Goal: Task Accomplishment & Management: Manage account settings

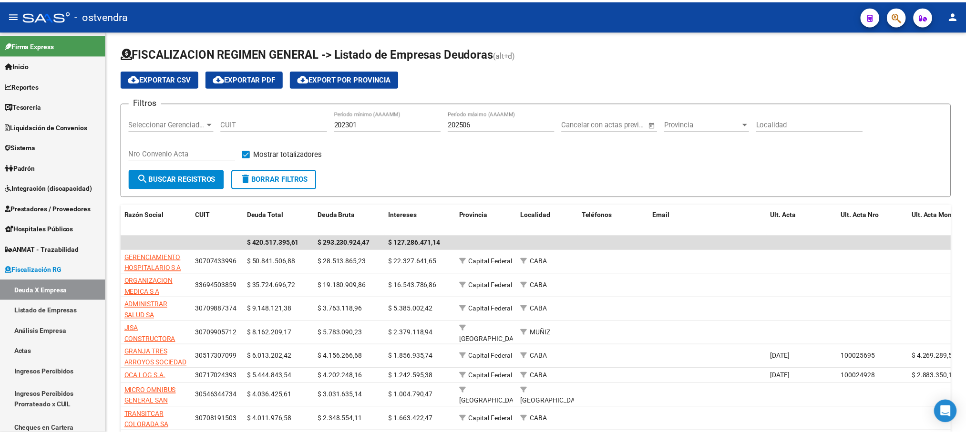
scroll to position [381, 0]
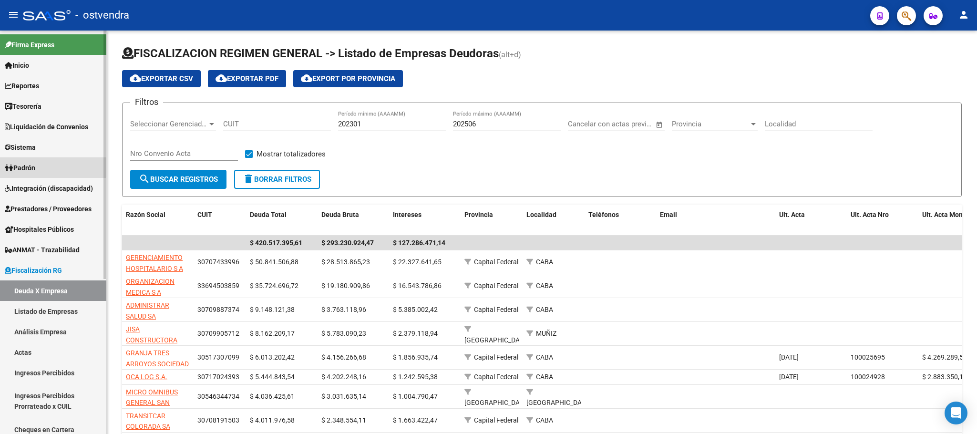
drag, startPoint x: 37, startPoint y: 160, endPoint x: 51, endPoint y: 191, distance: 33.3
click at [37, 161] on link "Padrón" at bounding box center [53, 167] width 106 height 20
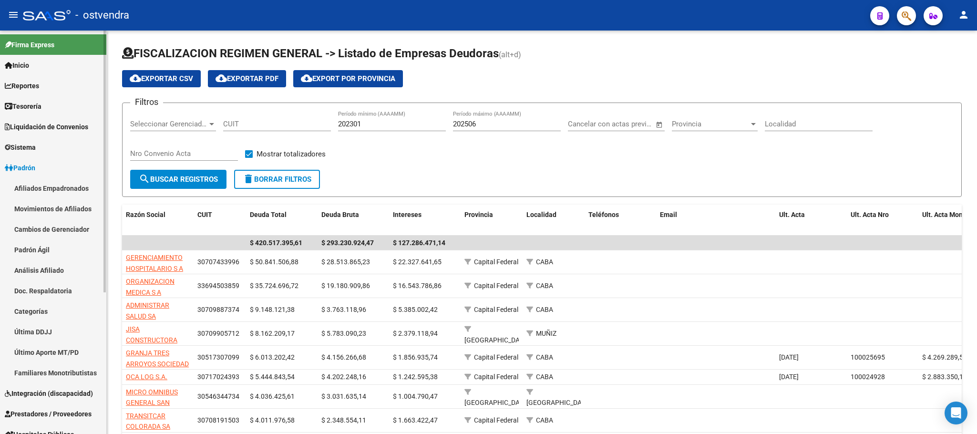
click at [51, 190] on link "Afiliados Empadronados" at bounding box center [53, 188] width 106 height 20
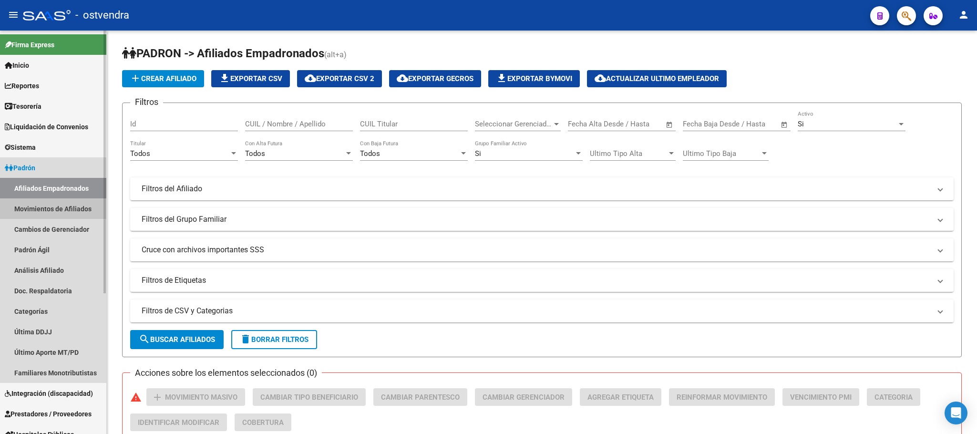
click at [58, 202] on link "Movimientos de Afiliados" at bounding box center [53, 208] width 106 height 20
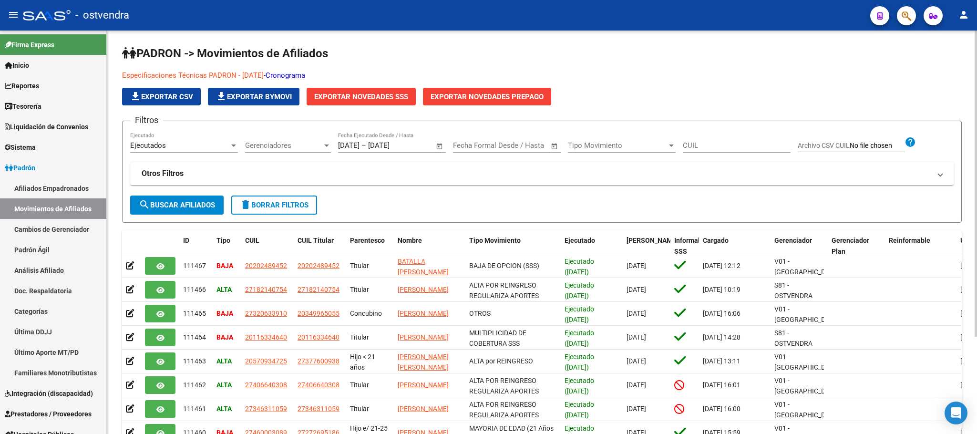
click at [327, 73] on p "Especificaciones Técnicas PADRON - Agosto 2024 - Cronograma" at bounding box center [431, 75] width 619 height 10
click at [305, 73] on link "Cronograma" at bounding box center [286, 75] width 40 height 9
click at [906, 11] on icon "button" at bounding box center [906, 15] width 10 height 11
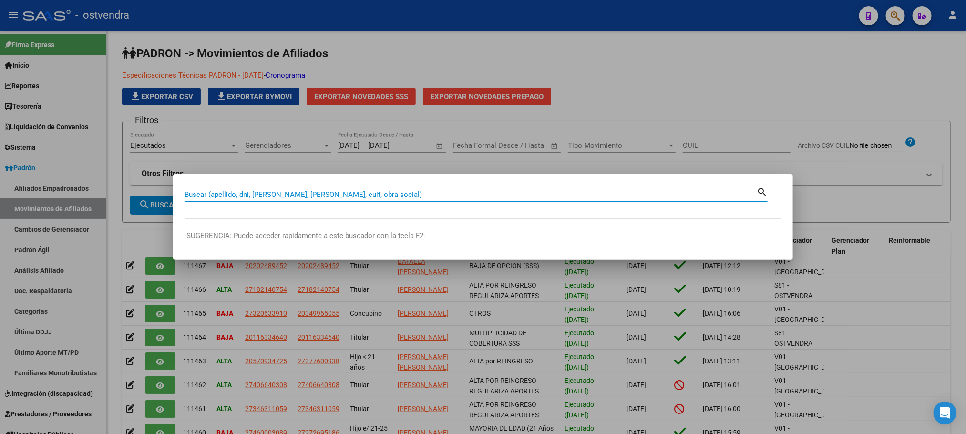
paste input "38678456"
type input "38678456"
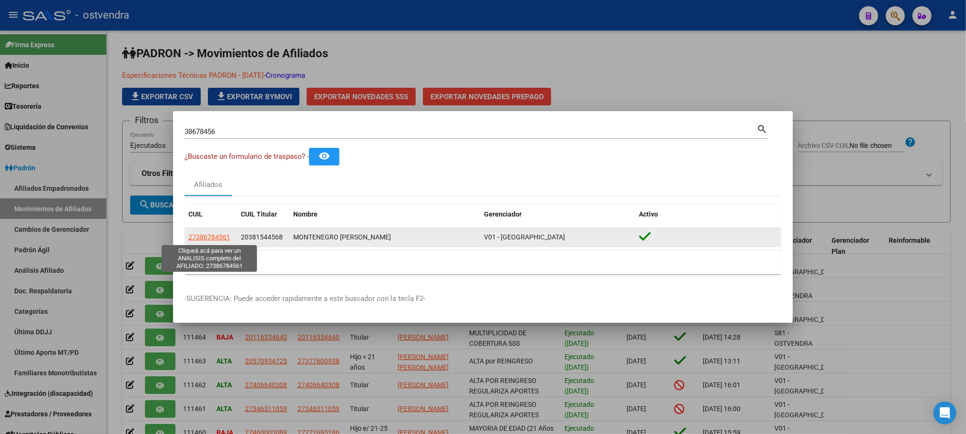
click at [222, 236] on span "27386784561" at bounding box center [209, 237] width 42 height 8
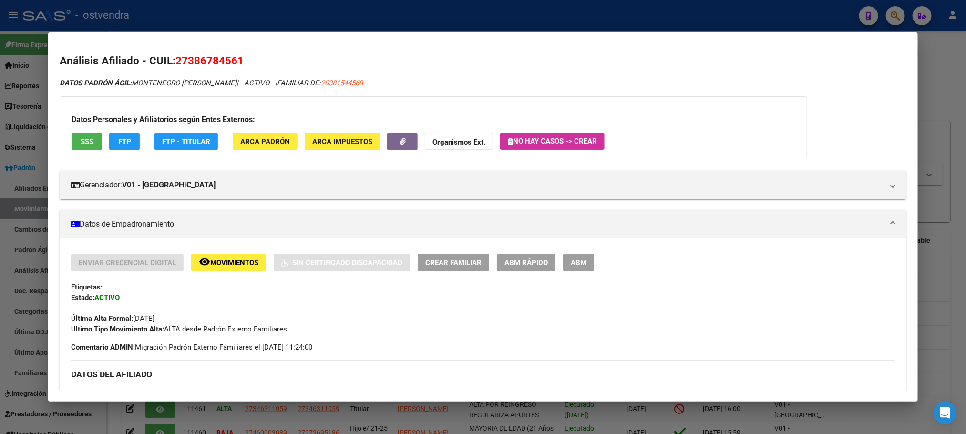
click at [83, 146] on button "SSS" at bounding box center [87, 142] width 31 height 18
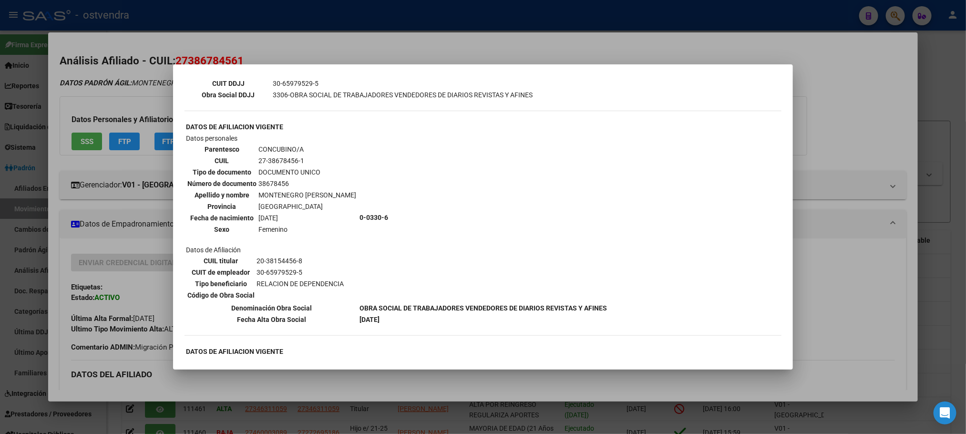
scroll to position [286, 0]
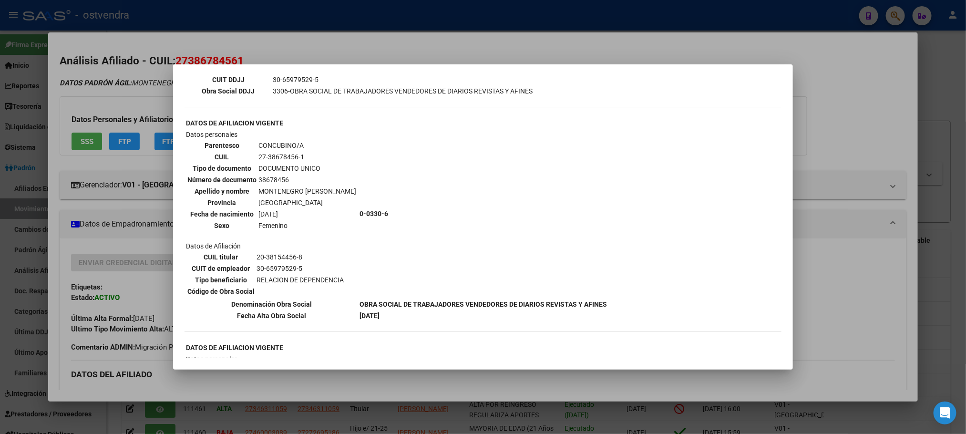
click at [149, 82] on div at bounding box center [483, 217] width 966 height 434
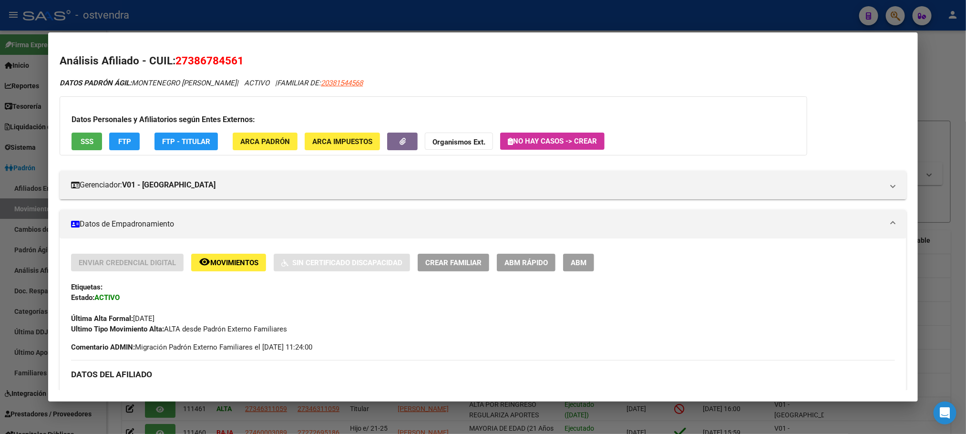
click at [121, 147] on button "FTP" at bounding box center [124, 142] width 31 height 18
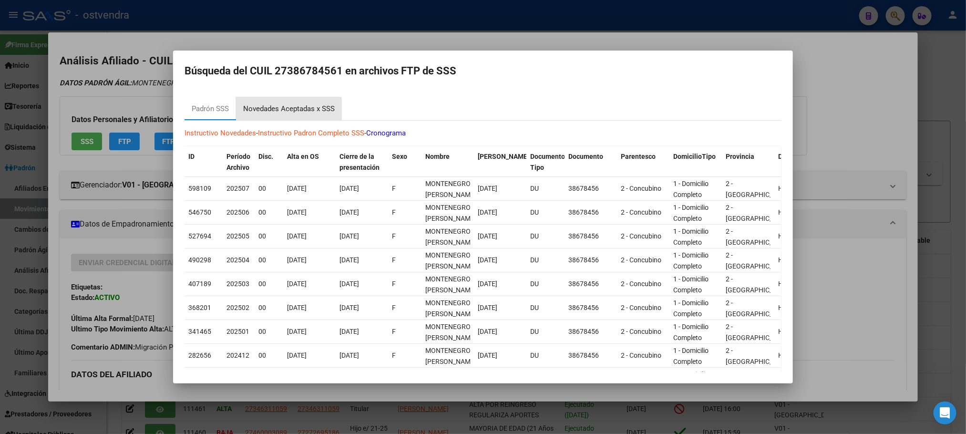
click at [259, 113] on div "Novedades Aceptadas x SSS" at bounding box center [289, 108] width 106 height 23
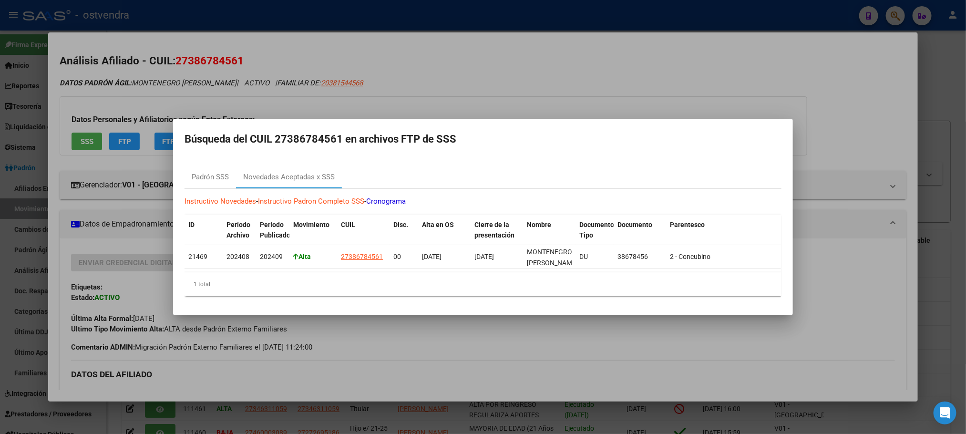
click at [432, 119] on mat-dialog-container "Búsqueda del CUIL 27386784561 en archivos FTP de SSS Padrón SSS Novedades Acept…" at bounding box center [483, 217] width 620 height 196
click at [436, 99] on div at bounding box center [483, 217] width 966 height 434
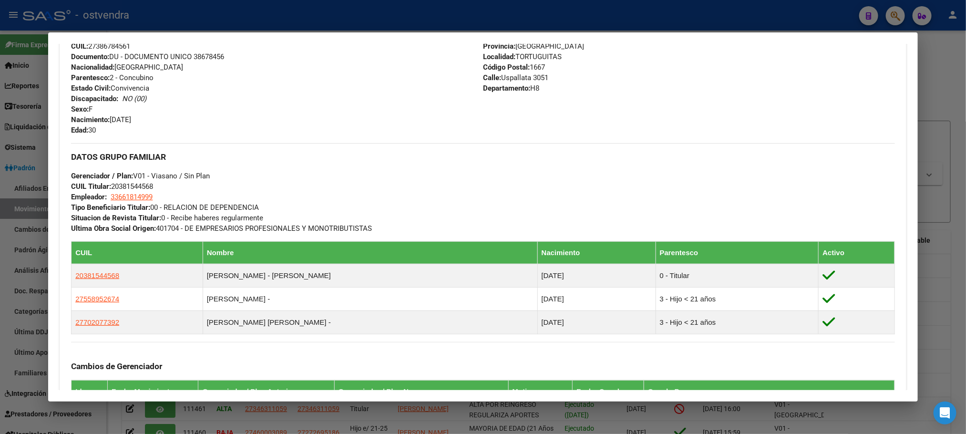
scroll to position [564, 0]
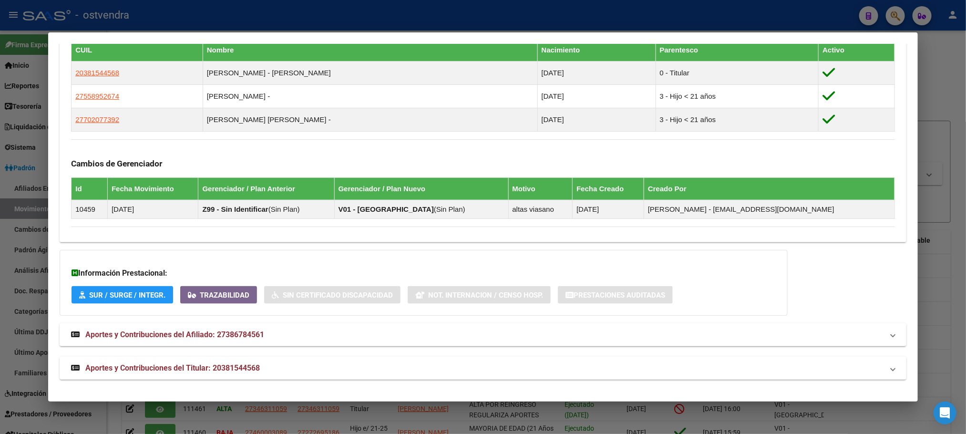
click at [368, 365] on mat-panel-title "Aportes y Contribuciones del Titular: 20381544568" at bounding box center [477, 367] width 812 height 11
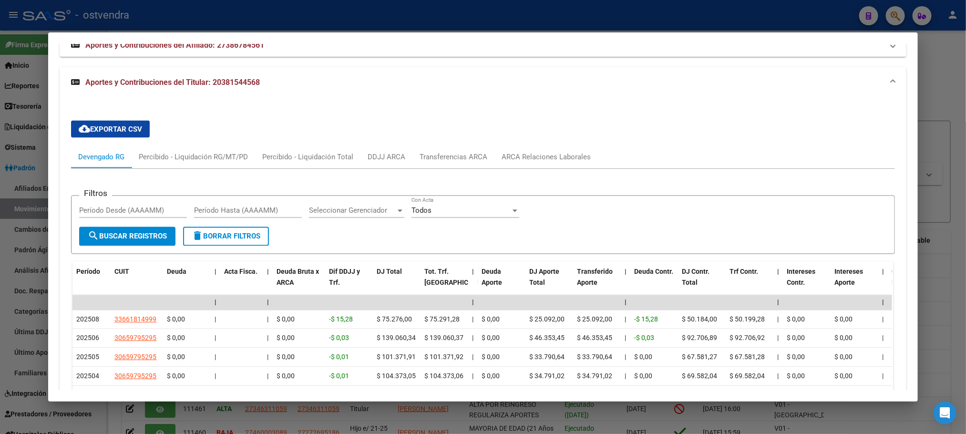
scroll to position [804, 0]
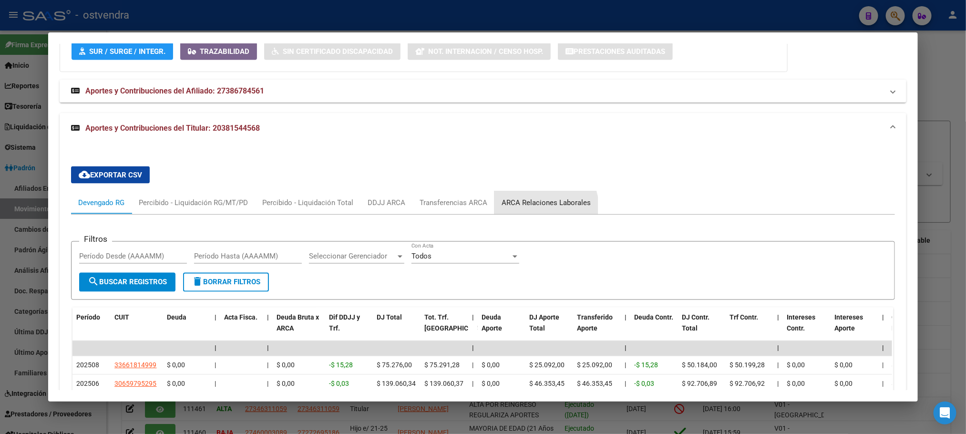
click at [531, 208] on div "ARCA Relaciones Laborales" at bounding box center [545, 202] width 89 height 10
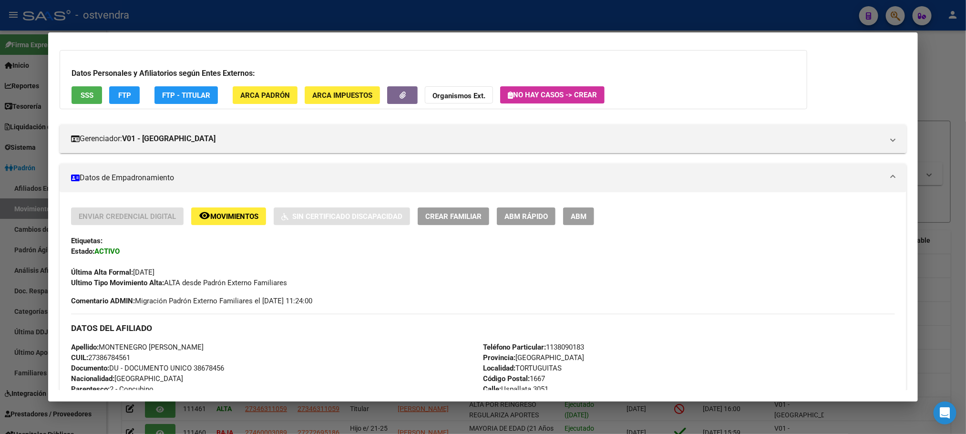
scroll to position [0, 0]
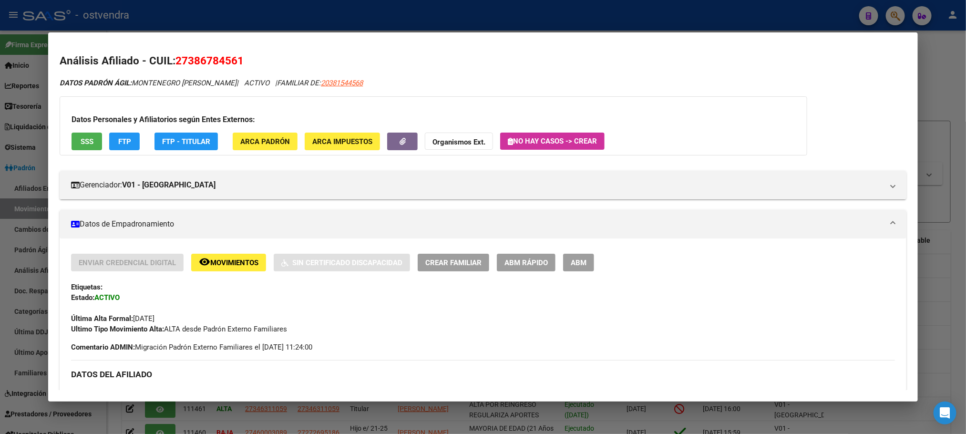
drag, startPoint x: 253, startPoint y: 21, endPoint x: 240, endPoint y: 30, distance: 15.5
click at [249, 20] on div at bounding box center [483, 217] width 966 height 434
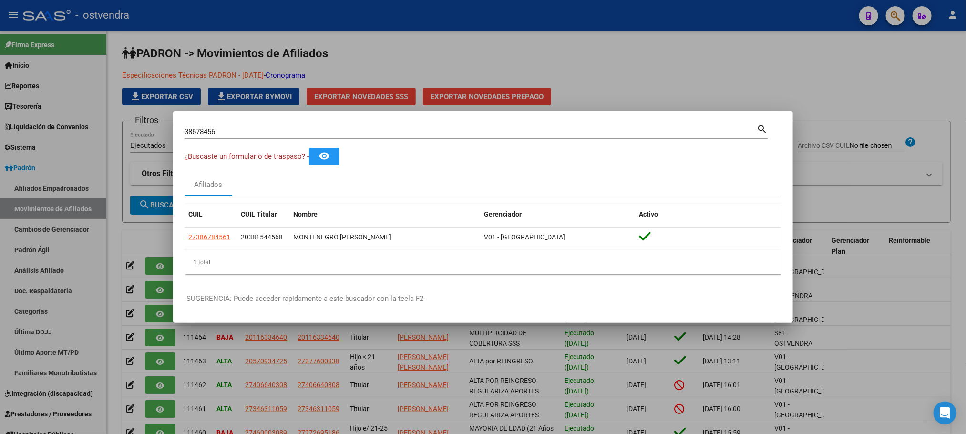
type textarea "27386784561"
drag, startPoint x: 242, startPoint y: 125, endPoint x: 269, endPoint y: 134, distance: 29.2
click at [146, 113] on div "38678456 Buscar (apellido, dni, cuil, nro traspaso, cuit, obra social) search ¿…" at bounding box center [483, 217] width 966 height 434
click at [269, 135] on input "38678456" at bounding box center [470, 131] width 572 height 9
drag, startPoint x: 151, startPoint y: 127, endPoint x: 72, endPoint y: 128, distance: 79.1
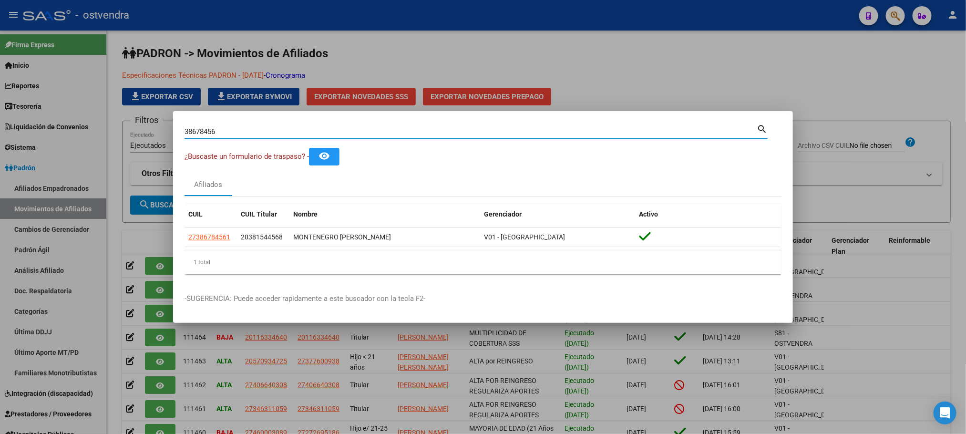
click at [72, 128] on div "38678456 Buscar (apellido, dni, cuil, nro traspaso, cuit, obra social) search ¿…" at bounding box center [483, 217] width 966 height 434
paste input "20558215659"
type input "20558215659"
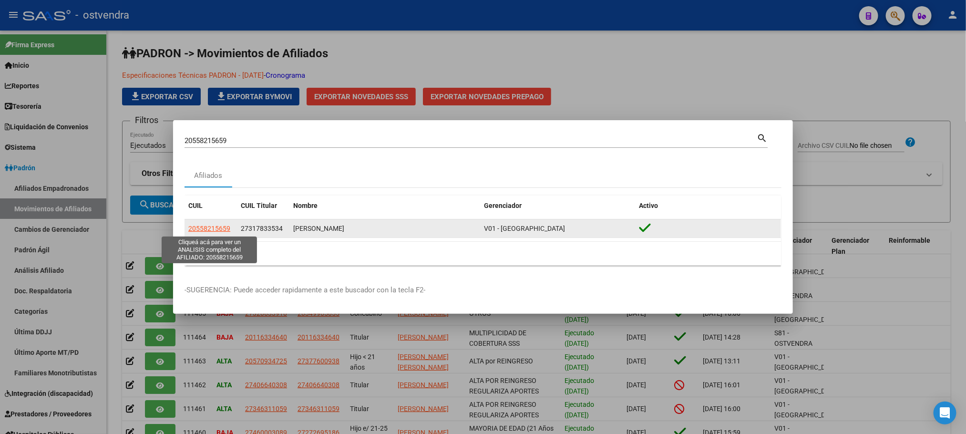
click at [219, 227] on span "20558215659" at bounding box center [209, 229] width 42 height 8
type textarea "20558215659"
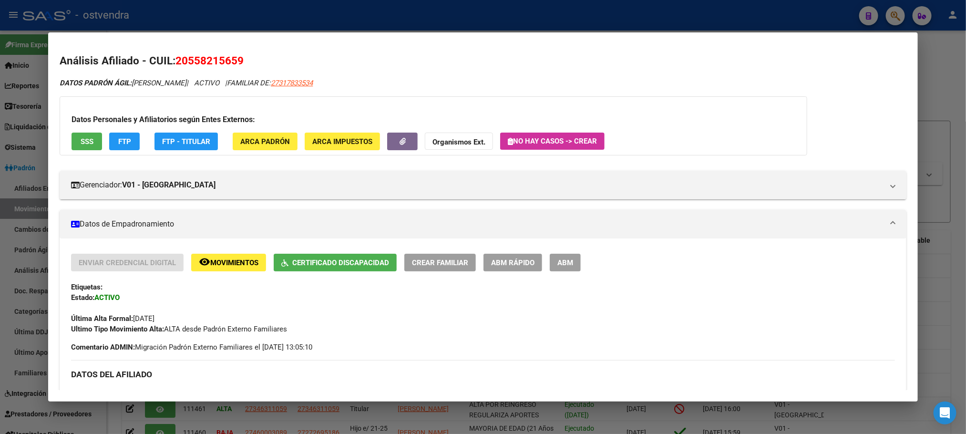
click at [81, 140] on span "SSS" at bounding box center [87, 141] width 13 height 9
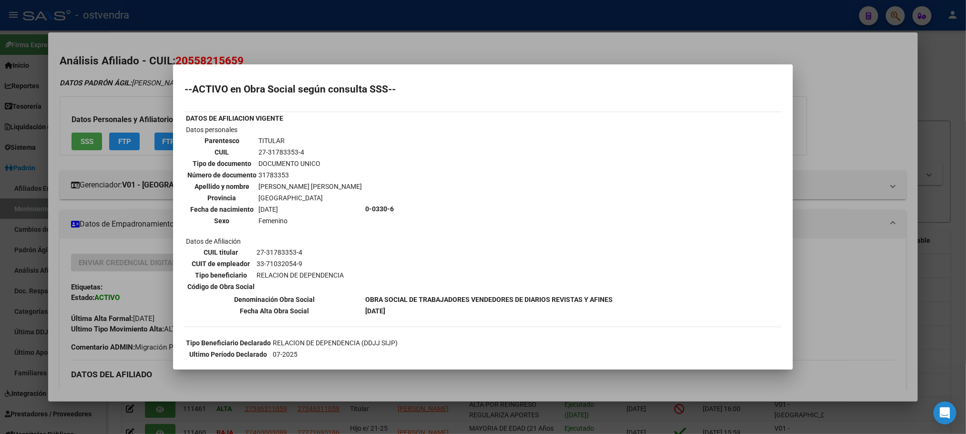
click at [109, 93] on div at bounding box center [483, 217] width 966 height 434
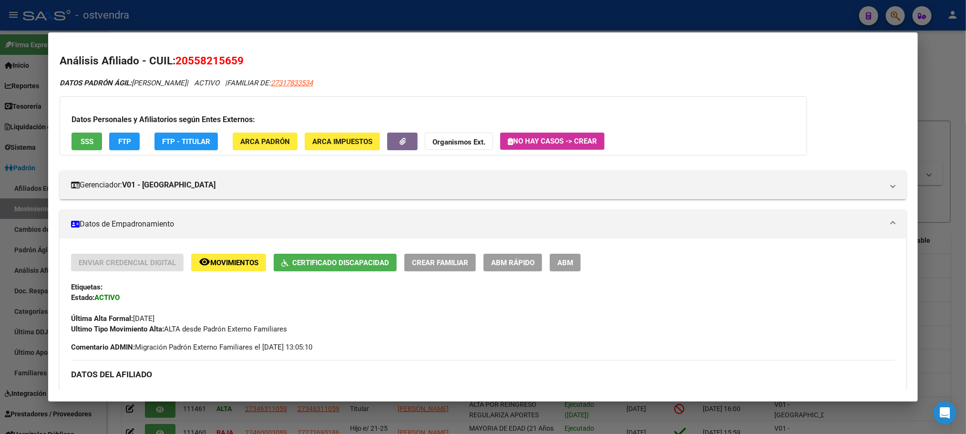
click at [570, 261] on button "ABM" at bounding box center [565, 263] width 31 height 18
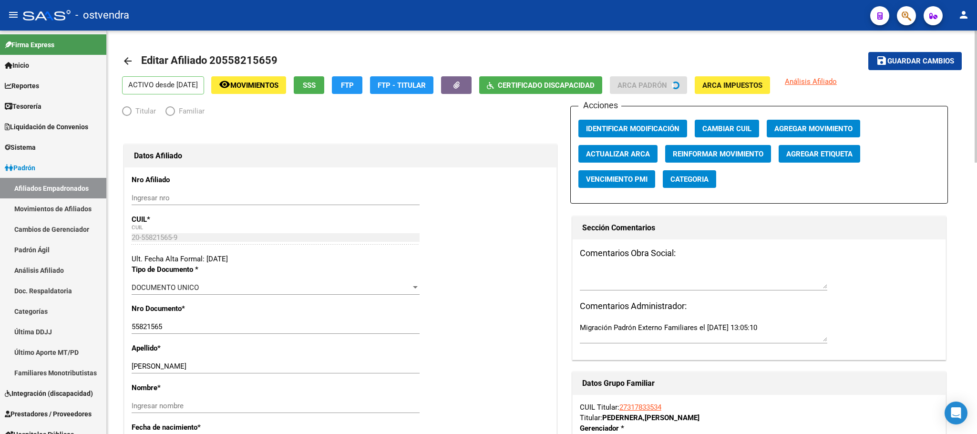
radio input "true"
type input "33-71032054-9"
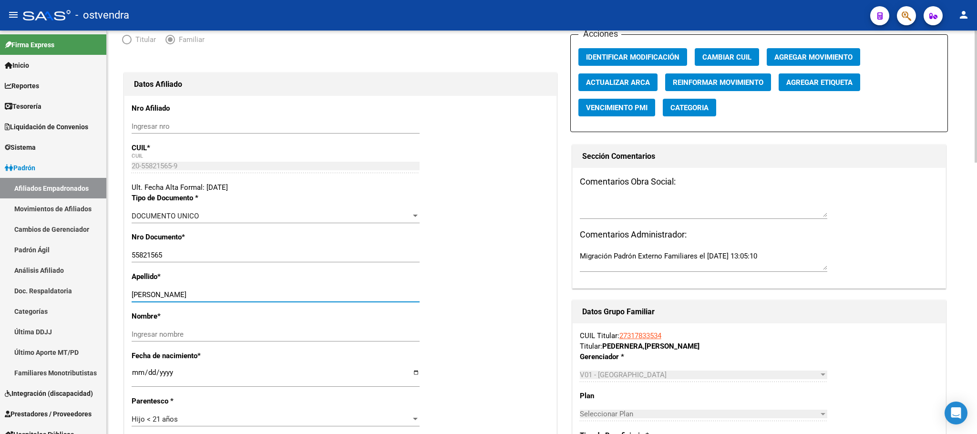
drag, startPoint x: 173, startPoint y: 297, endPoint x: 266, endPoint y: 295, distance: 93.5
click at [266, 295] on input "PEDERNERA RAMIRO MIZAEL" at bounding box center [276, 294] width 288 height 9
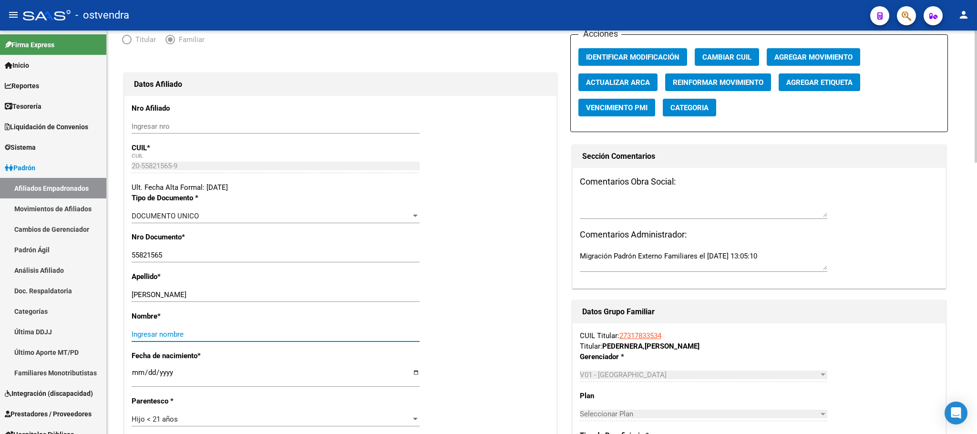
click at [246, 332] on input "Ingresar nombre" at bounding box center [276, 334] width 288 height 9
paste input "RAMIRO MIZAEL"
type input "RAMIRO MIZAEL"
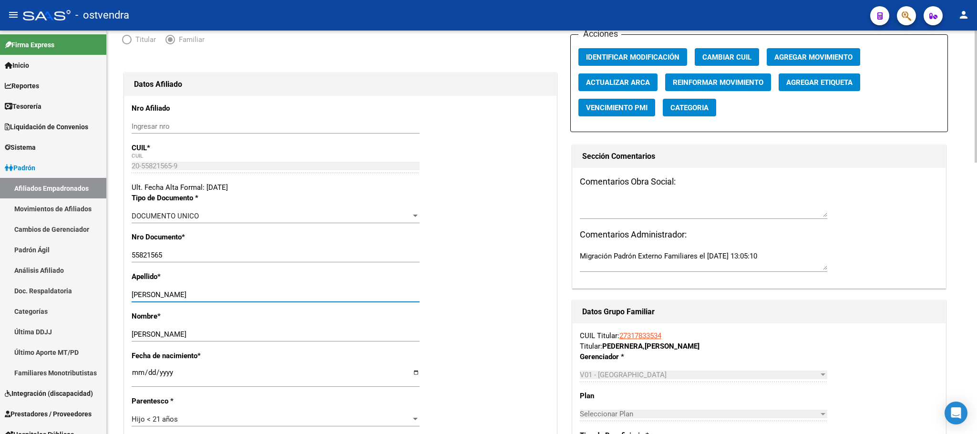
drag, startPoint x: 176, startPoint y: 295, endPoint x: 271, endPoint y: 299, distance: 94.5
click at [271, 299] on input "PEDERNERA RAMIRO MIZAEL" at bounding box center [276, 294] width 288 height 9
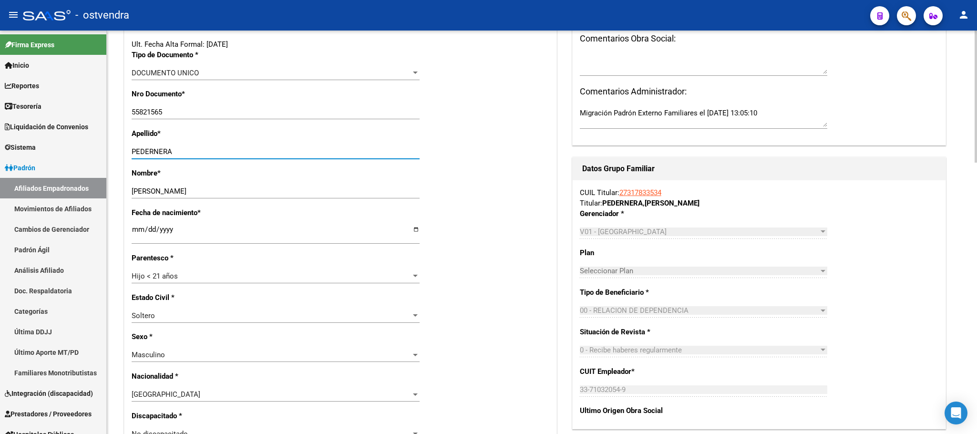
scroll to position [358, 0]
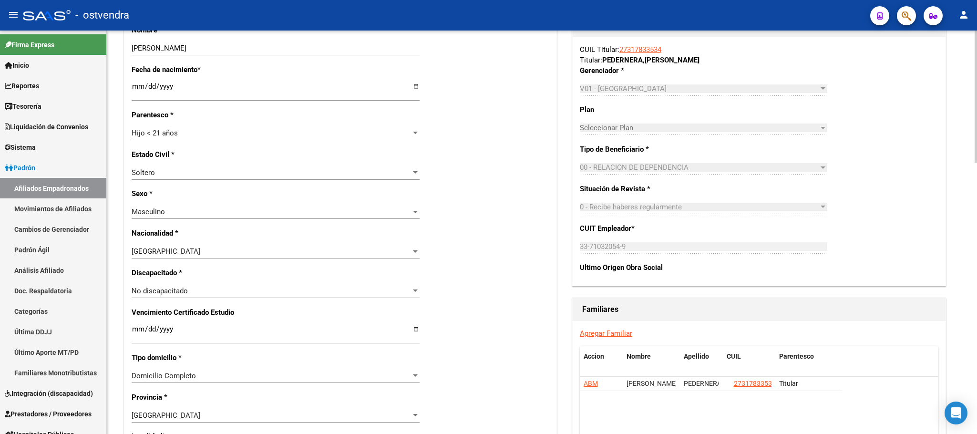
type input "PEDERNERA"
click at [239, 294] on div "No discapacitado" at bounding box center [271, 290] width 279 height 9
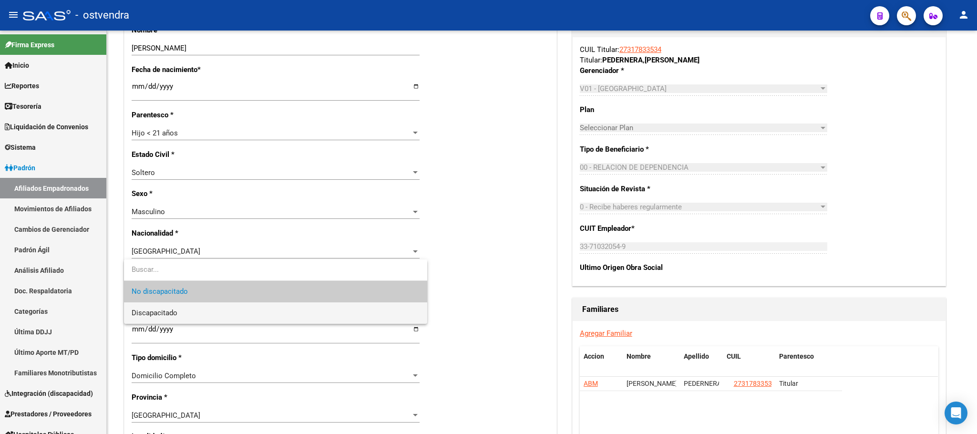
click at [226, 313] on span "Discapacitado" at bounding box center [276, 312] width 288 height 21
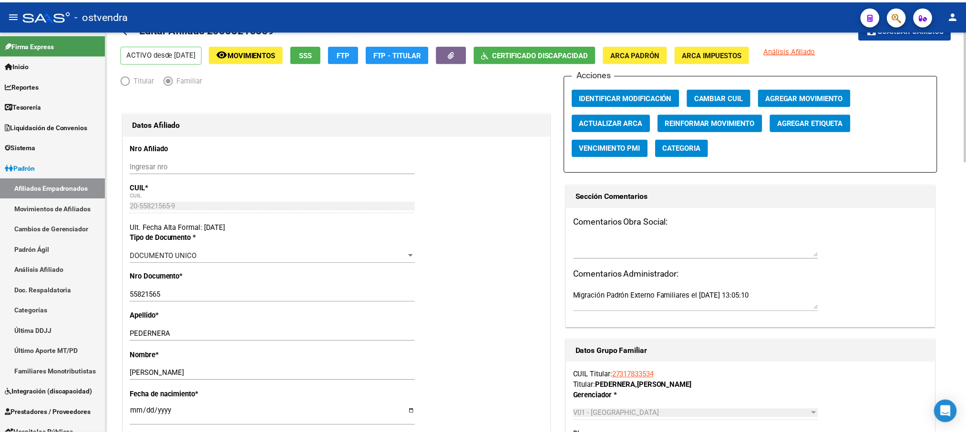
scroll to position [0, 0]
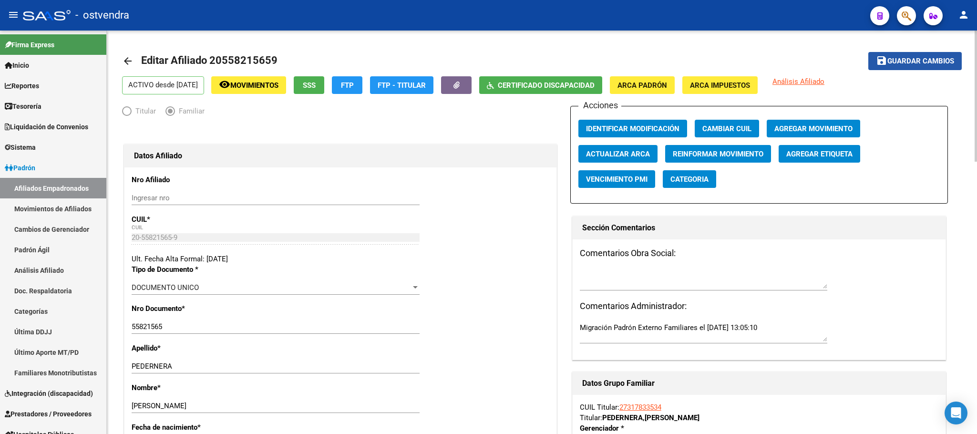
click at [944, 61] on span "Guardar cambios" at bounding box center [920, 61] width 67 height 9
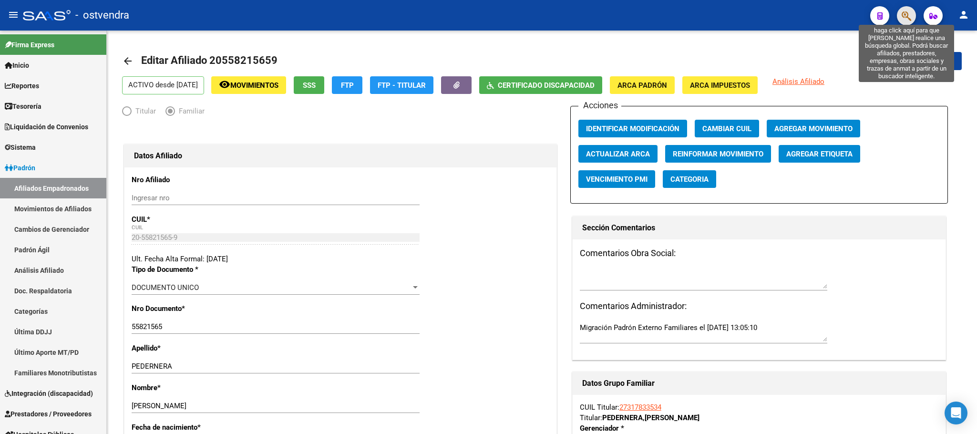
click at [911, 16] on icon "button" at bounding box center [906, 15] width 10 height 11
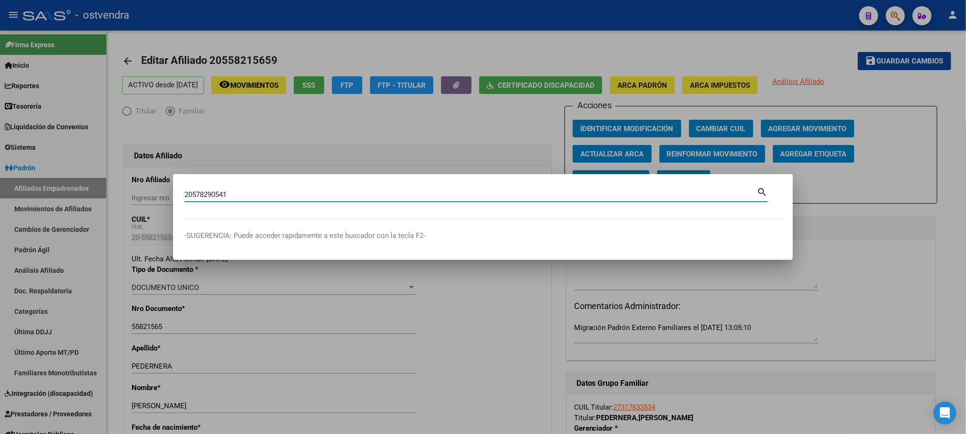
type input "20578290541"
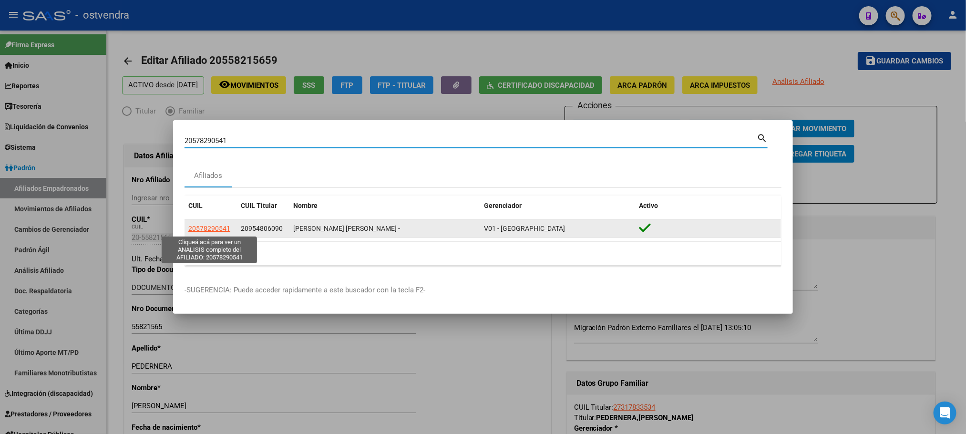
click at [208, 225] on span "20578290541" at bounding box center [209, 229] width 42 height 8
type textarea "20578290541"
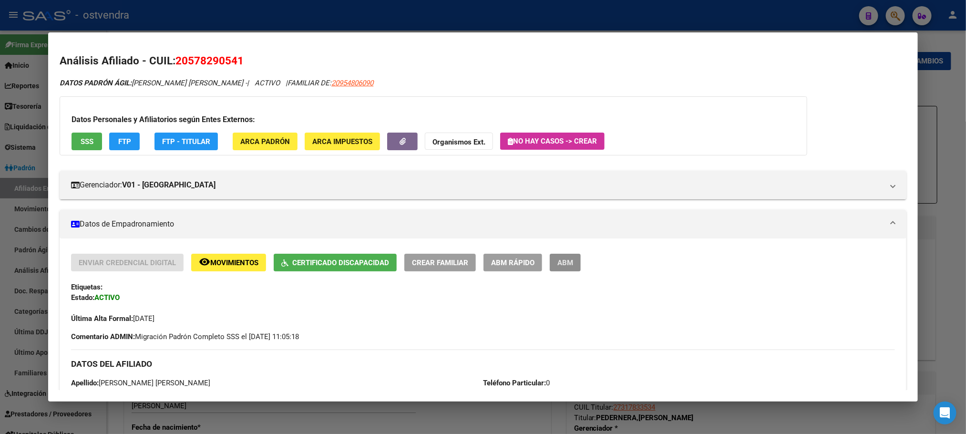
click at [561, 258] on span "ABM" at bounding box center [565, 262] width 16 height 9
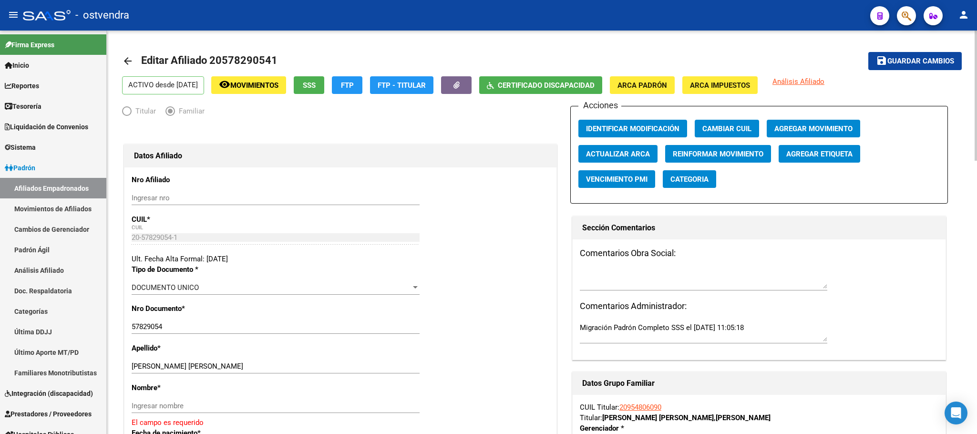
scroll to position [72, 0]
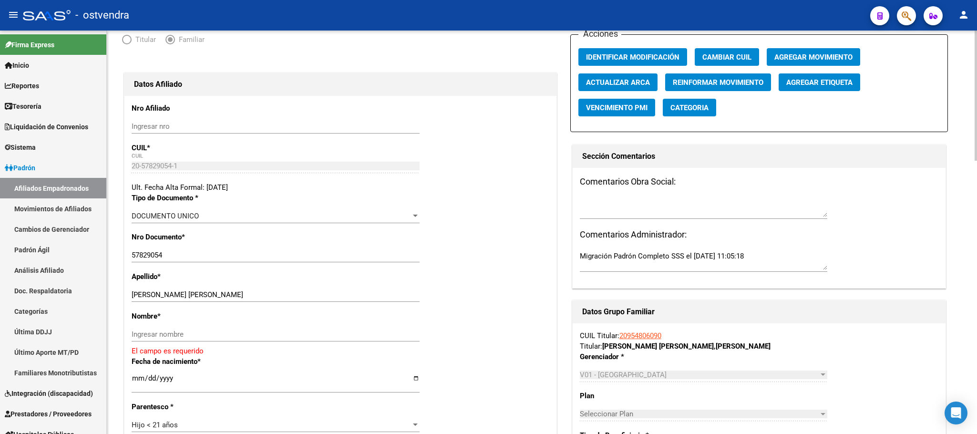
drag, startPoint x: 181, startPoint y: 289, endPoint x: 186, endPoint y: 294, distance: 7.4
click at [182, 289] on div "PAEZ VILLALBA ENZO JOSE DAVID Ingresar apellido" at bounding box center [276, 294] width 288 height 14
drag, startPoint x: 185, startPoint y: 294, endPoint x: 249, endPoint y: 305, distance: 65.3
click at [249, 299] on input "PAEZ VILLALBA ENZO JOSE DAVID" at bounding box center [276, 294] width 288 height 9
click at [240, 333] on input "Ingresar nombre" at bounding box center [276, 334] width 288 height 9
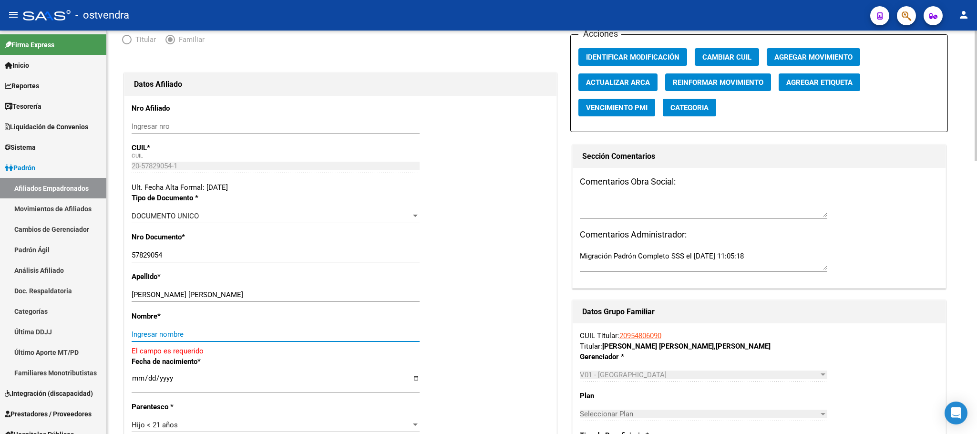
paste input "ENZO JOSE DAVID"
type input "ENZO JOSE DAVID"
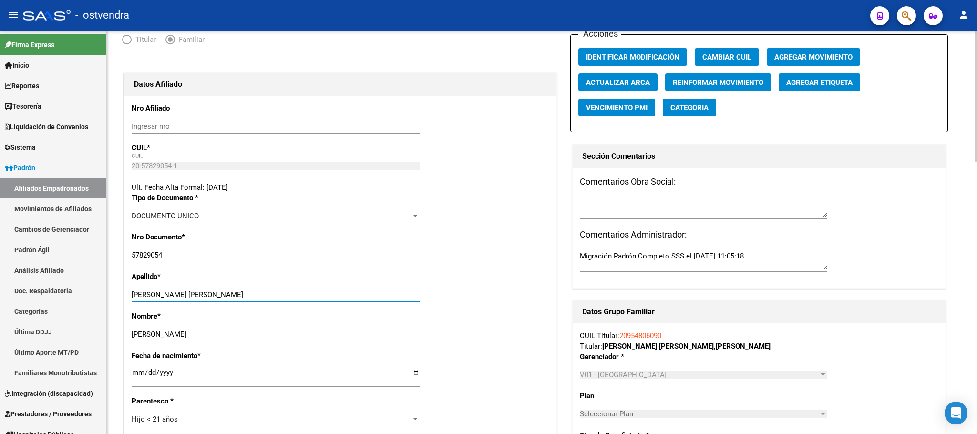
drag, startPoint x: 182, startPoint y: 294, endPoint x: 306, endPoint y: 294, distance: 124.4
click at [307, 295] on input "PAEZ VILLALBA ENZO JOSE DAVID" at bounding box center [276, 294] width 288 height 9
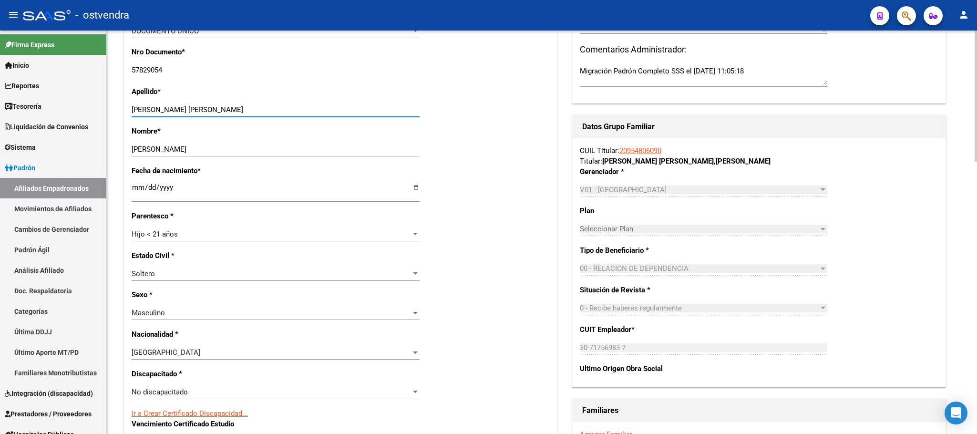
scroll to position [286, 0]
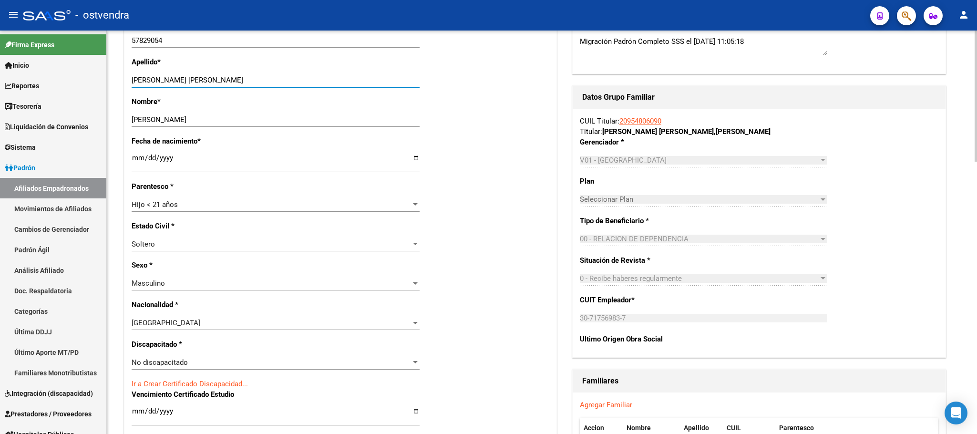
type input "PAEZ VILLALBA"
click at [206, 362] on div "No discapacitado" at bounding box center [271, 362] width 279 height 9
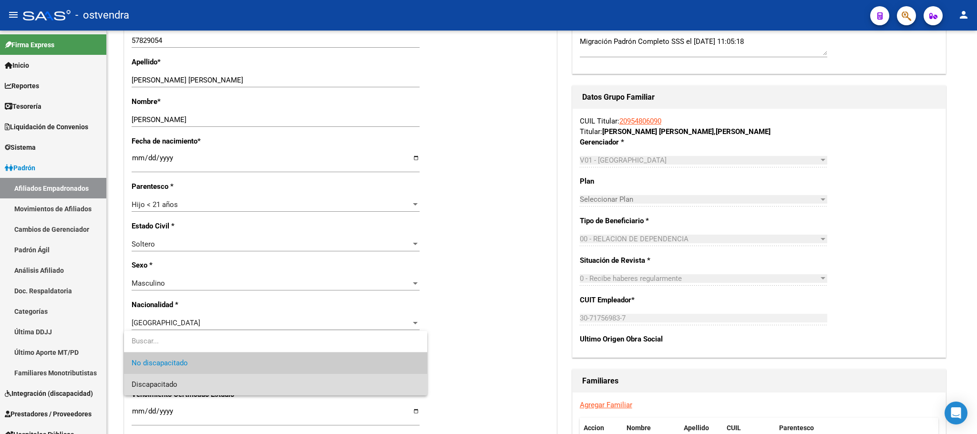
click at [194, 384] on span "Discapacitado" at bounding box center [276, 384] width 288 height 21
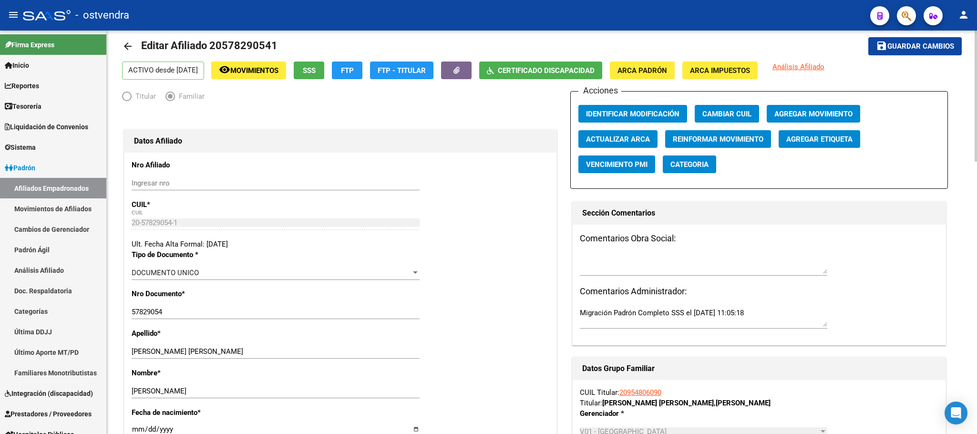
scroll to position [0, 0]
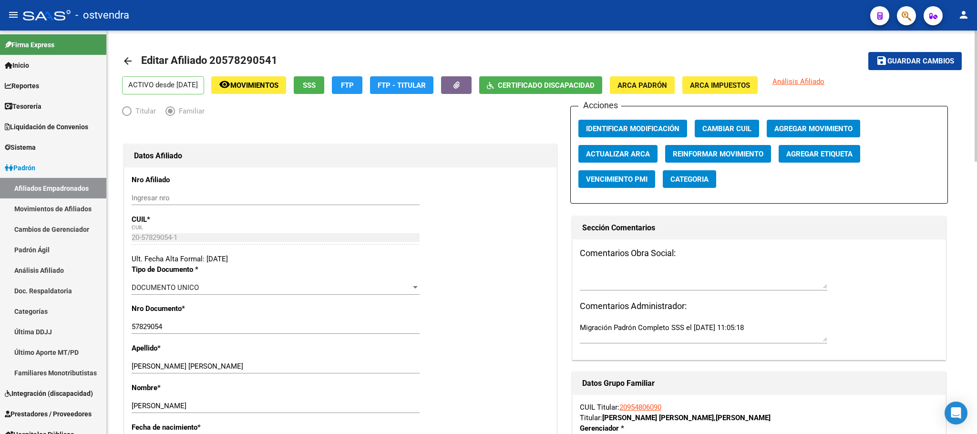
click at [907, 59] on span "Guardar cambios" at bounding box center [920, 61] width 67 height 9
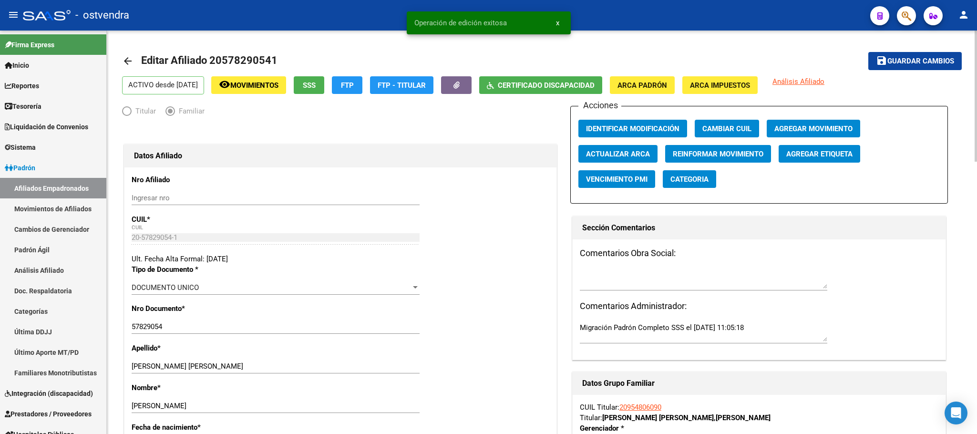
click at [316, 84] on span "SSS" at bounding box center [309, 85] width 13 height 9
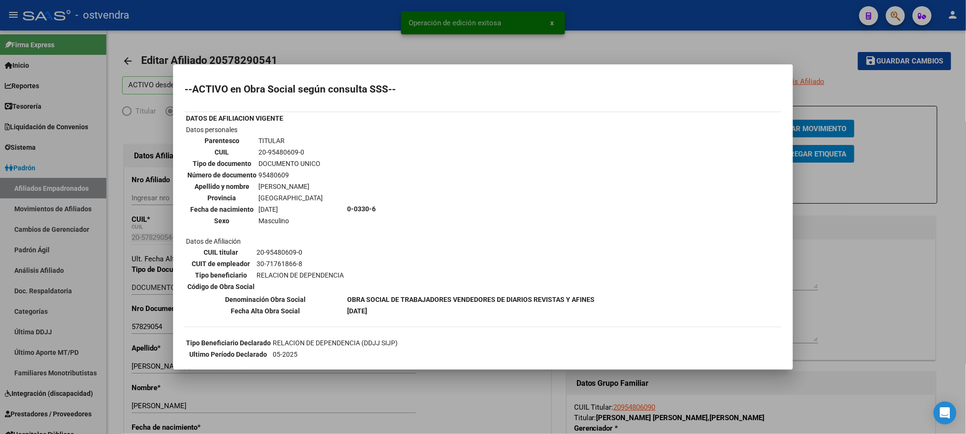
click at [345, 31] on div at bounding box center [483, 217] width 966 height 434
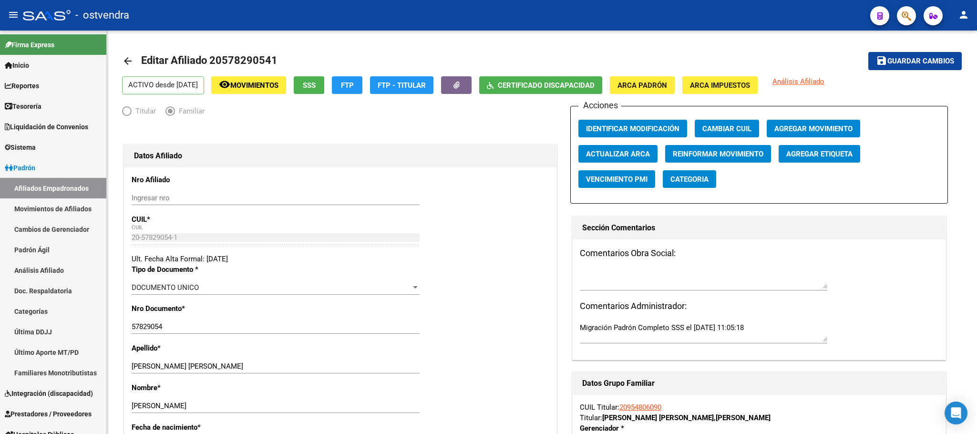
click at [905, 22] on span "button" at bounding box center [906, 16] width 10 height 20
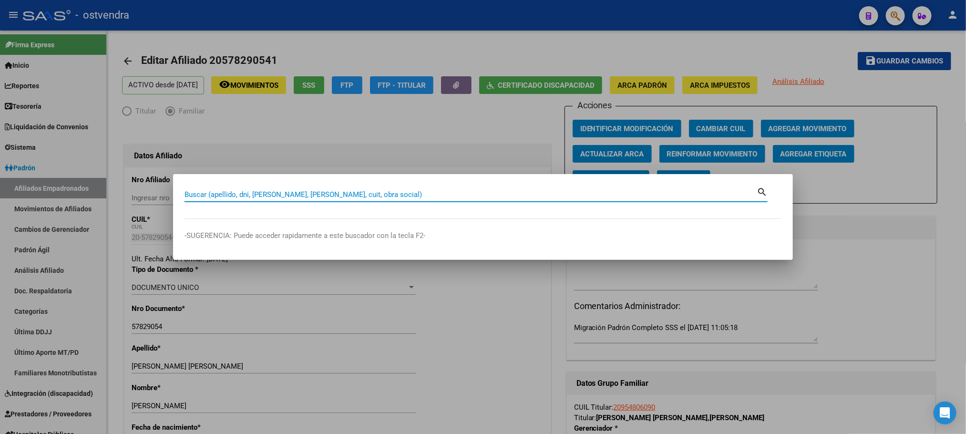
paste input "23585195219"
type input "23585195219"
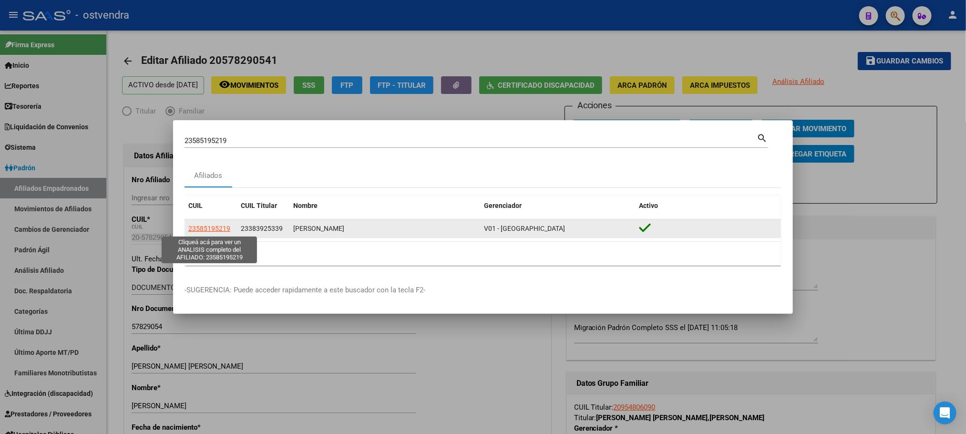
click at [210, 226] on span "23585195219" at bounding box center [209, 229] width 42 height 8
type textarea "23585195219"
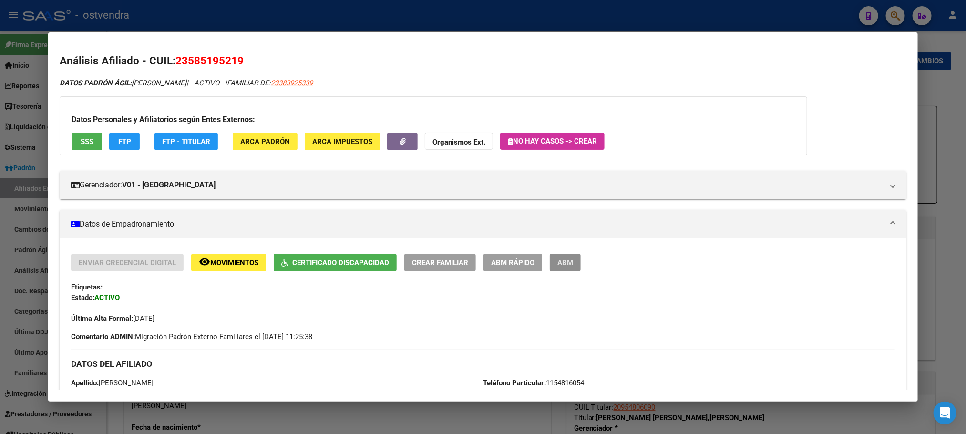
click at [568, 260] on span "ABM" at bounding box center [565, 262] width 16 height 9
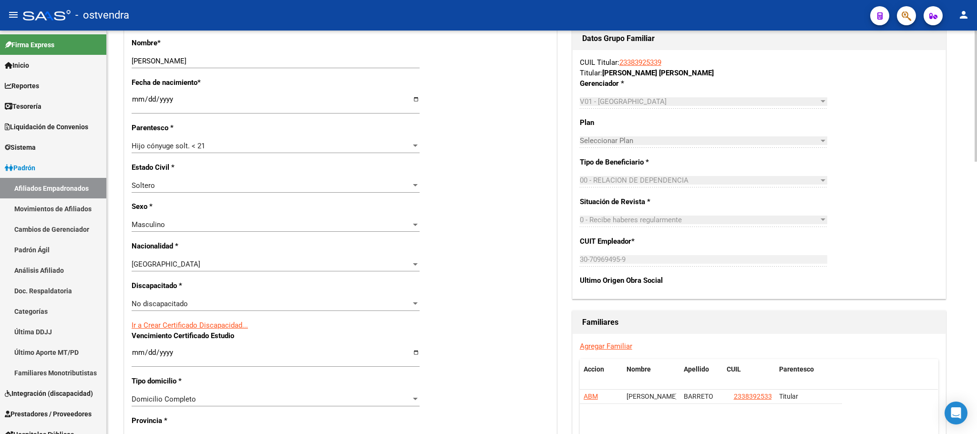
scroll to position [358, 0]
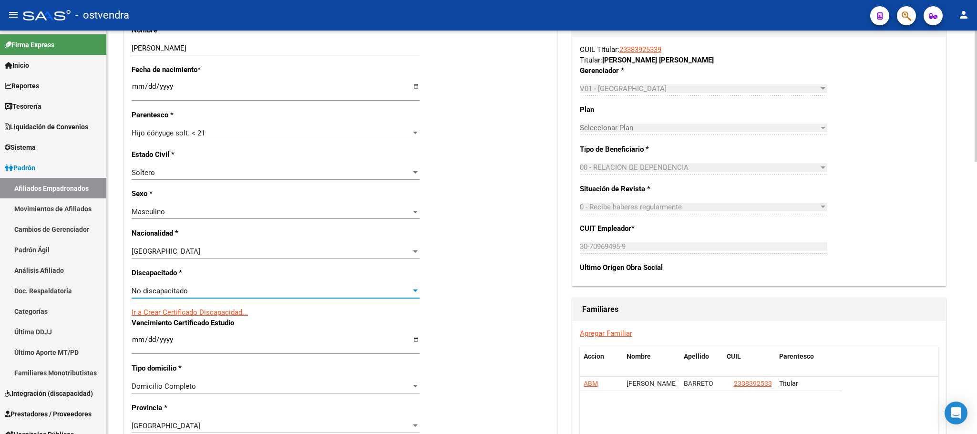
click at [335, 289] on div "No discapacitado" at bounding box center [271, 290] width 279 height 9
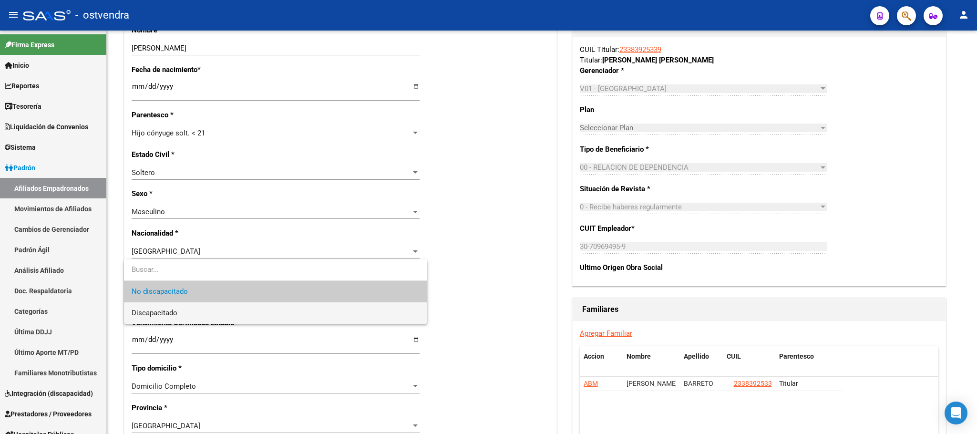
click at [294, 307] on span "Discapacitado" at bounding box center [276, 312] width 288 height 21
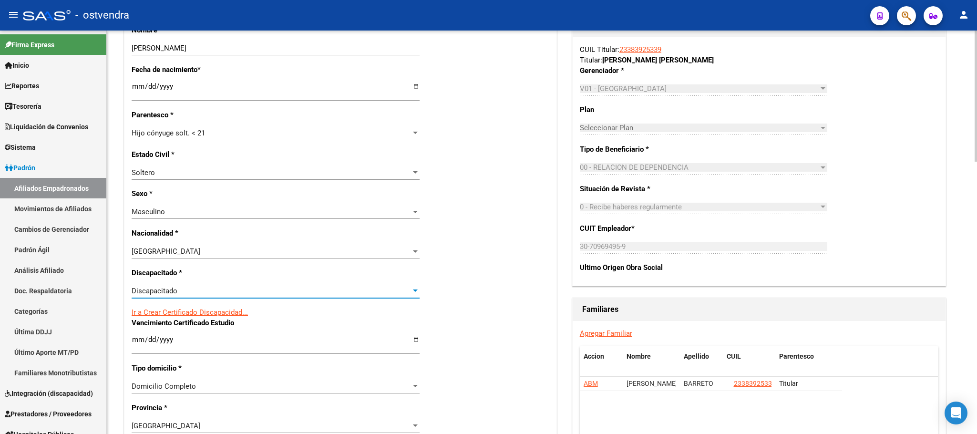
click at [839, 289] on div "Acciones Identificar Modificación Cambiar CUIL Agregar Movimiento Actualizar AR…" at bounding box center [759, 296] width 378 height 1097
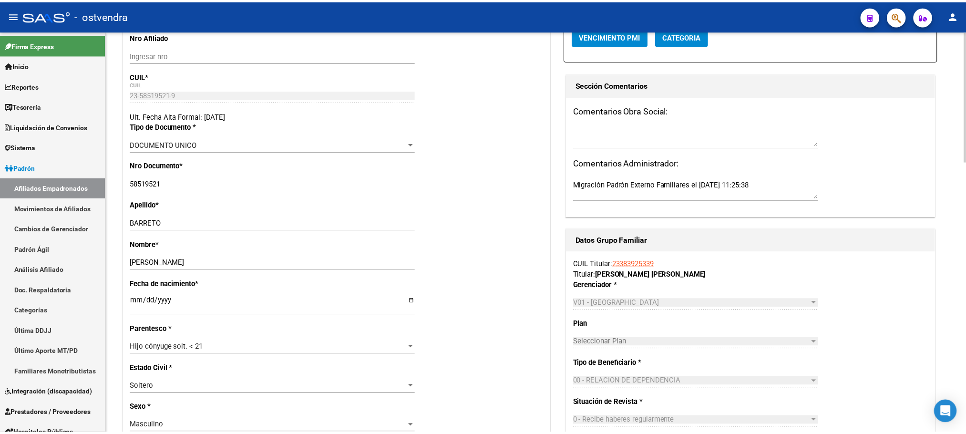
scroll to position [0, 0]
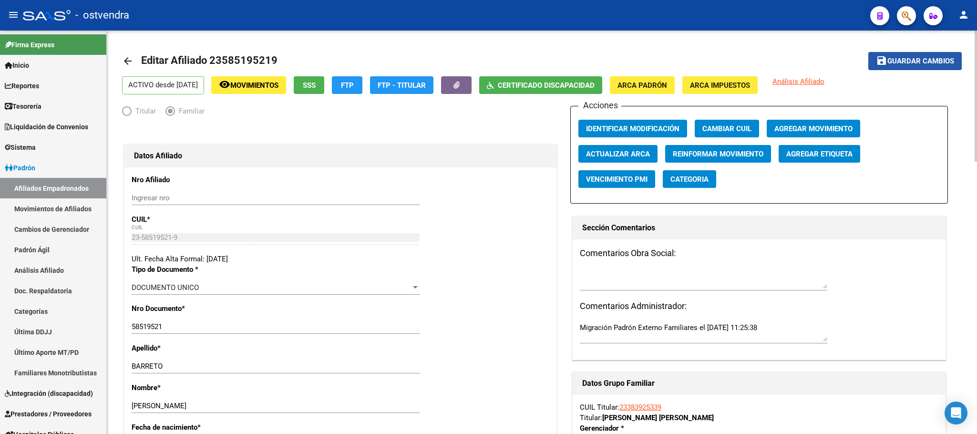
click at [888, 69] on button "save Guardar cambios" at bounding box center [914, 61] width 93 height 18
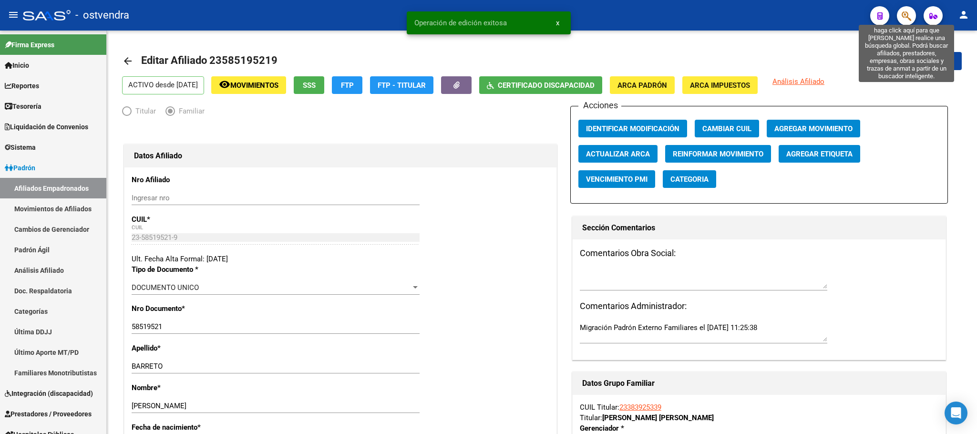
click at [908, 18] on icon "button" at bounding box center [906, 15] width 10 height 11
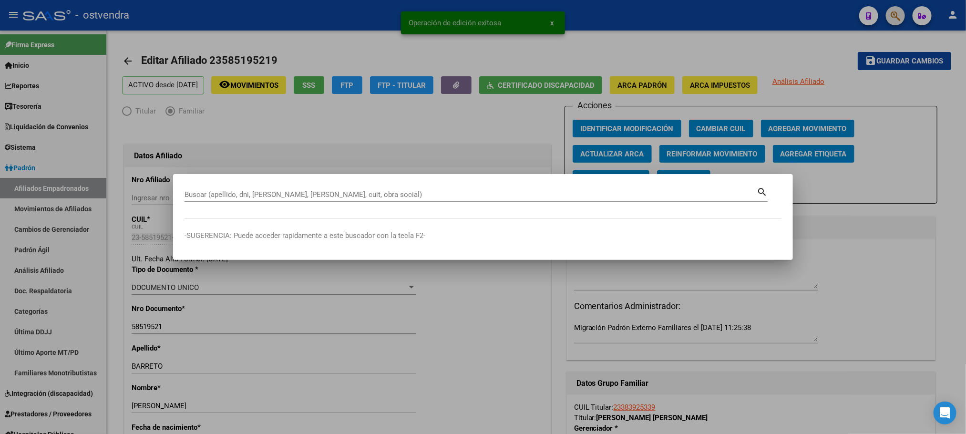
paste input "2055736270"
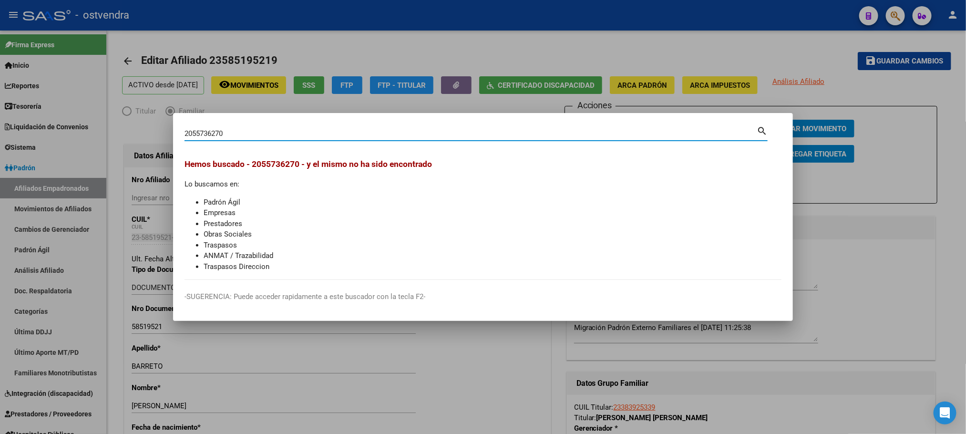
drag, startPoint x: 361, startPoint y: 129, endPoint x: 0, endPoint y: 92, distance: 362.8
click at [0, 92] on div "2055736270 Buscar (apellido, dni, cuil, nro traspaso, cuit, obra social) search…" at bounding box center [483, 217] width 966 height 434
paste input
drag, startPoint x: 194, startPoint y: 125, endPoint x: 163, endPoint y: 122, distance: 30.7
click at [163, 122] on div "2055736270 Buscar (apellido, dni, cuil, nro traspaso, cuit, obra social) search…" at bounding box center [483, 217] width 966 height 434
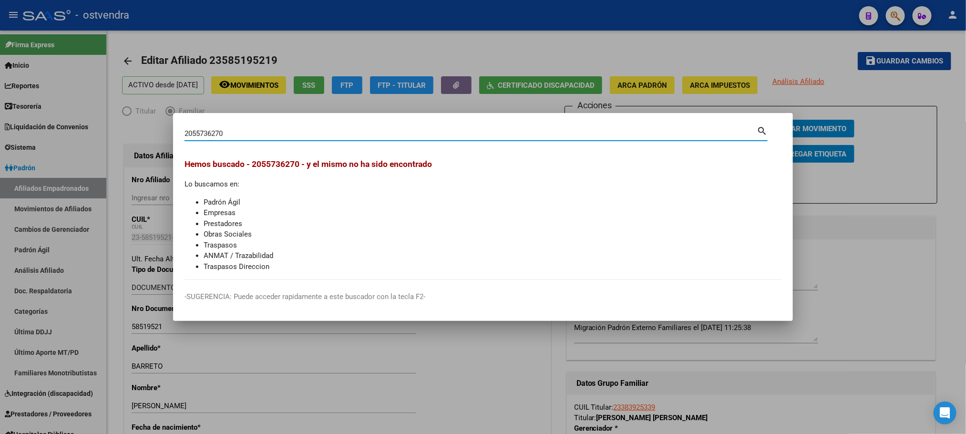
paste input "IMBERT BASTIAN"
drag, startPoint x: 209, startPoint y: 131, endPoint x: 317, endPoint y: 128, distance: 107.3
click at [312, 132] on input "IMBERT BASTIAN" at bounding box center [470, 133] width 572 height 9
type input "IMBERT"
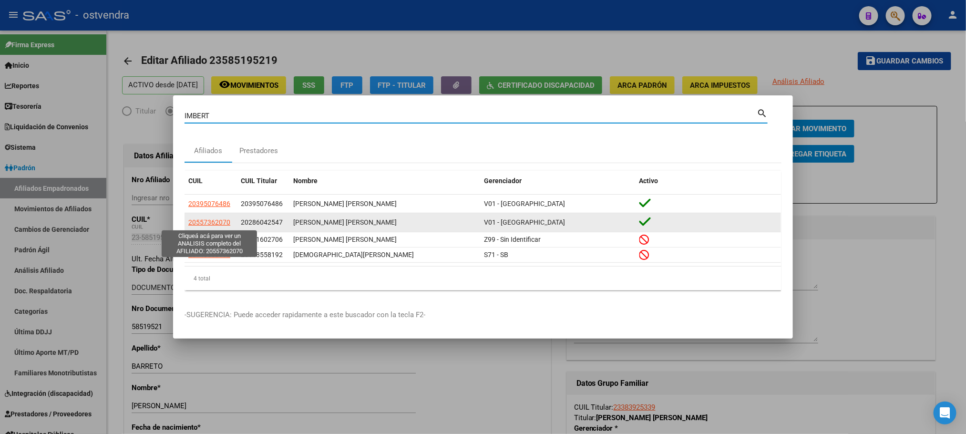
click at [204, 226] on span "20557362070" at bounding box center [209, 222] width 42 height 8
type textarea "20557362070"
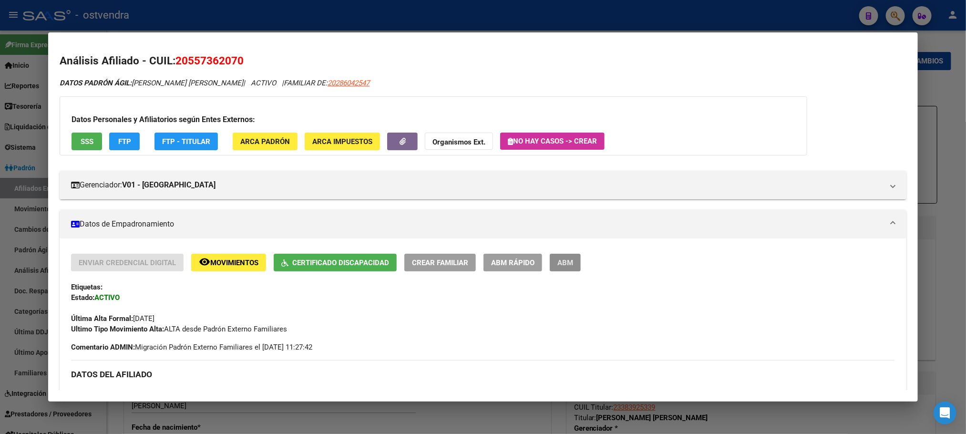
click at [551, 265] on button "ABM" at bounding box center [565, 263] width 31 height 18
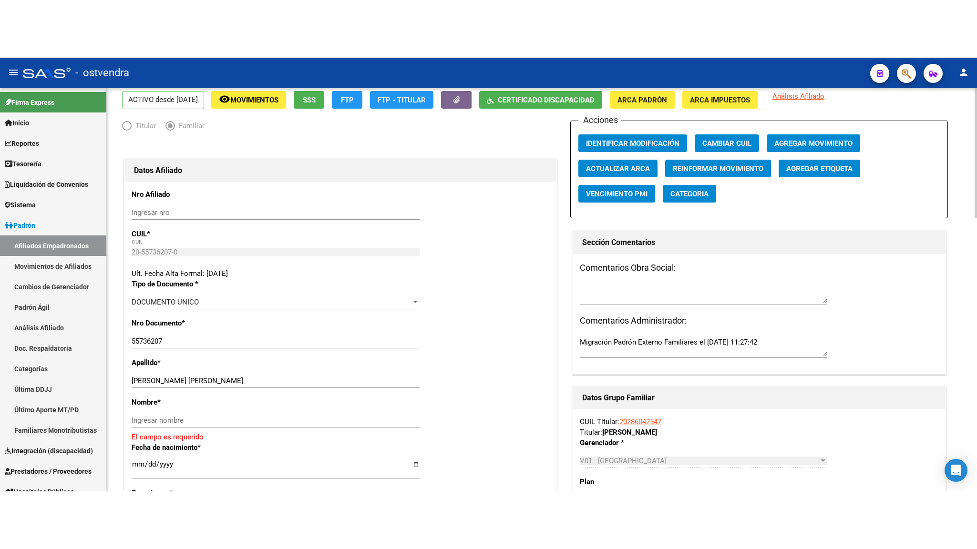
scroll to position [72, 0]
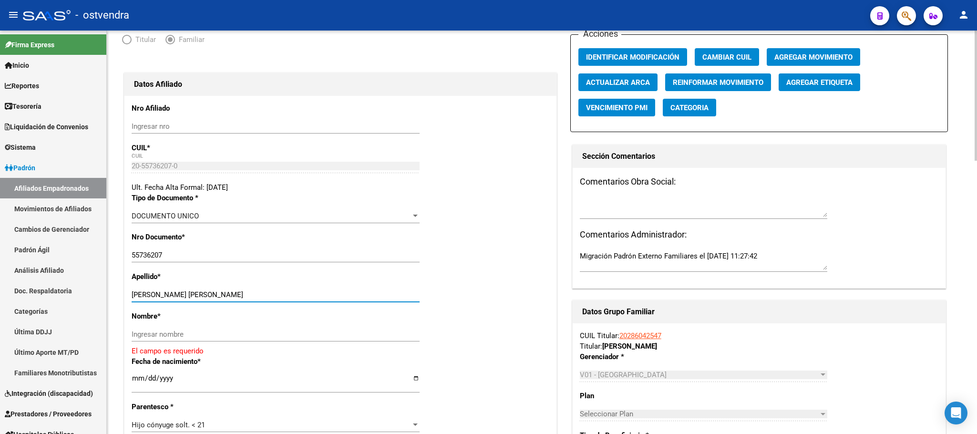
drag, startPoint x: 189, startPoint y: 292, endPoint x: 247, endPoint y: 314, distance: 62.4
click at [252, 293] on input "IMBERT BASTIAN MATEO VICENTE" at bounding box center [276, 294] width 288 height 9
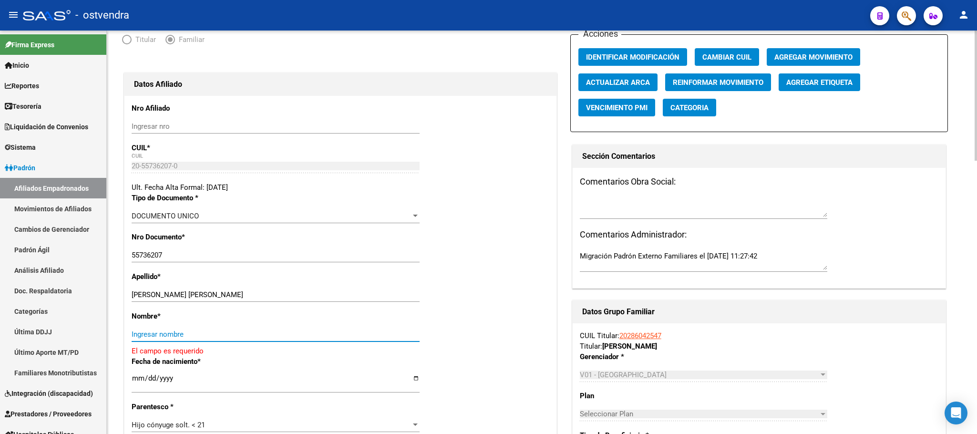
drag, startPoint x: 246, startPoint y: 339, endPoint x: 232, endPoint y: 329, distance: 17.2
click at [245, 338] on input "Ingresar nombre" at bounding box center [276, 334] width 288 height 9
paste input "MATEO VICENTE"
type input "MATEO VICENTE"
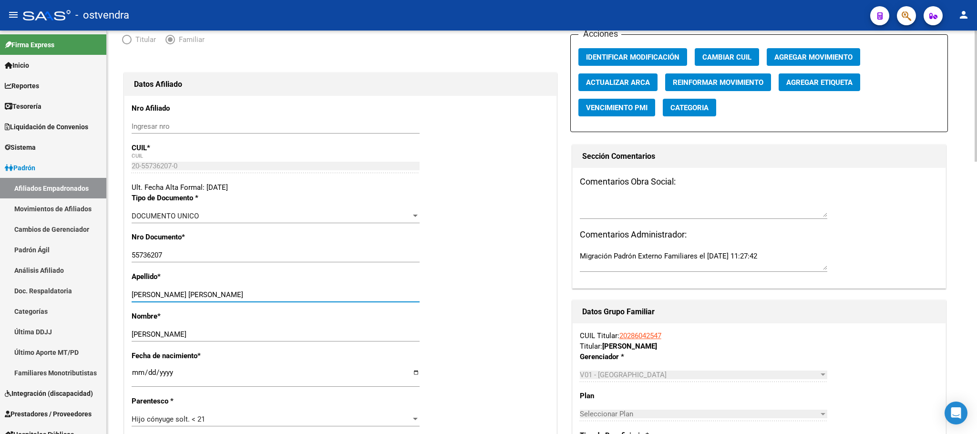
drag, startPoint x: 192, startPoint y: 295, endPoint x: 289, endPoint y: 306, distance: 97.9
click at [289, 304] on div "IMBERT BASTIAN MATEO VICENTE Ingresar apellido" at bounding box center [276, 298] width 288 height 23
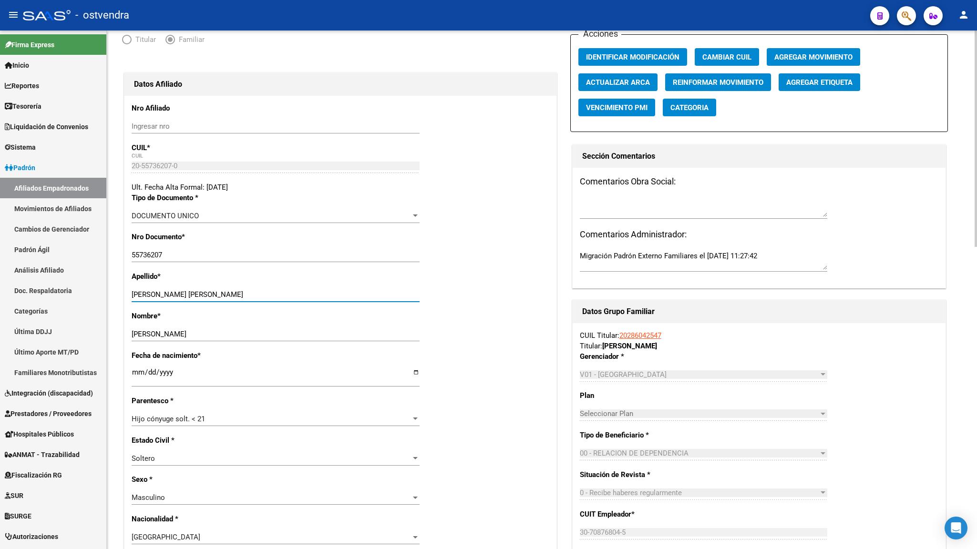
click at [460, 237] on div "Nro Documento * 55736207 Ingresar nro" at bounding box center [341, 252] width 418 height 40
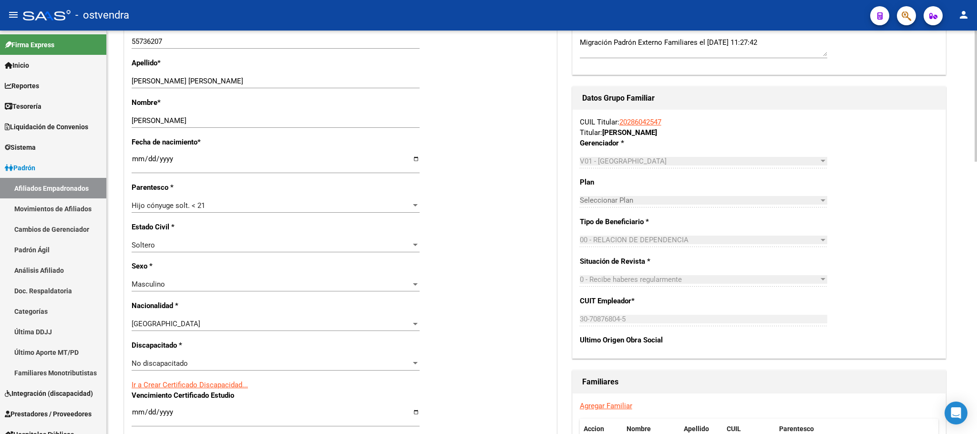
scroll to position [286, 0]
click at [172, 358] on div "No discapacitado Seleccionar tipo" at bounding box center [276, 362] width 288 height 14
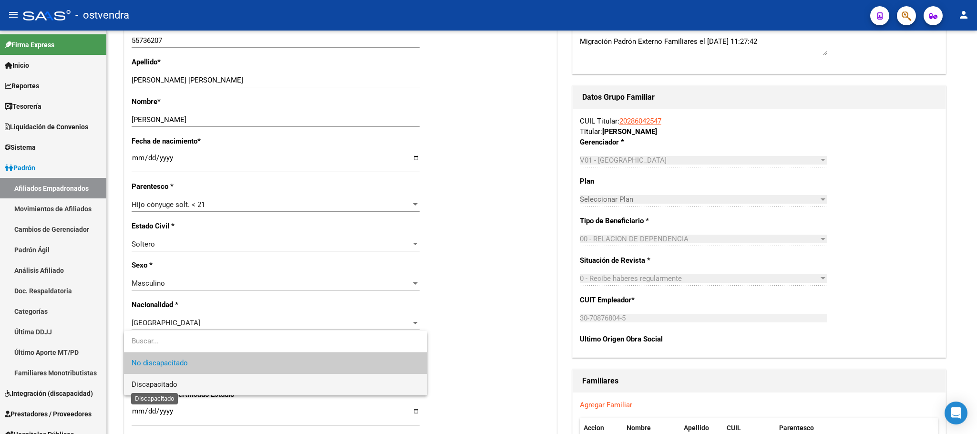
click at [176, 382] on span "Discapacitado" at bounding box center [155, 384] width 46 height 9
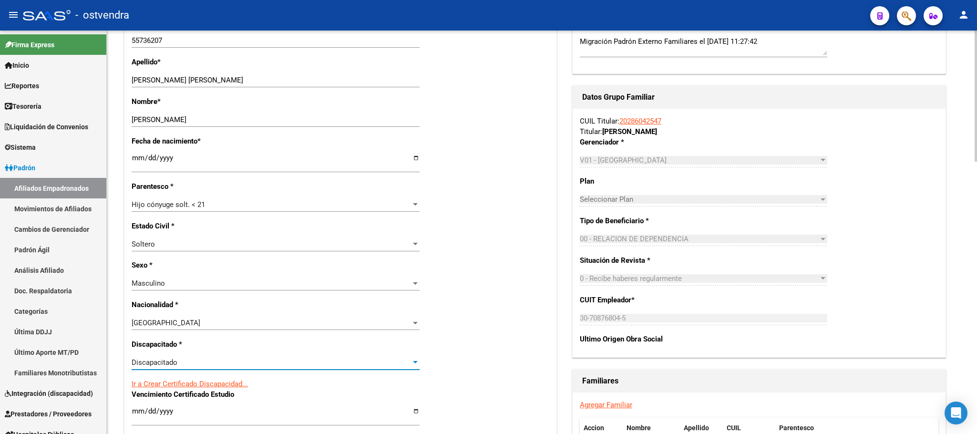
click at [483, 333] on div "Nro Afiliado Ingresar nro CUIL * 20-55736207-0 CUIL ARCA Padrón Ult. Fecha Alta…" at bounding box center [340, 397] width 432 height 1033
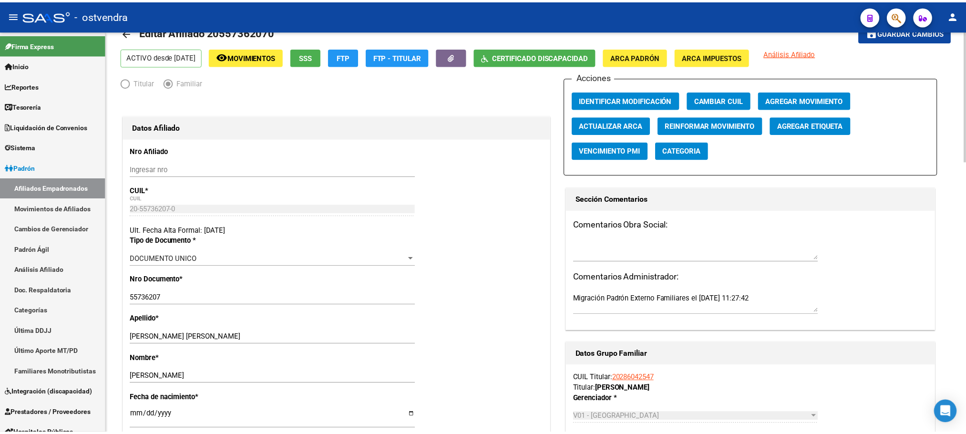
scroll to position [0, 0]
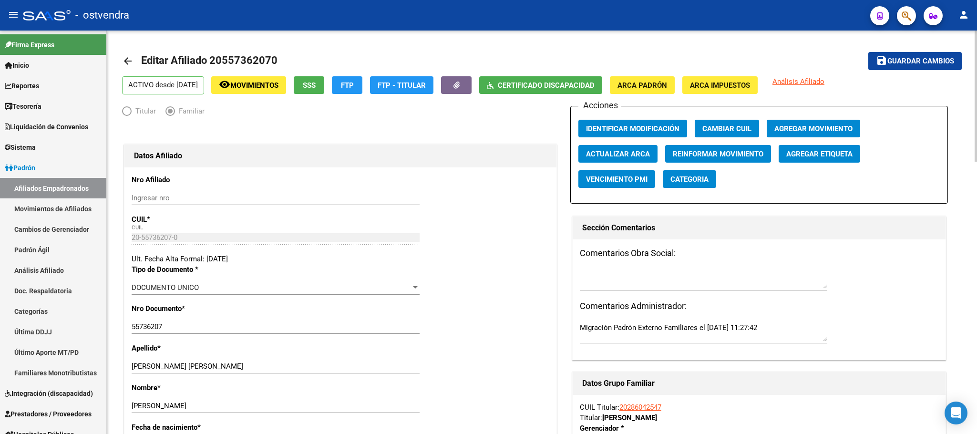
click at [948, 57] on span "Guardar cambios" at bounding box center [920, 61] width 67 height 9
click at [900, 16] on button "button" at bounding box center [906, 15] width 19 height 19
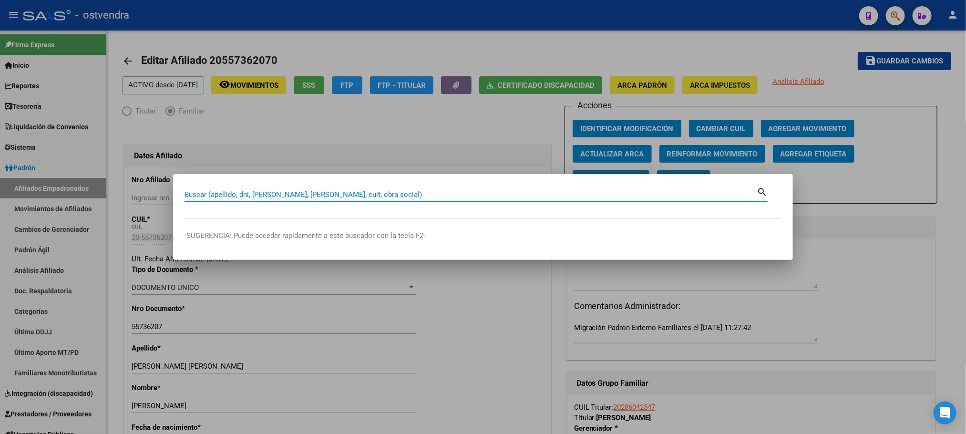
paste input "20545127343"
type input "20545127343"
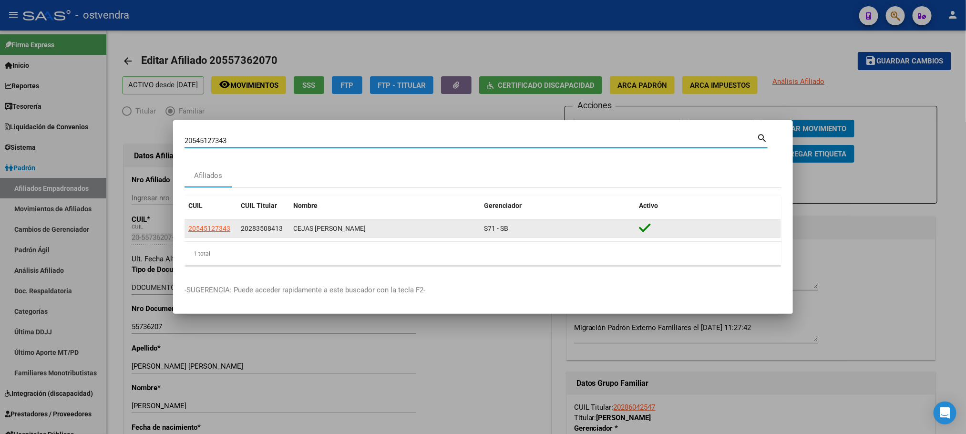
click at [194, 223] on app-link-go-to "20545127343" at bounding box center [209, 228] width 42 height 11
click at [194, 233] on app-link-go-to "20545127343" at bounding box center [209, 228] width 42 height 11
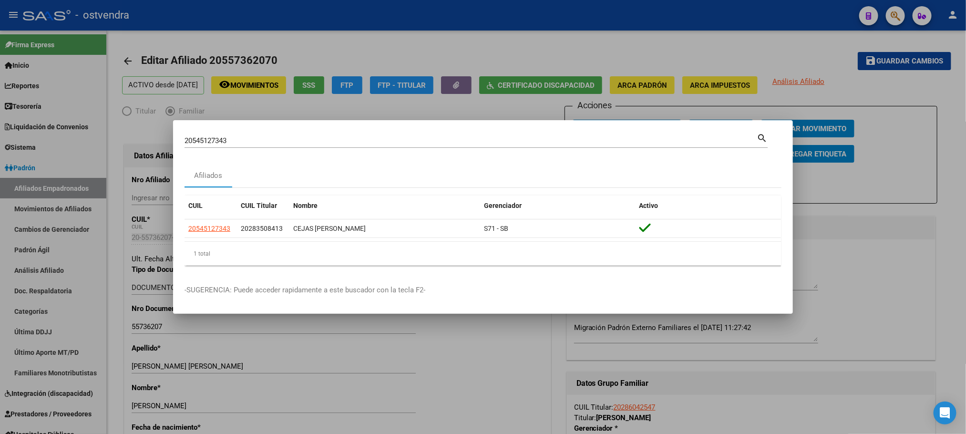
click at [202, 240] on datatable-selection "20545127343 20283508413 CEJAS CIRO BASTIAN S71 - SB" at bounding box center [482, 235] width 596 height 9
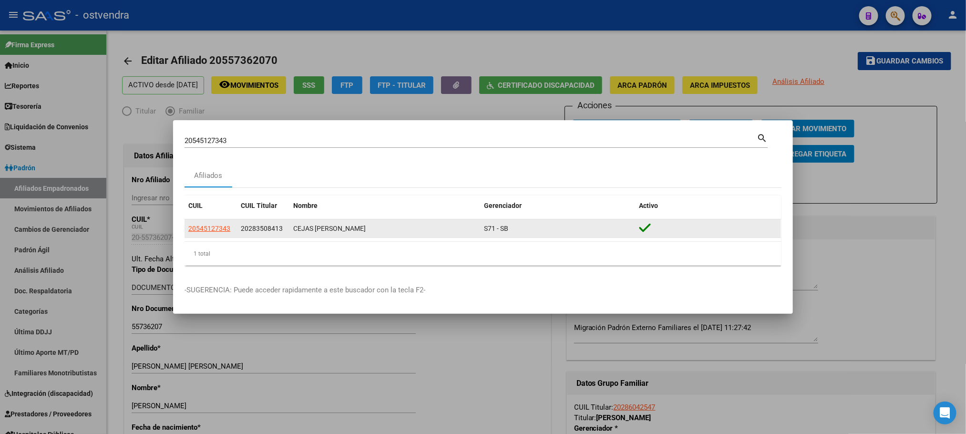
click at [202, 234] on app-link-go-to "20545127343" at bounding box center [209, 228] width 42 height 11
click at [202, 231] on span "20545127343" at bounding box center [209, 229] width 42 height 8
type textarea "20545127343"
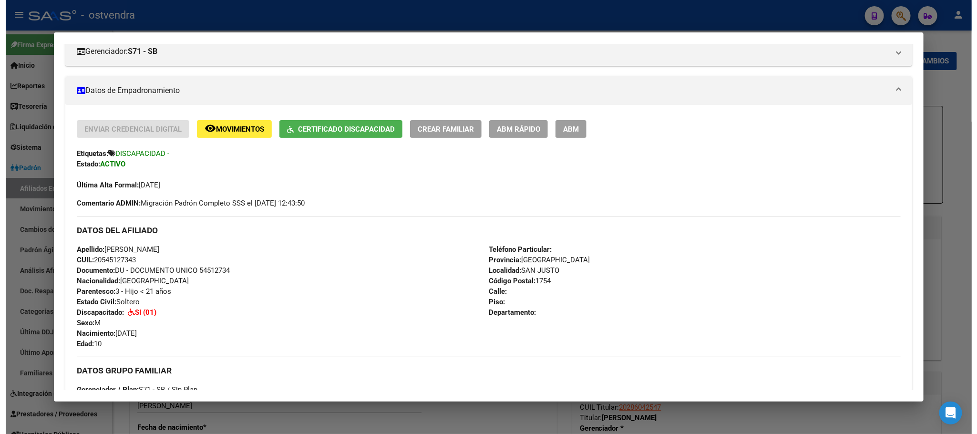
scroll to position [143, 0]
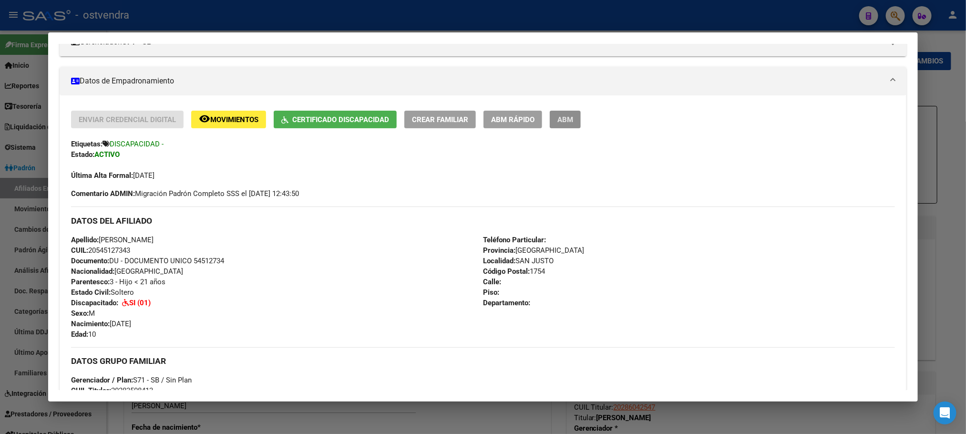
click at [565, 117] on span "ABM" at bounding box center [565, 119] width 16 height 9
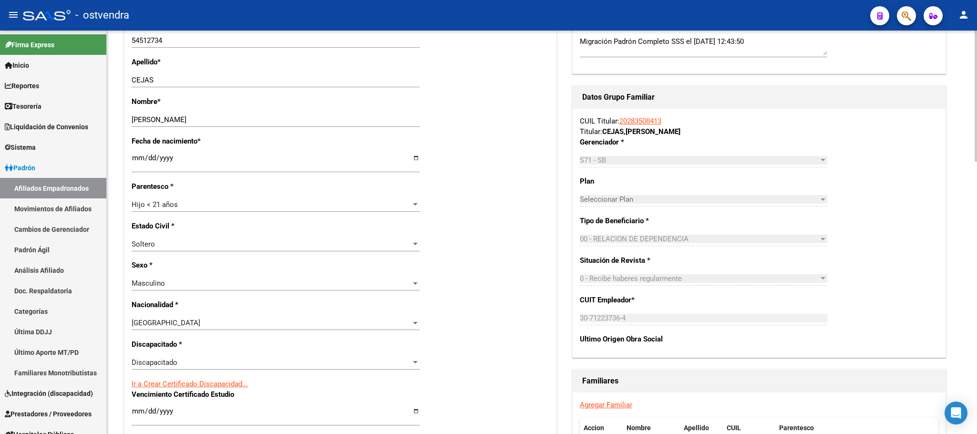
scroll to position [358, 0]
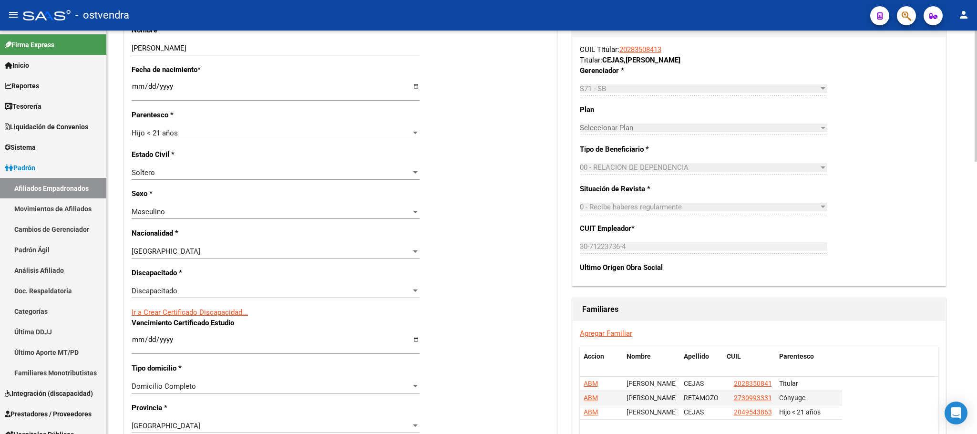
click at [252, 285] on div "Discapacitado Seleccionar tipo" at bounding box center [276, 291] width 288 height 14
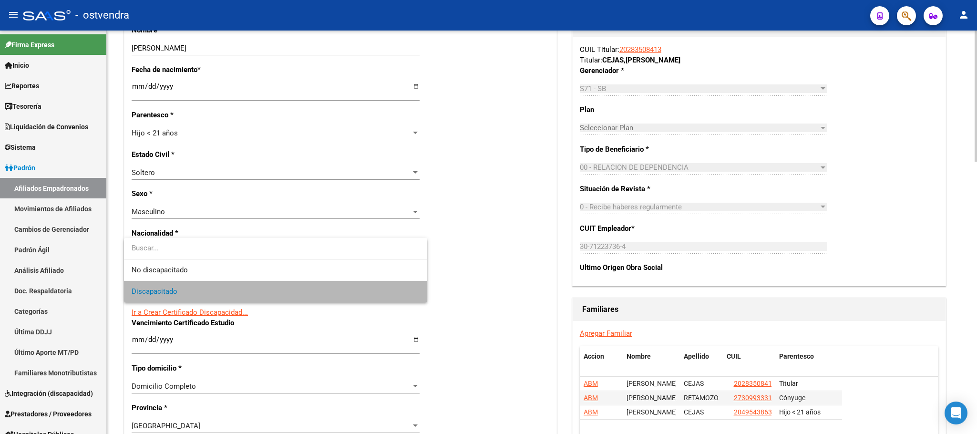
click at [252, 285] on span "Discapacitado" at bounding box center [276, 291] width 288 height 21
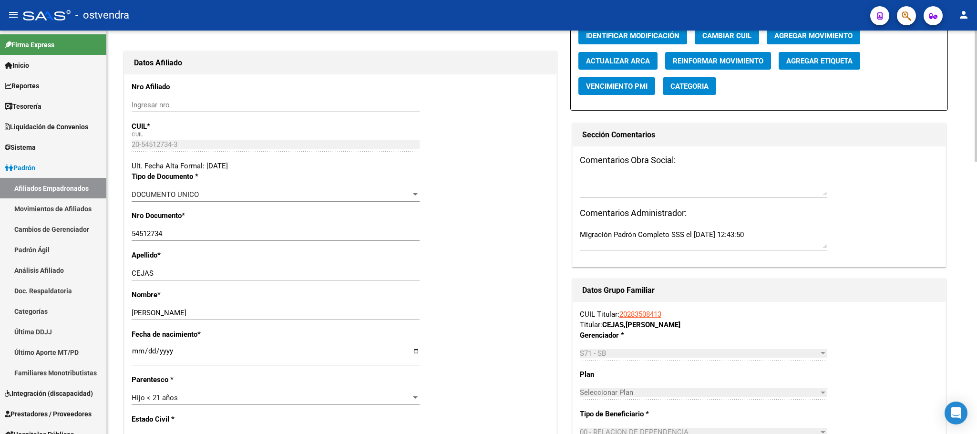
scroll to position [0, 0]
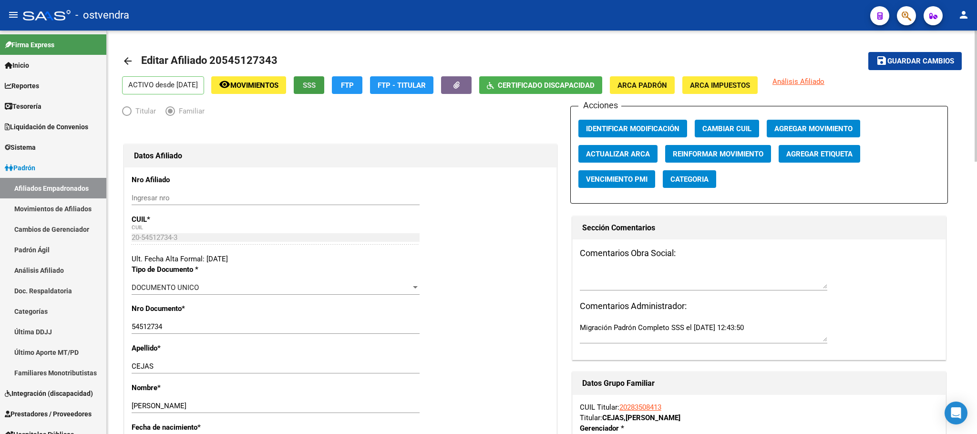
click at [324, 87] on button "SSS" at bounding box center [309, 85] width 31 height 18
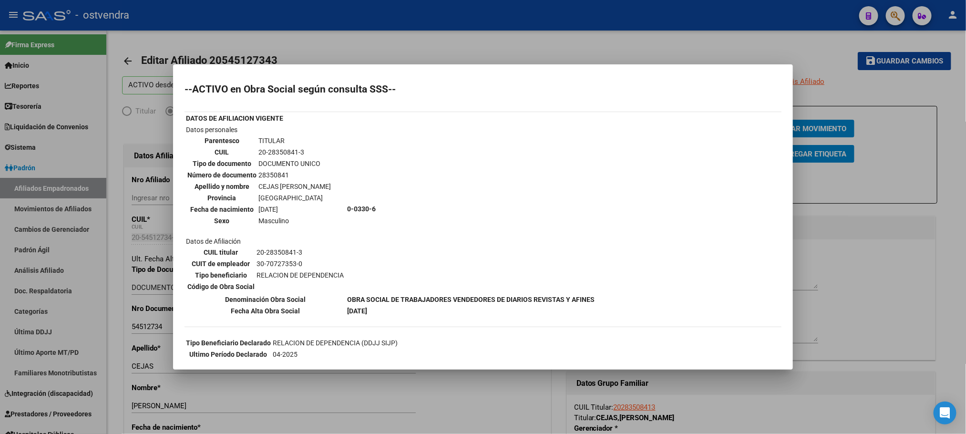
click at [311, 16] on div at bounding box center [483, 217] width 966 height 434
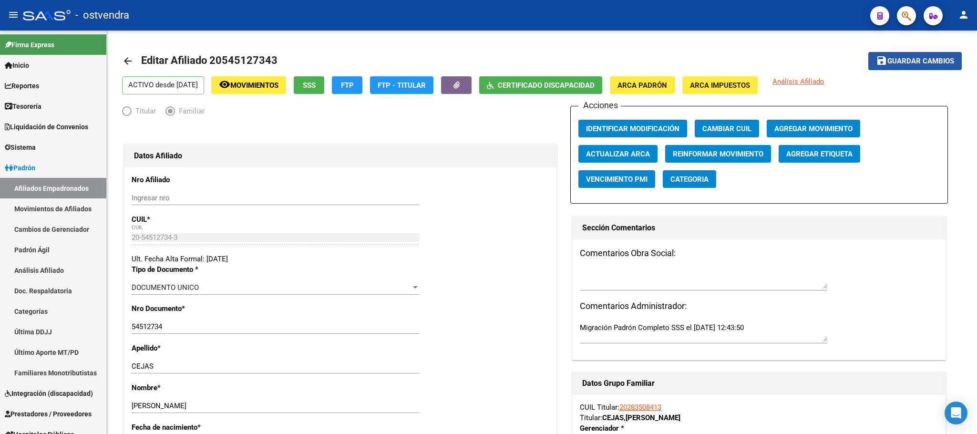
drag, startPoint x: 919, startPoint y: 56, endPoint x: 814, endPoint y: 10, distance: 114.0
click at [919, 57] on span "Guardar cambios" at bounding box center [920, 61] width 67 height 9
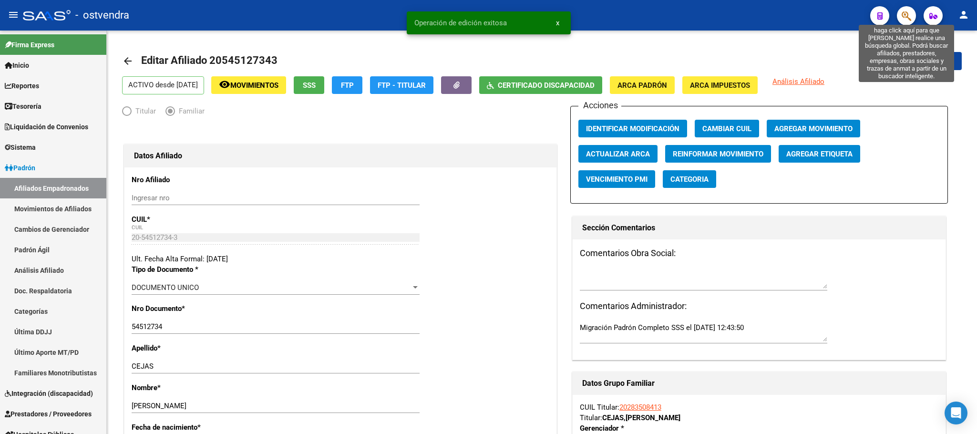
click at [901, 16] on icon "button" at bounding box center [906, 15] width 10 height 11
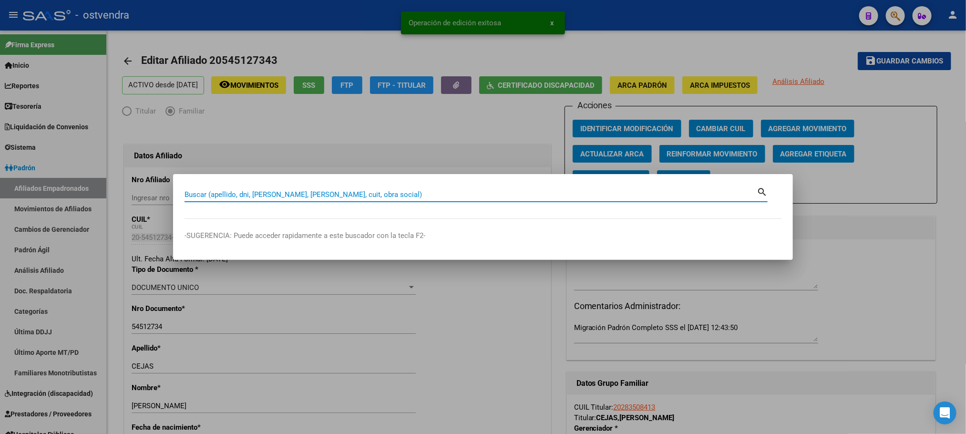
paste input "2055736270"
click at [215, 189] on div "2055736270 Buscar (apellido, dni, cuil, nro traspaso, cuit, obra social)" at bounding box center [470, 194] width 572 height 14
click at [217, 192] on input "2055736270" at bounding box center [470, 194] width 572 height 9
type input "20557362070"
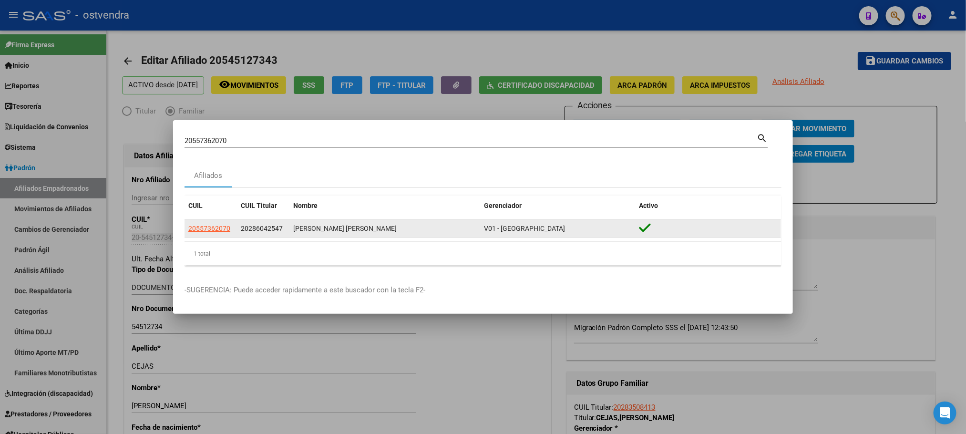
click at [226, 232] on app-link-go-to "20557362070" at bounding box center [209, 228] width 42 height 11
click at [215, 227] on span "20557362070" at bounding box center [209, 229] width 42 height 8
type textarea "20557362070"
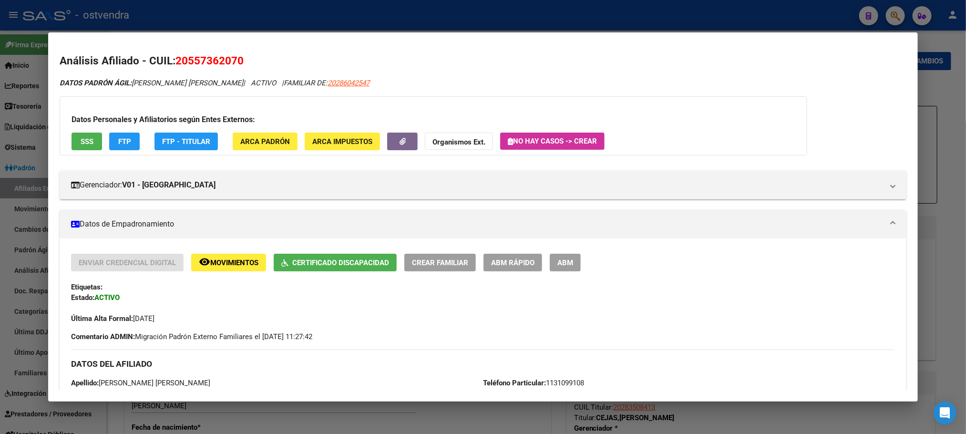
click at [561, 258] on span "ABM" at bounding box center [565, 262] width 16 height 9
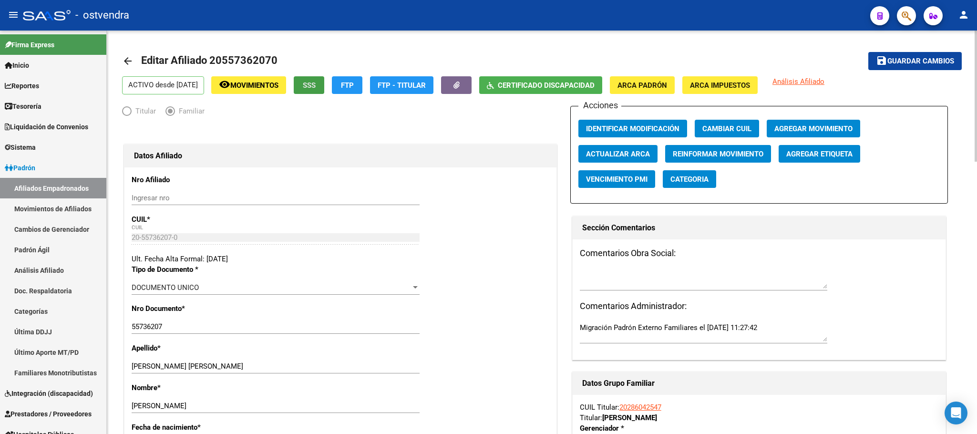
click at [324, 77] on button "SSS" at bounding box center [309, 85] width 31 height 18
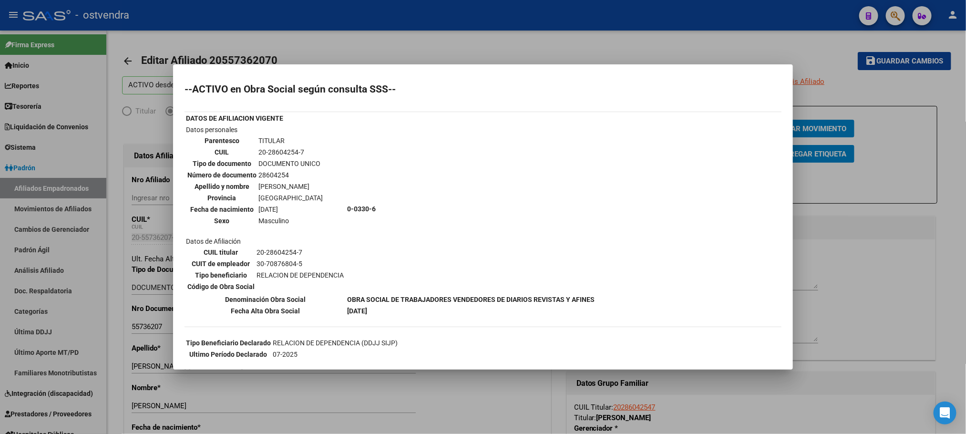
drag, startPoint x: 348, startPoint y: 24, endPoint x: 256, endPoint y: 5, distance: 94.1
click at [345, 20] on div at bounding box center [483, 217] width 966 height 434
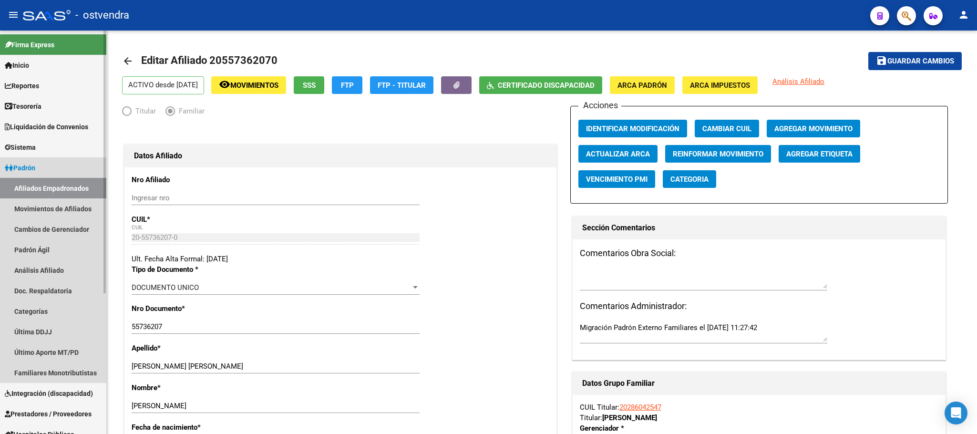
drag, startPoint x: 61, startPoint y: 194, endPoint x: 71, endPoint y: 188, distance: 11.5
click at [61, 194] on link "Afiliados Empadronados" at bounding box center [53, 188] width 106 height 20
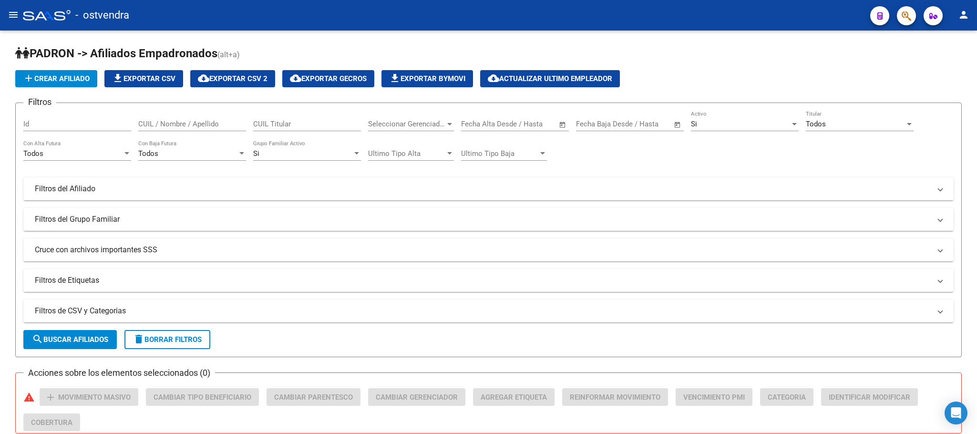
click at [8, 16] on mat-icon "menu" at bounding box center [13, 14] width 11 height 11
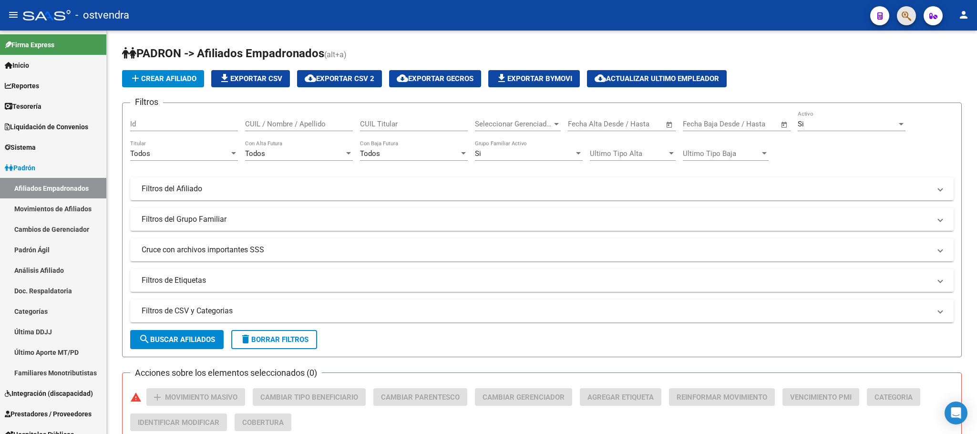
click at [914, 11] on button "button" at bounding box center [906, 15] width 19 height 19
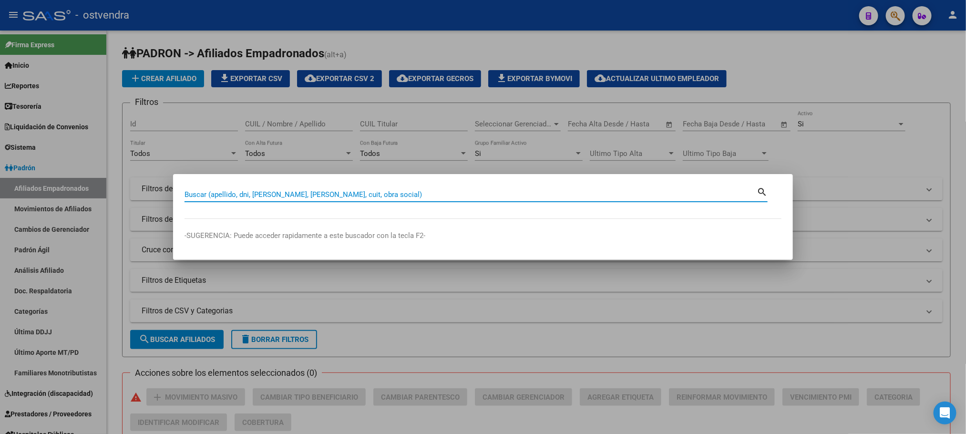
paste input "20480289022"
type input "20480289022"
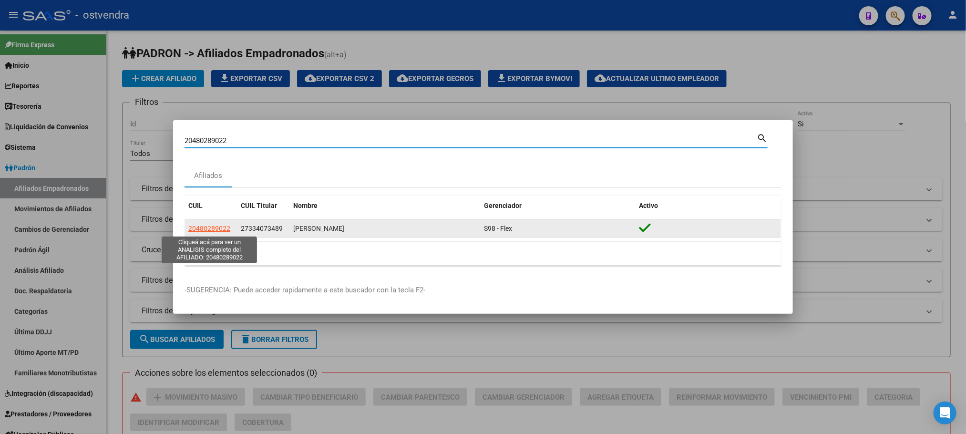
click at [210, 232] on span "20480289022" at bounding box center [209, 229] width 42 height 8
copy span "2"
type textarea "20480289022"
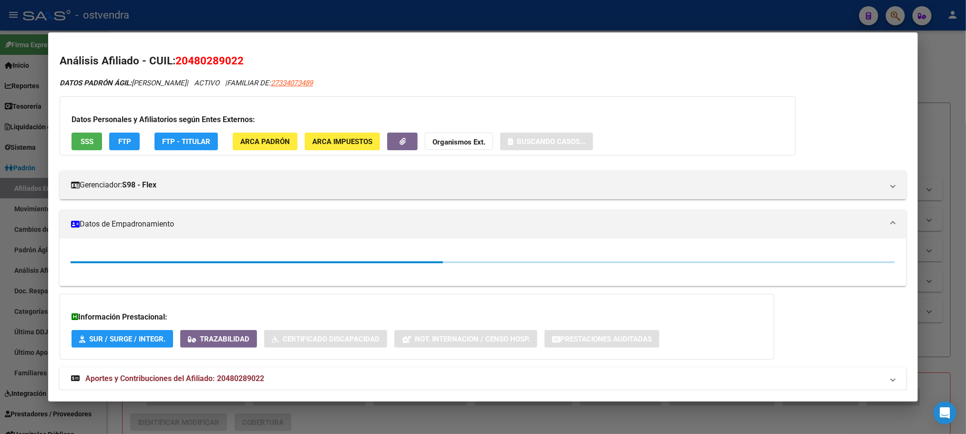
click at [84, 143] on span "SSS" at bounding box center [87, 141] width 13 height 9
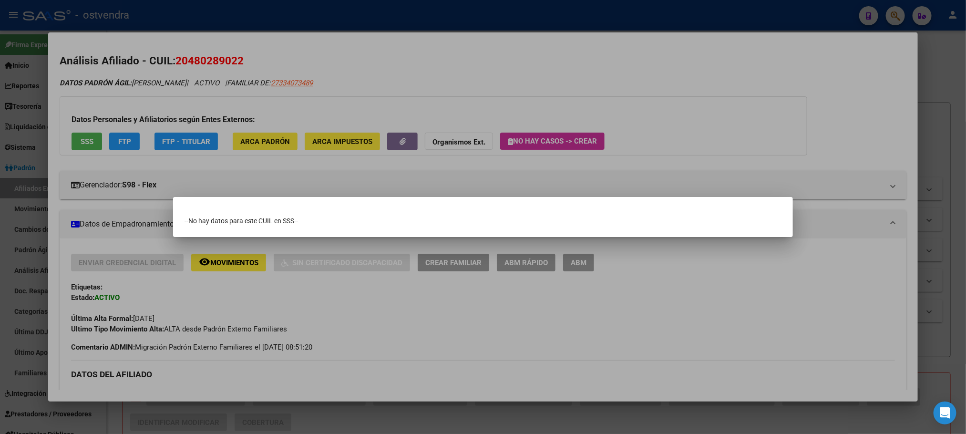
click at [116, 79] on div at bounding box center [483, 217] width 966 height 434
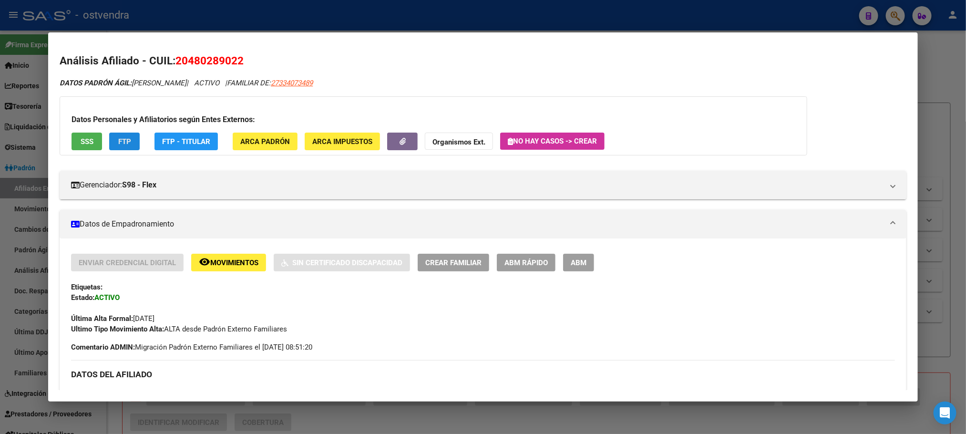
click at [120, 144] on span "FTP" at bounding box center [124, 141] width 13 height 9
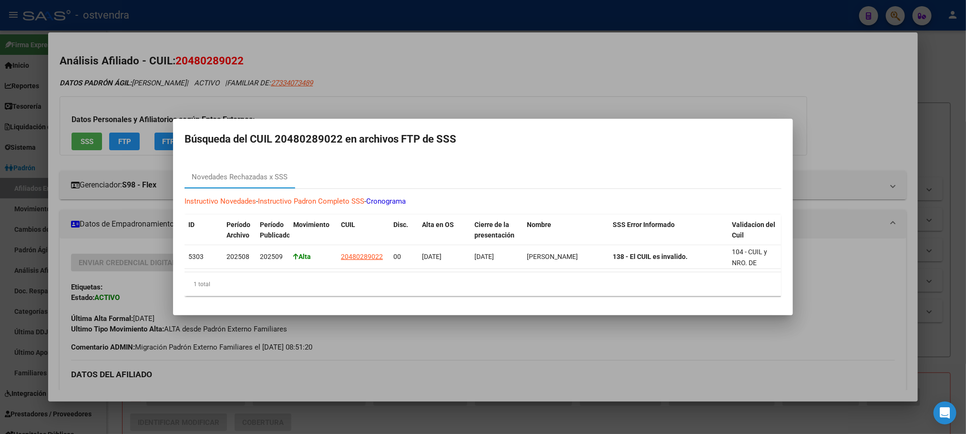
click at [147, 109] on div at bounding box center [483, 217] width 966 height 434
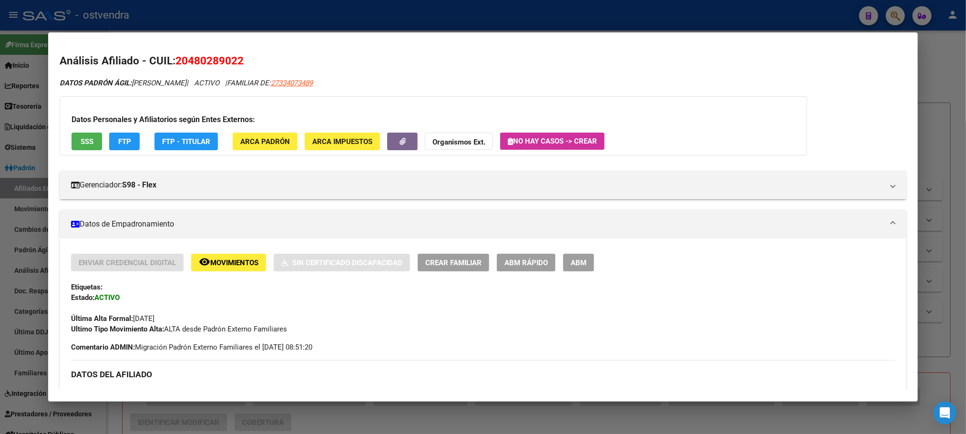
click at [274, 146] on button "ARCA Padrón" at bounding box center [265, 142] width 65 height 18
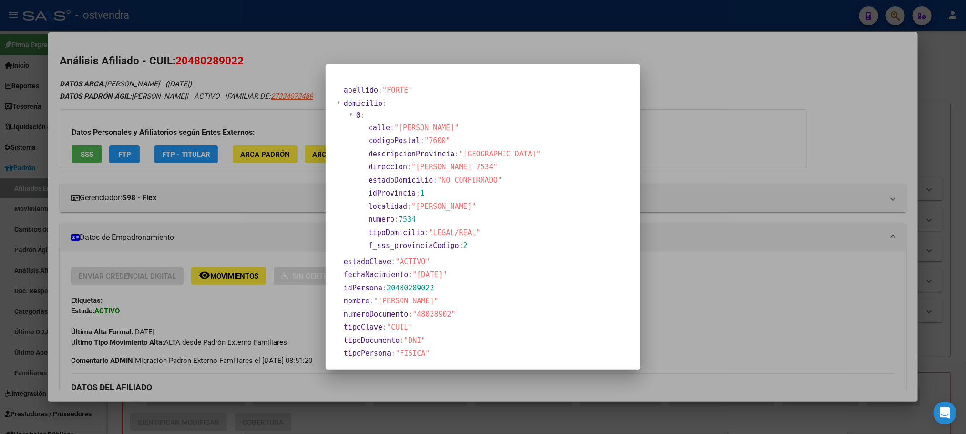
click at [254, 109] on div at bounding box center [483, 217] width 966 height 434
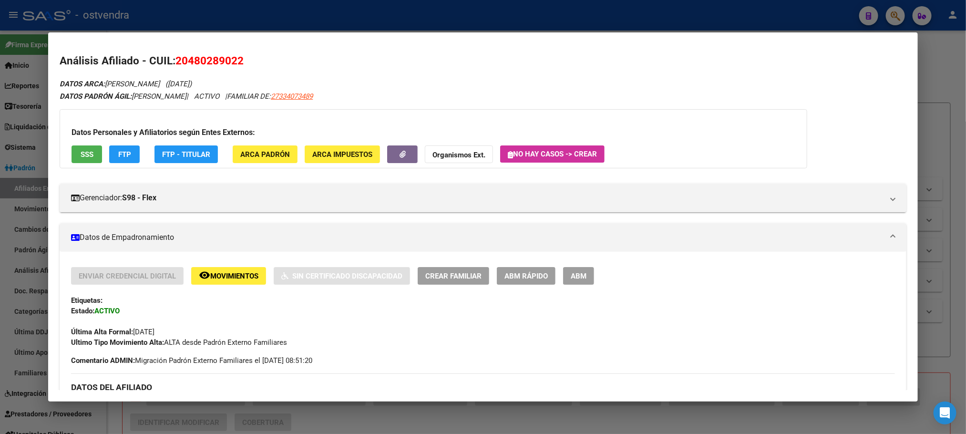
drag, startPoint x: 186, startPoint y: 61, endPoint x: 231, endPoint y: 63, distance: 44.9
click at [231, 63] on span "20480289022" at bounding box center [209, 60] width 68 height 12
copy span "48028902"
drag, startPoint x: 235, startPoint y: 85, endPoint x: 189, endPoint y: 63, distance: 50.1
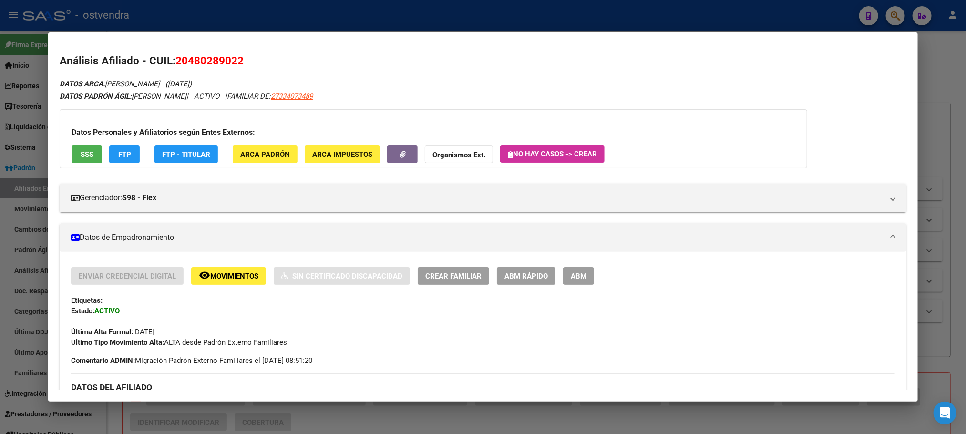
drag, startPoint x: 171, startPoint y: 56, endPoint x: 244, endPoint y: 64, distance: 73.4
click at [244, 64] on h2 "Análisis Afiliado - CUIL: 20480289022" at bounding box center [483, 61] width 846 height 16
copy span "20480289022"
drag, startPoint x: 129, startPoint y: 93, endPoint x: 194, endPoint y: 14, distance: 102.0
click at [219, 93] on icon "DATOS PADRÓN ÁGIL: GONZALEZ URIEL LUCIANO | ACTIVO | FAMILIAR DE: 27334073489" at bounding box center [186, 96] width 253 height 9
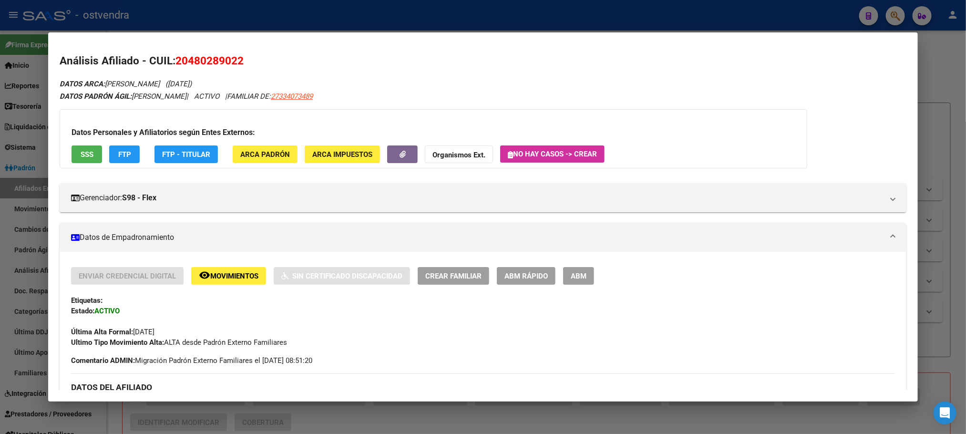
copy icon "[PERSON_NAME]"
click at [234, 64] on span "20480289022" at bounding box center [209, 60] width 68 height 12
drag, startPoint x: 102, startPoint y: 83, endPoint x: 222, endPoint y: 83, distance: 119.6
copy icon "FORTE MATEO DAVID (04/04/2007)"
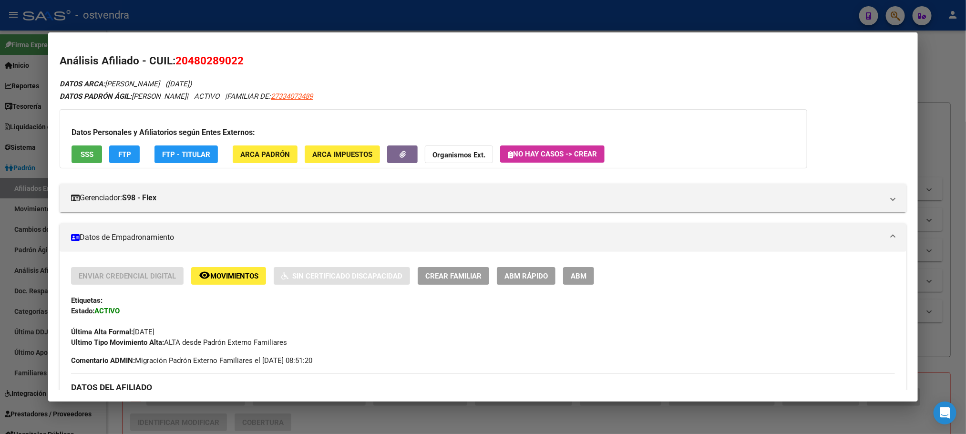
click at [332, 21] on div at bounding box center [483, 217] width 966 height 434
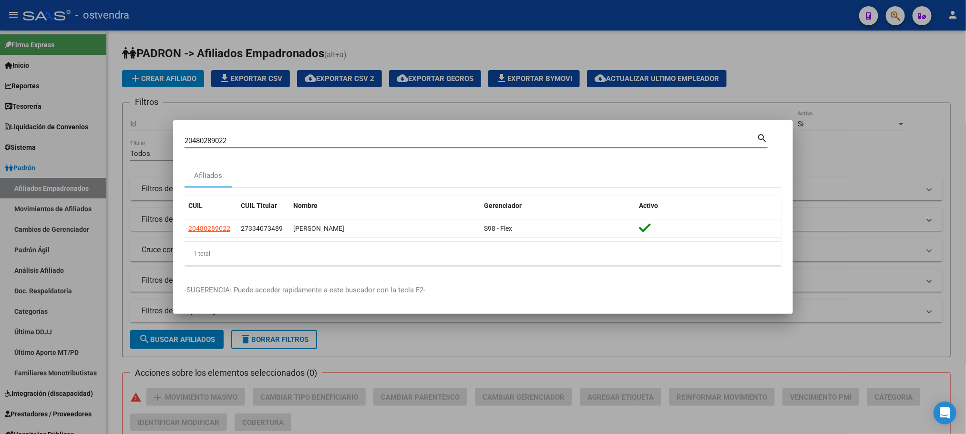
drag, startPoint x: 261, startPoint y: 138, endPoint x: 164, endPoint y: 134, distance: 96.3
click at [164, 134] on div "20480289022 Buscar (apellido, dni, cuil, nro traspaso, cuit, obra social) searc…" at bounding box center [483, 217] width 966 height 434
paste input "7343910709"
type input "27343910709"
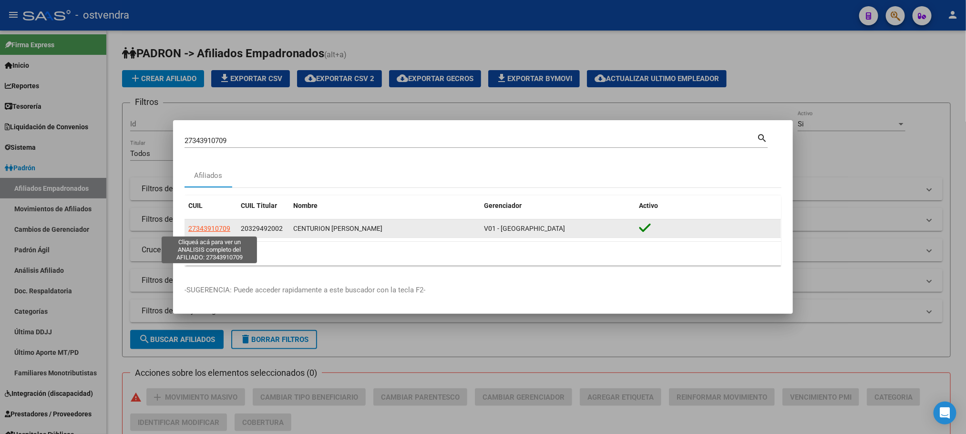
click at [209, 228] on span "27343910709" at bounding box center [209, 229] width 42 height 8
type textarea "27343910709"
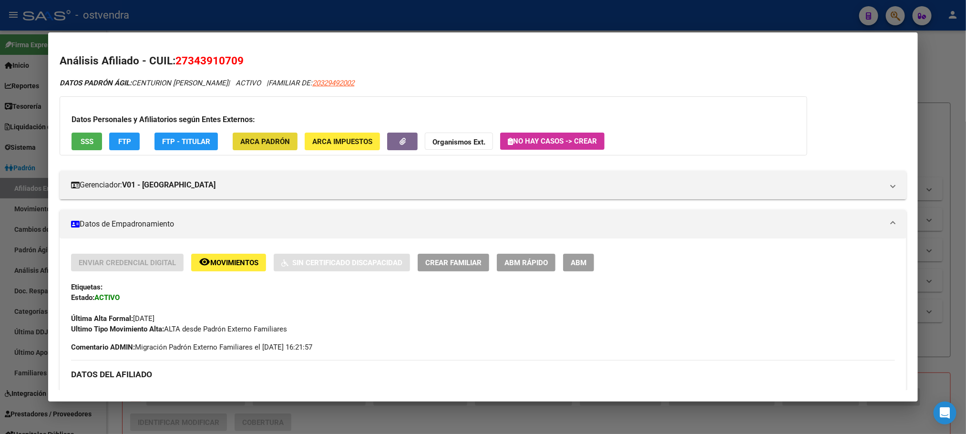
click at [254, 139] on span "ARCA Padrón" at bounding box center [265, 141] width 50 height 9
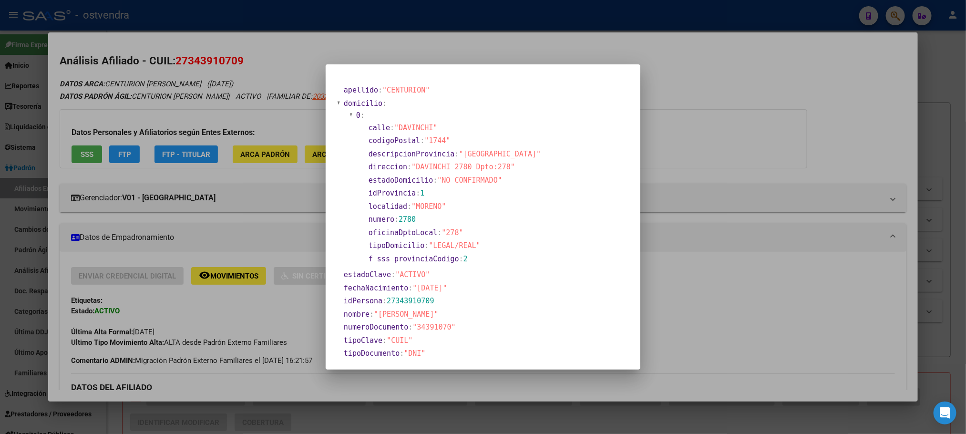
click at [237, 103] on div at bounding box center [483, 217] width 966 height 434
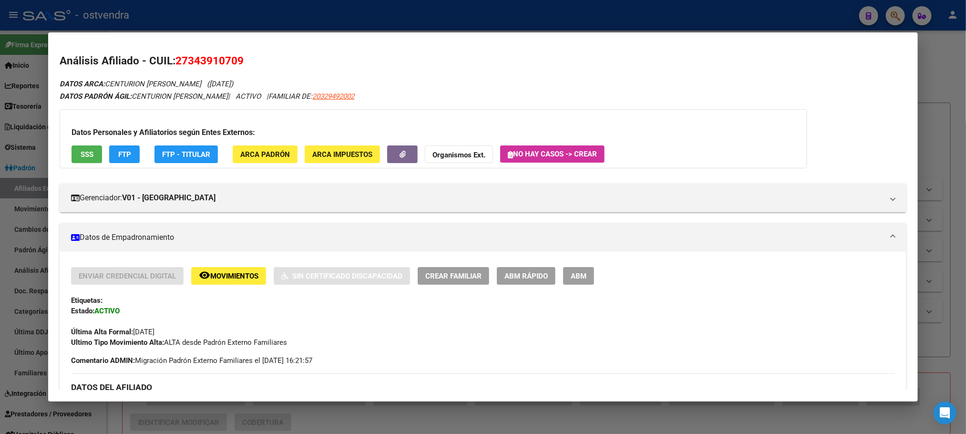
click at [579, 281] on button "ABM" at bounding box center [578, 276] width 31 height 18
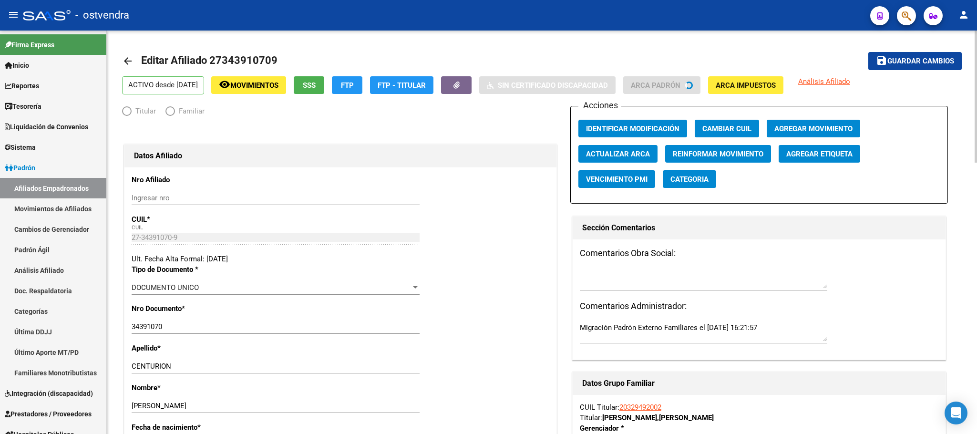
radio input "true"
type input "30-71535995-9"
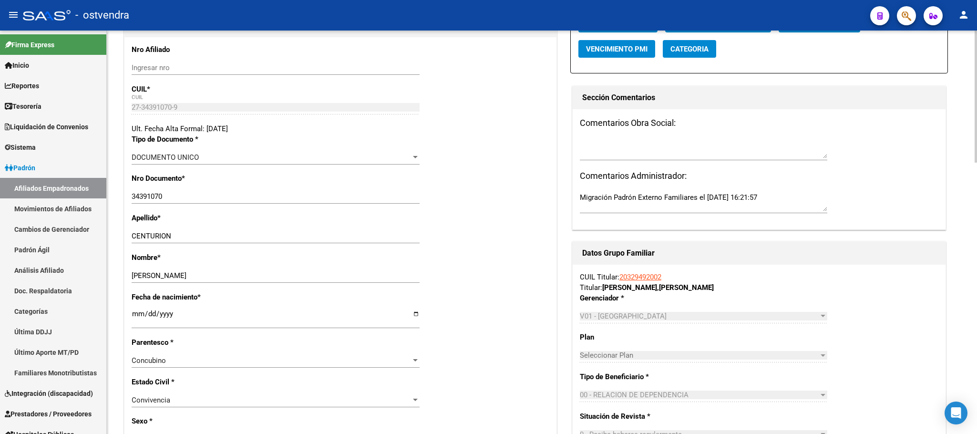
scroll to position [215, 0]
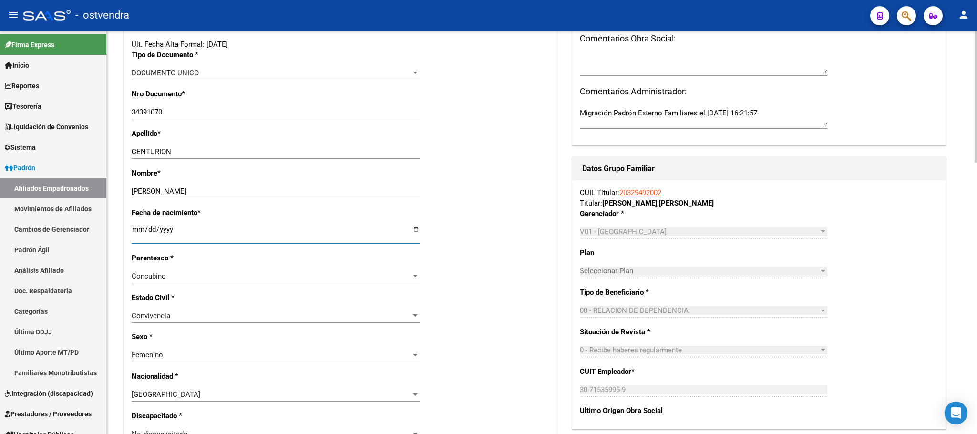
click at [164, 232] on input "1989-12-27" at bounding box center [276, 232] width 288 height 15
type input "1988-12-27"
click at [508, 308] on div "Estado Civil * Convivencia Seleccionar tipo" at bounding box center [341, 312] width 418 height 40
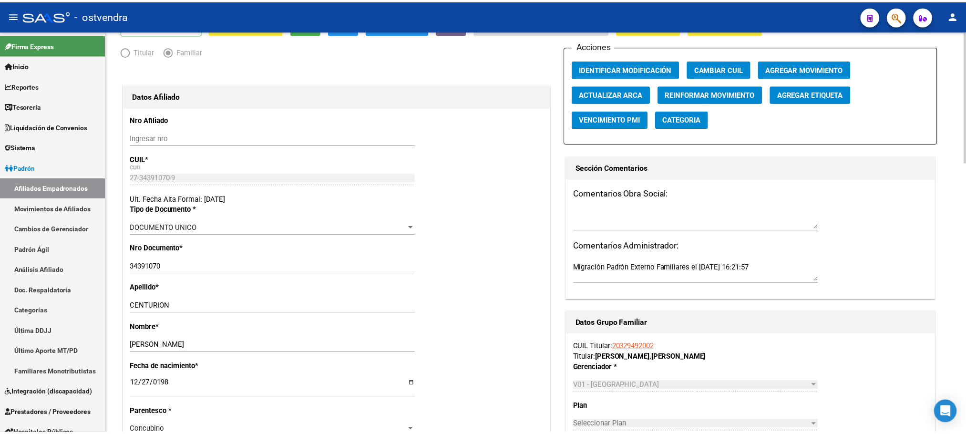
scroll to position [0, 0]
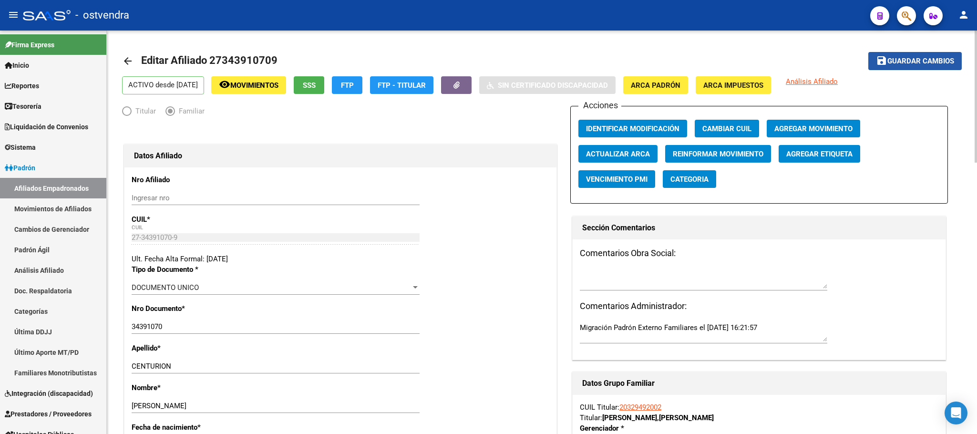
click at [952, 57] on span "Guardar cambios" at bounding box center [920, 61] width 67 height 9
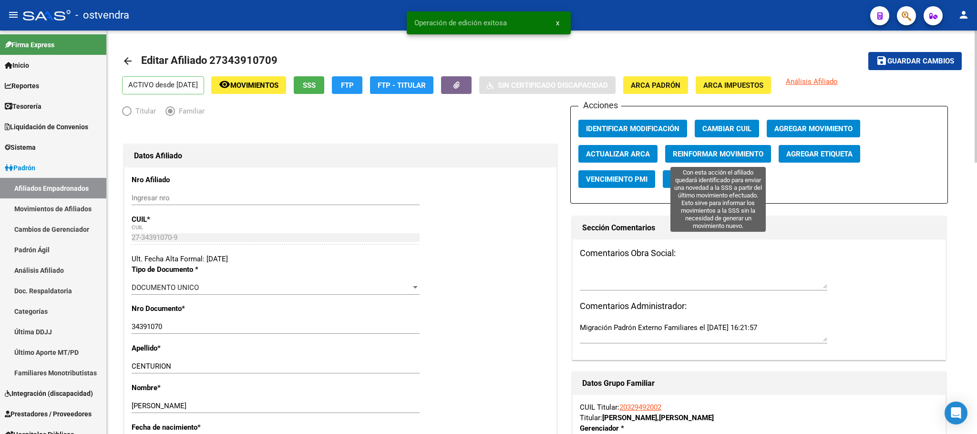
click at [684, 159] on button "Reinformar Movimiento" at bounding box center [718, 154] width 106 height 18
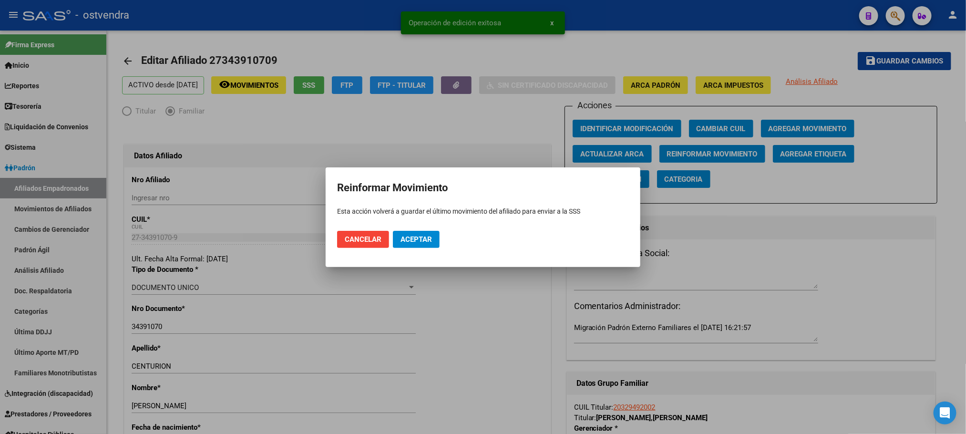
click at [426, 231] on mat-dialog-actions "Cancelar Aceptar" at bounding box center [483, 239] width 292 height 32
click at [424, 236] on span "Aceptar" at bounding box center [415, 239] width 31 height 9
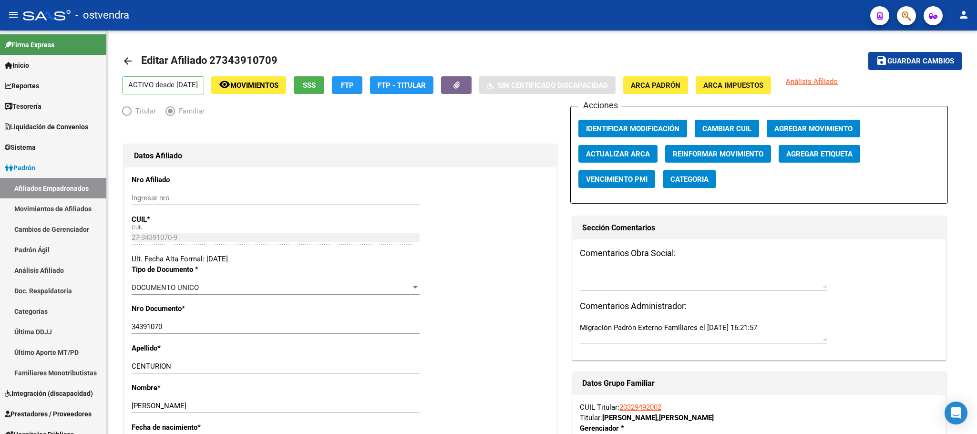
drag, startPoint x: 917, startPoint y: 16, endPoint x: 906, endPoint y: 16, distance: 11.4
click at [917, 16] on mat-toolbar "menu - ostvendra person" at bounding box center [488, 15] width 977 height 31
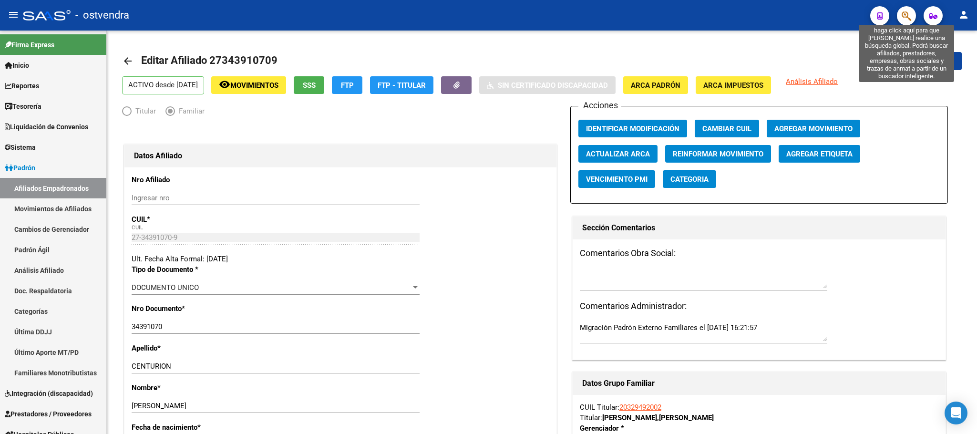
click at [905, 16] on icon "button" at bounding box center [906, 15] width 10 height 11
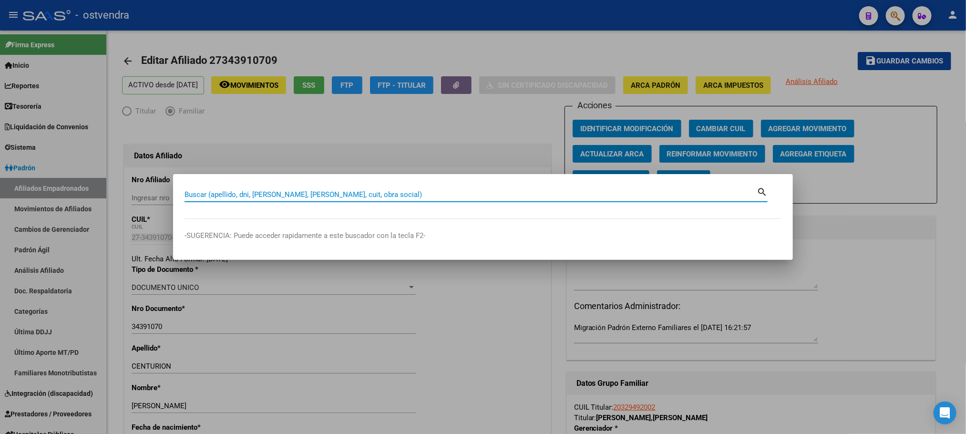
paste input "27585804261"
type input "27585804261"
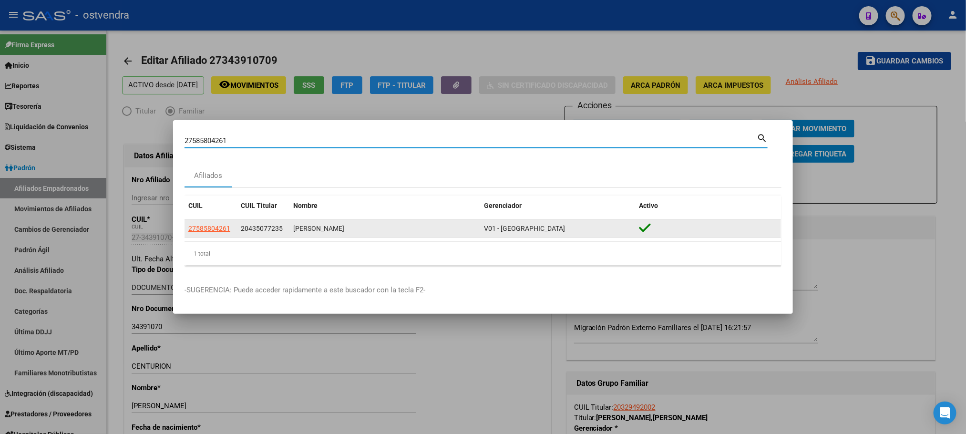
click at [213, 229] on span "27585804261" at bounding box center [209, 229] width 42 height 8
type textarea "27585804261"
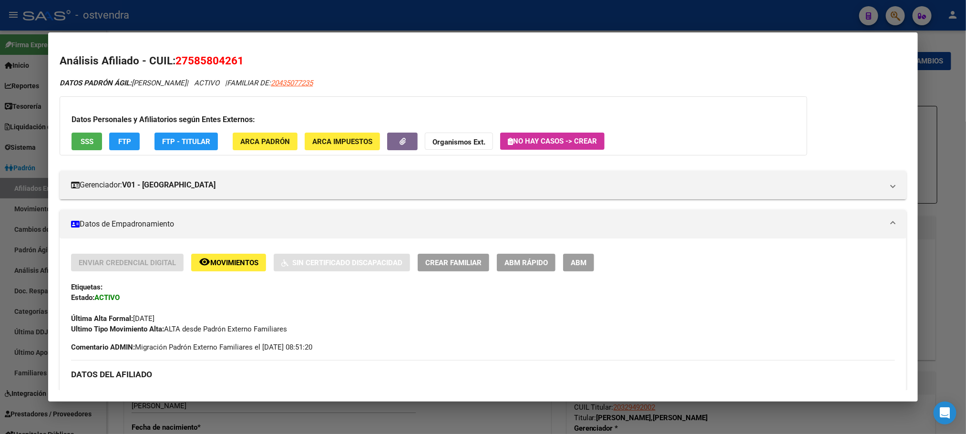
click at [348, 22] on div at bounding box center [483, 217] width 966 height 434
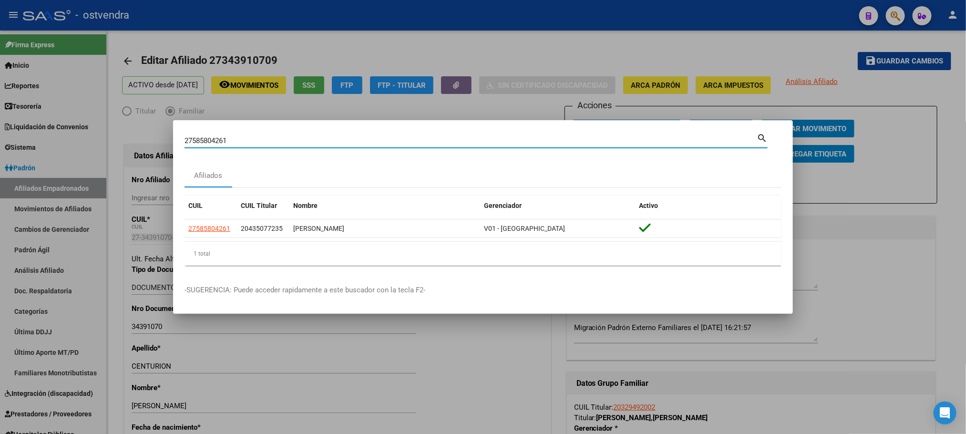
drag, startPoint x: 245, startPoint y: 140, endPoint x: 139, endPoint y: 133, distance: 106.0
click at [139, 133] on div "27585804261 Buscar (apellido, dni, cuil, nro traspaso, cuit, obra social) searc…" at bounding box center [483, 217] width 966 height 434
paste input "0480289022"
type input "20480289022"
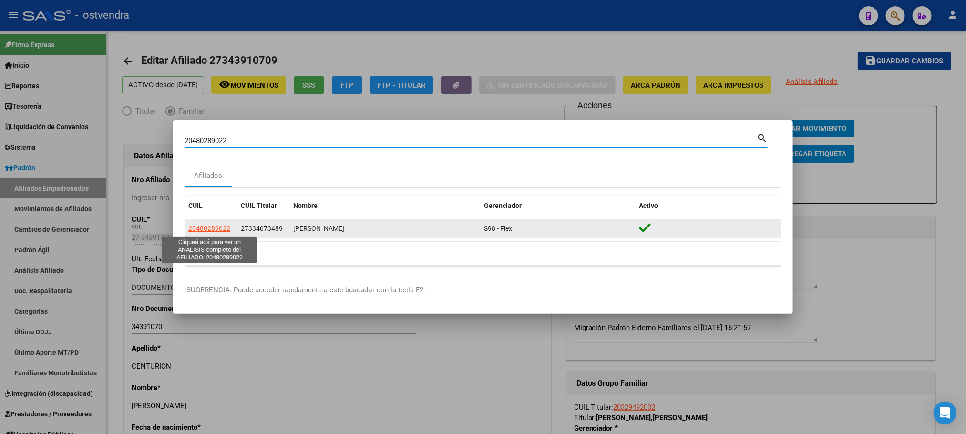
click at [206, 227] on span "20480289022" at bounding box center [209, 229] width 42 height 8
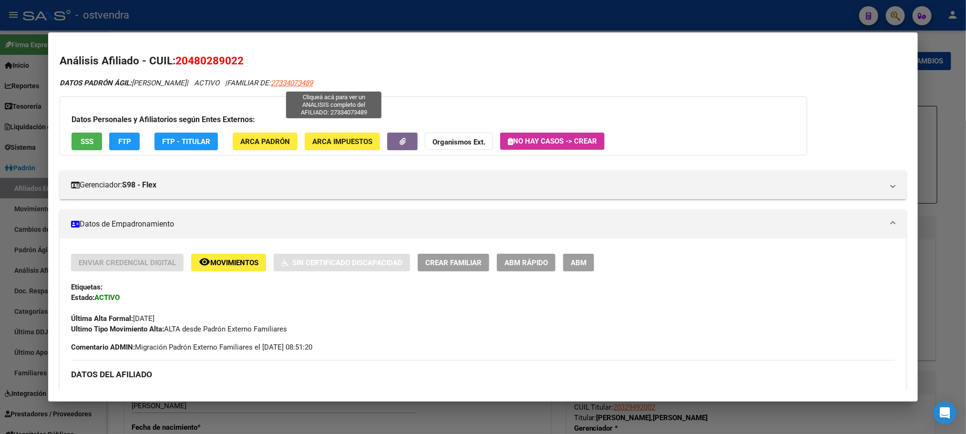
click at [313, 82] on span "27334073489" at bounding box center [292, 83] width 42 height 9
type textarea "27334073489"
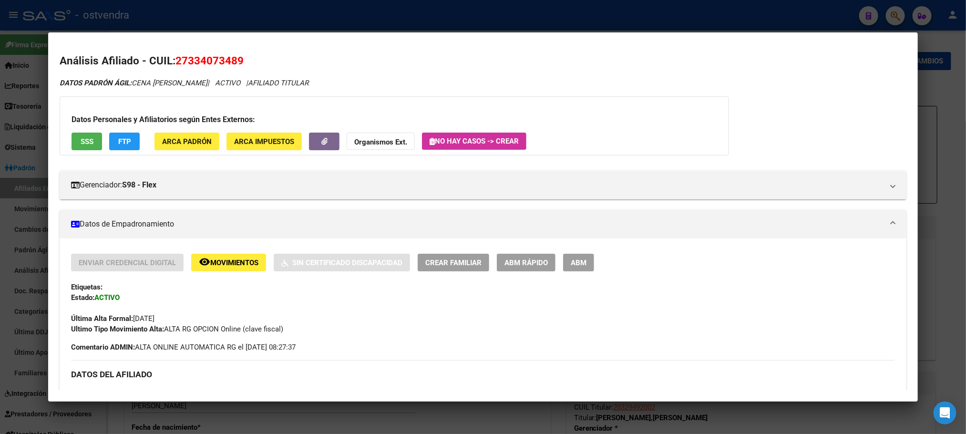
drag, startPoint x: 172, startPoint y: 57, endPoint x: 245, endPoint y: 61, distance: 73.1
click at [243, 61] on h2 "Análisis Afiliado - CUIL: 27334073489" at bounding box center [483, 61] width 846 height 16
copy span "27334073489"
drag, startPoint x: 149, startPoint y: 82, endPoint x: 204, endPoint y: 85, distance: 54.4
click at [204, 85] on span "DATOS PADRÓN ÁGIL: CENA JUANA MARLENE" at bounding box center [134, 83] width 148 height 9
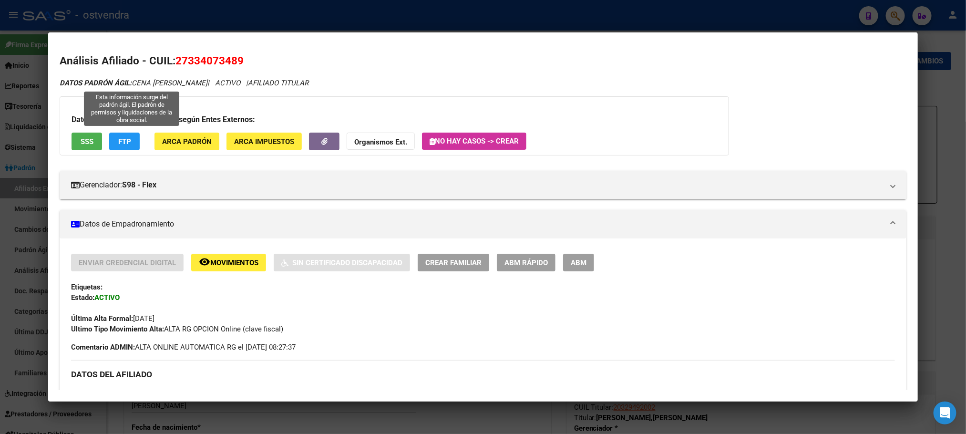
copy span "CENA JUANA MARLEN"
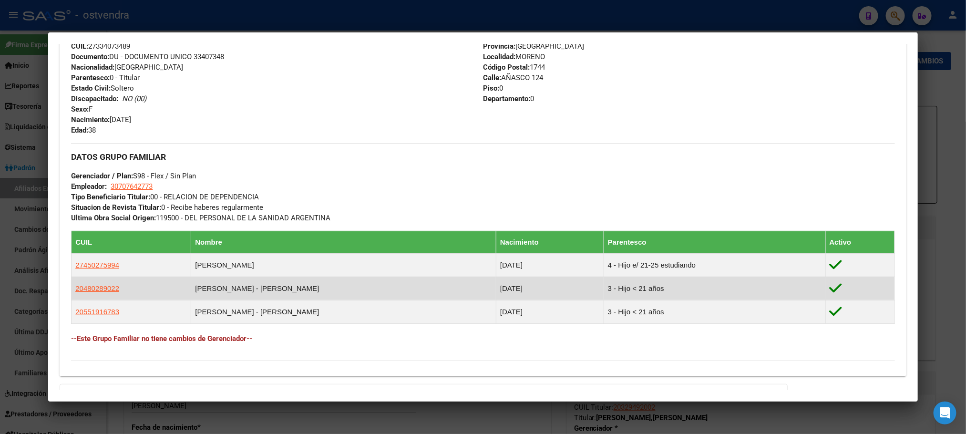
scroll to position [286, 0]
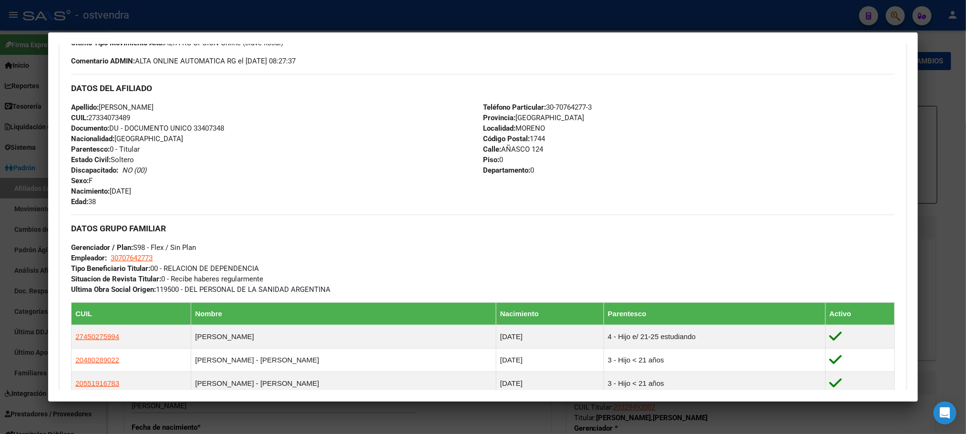
drag, startPoint x: 148, startPoint y: 246, endPoint x: 236, endPoint y: 236, distance: 89.2
click at [212, 239] on div "DATOS GRUPO FAMILIAR Gerenciador / Plan: S98 - Flex / Sin Plan Empleador: 30707…" at bounding box center [482, 255] width 823 height 80
click at [289, 234] on h3 "DATOS GRUPO FAMILIAR" at bounding box center [482, 228] width 823 height 10
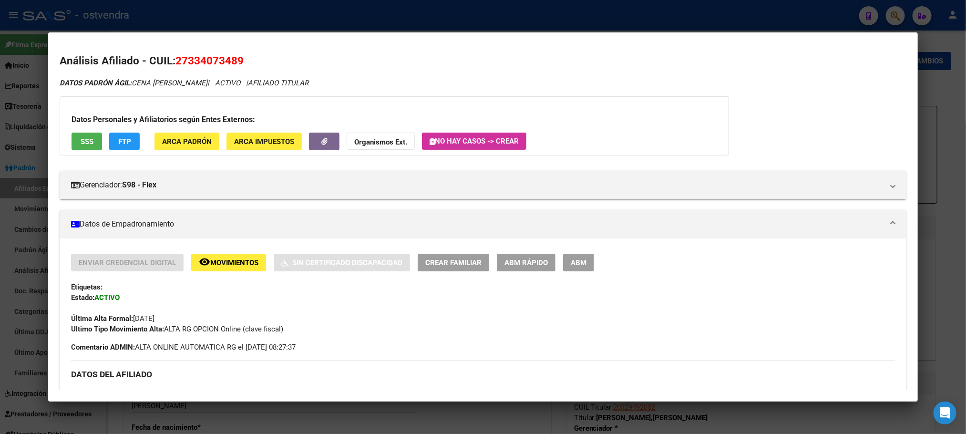
scroll to position [381, 0]
click at [804, 13] on div at bounding box center [483, 217] width 966 height 434
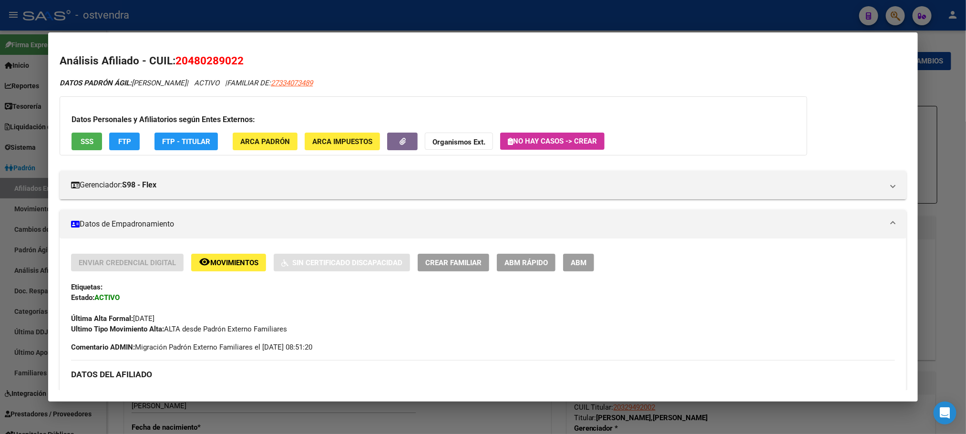
click at [246, 8] on div at bounding box center [483, 217] width 966 height 434
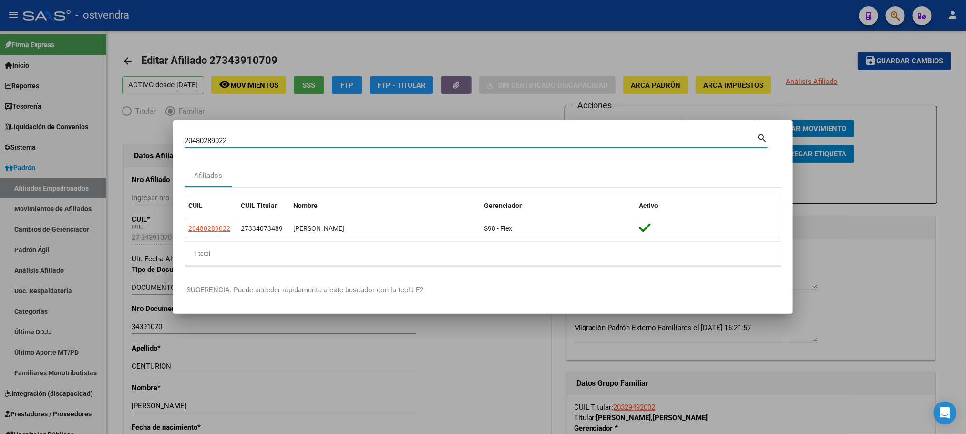
drag, startPoint x: 256, startPoint y: 141, endPoint x: 23, endPoint y: 113, distance: 235.2
click at [0, 116] on div "20480289022 Buscar (apellido, dni, cuil, nro traspaso, cuit, obra social) searc…" at bounding box center [483, 217] width 966 height 434
paste input "7585804261"
type input "27585804261"
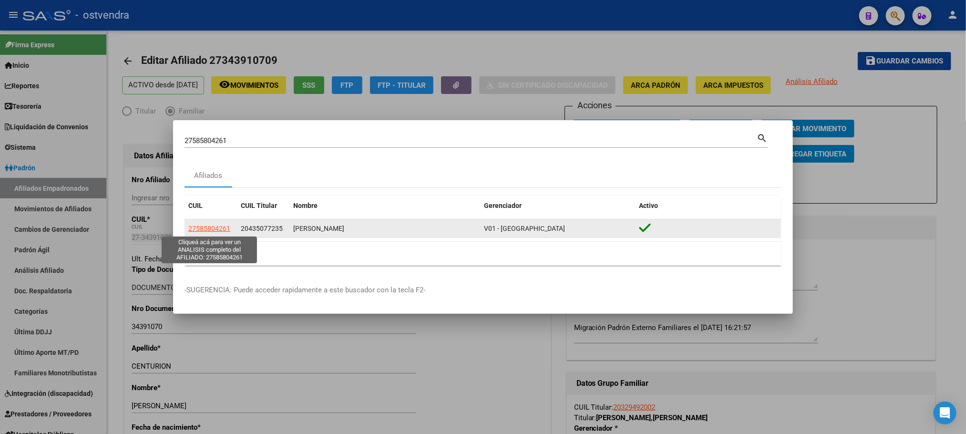
click at [221, 226] on span "27585804261" at bounding box center [209, 229] width 42 height 8
type textarea "27585804261"
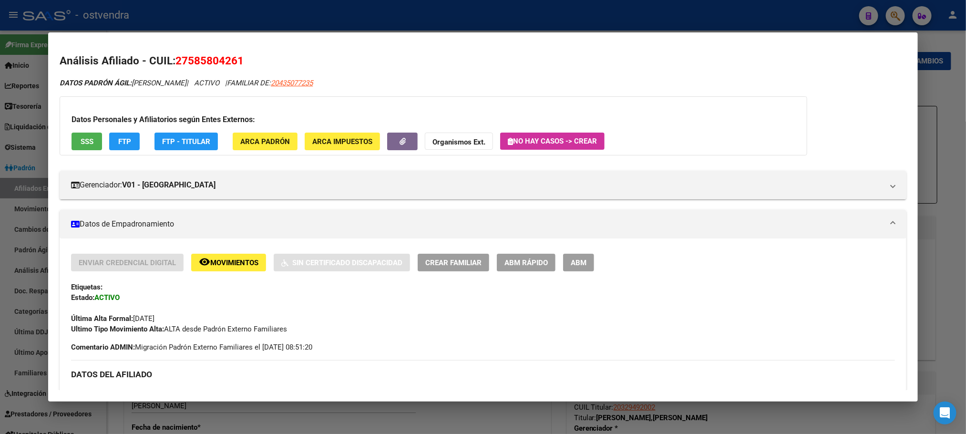
click at [122, 137] on span "FTP" at bounding box center [124, 141] width 13 height 9
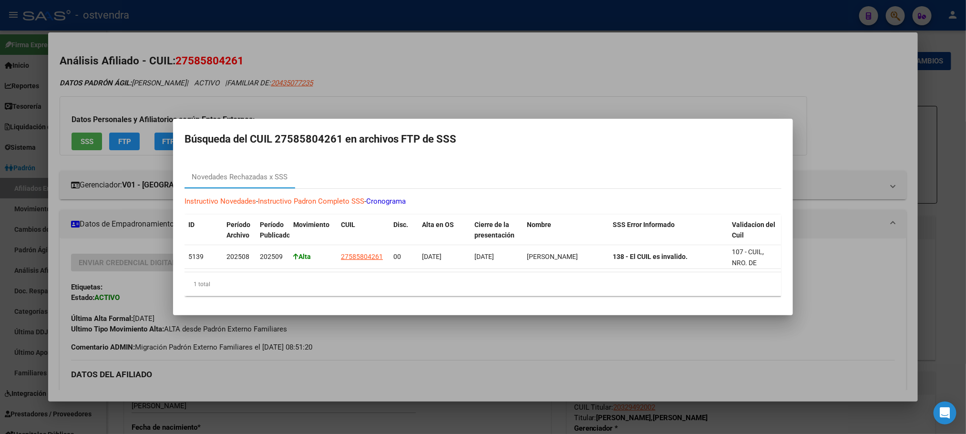
click at [186, 61] on div at bounding box center [483, 217] width 966 height 434
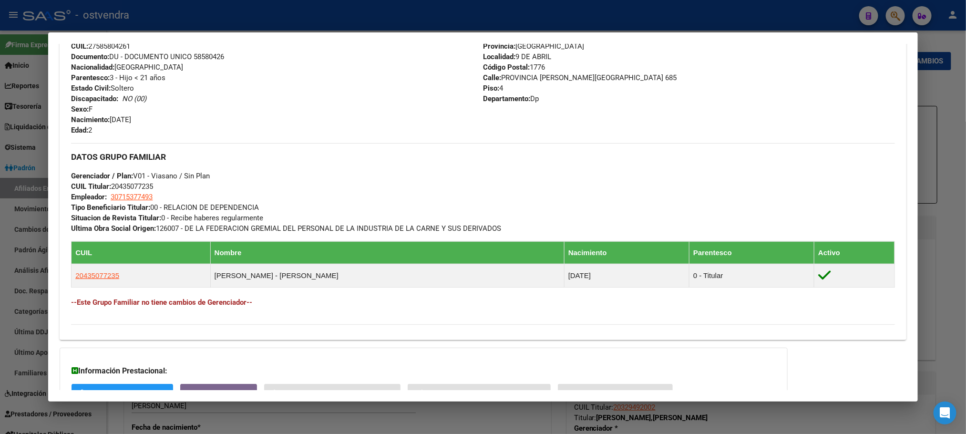
scroll to position [458, 0]
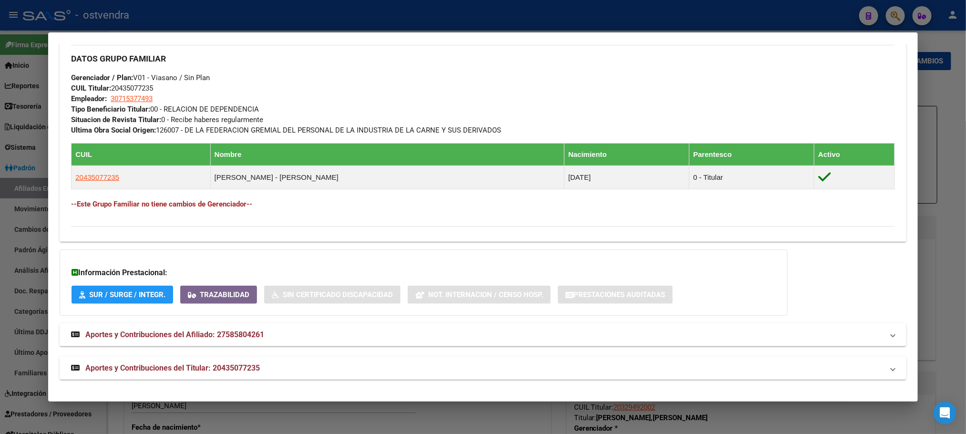
click at [373, 369] on mat-panel-title "Aportes y Contribuciones del Titular: 20435077235" at bounding box center [477, 367] width 812 height 11
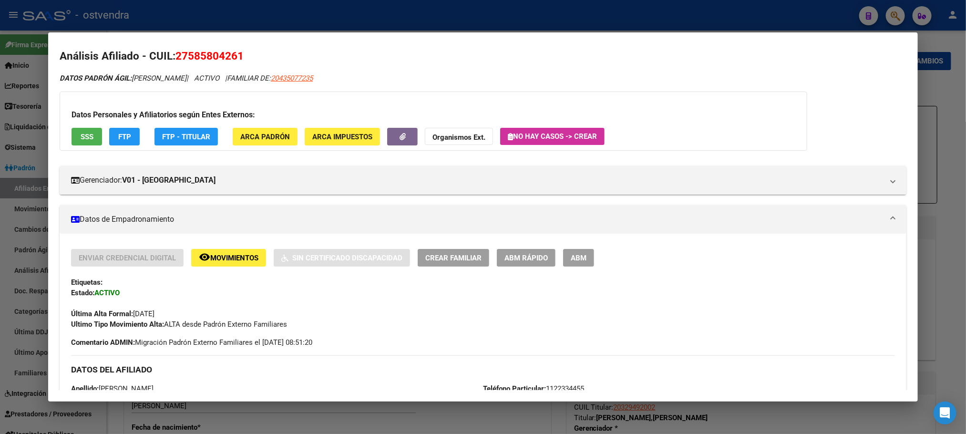
scroll to position [0, 0]
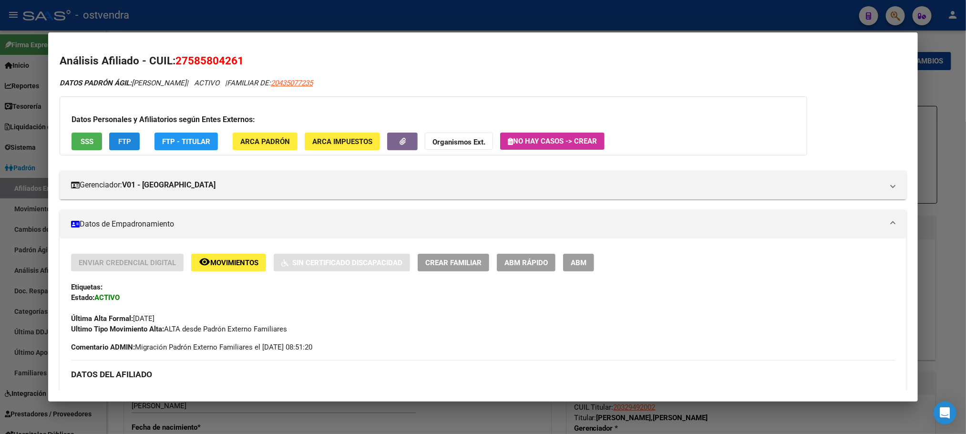
click at [116, 135] on button "FTP" at bounding box center [124, 142] width 31 height 18
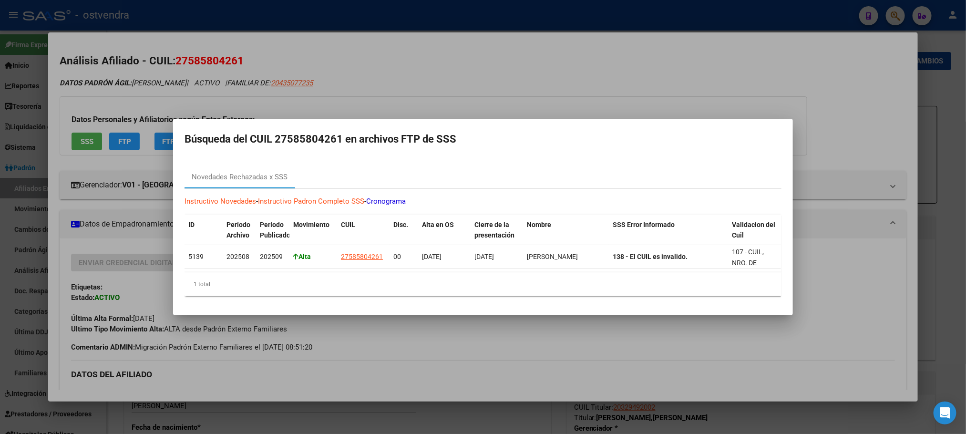
click at [249, 41] on div at bounding box center [483, 217] width 966 height 434
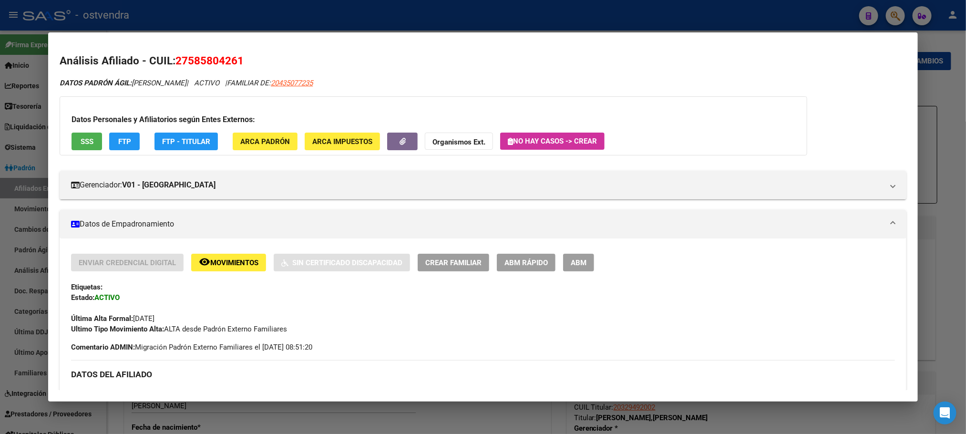
click at [262, 134] on button "ARCA Padrón" at bounding box center [265, 142] width 65 height 18
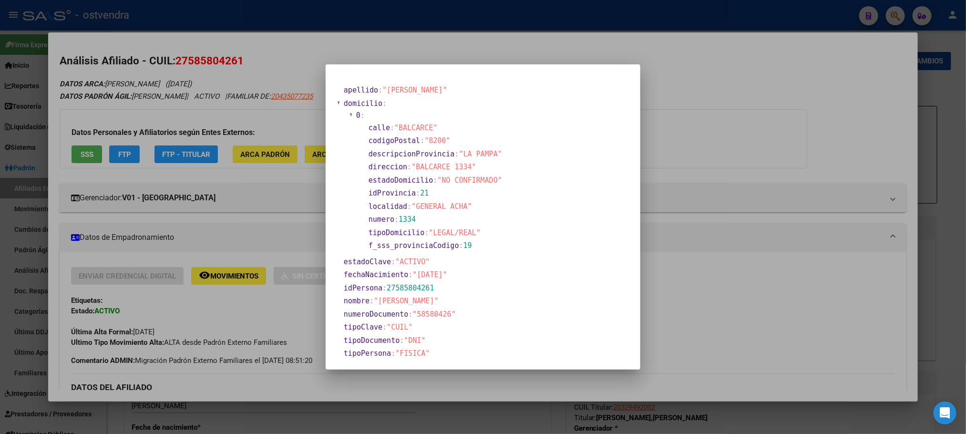
click at [266, 91] on div at bounding box center [483, 217] width 966 height 434
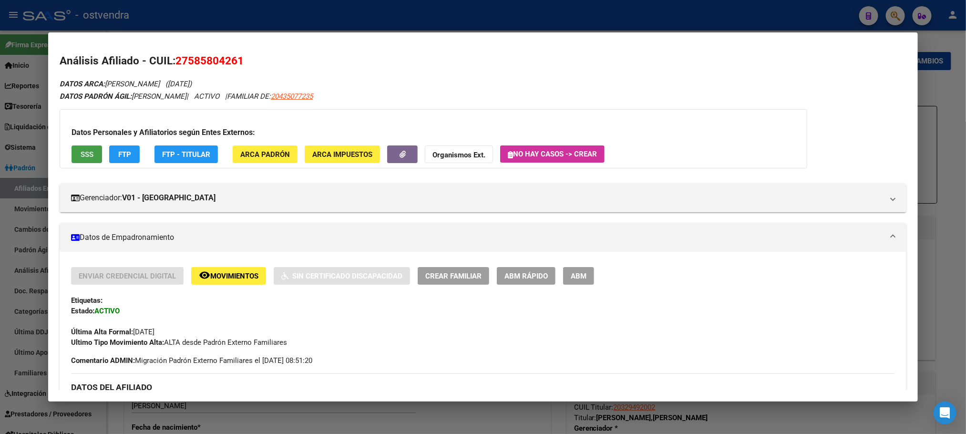
click at [89, 148] on button "SSS" at bounding box center [87, 154] width 31 height 18
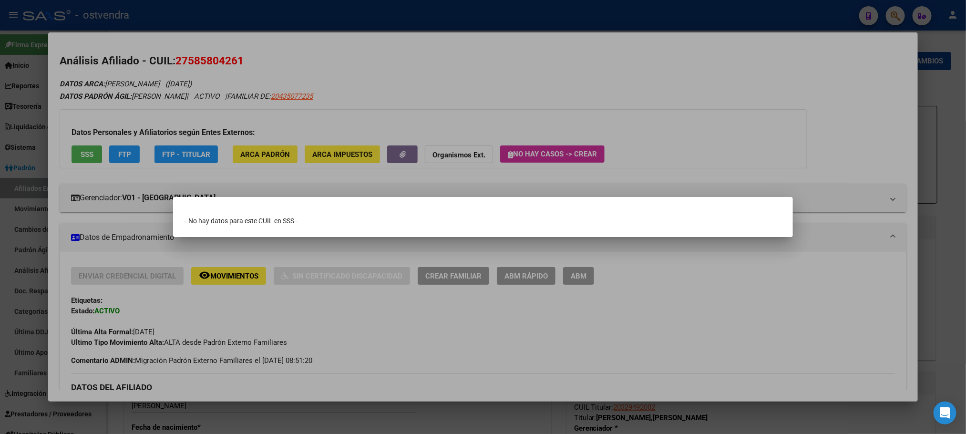
click at [268, 77] on div at bounding box center [483, 217] width 966 height 434
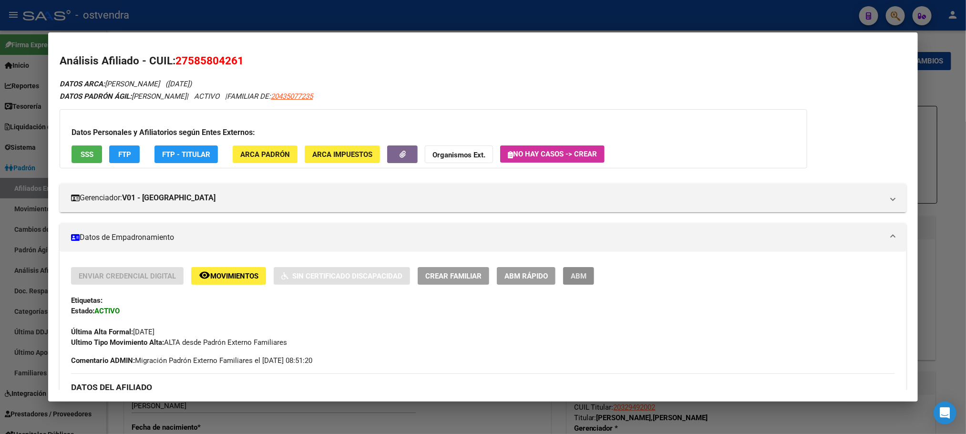
click at [571, 275] on span "ABM" at bounding box center [579, 276] width 16 height 9
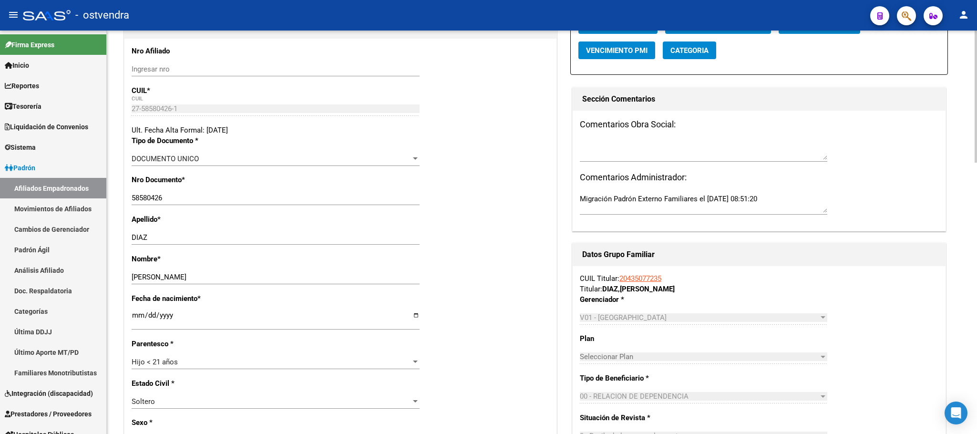
scroll to position [215, 0]
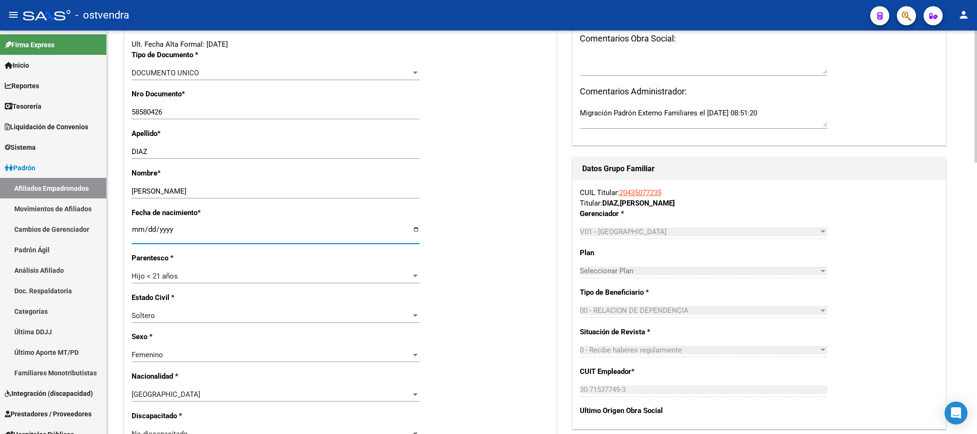
click at [164, 231] on input "2022-10-15" at bounding box center [276, 232] width 288 height 15
type input "2020-10-15"
click at [440, 227] on div "Fecha de nacimiento * 2020-10-15 Ingresar fecha" at bounding box center [341, 229] width 418 height 45
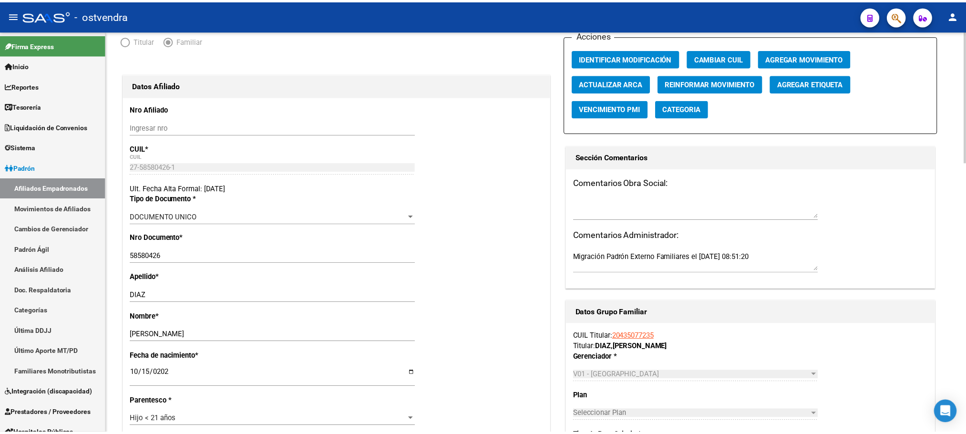
scroll to position [0, 0]
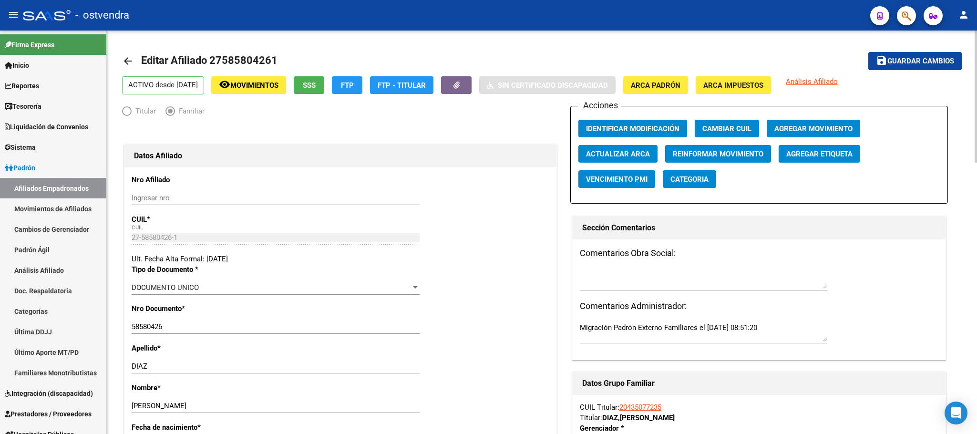
click at [941, 66] on button "save Guardar cambios" at bounding box center [914, 61] width 93 height 18
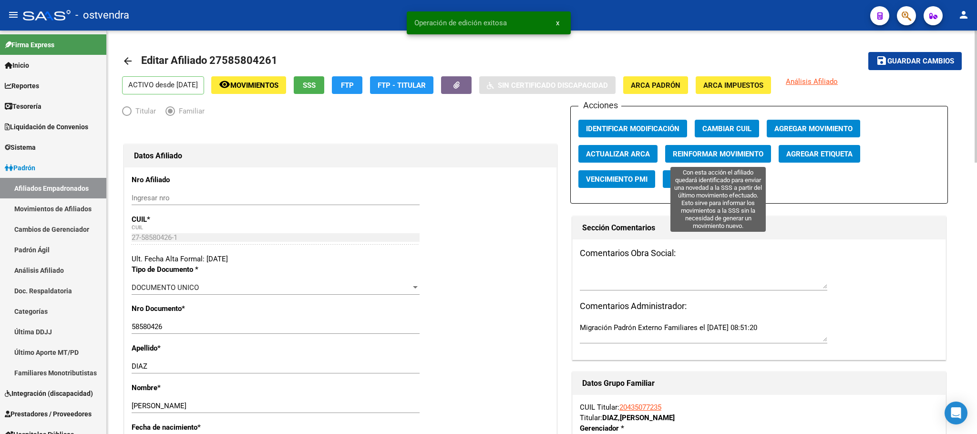
click at [714, 155] on span "Reinformar Movimiento" at bounding box center [718, 154] width 91 height 9
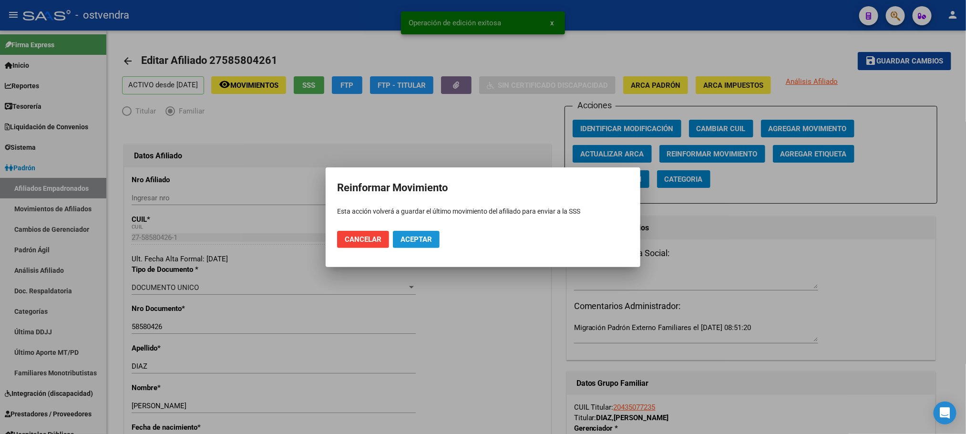
click at [406, 238] on span "Aceptar" at bounding box center [415, 239] width 31 height 9
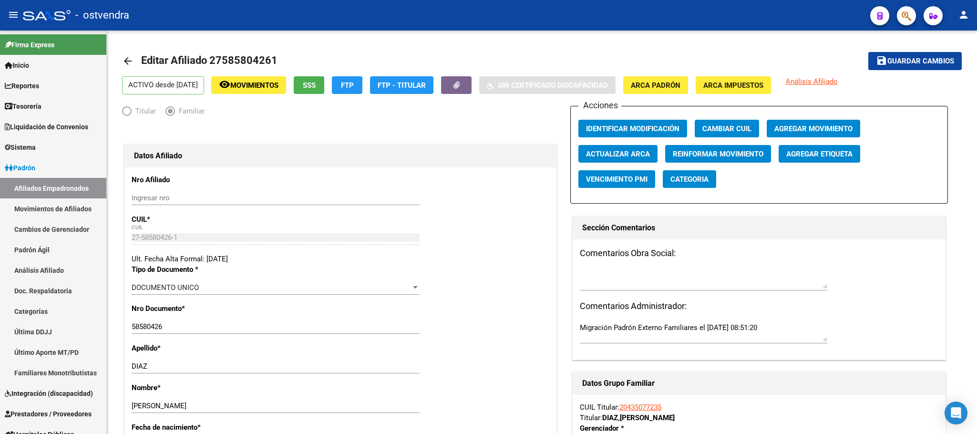
click at [907, 4] on mat-toolbar "menu - ostvendra person" at bounding box center [488, 15] width 977 height 31
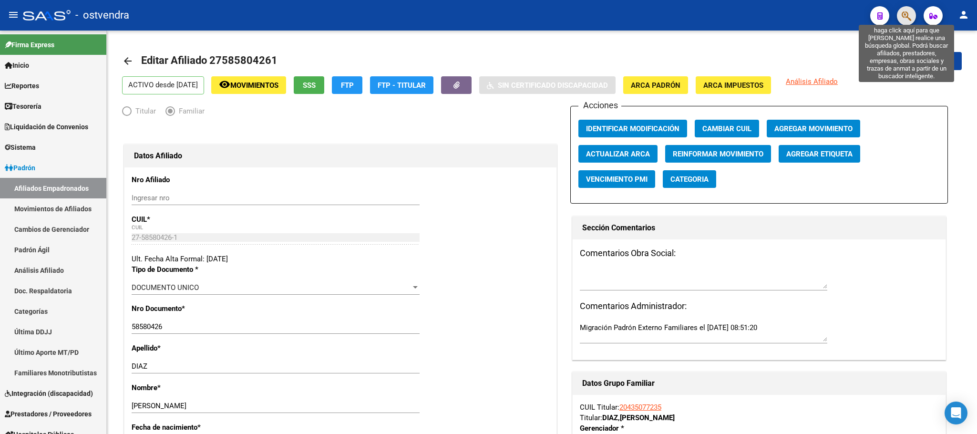
click at [911, 19] on icon "button" at bounding box center [906, 15] width 10 height 11
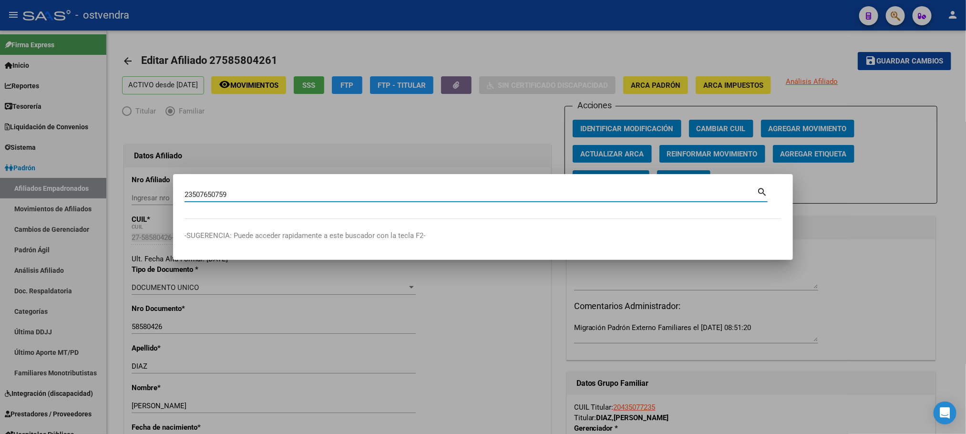
type input "23507650759"
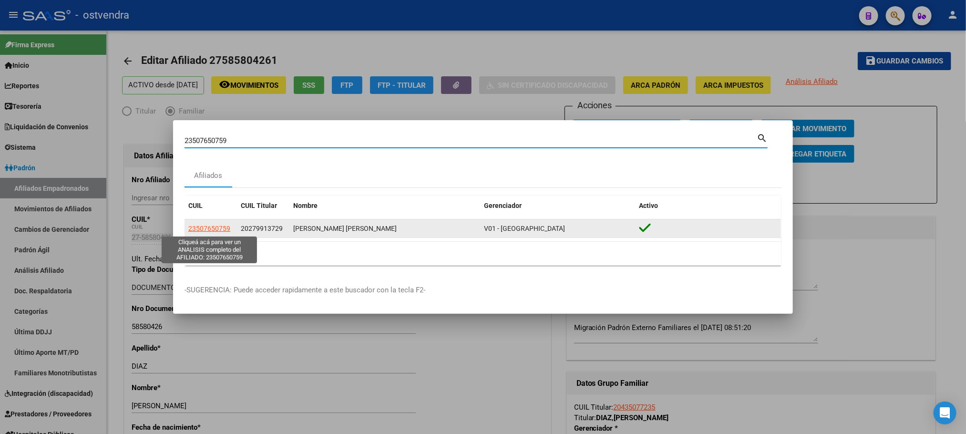
click at [224, 226] on span "23507650759" at bounding box center [209, 229] width 42 height 8
type textarea "23507650759"
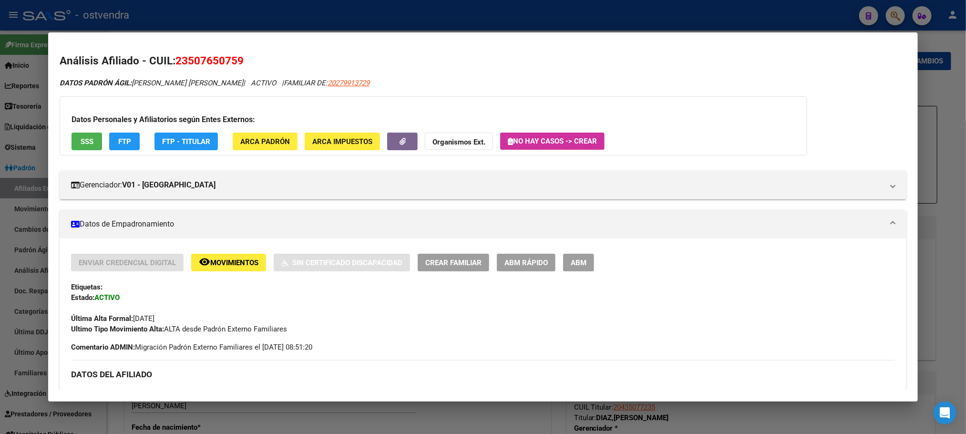
click at [81, 140] on span "SSS" at bounding box center [87, 141] width 13 height 9
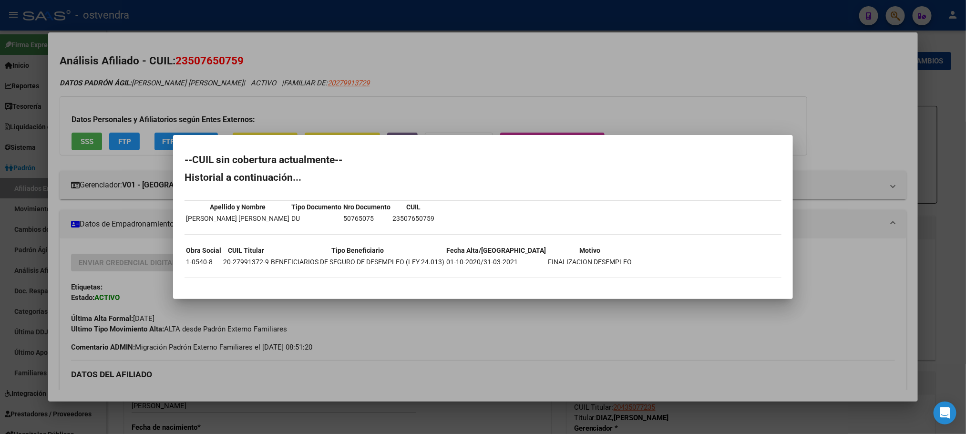
click at [275, 88] on div at bounding box center [483, 217] width 966 height 434
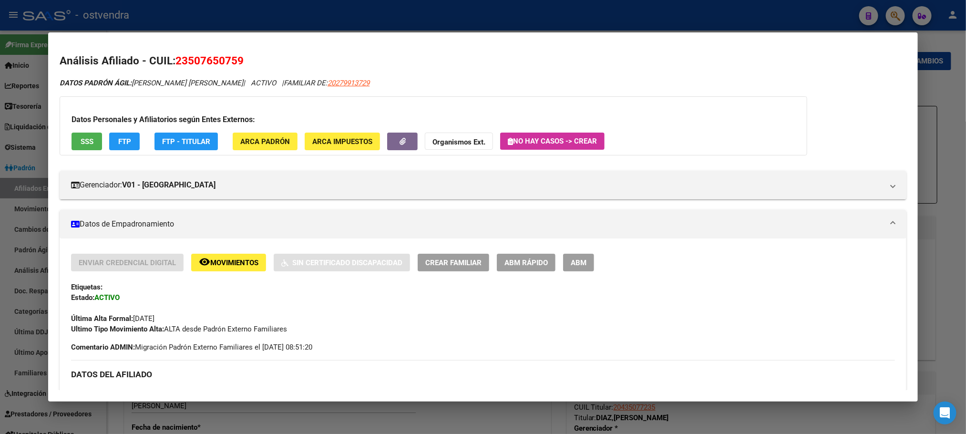
click at [126, 143] on span "FTP" at bounding box center [124, 141] width 13 height 9
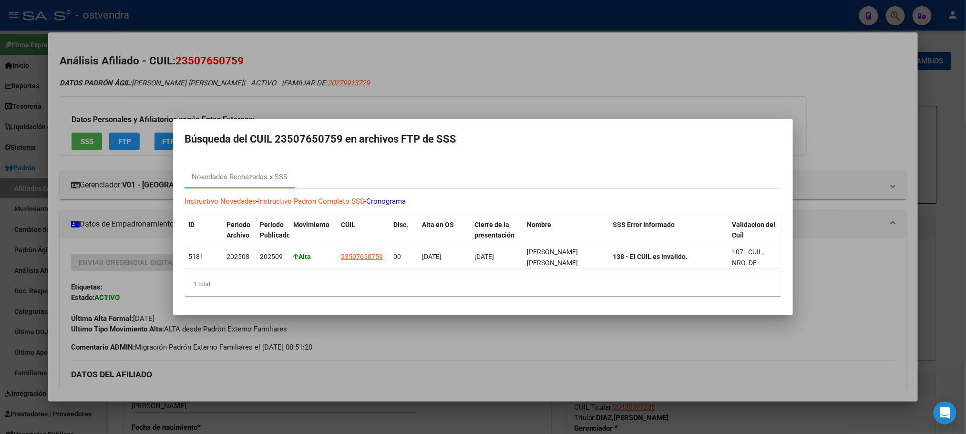
click at [214, 92] on div at bounding box center [483, 217] width 966 height 434
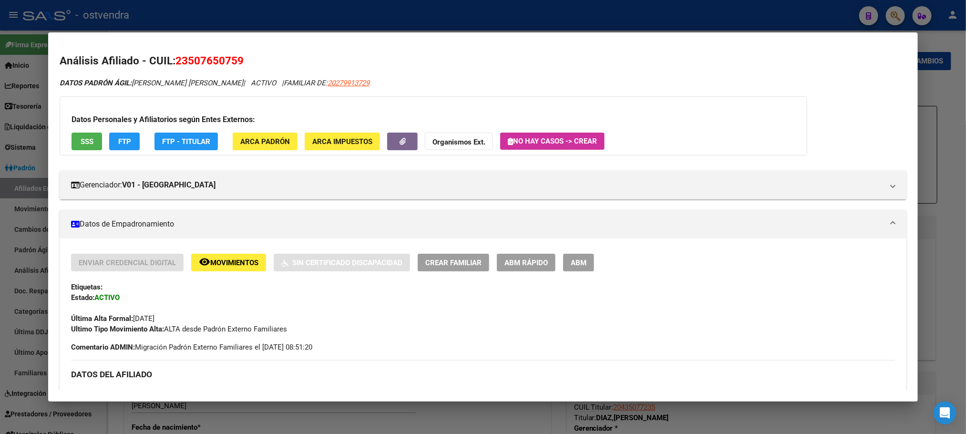
click at [257, 151] on div "Datos Personales y Afiliatorios según Entes Externos: SSS FTP FTP - Titular ARC…" at bounding box center [433, 125] width 747 height 59
click at [258, 148] on button "ARCA Padrón" at bounding box center [265, 142] width 65 height 18
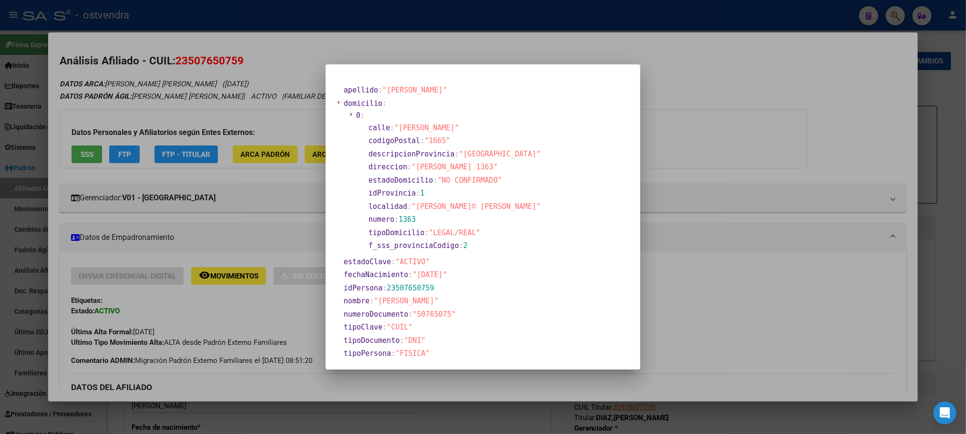
click at [244, 117] on div at bounding box center [483, 217] width 966 height 434
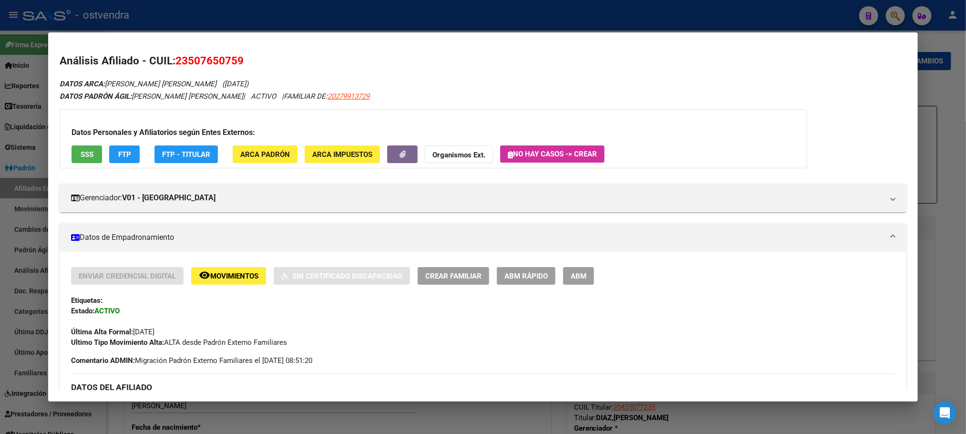
click at [588, 267] on button "ABM" at bounding box center [578, 276] width 31 height 18
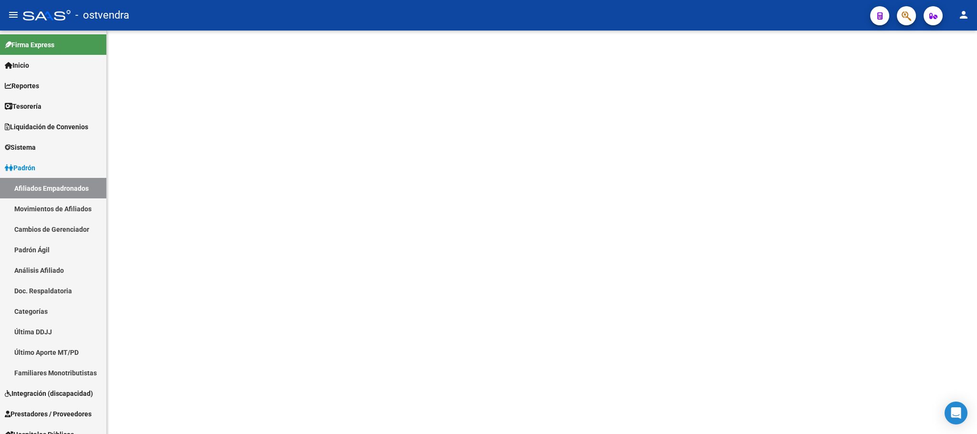
click at [582, 274] on mat-sidenav-content at bounding box center [542, 232] width 870 height 403
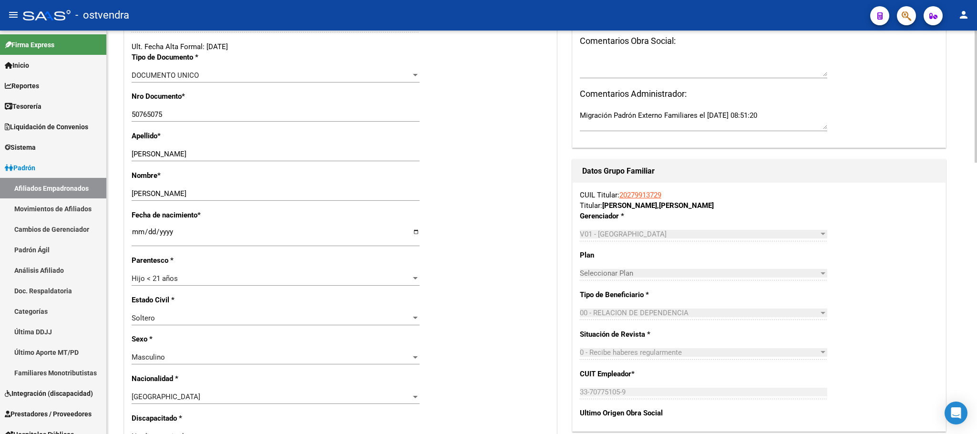
scroll to position [215, 0]
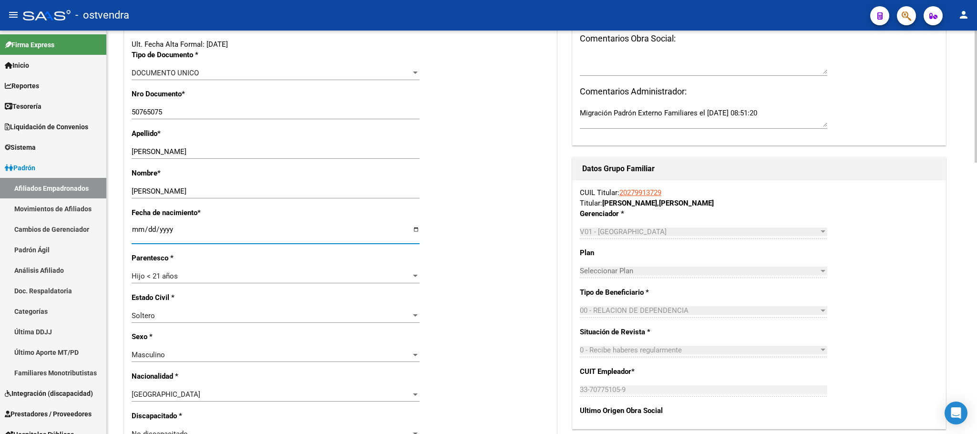
click at [172, 230] on input "2021-07-08" at bounding box center [276, 232] width 288 height 15
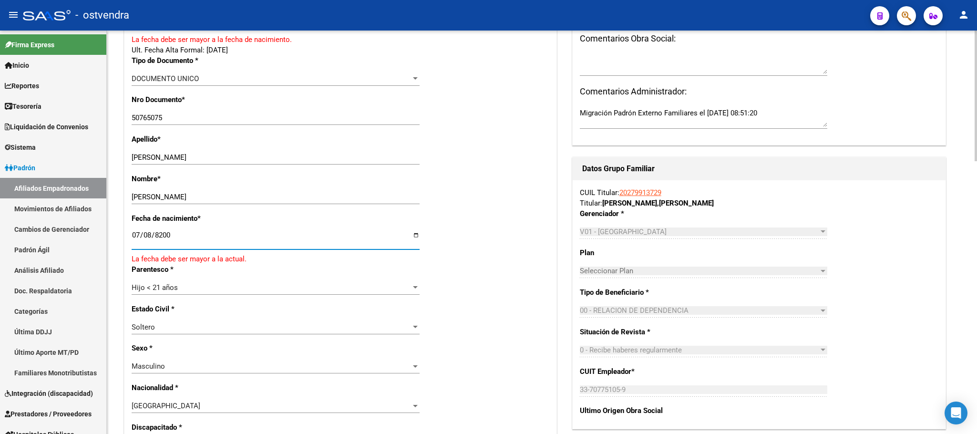
type input "2009-07-08"
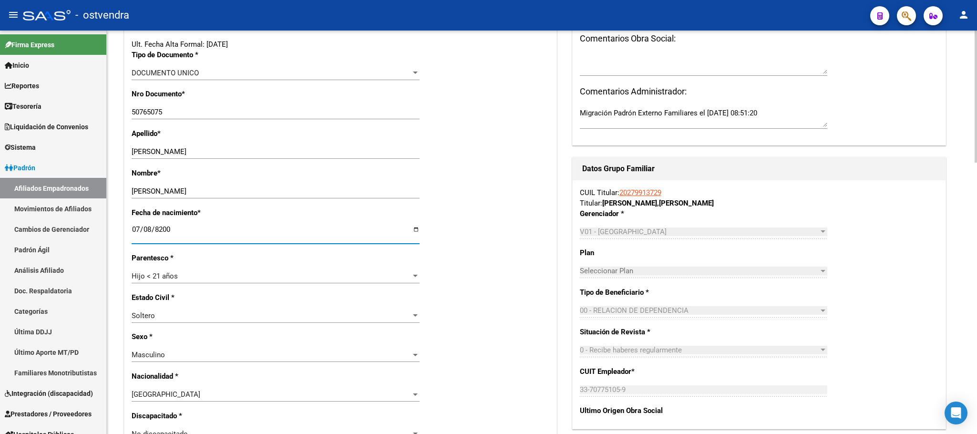
click at [511, 242] on div "Fecha de nacimiento * 2009-07-08 Ingresar fecha" at bounding box center [341, 229] width 418 height 45
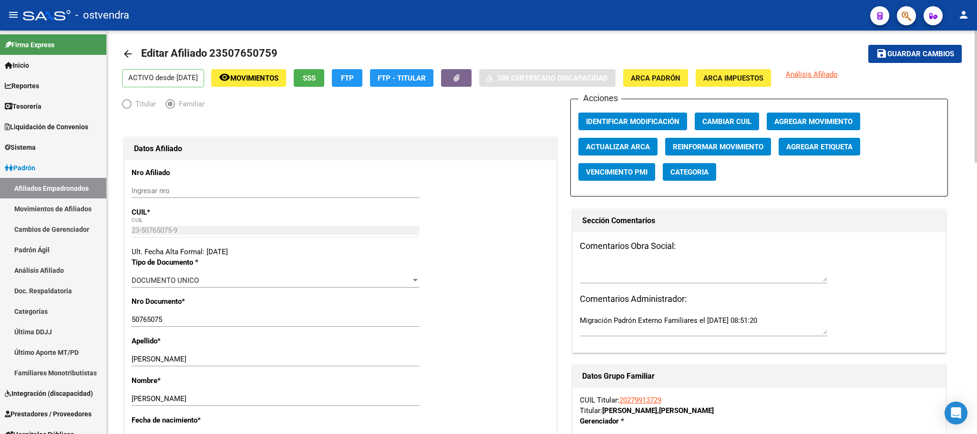
scroll to position [0, 0]
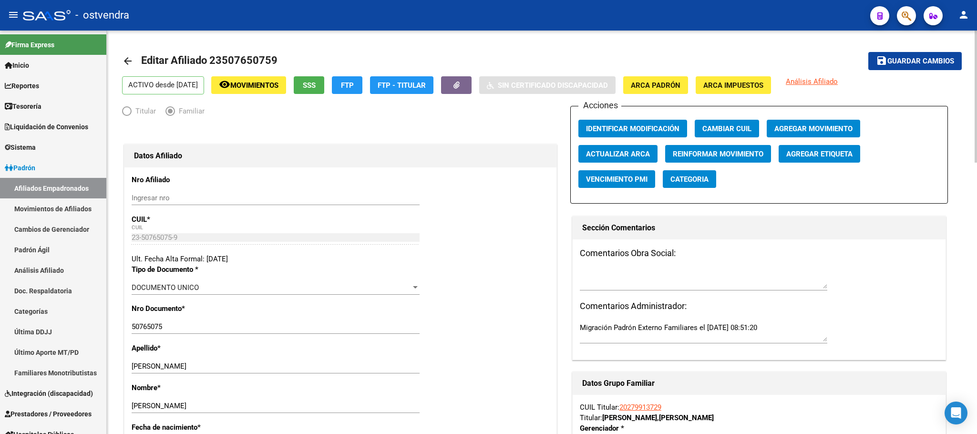
click at [933, 59] on span "Guardar cambios" at bounding box center [920, 61] width 67 height 9
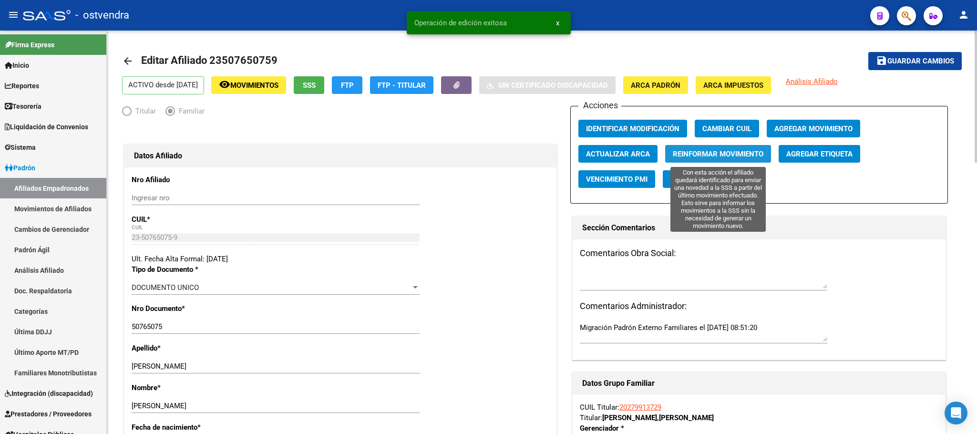
click at [728, 152] on span "Reinformar Movimiento" at bounding box center [718, 154] width 91 height 9
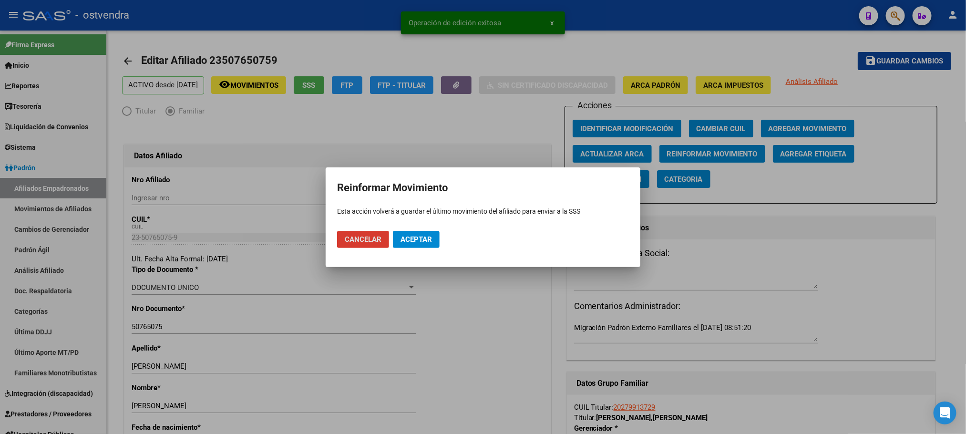
click at [418, 239] on span "Aceptar" at bounding box center [415, 239] width 31 height 9
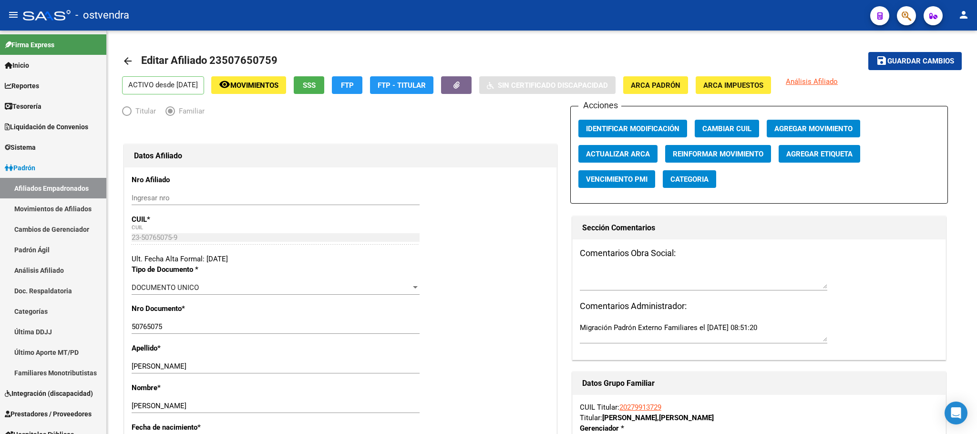
click at [915, 9] on mat-toolbar "menu - ostvendra person" at bounding box center [488, 15] width 977 height 31
click at [911, 9] on button "button" at bounding box center [906, 15] width 19 height 19
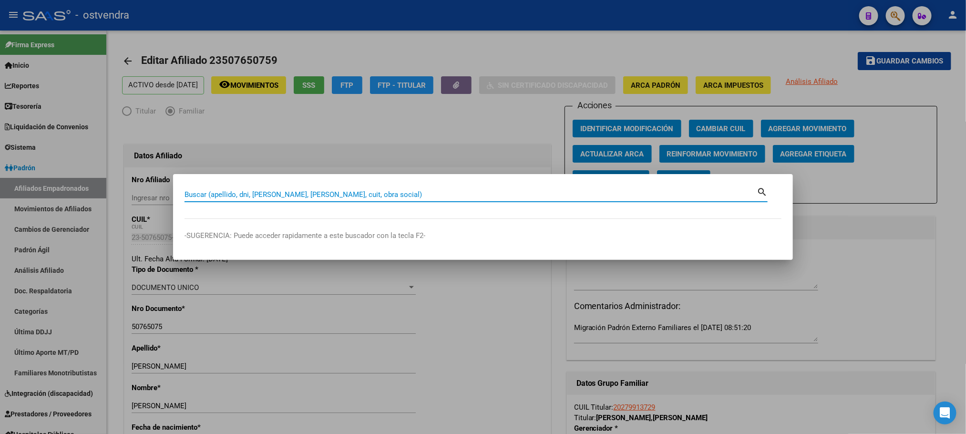
paste input "27261648712"
type input "27261648712"
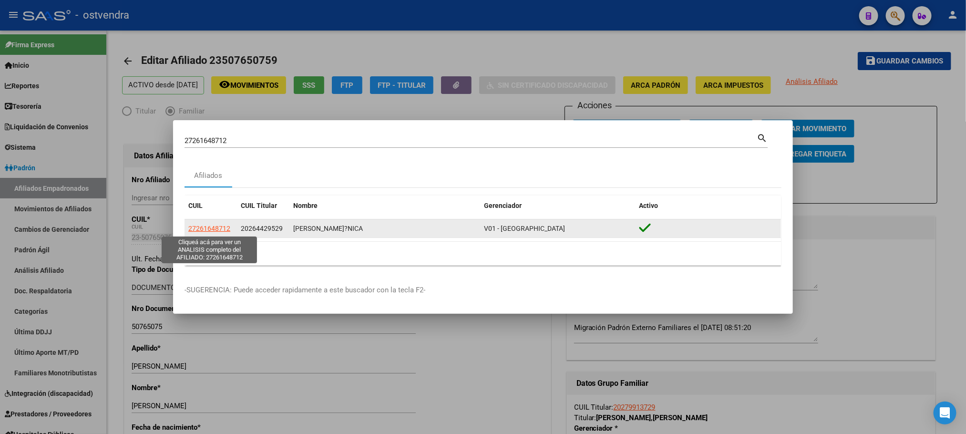
click at [219, 229] on span "27261648712" at bounding box center [209, 229] width 42 height 8
type textarea "27261648712"
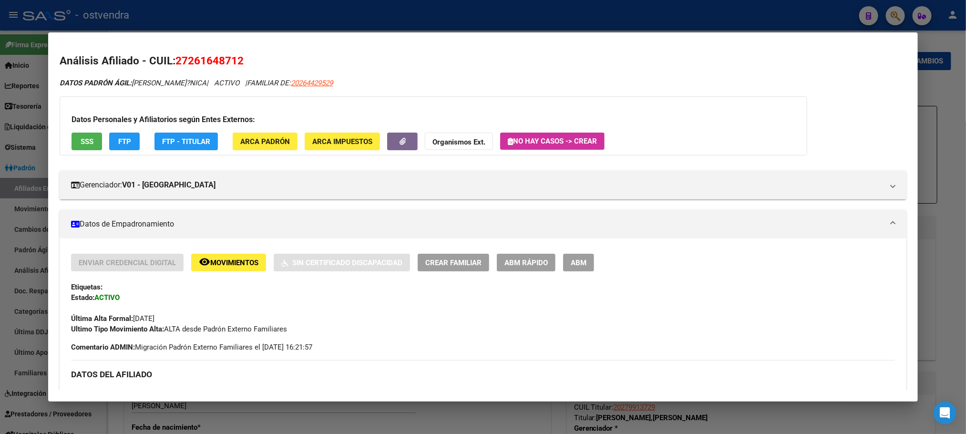
click at [86, 139] on span "SSS" at bounding box center [87, 141] width 13 height 9
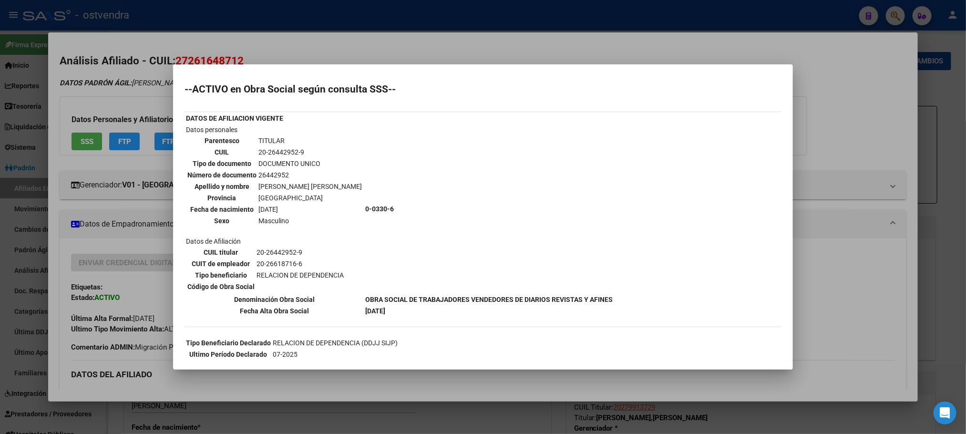
click at [153, 94] on div at bounding box center [483, 217] width 966 height 434
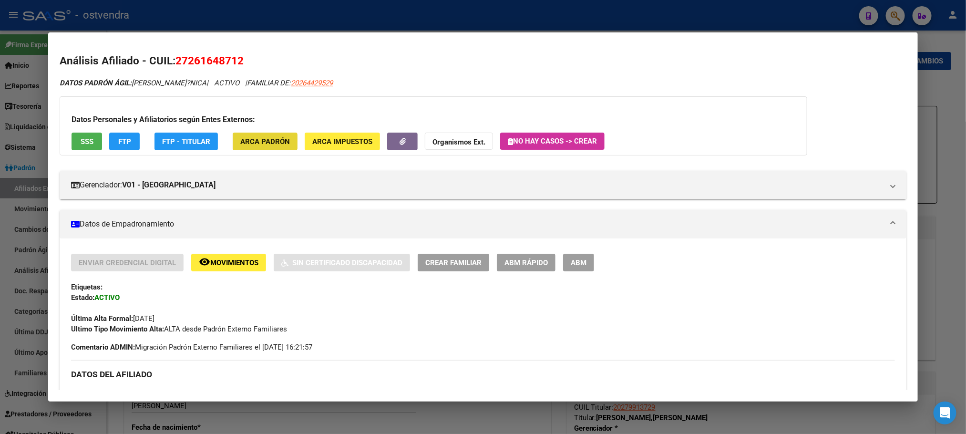
click at [248, 145] on span "ARCA Padrón" at bounding box center [265, 141] width 50 height 9
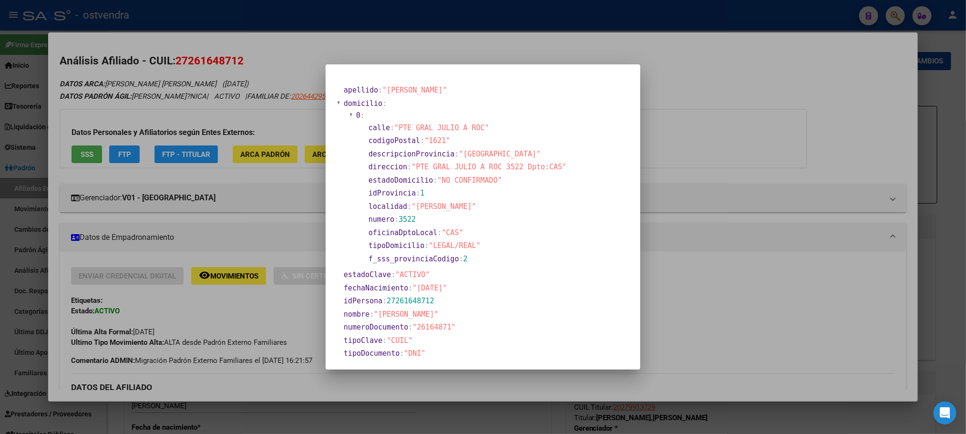
click at [240, 113] on div at bounding box center [483, 217] width 966 height 434
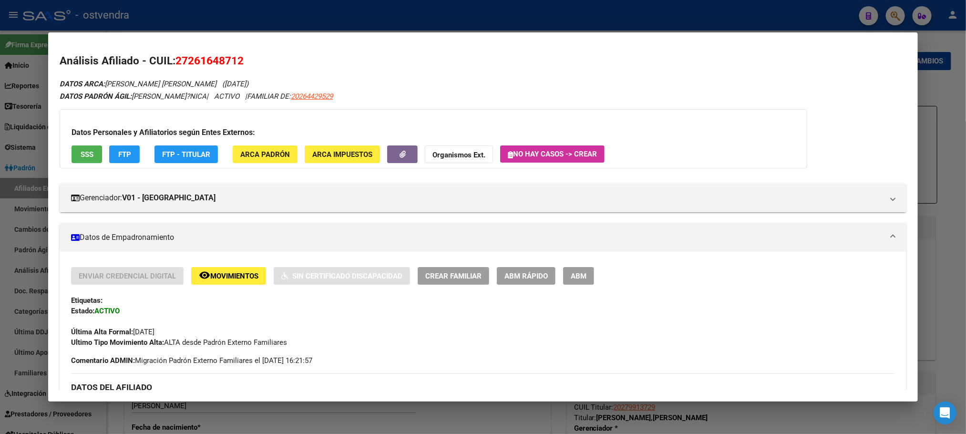
click at [573, 267] on button "ABM" at bounding box center [578, 276] width 31 height 18
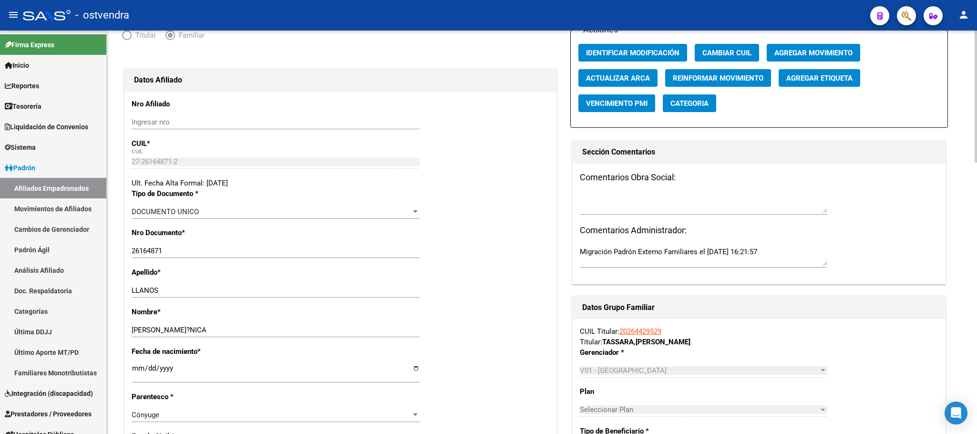
scroll to position [143, 0]
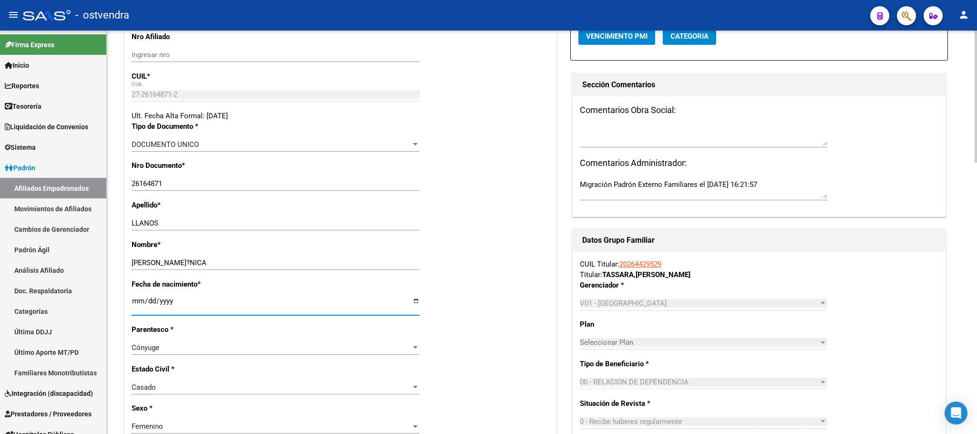
click at [136, 303] on input "1973-11-18" at bounding box center [276, 304] width 288 height 15
type input "1977-11-19"
click at [424, 313] on div "Fecha de nacimiento * 1977-11-19 Ingresar fecha" at bounding box center [341, 301] width 418 height 45
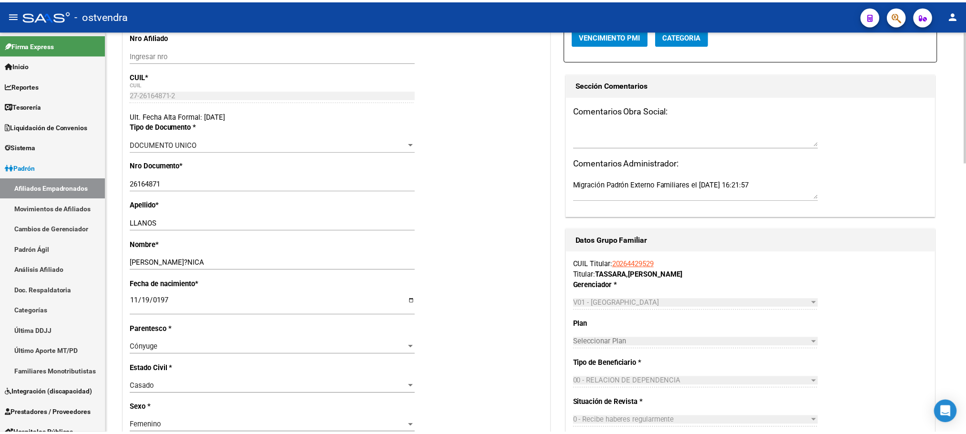
scroll to position [0, 0]
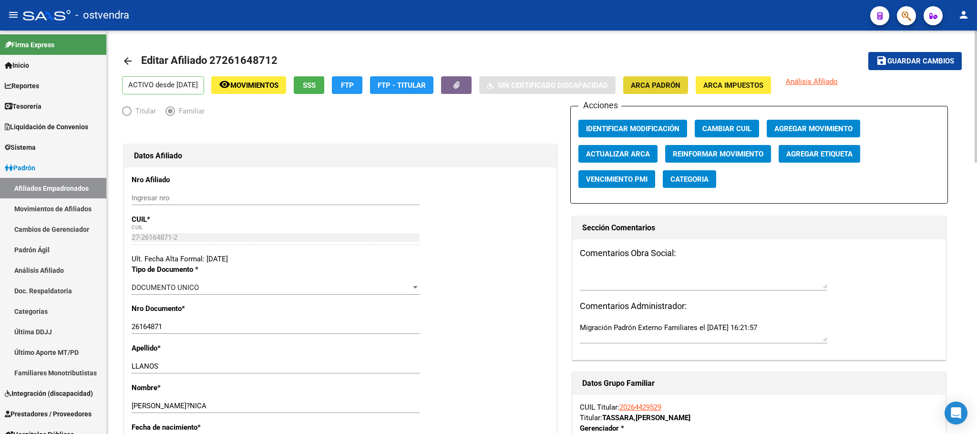
click at [660, 84] on span "ARCA Padrón" at bounding box center [656, 85] width 50 height 9
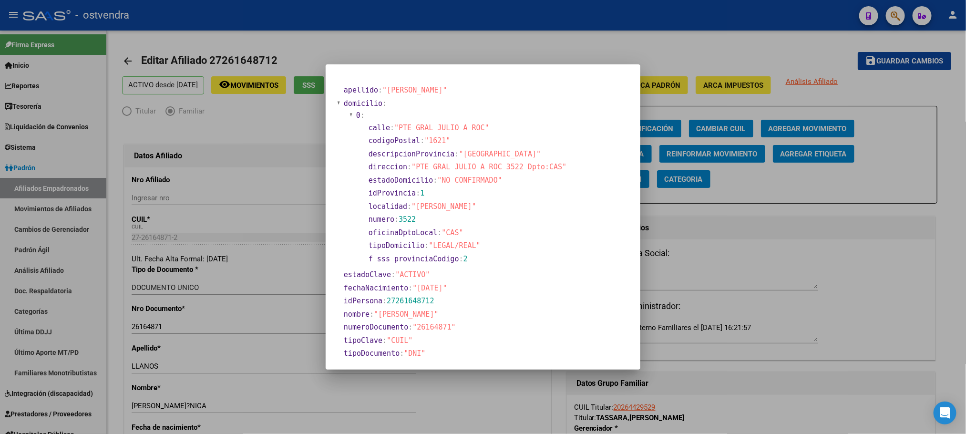
click at [695, 64] on div at bounding box center [483, 217] width 966 height 434
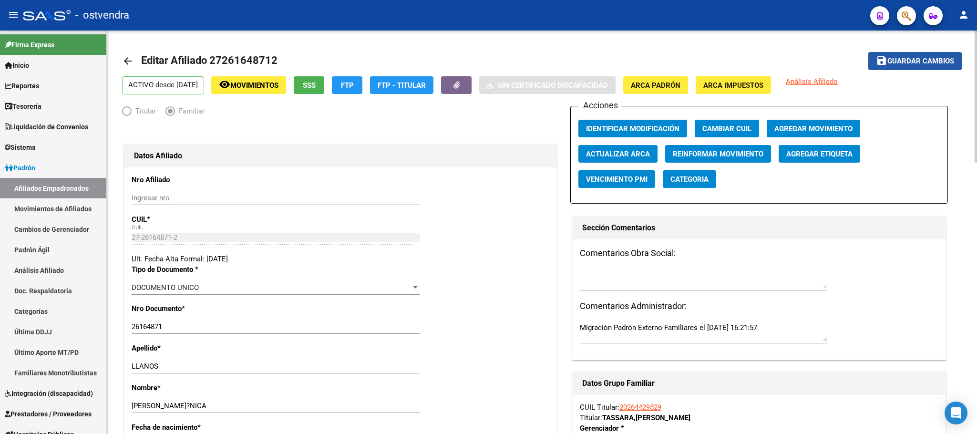
click at [879, 65] on mat-icon "save" at bounding box center [881, 60] width 11 height 11
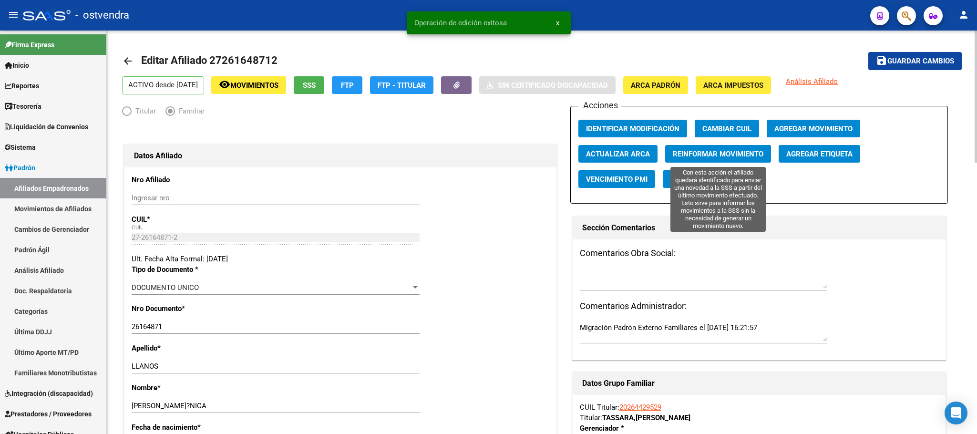
click at [691, 156] on span "Reinformar Movimiento" at bounding box center [718, 154] width 91 height 9
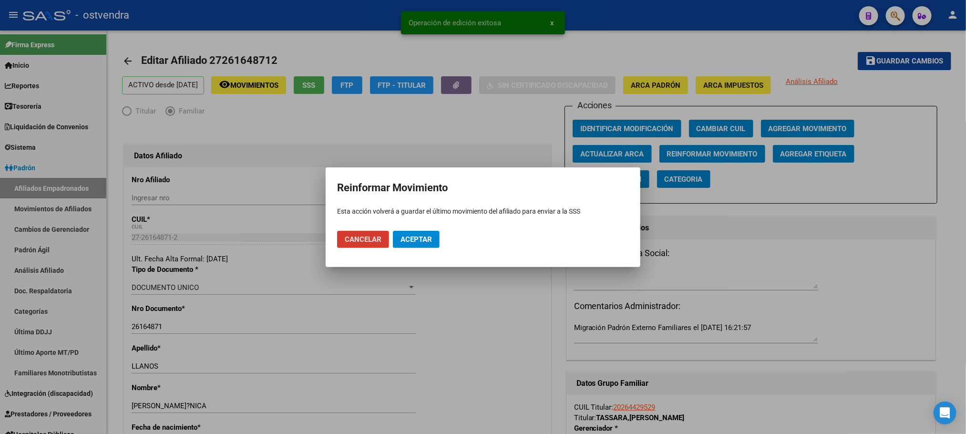
click at [412, 240] on span "Aceptar" at bounding box center [415, 239] width 31 height 9
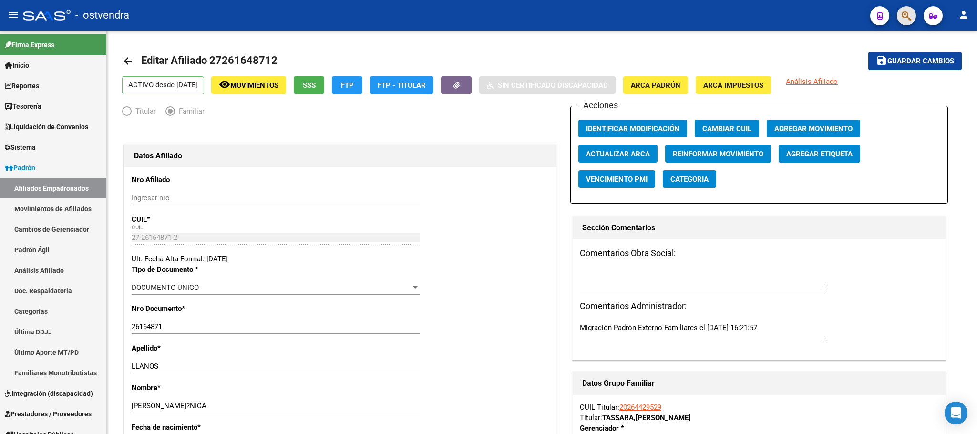
click at [900, 16] on button "button" at bounding box center [906, 15] width 19 height 19
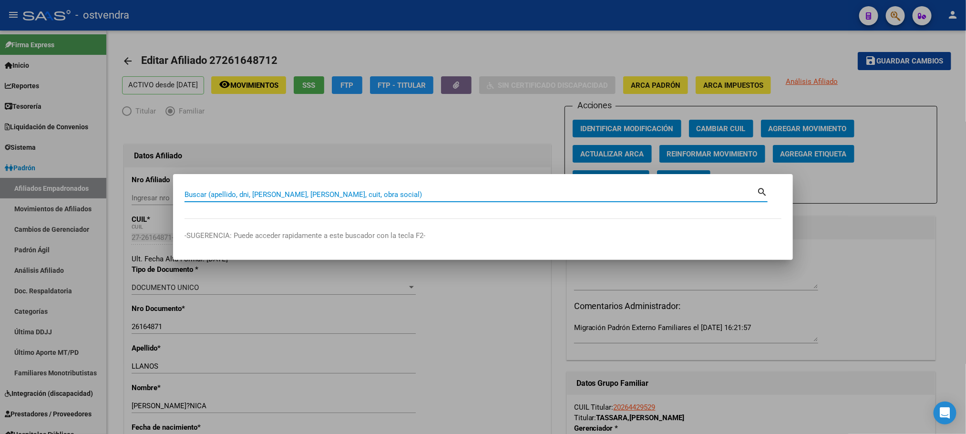
paste input "27706975778"
type input "27706975778"
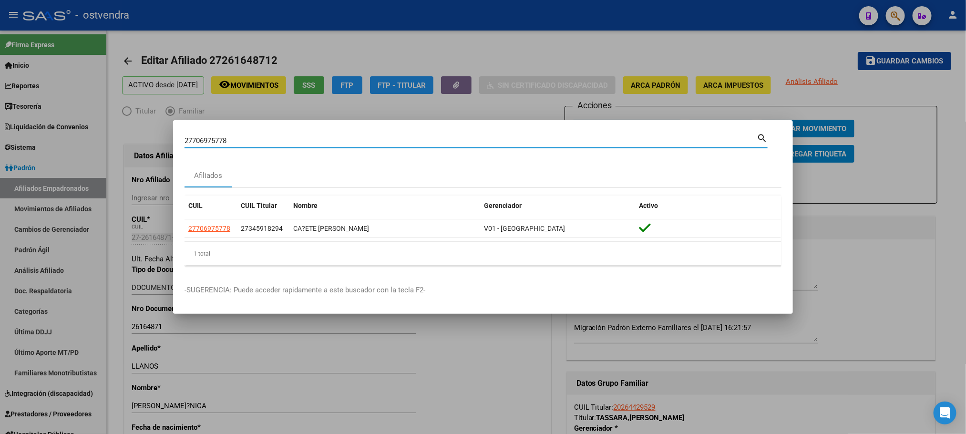
drag, startPoint x: 230, startPoint y: 136, endPoint x: 105, endPoint y: 133, distance: 125.4
click at [105, 133] on div "27706975778 Buscar (apellido, dni, cuil, nro traspaso, cuit, obra social) searc…" at bounding box center [483, 217] width 966 height 434
click at [208, 216] on datatable-header "CUIL CUIL Titular Nombre Gerenciador Activo" at bounding box center [482, 207] width 596 height 24
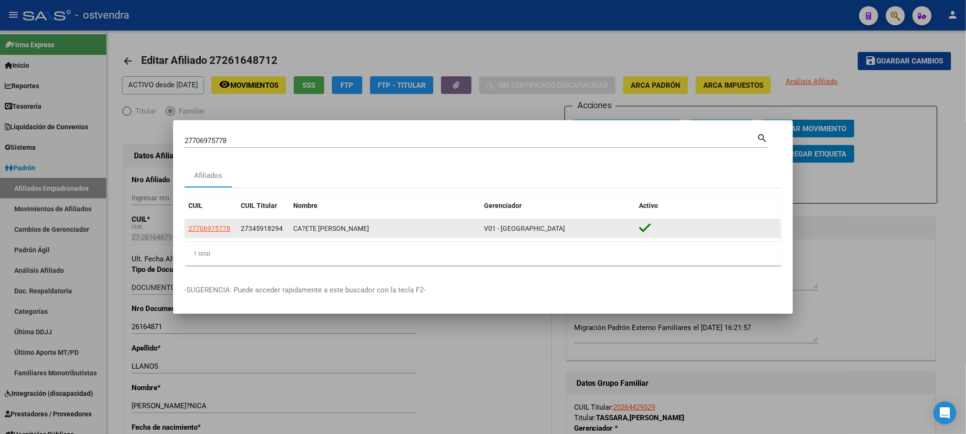
click at [209, 223] on app-link-go-to "27706975778" at bounding box center [209, 228] width 42 height 11
click at [214, 226] on span "27706975778" at bounding box center [209, 229] width 42 height 8
type textarea "27706975778"
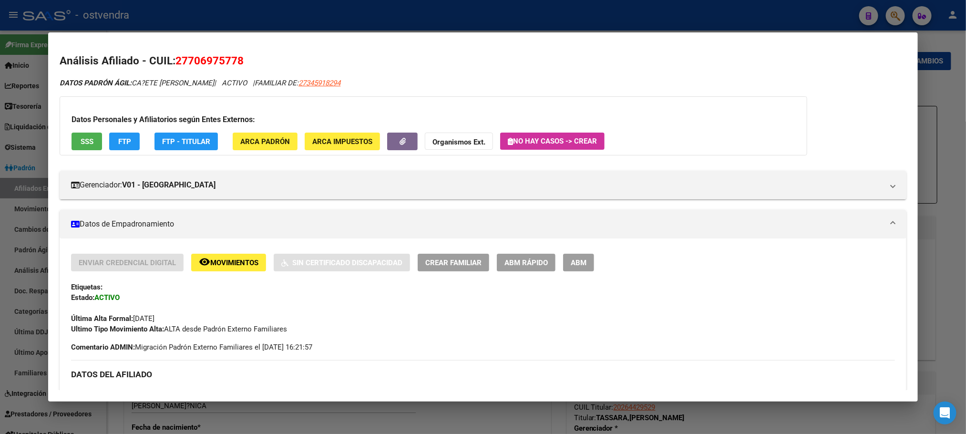
click at [81, 141] on span "SSS" at bounding box center [87, 141] width 13 height 9
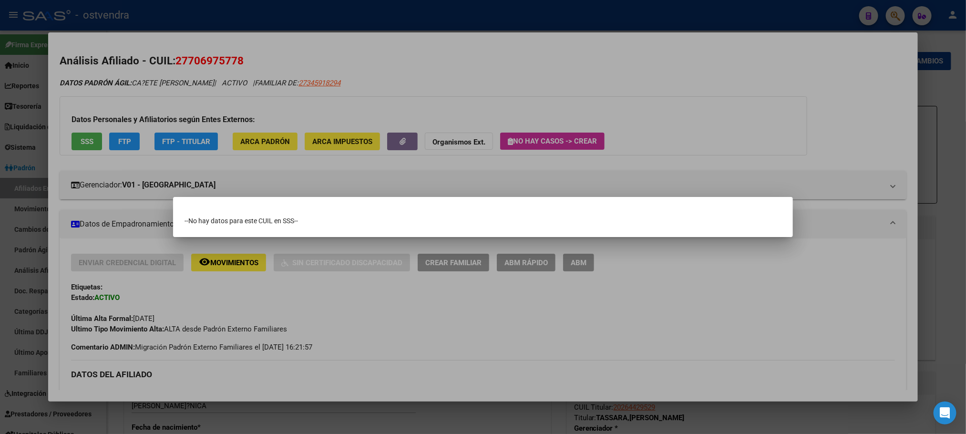
click at [152, 80] on div at bounding box center [483, 217] width 966 height 434
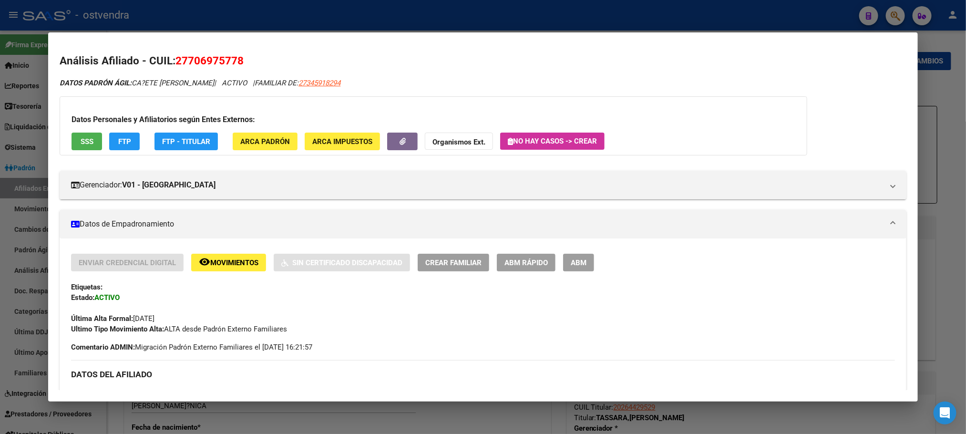
click at [123, 143] on span "FTP" at bounding box center [124, 141] width 13 height 9
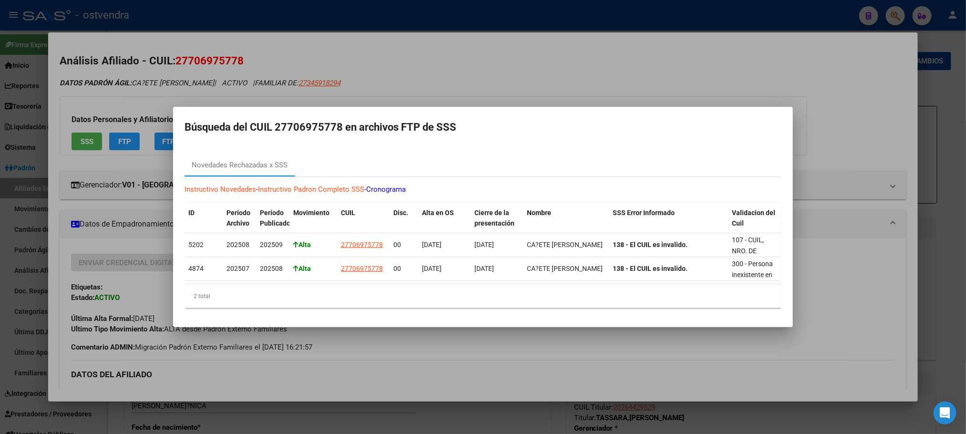
click at [209, 61] on div at bounding box center [483, 217] width 966 height 434
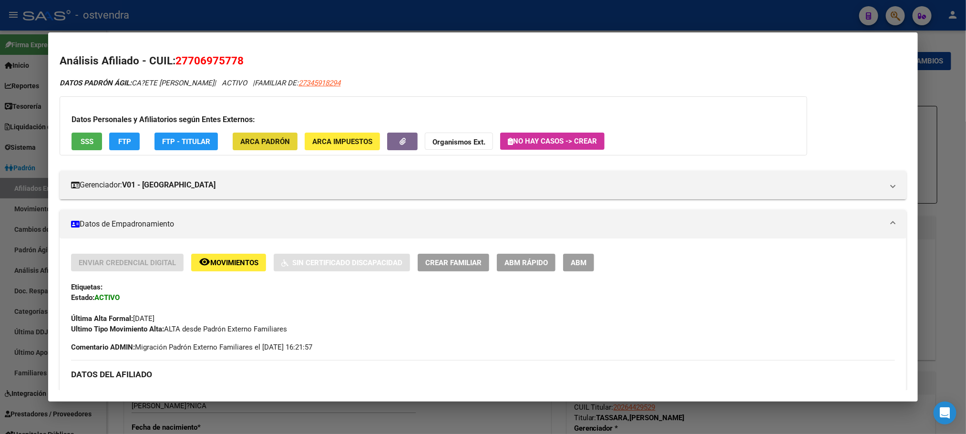
click at [269, 139] on span "ARCA Padrón" at bounding box center [265, 141] width 50 height 9
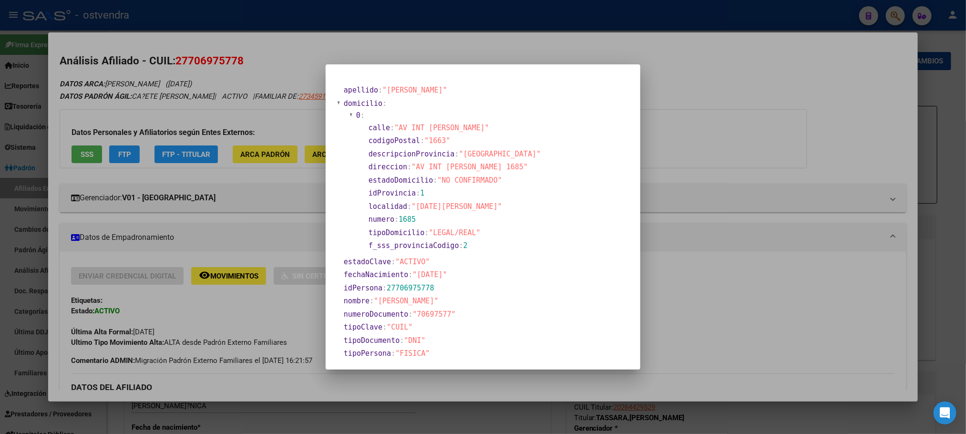
click at [272, 117] on div at bounding box center [483, 217] width 966 height 434
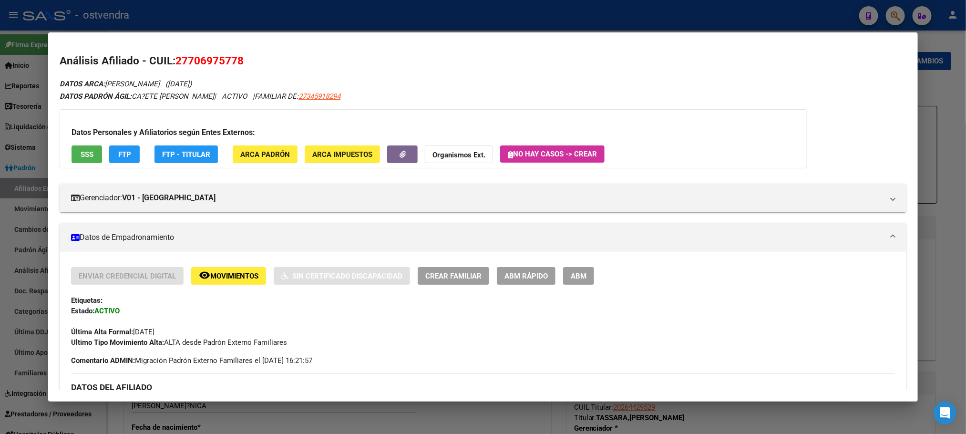
drag, startPoint x: 193, startPoint y: 84, endPoint x: 255, endPoint y: 89, distance: 62.1
drag, startPoint x: 355, startPoint y: 103, endPoint x: 94, endPoint y: 109, distance: 260.8
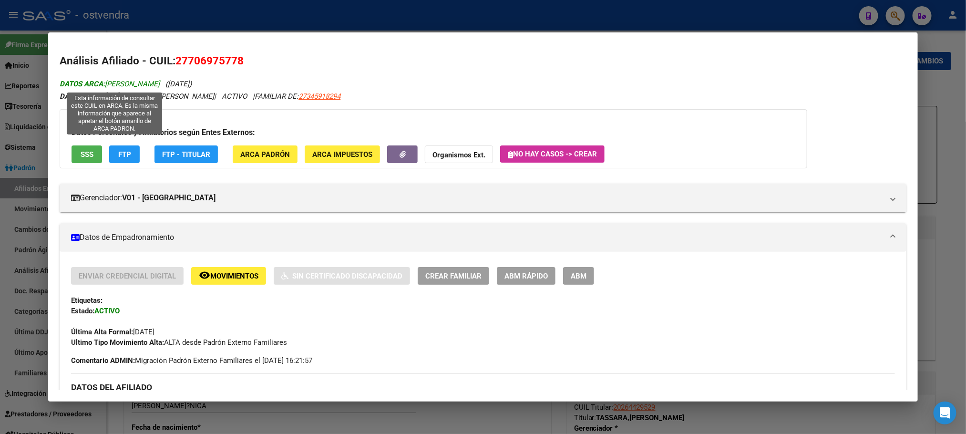
click at [129, 85] on span "DATOS ARCA: CANETE CIRO LIONEL" at bounding box center [110, 84] width 100 height 9
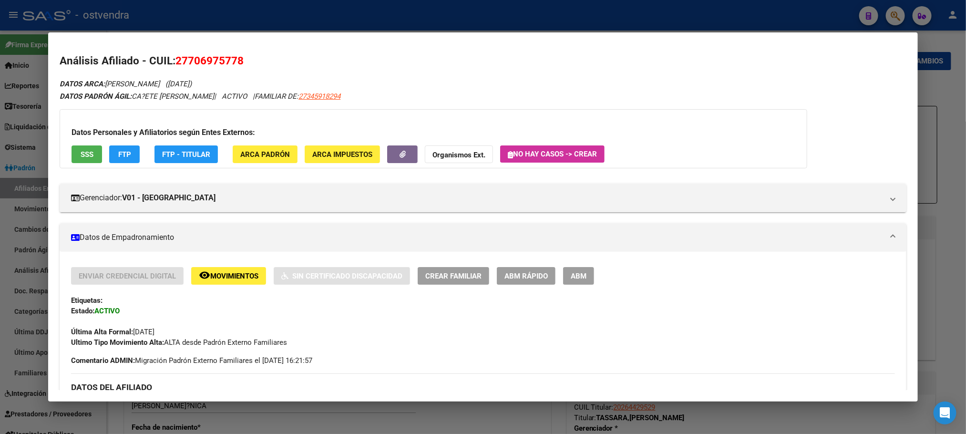
drag, startPoint x: 96, startPoint y: 53, endPoint x: 259, endPoint y: 53, distance: 162.5
click at [259, 53] on h2 "Análisis Afiliado - CUIL: 27706975778" at bounding box center [483, 61] width 846 height 16
click at [263, 62] on h2 "Análisis Afiliado - CUIL: 27706975778" at bounding box center [483, 61] width 846 height 16
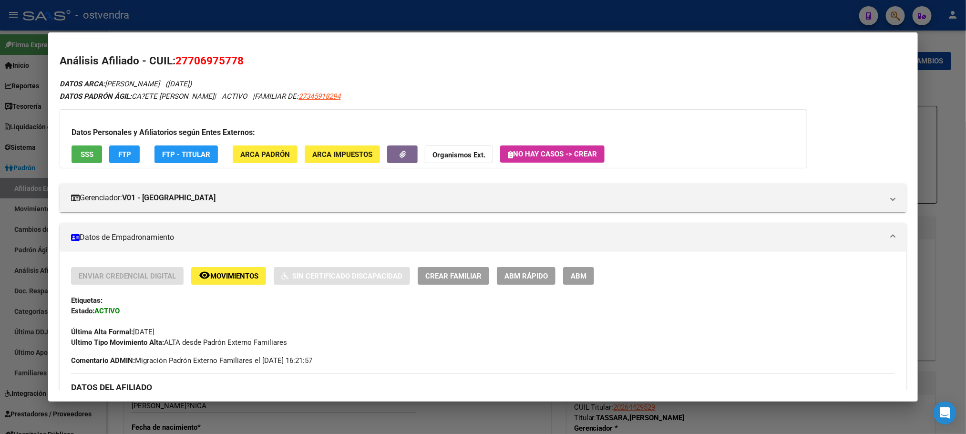
click at [635, 91] on div "DATOS PADRÓN ÁGIL: CA?ETE CIRO LEONEL | ACTIVO | FAMILIAR DE: 27345918294" at bounding box center [483, 96] width 846 height 11
click at [120, 153] on span "FTP" at bounding box center [124, 154] width 13 height 9
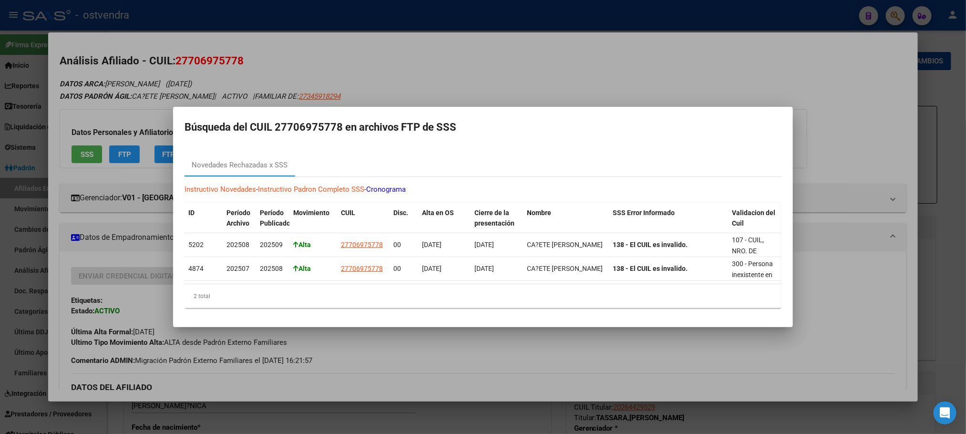
click at [394, 43] on div at bounding box center [483, 217] width 966 height 434
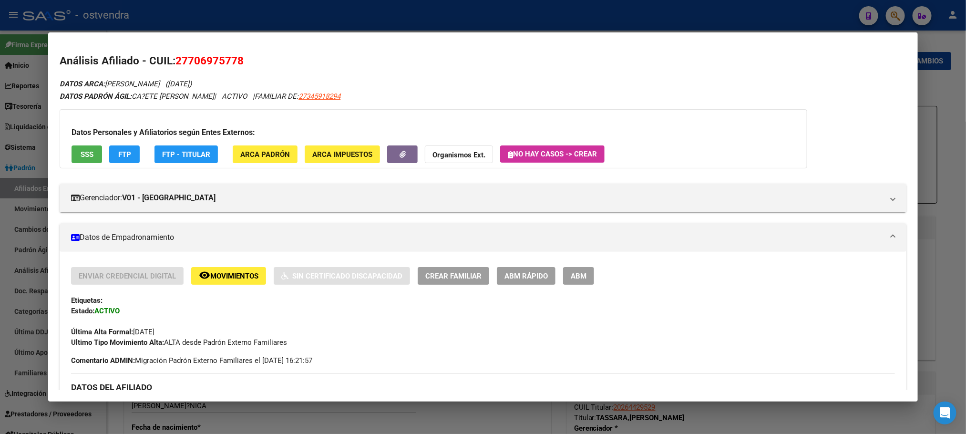
click at [67, 165] on div "Datos Personales y Afiliatorios según Entes Externos: SSS FTP FTP - Titular ARC…" at bounding box center [433, 138] width 747 height 59
click at [73, 154] on button "SSS" at bounding box center [87, 154] width 31 height 18
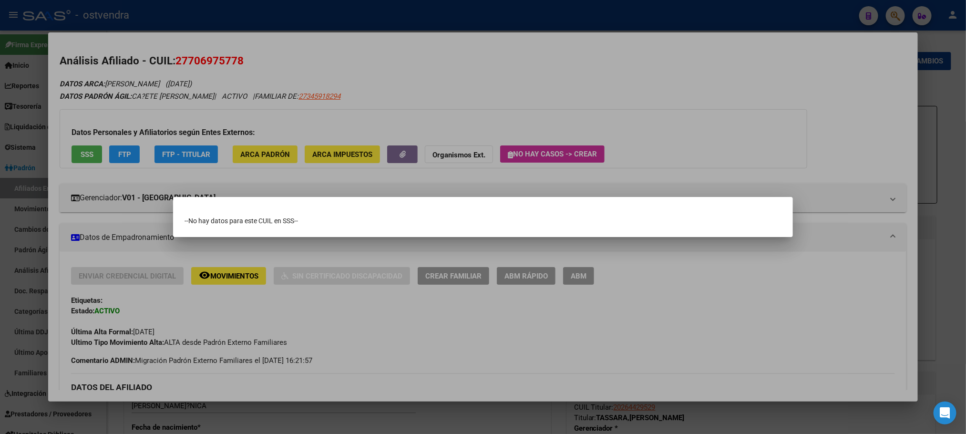
click at [212, 78] on div at bounding box center [483, 217] width 966 height 434
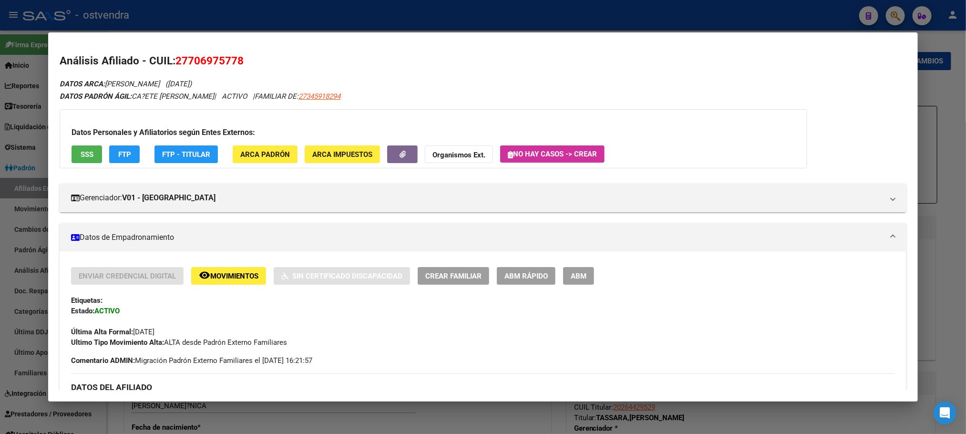
click at [122, 164] on div "Datos Personales y Afiliatorios según Entes Externos: SSS FTP FTP - Titular ARC…" at bounding box center [433, 138] width 747 height 59
click at [122, 156] on span "FTP" at bounding box center [124, 154] width 13 height 9
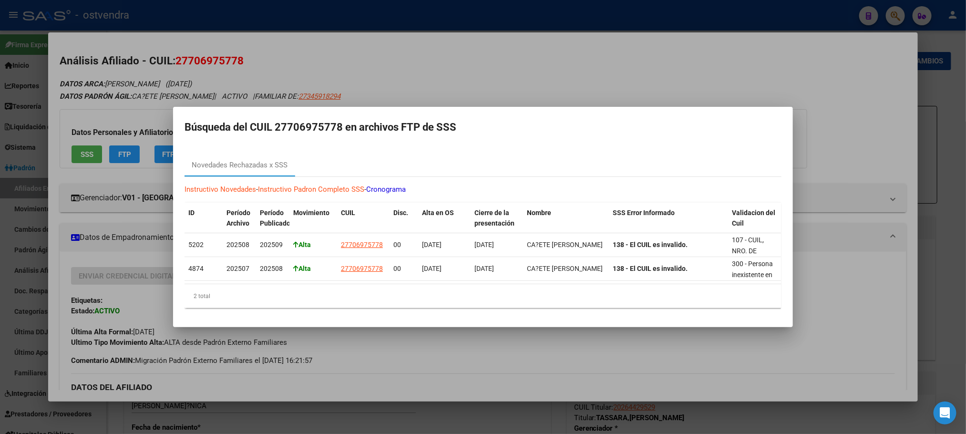
click at [242, 52] on div at bounding box center [483, 217] width 966 height 434
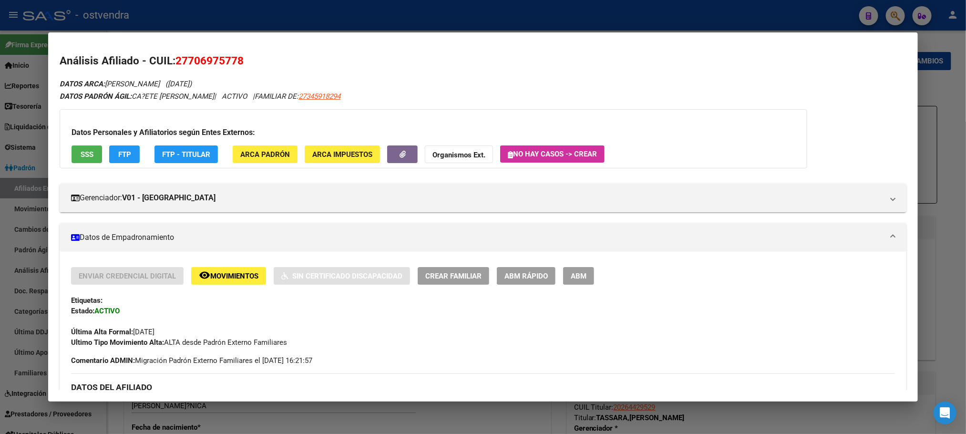
click at [571, 278] on span "ABM" at bounding box center [579, 276] width 16 height 9
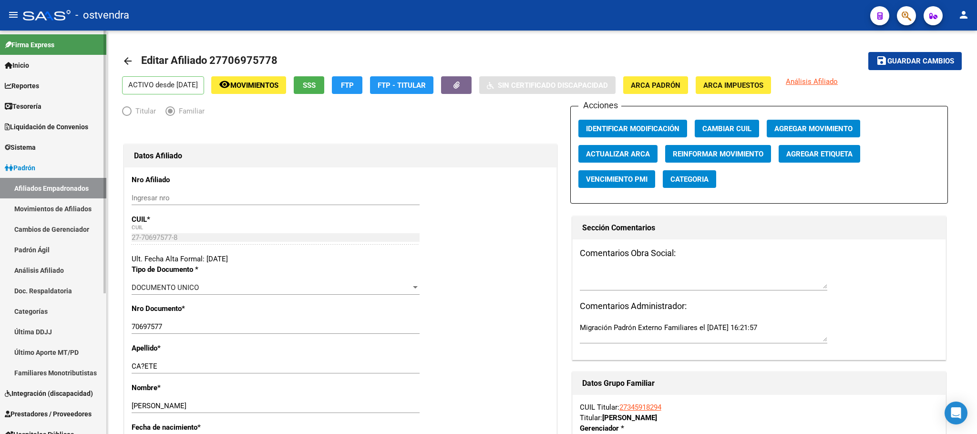
click at [44, 189] on link "Afiliados Empadronados" at bounding box center [53, 188] width 106 height 20
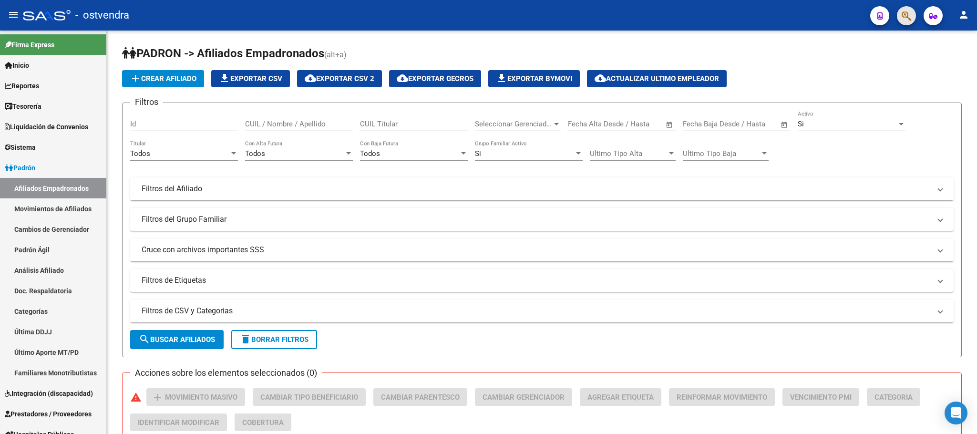
click at [899, 16] on button "button" at bounding box center [906, 15] width 19 height 19
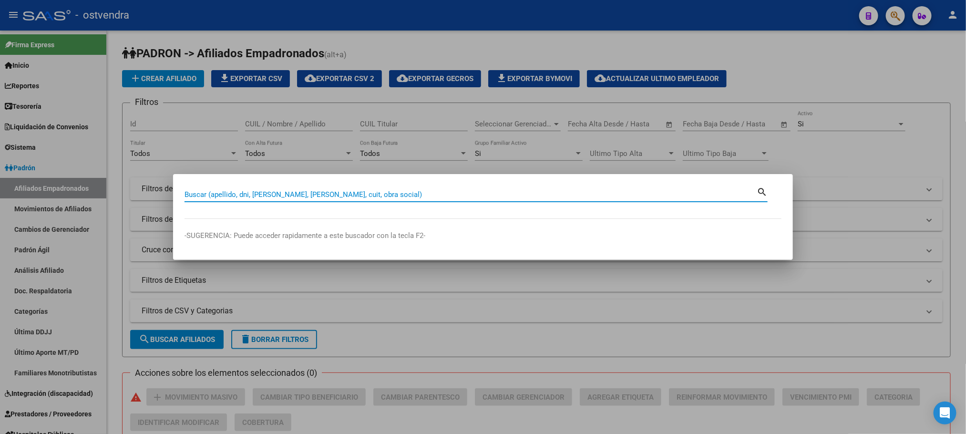
paste input "27706975778"
type input "27706975778"
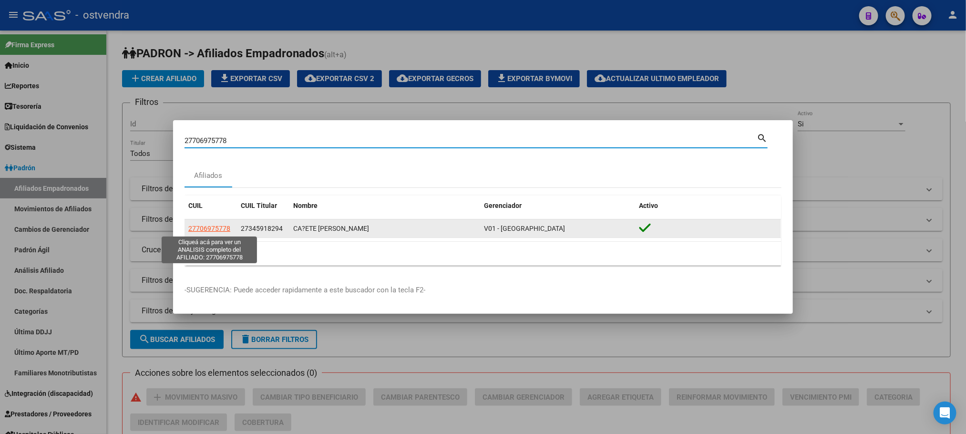
click at [214, 232] on span "27706975778" at bounding box center [209, 229] width 42 height 8
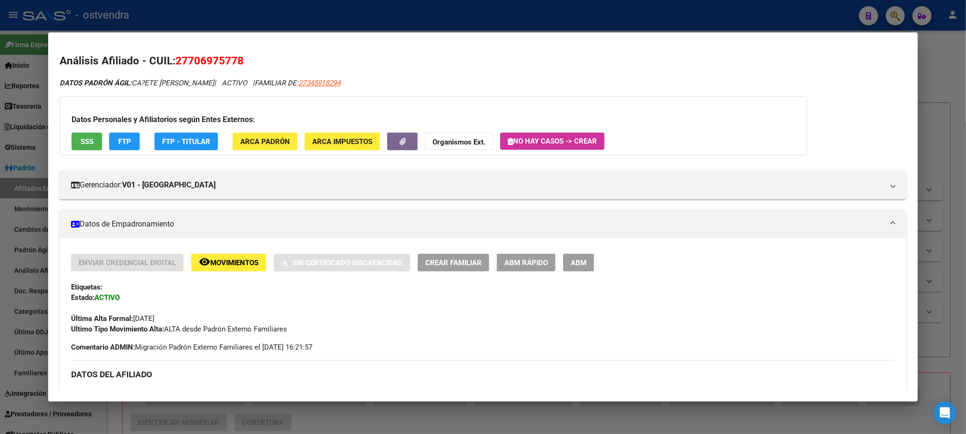
click at [89, 147] on button "SSS" at bounding box center [87, 142] width 31 height 18
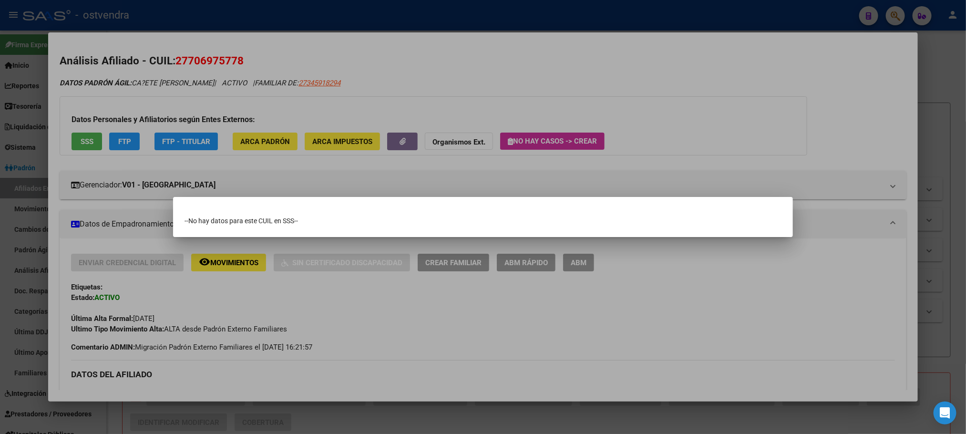
drag, startPoint x: 131, startPoint y: 108, endPoint x: 134, endPoint y: 127, distance: 19.9
click at [132, 109] on div at bounding box center [483, 217] width 966 height 434
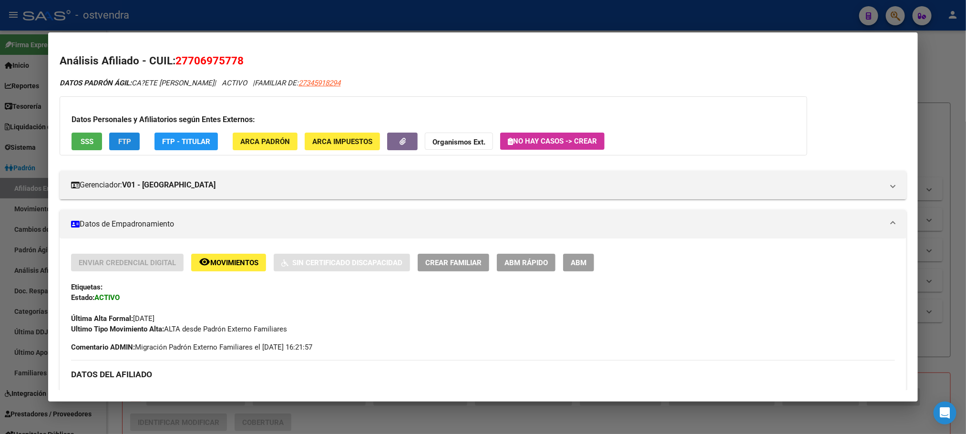
click at [128, 135] on button "FTP" at bounding box center [124, 142] width 31 height 18
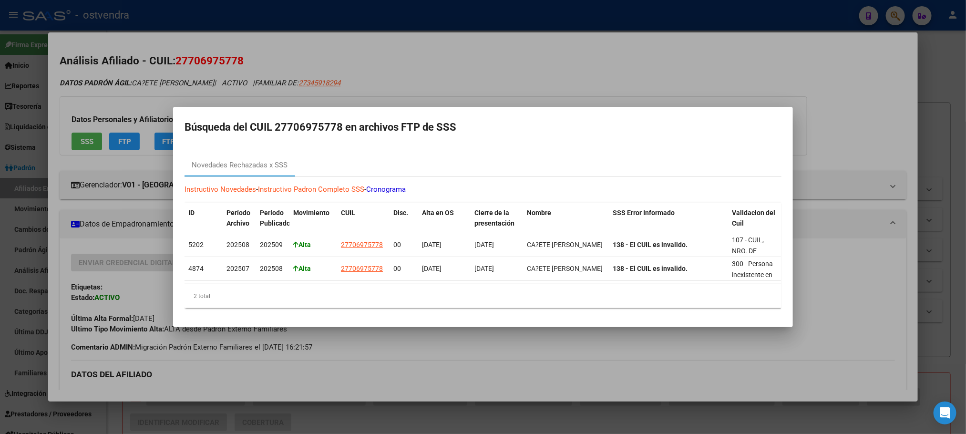
click at [210, 83] on div at bounding box center [483, 217] width 966 height 434
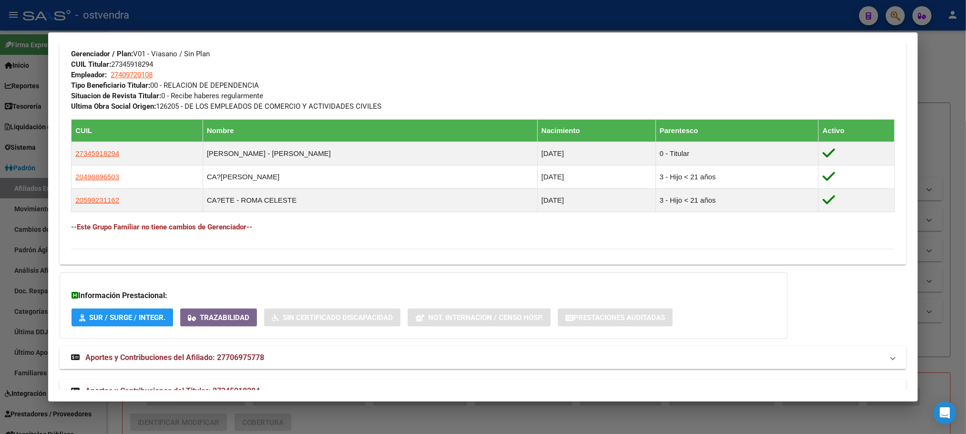
scroll to position [505, 0]
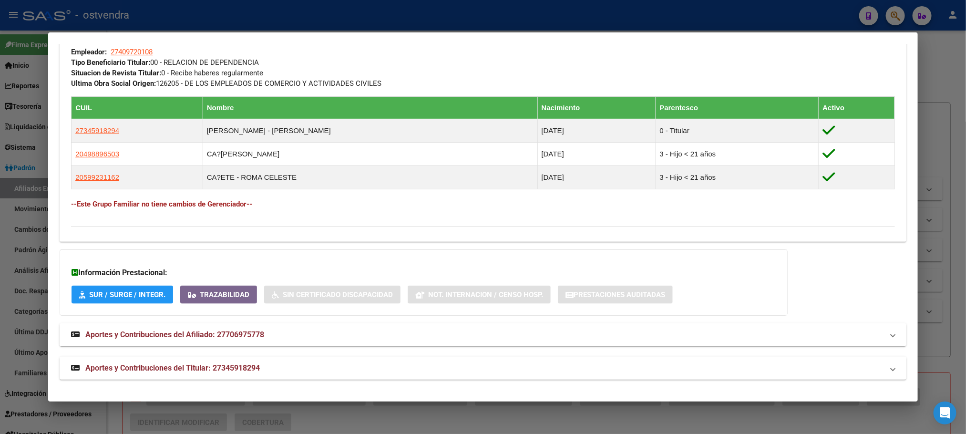
click at [399, 364] on mat-panel-title "Aportes y Contribuciones del Titular: 27345918294" at bounding box center [477, 367] width 812 height 11
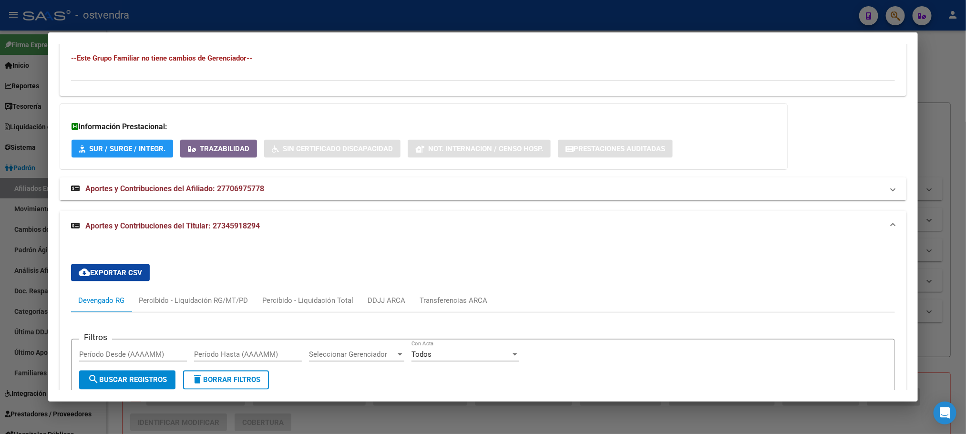
scroll to position [577, 0]
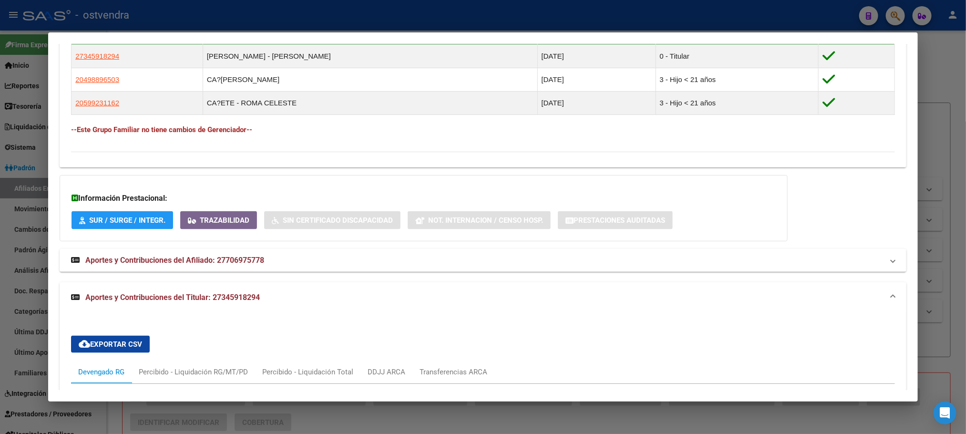
click at [275, 303] on mat-panel-title "Aportes y Contribuciones del Titular: 27345918294" at bounding box center [477, 297] width 812 height 11
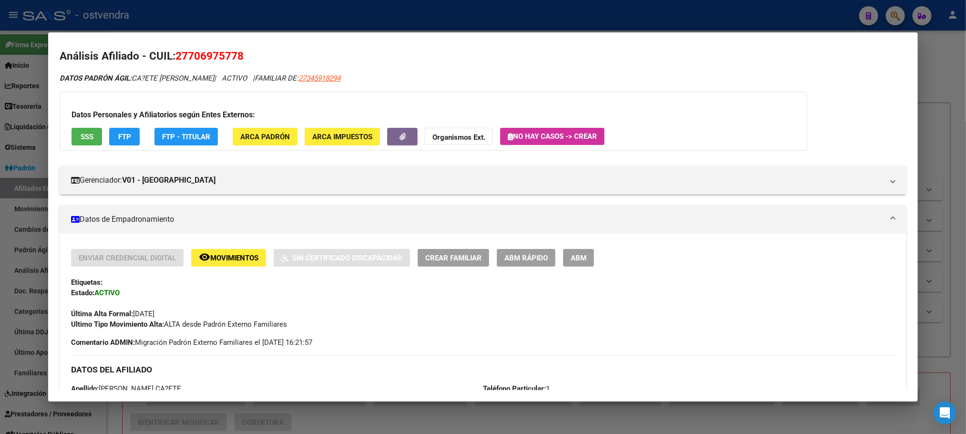
scroll to position [0, 0]
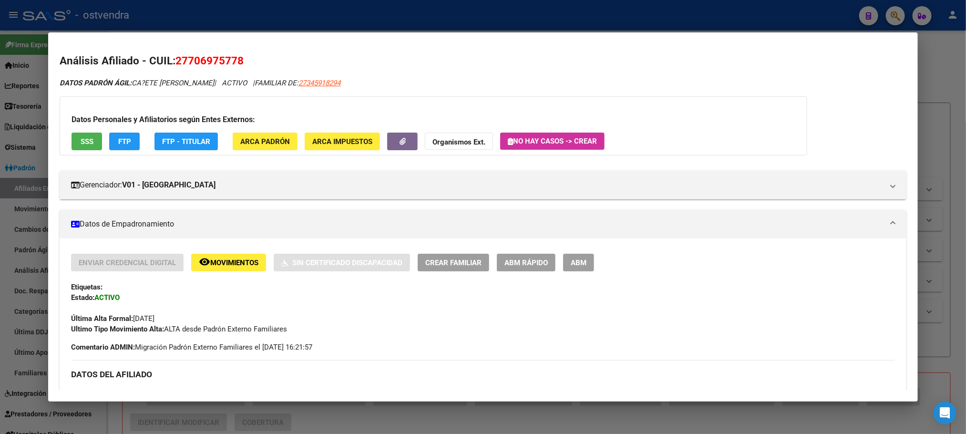
click at [118, 142] on span "FTP" at bounding box center [124, 141] width 13 height 9
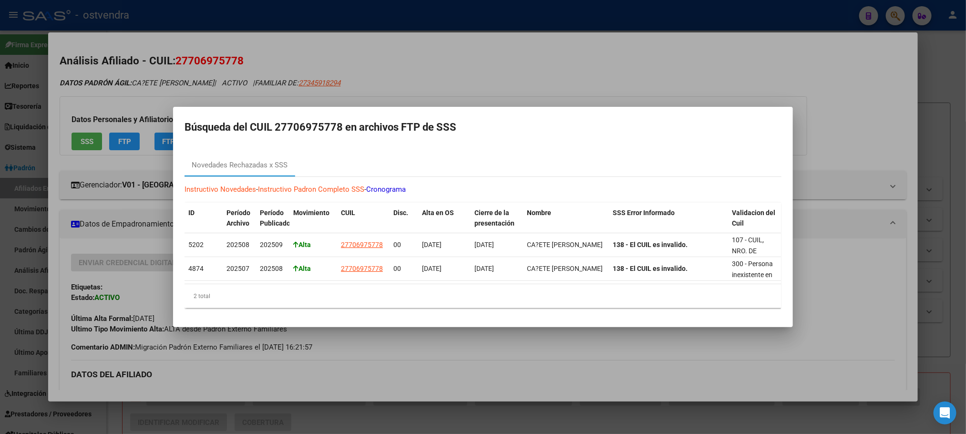
click at [153, 86] on div at bounding box center [483, 217] width 966 height 434
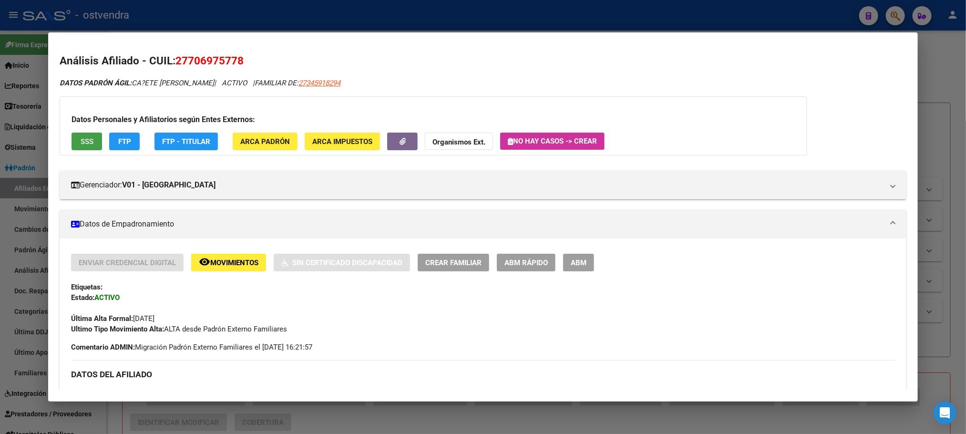
click at [82, 140] on span "SSS" at bounding box center [87, 141] width 13 height 9
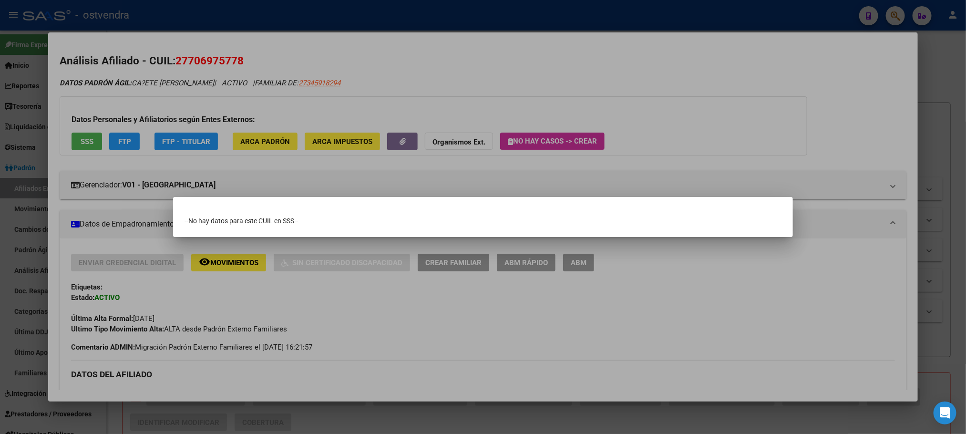
drag, startPoint x: 119, startPoint y: 86, endPoint x: 118, endPoint y: 140, distance: 54.4
click at [119, 87] on div at bounding box center [483, 217] width 966 height 434
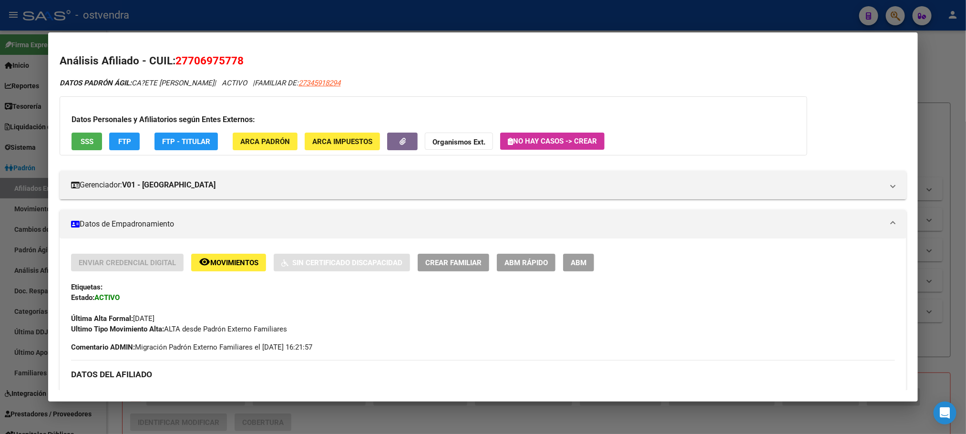
click at [119, 142] on span "FTP" at bounding box center [124, 141] width 13 height 9
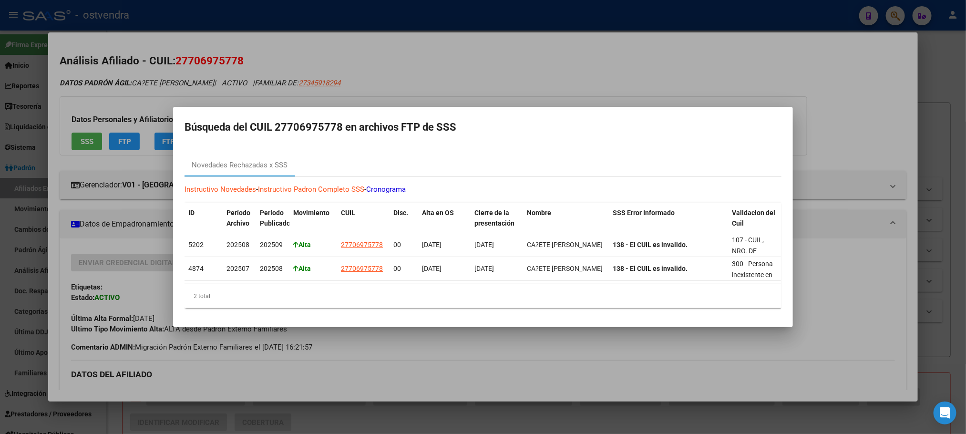
click at [120, 91] on div at bounding box center [483, 217] width 966 height 434
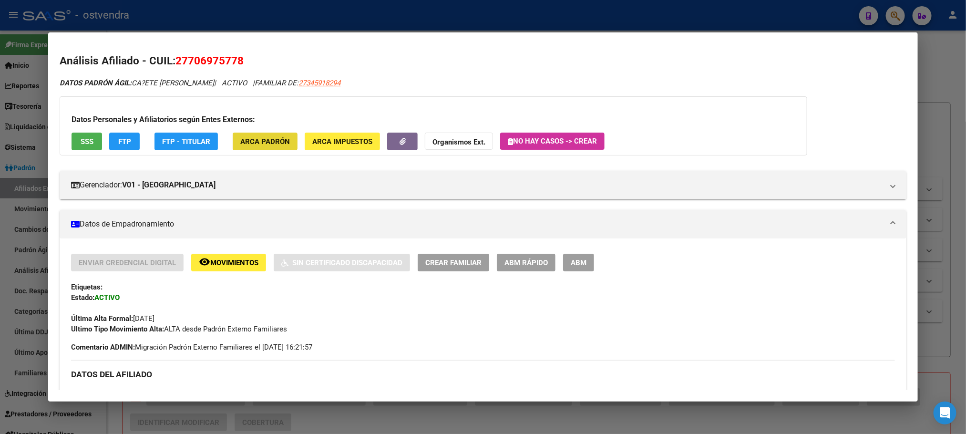
click at [270, 144] on span "ARCA Padrón" at bounding box center [265, 141] width 50 height 9
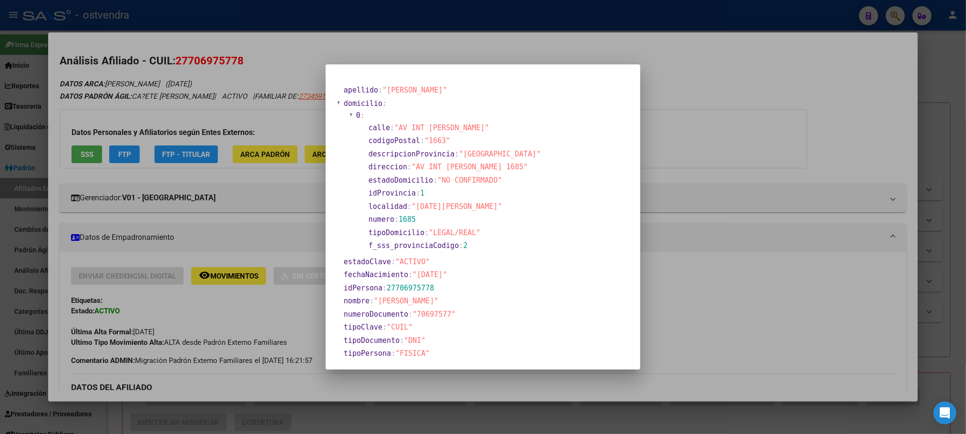
drag, startPoint x: 219, startPoint y: 76, endPoint x: 265, endPoint y: 179, distance: 112.9
click at [219, 77] on div at bounding box center [483, 217] width 966 height 434
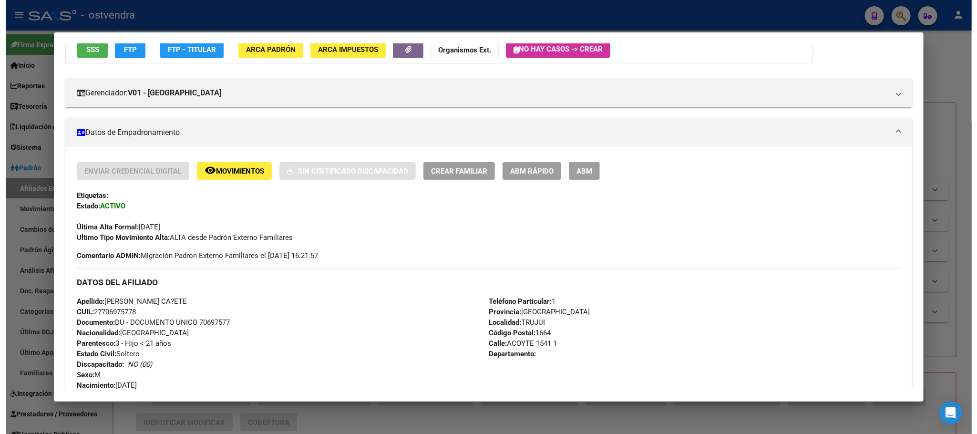
scroll to position [72, 0]
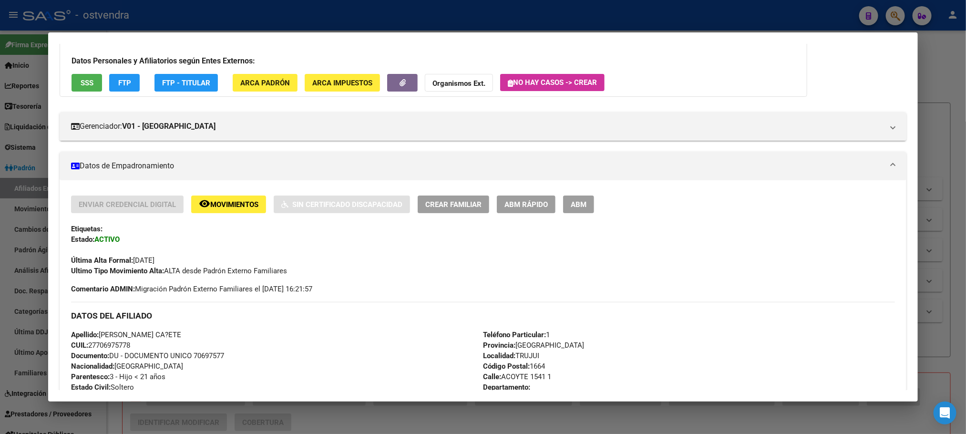
click at [583, 202] on button "ABM" at bounding box center [578, 204] width 31 height 18
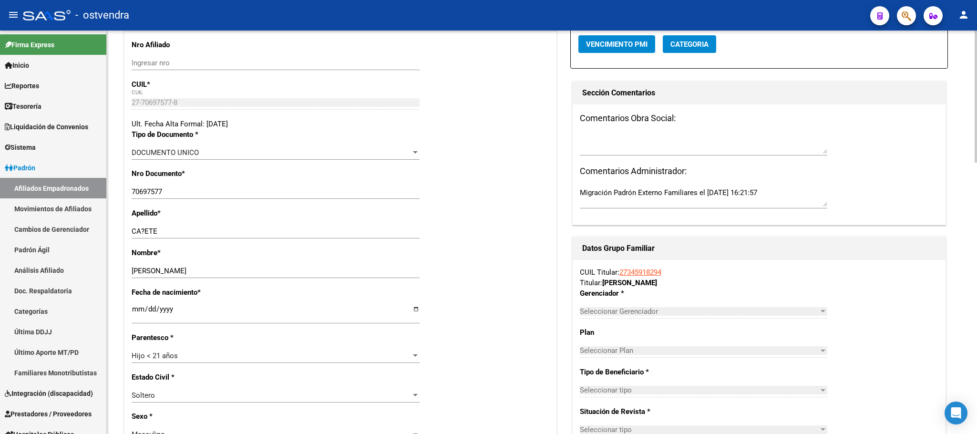
radio input "true"
type input "27-40972010-8"
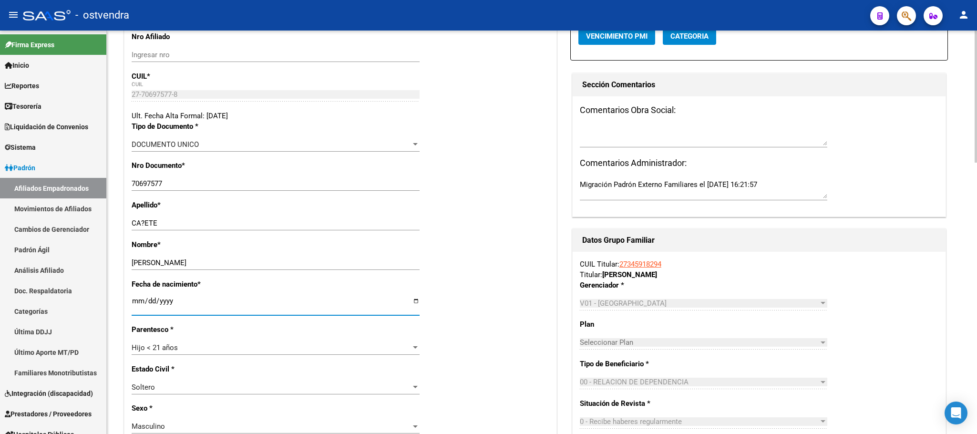
click at [133, 299] on input "2021-04-15" at bounding box center [276, 304] width 288 height 15
type input "2021-04-16"
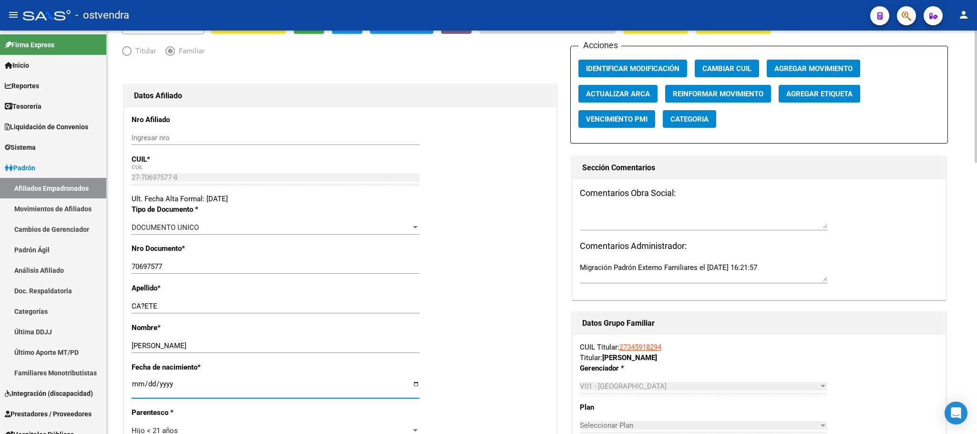
scroll to position [0, 0]
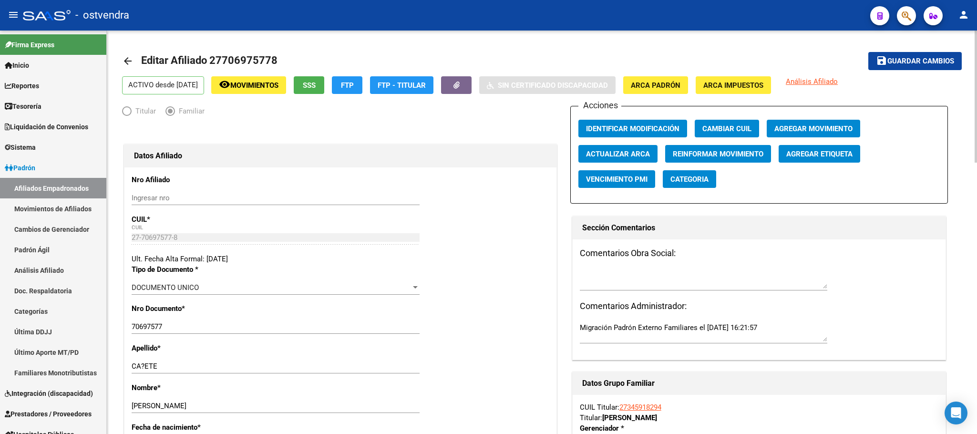
type input "2025-04-16"
click at [666, 83] on span "ARCA Padrón" at bounding box center [656, 85] width 50 height 9
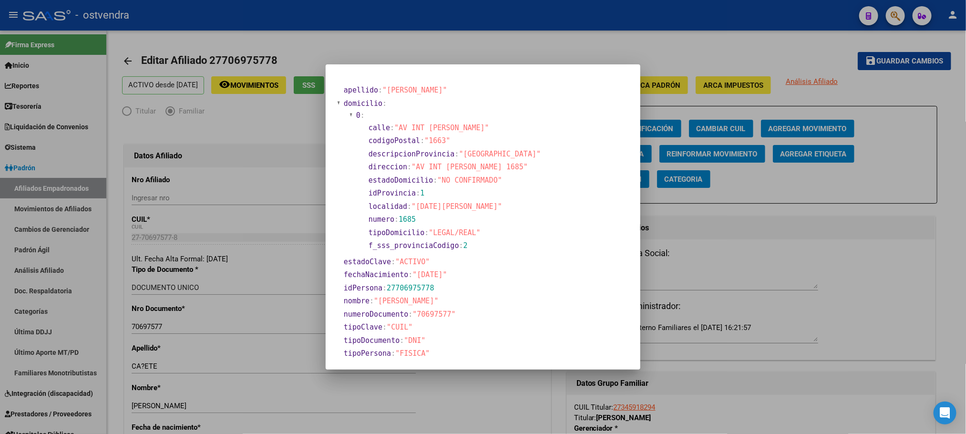
click at [463, 25] on div at bounding box center [483, 217] width 966 height 434
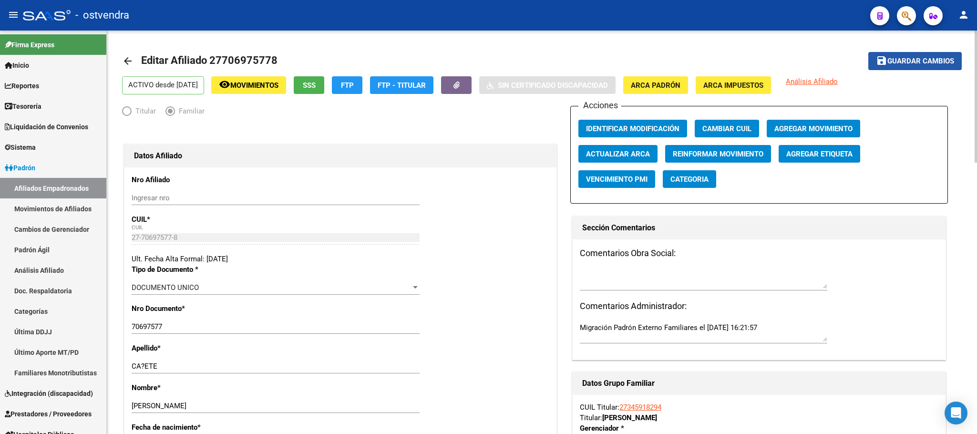
click at [928, 57] on span "Guardar cambios" at bounding box center [920, 61] width 67 height 9
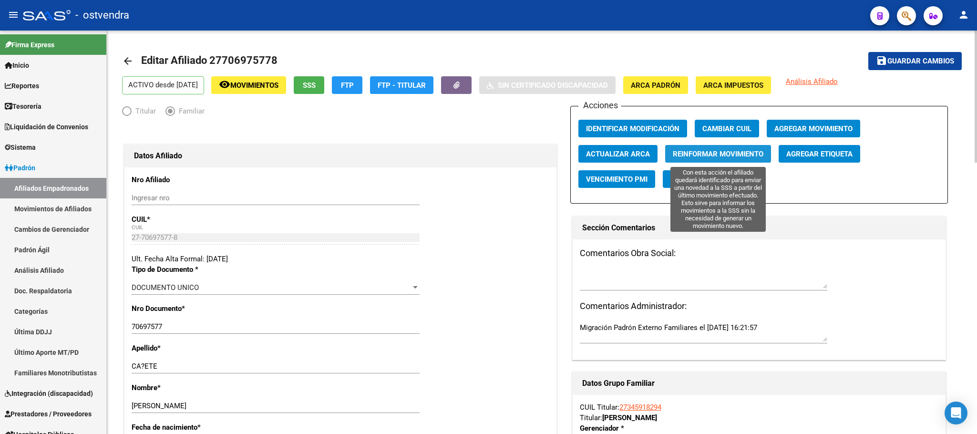
click at [710, 155] on span "Reinformar Movimiento" at bounding box center [718, 154] width 91 height 9
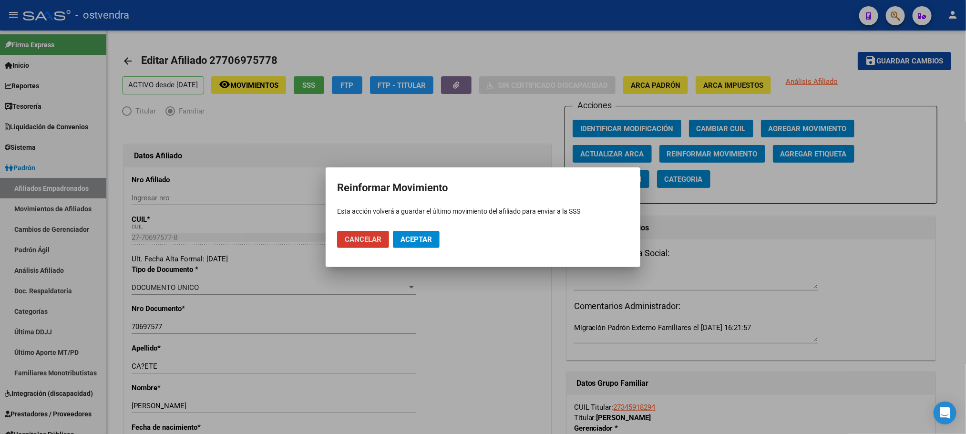
click at [422, 237] on span "Aceptar" at bounding box center [415, 239] width 31 height 9
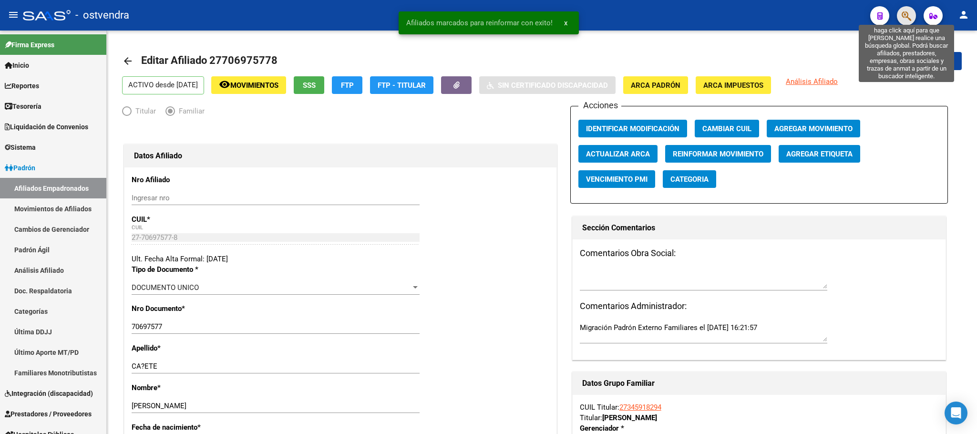
click at [910, 18] on icon "button" at bounding box center [906, 15] width 10 height 11
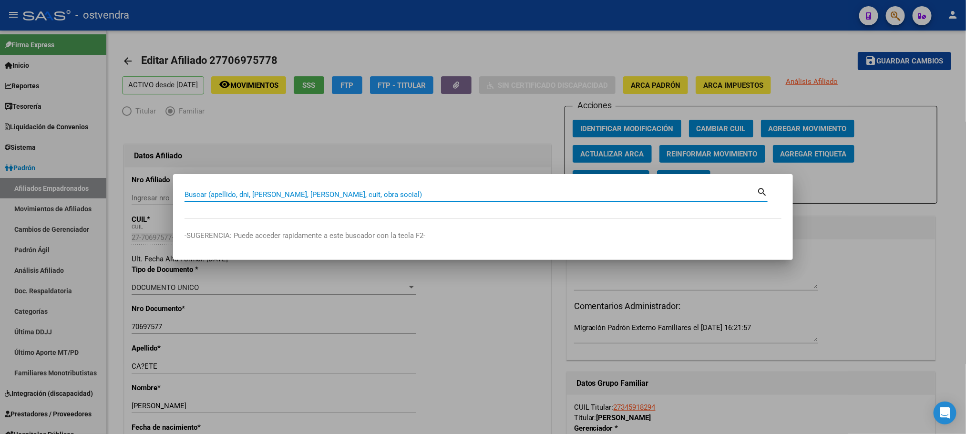
paste input "27319871662"
type input "27319871662"
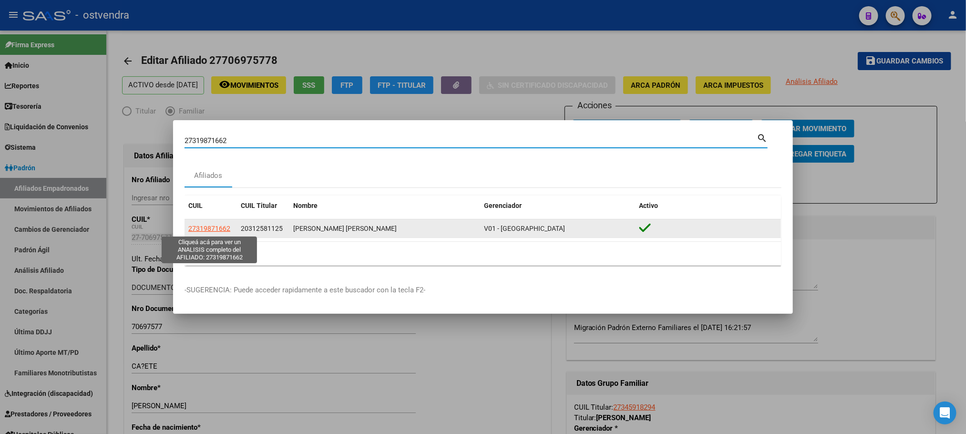
click at [194, 226] on span "27319871662" at bounding box center [209, 229] width 42 height 8
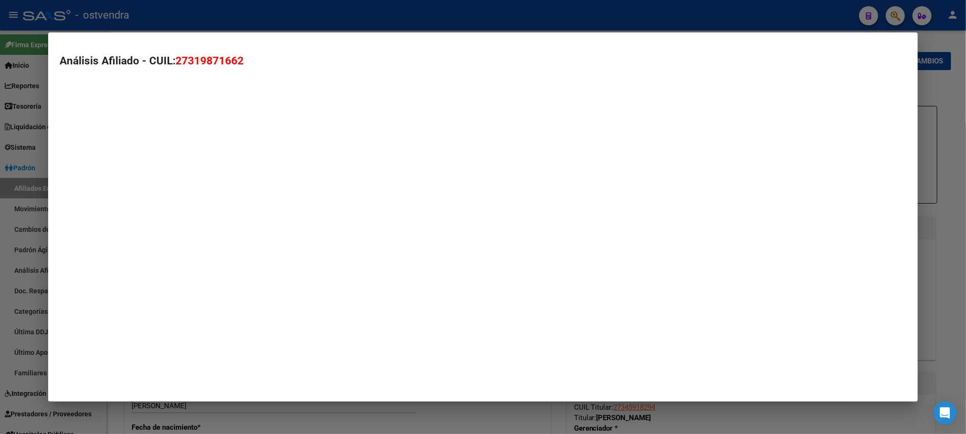
type textarea "27319871662"
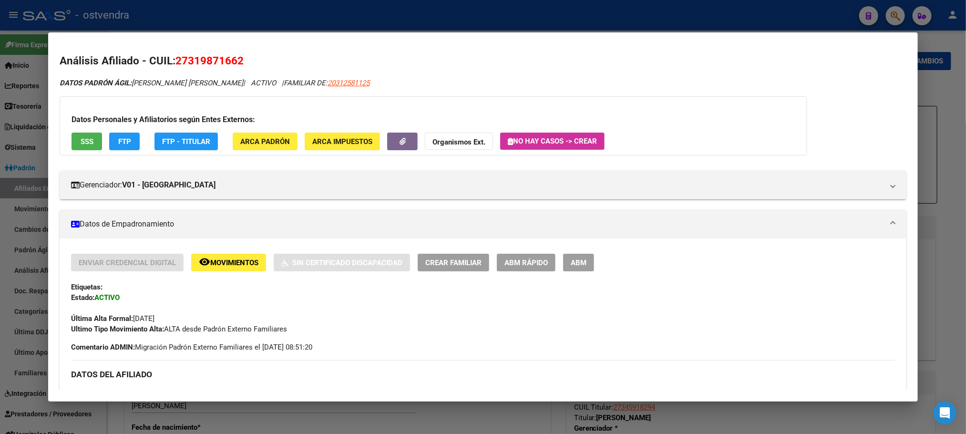
click at [264, 144] on span "ARCA Padrón" at bounding box center [265, 141] width 50 height 9
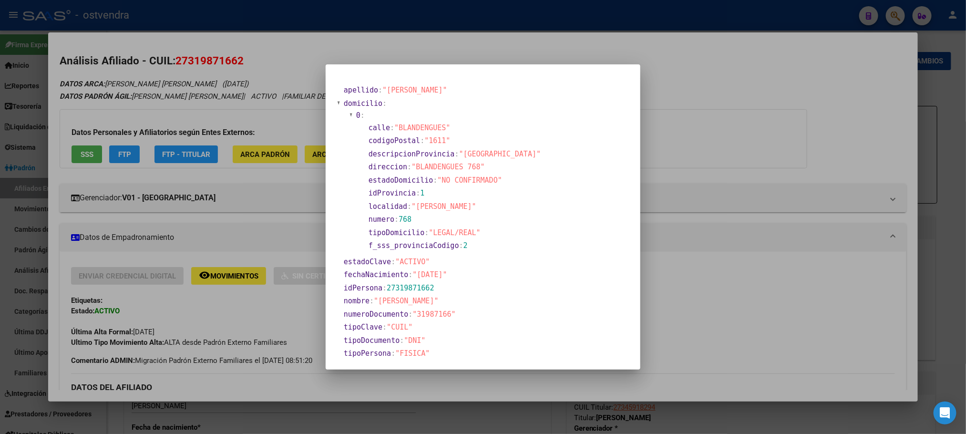
click at [219, 63] on div at bounding box center [483, 217] width 966 height 434
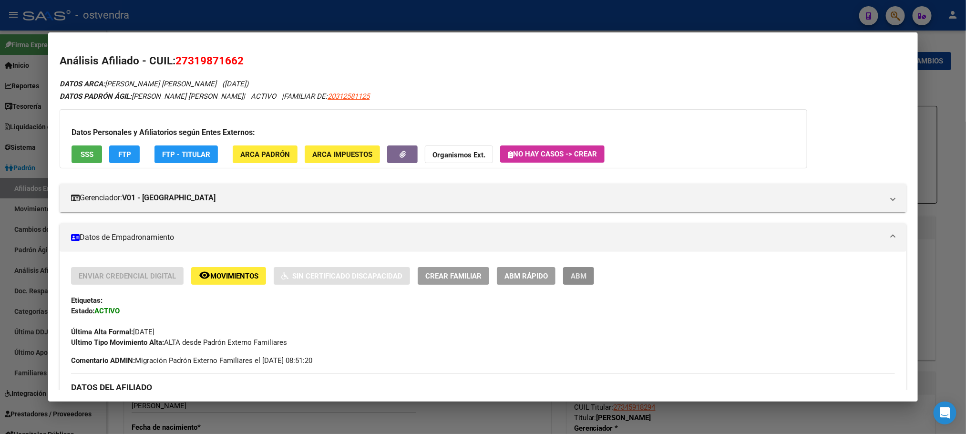
click at [581, 275] on span "ABM" at bounding box center [579, 276] width 16 height 9
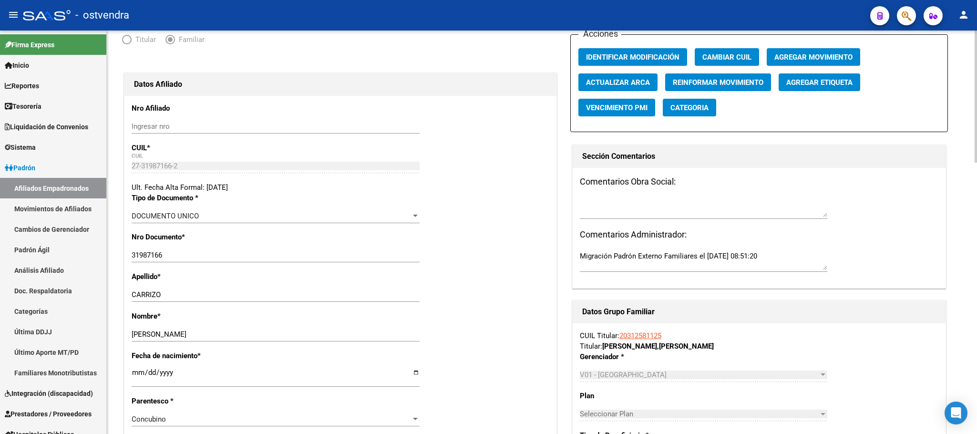
scroll to position [143, 0]
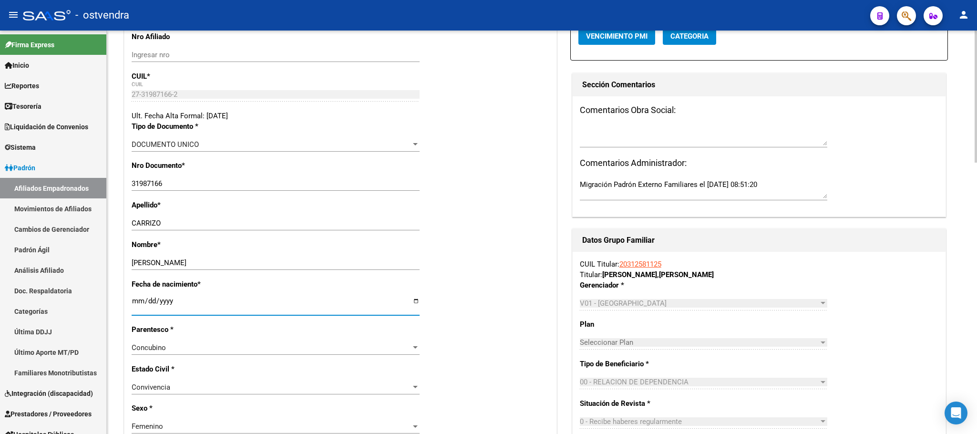
click at [171, 302] on input "1986-03-06" at bounding box center [276, 304] width 288 height 15
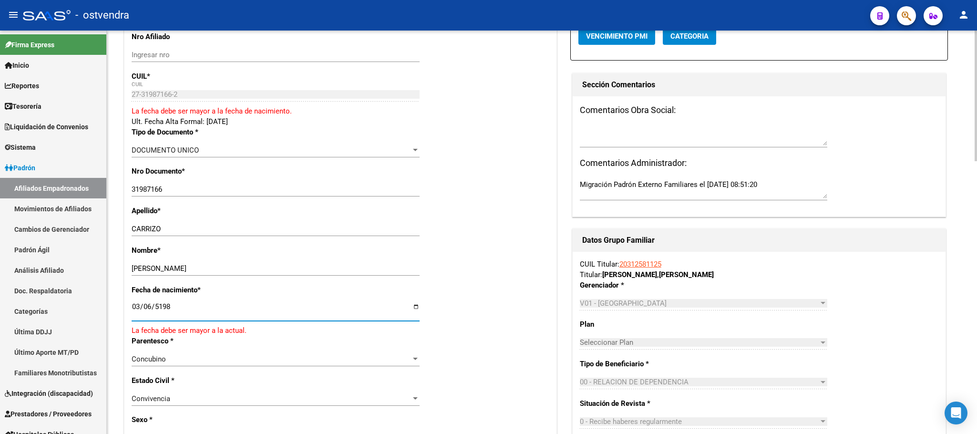
type input "1985-03-06"
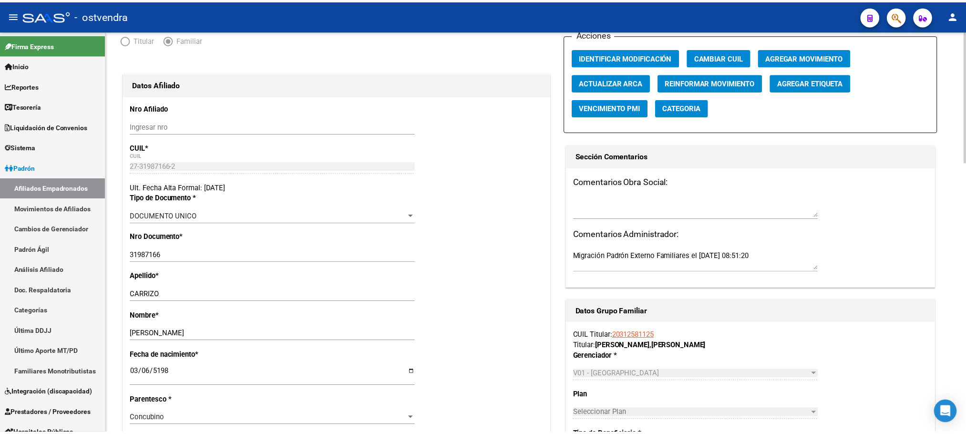
scroll to position [0, 0]
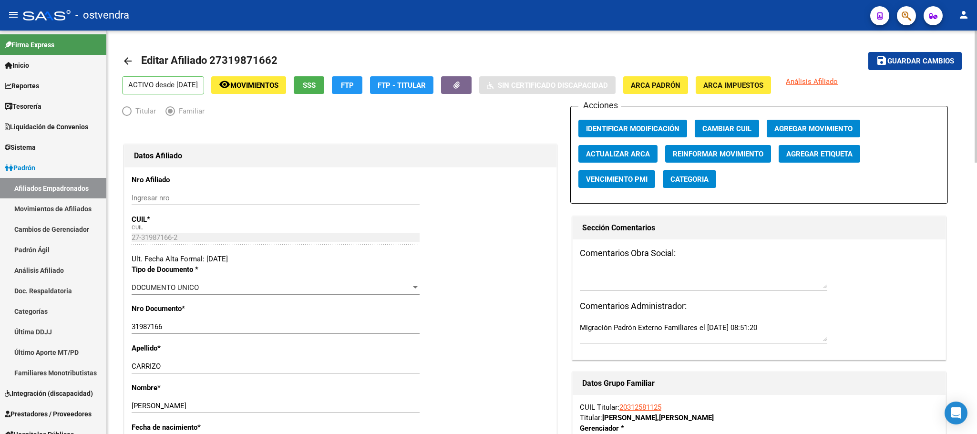
click at [930, 61] on span "Guardar cambios" at bounding box center [920, 61] width 67 height 9
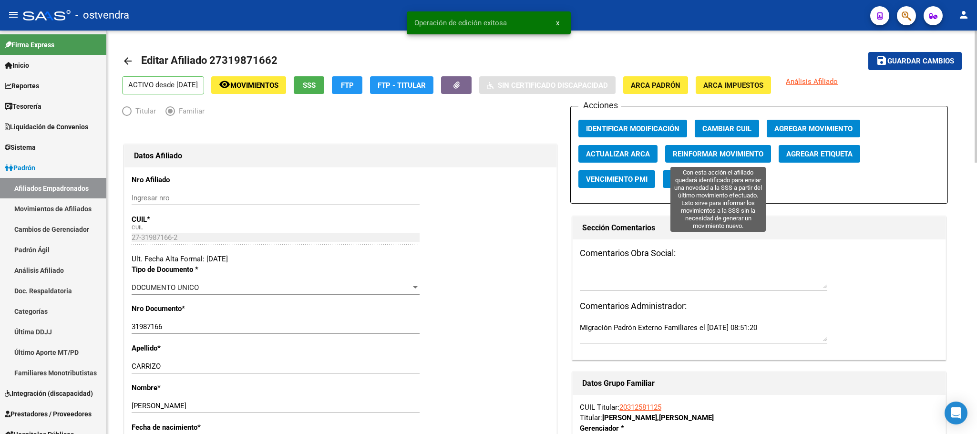
click at [709, 162] on button "Reinformar Movimiento" at bounding box center [718, 154] width 106 height 18
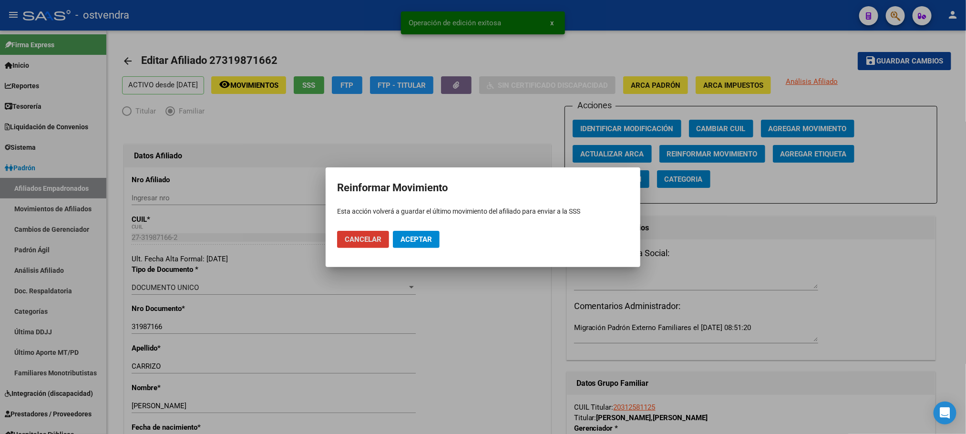
drag, startPoint x: 418, startPoint y: 227, endPoint x: 415, endPoint y: 240, distance: 13.3
click at [418, 228] on mat-dialog-actions "Cancelar Aceptar" at bounding box center [483, 239] width 292 height 32
click at [415, 241] on span "Aceptar" at bounding box center [415, 239] width 31 height 9
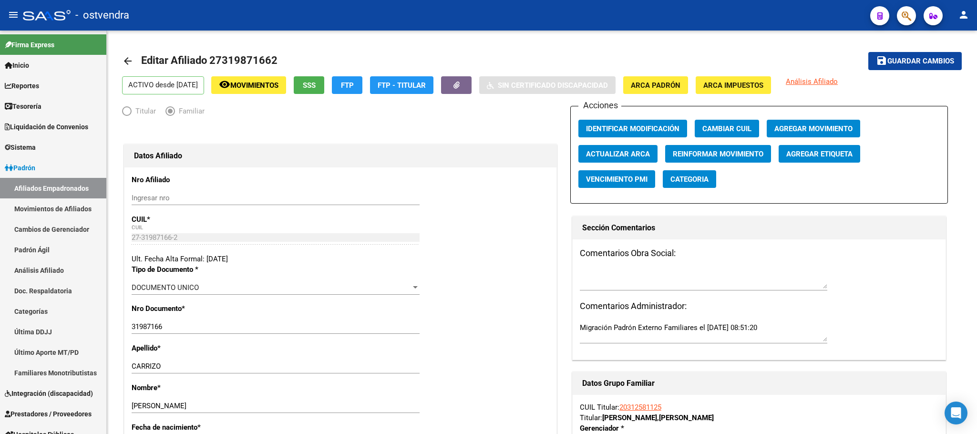
click at [917, 12] on mat-toolbar "menu - ostvendra person" at bounding box center [488, 15] width 977 height 31
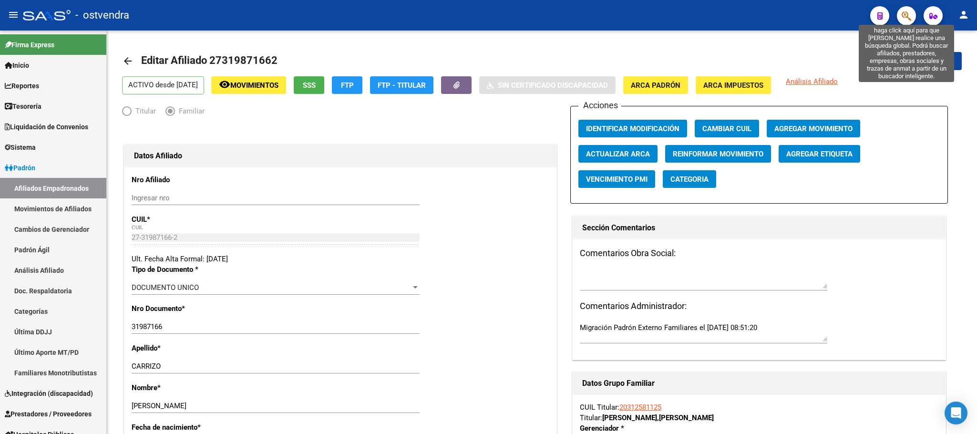
click at [907, 12] on icon "button" at bounding box center [906, 15] width 10 height 11
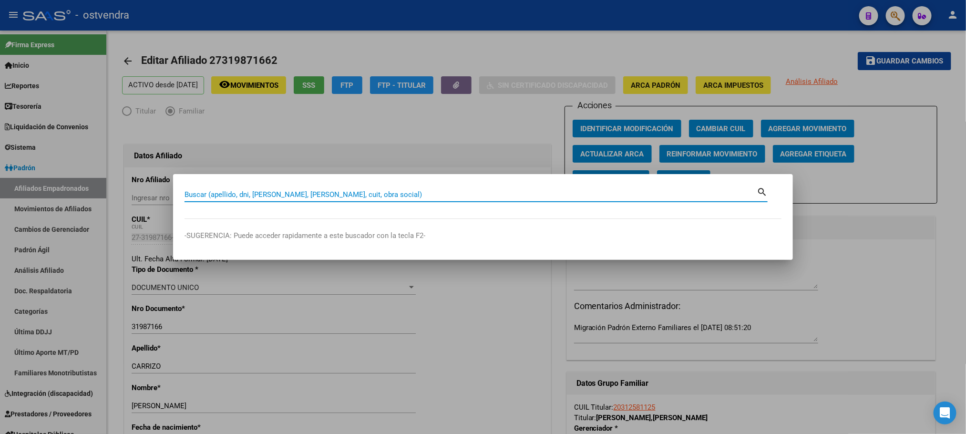
paste input "20556792896"
type input "20556792896"
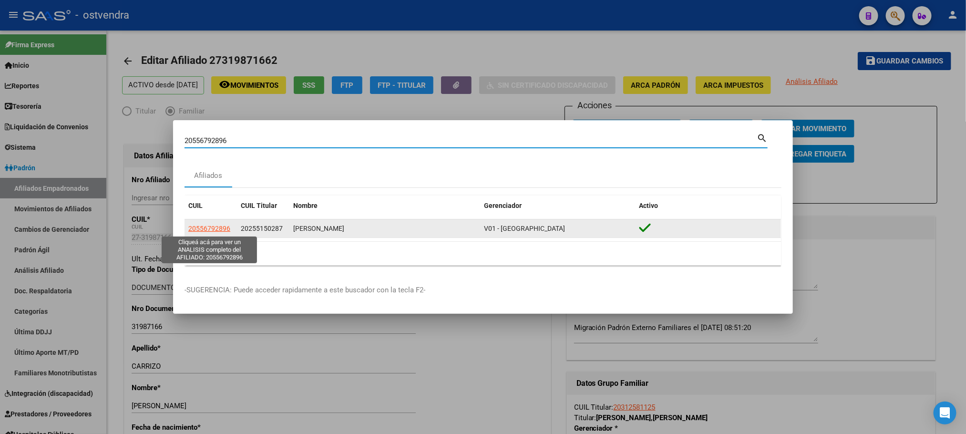
click at [207, 225] on span "20556792896" at bounding box center [209, 229] width 42 height 8
type textarea "20556792896"
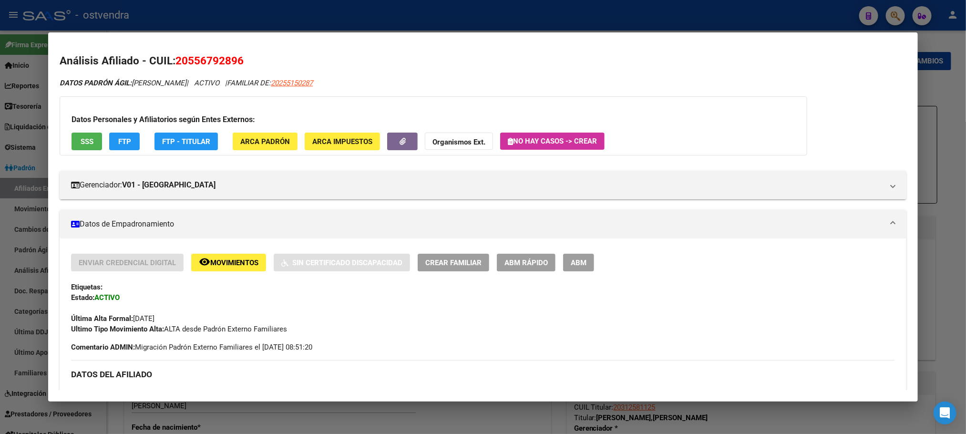
click at [277, 139] on span "ARCA Padrón" at bounding box center [265, 141] width 50 height 9
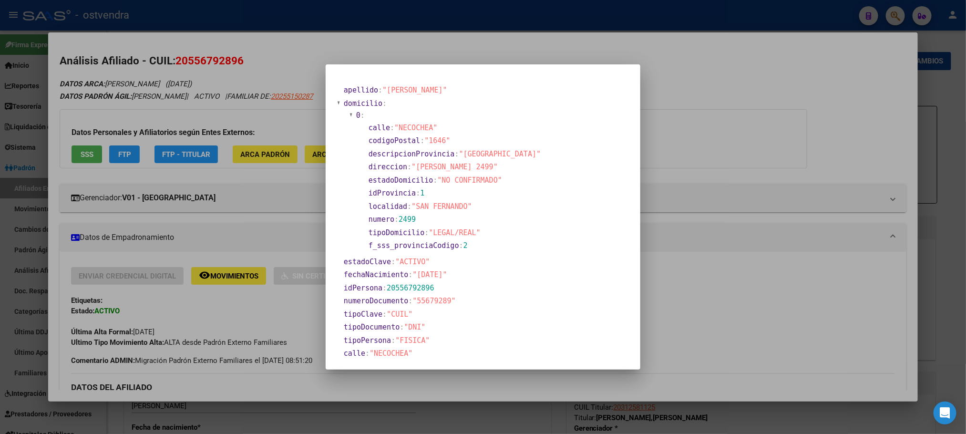
click at [255, 105] on div at bounding box center [483, 217] width 966 height 434
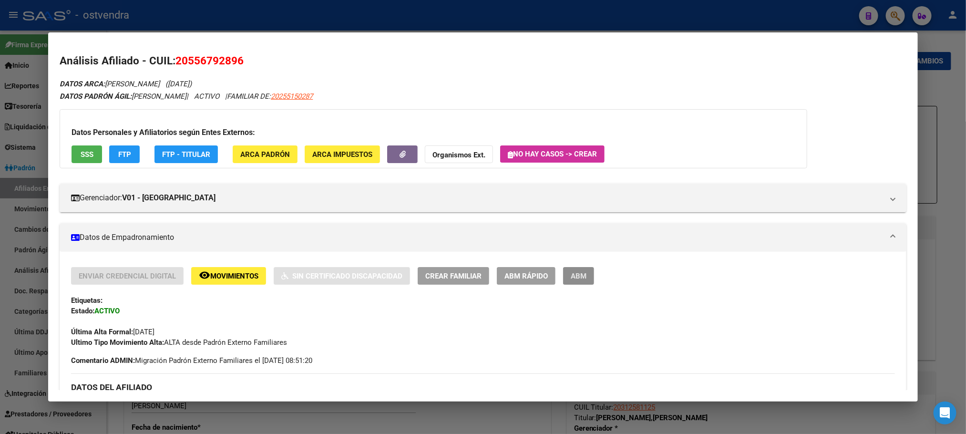
click at [582, 281] on button "ABM" at bounding box center [578, 276] width 31 height 18
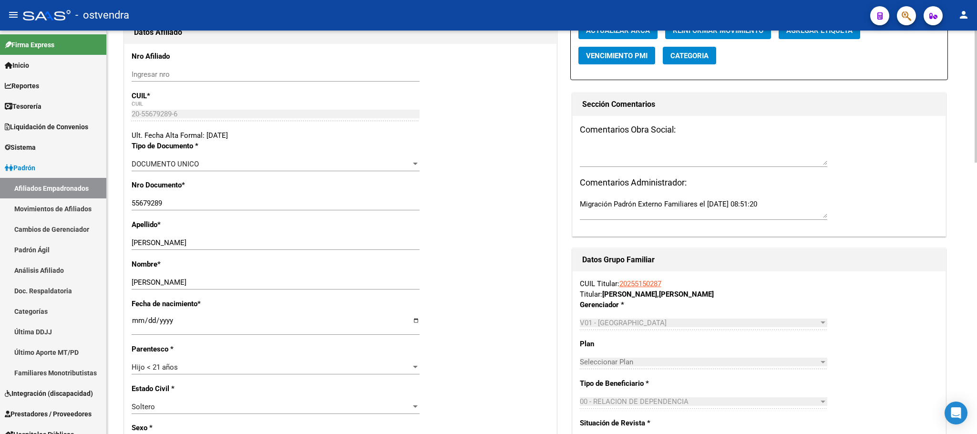
scroll to position [143, 0]
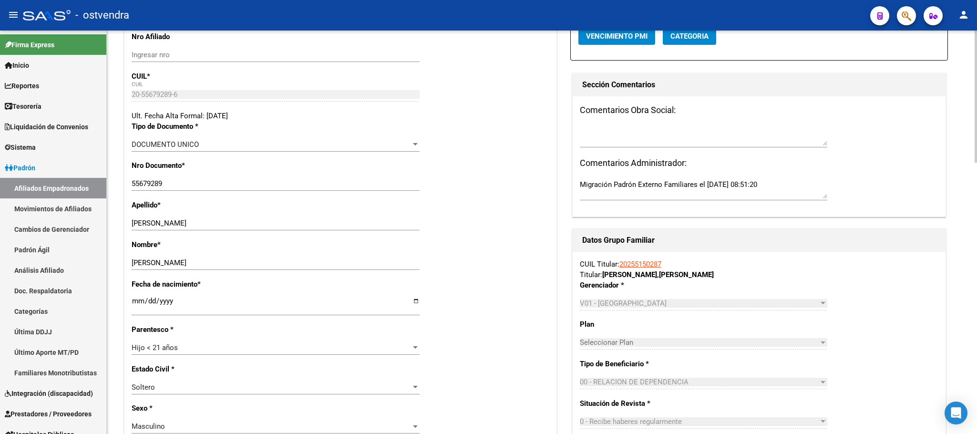
click at [161, 306] on input "2011-07-10" at bounding box center [276, 304] width 288 height 15
click at [162, 302] on input "2011-07-10" at bounding box center [276, 304] width 288 height 15
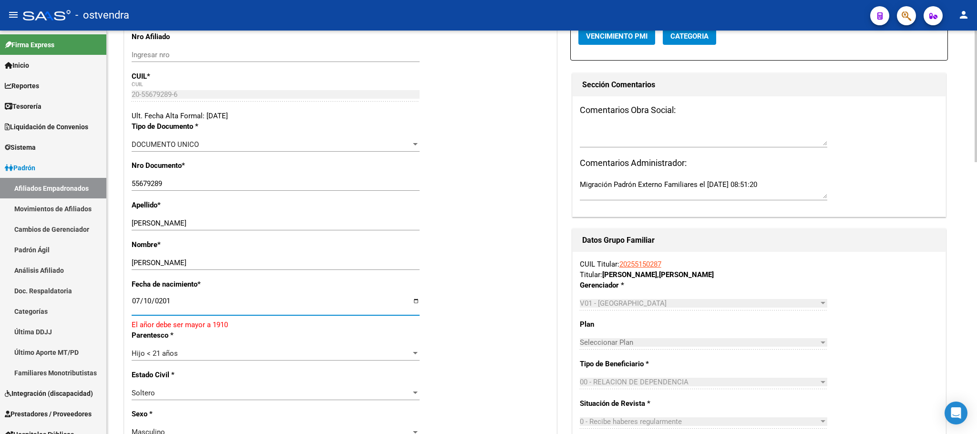
type input "2016-07-10"
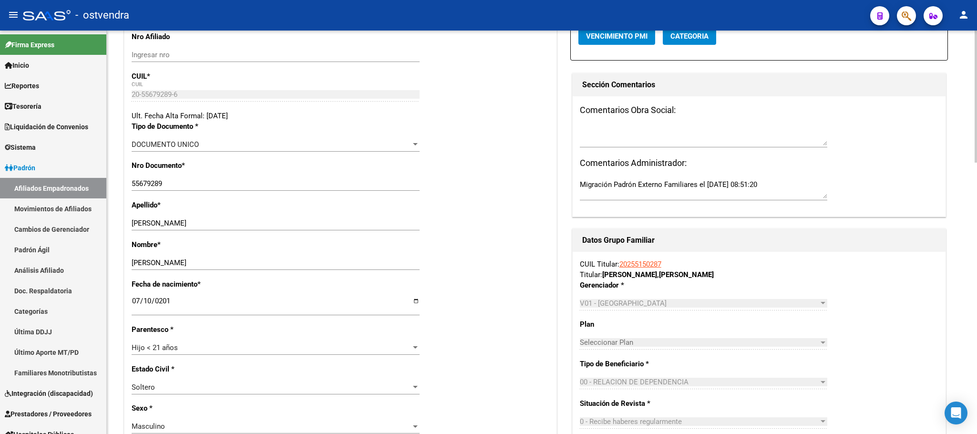
click at [521, 295] on div "Fecha de nacimiento * 2016-07-10 Ingresar fecha" at bounding box center [341, 301] width 418 height 45
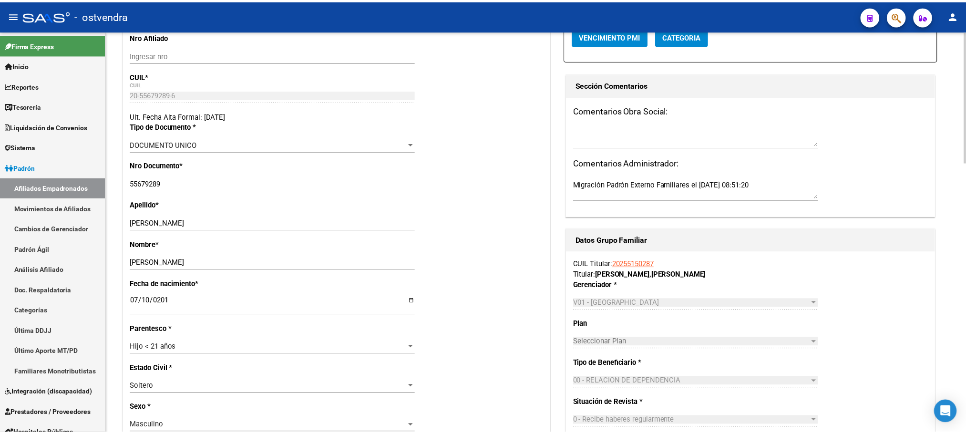
scroll to position [0, 0]
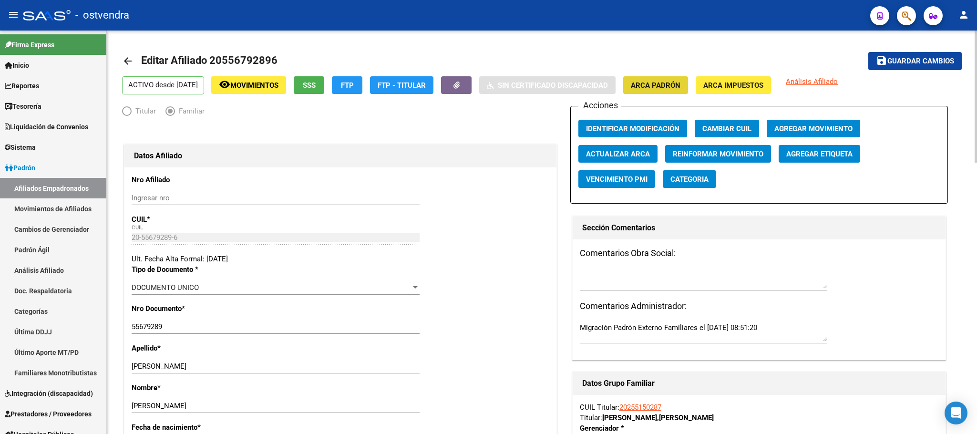
click at [686, 76] on button "ARCA Padrón" at bounding box center [655, 85] width 65 height 18
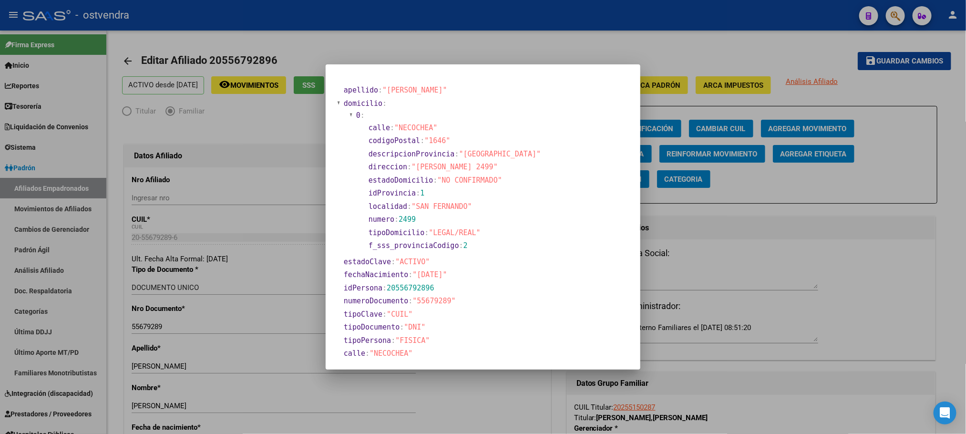
click at [426, 29] on div at bounding box center [483, 217] width 966 height 434
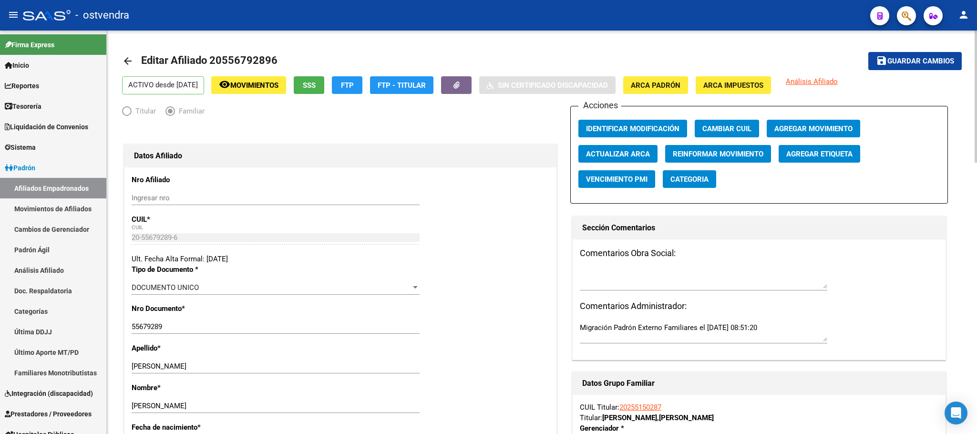
click at [903, 63] on span "Guardar cambios" at bounding box center [920, 61] width 67 height 9
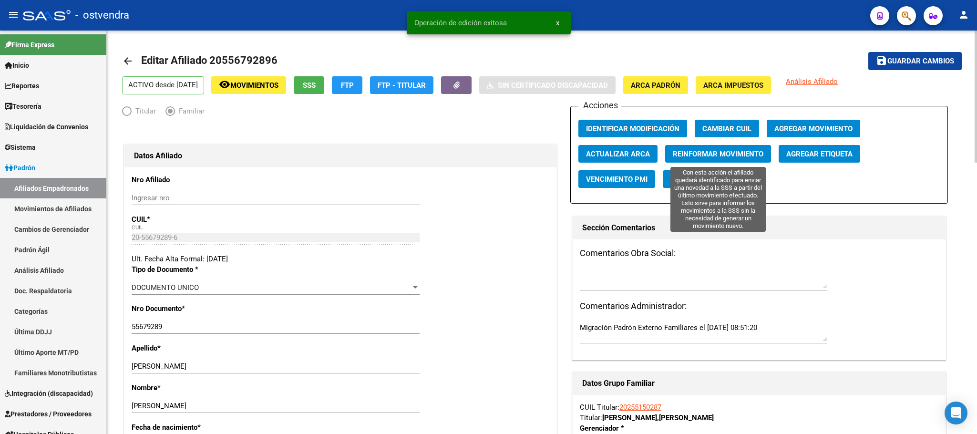
click at [691, 153] on span "Reinformar Movimiento" at bounding box center [718, 154] width 91 height 9
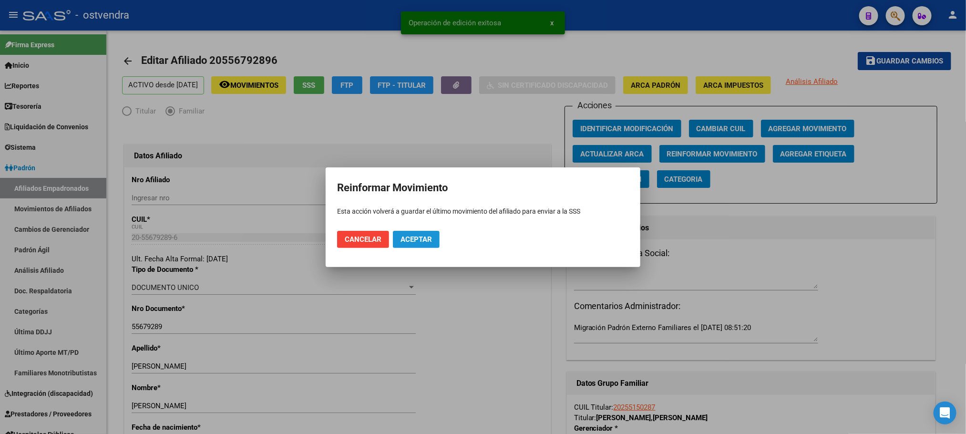
click at [410, 235] on span "Aceptar" at bounding box center [415, 239] width 31 height 9
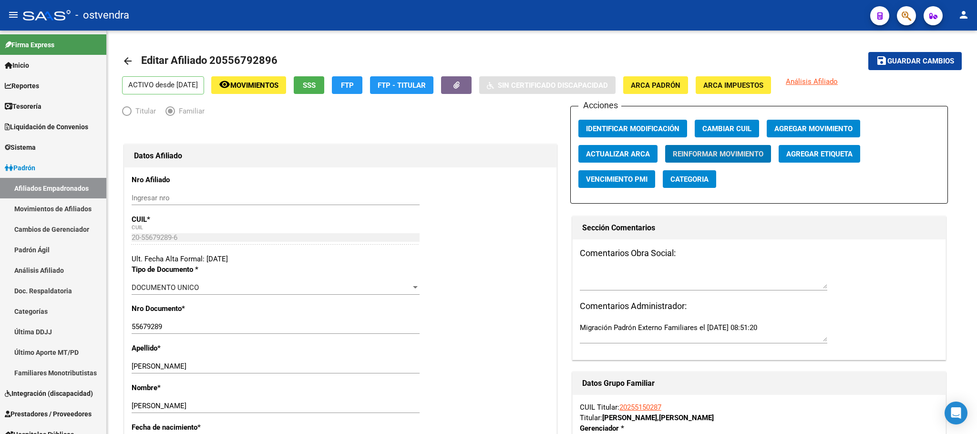
click at [911, 13] on icon "button" at bounding box center [906, 15] width 10 height 11
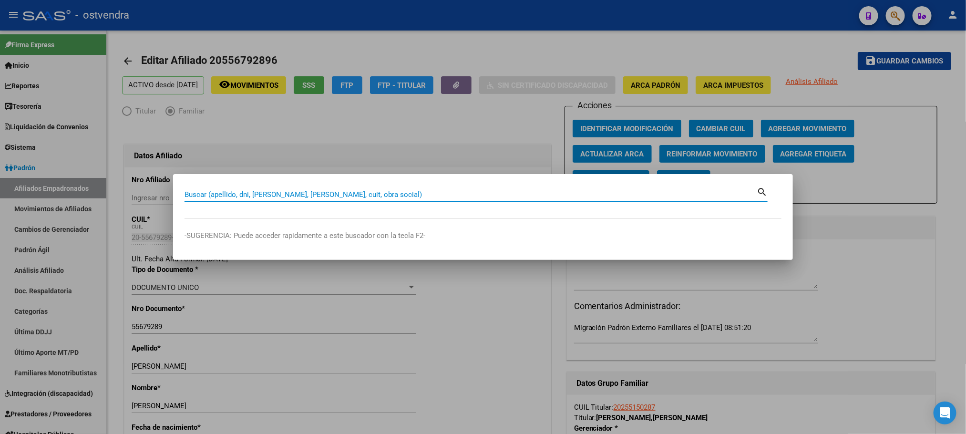
paste input "27705273664"
type input "27705273664"
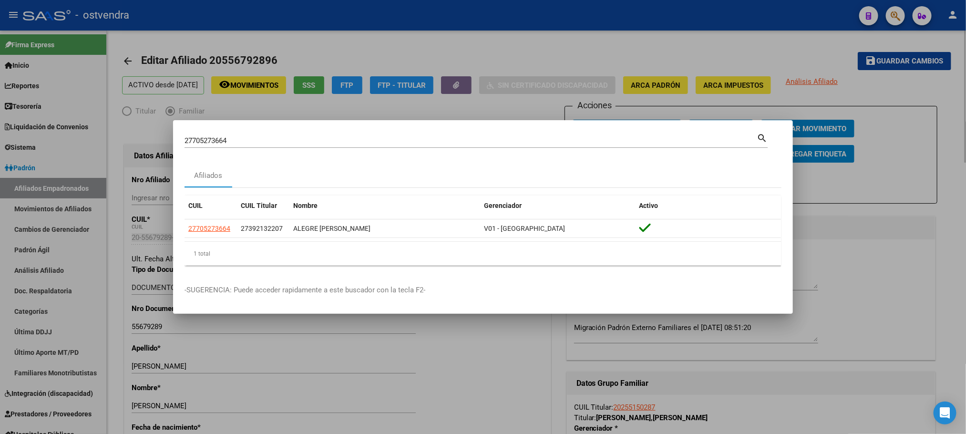
click at [877, 299] on div at bounding box center [483, 217] width 966 height 434
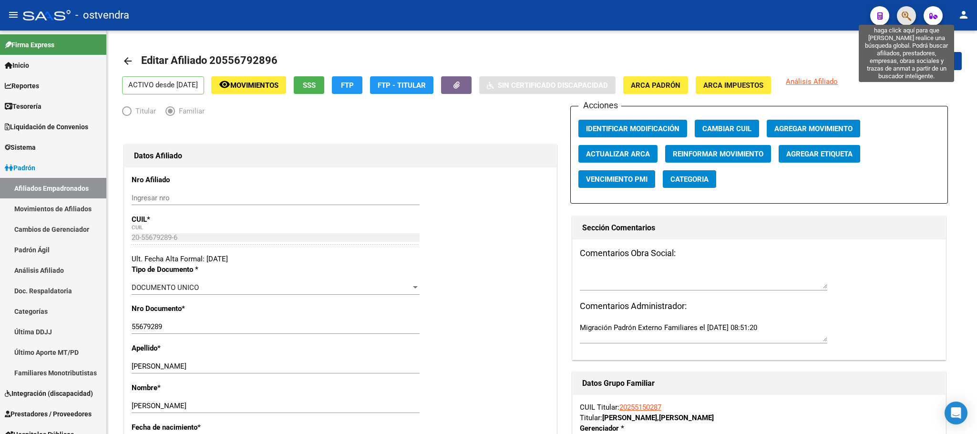
click at [901, 17] on icon "button" at bounding box center [906, 15] width 10 height 11
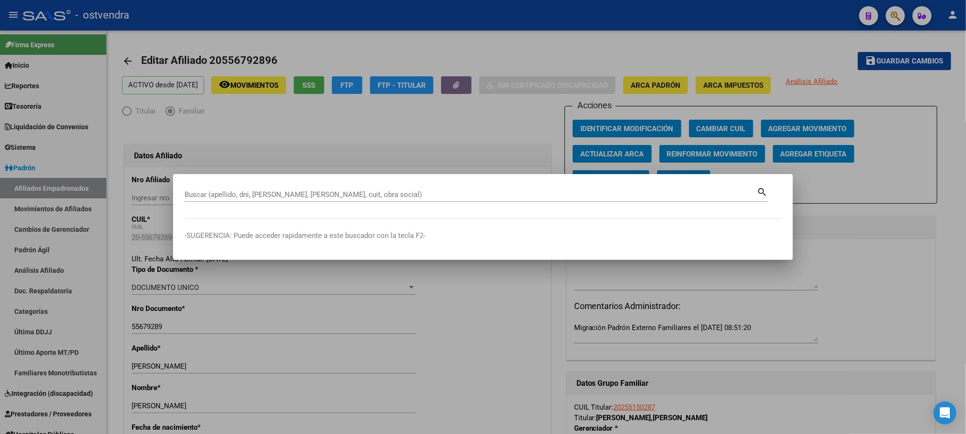
paste input "27705273664"
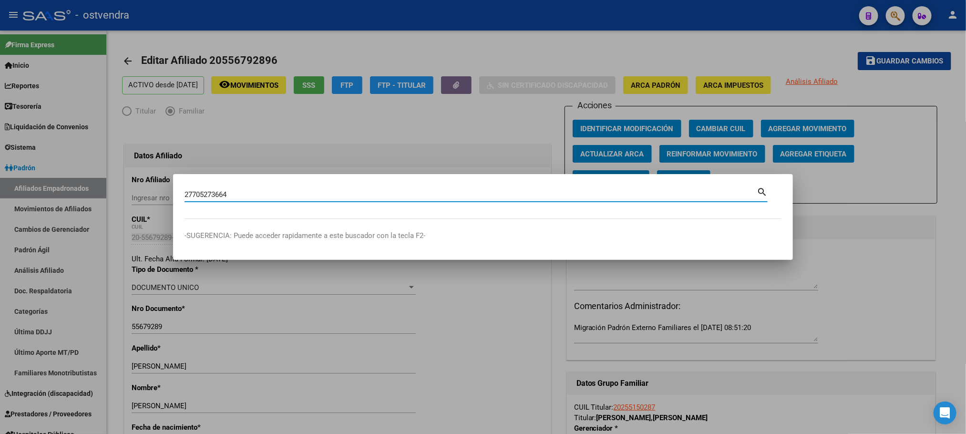
type input "27705273664"
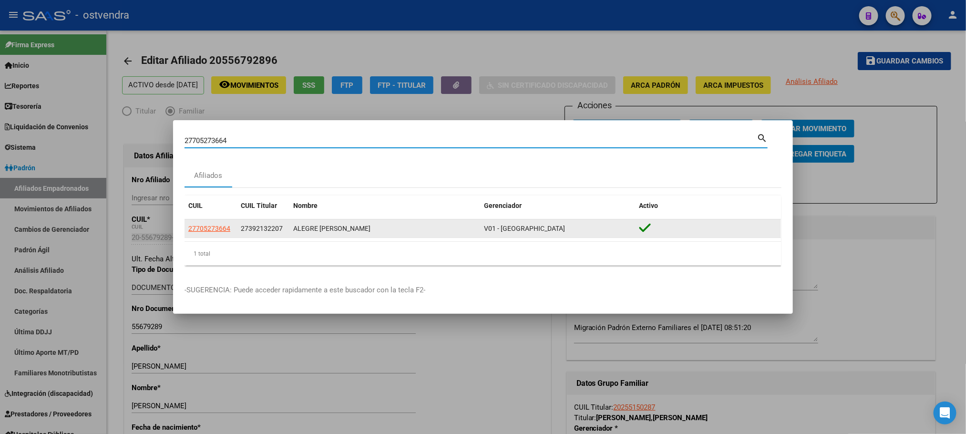
click at [201, 235] on datatable-body-cell "27705273664" at bounding box center [210, 228] width 52 height 19
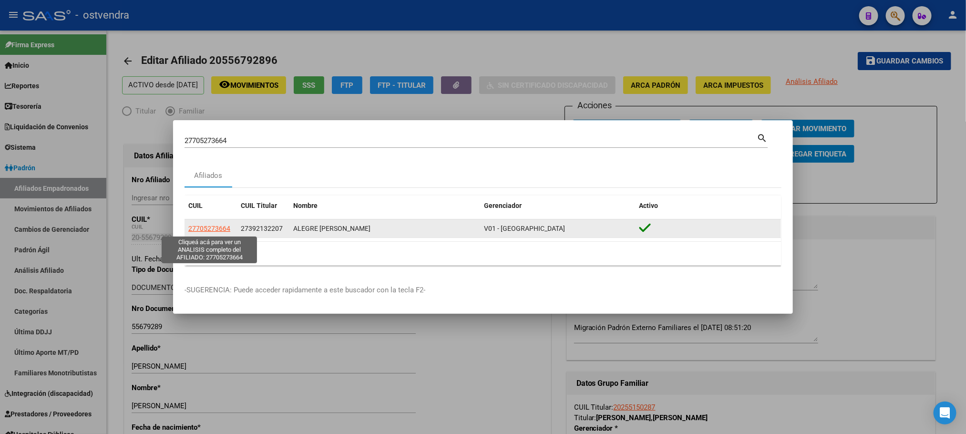
click at [202, 226] on span "27705273664" at bounding box center [209, 229] width 42 height 8
type textarea "27705273664"
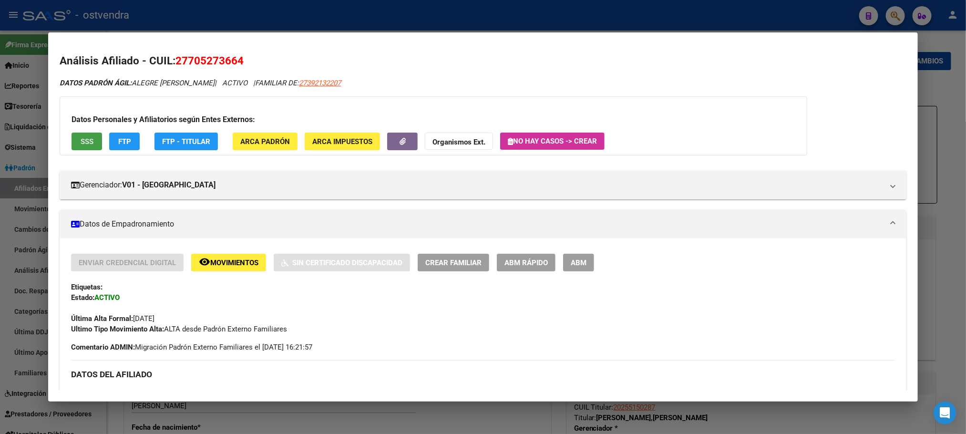
click at [88, 135] on button "SSS" at bounding box center [87, 142] width 31 height 18
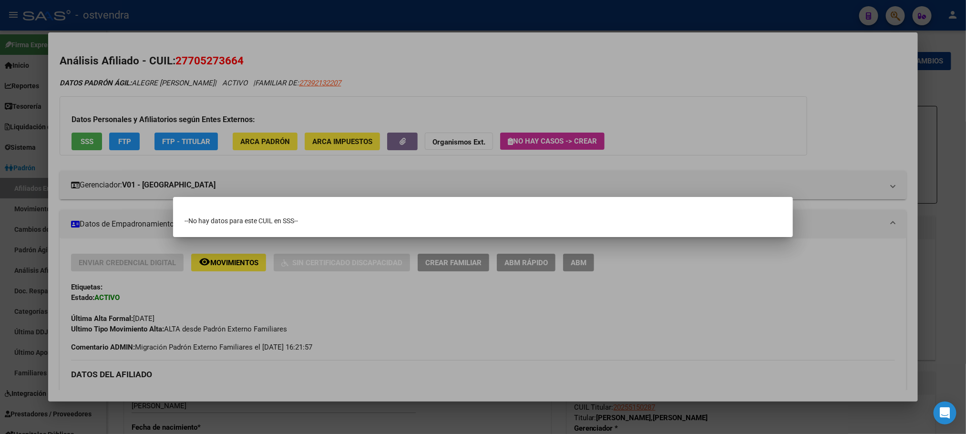
click at [167, 81] on div at bounding box center [483, 217] width 966 height 434
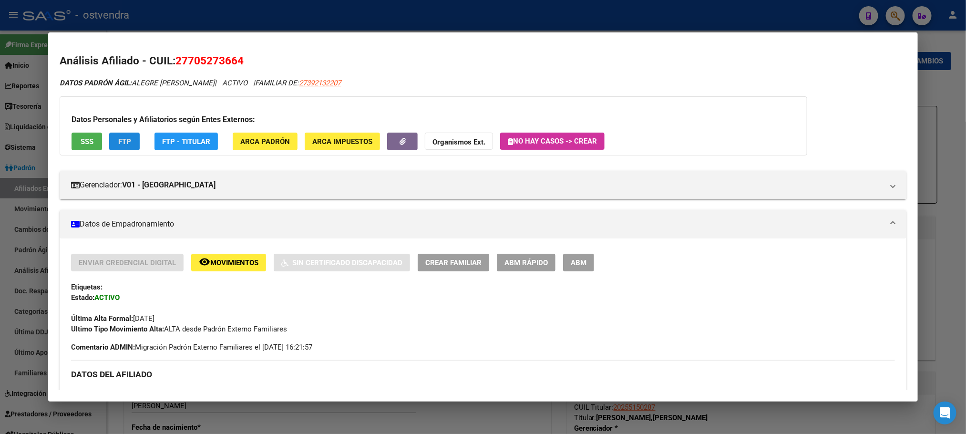
click at [111, 142] on button "FTP" at bounding box center [124, 142] width 31 height 18
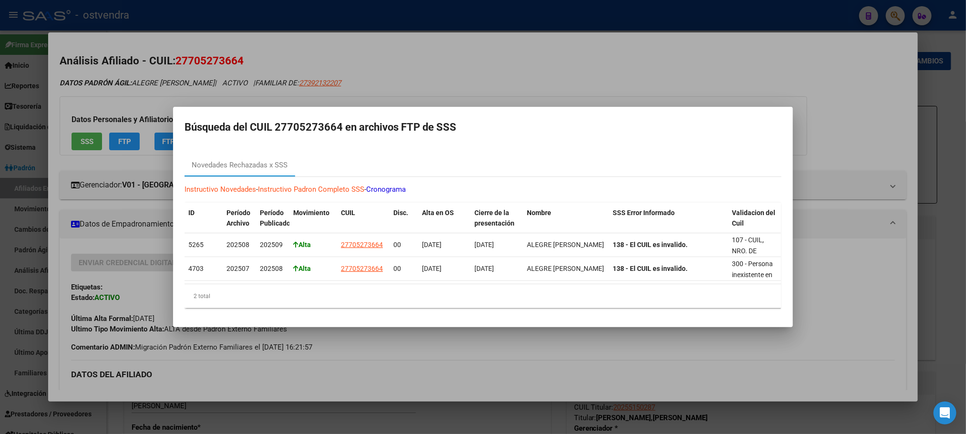
click at [172, 79] on div at bounding box center [483, 217] width 966 height 434
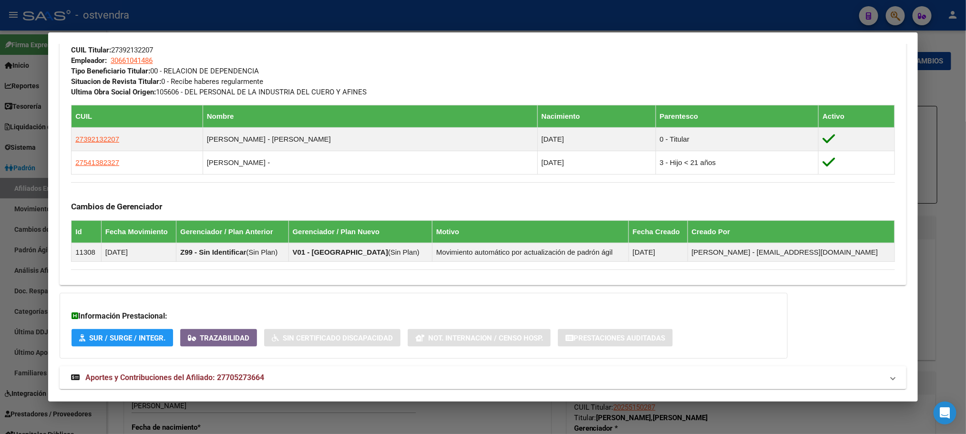
scroll to position [501, 0]
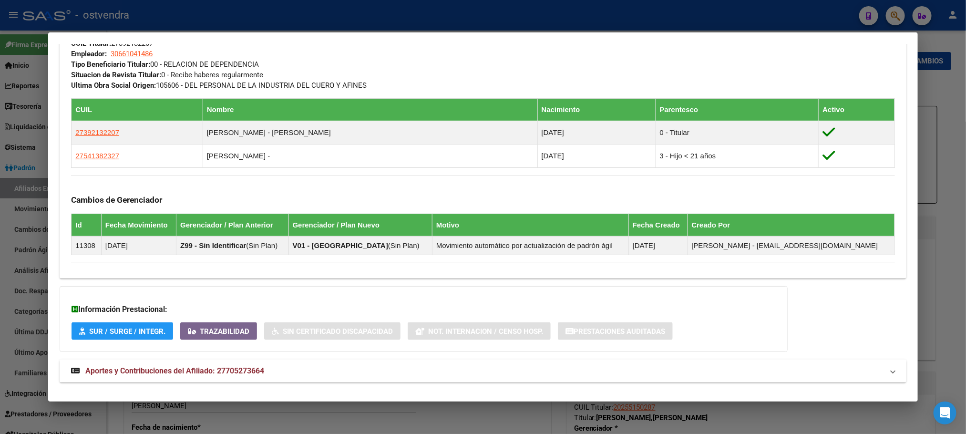
click at [314, 377] on mat-panel-title "Aportes y Contribuciones del Afiliado: 27705273664" at bounding box center [477, 370] width 812 height 11
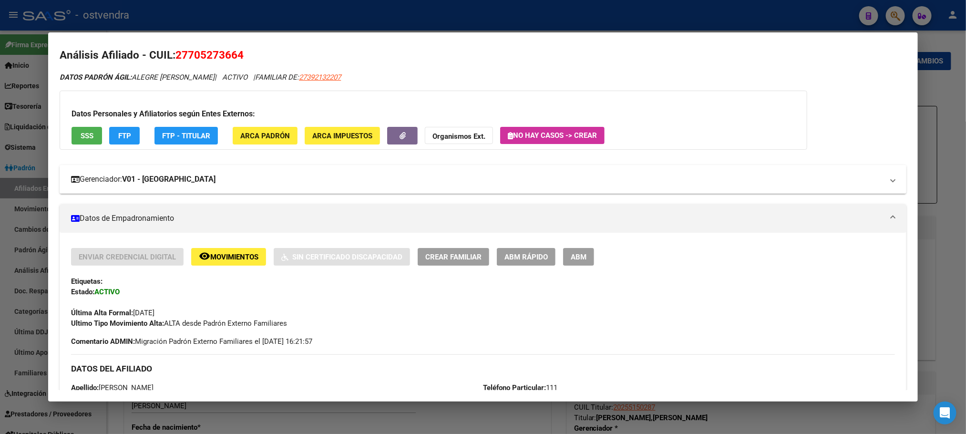
scroll to position [0, 0]
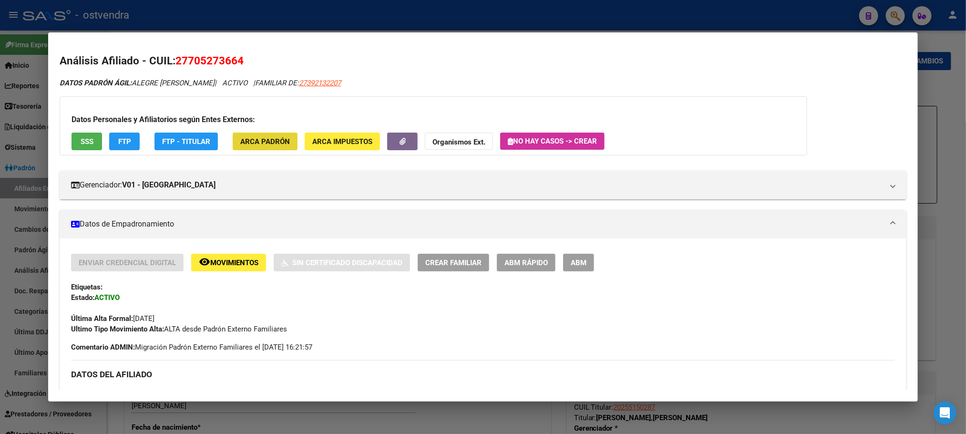
click at [269, 144] on span "ARCA Padrón" at bounding box center [265, 141] width 50 height 9
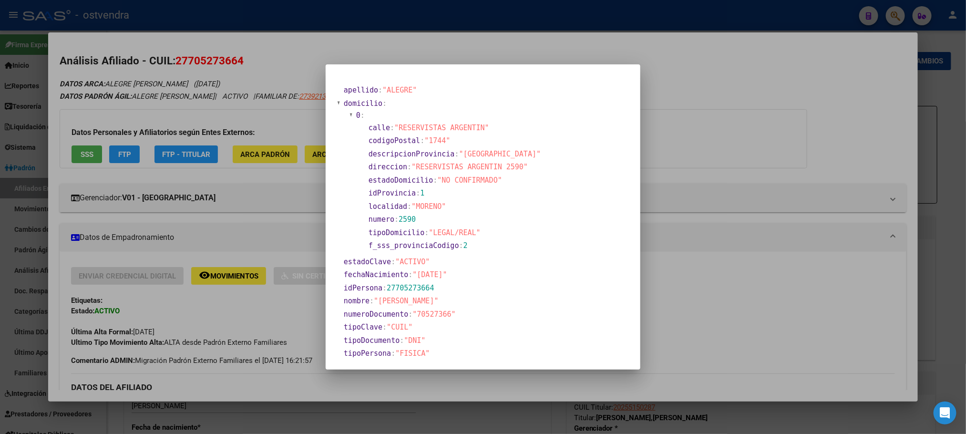
drag, startPoint x: 256, startPoint y: 111, endPoint x: 259, endPoint y: 99, distance: 12.4
click at [257, 106] on div at bounding box center [483, 217] width 966 height 434
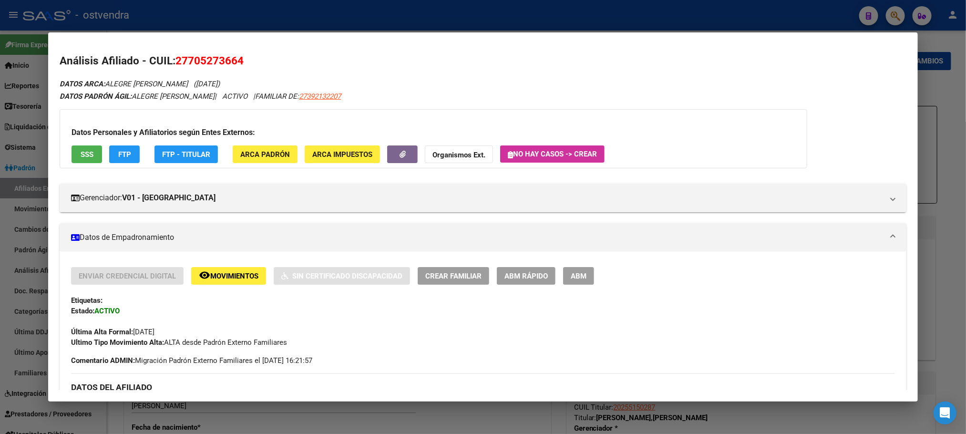
click at [581, 280] on button "ABM" at bounding box center [578, 276] width 31 height 18
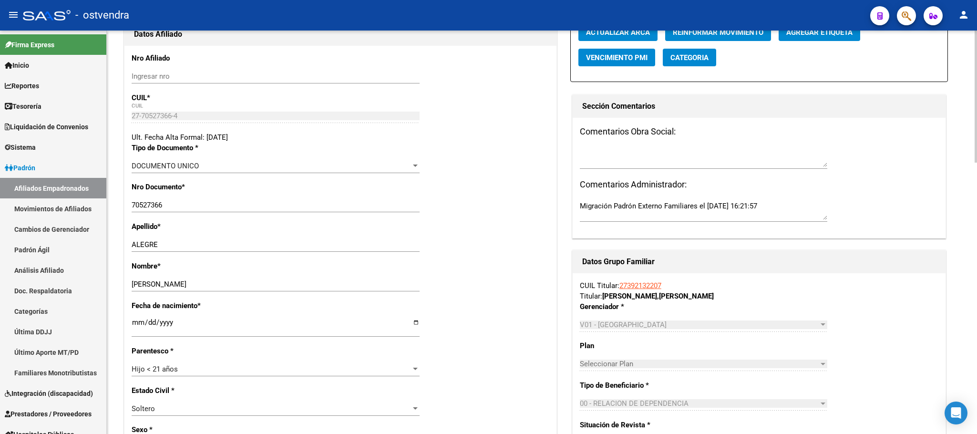
scroll to position [143, 0]
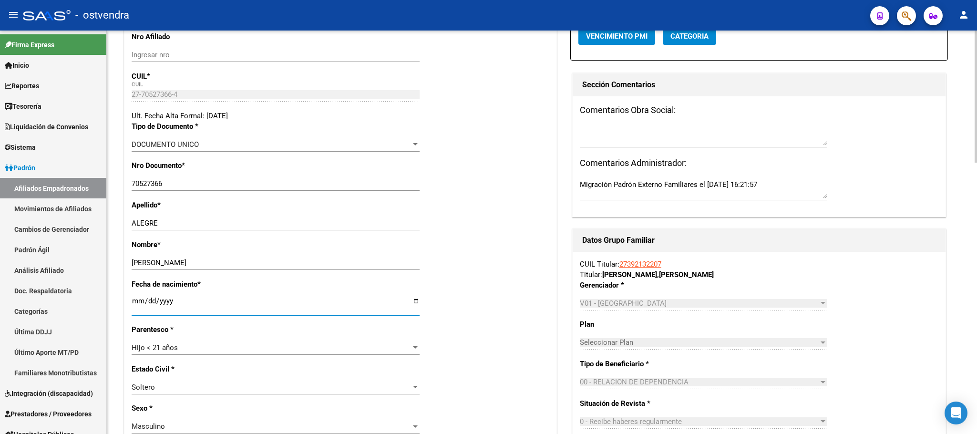
click at [133, 305] on input "2021-02-21" at bounding box center [276, 304] width 288 height 15
type input "2021-02-22"
type input "2025-02-22"
click at [462, 262] on div "Nombre * GAEL AGUSTIN Ingresar nombre" at bounding box center [341, 259] width 418 height 40
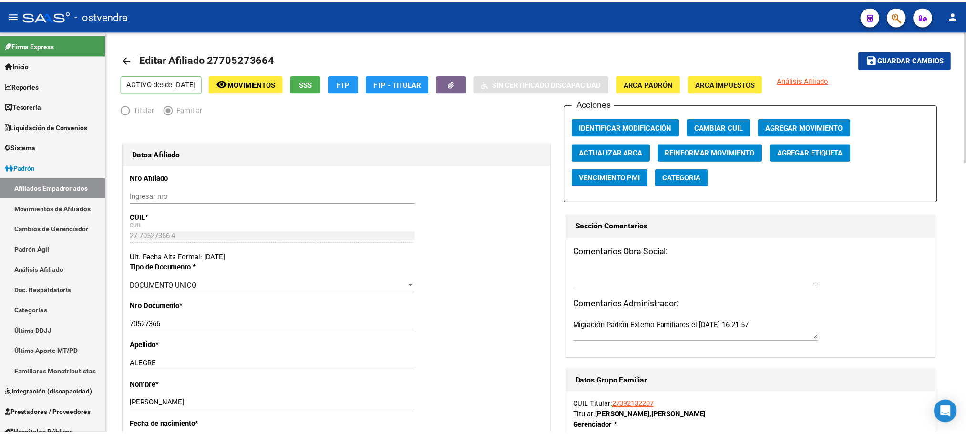
scroll to position [0, 0]
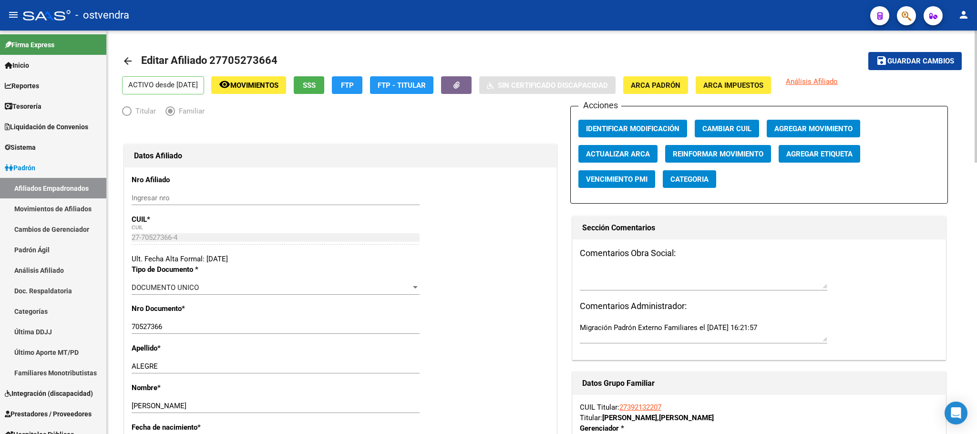
click at [654, 84] on span "ARCA Padrón" at bounding box center [656, 85] width 50 height 9
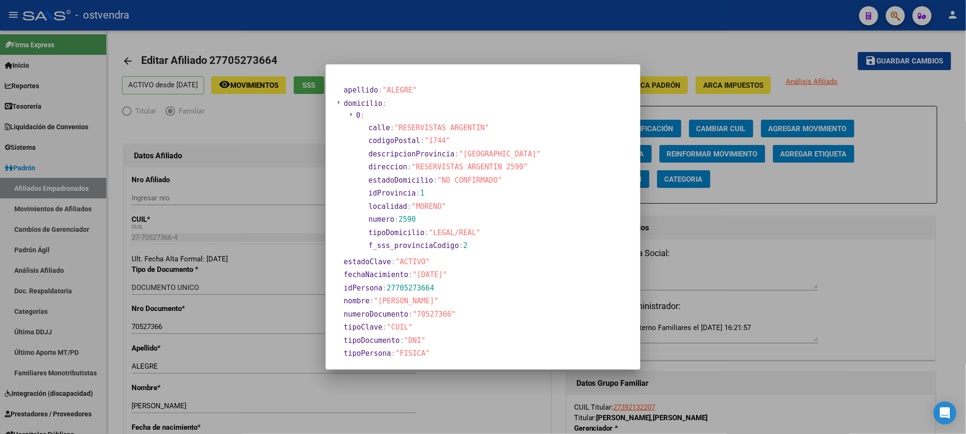
click at [389, 29] on div at bounding box center [483, 217] width 966 height 434
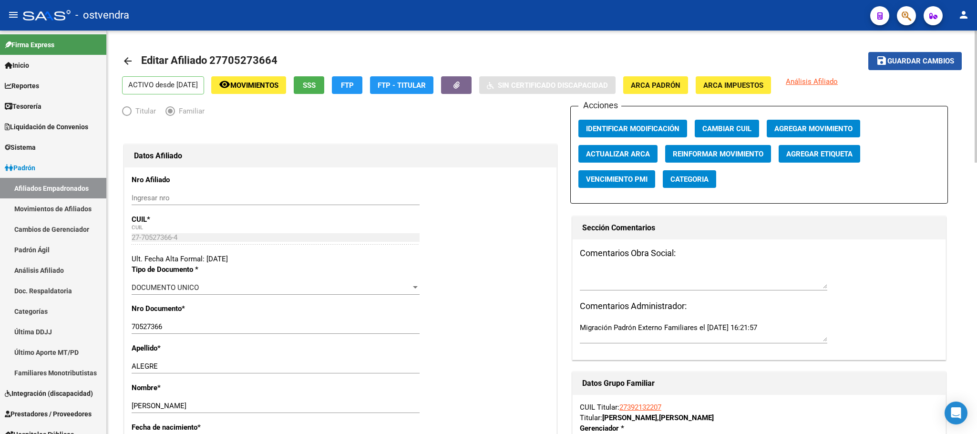
click at [918, 60] on span "Guardar cambios" at bounding box center [920, 61] width 67 height 9
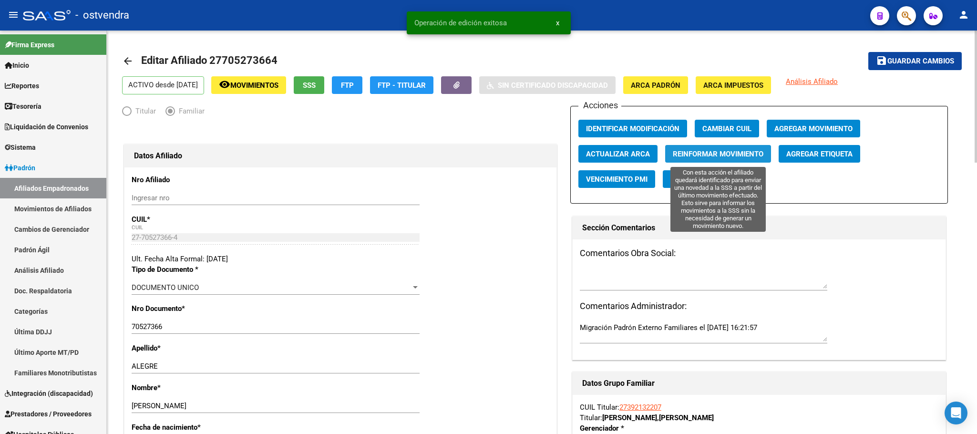
click at [699, 155] on span "Reinformar Movimiento" at bounding box center [718, 154] width 91 height 9
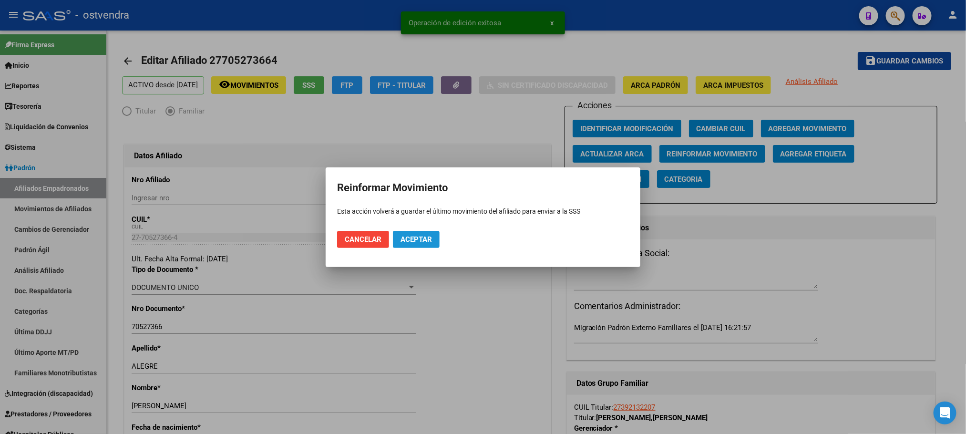
click at [415, 239] on span "Aceptar" at bounding box center [415, 239] width 31 height 9
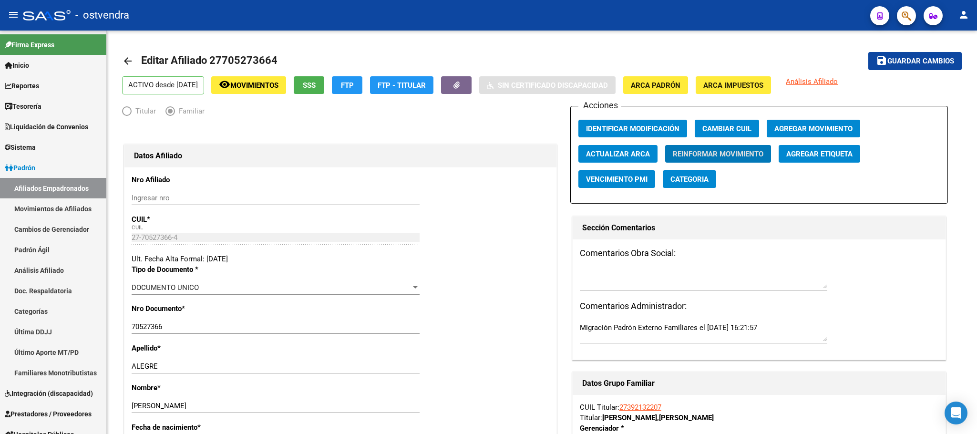
drag, startPoint x: 906, startPoint y: 4, endPoint x: 904, endPoint y: 20, distance: 15.8
click at [906, 9] on mat-toolbar "menu - ostvendra person" at bounding box center [488, 15] width 977 height 31
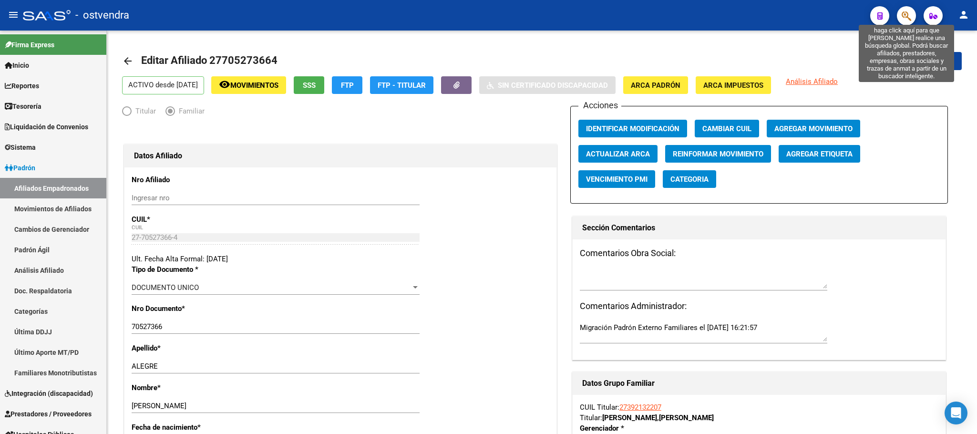
click at [904, 22] on span "button" at bounding box center [906, 16] width 10 height 20
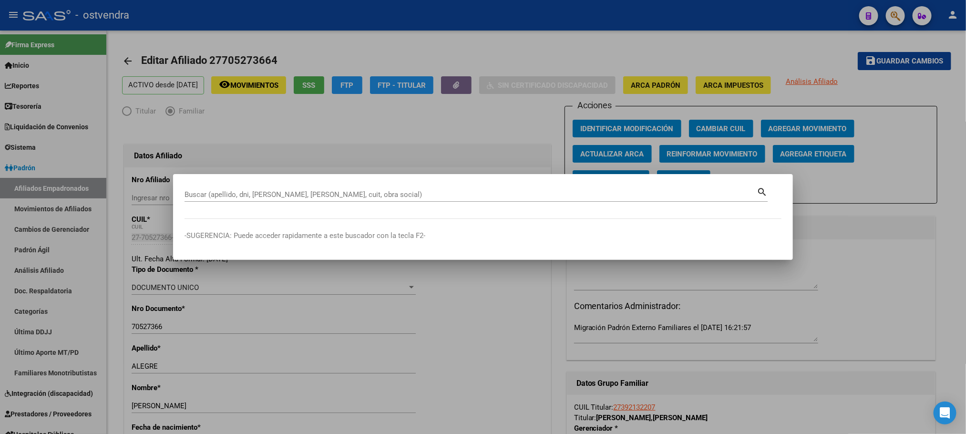
click at [905, 16] on div at bounding box center [483, 217] width 966 height 434
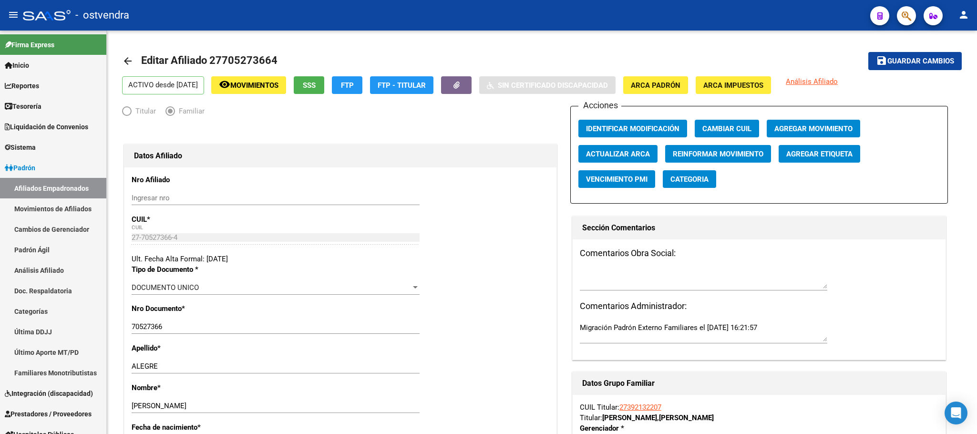
click at [901, 15] on icon "button" at bounding box center [906, 15] width 10 height 11
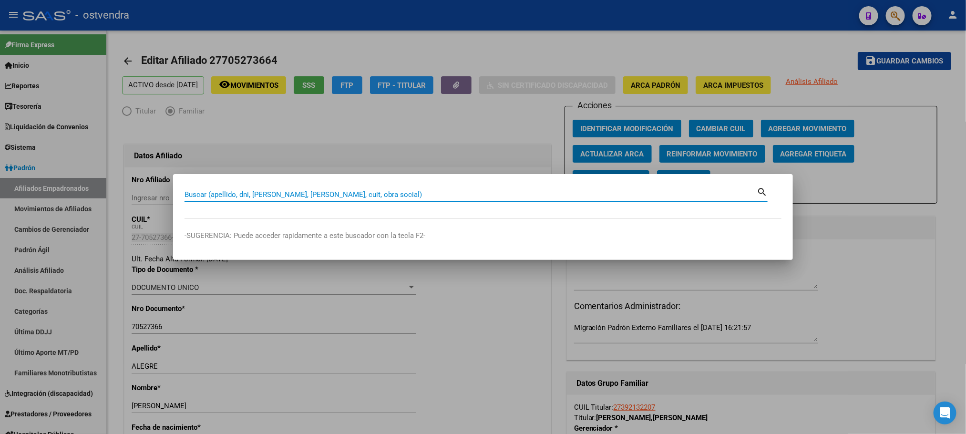
paste input "27484940342"
type input "27484940342"
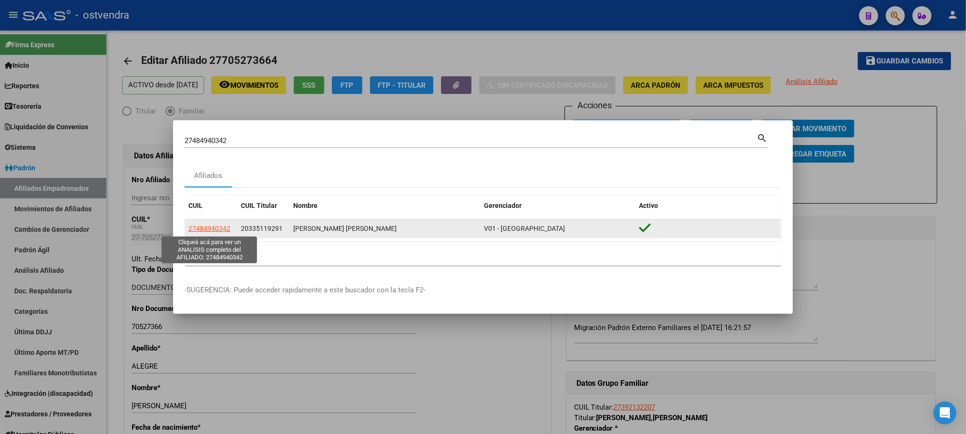
click at [204, 229] on span "27484940342" at bounding box center [209, 229] width 42 height 8
type textarea "27484940342"
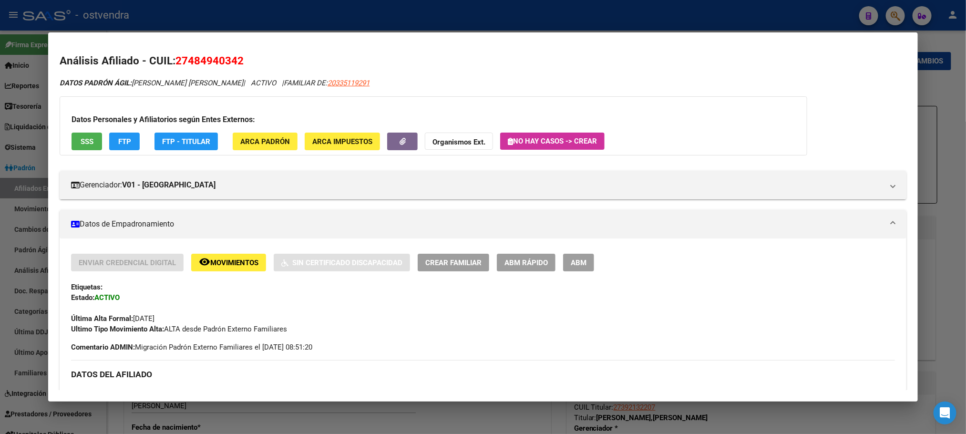
click at [260, 141] on span "ARCA Padrón" at bounding box center [265, 141] width 50 height 9
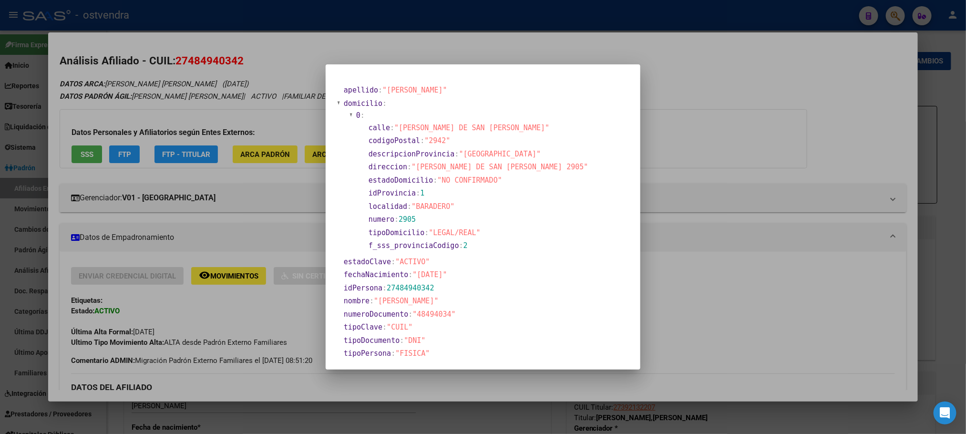
click at [246, 109] on div at bounding box center [483, 217] width 966 height 434
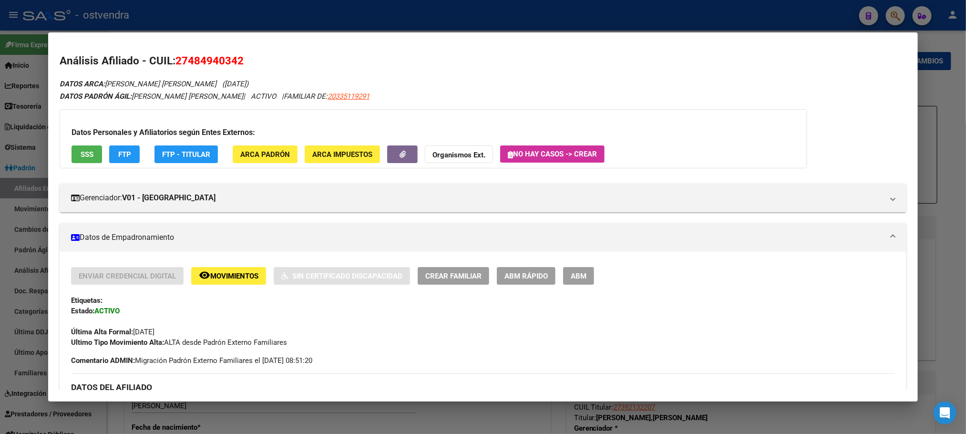
click at [243, 229] on mat-expansion-panel-header "Datos de Empadronamiento" at bounding box center [483, 237] width 846 height 29
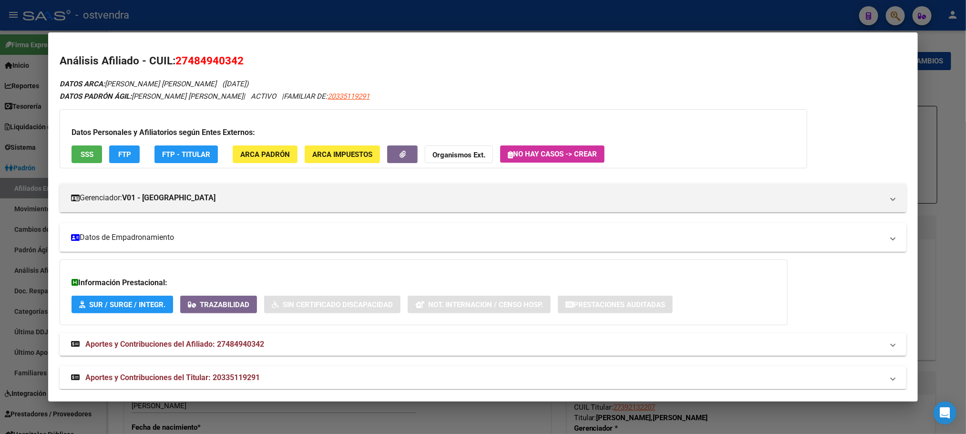
click at [245, 227] on mat-expansion-panel-header "Datos de Empadronamiento" at bounding box center [483, 237] width 846 height 29
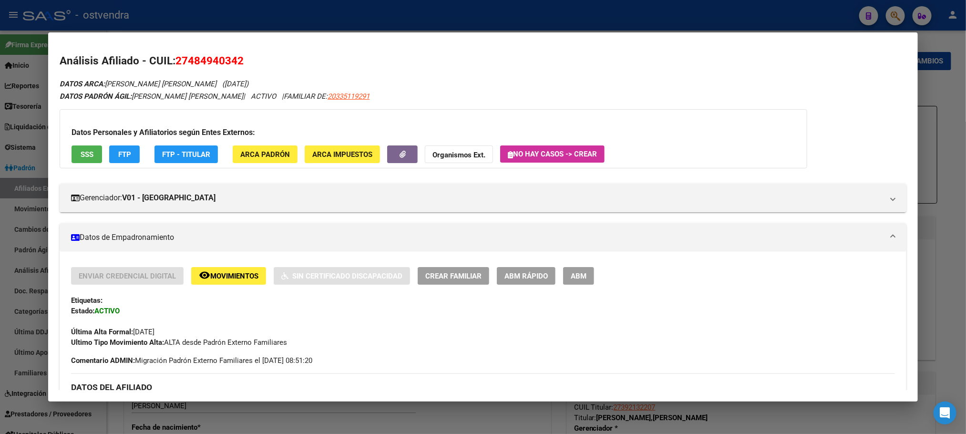
click at [585, 275] on button "ABM" at bounding box center [578, 276] width 31 height 18
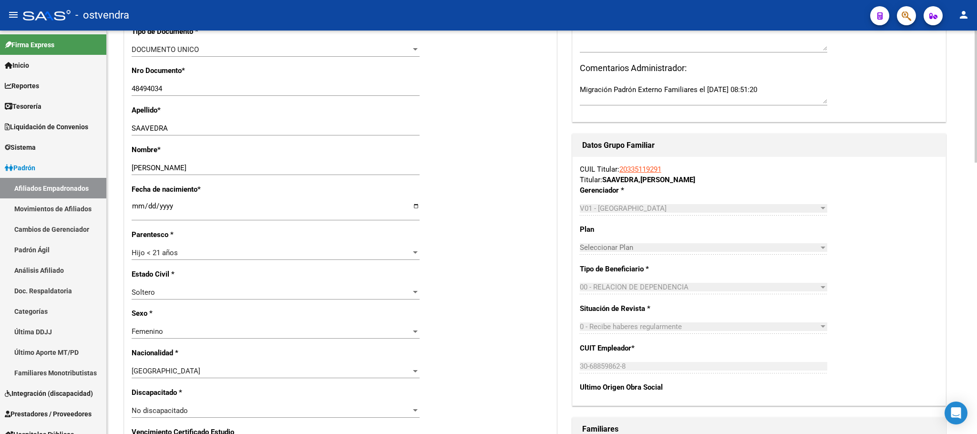
scroll to position [215, 0]
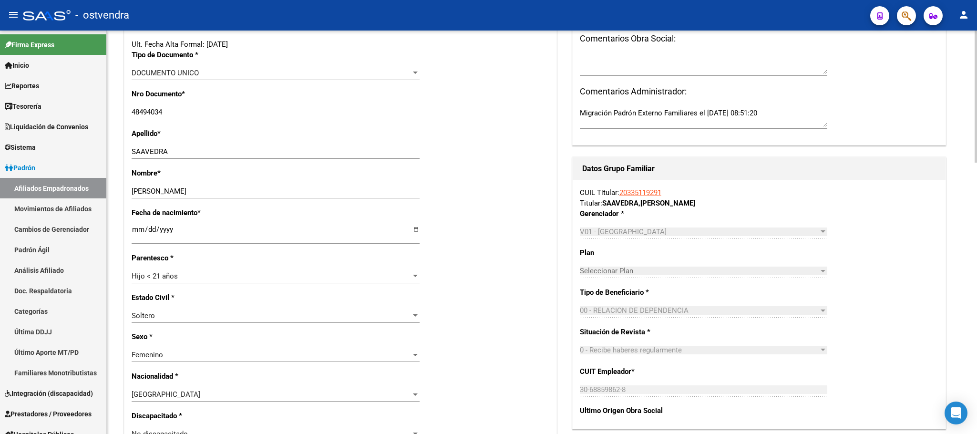
click at [134, 229] on input "2014-01-08" at bounding box center [276, 232] width 288 height 15
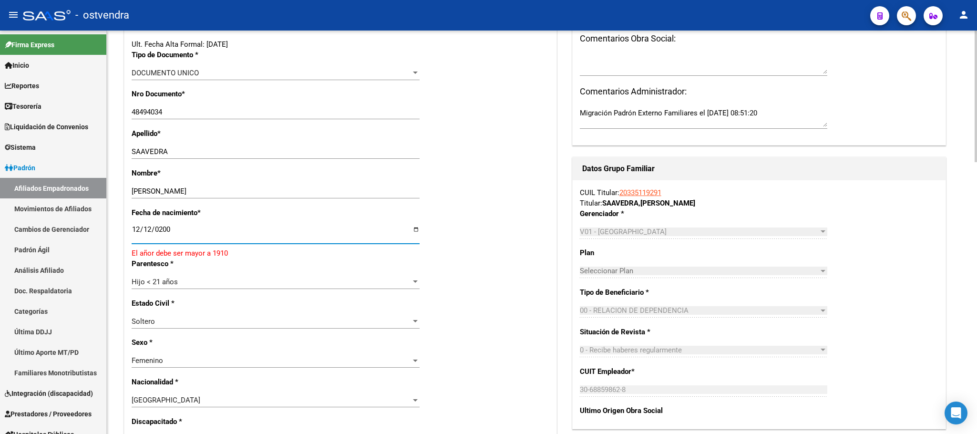
type input "2007-12-12"
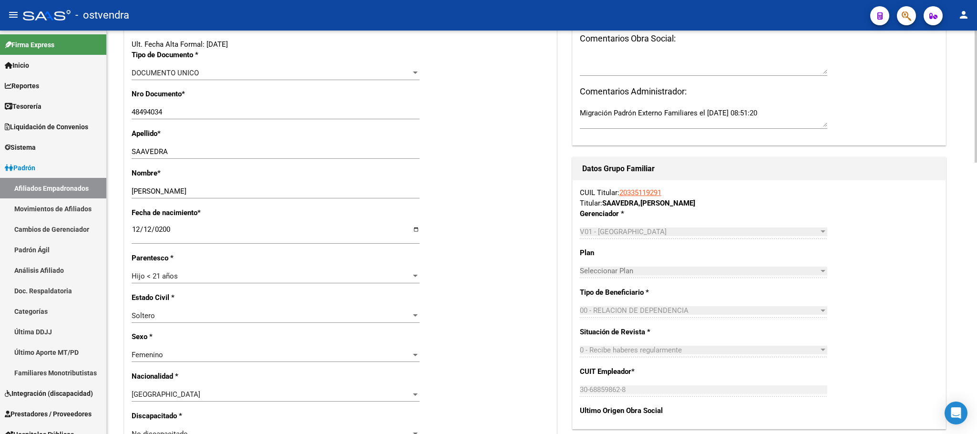
click at [516, 238] on div "Fecha de nacimiento * 2007-12-12 Ingresar fecha" at bounding box center [341, 229] width 418 height 45
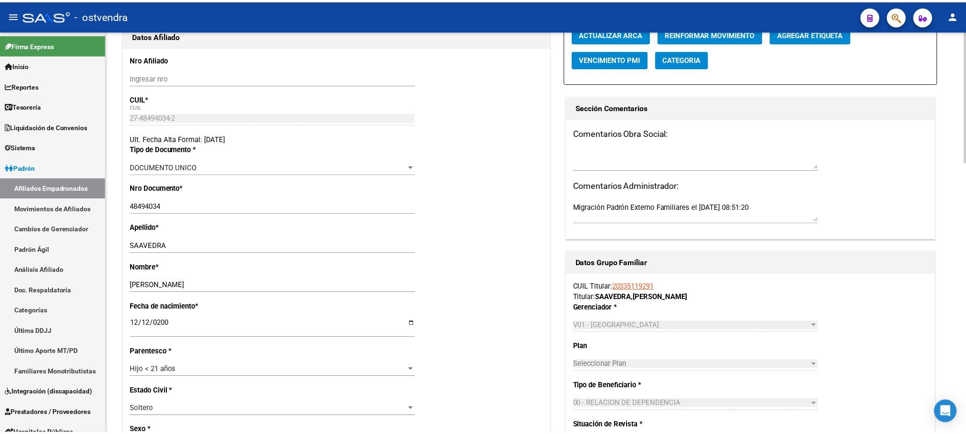
scroll to position [0, 0]
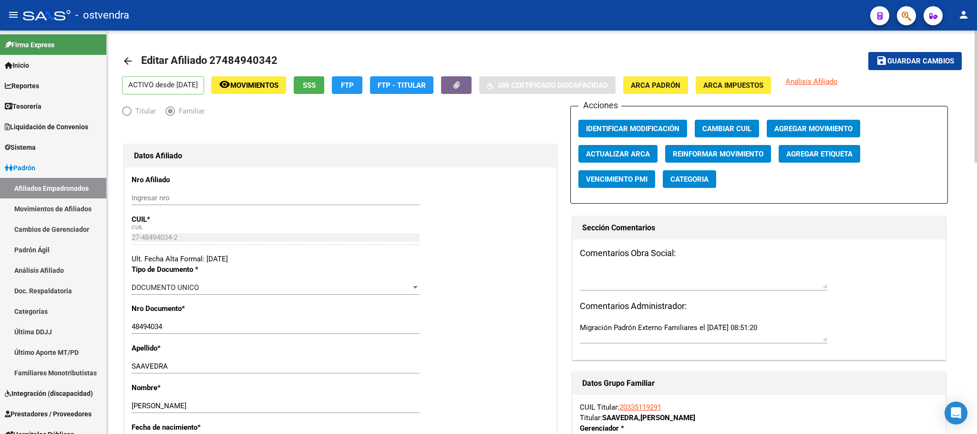
click at [889, 57] on span "Guardar cambios" at bounding box center [920, 61] width 67 height 9
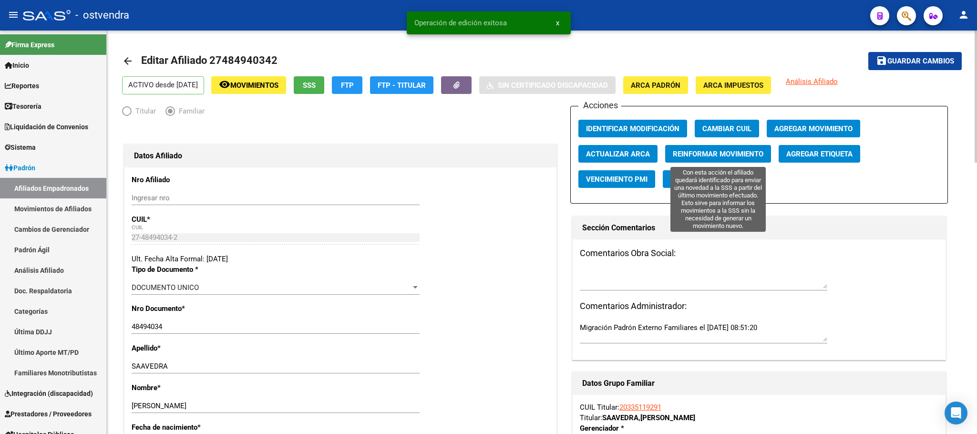
click at [730, 144] on div "Acciones Identificar Modificación Cambiar CUIL Agregar Movimiento Actualizar AR…" at bounding box center [759, 155] width 378 height 98
click at [731, 152] on span "Reinformar Movimiento" at bounding box center [718, 154] width 91 height 9
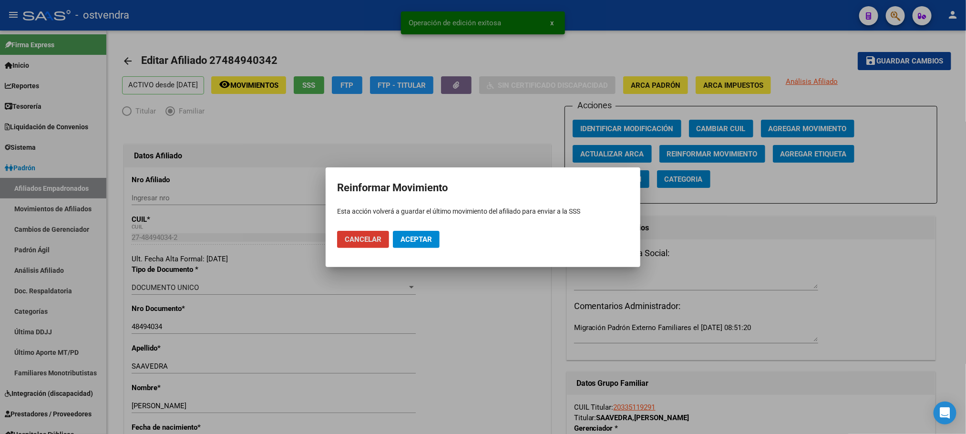
click at [424, 245] on button "Aceptar" at bounding box center [416, 239] width 47 height 17
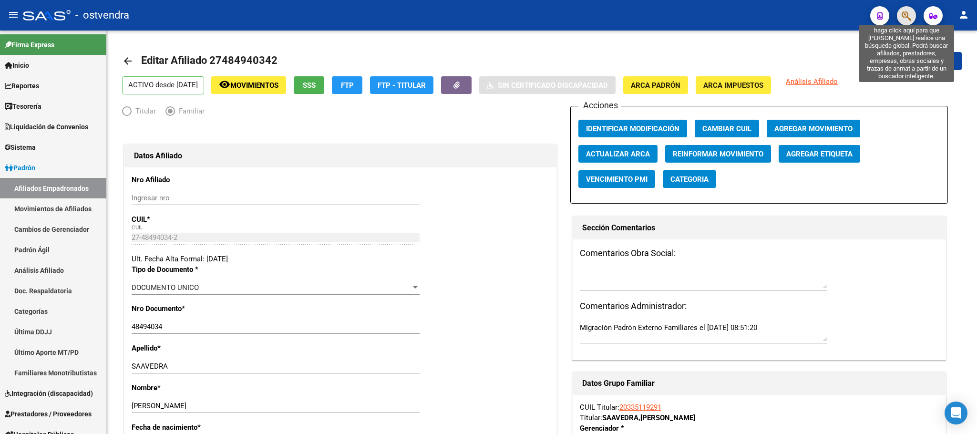
click at [907, 13] on icon "button" at bounding box center [906, 15] width 10 height 11
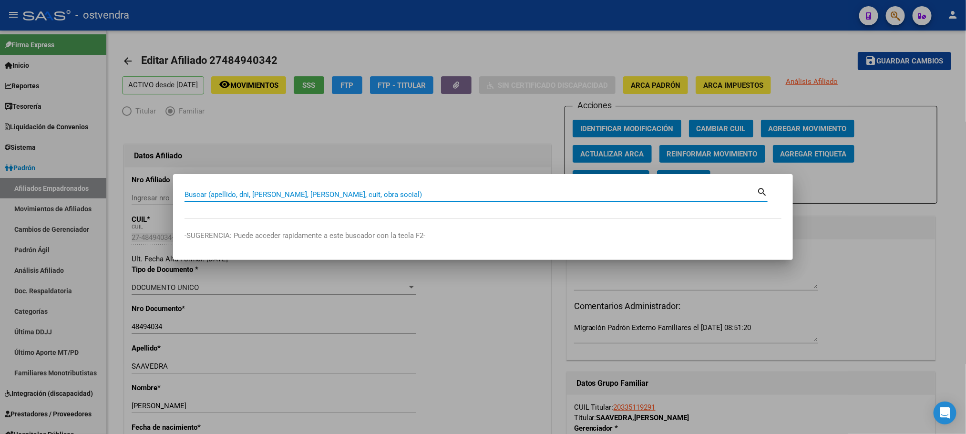
paste input "27536756332"
type input "27536756332"
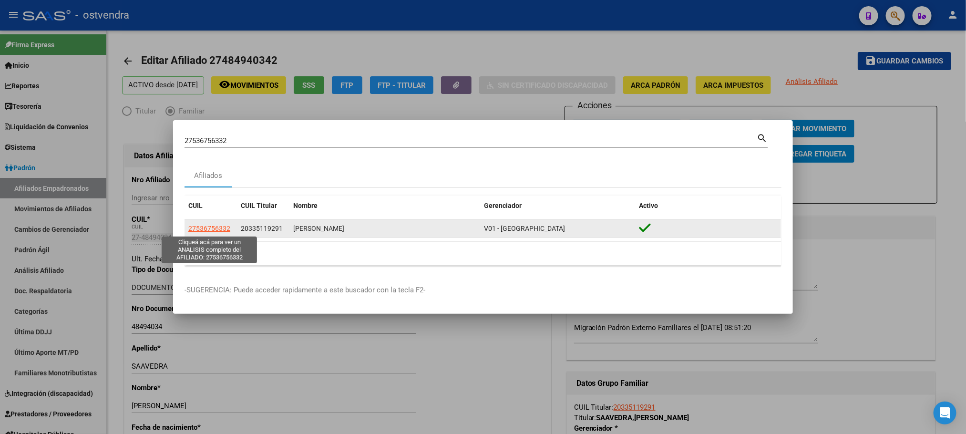
click at [201, 225] on span "27536756332" at bounding box center [209, 229] width 42 height 8
type textarea "27536756332"
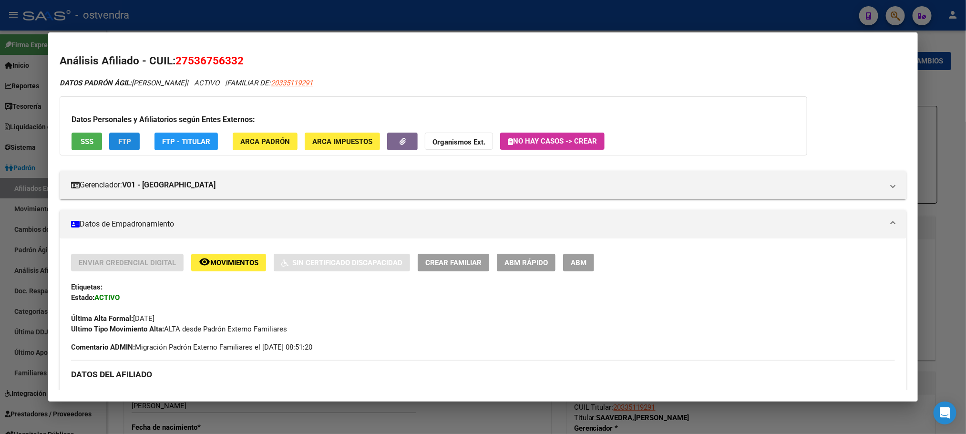
click at [126, 137] on span "FTP" at bounding box center [124, 141] width 13 height 9
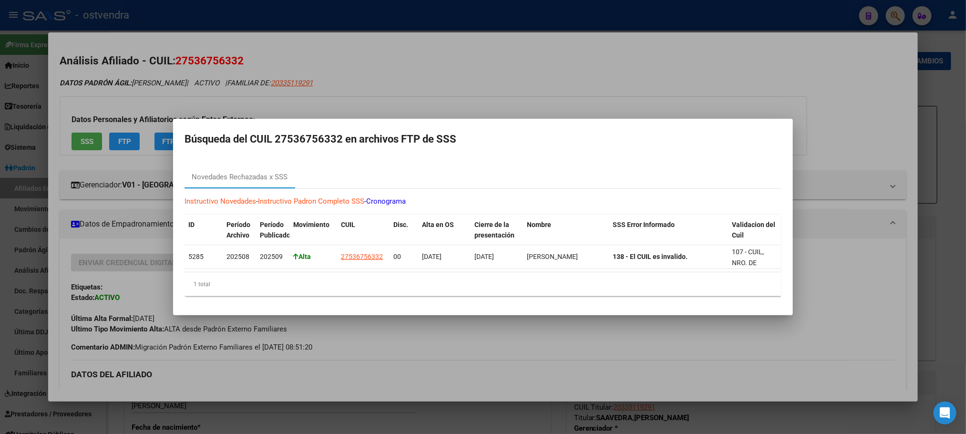
click at [152, 89] on div at bounding box center [483, 217] width 966 height 434
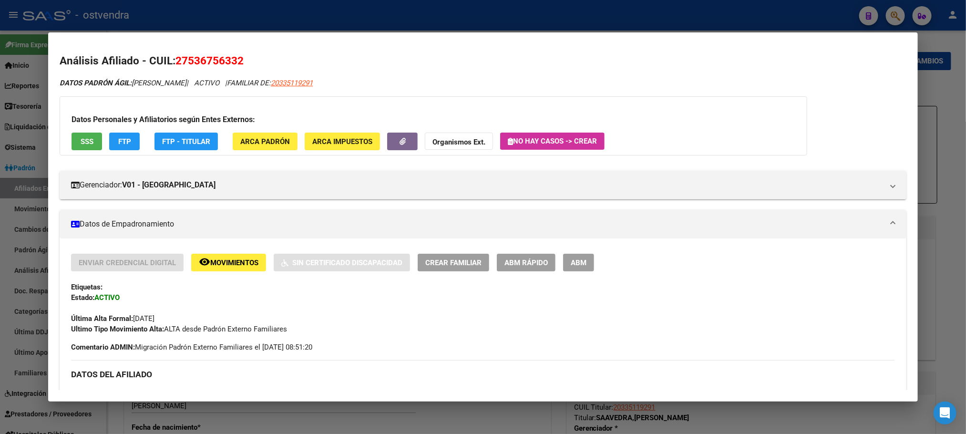
click at [83, 139] on span "SSS" at bounding box center [87, 141] width 13 height 9
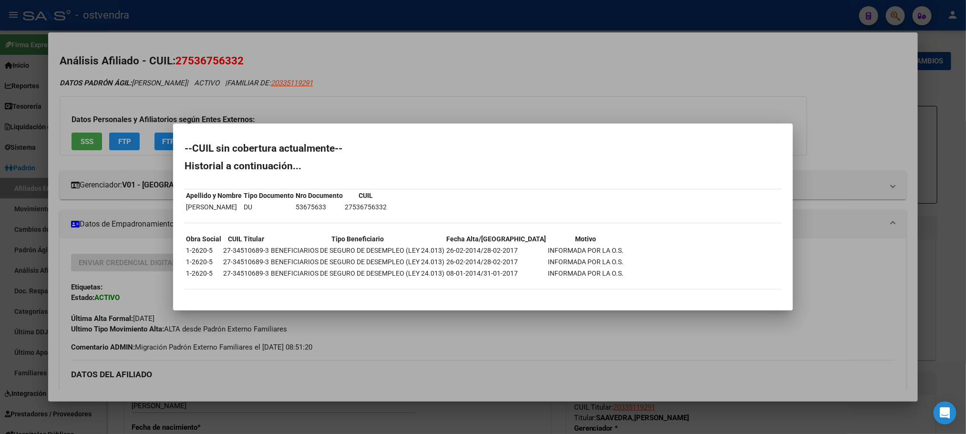
click at [196, 99] on div at bounding box center [483, 217] width 966 height 434
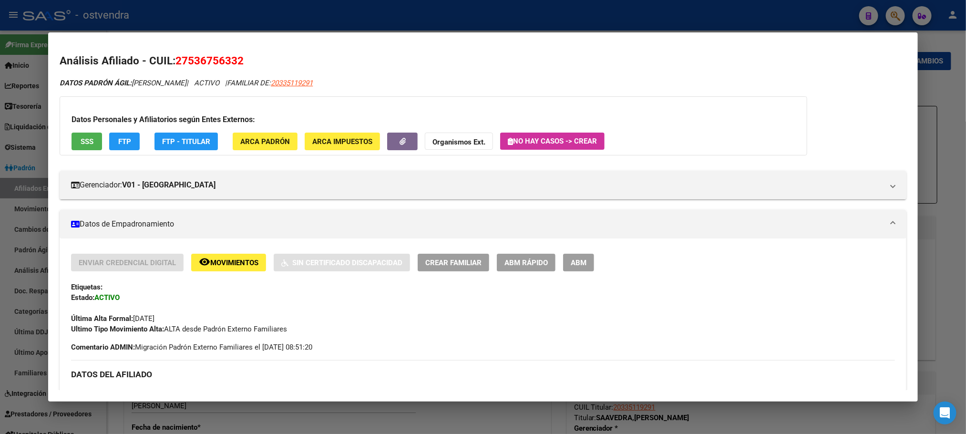
click at [579, 259] on span "ABM" at bounding box center [579, 262] width 16 height 9
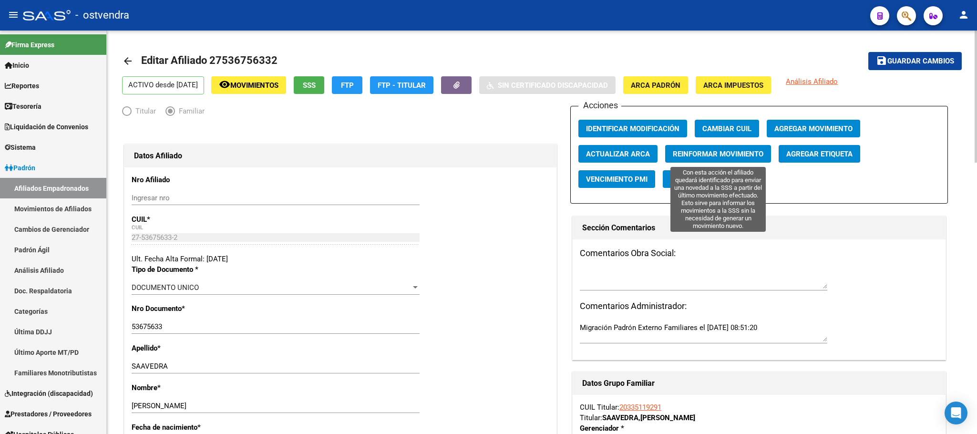
click at [738, 159] on button "Reinformar Movimiento" at bounding box center [718, 154] width 106 height 18
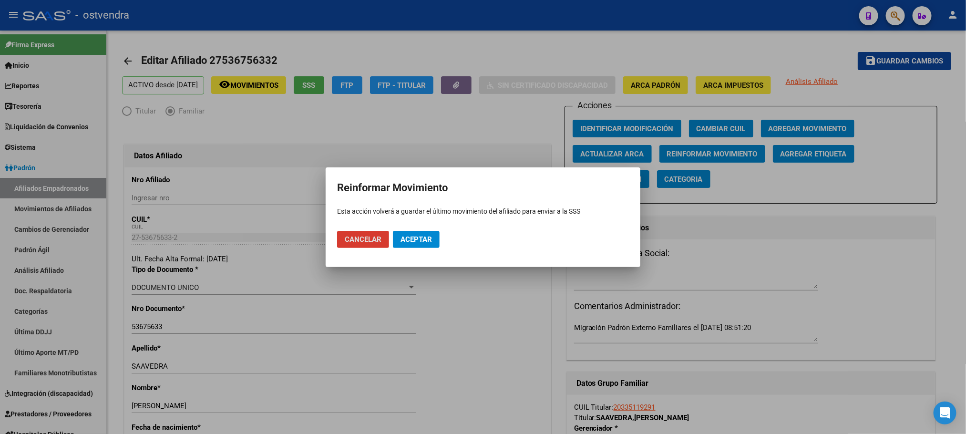
click at [424, 239] on span "Aceptar" at bounding box center [415, 239] width 31 height 9
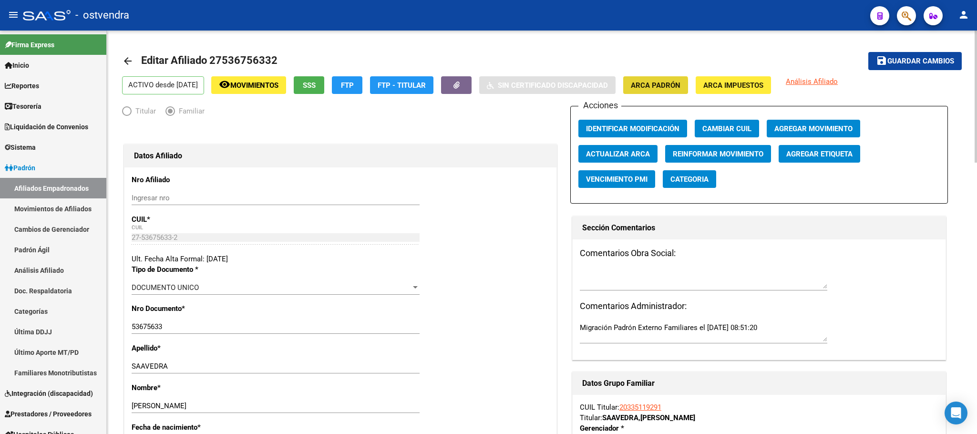
click at [668, 89] on span "ARCA Padrón" at bounding box center [656, 85] width 50 height 9
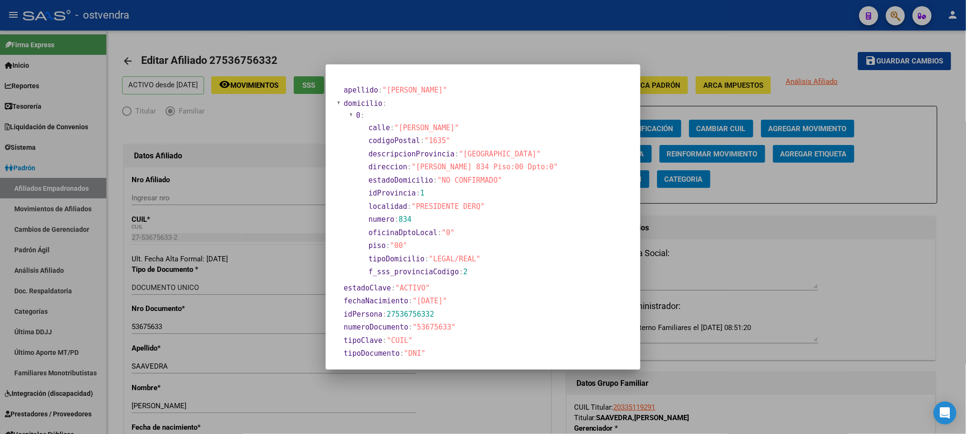
click at [409, 39] on div at bounding box center [483, 217] width 966 height 434
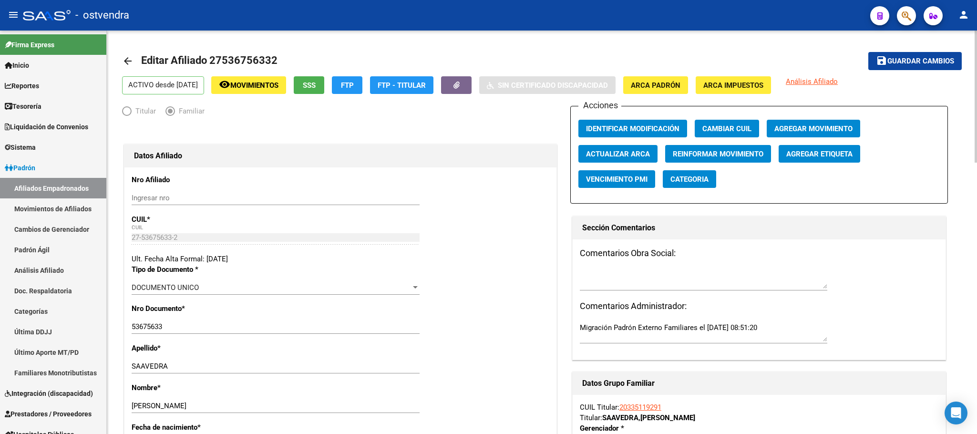
scroll to position [72, 0]
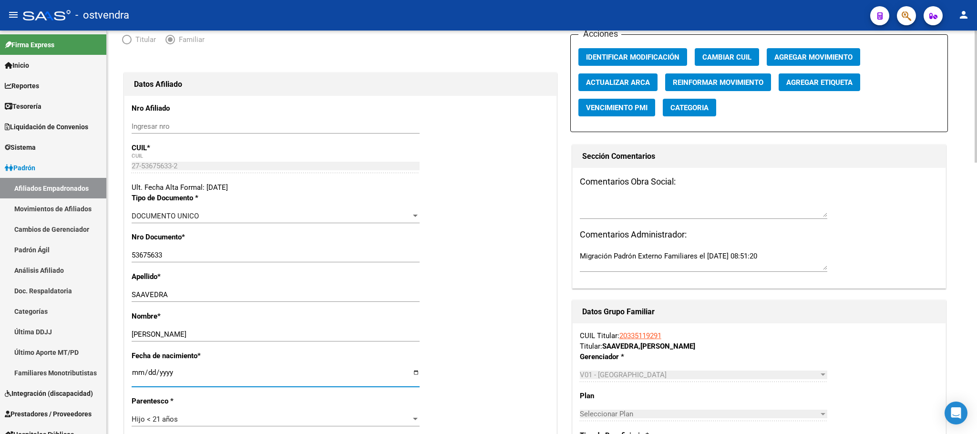
click at [136, 374] on input "2007-12-12" at bounding box center [276, 375] width 288 height 15
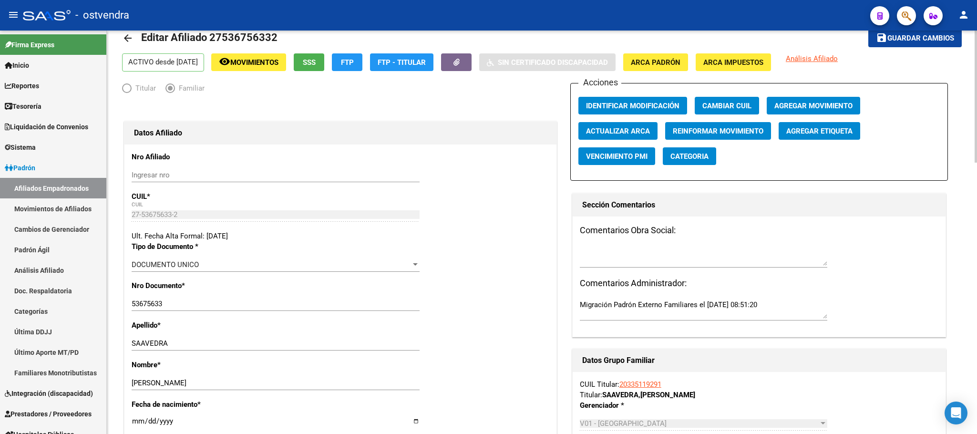
scroll to position [0, 0]
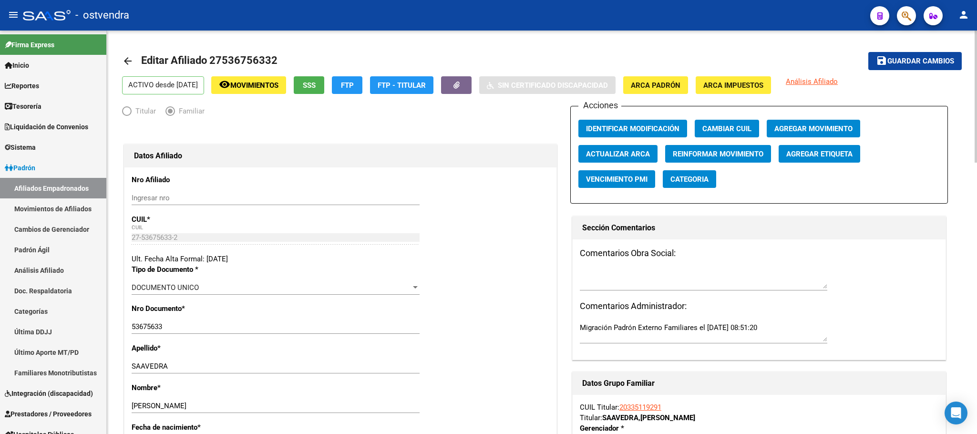
click at [680, 85] on span "ARCA Padrón" at bounding box center [656, 85] width 50 height 9
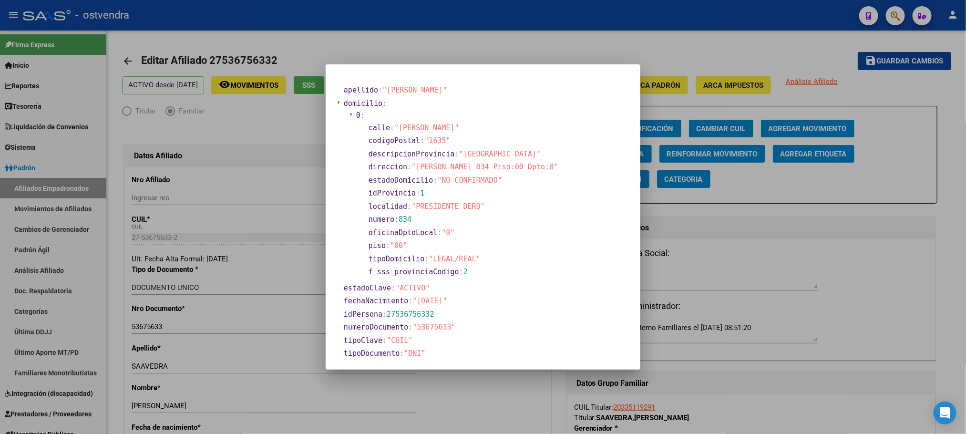
click at [461, 41] on div at bounding box center [483, 217] width 966 height 434
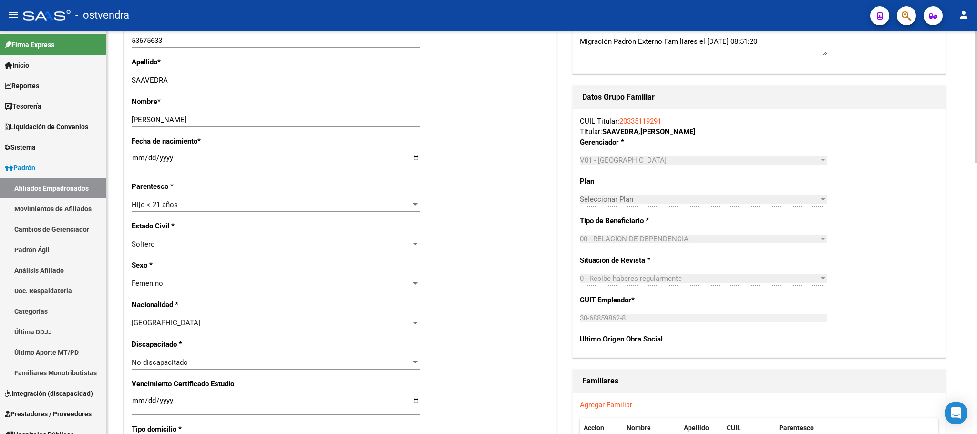
scroll to position [215, 0]
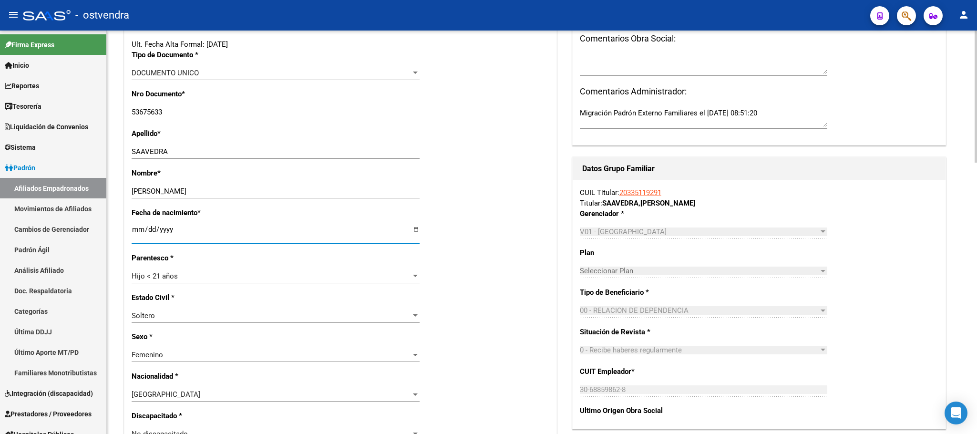
click at [140, 231] on input "2007-12-12" at bounding box center [276, 232] width 288 height 15
type input "2007-12-08"
type input "2014-01-08"
click at [504, 248] on div "Fecha de nacimiento * 2014-01-08 Ingresar fecha" at bounding box center [341, 229] width 418 height 45
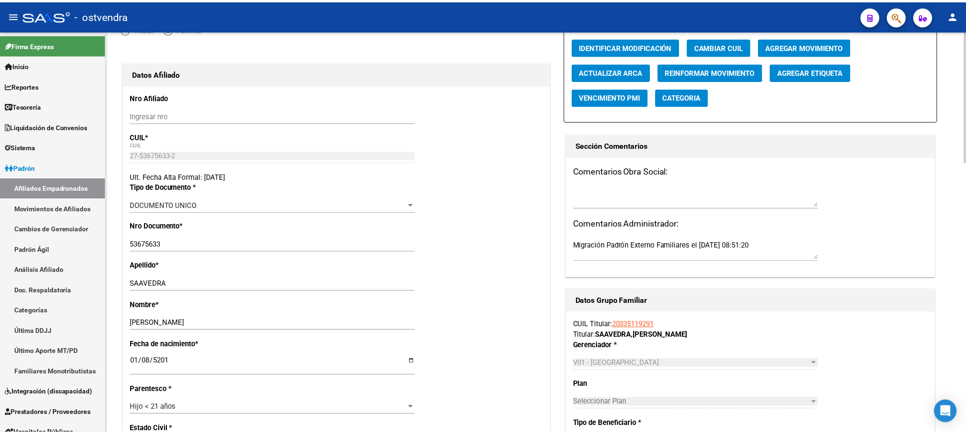
scroll to position [0, 0]
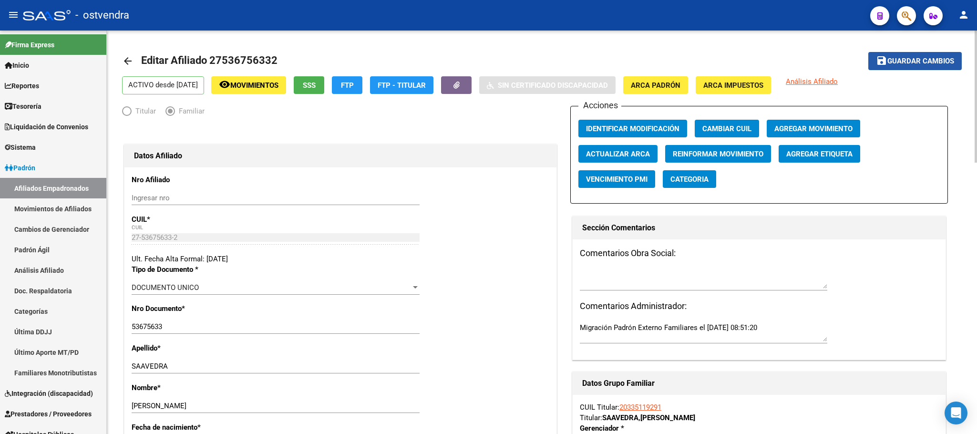
click at [911, 57] on span "Guardar cambios" at bounding box center [920, 61] width 67 height 9
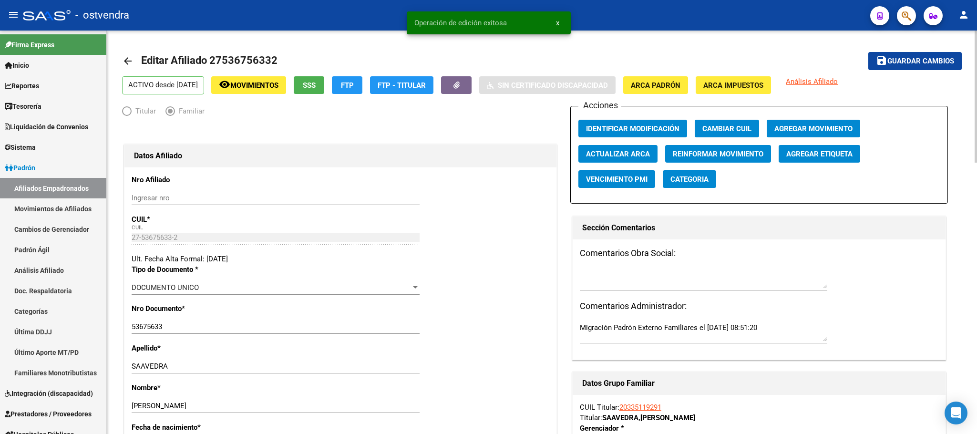
click at [718, 139] on div "Acciones Identificar Modificación Cambiar CUIL Agregar Movimiento Actualizar AR…" at bounding box center [759, 155] width 378 height 98
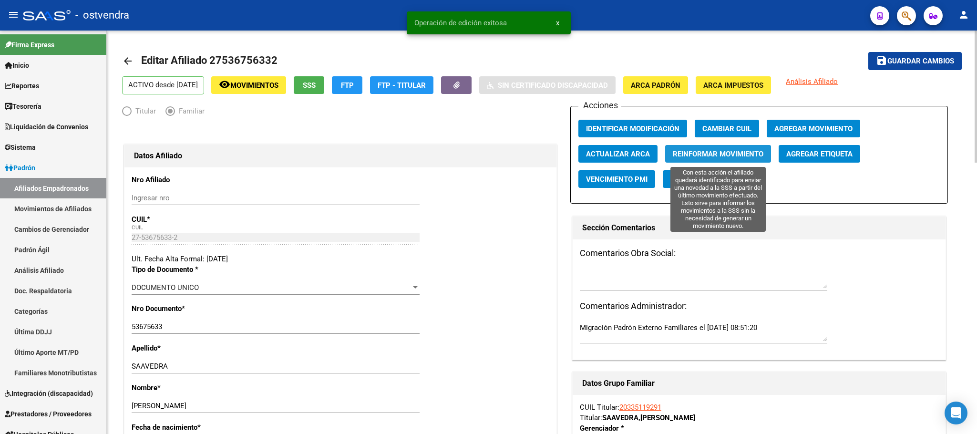
click at [721, 147] on button "Reinformar Movimiento" at bounding box center [718, 154] width 106 height 18
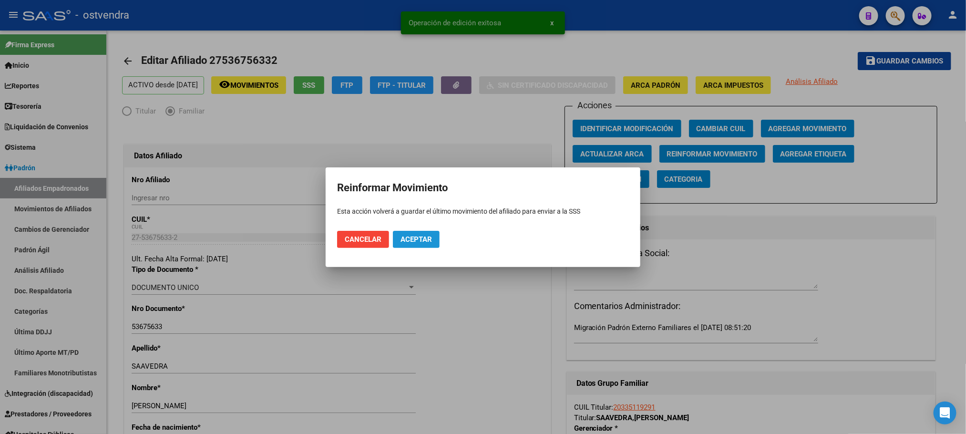
click at [405, 236] on span "Aceptar" at bounding box center [415, 239] width 31 height 9
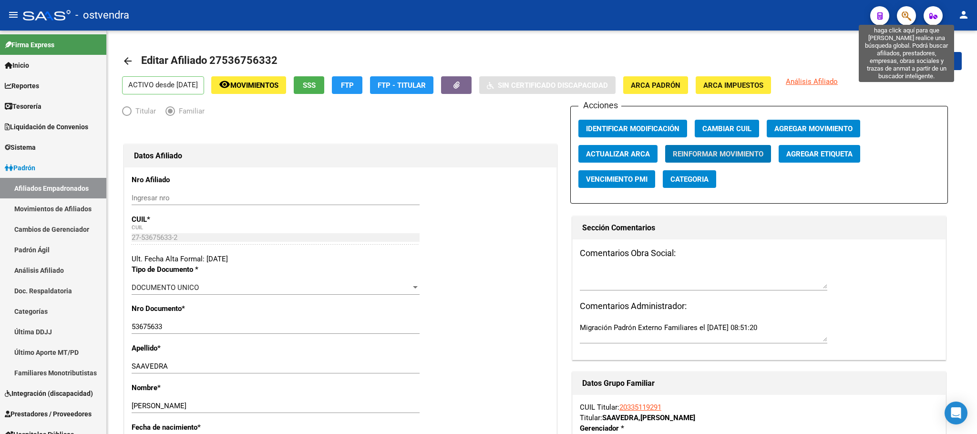
click at [905, 16] on icon "button" at bounding box center [906, 15] width 10 height 11
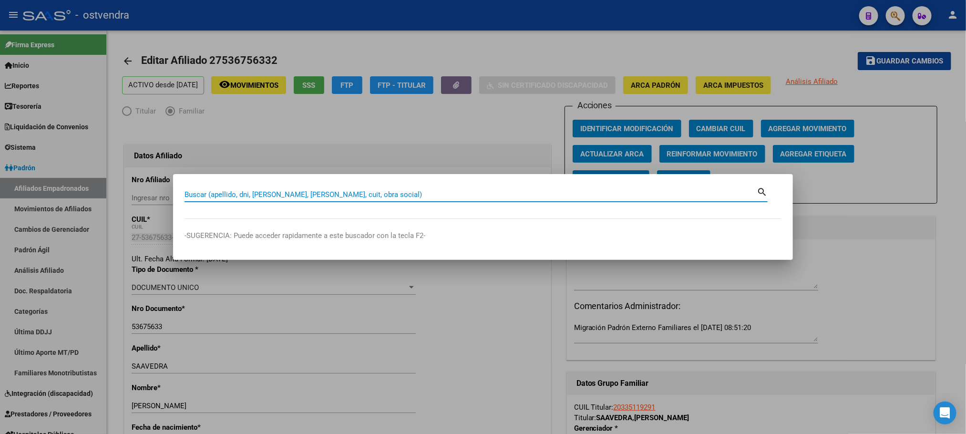
paste input "20583620029"
type input "20583620029"
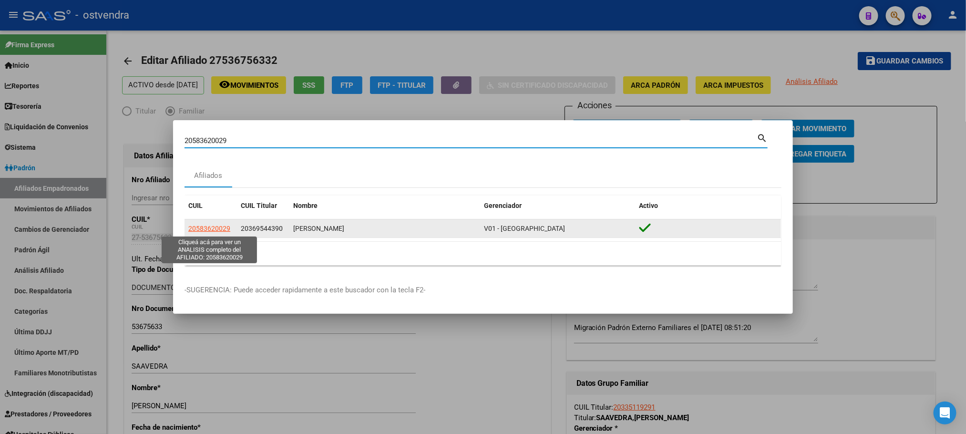
click at [219, 226] on span "20583620029" at bounding box center [209, 229] width 42 height 8
type textarea "20583620029"
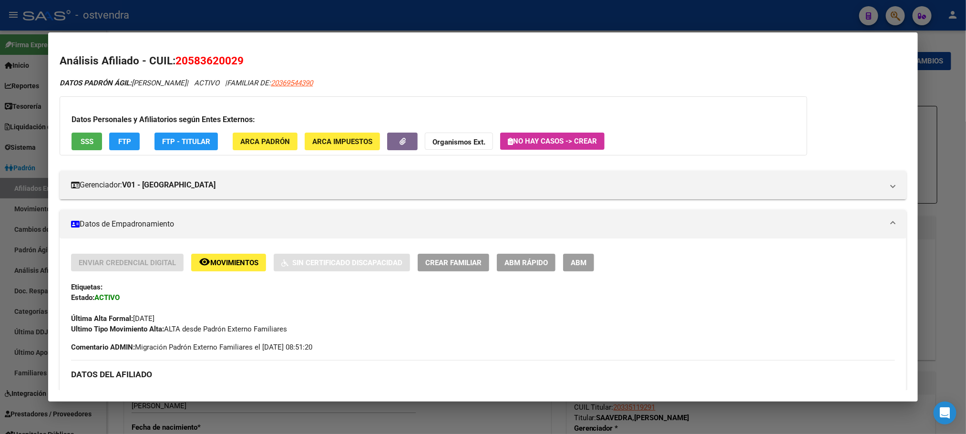
click at [275, 150] on div "Datos Personales y Afiliatorios según Entes Externos: SSS FTP FTP - Titular ARC…" at bounding box center [433, 125] width 747 height 59
click at [275, 143] on span "ARCA Padrón" at bounding box center [265, 141] width 50 height 9
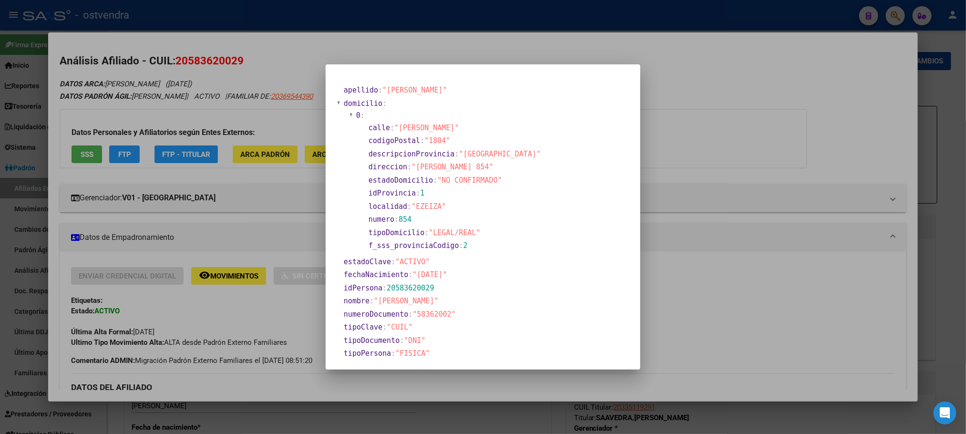
click at [285, 125] on div at bounding box center [483, 217] width 966 height 434
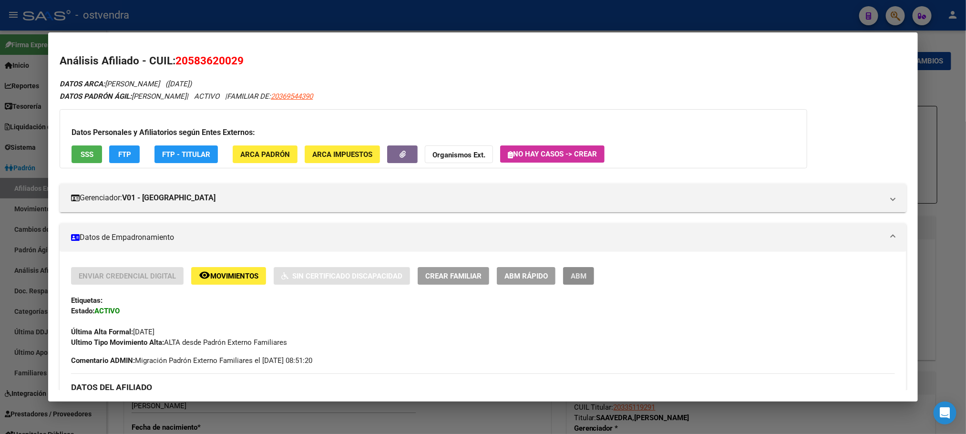
click at [578, 274] on span "ABM" at bounding box center [579, 276] width 16 height 9
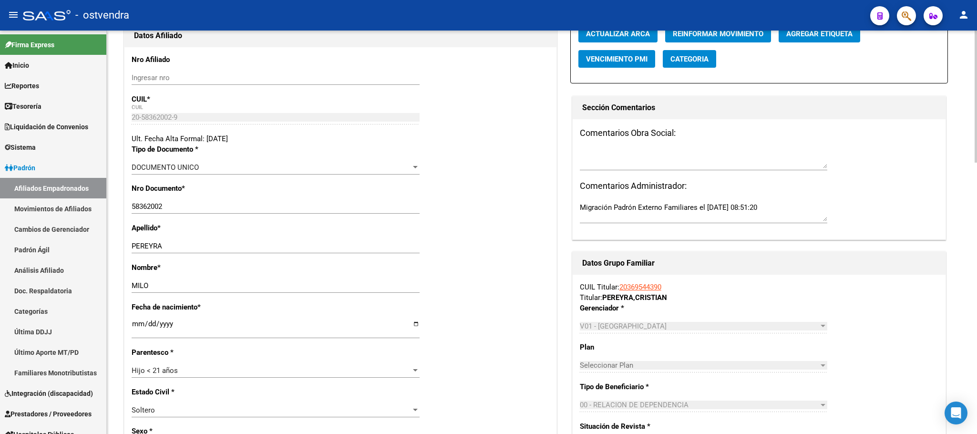
scroll to position [143, 0]
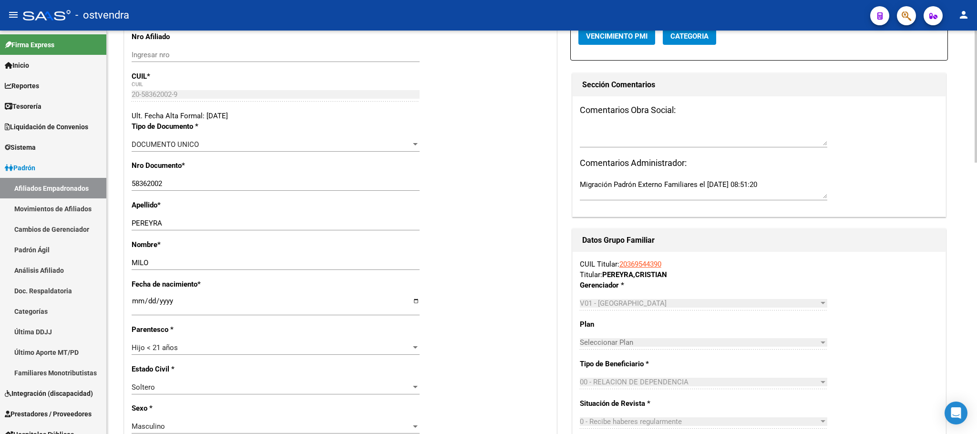
click at [168, 296] on div "2020-06-30 Ingresar fecha" at bounding box center [276, 305] width 288 height 20
click at [173, 304] on input "2020-06-30" at bounding box center [276, 304] width 288 height 15
click at [168, 302] on input "2020-06-30" at bounding box center [276, 304] width 288 height 15
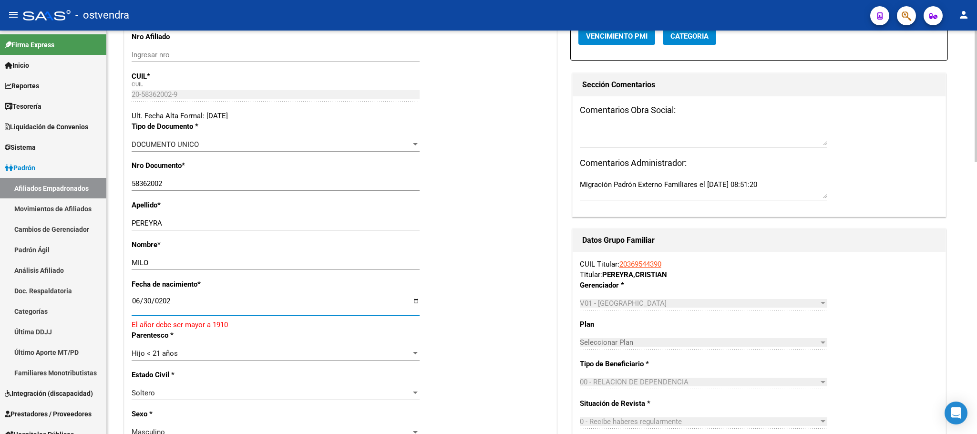
type input "2021-06-30"
click at [500, 302] on div "Fecha de nacimiento * 2021-06-30 Ingresar fecha" at bounding box center [341, 301] width 418 height 45
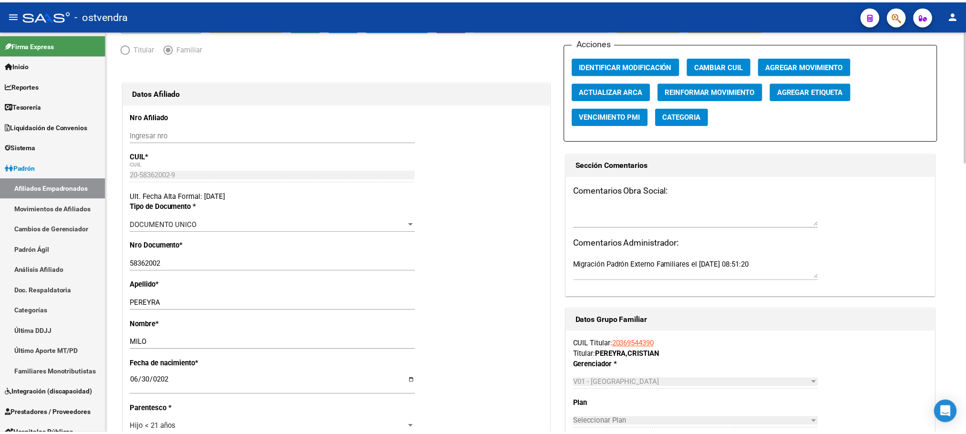
scroll to position [0, 0]
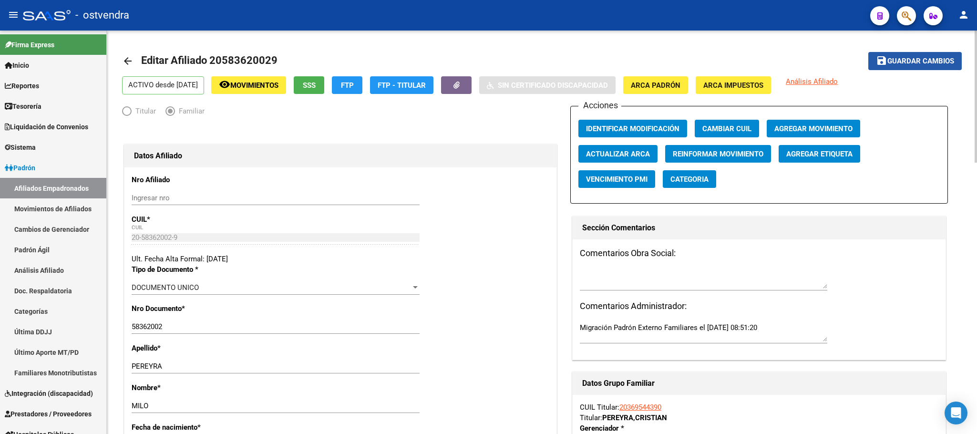
click at [942, 58] on span "Guardar cambios" at bounding box center [920, 61] width 67 height 9
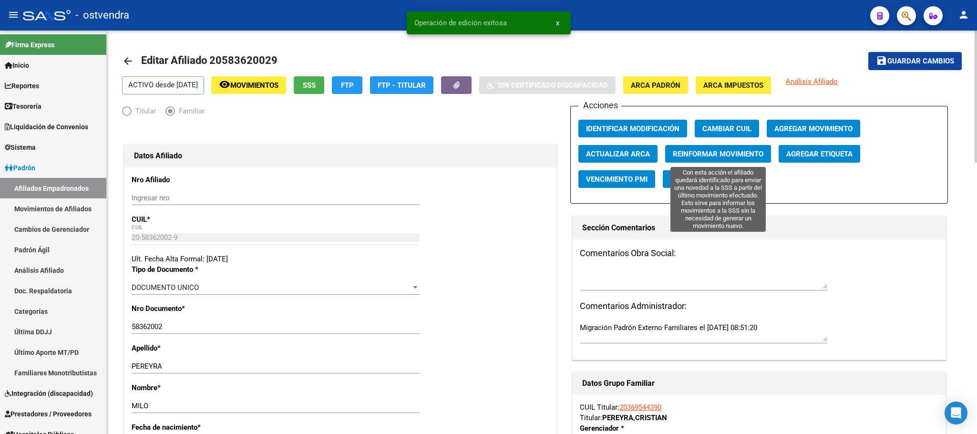
click at [703, 157] on span "Reinformar Movimiento" at bounding box center [718, 154] width 91 height 9
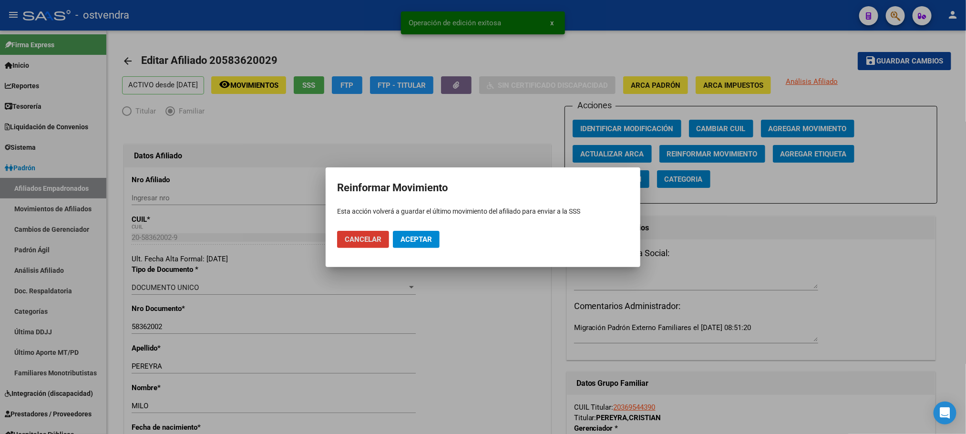
click at [422, 241] on span "Aceptar" at bounding box center [415, 239] width 31 height 9
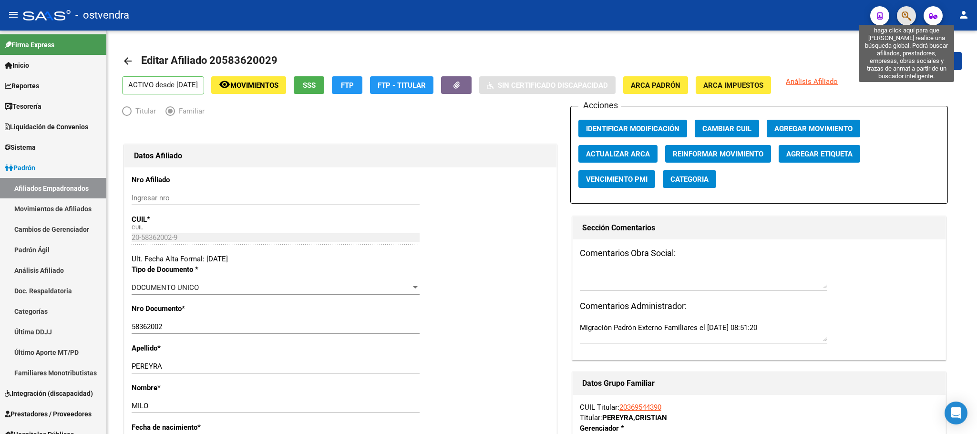
click at [904, 15] on icon "button" at bounding box center [906, 15] width 10 height 11
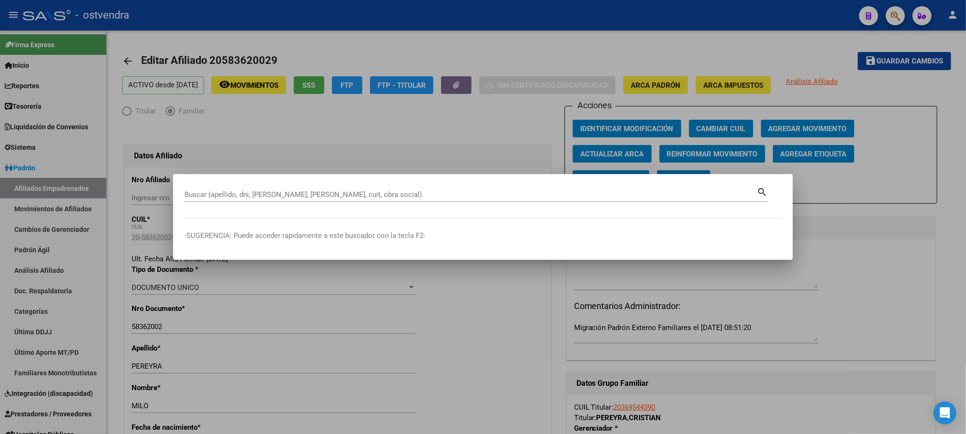
paste input "20566362075"
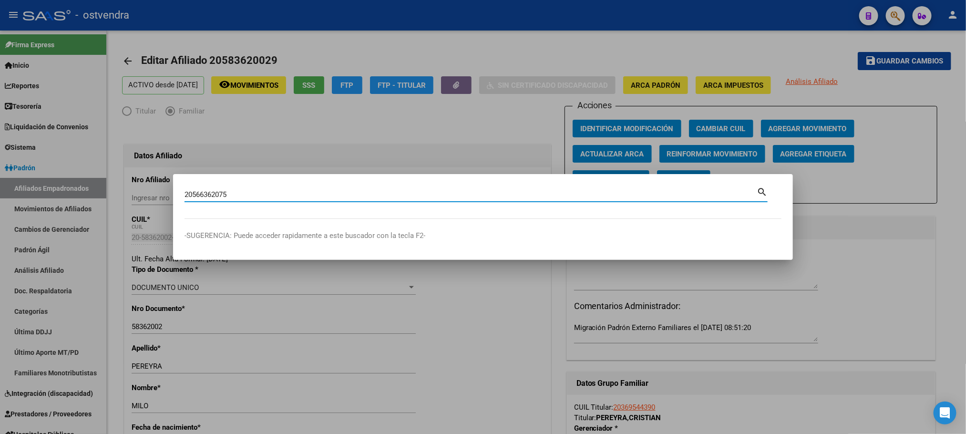
type input "20566362075"
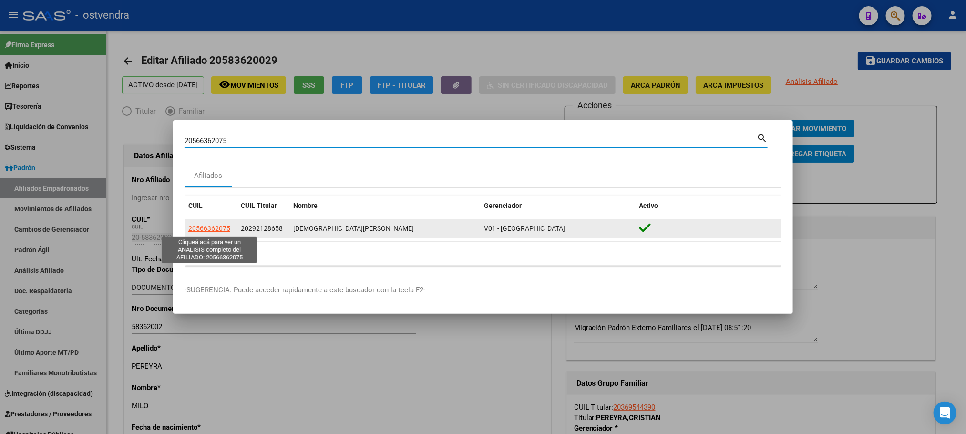
click at [209, 221] on datatable-body-cell "20566362075" at bounding box center [210, 228] width 52 height 19
click at [209, 229] on span "20566362075" at bounding box center [209, 229] width 42 height 8
type textarea "20566362075"
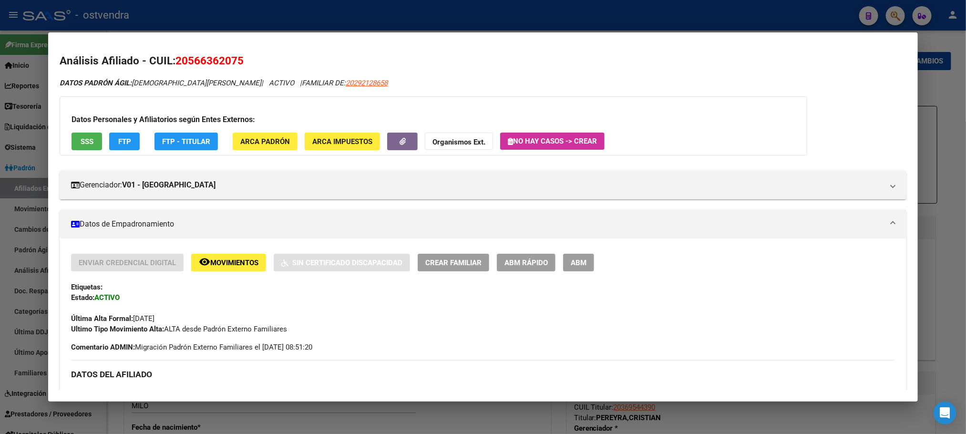
click at [260, 143] on span "ARCA Padrón" at bounding box center [265, 141] width 50 height 9
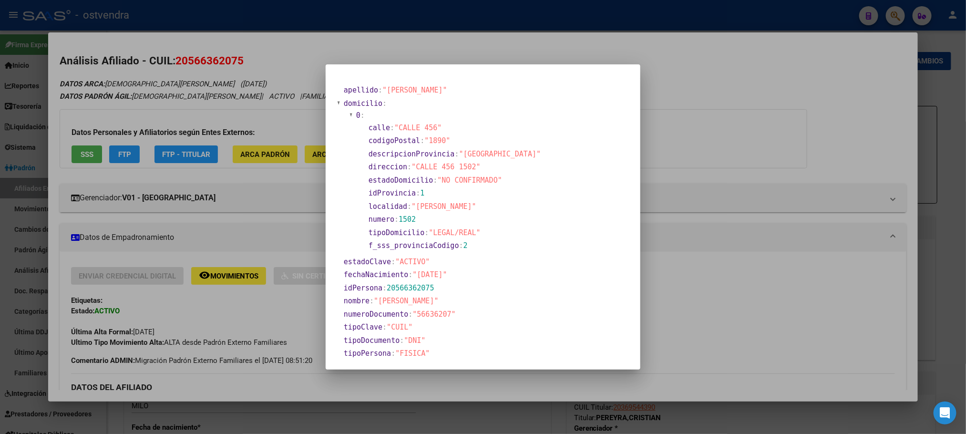
click at [234, 112] on div at bounding box center [483, 217] width 966 height 434
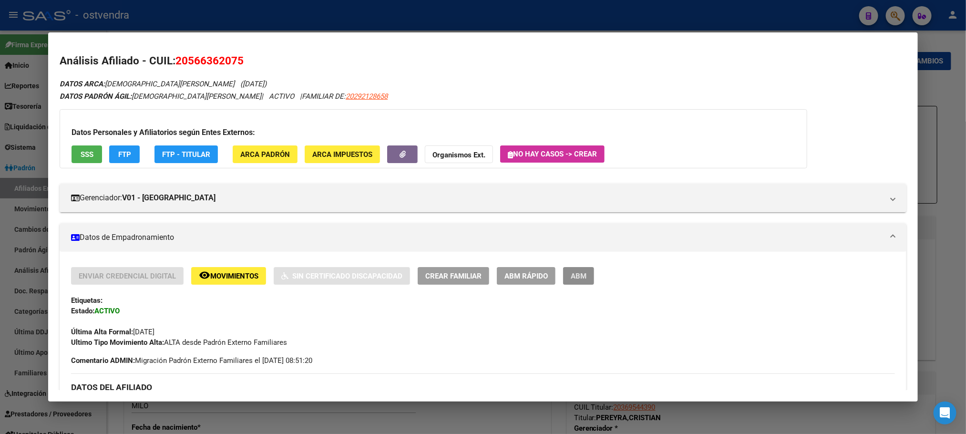
click at [581, 269] on button "ABM" at bounding box center [578, 276] width 31 height 18
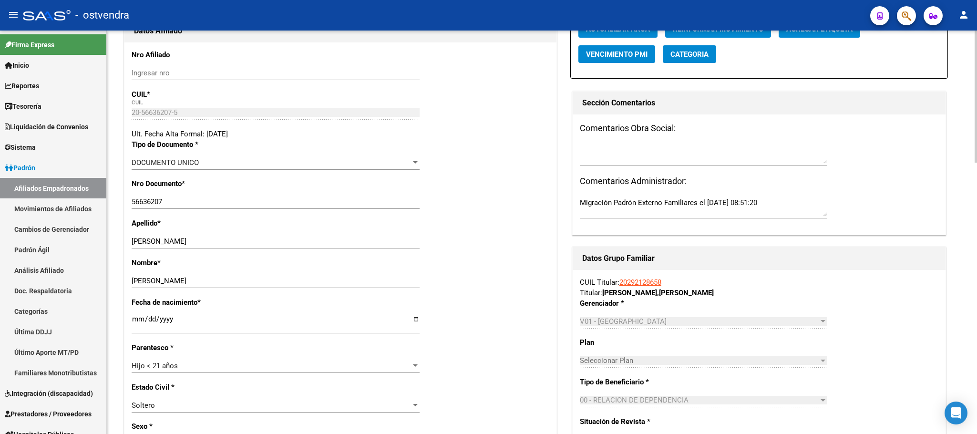
scroll to position [143, 0]
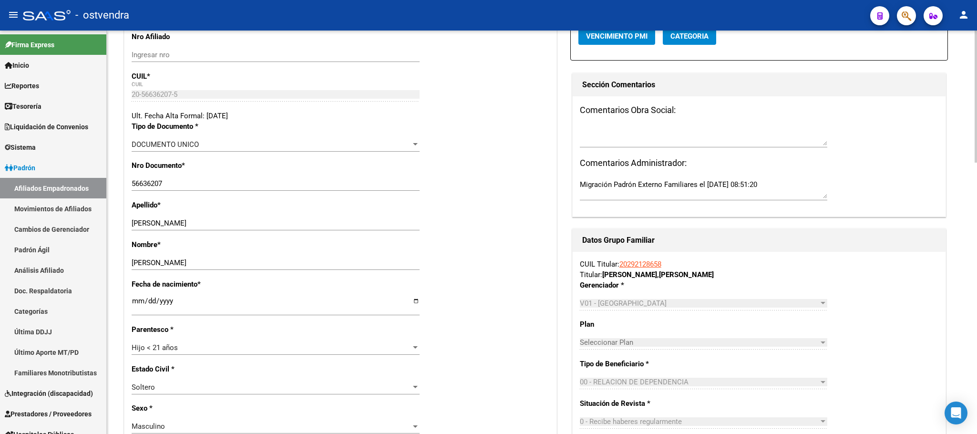
click at [136, 299] on input "2010-07-11" at bounding box center [276, 304] width 288 height 15
type input "2010-07-16"
click at [495, 210] on div "Apellido * BRITEZ Ingresar apellido" at bounding box center [341, 220] width 418 height 40
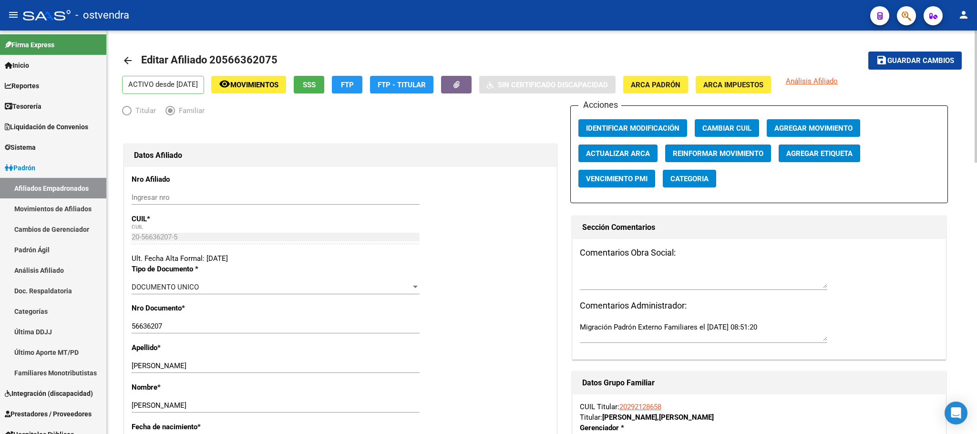
scroll to position [0, 0]
click at [655, 84] on span "ARCA Padrón" at bounding box center [656, 85] width 50 height 9
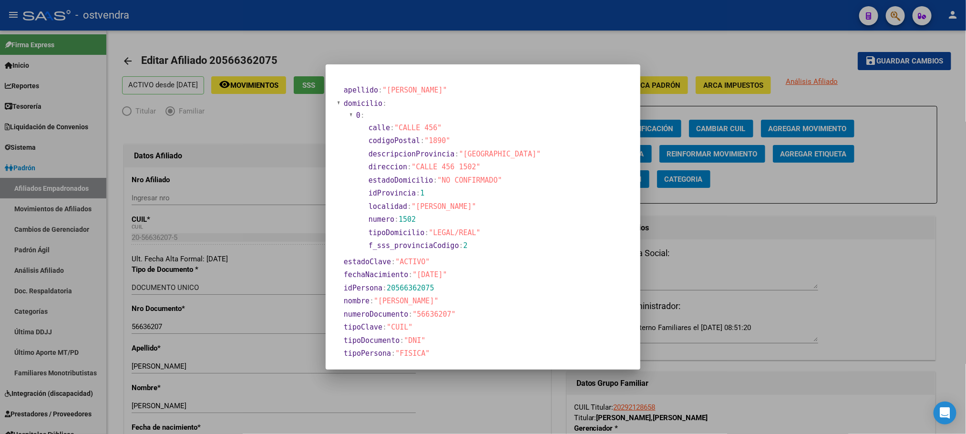
click at [398, 34] on div at bounding box center [483, 217] width 966 height 434
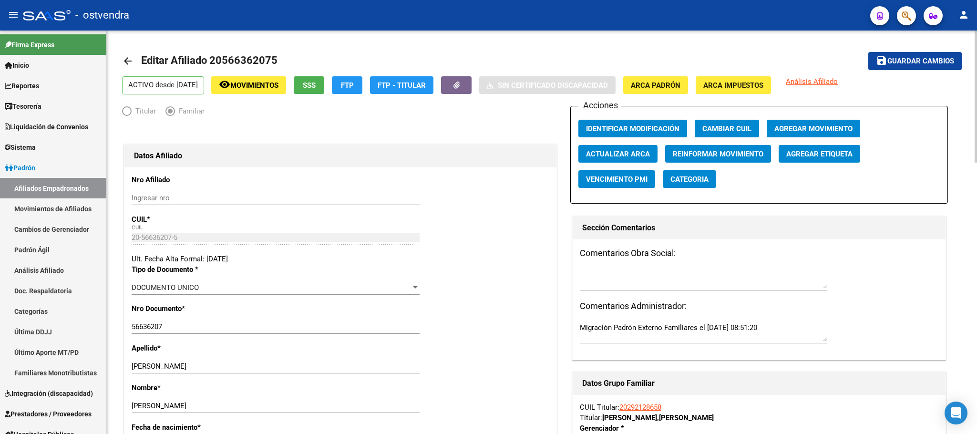
scroll to position [215, 0]
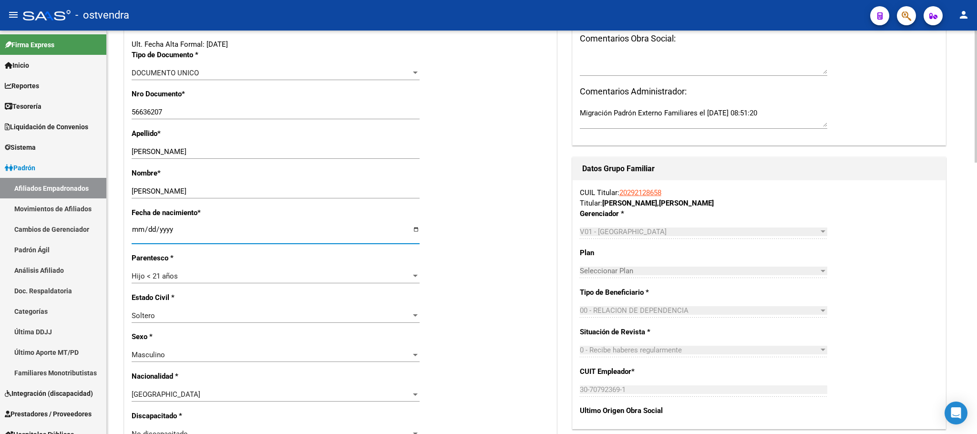
click at [163, 229] on input "2020-03-16" at bounding box center [276, 232] width 288 height 15
type input "2012-03-16"
click at [529, 234] on div "Fecha de nacimiento * 2012-03-16 Ingresar fecha" at bounding box center [341, 229] width 418 height 45
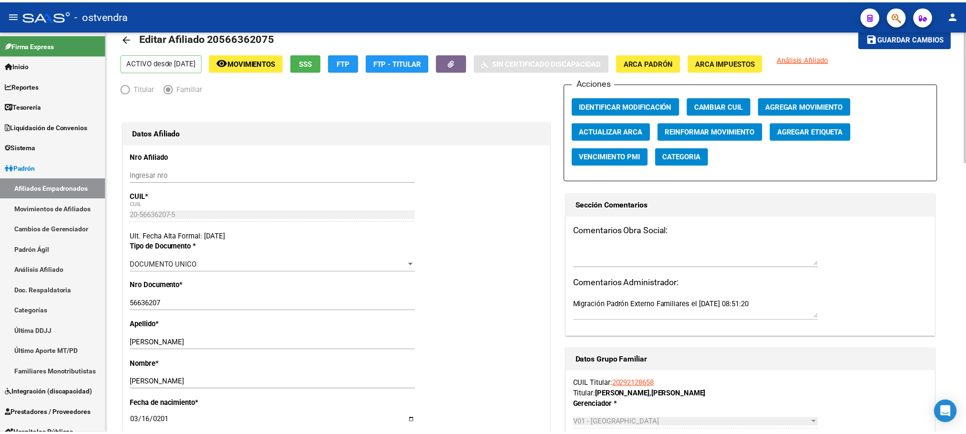
scroll to position [0, 0]
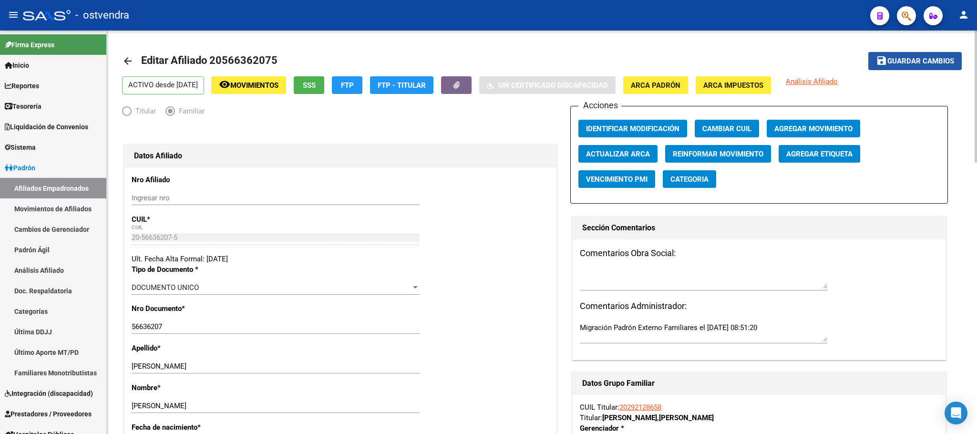
click at [941, 64] on span "Guardar cambios" at bounding box center [920, 61] width 67 height 9
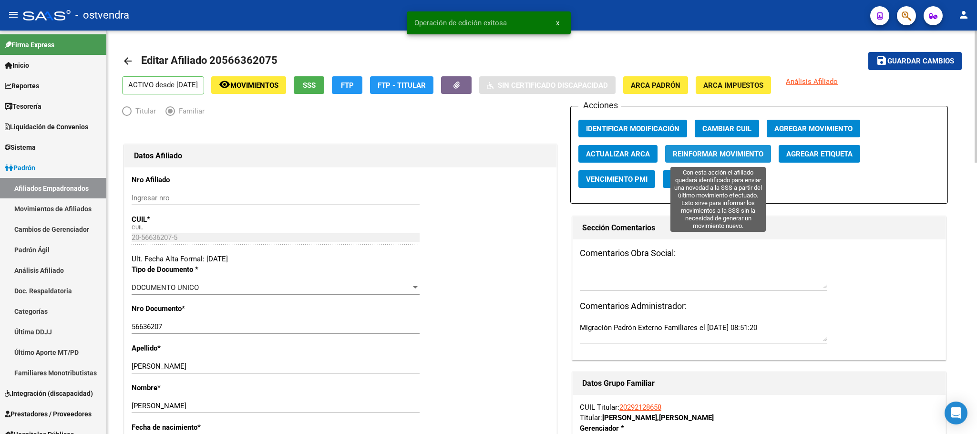
click at [686, 159] on button "Reinformar Movimiento" at bounding box center [718, 154] width 106 height 18
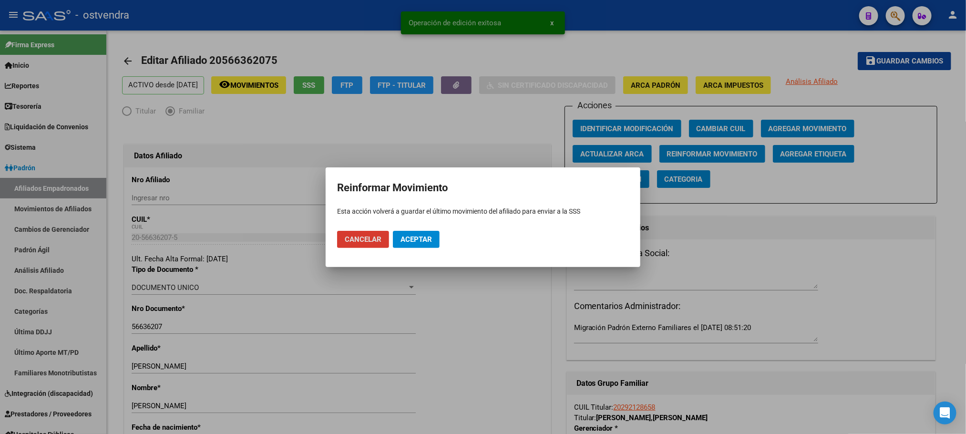
click at [418, 239] on span "Aceptar" at bounding box center [415, 239] width 31 height 9
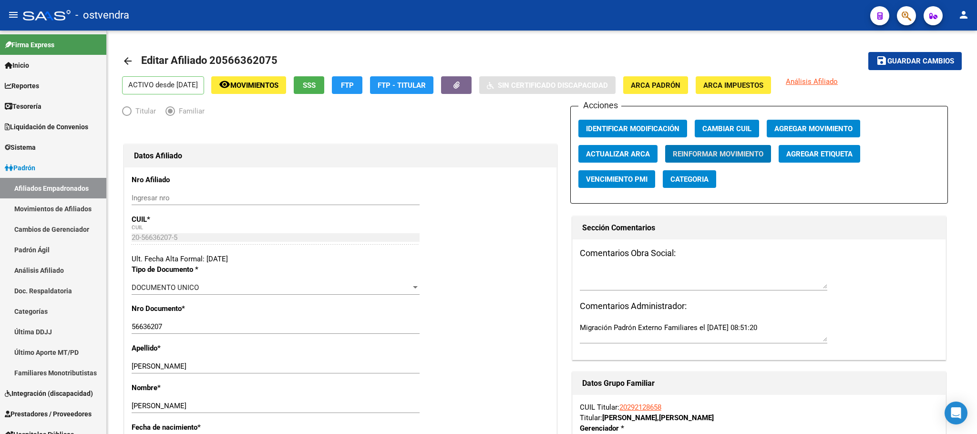
click at [900, 15] on button "button" at bounding box center [906, 15] width 19 height 19
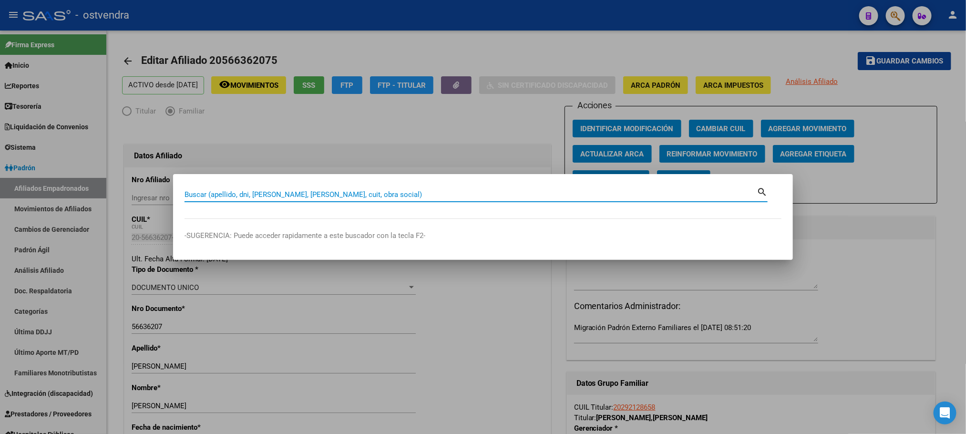
paste input "27243909983"
type input "27243909983"
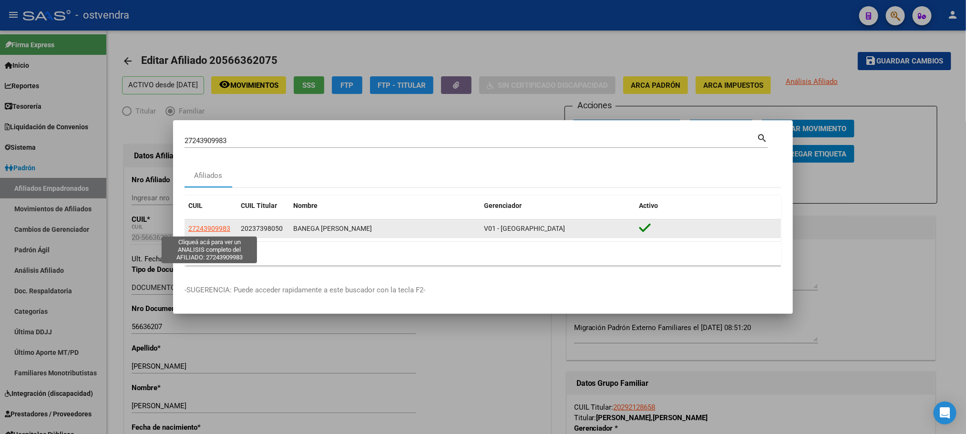
click at [201, 229] on span "27243909983" at bounding box center [209, 229] width 42 height 8
type textarea "27243909983"
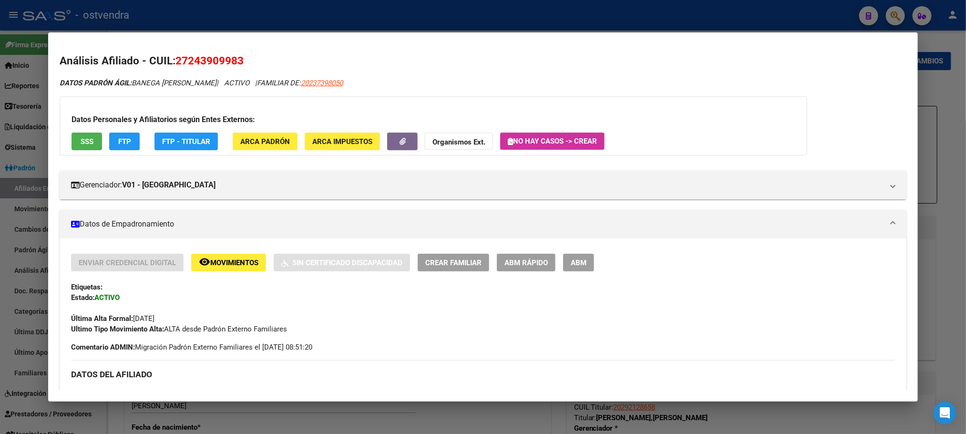
click at [265, 137] on span "ARCA Padrón" at bounding box center [265, 141] width 50 height 9
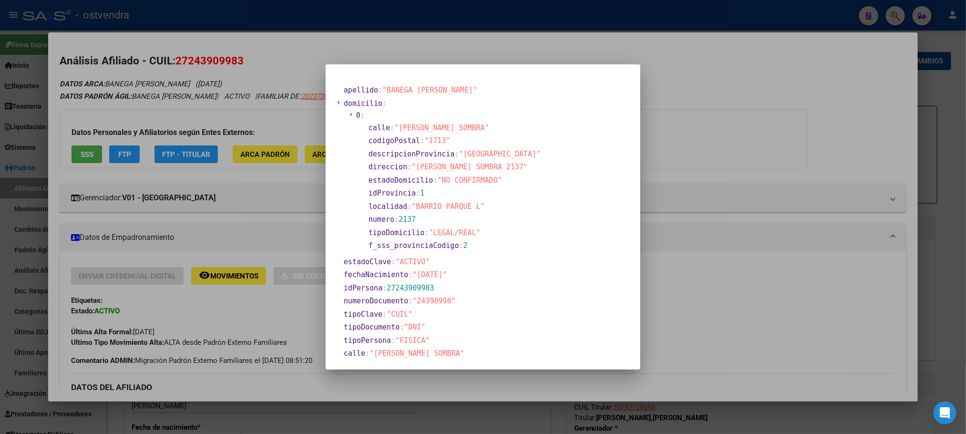
click at [265, 119] on div at bounding box center [483, 217] width 966 height 434
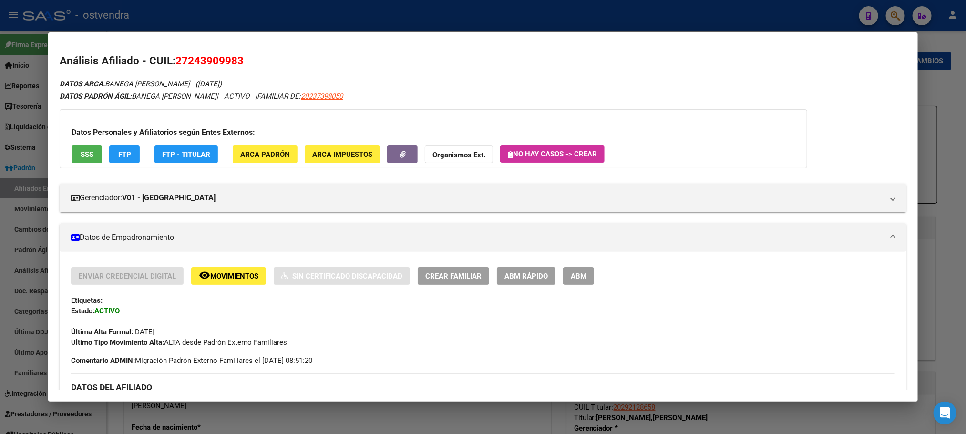
drag, startPoint x: 581, startPoint y: 276, endPoint x: 602, endPoint y: 267, distance: 22.7
click at [581, 276] on span "ABM" at bounding box center [579, 276] width 16 height 9
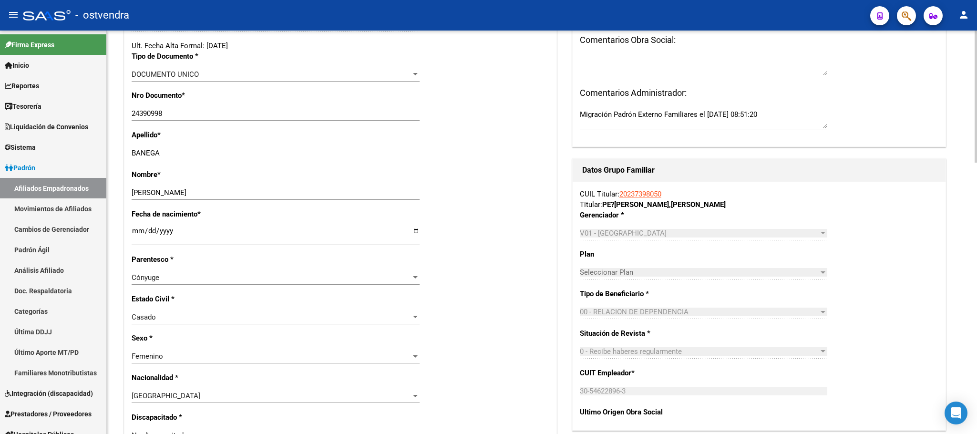
scroll to position [215, 0]
click at [166, 229] on input "1975-09-02" at bounding box center [276, 232] width 288 height 15
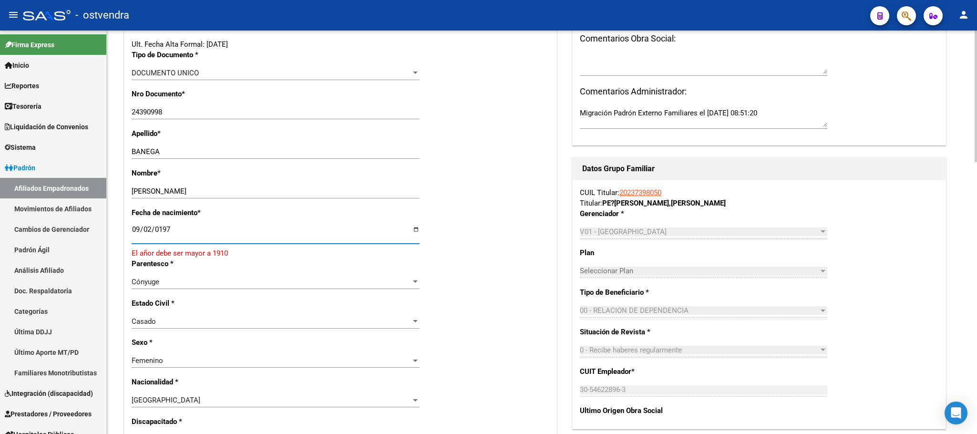
type input "1974-09-02"
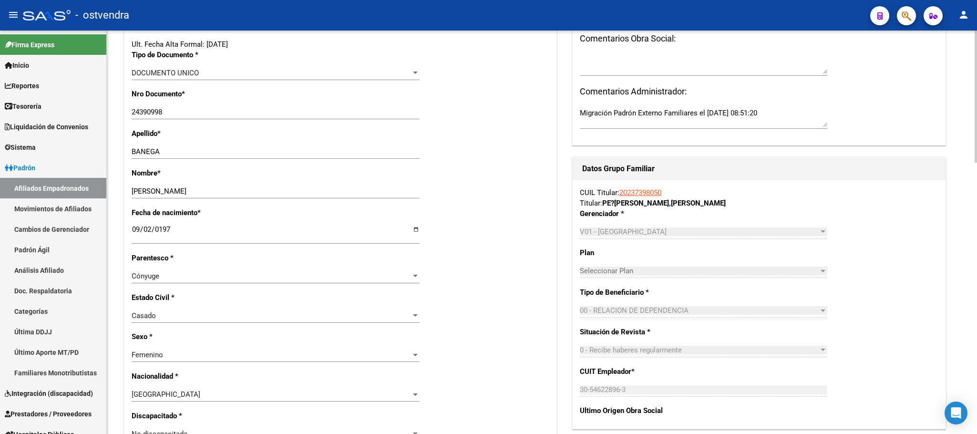
click at [547, 249] on div "Fecha de nacimiento * 1974-09-02 Ingresar fecha" at bounding box center [341, 229] width 418 height 45
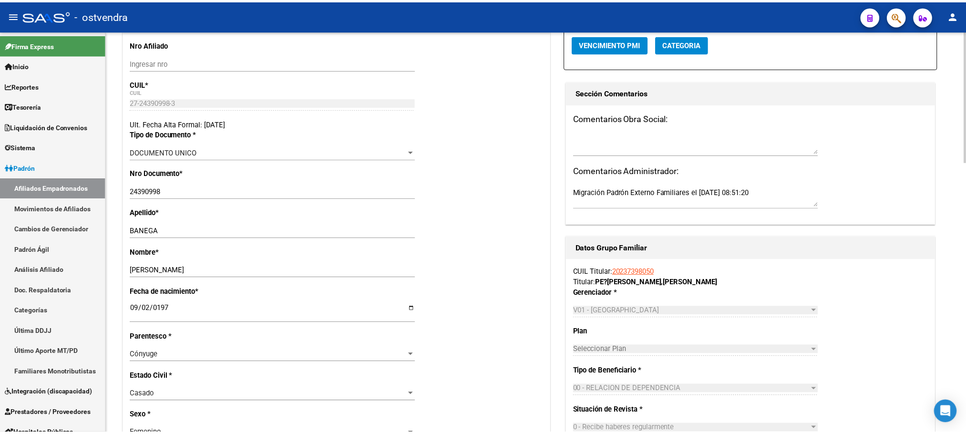
scroll to position [0, 0]
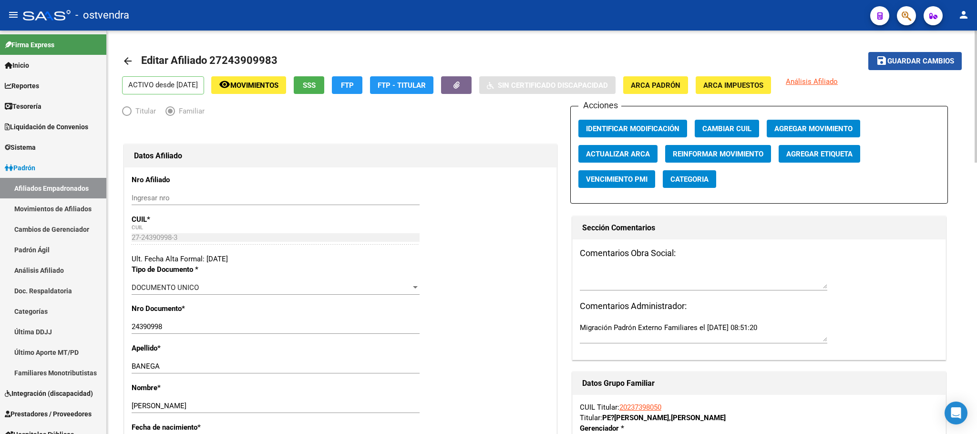
click at [911, 59] on span "Guardar cambios" at bounding box center [920, 61] width 67 height 9
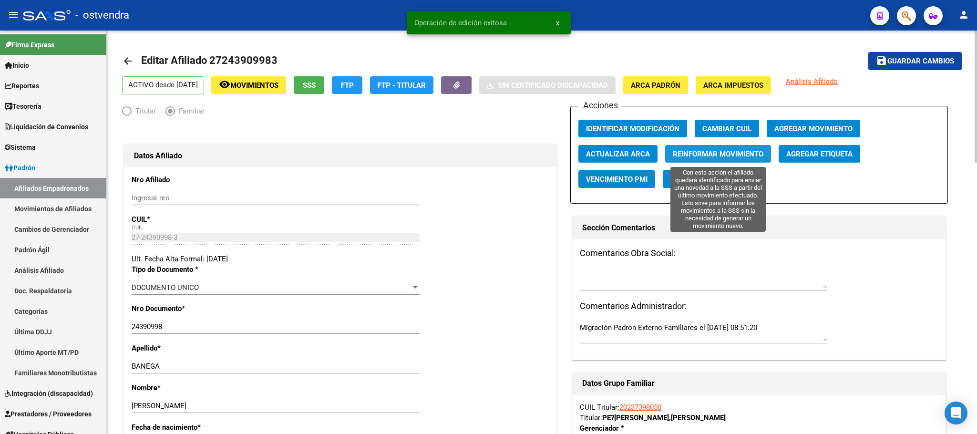
click at [736, 159] on button "Reinformar Movimiento" at bounding box center [718, 154] width 106 height 18
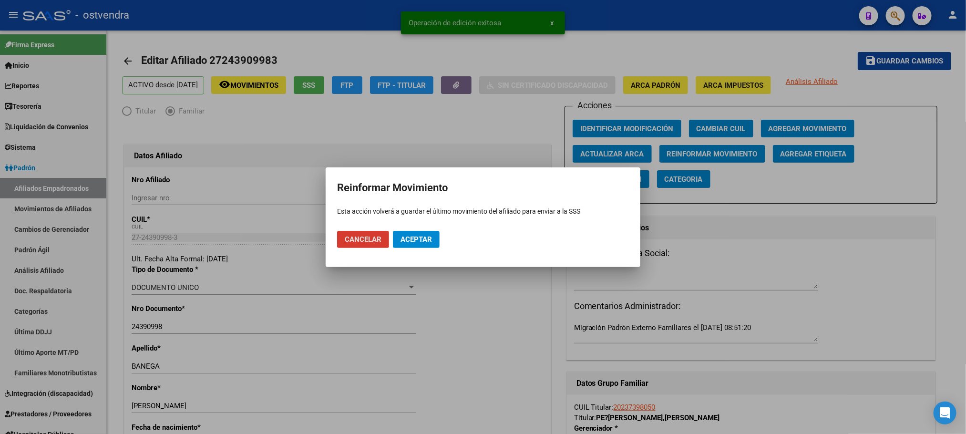
click at [422, 242] on span "Aceptar" at bounding box center [415, 239] width 31 height 9
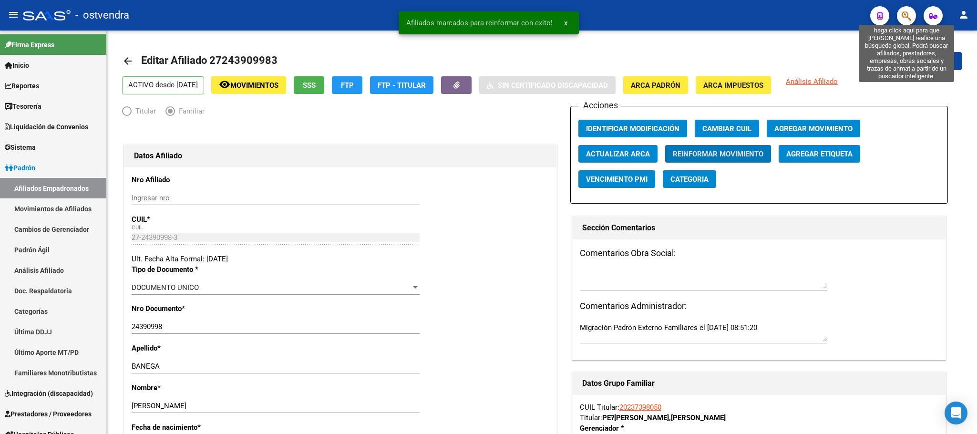
click at [907, 21] on span "button" at bounding box center [906, 16] width 10 height 20
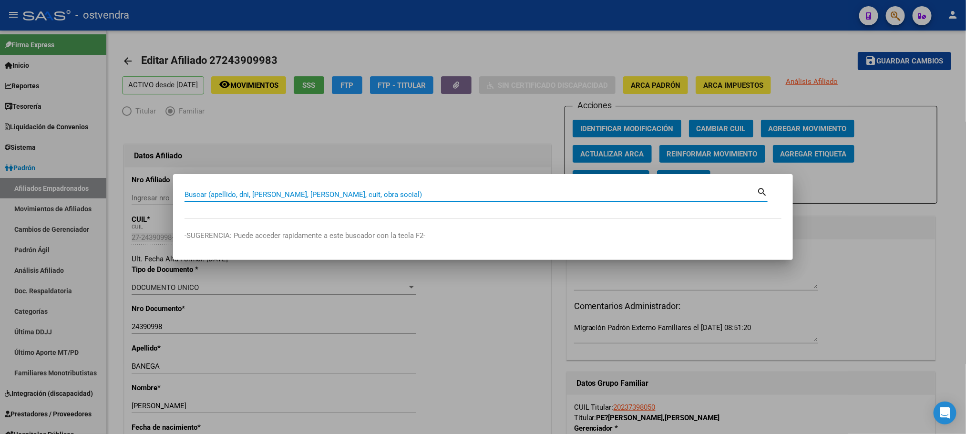
paste input "27554310198"
type input "27554310198"
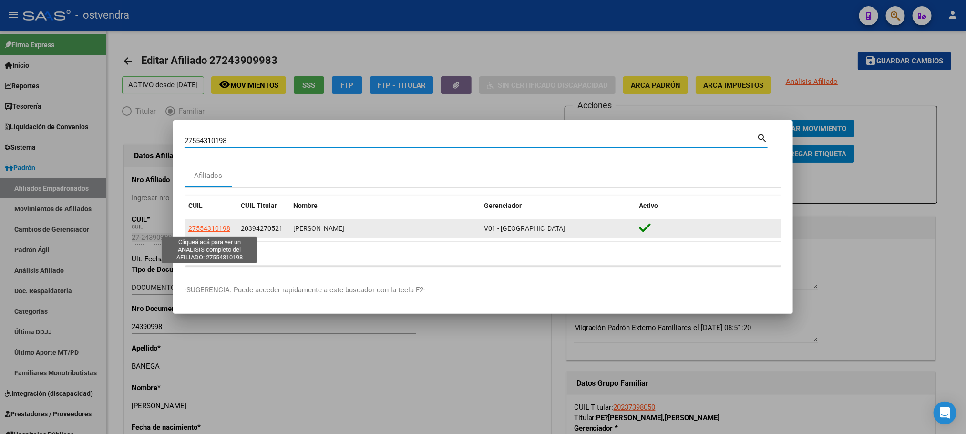
click at [219, 226] on span "27554310198" at bounding box center [209, 229] width 42 height 8
type textarea "27554310198"
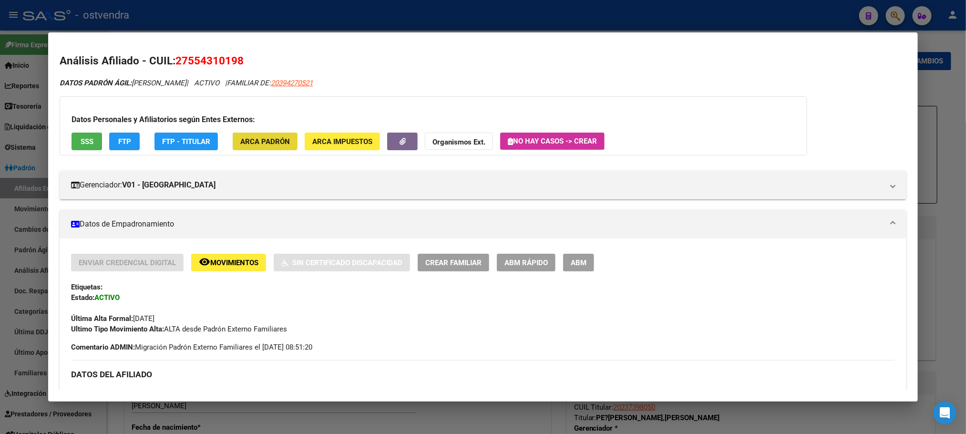
click at [259, 135] on button "ARCA Padrón" at bounding box center [265, 142] width 65 height 18
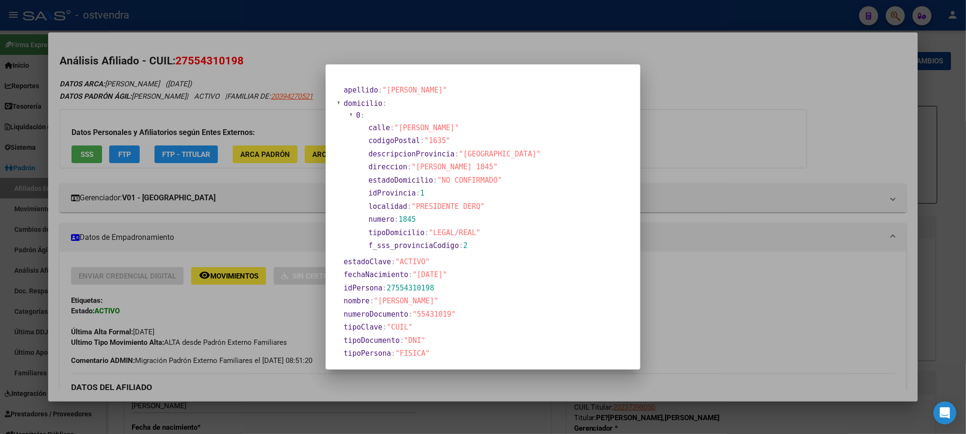
click at [247, 83] on div at bounding box center [483, 217] width 966 height 434
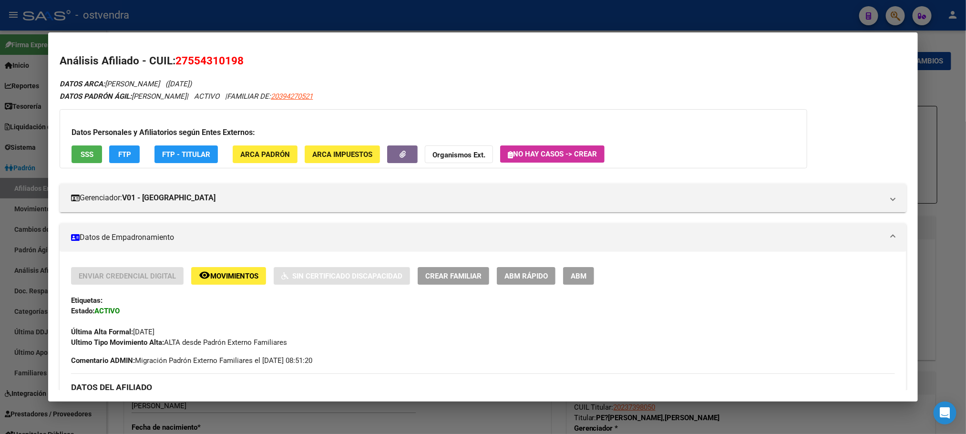
click at [571, 277] on span "ABM" at bounding box center [579, 276] width 16 height 9
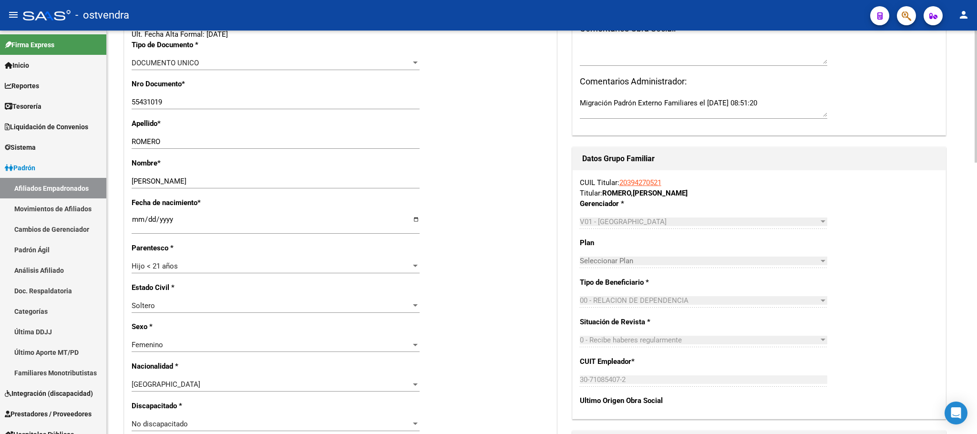
scroll to position [143, 0]
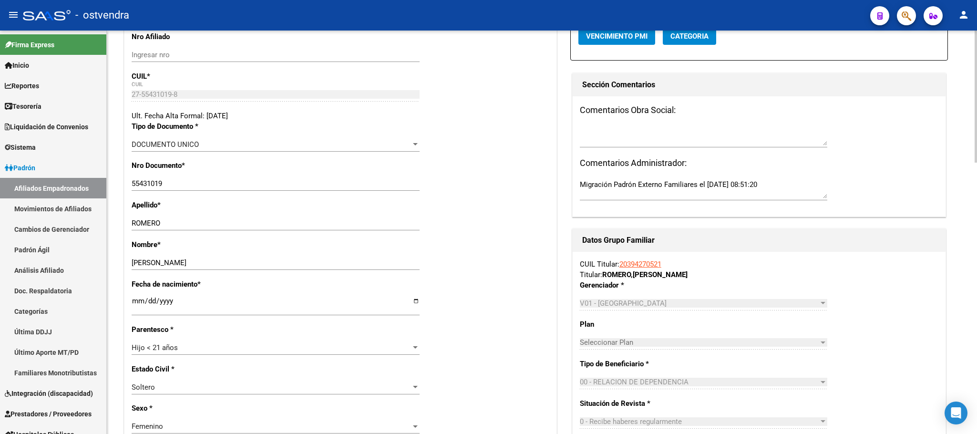
click at [166, 303] on input "2018-02-25" at bounding box center [276, 304] width 288 height 15
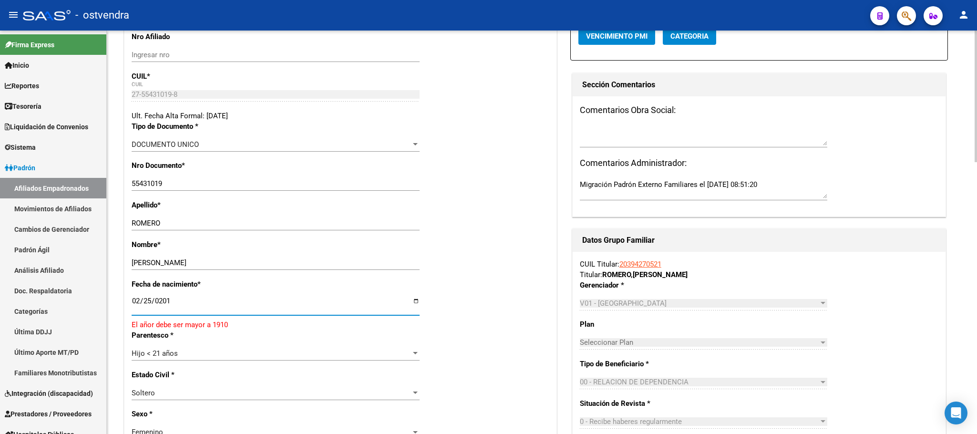
type input "2016-02-25"
click at [541, 269] on div "Nombre * OLIVIA MARTINA Ingresar nombre" at bounding box center [341, 259] width 418 height 40
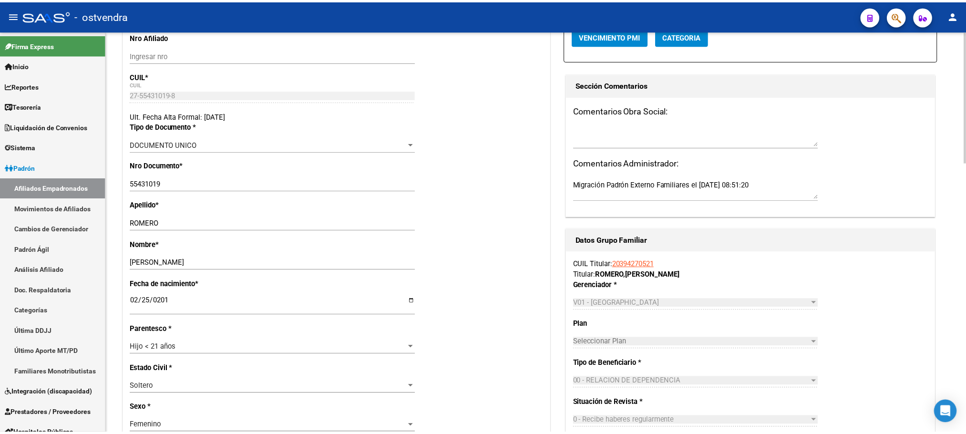
scroll to position [0, 0]
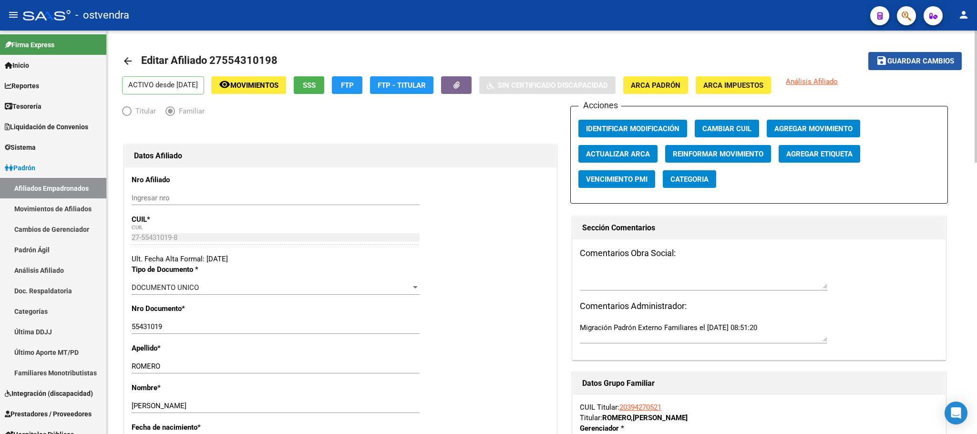
click at [884, 57] on mat-icon "save" at bounding box center [881, 60] width 11 height 11
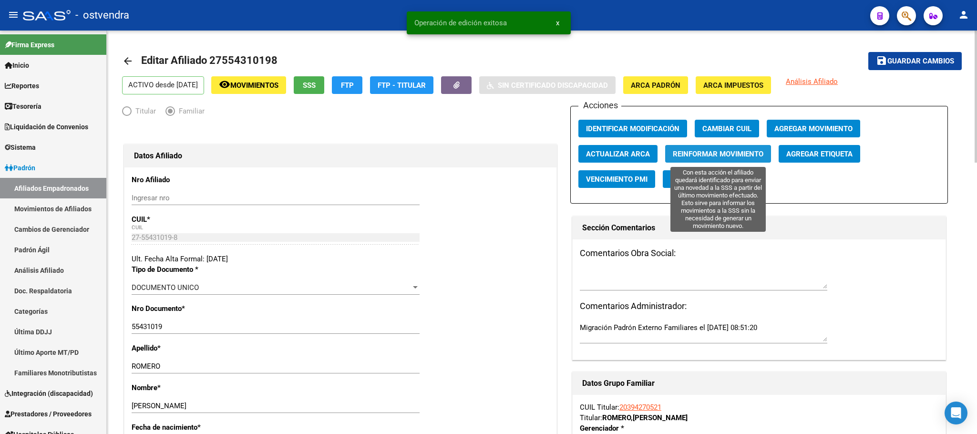
click at [720, 158] on span "Reinformar Movimiento" at bounding box center [718, 154] width 91 height 9
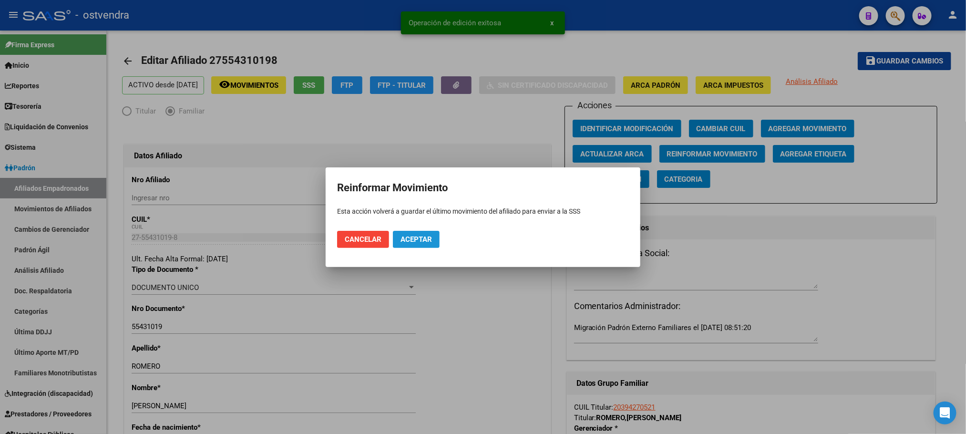
click at [420, 242] on span "Aceptar" at bounding box center [415, 239] width 31 height 9
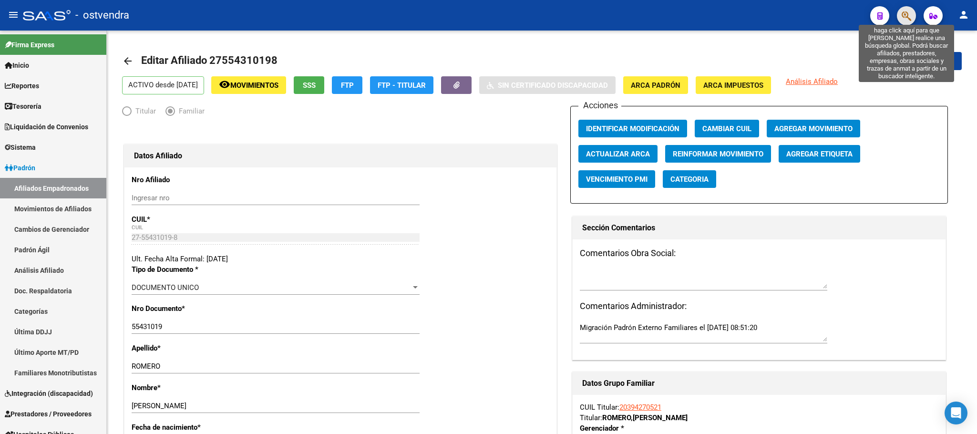
click at [906, 20] on icon "button" at bounding box center [906, 15] width 10 height 11
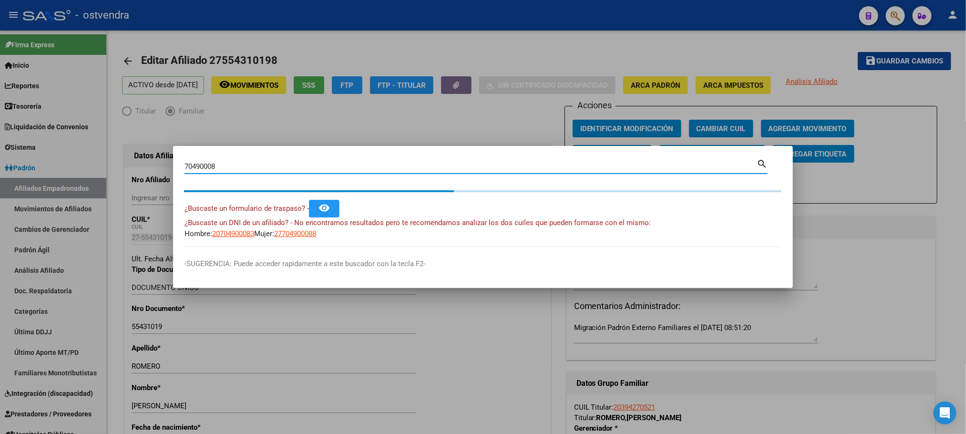
type input "70490008"
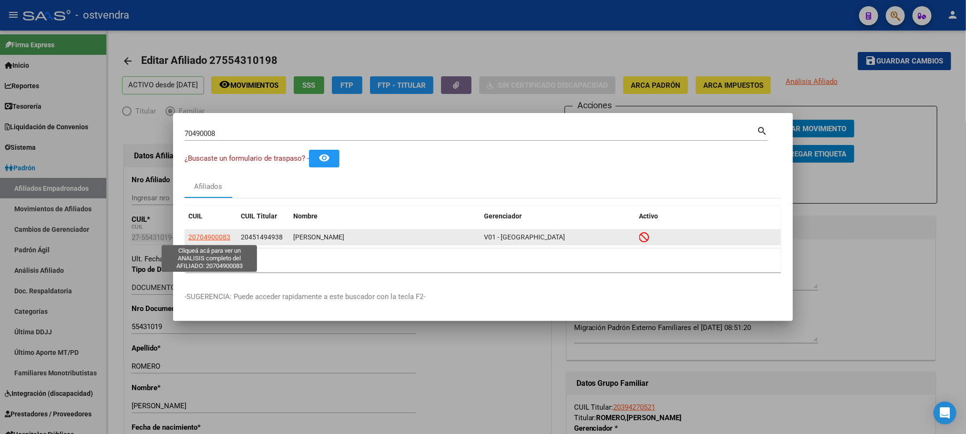
click at [208, 236] on span "20704900083" at bounding box center [209, 237] width 42 height 8
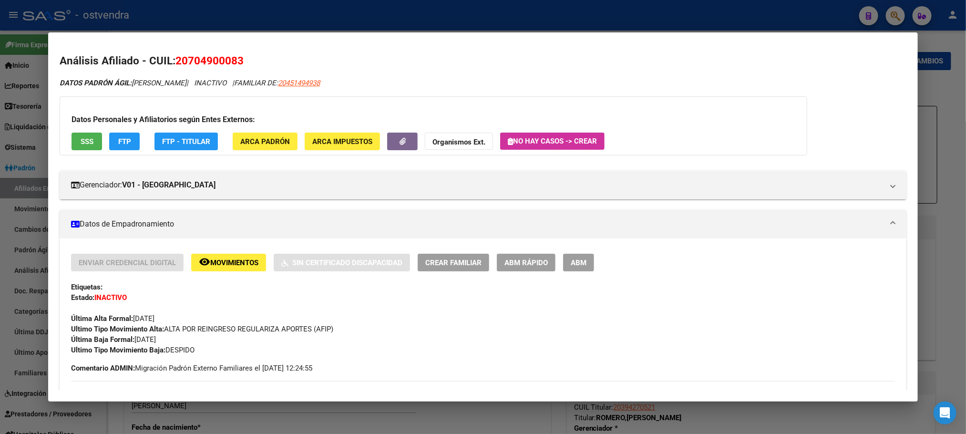
click at [83, 145] on span "SSS" at bounding box center [87, 141] width 13 height 9
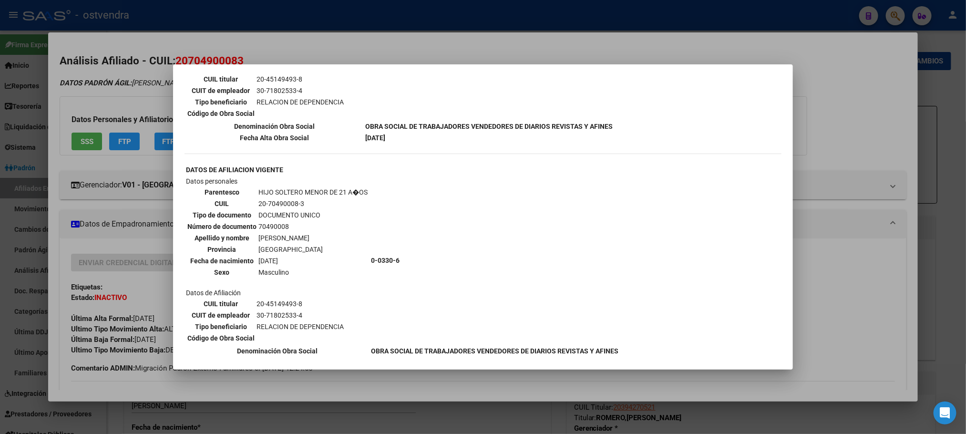
scroll to position [479, 0]
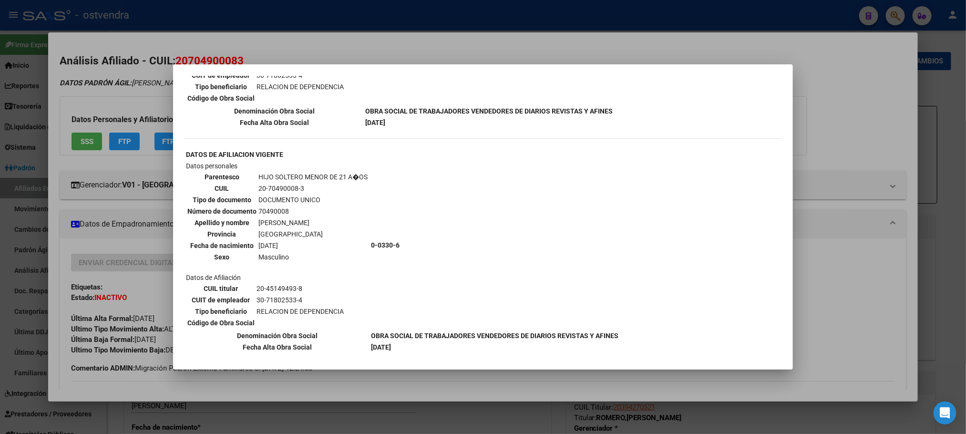
click at [108, 87] on div at bounding box center [483, 217] width 966 height 434
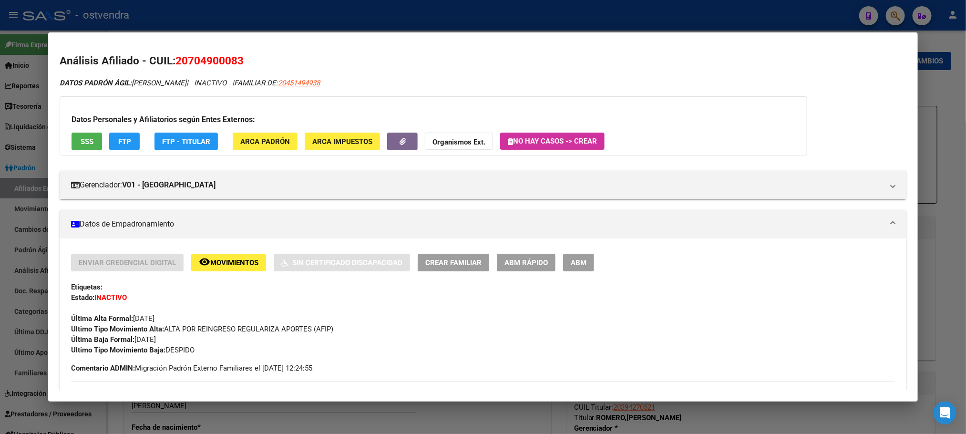
click at [139, 140] on app-movimiento-sss "FTP" at bounding box center [128, 142] width 38 height 18
click at [124, 138] on span "FTP" at bounding box center [124, 141] width 13 height 9
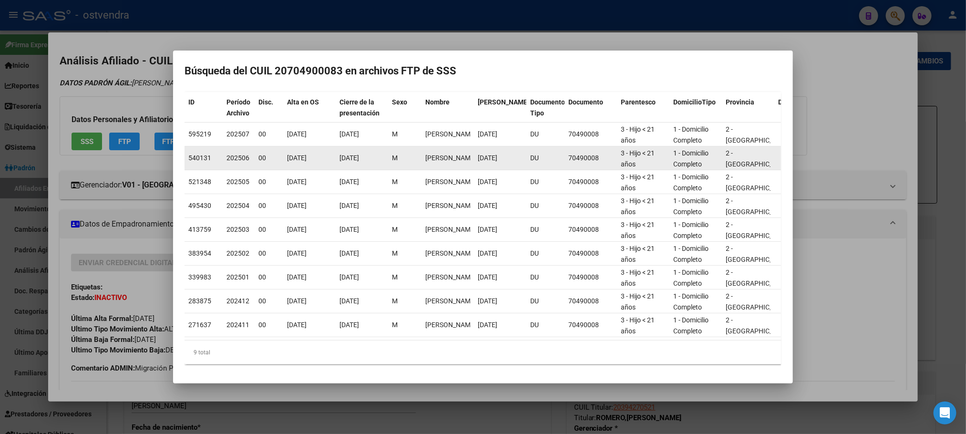
scroll to position [0, 0]
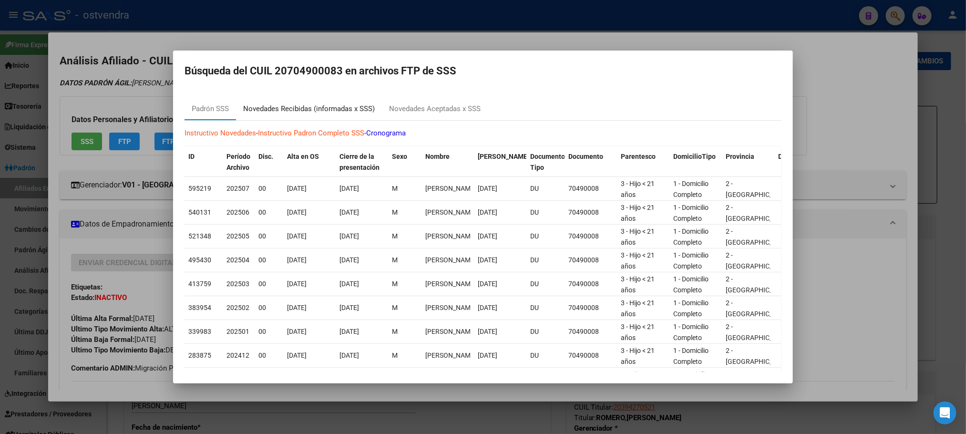
click at [323, 107] on div "Novedades Recibidas (informadas x SSS)" at bounding box center [309, 108] width 132 height 11
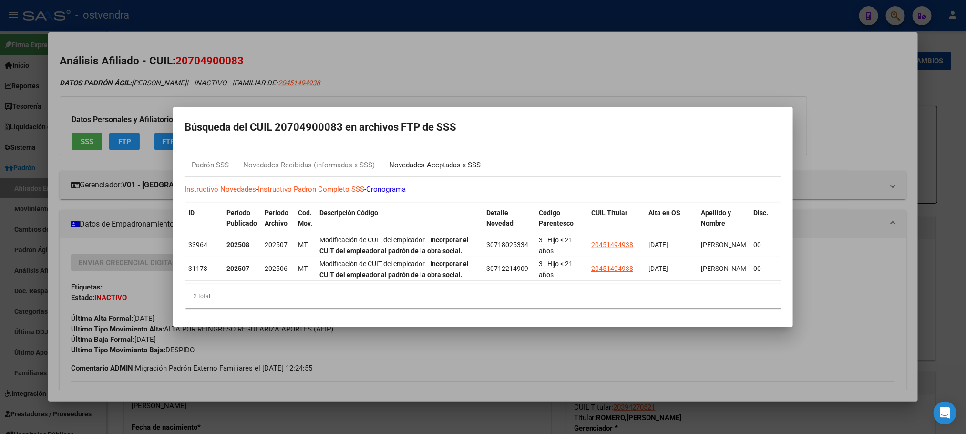
click at [432, 163] on div "Novedades Aceptadas x SSS" at bounding box center [435, 165] width 92 height 11
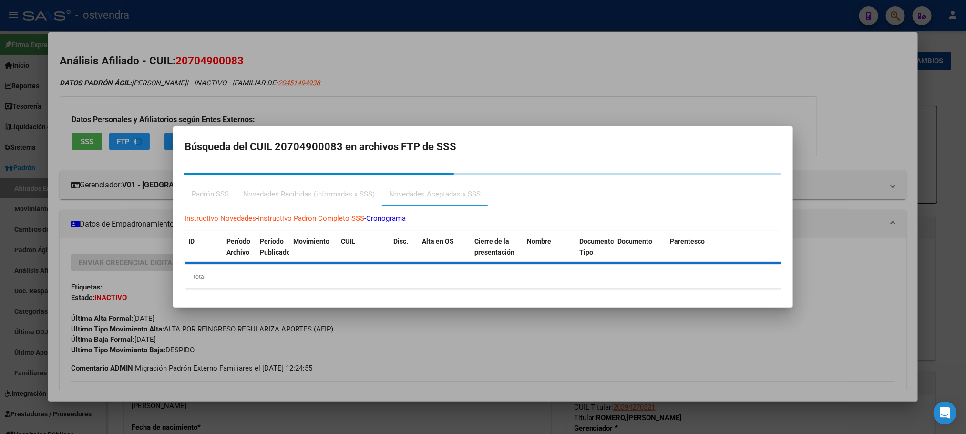
click at [335, 166] on mat-dialog-content "Padrón SSS Novedades Recibidas (informadas x SSS) Novedades Aceptadas x SSS Ins…" at bounding box center [483, 230] width 620 height 131
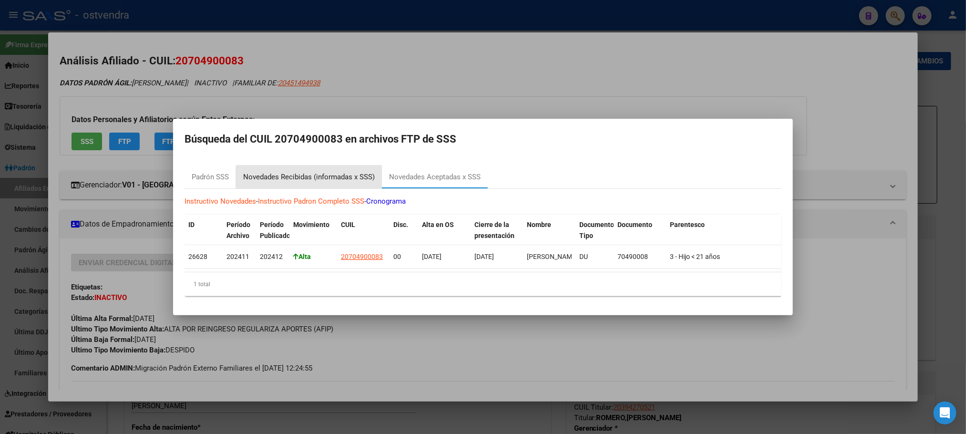
click at [341, 176] on div "Novedades Recibidas (informadas x SSS)" at bounding box center [309, 177] width 132 height 11
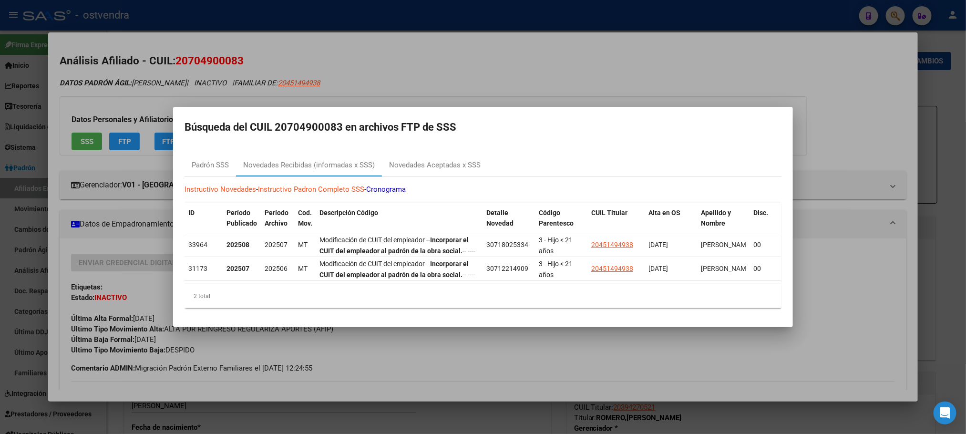
click at [248, 78] on div at bounding box center [483, 217] width 966 height 434
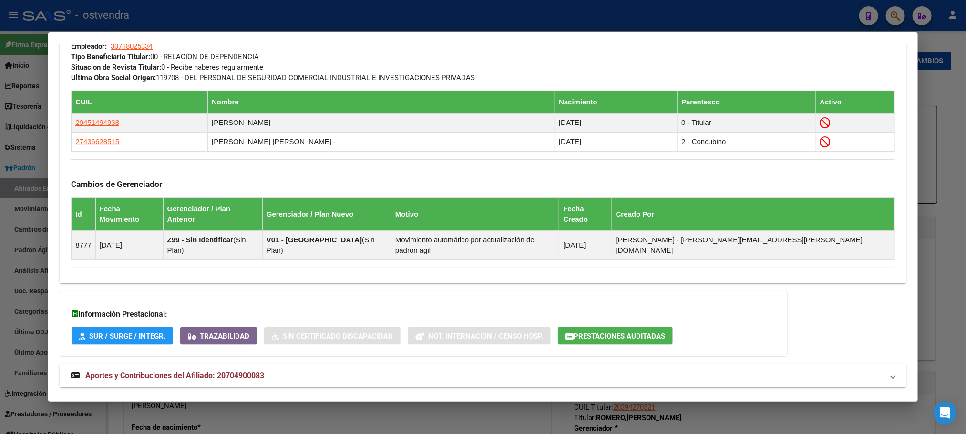
scroll to position [552, 0]
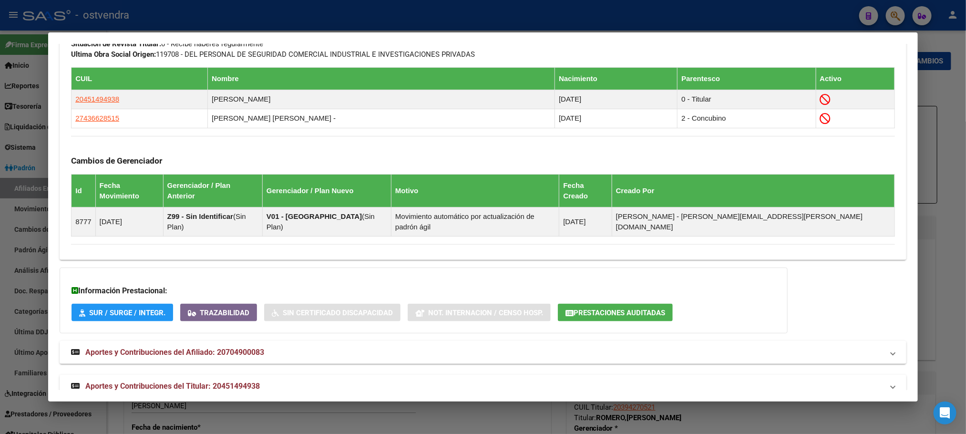
click at [418, 380] on mat-panel-title "Aportes y Contribuciones del Titular: 20451494938" at bounding box center [477, 385] width 812 height 11
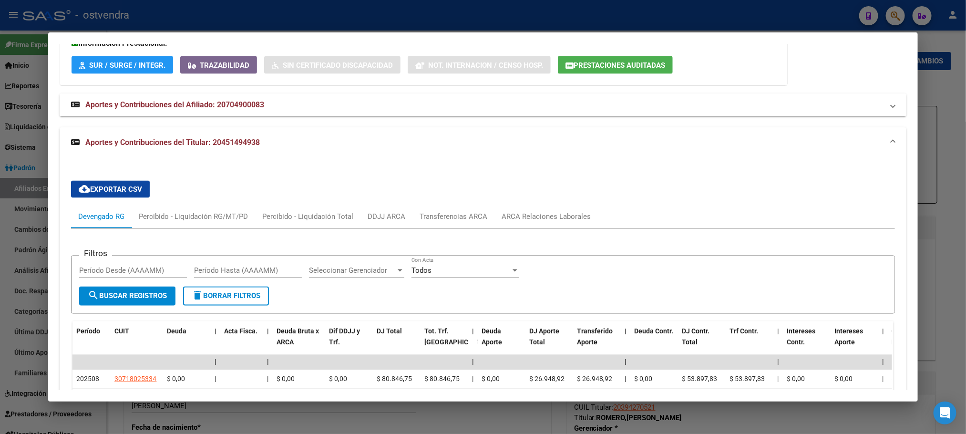
scroll to position [792, 0]
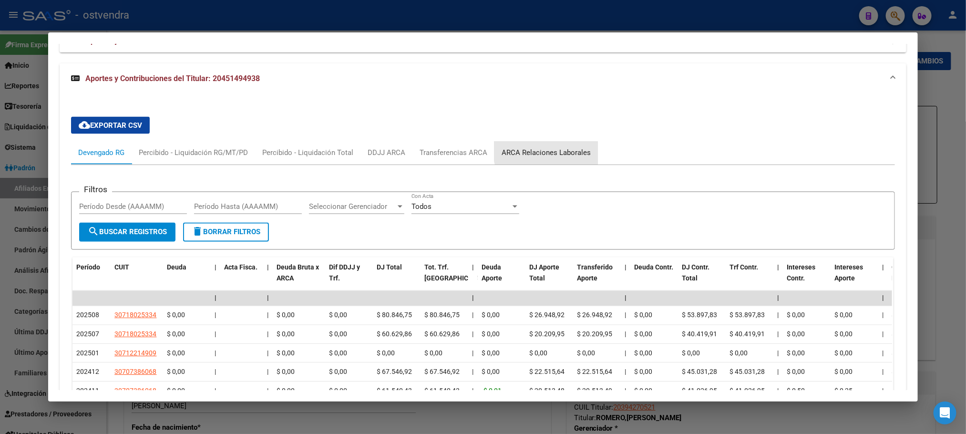
click at [555, 142] on div "ARCA Relaciones Laborales" at bounding box center [545, 153] width 103 height 23
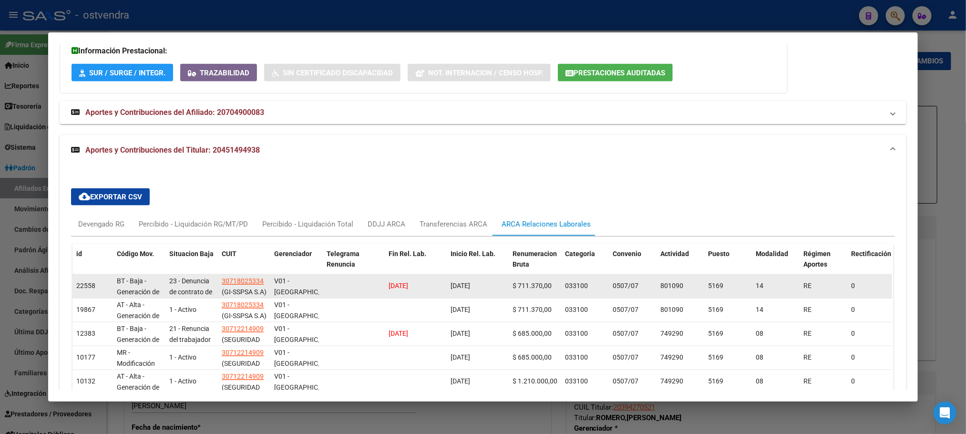
drag, startPoint x: 388, startPoint y: 266, endPoint x: 476, endPoint y: 269, distance: 88.2
click at [476, 275] on div "22558 BT - Baja - Generación de Clave 23 - Denuncia de contrato de trabajo por …" at bounding box center [664, 287] width 1185 height 24
click at [490, 281] on div "08/07/2025" at bounding box center [477, 286] width 54 height 11
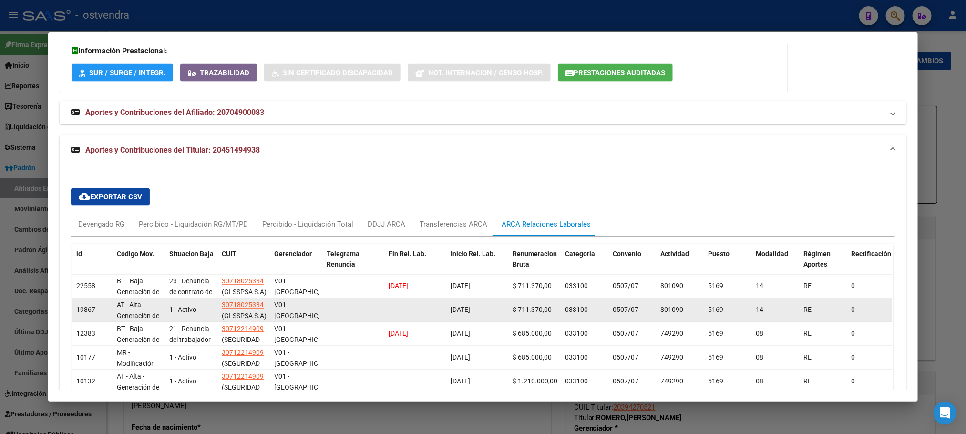
drag, startPoint x: 492, startPoint y: 264, endPoint x: 376, endPoint y: 288, distance: 118.8
click at [370, 280] on datatable-scroller "22558 BT - Baja - Generación de Clave 23 - Denuncia de contrato de trabajo por …" at bounding box center [481, 382] width 819 height 215
click at [376, 298] on datatable-body-cell at bounding box center [354, 309] width 62 height 23
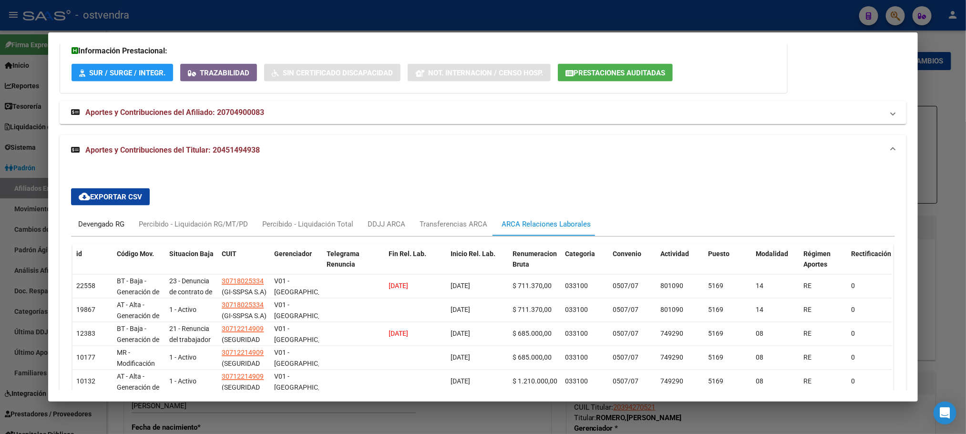
click at [108, 219] on div "Devengado RG" at bounding box center [101, 224] width 46 height 10
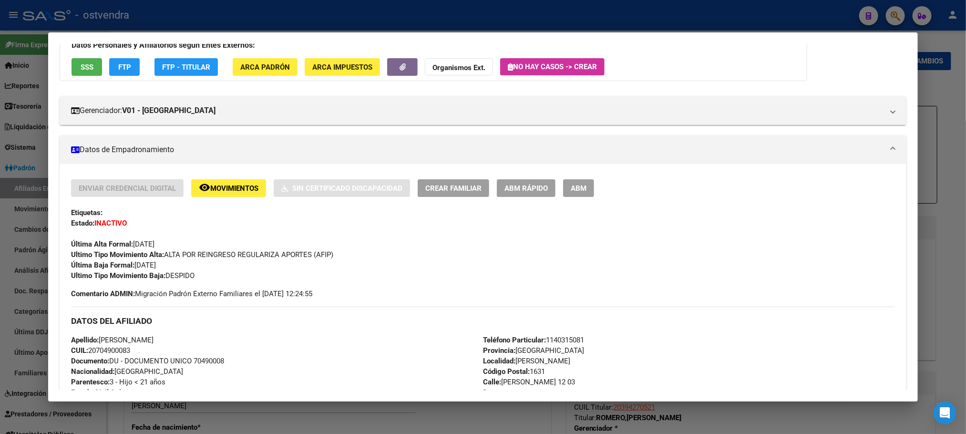
scroll to position [0, 0]
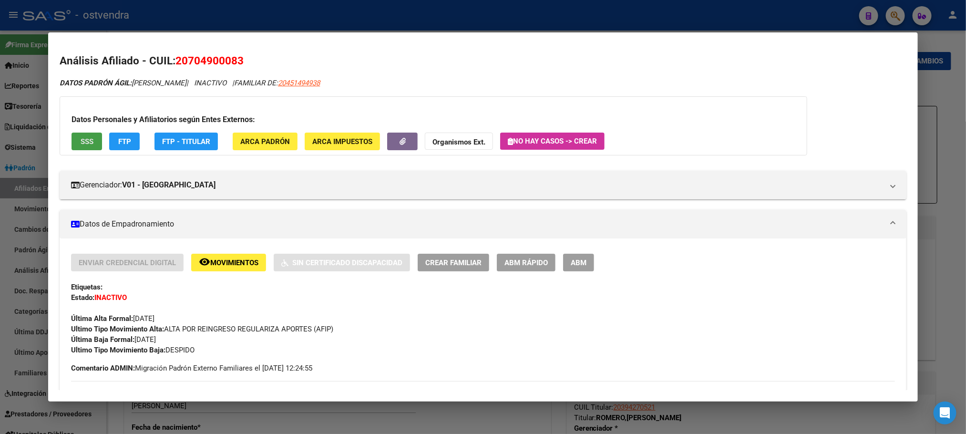
click at [91, 139] on button "SSS" at bounding box center [87, 142] width 31 height 18
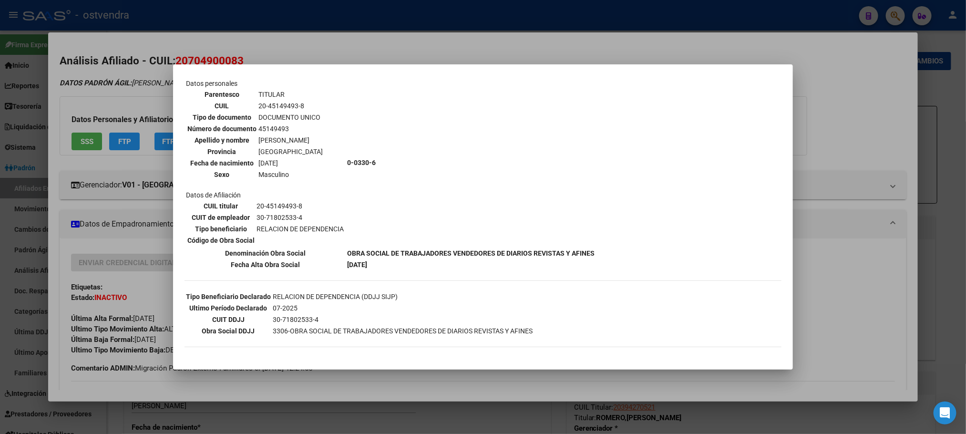
scroll to position [72, 0]
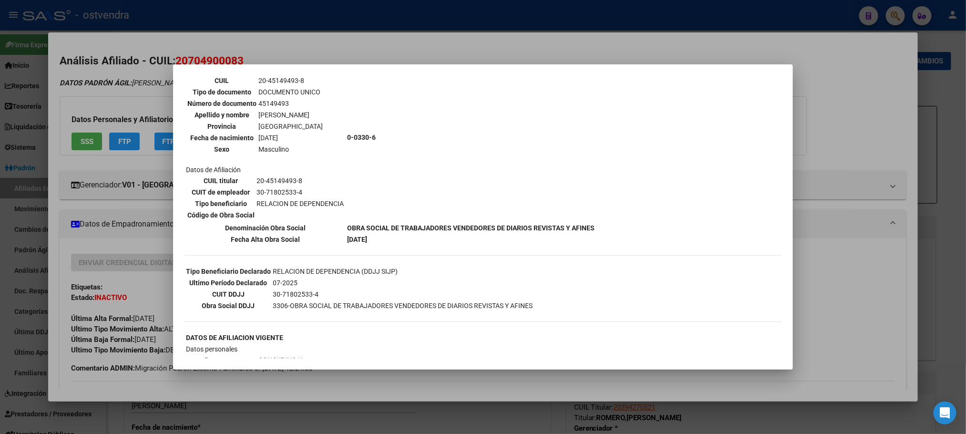
drag, startPoint x: 92, startPoint y: 93, endPoint x: 106, endPoint y: 136, distance: 45.2
click at [92, 95] on div at bounding box center [483, 217] width 966 height 434
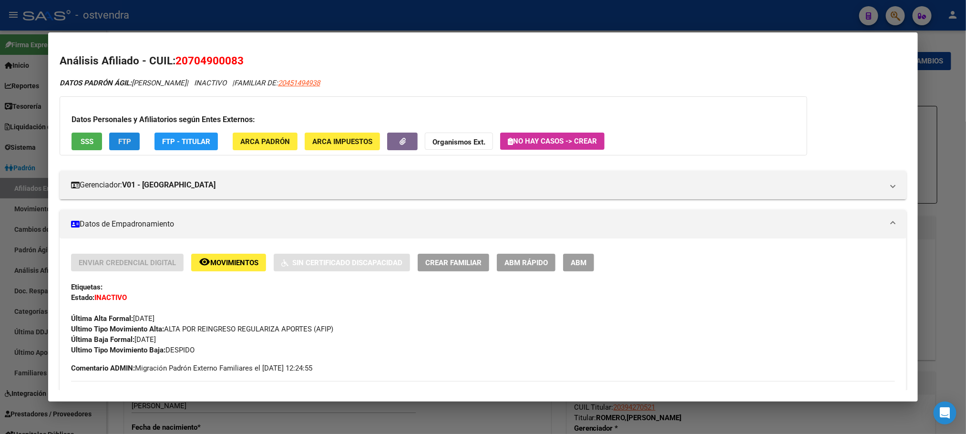
click at [113, 146] on button "FTP" at bounding box center [124, 142] width 31 height 18
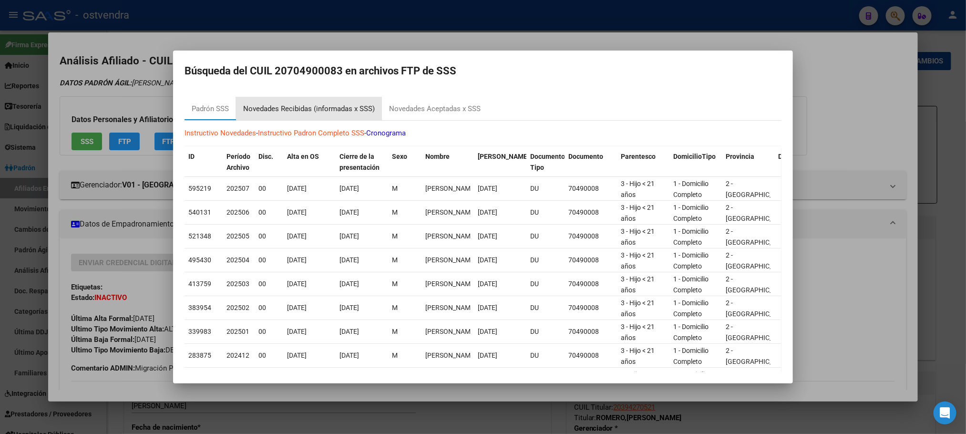
click at [346, 107] on div "Novedades Recibidas (informadas x SSS)" at bounding box center [309, 108] width 132 height 11
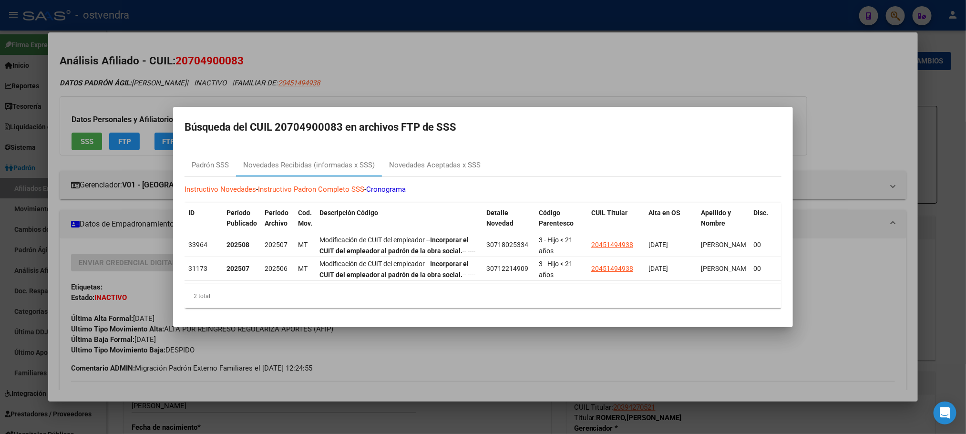
click at [173, 107] on div "Búsqueda del CUIL 20704900083 en archivos FTP de SSS Padrón SSS Novedades Recib…" at bounding box center [483, 217] width 620 height 220
click at [325, 339] on div at bounding box center [483, 217] width 966 height 434
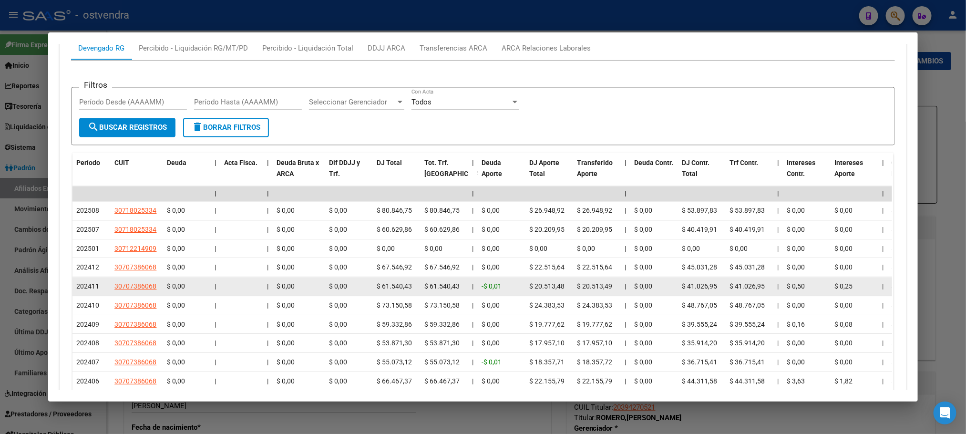
scroll to position [1001, 0]
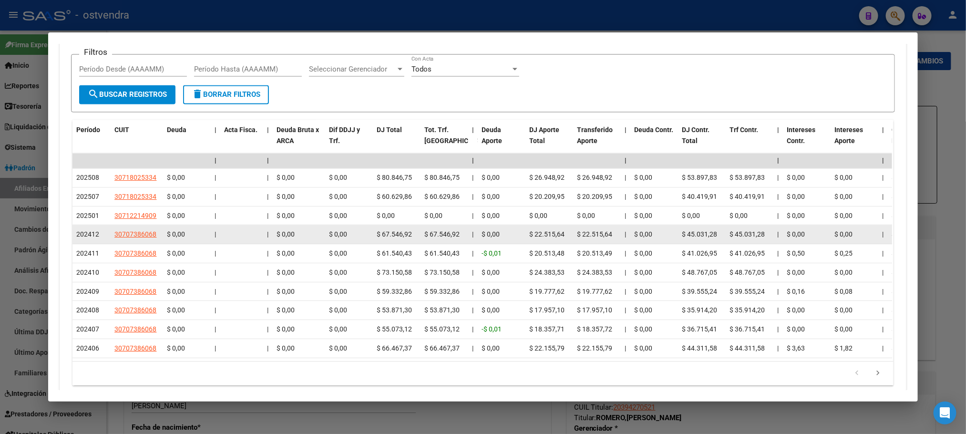
drag, startPoint x: 75, startPoint y: 327, endPoint x: 348, endPoint y: 223, distance: 292.4
click at [348, 225] on datatable-scroller "| | | | | | | | | | | | | 202508 30718025334 $ 0,00 | | $ 0,00 $ 0,00 $ 80.846,…" at bounding box center [481, 255] width 819 height 204
click at [348, 225] on datatable-body-cell "$ 0,00" at bounding box center [349, 234] width 48 height 19
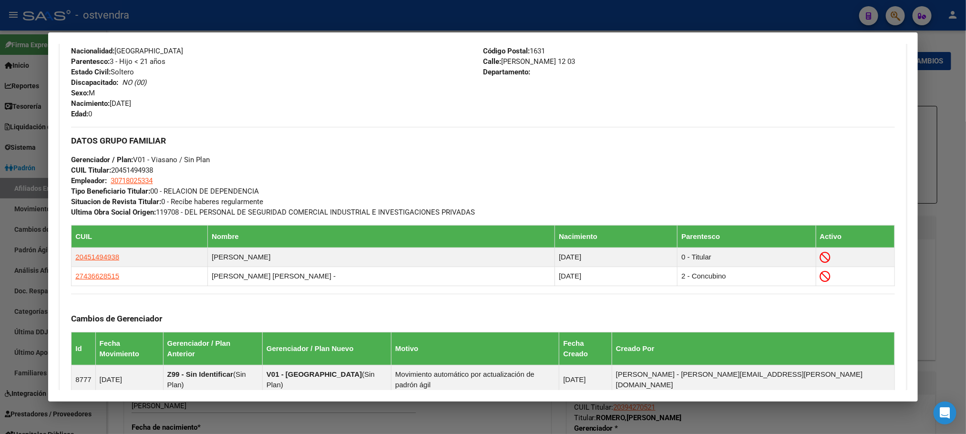
scroll to position [358, 0]
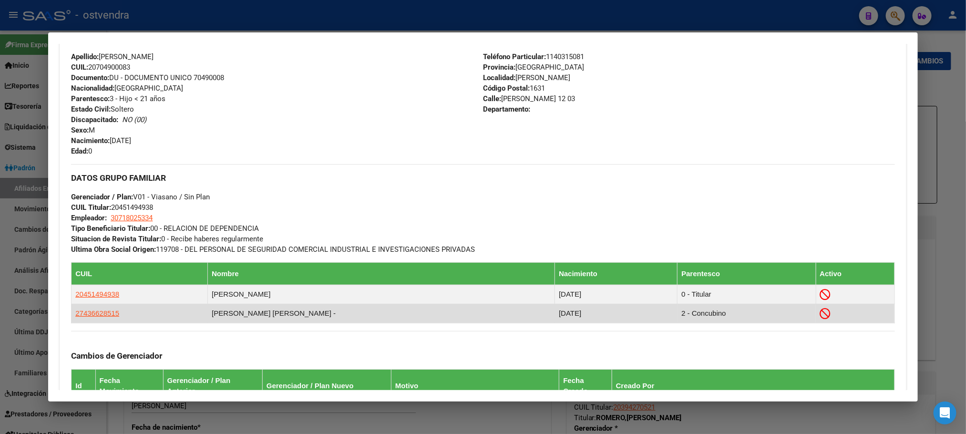
click at [82, 309] on app-link-go-to "27436628515" at bounding box center [97, 313] width 44 height 10
click at [89, 316] on span "27436628515" at bounding box center [97, 313] width 44 height 8
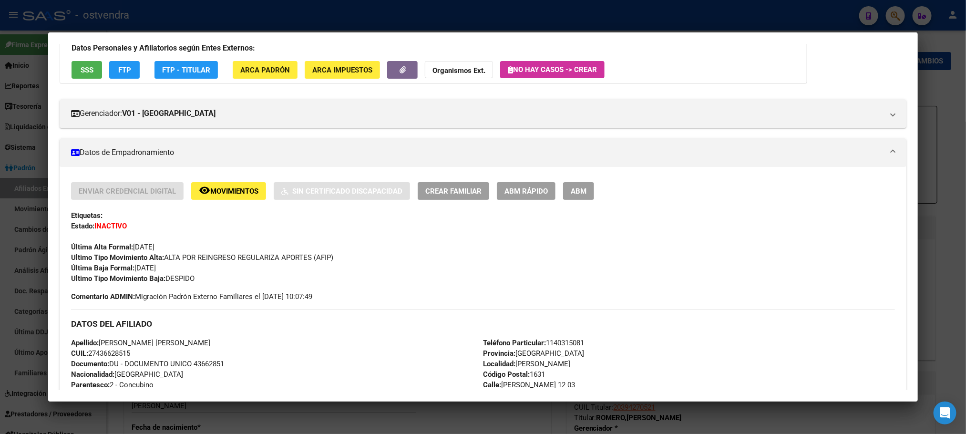
scroll to position [0, 0]
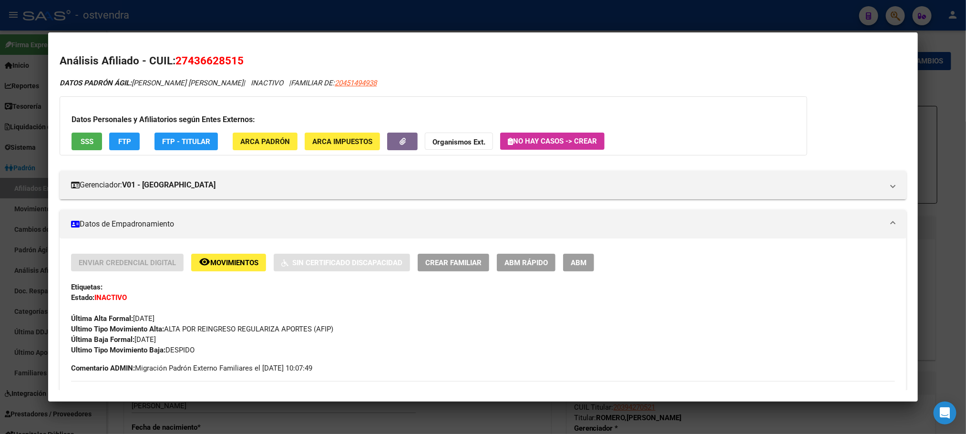
click at [86, 133] on button "SSS" at bounding box center [87, 142] width 31 height 18
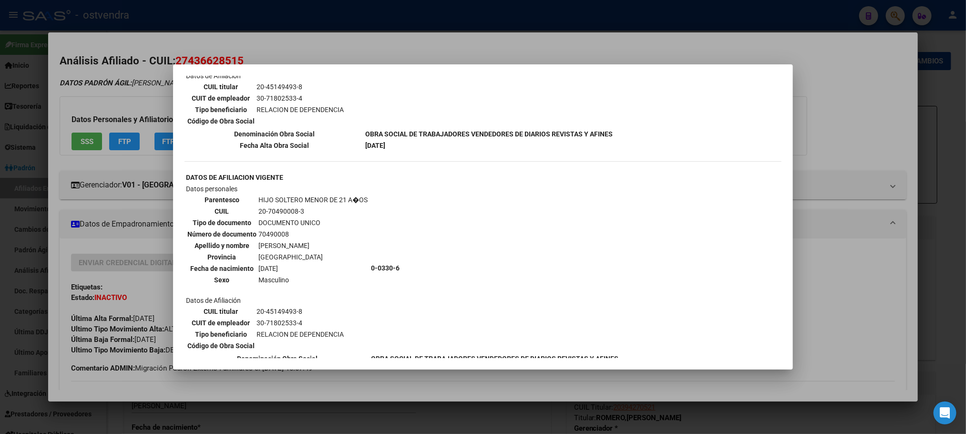
scroll to position [479, 0]
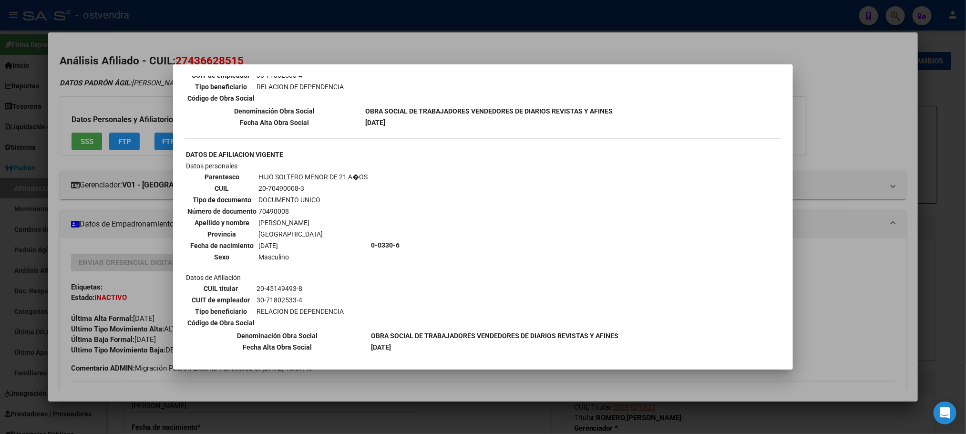
click at [185, 14] on div at bounding box center [483, 217] width 966 height 434
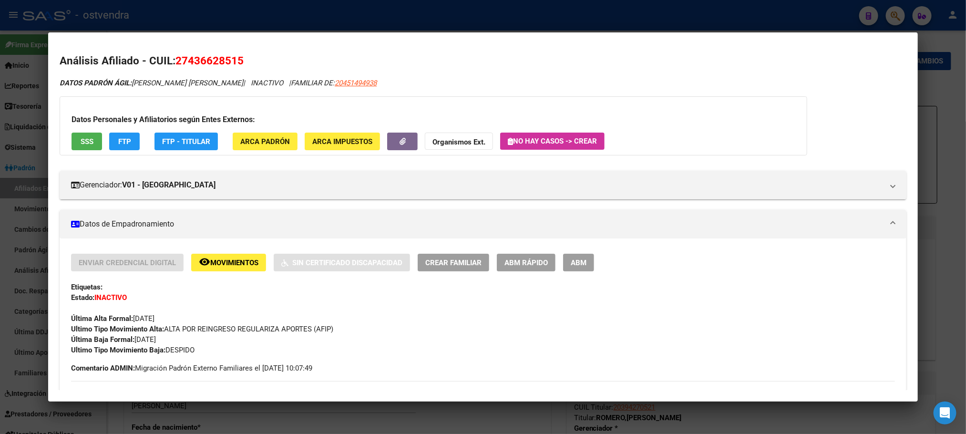
click at [185, 14] on div at bounding box center [483, 217] width 966 height 434
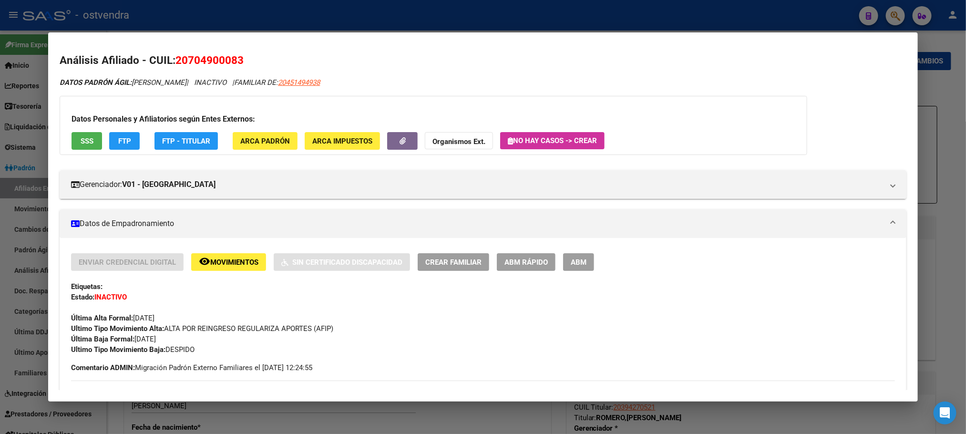
scroll to position [0, 0]
click at [86, 146] on button "SSS" at bounding box center [87, 142] width 31 height 18
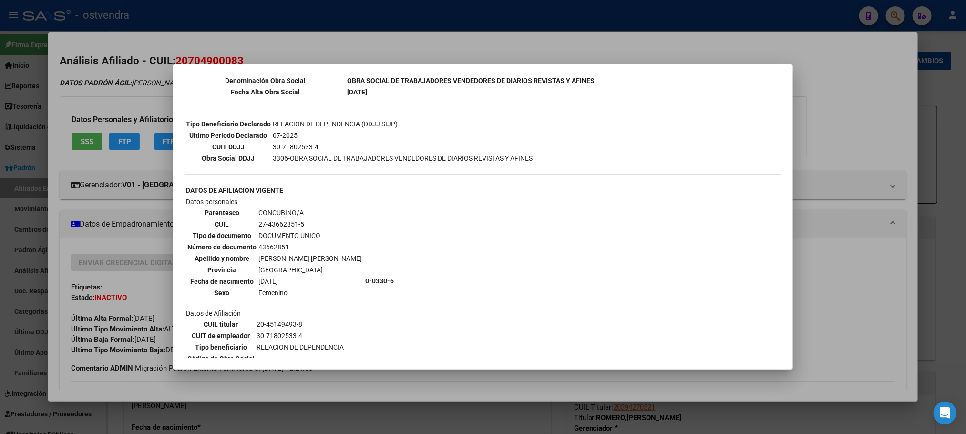
scroll to position [479, 0]
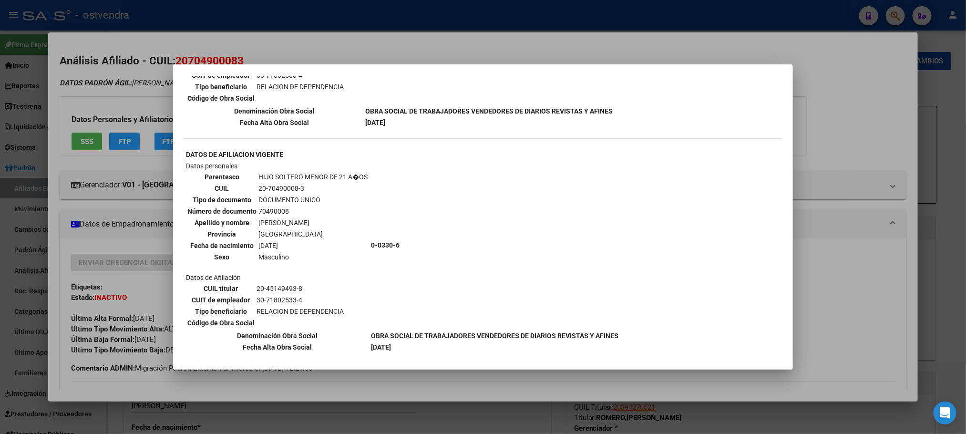
drag, startPoint x: 297, startPoint y: 214, endPoint x: 409, endPoint y: 217, distance: 112.1
click at [403, 214] on tr "Datos personales Parentesco HIJO SOLTERO MENOR DE 21 A�OS CUIL 20-70490008-3 Ti…" at bounding box center [401, 245] width 433 height 169
drag, startPoint x: 412, startPoint y: 218, endPoint x: 415, endPoint y: 269, distance: 51.1
click at [412, 219] on td "0-0330-6" at bounding box center [494, 245] width 248 height 169
drag, startPoint x: 422, startPoint y: 281, endPoint x: 368, endPoint y: 329, distance: 72.2
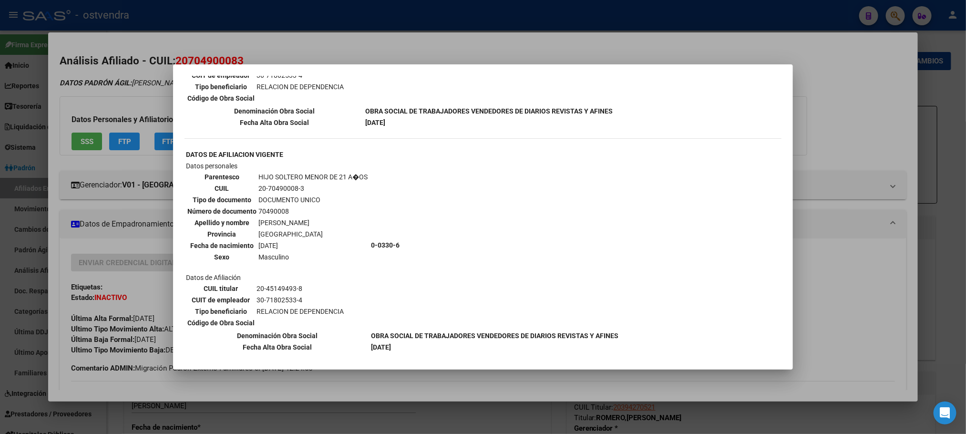
click at [420, 282] on td "0-0330-6" at bounding box center [494, 245] width 248 height 169
drag, startPoint x: 364, startPoint y: 333, endPoint x: 428, endPoint y: 345, distance: 65.4
drag, startPoint x: 428, startPoint y: 345, endPoint x: 426, endPoint y: 292, distance: 52.9
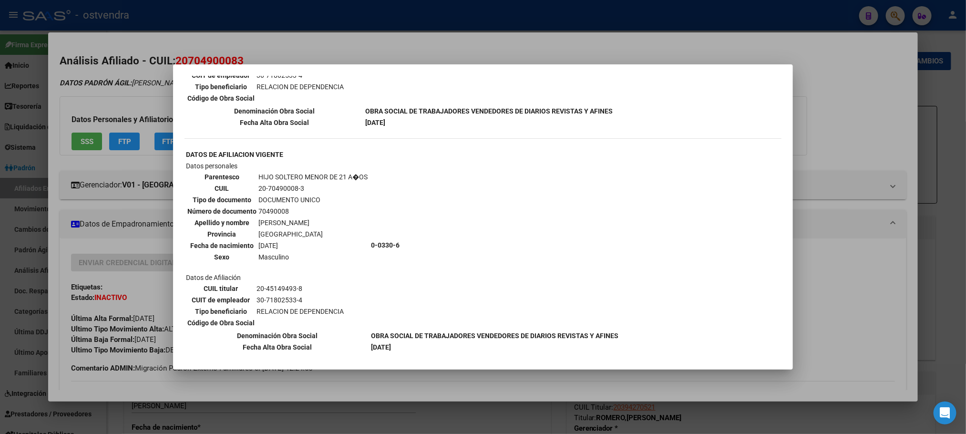
click at [438, 258] on td "0-0330-6" at bounding box center [494, 245] width 248 height 169
click at [859, 68] on div at bounding box center [483, 217] width 966 height 434
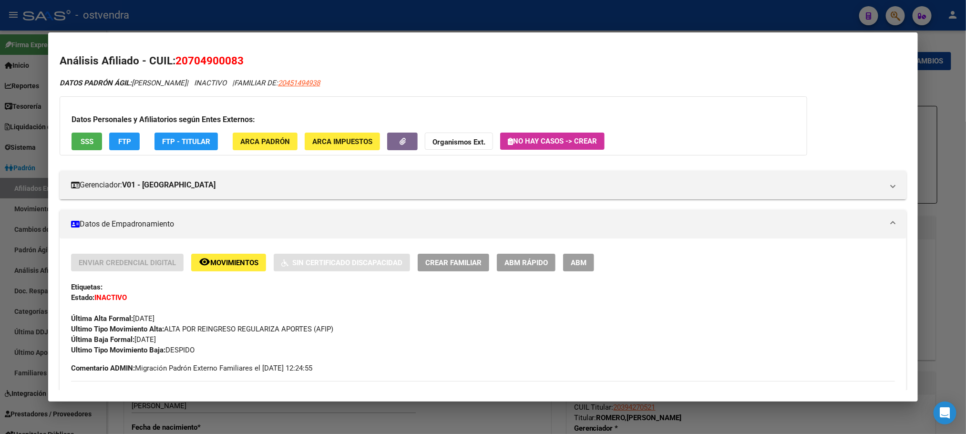
drag, startPoint x: 811, startPoint y: 16, endPoint x: 228, endPoint y: 109, distance: 590.8
click at [811, 16] on div at bounding box center [483, 217] width 966 height 434
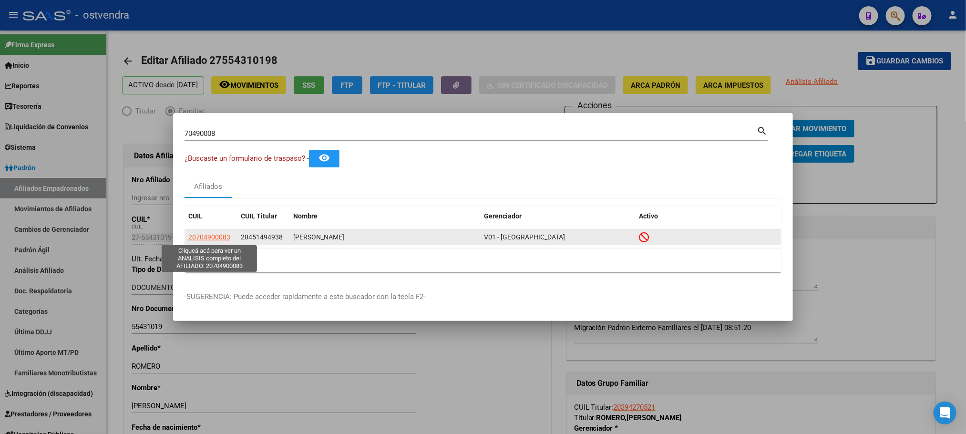
click at [201, 236] on span "20704900083" at bounding box center [209, 237] width 42 height 8
type textarea "20704900083"
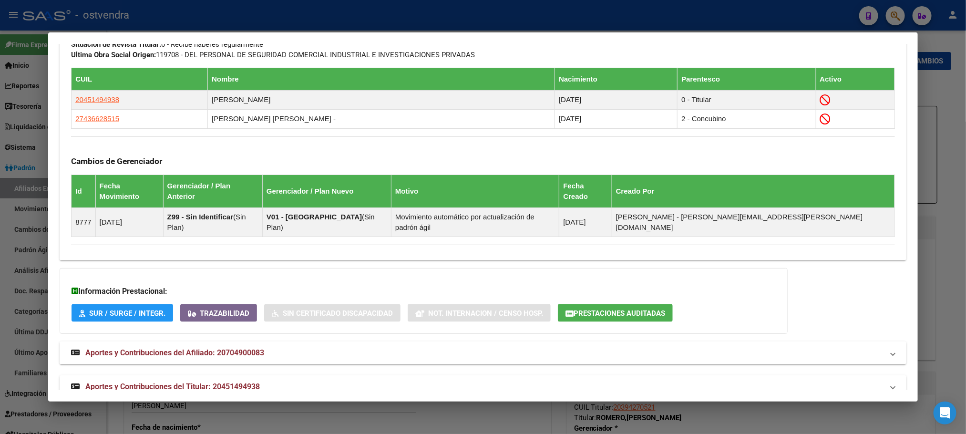
scroll to position [552, 0]
click at [628, 283] on div "Información Prestacional: SUR / SURGE / INTEGR. Trazabilidad Sin Certificado Di…" at bounding box center [424, 300] width 728 height 66
click at [628, 308] on span "Prestaciones Auditadas" at bounding box center [619, 312] width 92 height 9
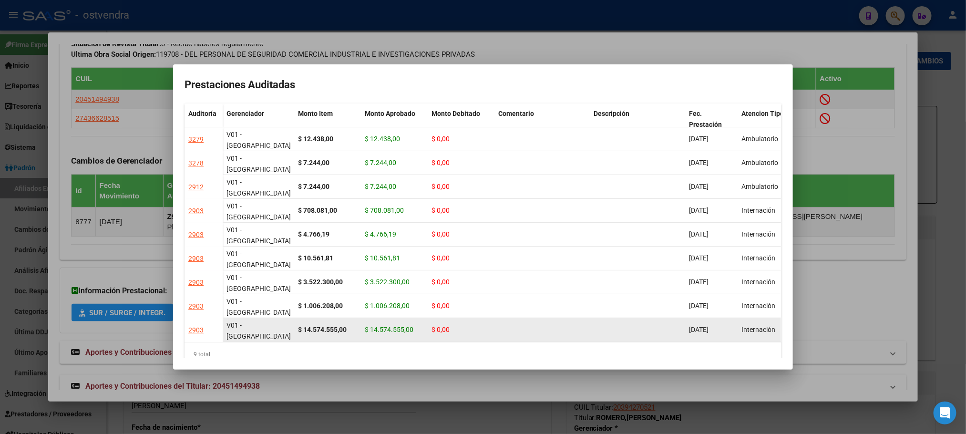
drag, startPoint x: 291, startPoint y: 281, endPoint x: 601, endPoint y: 286, distance: 310.4
click at [601, 318] on div "V01 - Viasano $ 14.574.555,00 $ 14.574.555,00 $ 0,00 30/09/2024 Internación Jan…" at bounding box center [595, 330] width 744 height 24
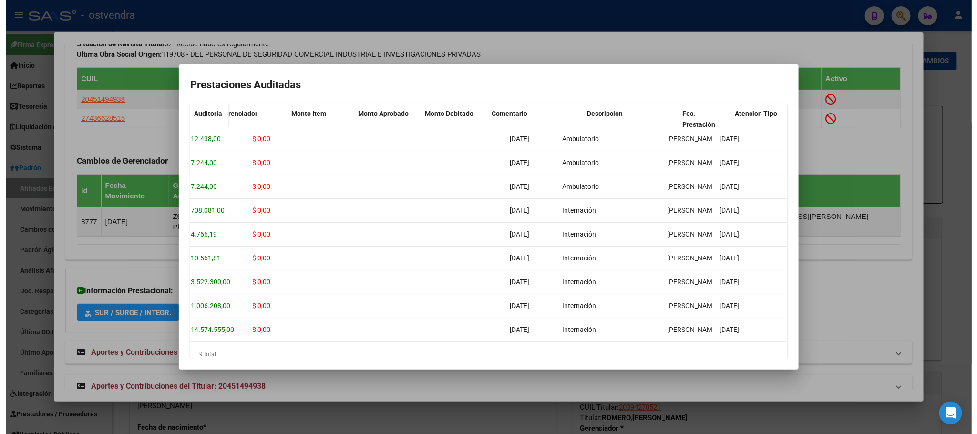
scroll to position [0, 0]
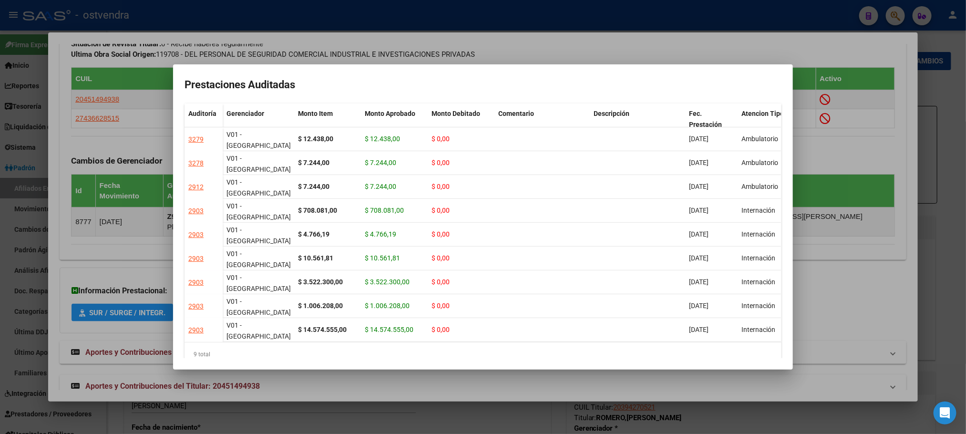
click at [430, 72] on div at bounding box center [483, 217] width 966 height 434
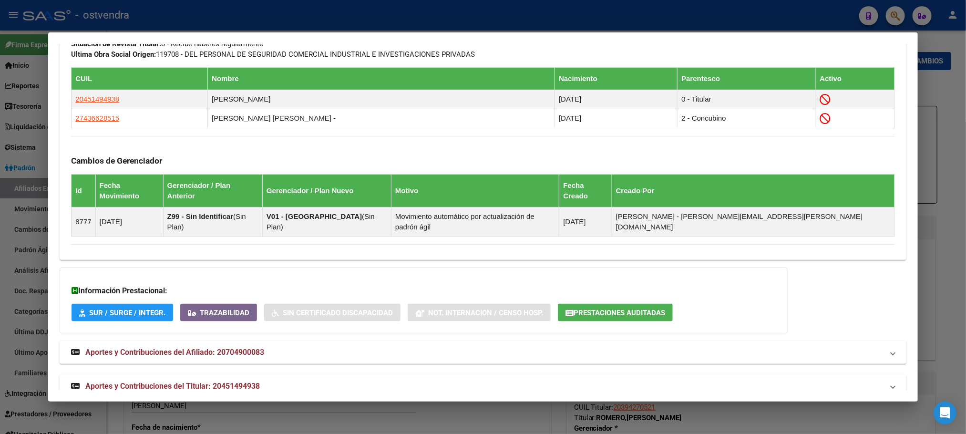
click at [641, 308] on span "Prestaciones Auditadas" at bounding box center [619, 312] width 92 height 9
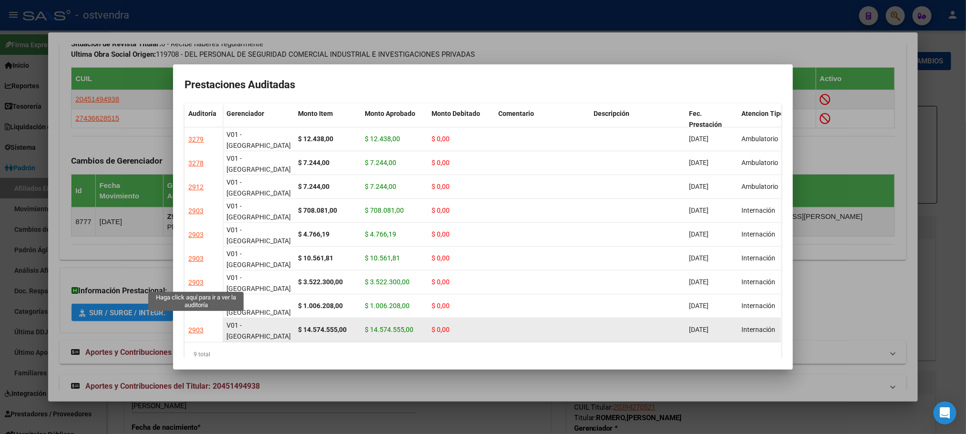
click at [191, 325] on div "2903" at bounding box center [195, 330] width 15 height 11
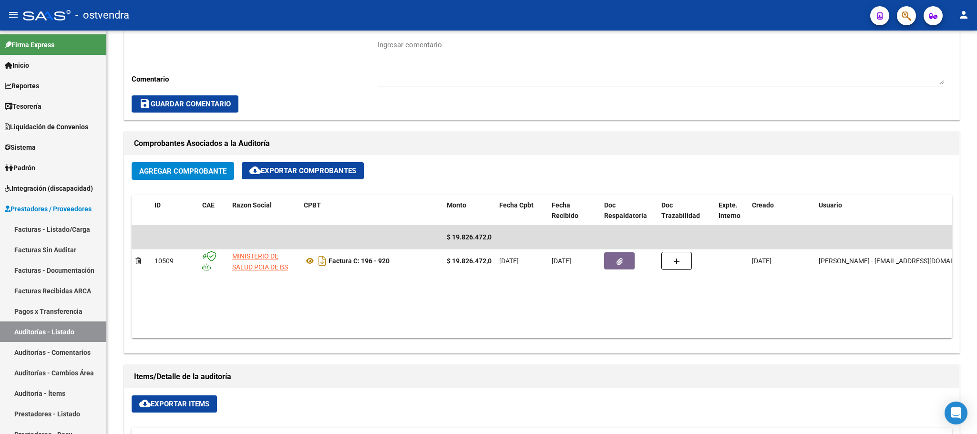
scroll to position [358, 0]
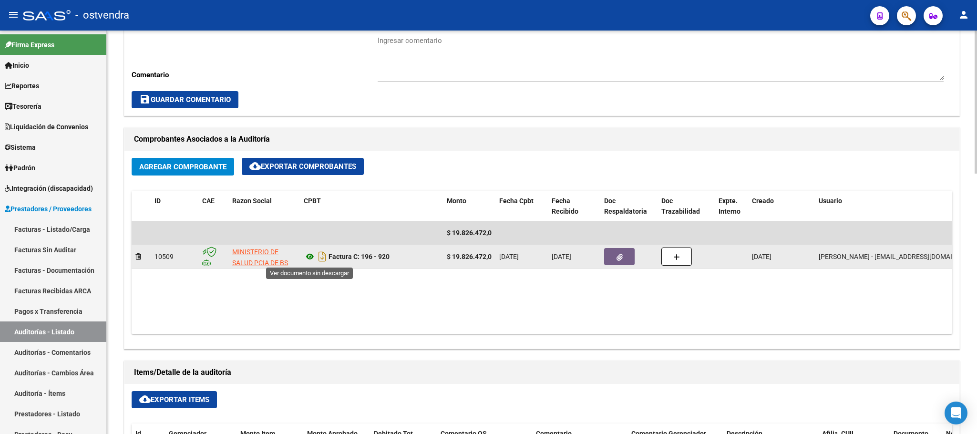
click at [305, 259] on icon at bounding box center [310, 256] width 12 height 11
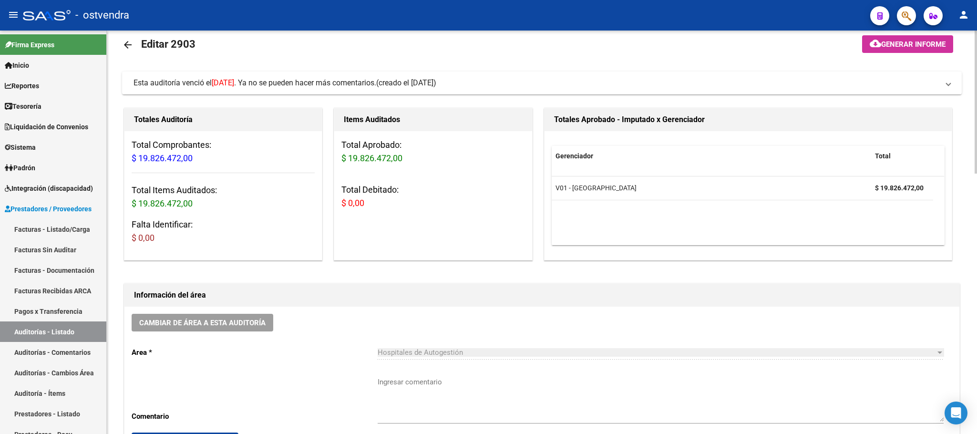
scroll to position [0, 0]
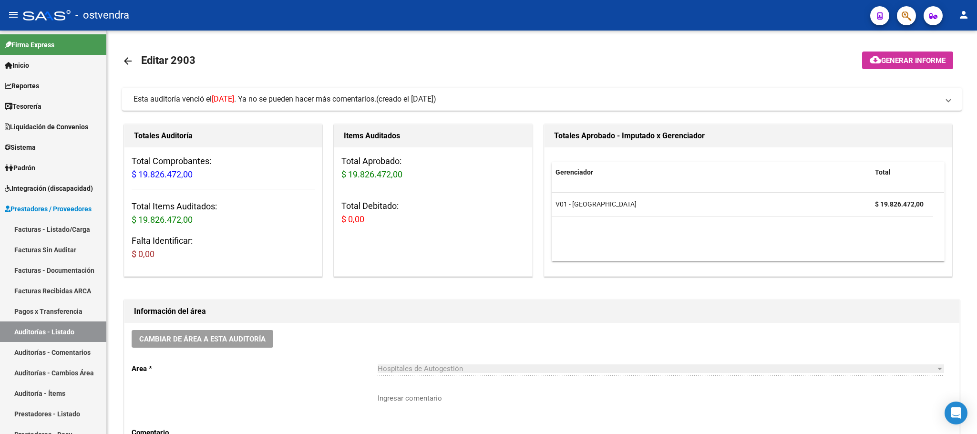
click at [910, 12] on icon "button" at bounding box center [906, 15] width 10 height 11
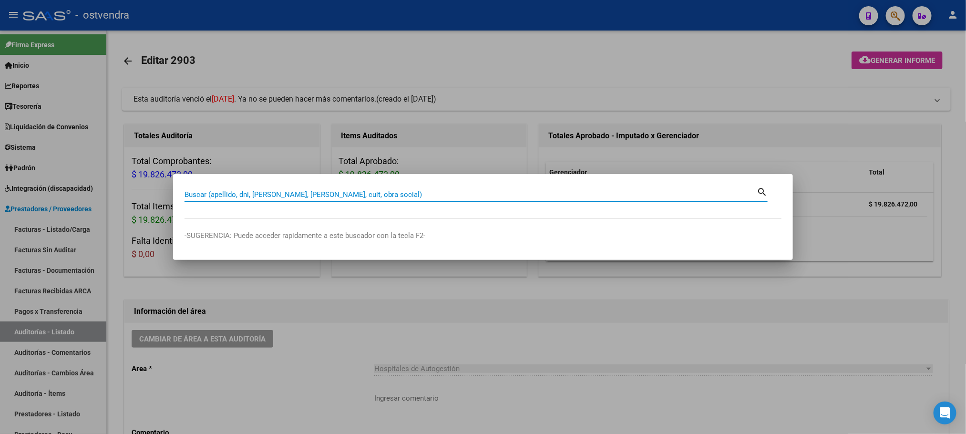
paste input "48089024"
type input "48089024"
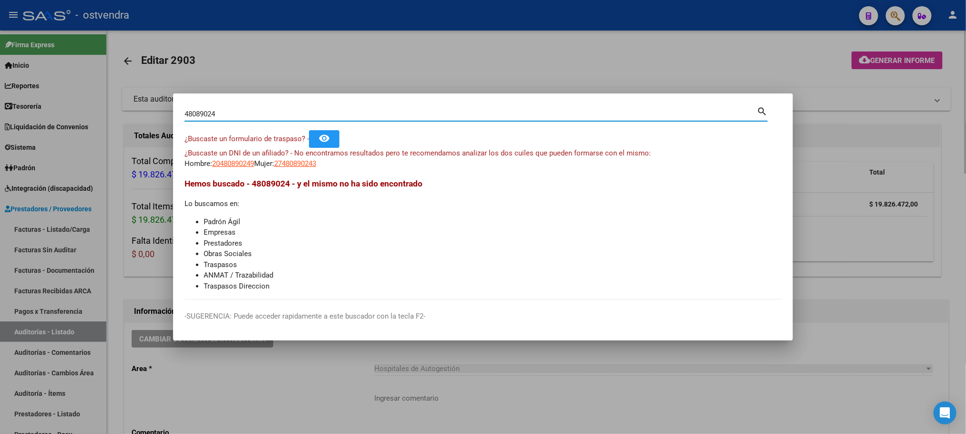
click at [348, 84] on div at bounding box center [483, 217] width 966 height 434
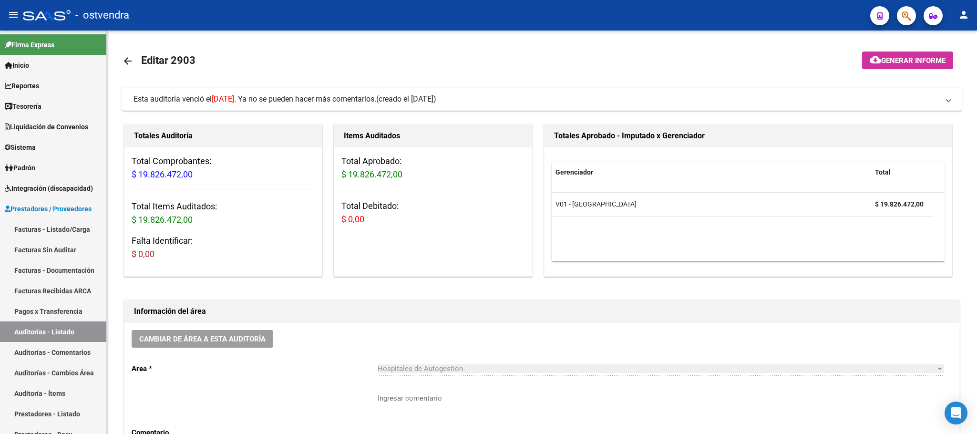
scroll to position [381, 0]
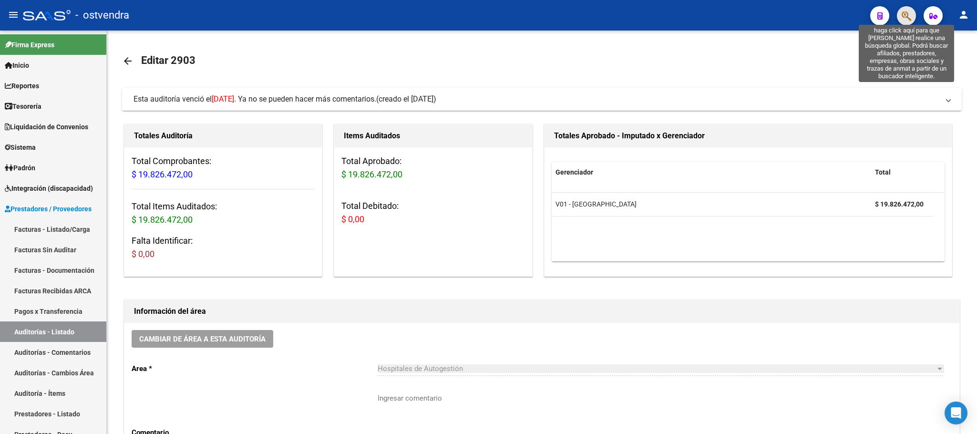
click at [905, 13] on icon "button" at bounding box center [906, 15] width 10 height 11
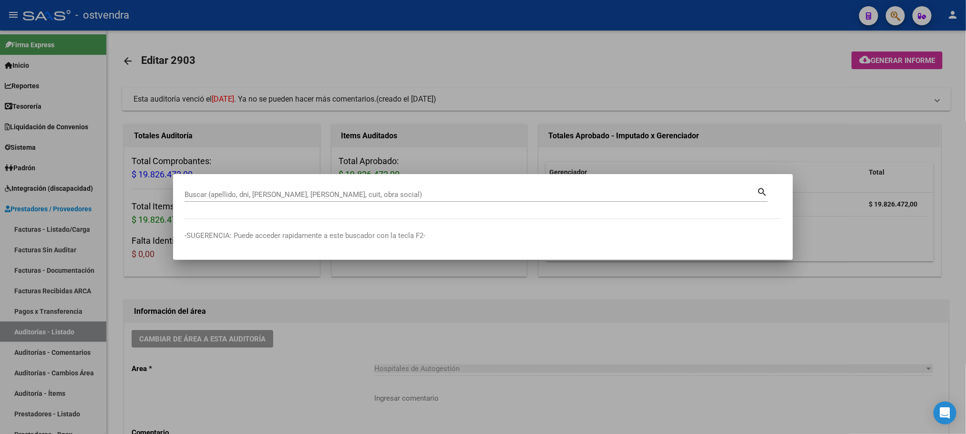
paste input "20480289022"
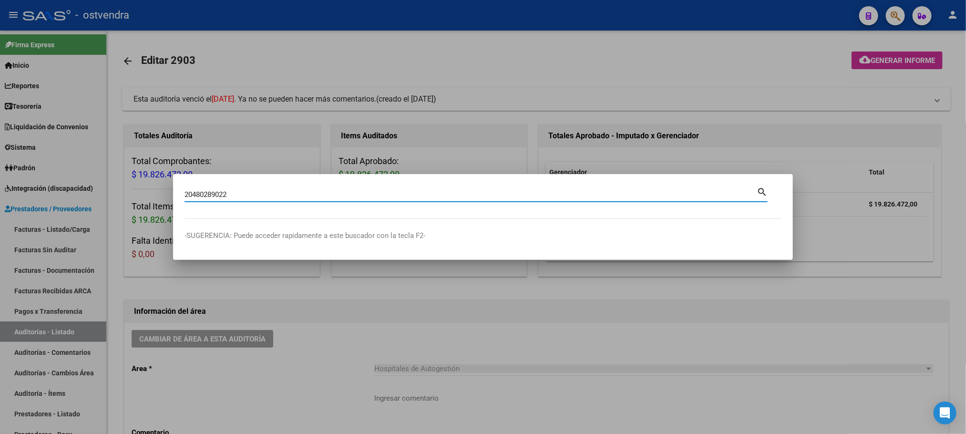
type input "20480289022"
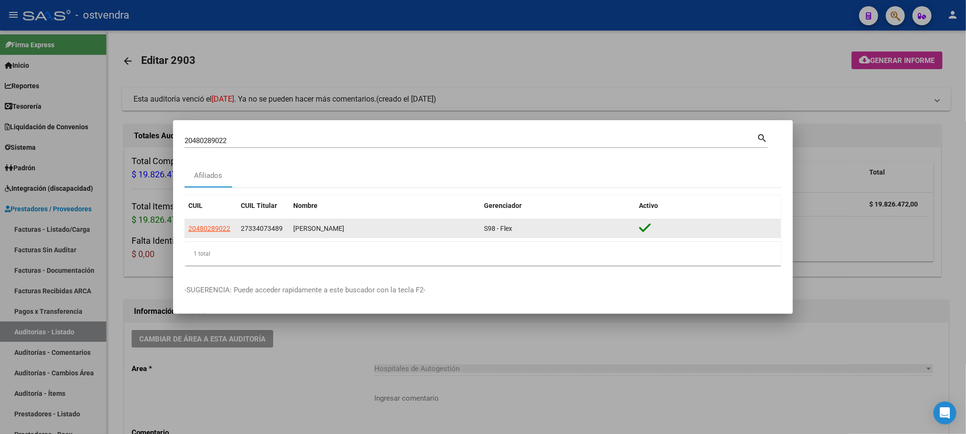
drag, startPoint x: 211, startPoint y: 235, endPoint x: 206, endPoint y: 228, distance: 7.9
click at [210, 234] on datatable-body-cell "20480289022" at bounding box center [210, 228] width 52 height 19
click at [206, 228] on span "20480289022" at bounding box center [209, 229] width 42 height 8
type textarea "20480289022"
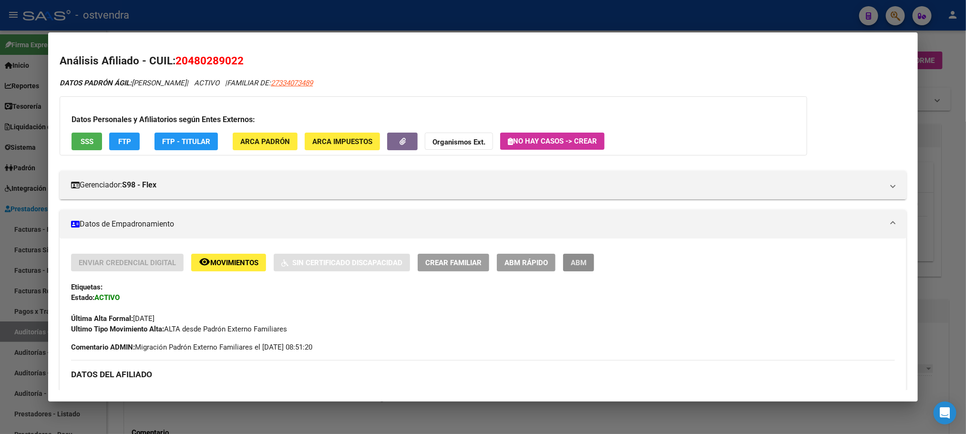
click at [585, 262] on button "ABM" at bounding box center [578, 263] width 31 height 18
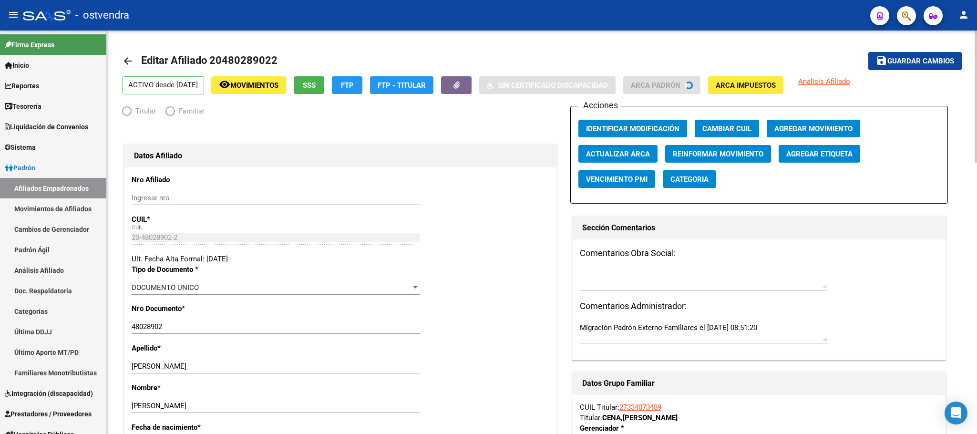
radio input "true"
type input "30-70764277-3"
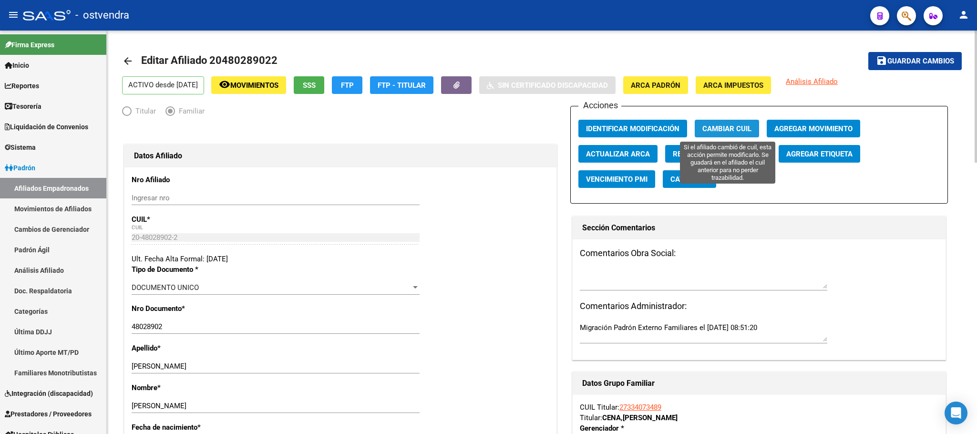
click at [728, 128] on span "Cambiar CUIL" at bounding box center [726, 128] width 49 height 9
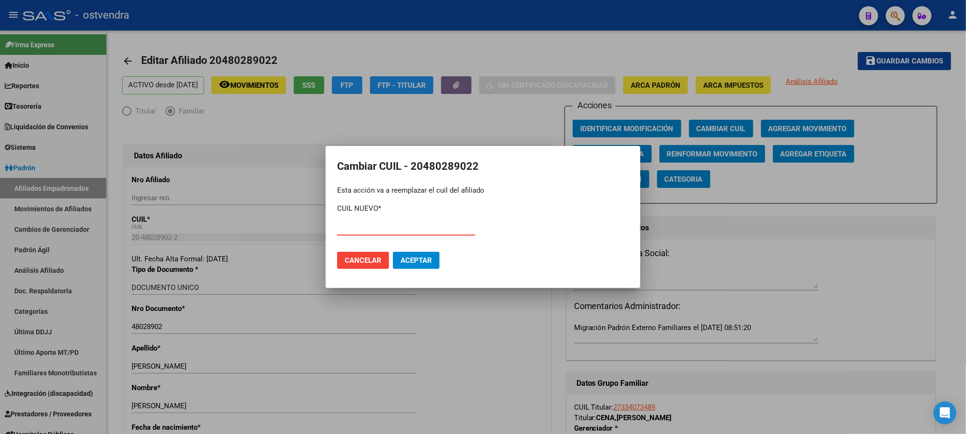
paste input "20-48089024-9"
type input "20-48089024-9"
click at [422, 259] on span "Aceptar" at bounding box center [415, 260] width 31 height 9
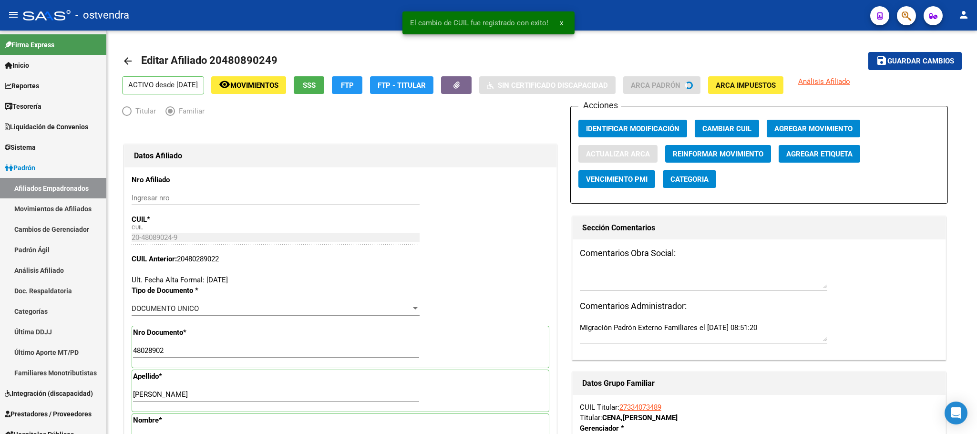
type input "48089024"
type input "[PERSON_NAME]"
type input "[DATE]"
type input "LA REJA"
type input "A¹ASCO"
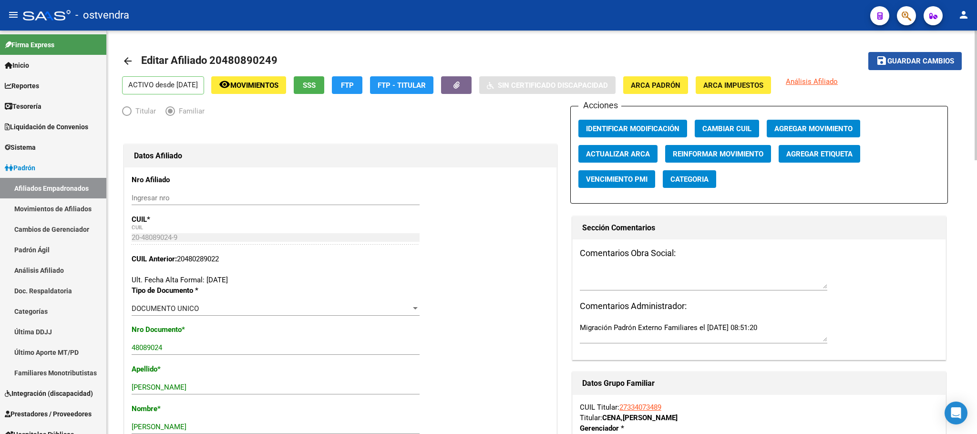
click at [910, 64] on span "Guardar cambios" at bounding box center [920, 61] width 67 height 9
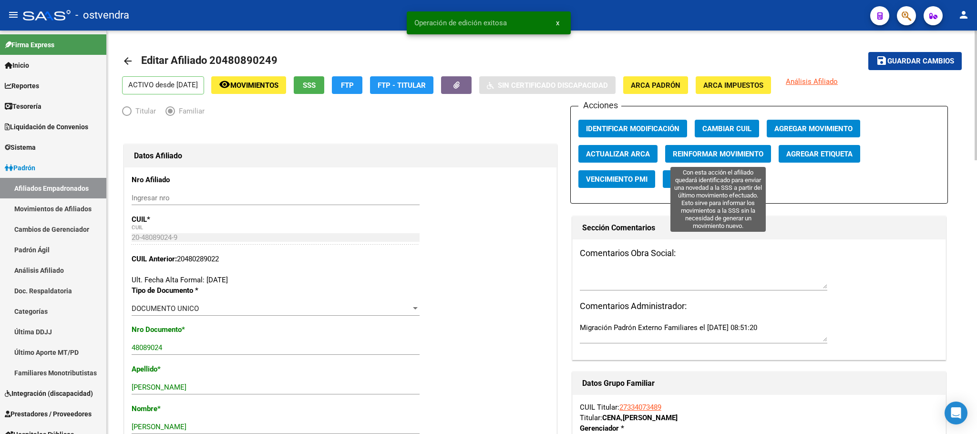
click at [724, 152] on span "Reinformar Movimiento" at bounding box center [718, 154] width 91 height 9
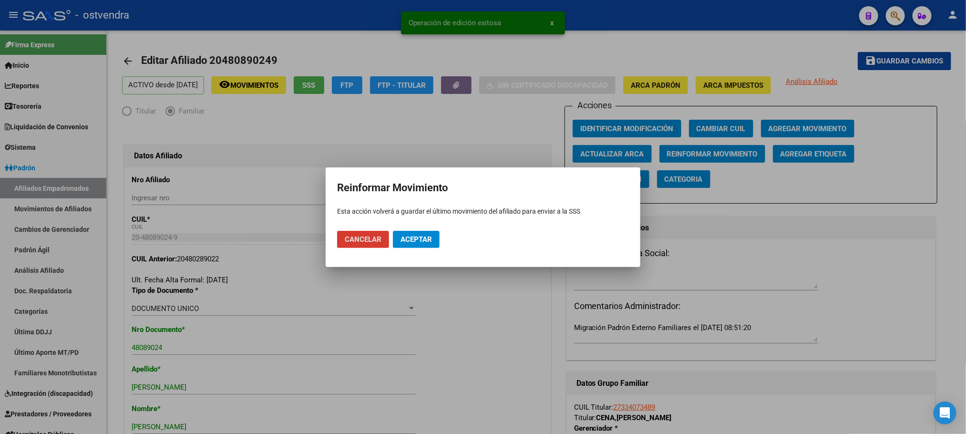
click at [418, 235] on span "Aceptar" at bounding box center [415, 239] width 31 height 9
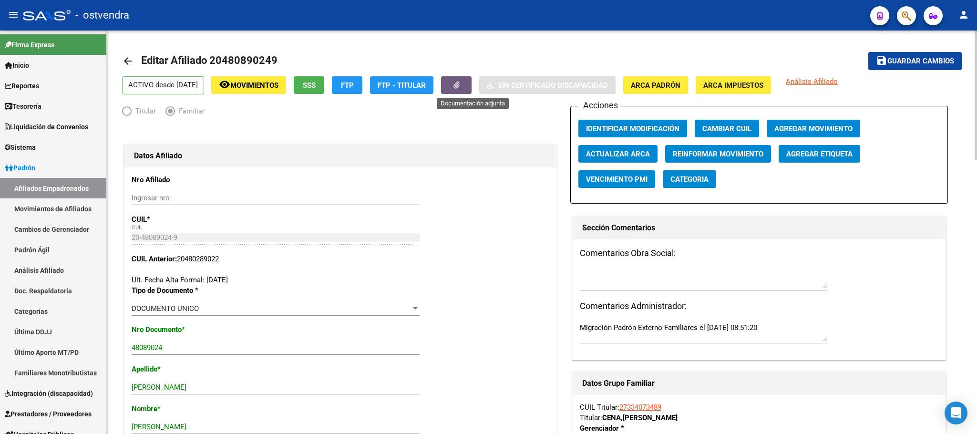
click at [471, 82] on button "button" at bounding box center [456, 85] width 31 height 18
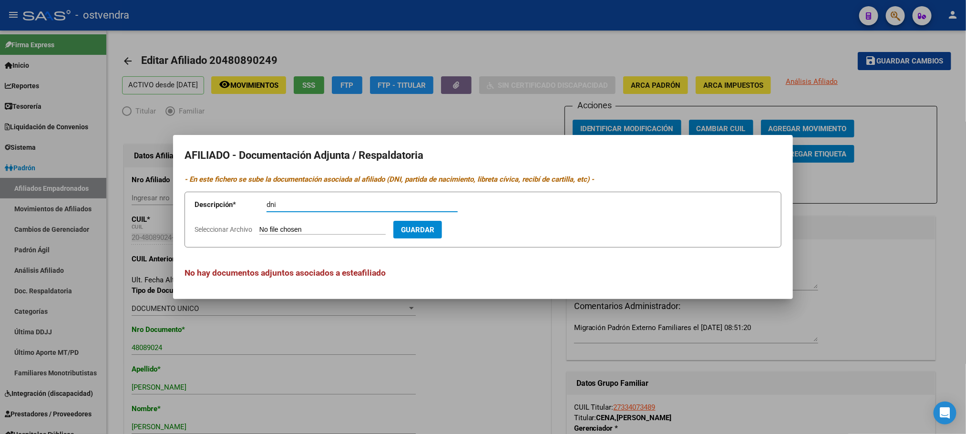
type input "dni"
click at [340, 227] on input "Seleccionar Archivo" at bounding box center [322, 229] width 126 height 9
type input "C:\fakepath\WhatsApp Image [DATE] 10.29.00.jpeg"
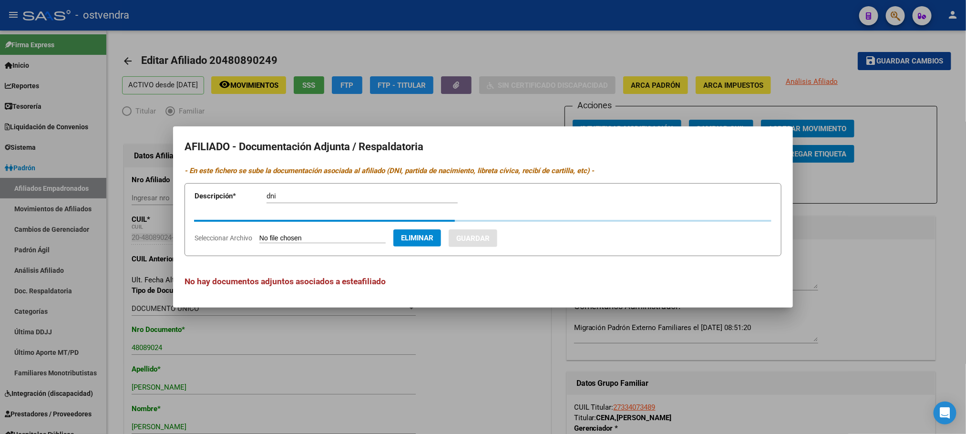
click at [321, 202] on div "dni Descripción" at bounding box center [361, 196] width 191 height 14
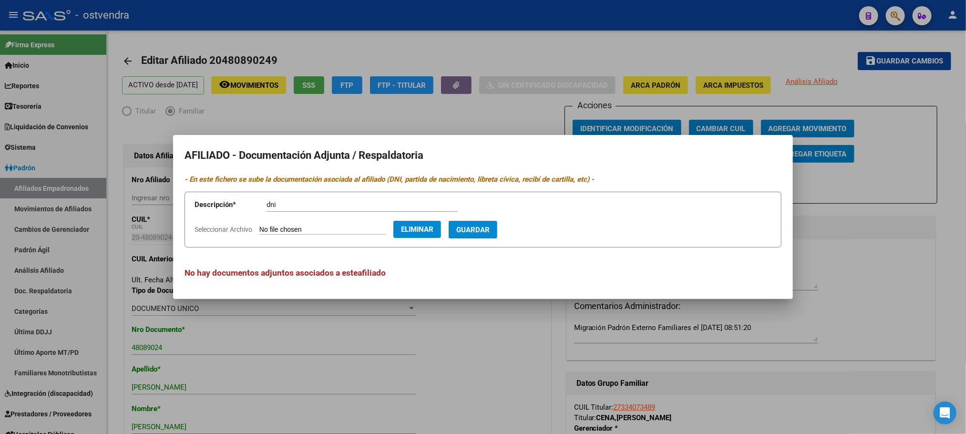
click at [315, 196] on app-form-text-field "Descripción * dni Descripción" at bounding box center [332, 206] width 277 height 29
click at [311, 206] on input "dni" at bounding box center [361, 204] width 191 height 9
type input "dni frente"
click at [485, 229] on span "Guardar" at bounding box center [472, 229] width 33 height 9
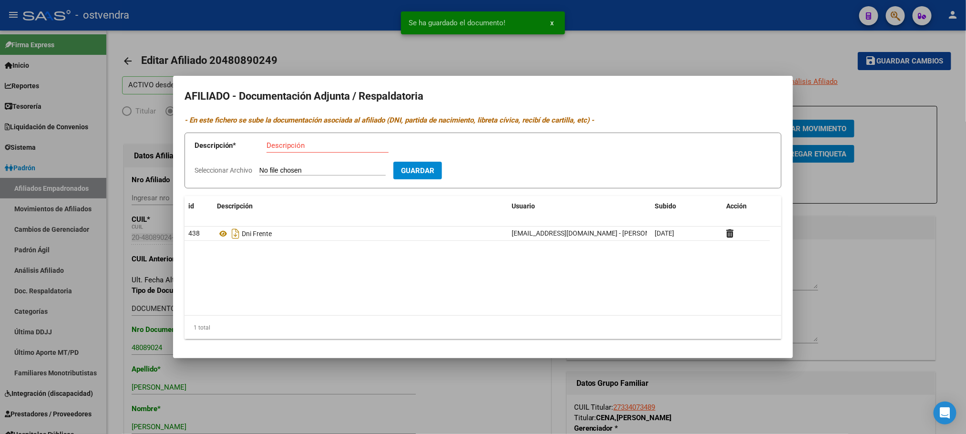
drag, startPoint x: 456, startPoint y: 51, endPoint x: 511, endPoint y: 133, distance: 98.4
click at [456, 51] on div at bounding box center [483, 217] width 966 height 434
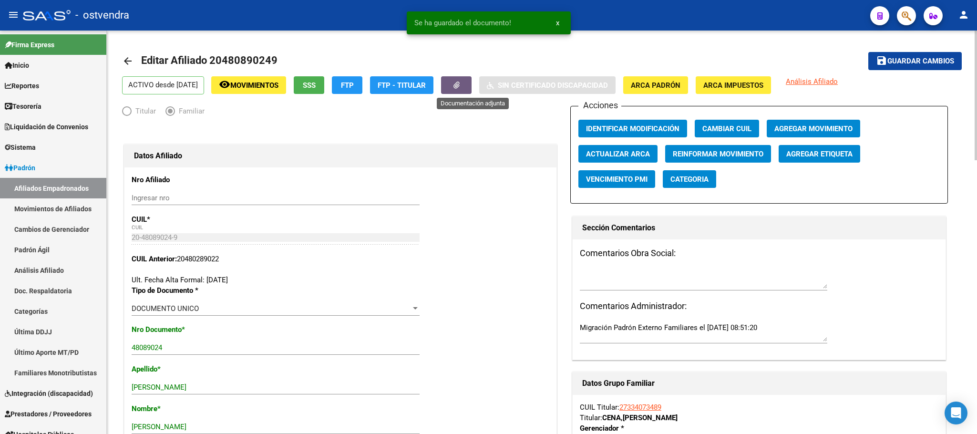
click at [471, 83] on button "button" at bounding box center [456, 85] width 31 height 18
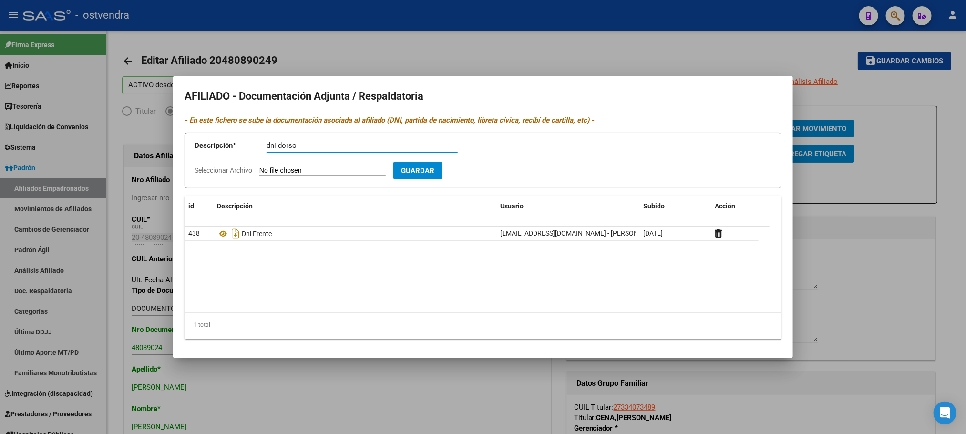
type input "dni dorso"
click at [329, 170] on input "Seleccionar Archivo" at bounding box center [322, 170] width 126 height 9
type input "C:\fakepath\WhatsApp Image [DATE] 10.29.10.jpeg"
click at [490, 168] on span "Guardar" at bounding box center [472, 170] width 33 height 9
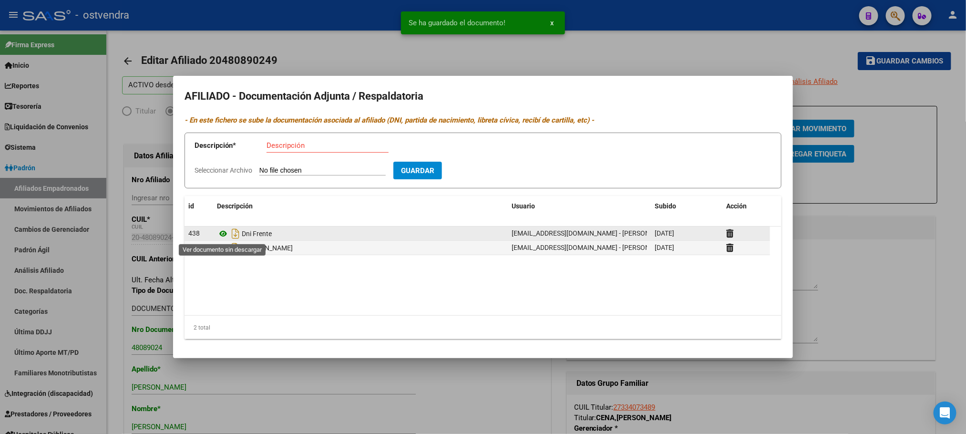
click at [224, 235] on icon at bounding box center [223, 233] width 12 height 11
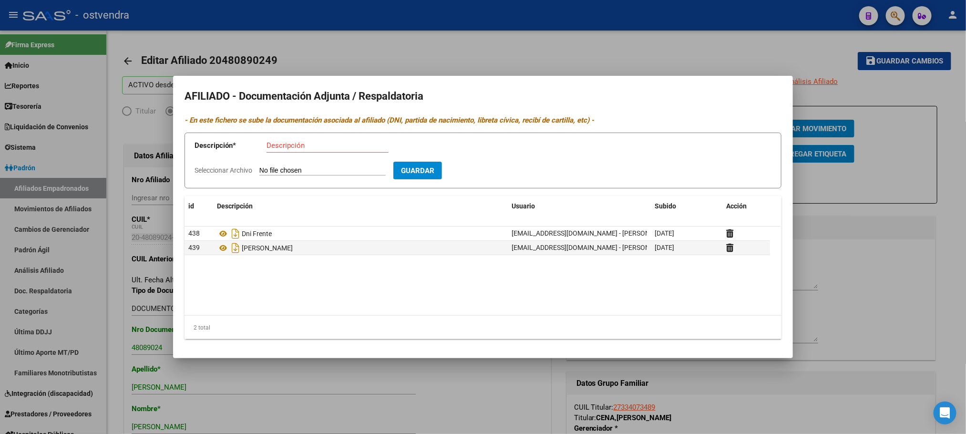
click at [238, 36] on div at bounding box center [483, 217] width 966 height 434
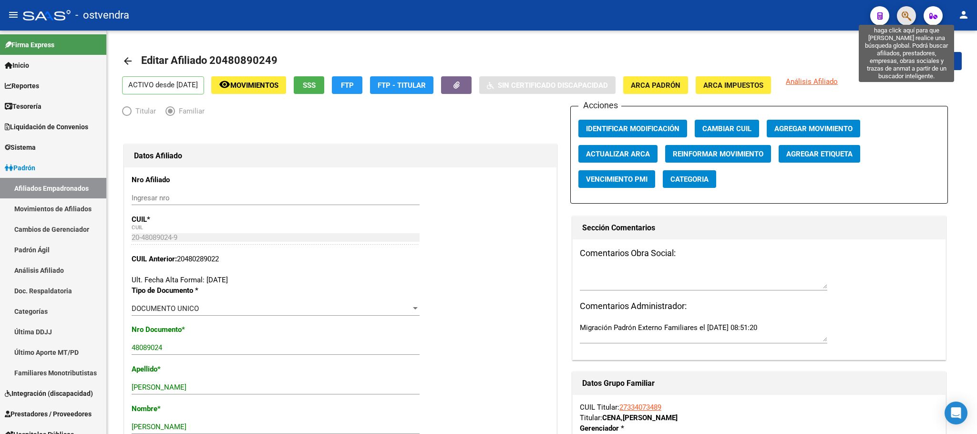
click at [904, 16] on icon "button" at bounding box center [906, 15] width 10 height 11
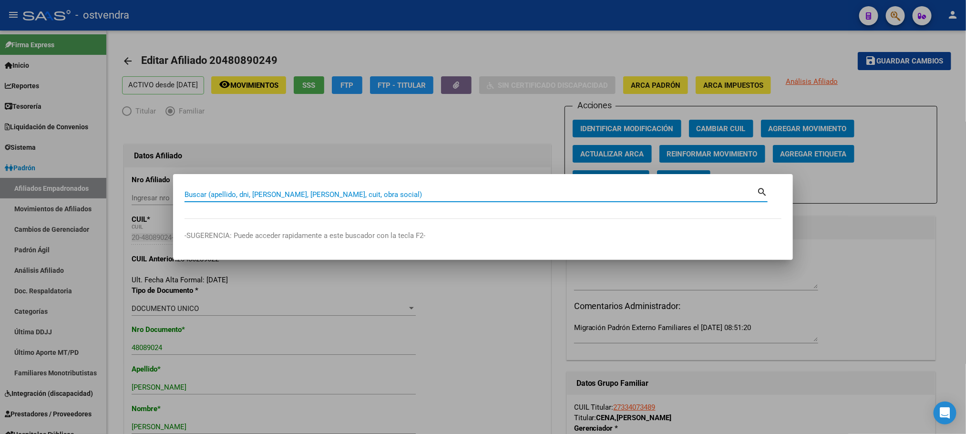
paste input "70673244"
type input "70673244"
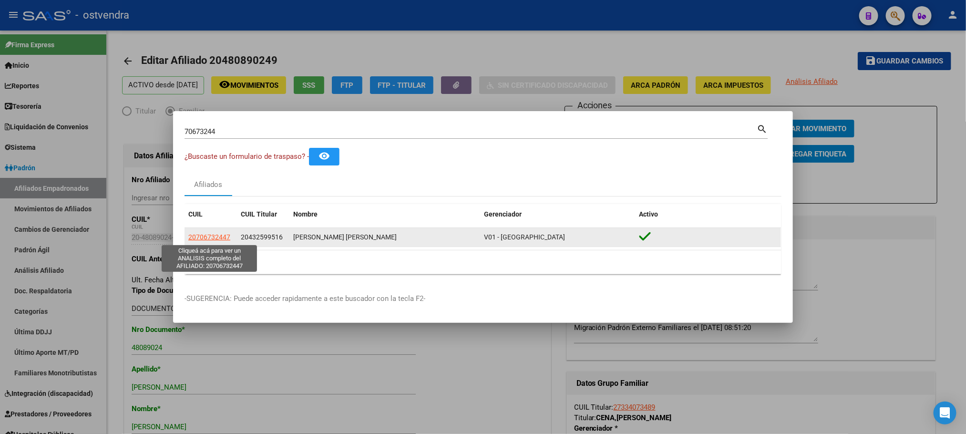
click at [197, 237] on span "20706732447" at bounding box center [209, 237] width 42 height 8
type textarea "20706732447"
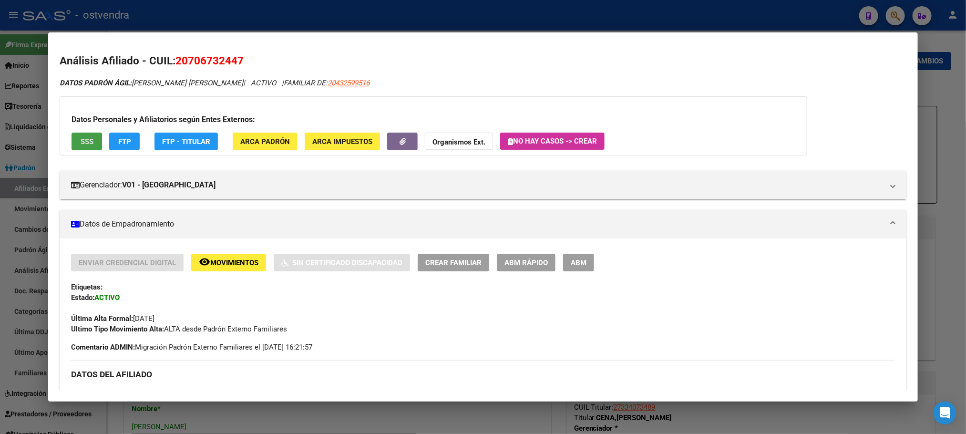
click at [81, 137] on span "SSS" at bounding box center [87, 141] width 13 height 9
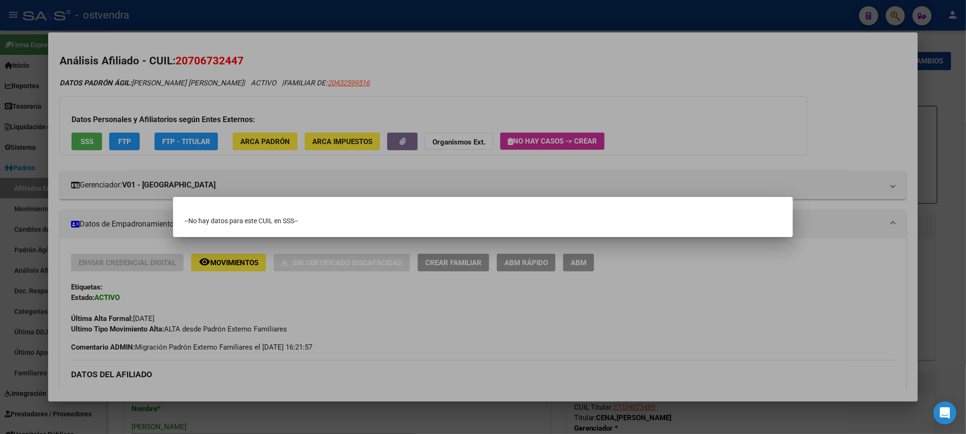
click at [149, 99] on div at bounding box center [483, 217] width 966 height 434
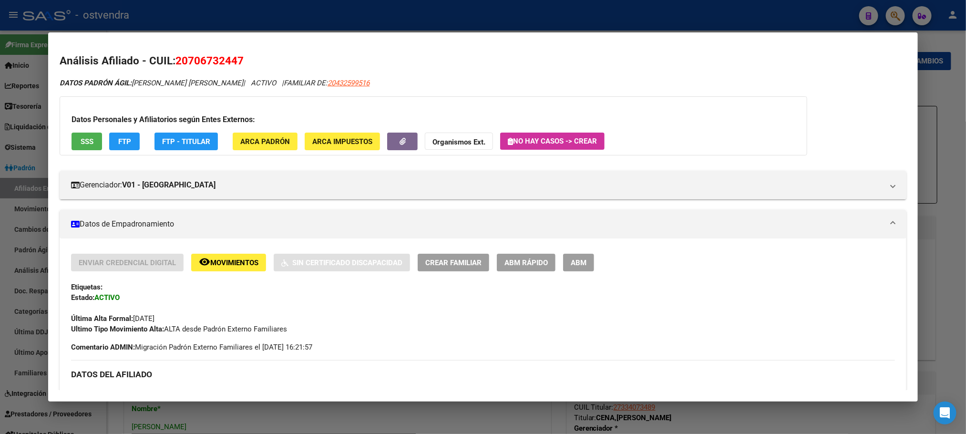
click at [116, 154] on div "Datos Personales y Afiliatorios según Entes Externos: SSS FTP FTP - Titular ARC…" at bounding box center [433, 125] width 747 height 59
click at [116, 148] on button "FTP" at bounding box center [124, 142] width 31 height 18
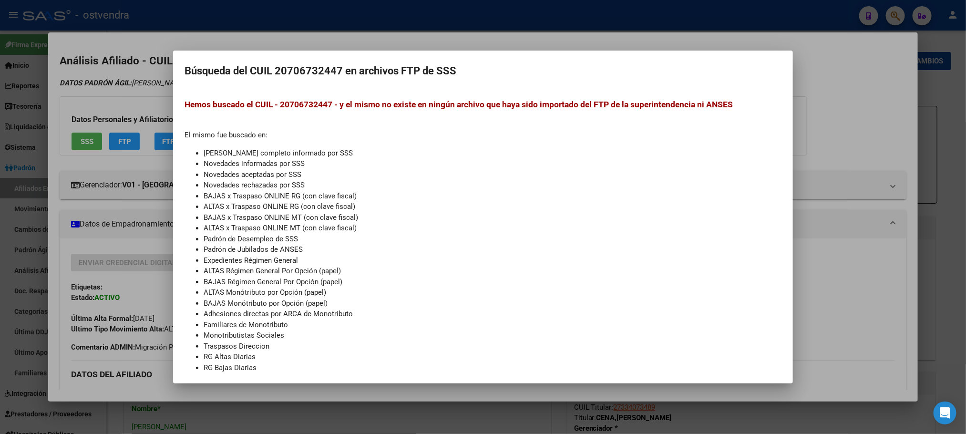
click at [86, 102] on div at bounding box center [483, 217] width 966 height 434
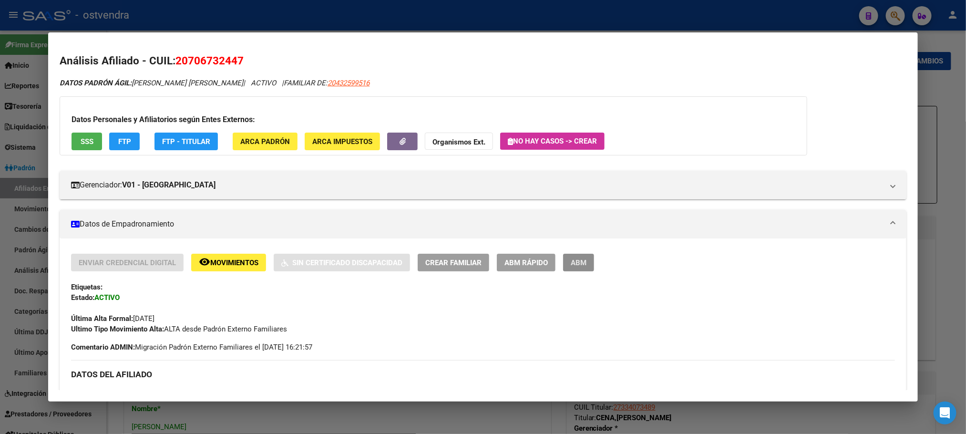
click at [582, 267] on button "ABM" at bounding box center [578, 263] width 31 height 18
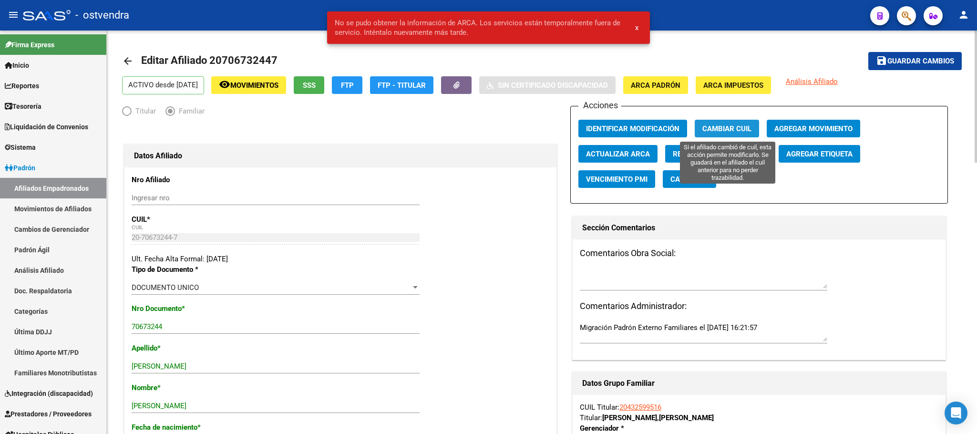
click at [728, 129] on span "Cambiar CUIL" at bounding box center [726, 128] width 49 height 9
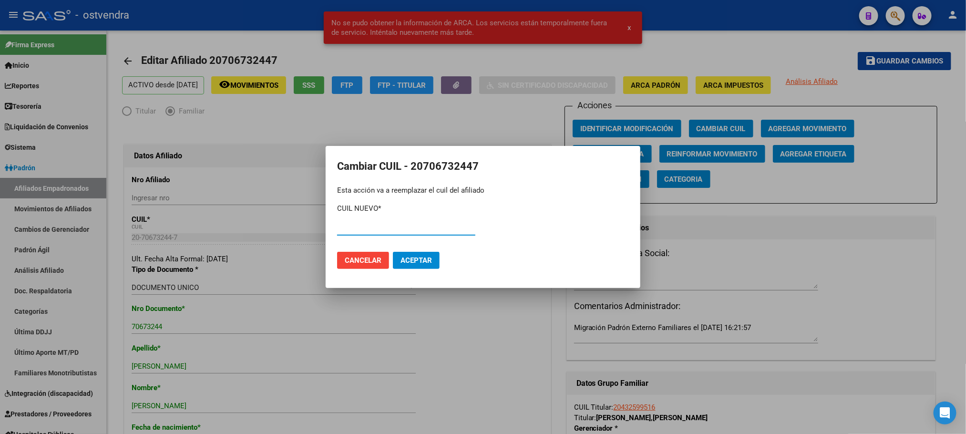
paste input "27-70673244-1"
type input "27-70673244-1"
click at [424, 262] on span "Aceptar" at bounding box center [415, 260] width 31 height 9
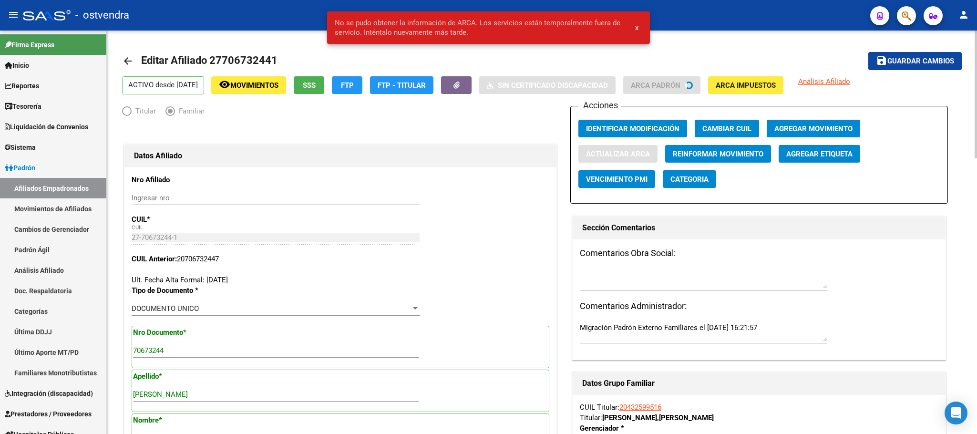
type input "[PERSON_NAME]"
type input "[DATE][PERSON_NAME]"
type input "1663"
type input "BDIER GRAL J ZAPIOLA"
type input "1494"
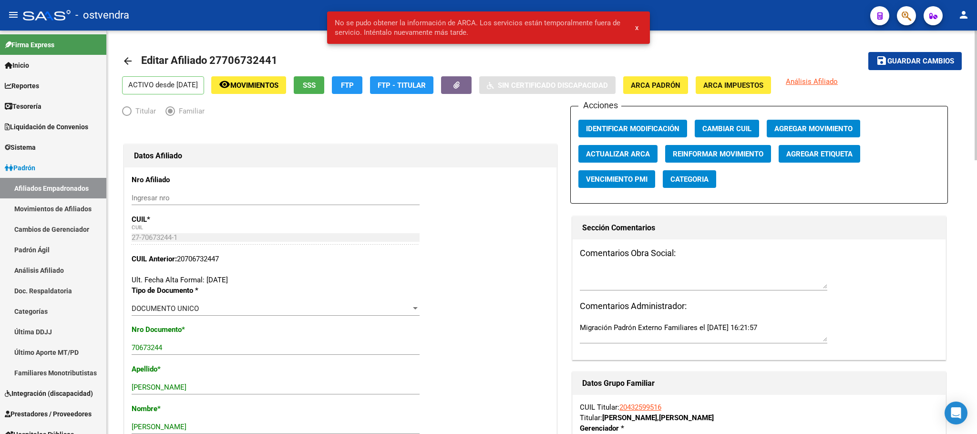
drag, startPoint x: 318, startPoint y: 85, endPoint x: 344, endPoint y: 161, distance: 80.0
click at [913, 61] on span "Guardar cambios" at bounding box center [920, 61] width 67 height 9
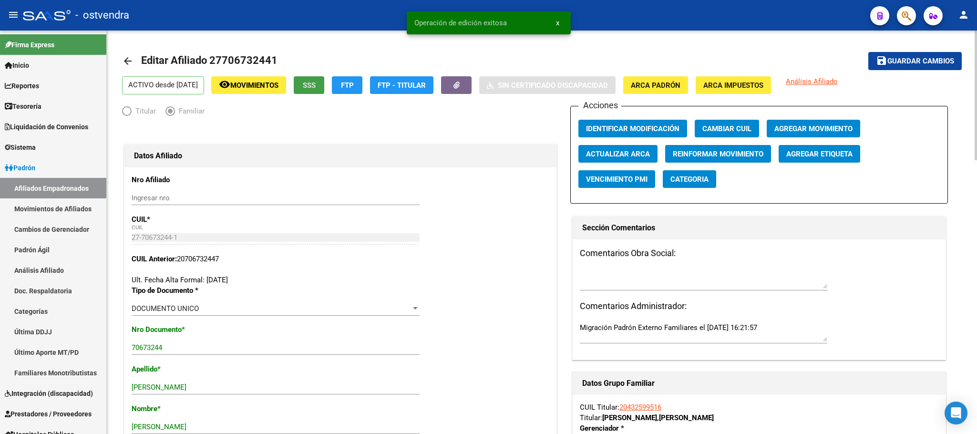
click at [316, 89] on span "SSS" at bounding box center [309, 85] width 13 height 9
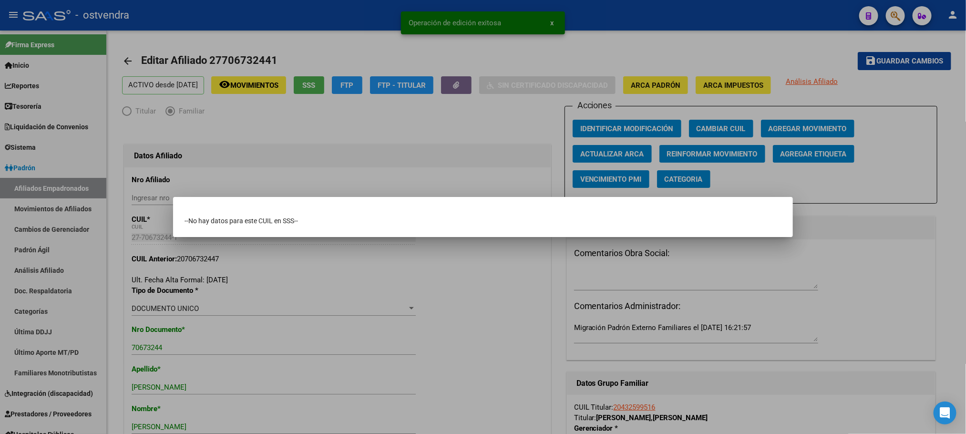
click at [324, 53] on div at bounding box center [483, 217] width 966 height 434
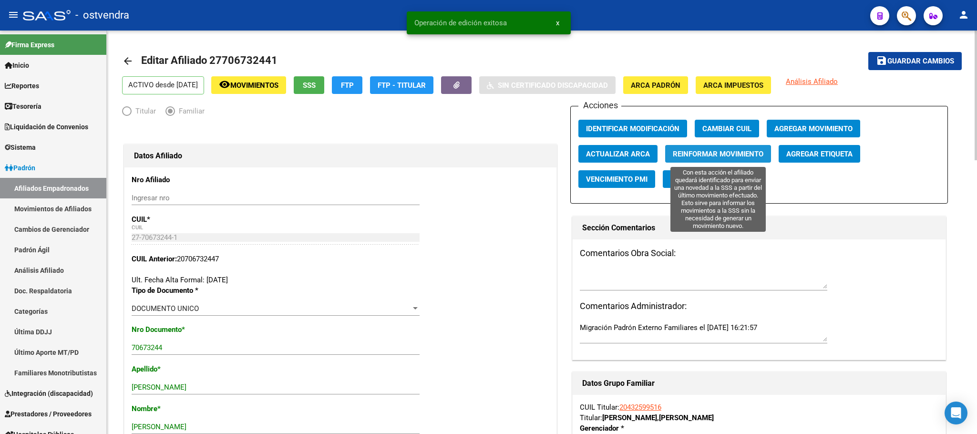
click at [719, 150] on span "Reinformar Movimiento" at bounding box center [718, 154] width 91 height 9
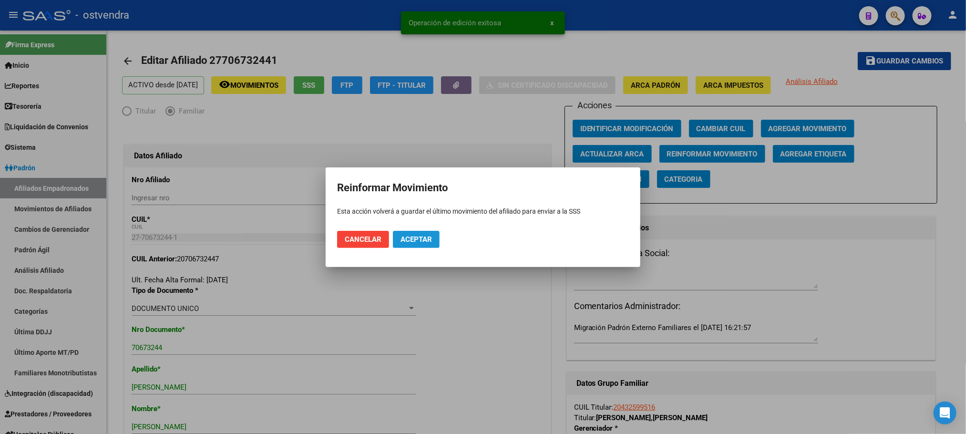
click at [405, 242] on span "Aceptar" at bounding box center [415, 239] width 31 height 9
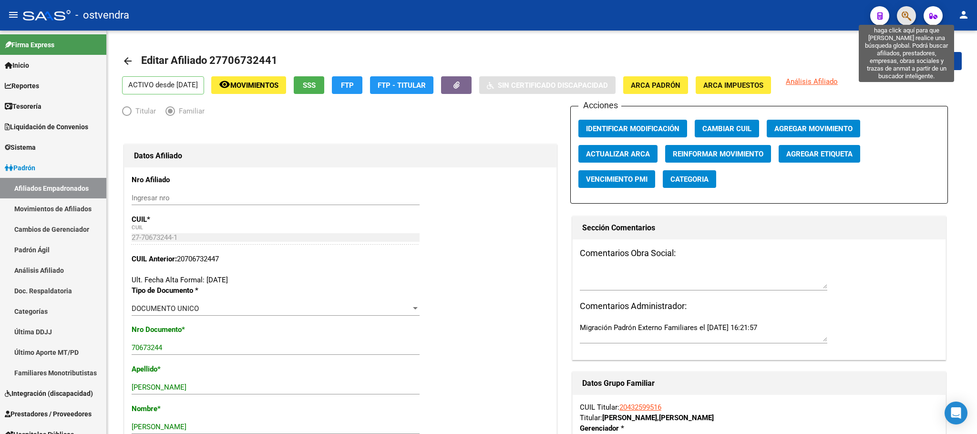
click at [907, 16] on icon "button" at bounding box center [906, 15] width 10 height 11
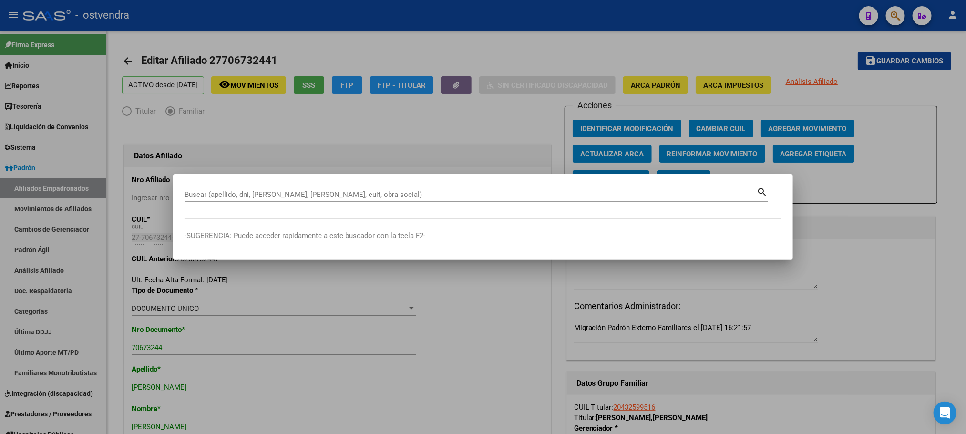
paste input "20466855228"
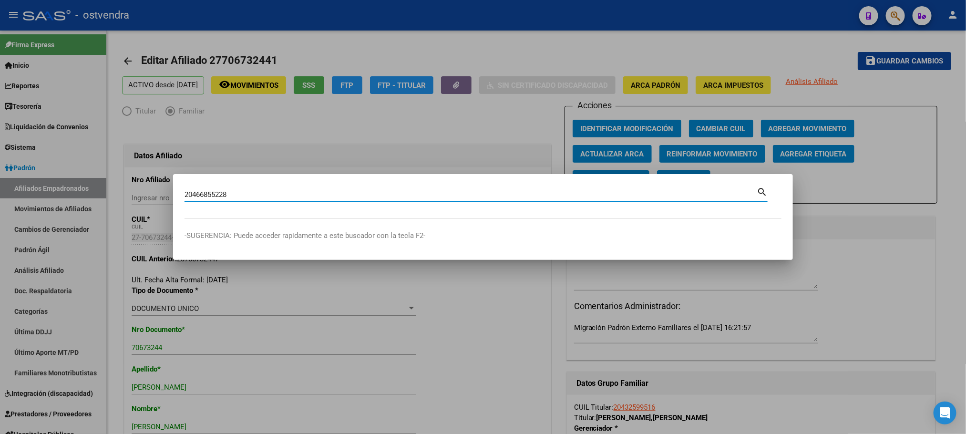
type input "20466855228"
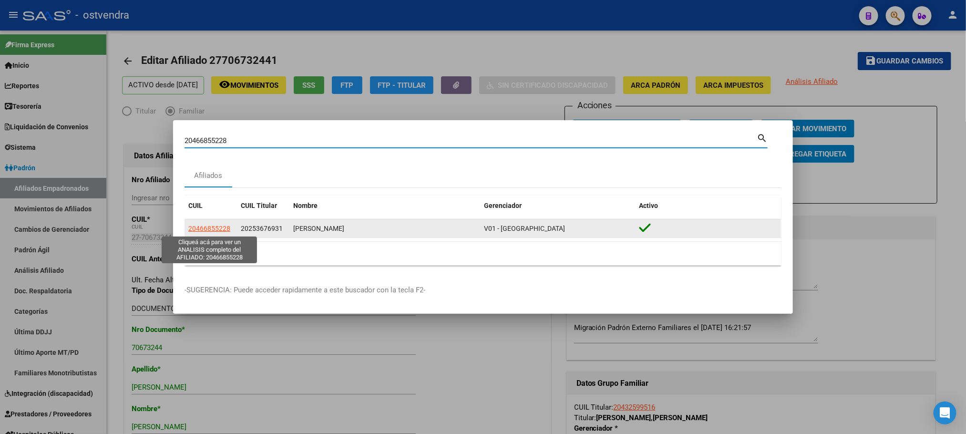
click at [206, 222] on datatable-body-cell "20466855228" at bounding box center [210, 228] width 52 height 19
click at [210, 231] on span "20466855228" at bounding box center [209, 229] width 42 height 8
type textarea "20466855228"
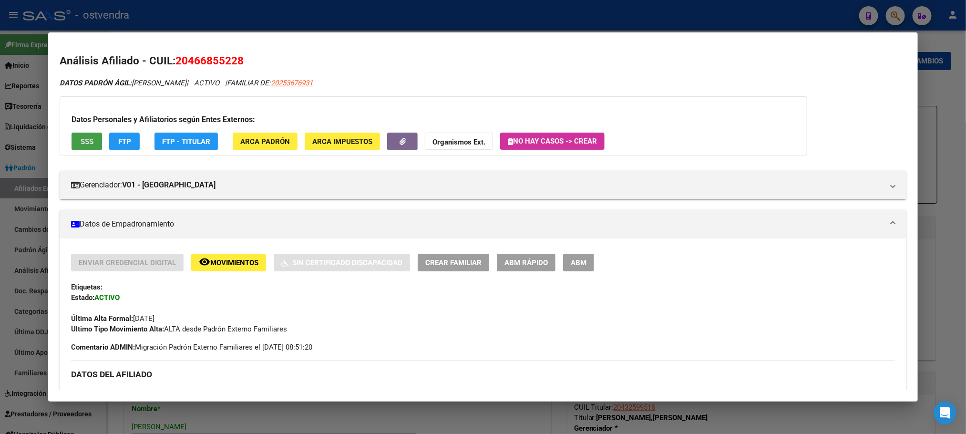
click at [73, 145] on button "SSS" at bounding box center [87, 142] width 31 height 18
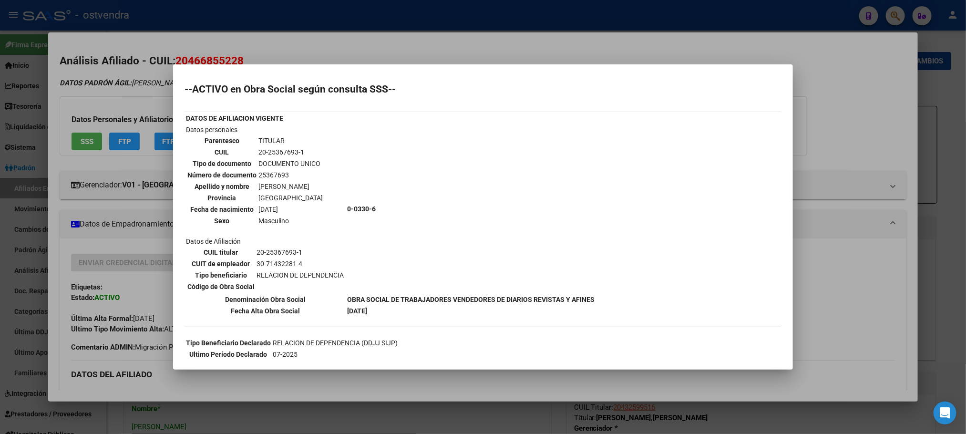
click at [122, 93] on div at bounding box center [483, 217] width 966 height 434
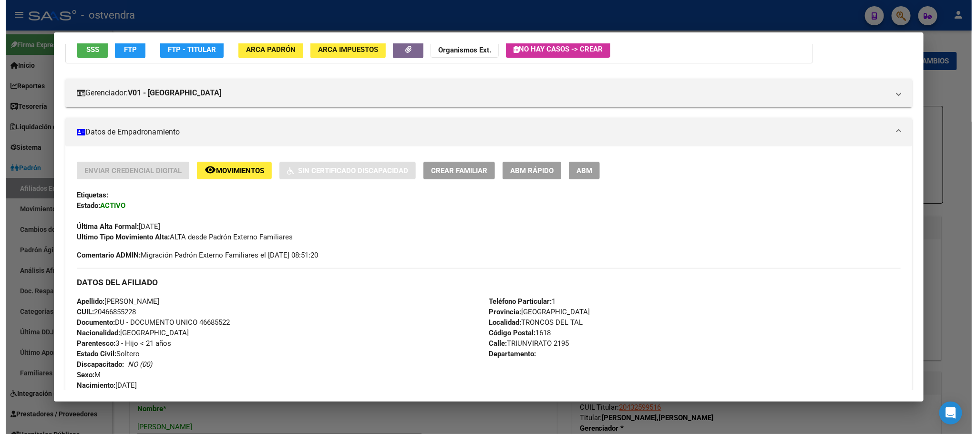
scroll to position [29, 0]
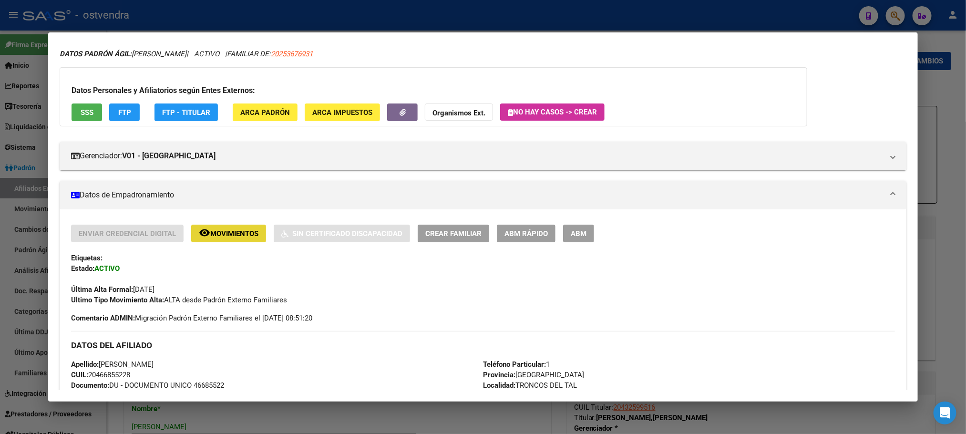
click at [219, 231] on span "Movimientos" at bounding box center [234, 233] width 48 height 9
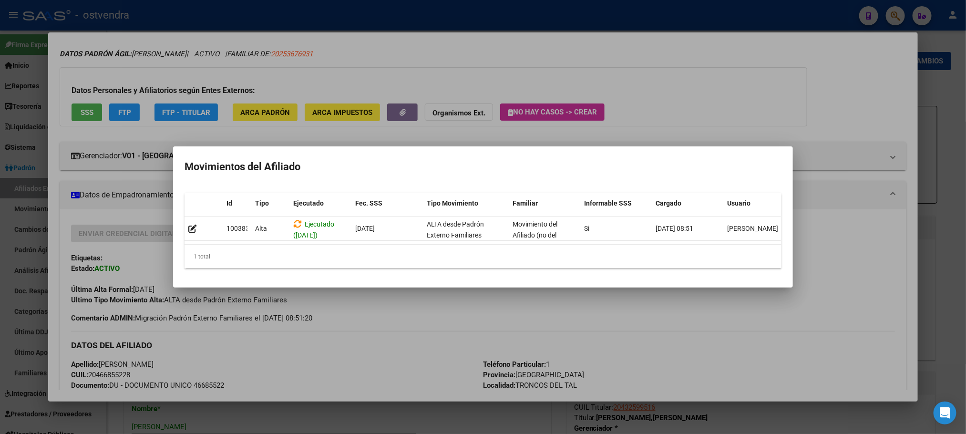
click at [197, 53] on div at bounding box center [483, 217] width 966 height 434
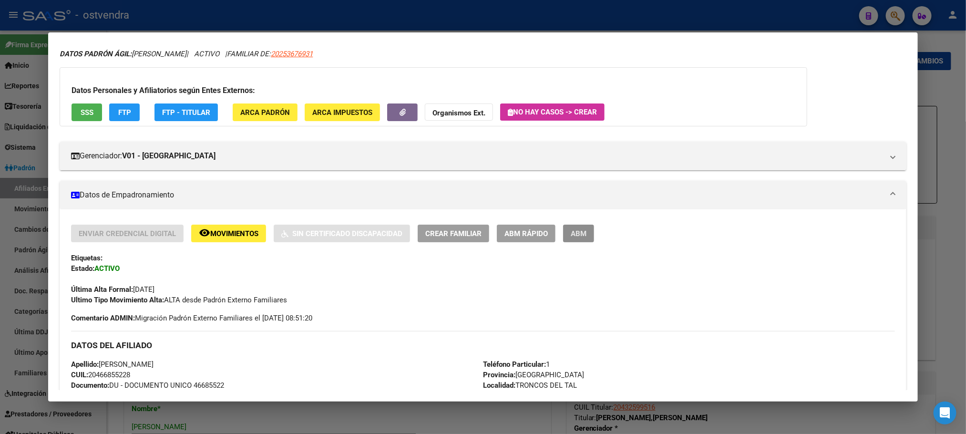
click at [571, 235] on span "ABM" at bounding box center [579, 233] width 16 height 9
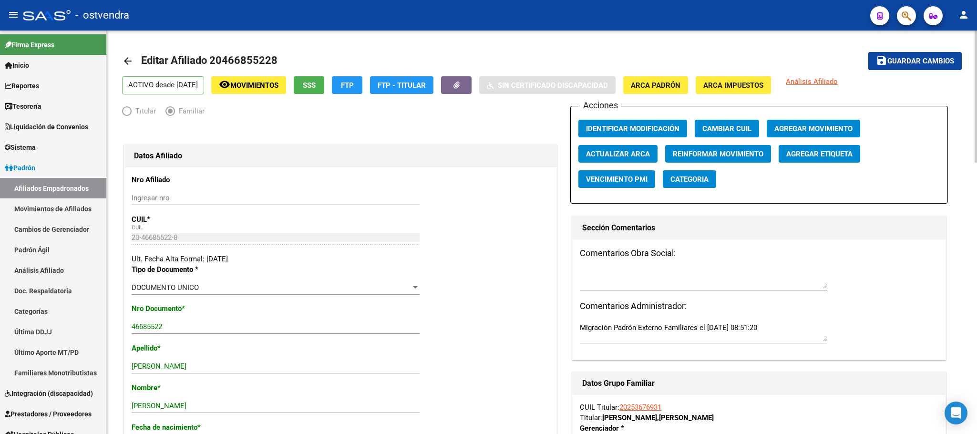
click at [839, 126] on span "Agregar Movimiento" at bounding box center [813, 128] width 78 height 9
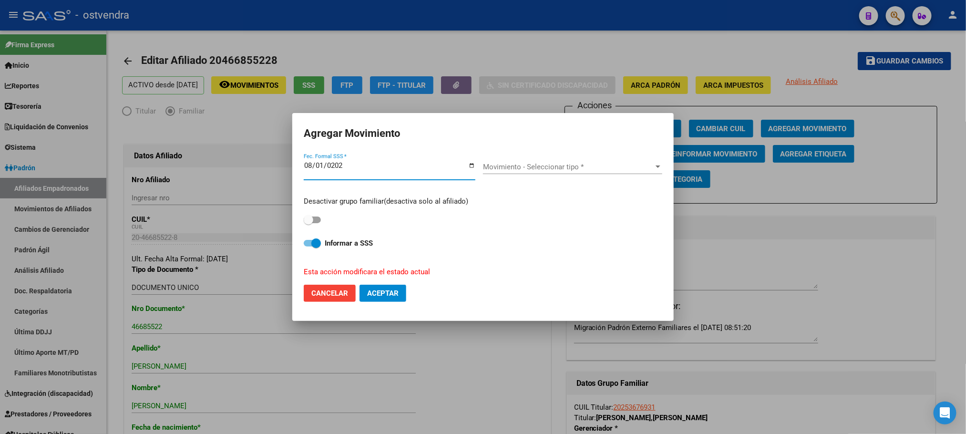
type input "[DATE]"
click at [594, 166] on span "Movimiento - Seleccionar tipo *" at bounding box center [568, 167] width 171 height 9
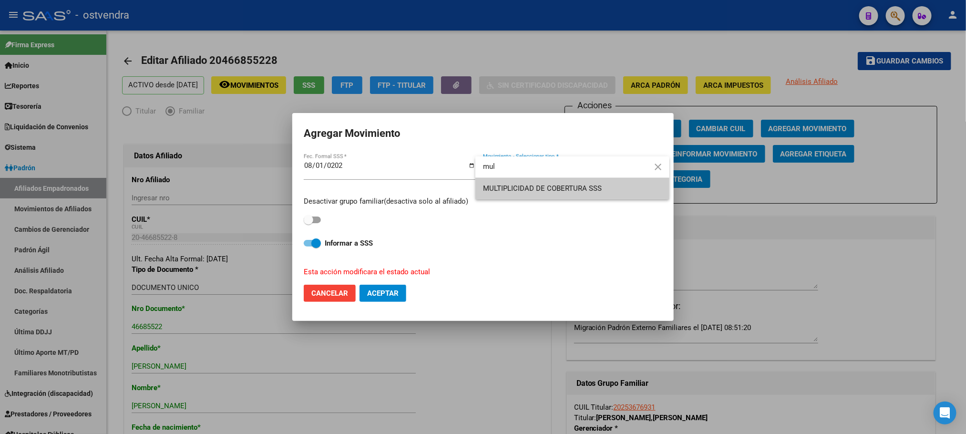
type input "mul"
click at [575, 194] on span "MULTIPLICIDAD DE COBERTURA SSS" at bounding box center [572, 188] width 179 height 21
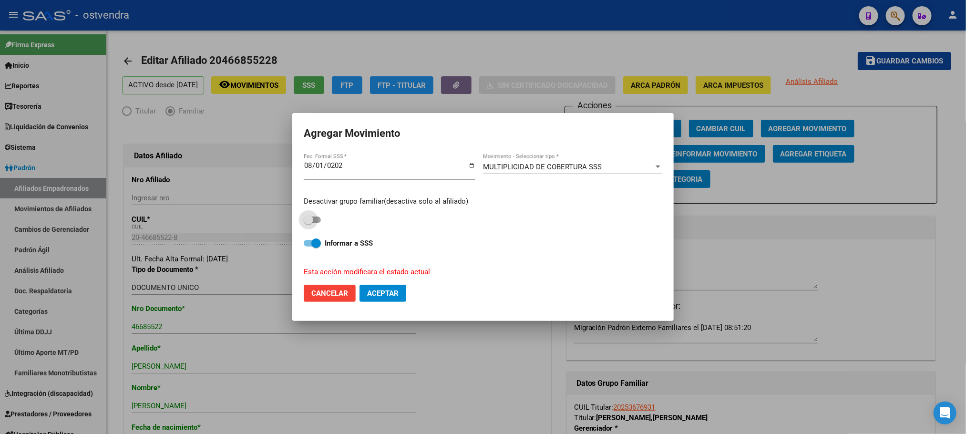
click at [319, 221] on span at bounding box center [312, 219] width 17 height 7
click at [308, 223] on input "checkbox" at bounding box center [308, 223] width 0 height 0
checkbox input "true"
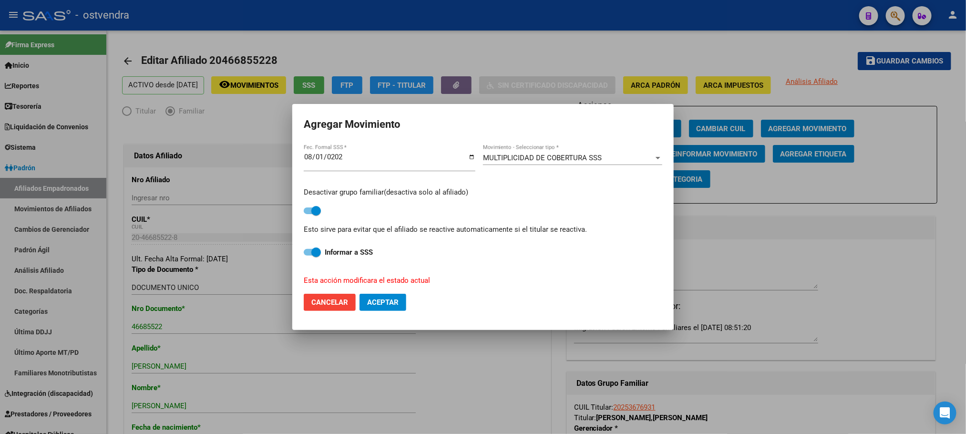
click at [377, 302] on span "Aceptar" at bounding box center [382, 302] width 31 height 9
checkbox input "false"
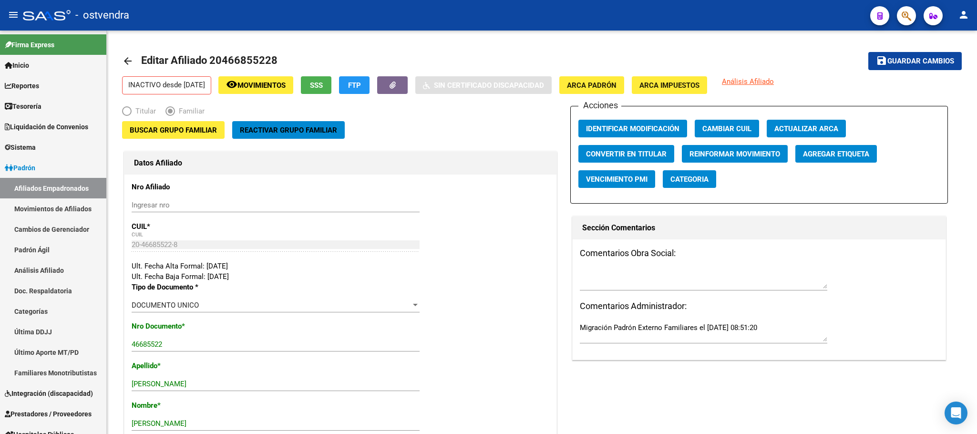
click at [912, 3] on mat-toolbar "menu - ostvendra person" at bounding box center [488, 15] width 977 height 31
click at [907, 16] on icon "button" at bounding box center [906, 15] width 10 height 11
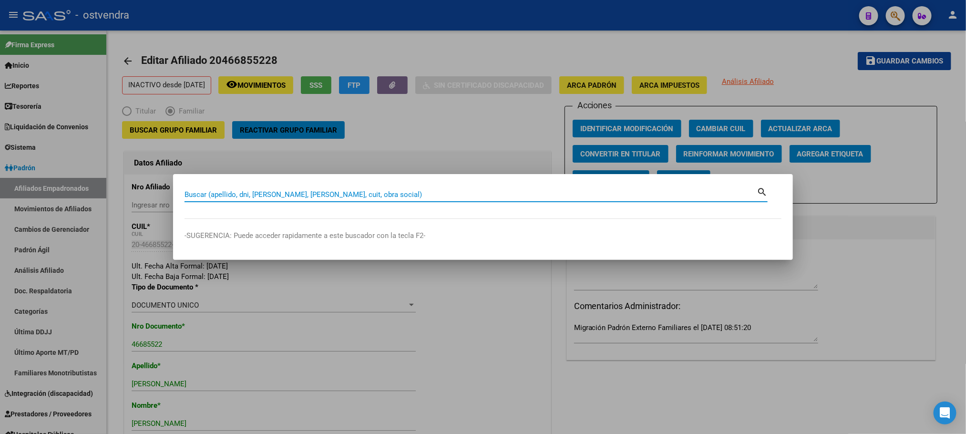
paste input "20486385511"
type input "20486385511"
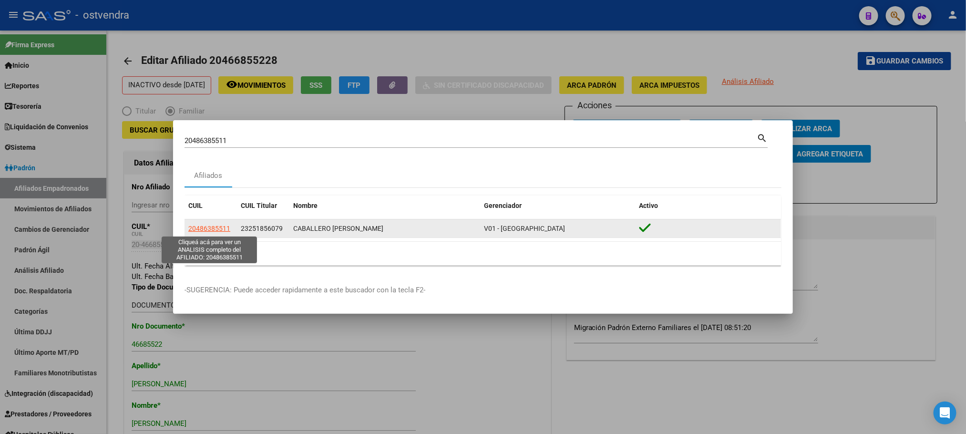
click at [211, 226] on span "20486385511" at bounding box center [209, 229] width 42 height 8
type textarea "20486385511"
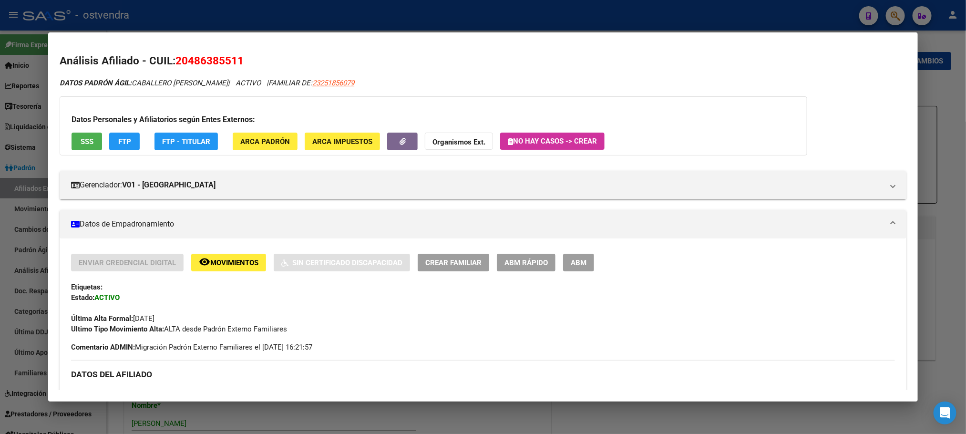
click at [192, 51] on mat-dialog-content "Análisis Afiliado - CUIL: 20486385511 DATOS PADRÓN ÁGIL: CABALLERO [PERSON_NAME…" at bounding box center [482, 217] width 869 height 346
drag, startPoint x: 192, startPoint y: 51, endPoint x: 194, endPoint y: 57, distance: 6.2
click at [192, 53] on mat-dialog-content "Análisis Afiliado - CUIL: 20486385511 DATOS PADRÓN ÁGIL: CABALLERO [PERSON_NAME…" at bounding box center [482, 217] width 869 height 346
click at [199, 61] on span "20486385511" at bounding box center [209, 60] width 68 height 12
copy span "20486385511"
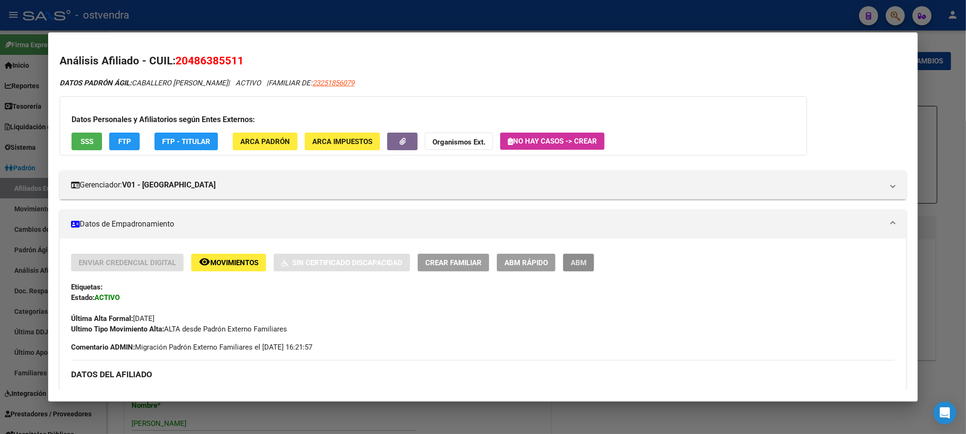
click at [579, 258] on span "ABM" at bounding box center [579, 262] width 16 height 9
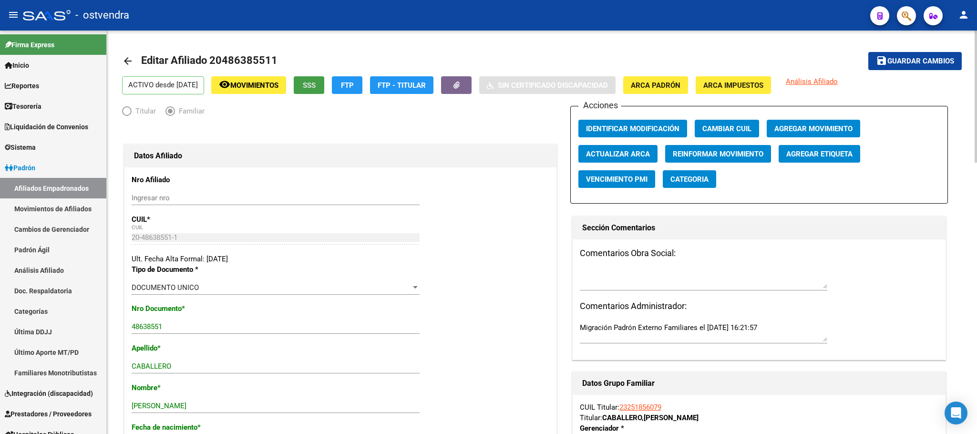
click at [316, 83] on span "SSS" at bounding box center [309, 85] width 13 height 9
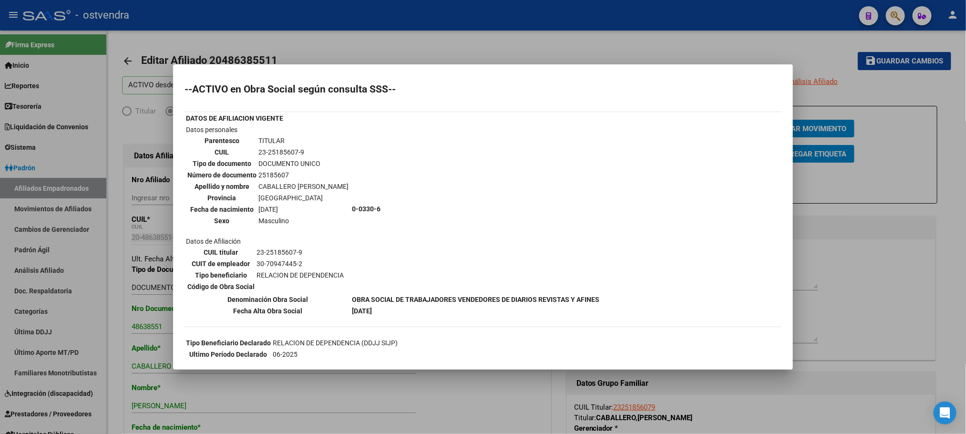
click at [206, 31] on div at bounding box center [483, 217] width 966 height 434
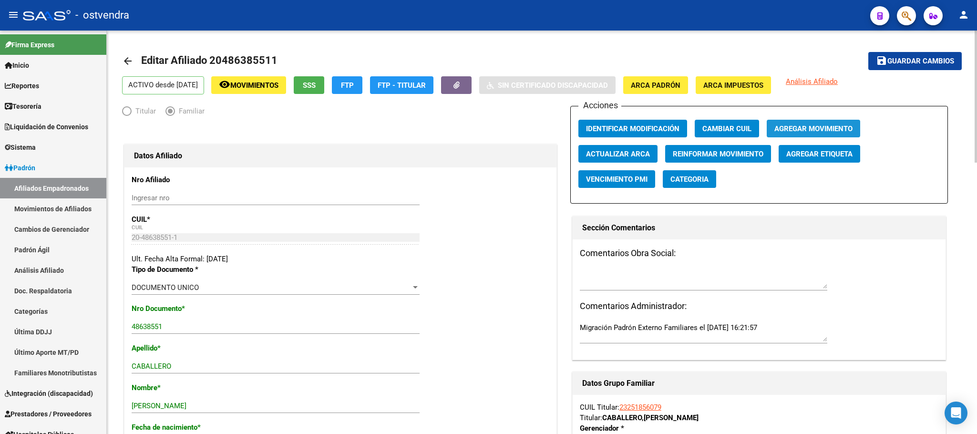
click at [834, 131] on span "Agregar Movimiento" at bounding box center [813, 128] width 78 height 9
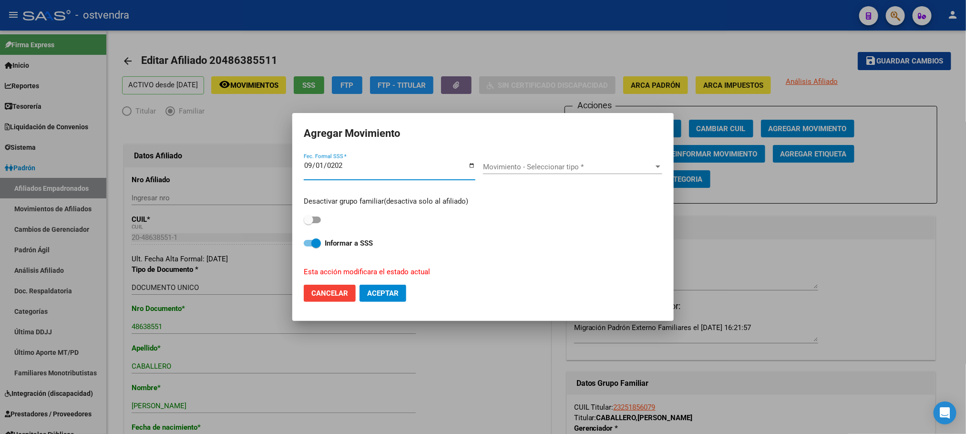
type input "[DATE]"
click at [325, 165] on input "[DATE]" at bounding box center [390, 169] width 172 height 15
click at [321, 165] on input "[DATE]" at bounding box center [390, 169] width 172 height 15
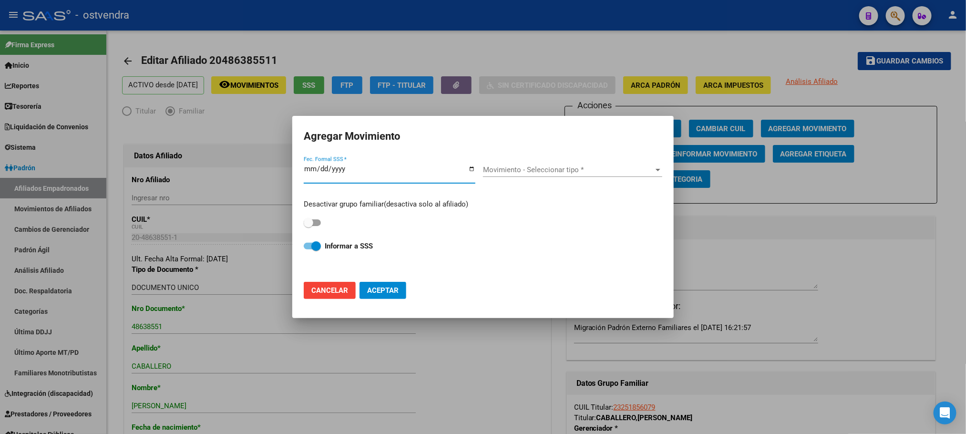
type input "[DATE]"
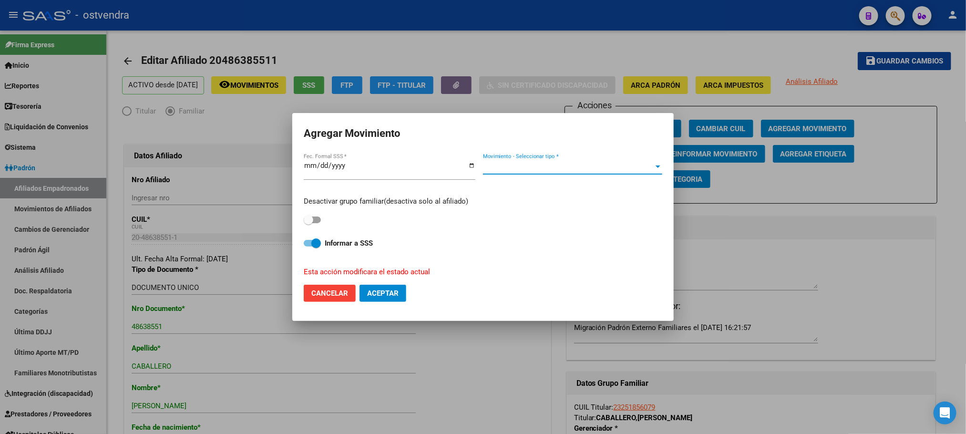
click at [572, 171] on span "Movimiento - Seleccionar tipo *" at bounding box center [568, 167] width 171 height 9
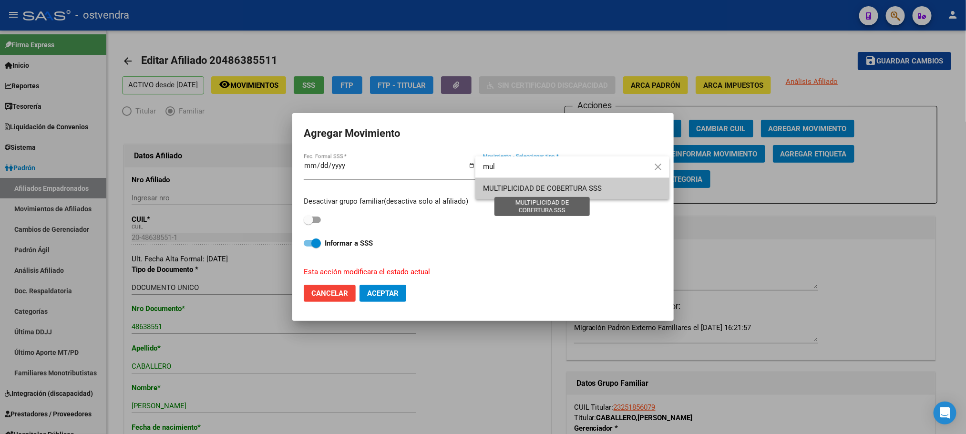
type input "mul"
click at [567, 186] on span "MULTIPLICIDAD DE COBERTURA SSS" at bounding box center [542, 188] width 119 height 9
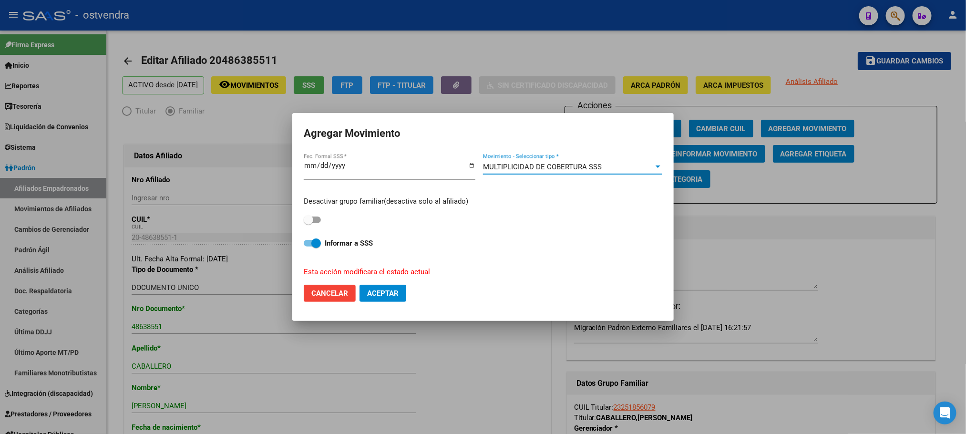
click at [317, 217] on span at bounding box center [312, 219] width 17 height 7
click at [308, 223] on input "checkbox" at bounding box center [308, 223] width 0 height 0
checkbox input "true"
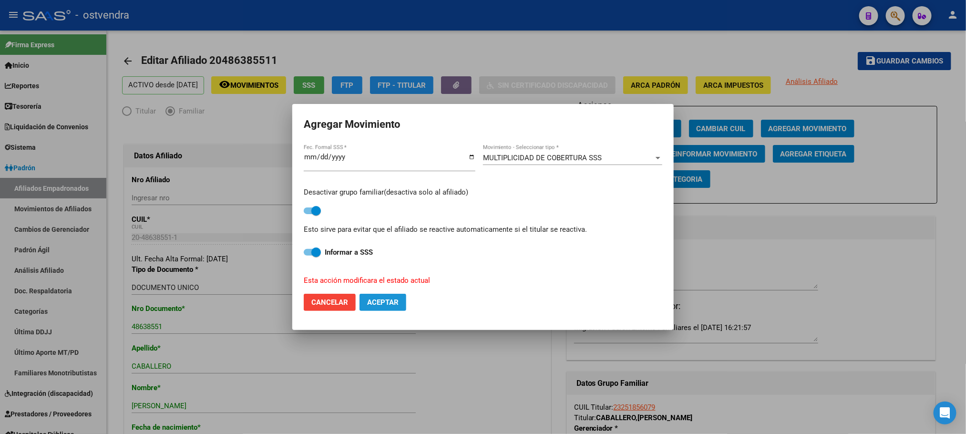
click at [382, 308] on button "Aceptar" at bounding box center [382, 302] width 47 height 17
checkbox input "false"
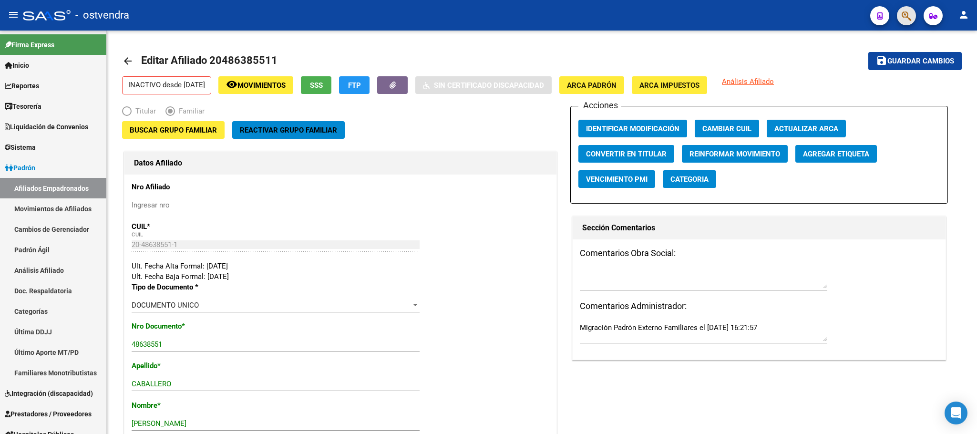
click at [910, 14] on icon "button" at bounding box center [906, 15] width 10 height 11
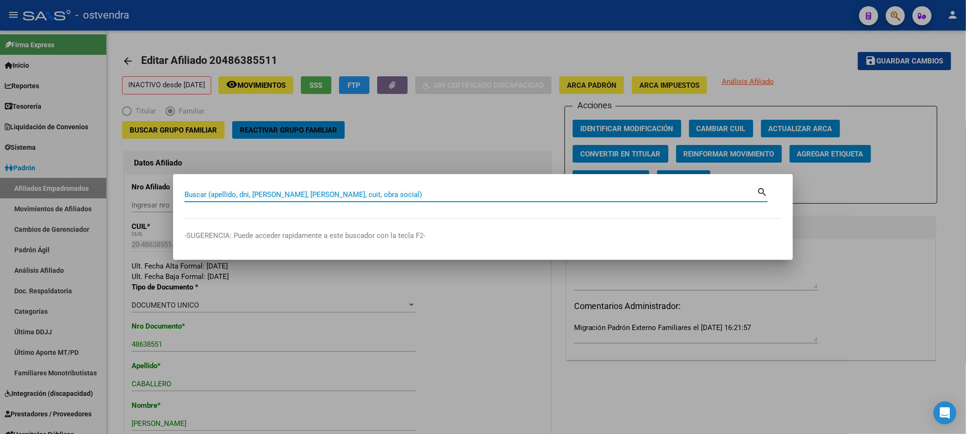
paste input "20481098719"
type input "20481098719"
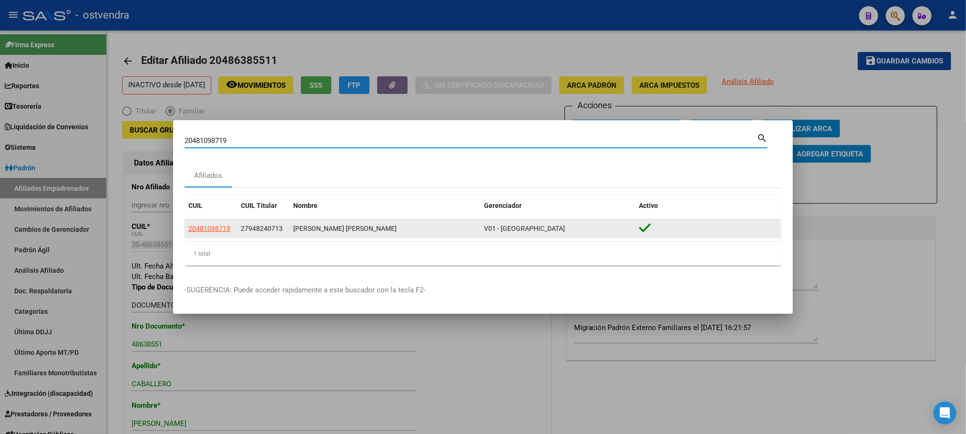
click at [212, 232] on span "20481098719" at bounding box center [209, 229] width 42 height 8
type textarea "20481098719"
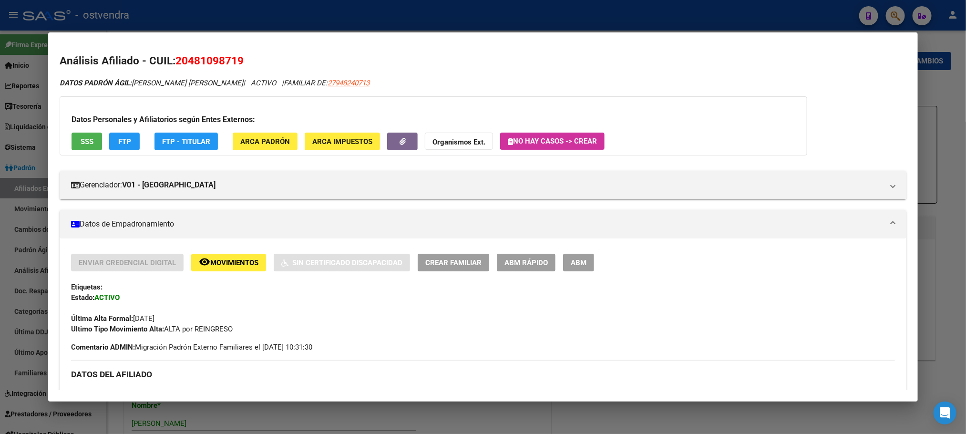
click at [220, 63] on span "20481098719" at bounding box center [209, 60] width 68 height 12
copy span "20481098719"
click at [583, 260] on button "ABM" at bounding box center [578, 263] width 31 height 18
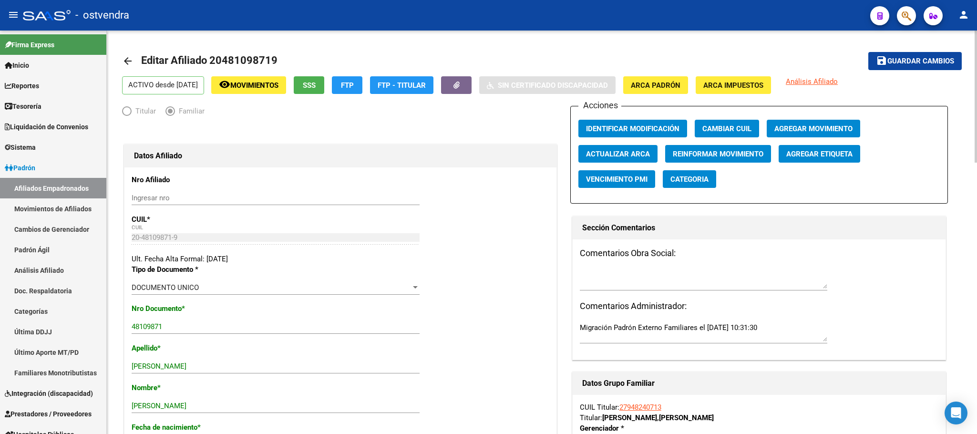
click at [797, 126] on span "Agregar Movimiento" at bounding box center [813, 128] width 78 height 9
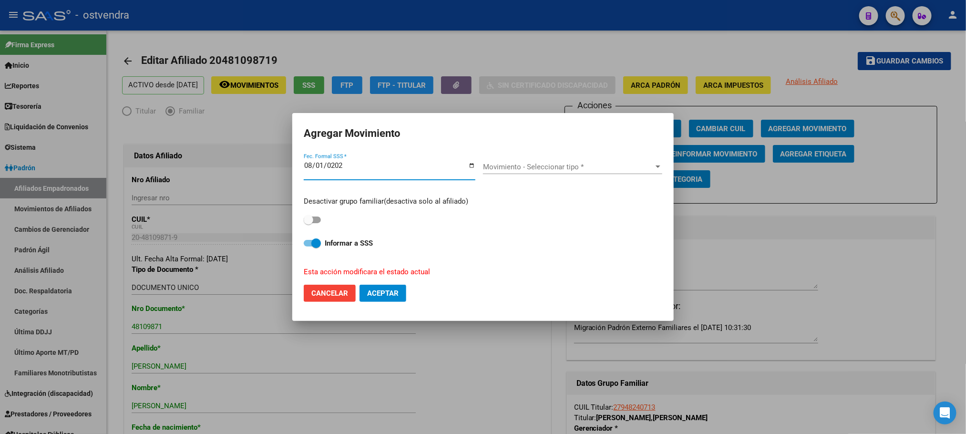
type input "[DATE]"
click at [625, 166] on span "Movimiento - Seleccionar tipo *" at bounding box center [568, 167] width 171 height 9
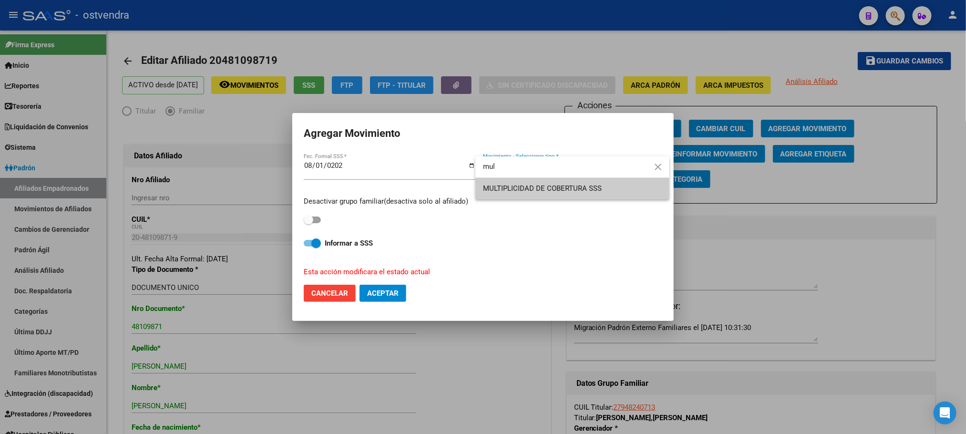
type input "mul"
click at [605, 190] on span "MULTIPLICIDAD DE COBERTURA SSS" at bounding box center [572, 188] width 179 height 21
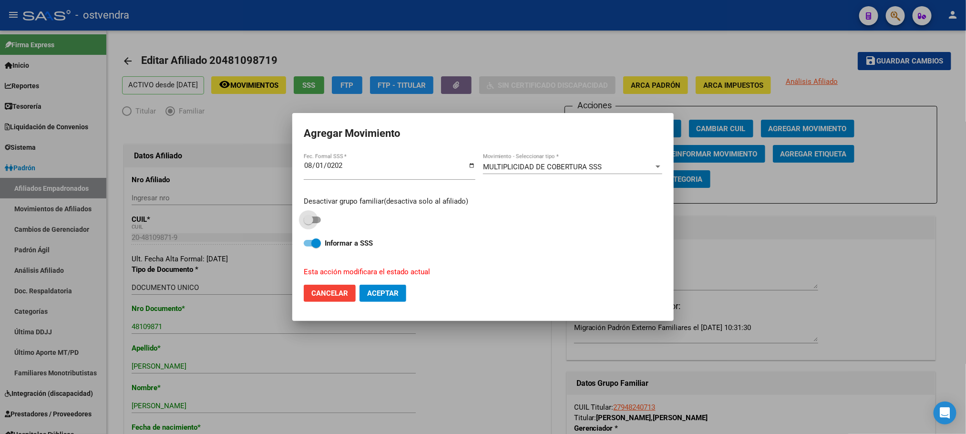
click at [317, 218] on span at bounding box center [312, 219] width 17 height 7
click at [308, 223] on input "checkbox" at bounding box center [308, 223] width 0 height 0
checkbox input "true"
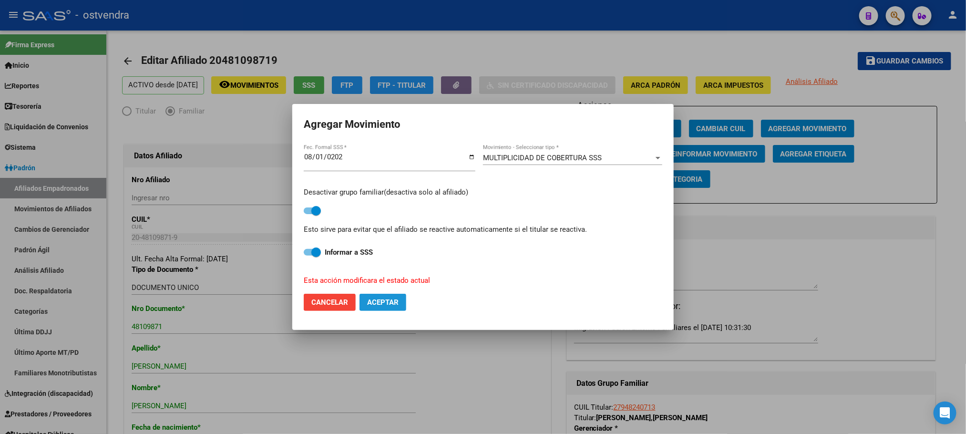
click at [382, 300] on span "Aceptar" at bounding box center [382, 302] width 31 height 9
checkbox input "false"
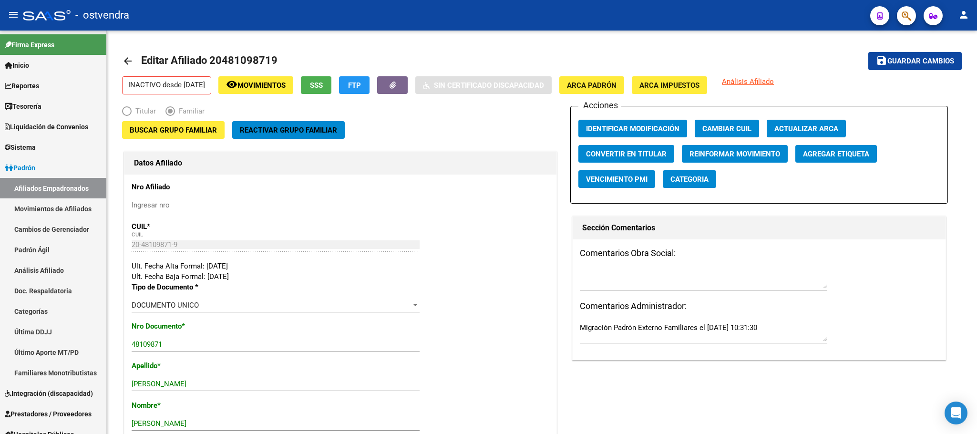
click at [900, 14] on button "button" at bounding box center [906, 15] width 19 height 19
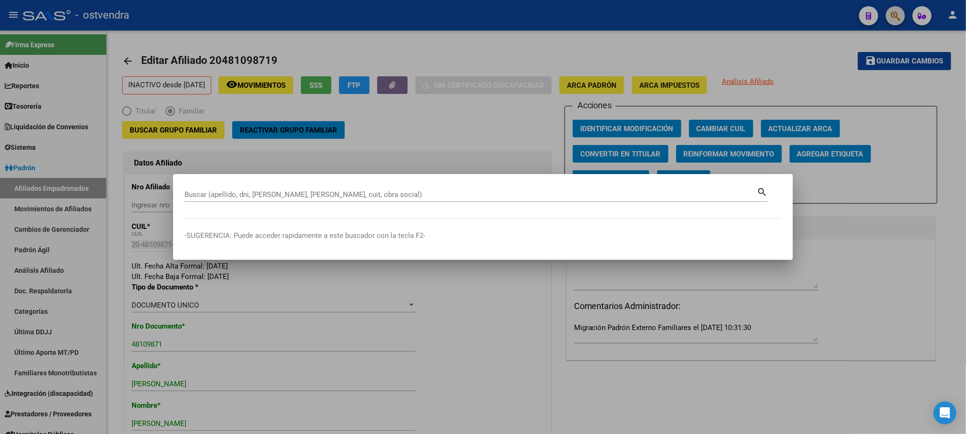
paste input "27383265423"
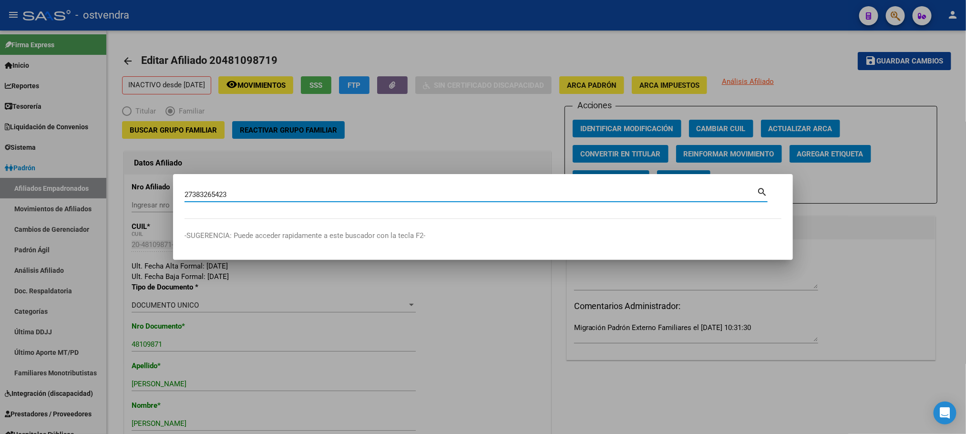
type input "27383265423"
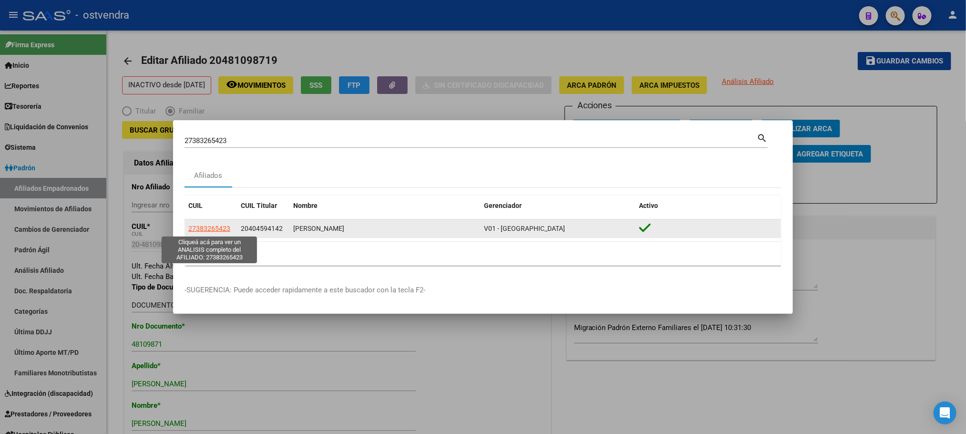
click at [222, 228] on span "27383265423" at bounding box center [209, 229] width 42 height 8
type textarea "27383265423"
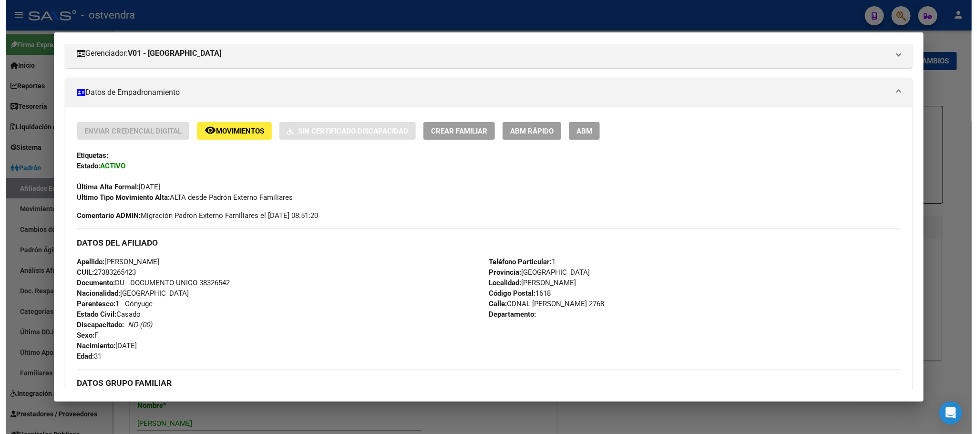
scroll to position [72, 0]
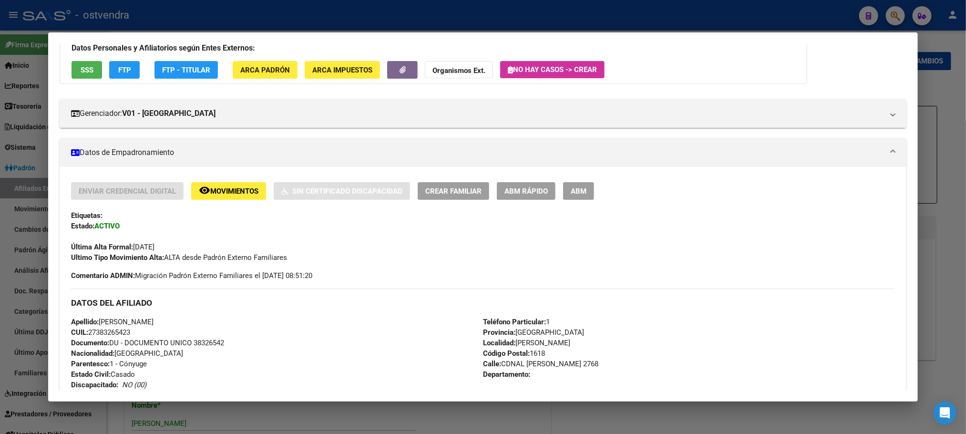
click at [578, 174] on div "Enviar Credencial Digital remove_red_eye Movimientos Sin Certificado Discapacid…" at bounding box center [483, 408] width 846 height 482
click at [578, 182] on div "Enviar Credencial Digital remove_red_eye Movimientos Sin Certificado Discapacid…" at bounding box center [483, 408] width 846 height 482
click at [579, 185] on button "ABM" at bounding box center [578, 191] width 31 height 18
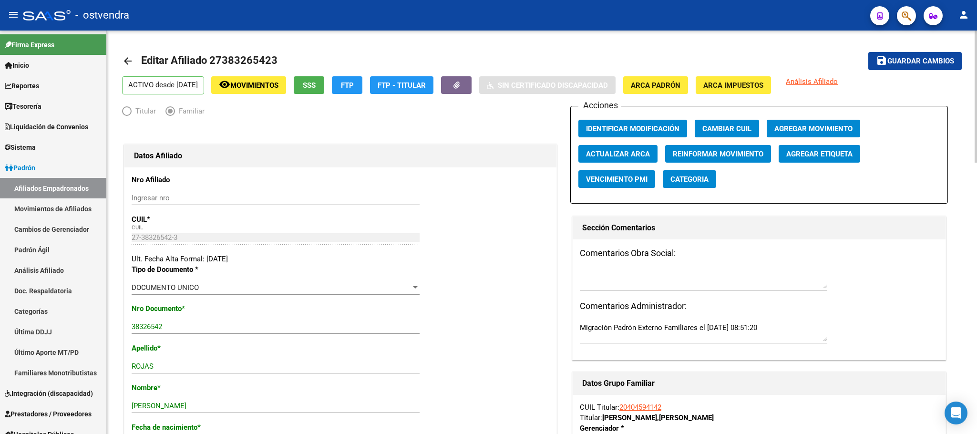
click at [845, 124] on span "Agregar Movimiento" at bounding box center [813, 128] width 78 height 9
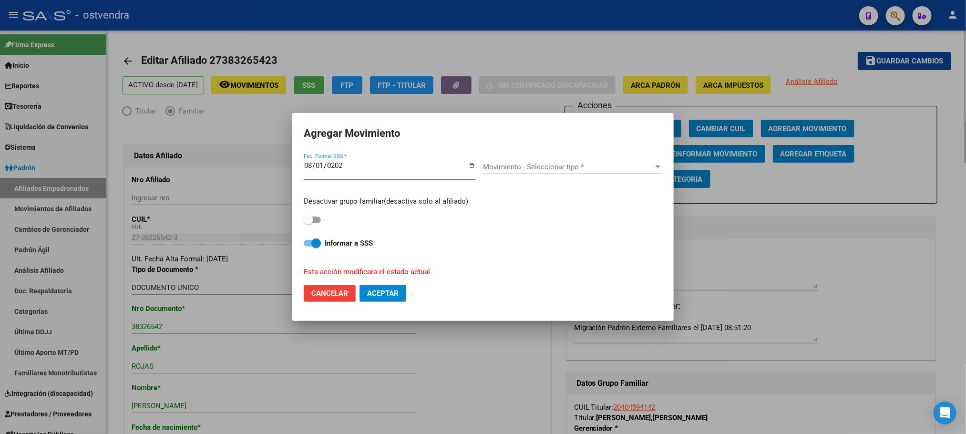
type input "[DATE]"
click at [621, 164] on span "Movimiento - Seleccionar tipo *" at bounding box center [568, 167] width 171 height 9
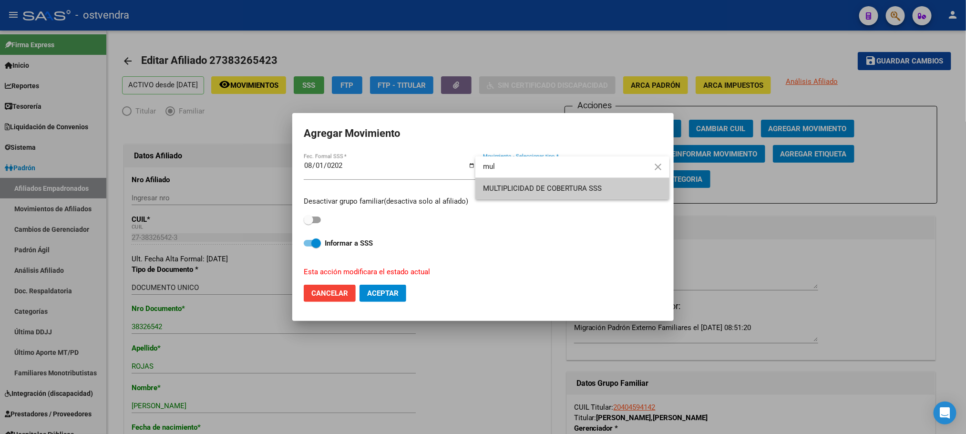
type input "mul"
click at [581, 194] on span "MULTIPLICIDAD DE COBERTURA SSS" at bounding box center [572, 188] width 179 height 21
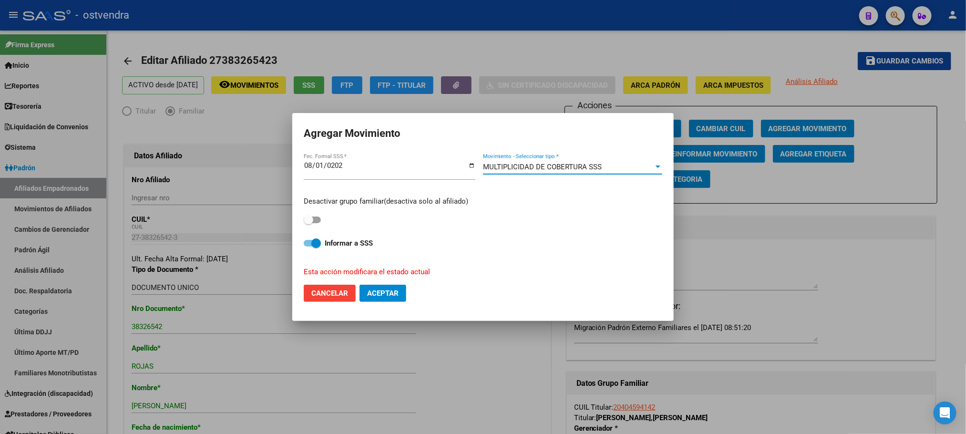
click at [304, 222] on span at bounding box center [309, 220] width 10 height 10
click at [308, 223] on input "checkbox" at bounding box center [308, 223] width 0 height 0
checkbox input "true"
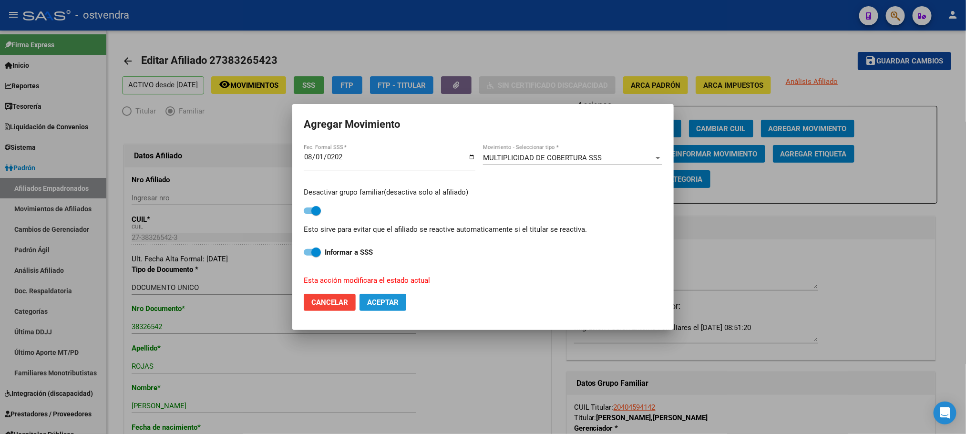
click at [382, 309] on button "Aceptar" at bounding box center [382, 302] width 47 height 17
checkbox input "false"
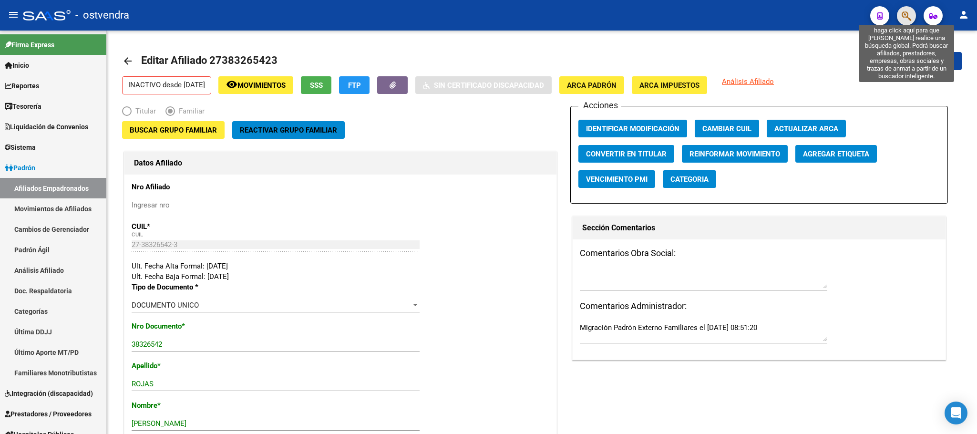
click at [907, 16] on icon "button" at bounding box center [906, 15] width 10 height 11
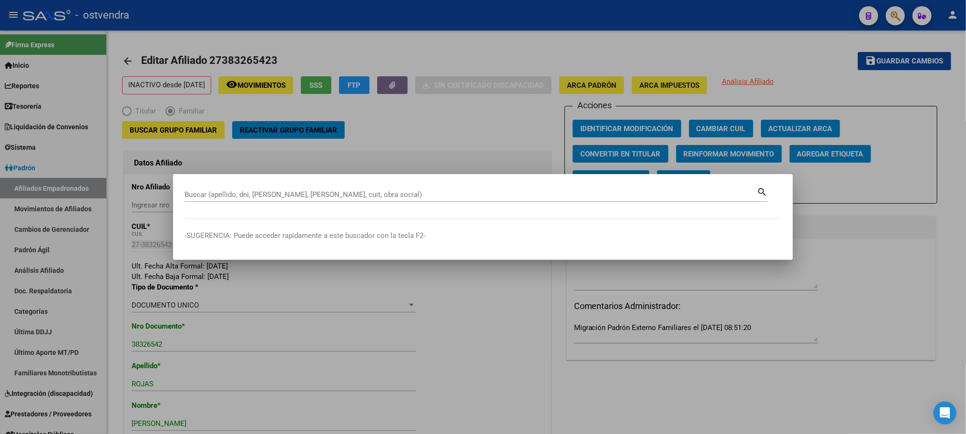
paste input "27292785270"
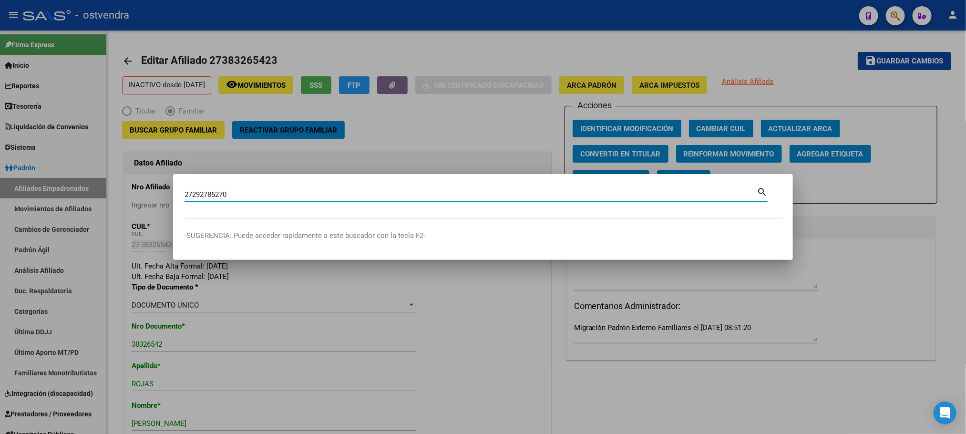
type input "27292785270"
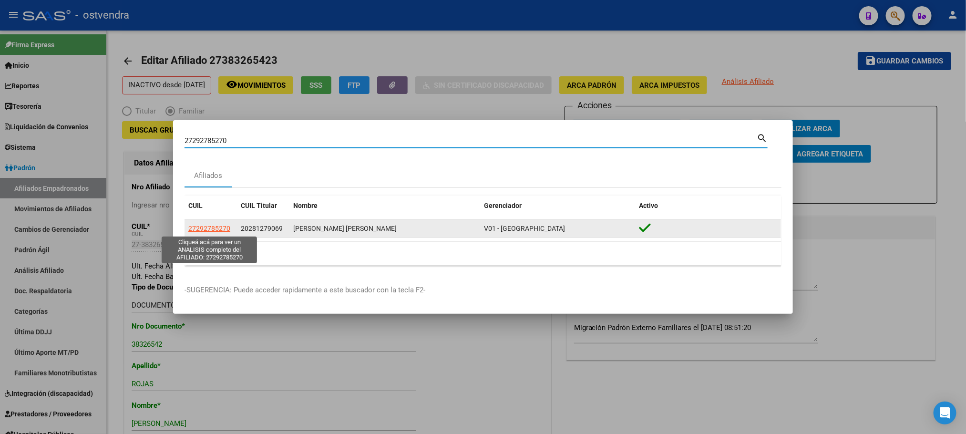
click at [219, 228] on span "27292785270" at bounding box center [209, 229] width 42 height 8
copy span "785"
type textarea "27292785270"
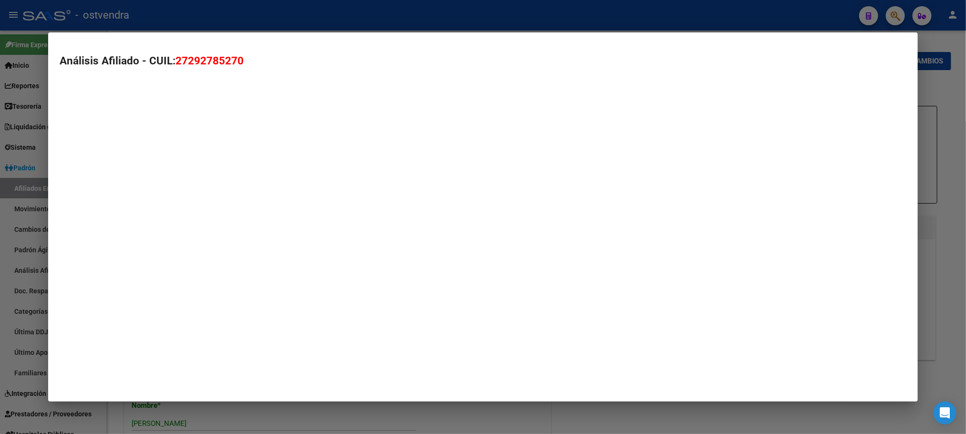
drag, startPoint x: 215, startPoint y: 230, endPoint x: 209, endPoint y: 230, distance: 6.2
click at [215, 230] on mat-dialog-container "Análisis Afiliado - CUIL: 27292785270" at bounding box center [482, 216] width 869 height 369
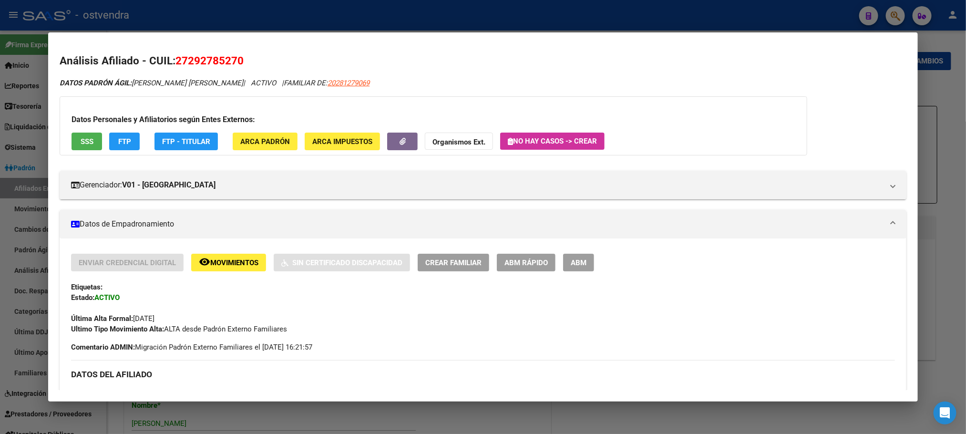
click at [82, 138] on span "SSS" at bounding box center [87, 141] width 13 height 9
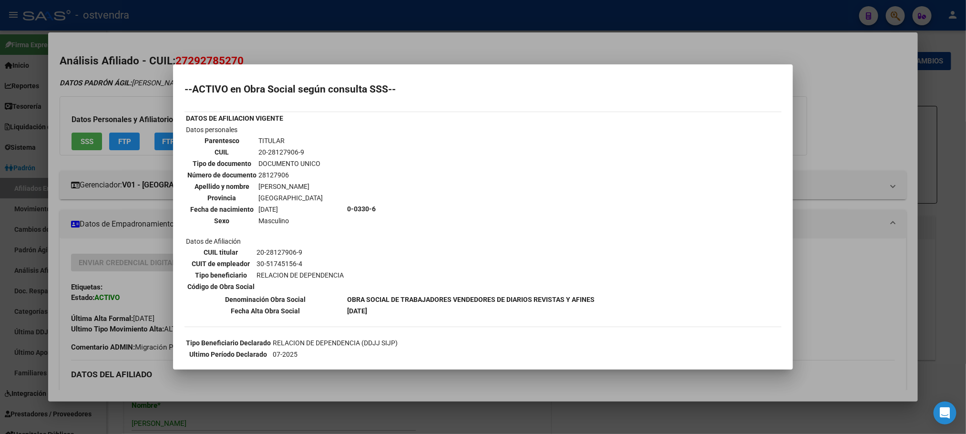
click at [229, 63] on div at bounding box center [483, 217] width 966 height 434
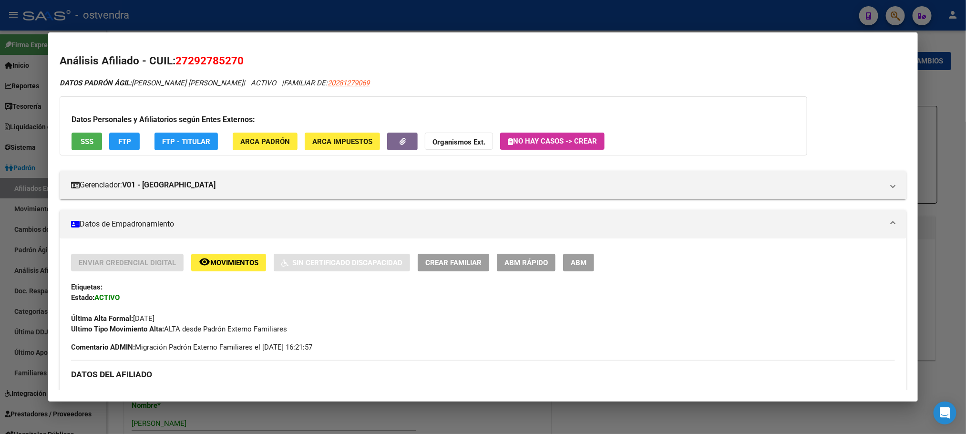
click at [201, 67] on h2 "Análisis Afiliado - CUIL: 27292785270" at bounding box center [483, 61] width 846 height 16
click at [204, 61] on span "27292785270" at bounding box center [209, 60] width 68 height 12
copy span "27292785270"
click at [585, 269] on button "ABM" at bounding box center [578, 263] width 31 height 18
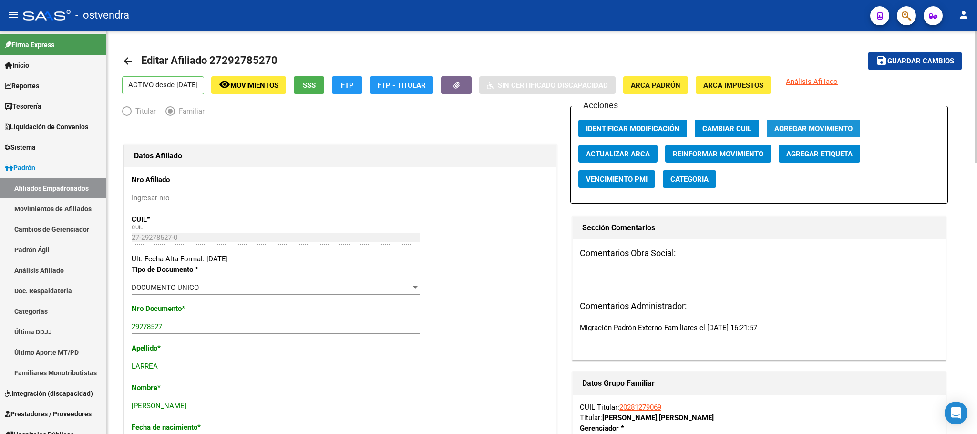
click at [841, 126] on span "Agregar Movimiento" at bounding box center [813, 128] width 78 height 9
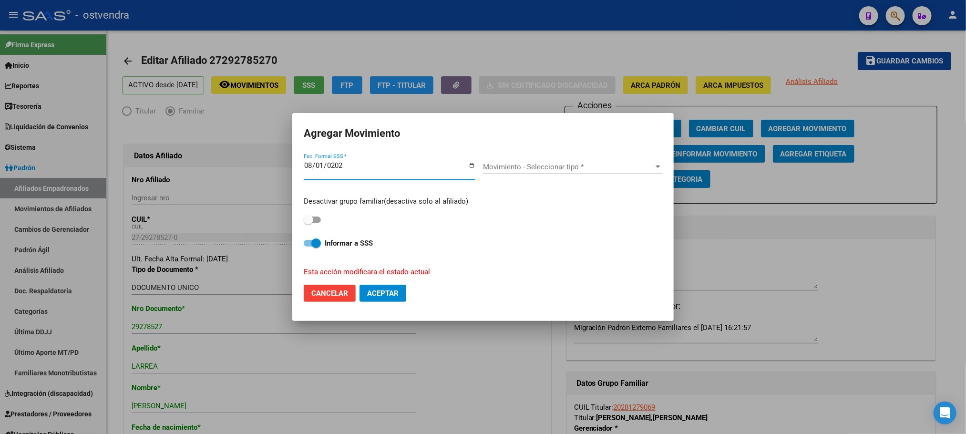
type input "[DATE]"
click at [575, 163] on span "Movimiento - Seleccionar tipo *" at bounding box center [568, 167] width 171 height 9
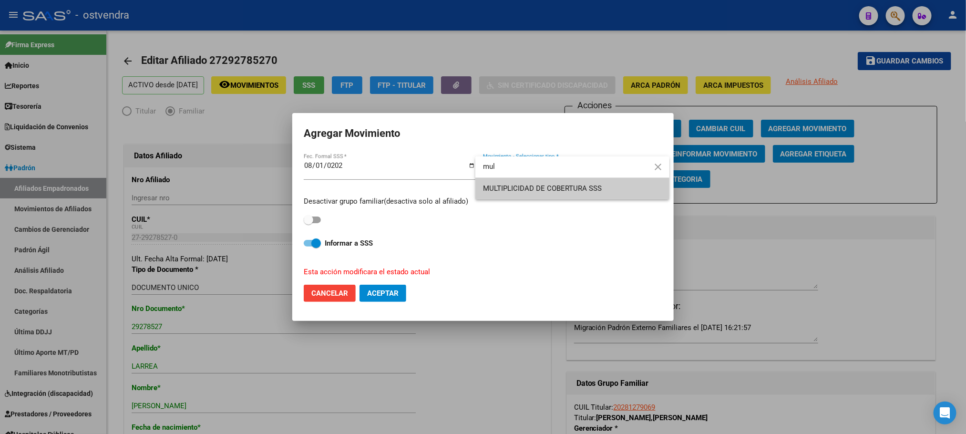
type input "mul"
click at [558, 194] on span "MULTIPLICIDAD DE COBERTURA SSS" at bounding box center [572, 188] width 179 height 21
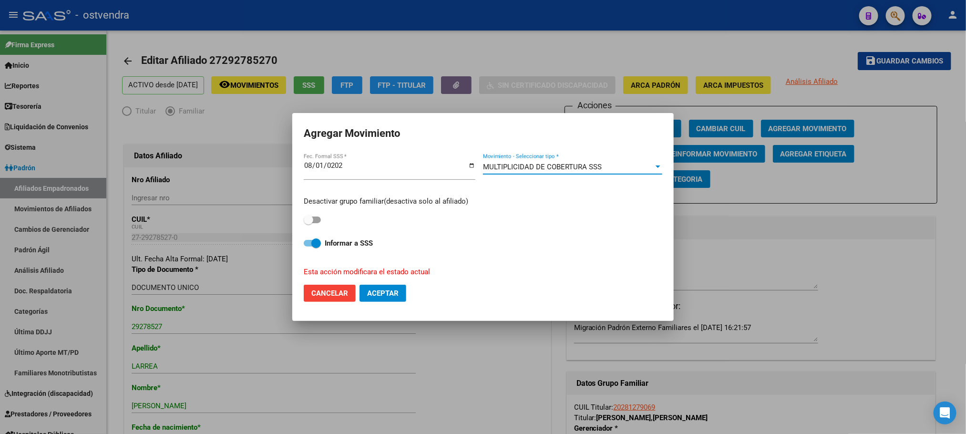
click at [318, 222] on span at bounding box center [312, 219] width 17 height 7
click at [308, 223] on input "checkbox" at bounding box center [308, 223] width 0 height 0
checkbox input "true"
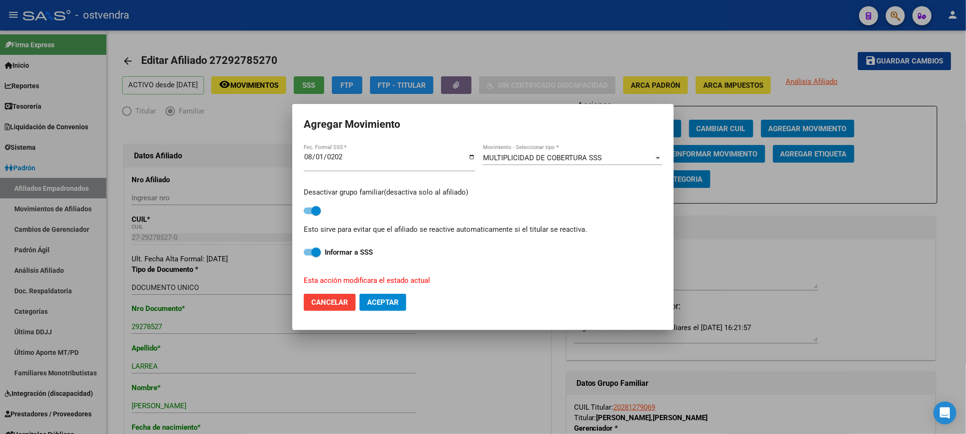
drag, startPoint x: 382, startPoint y: 317, endPoint x: 380, endPoint y: 311, distance: 6.9
click at [382, 317] on mat-dialog-actions "Cancelar Aceptar" at bounding box center [483, 302] width 358 height 32
click at [378, 302] on span "Aceptar" at bounding box center [382, 302] width 31 height 9
checkbox input "false"
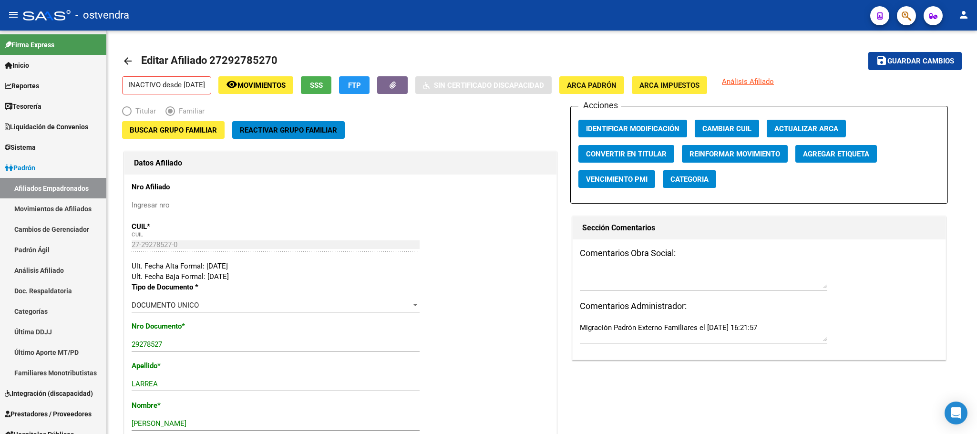
click at [901, 16] on button "button" at bounding box center [906, 15] width 19 height 19
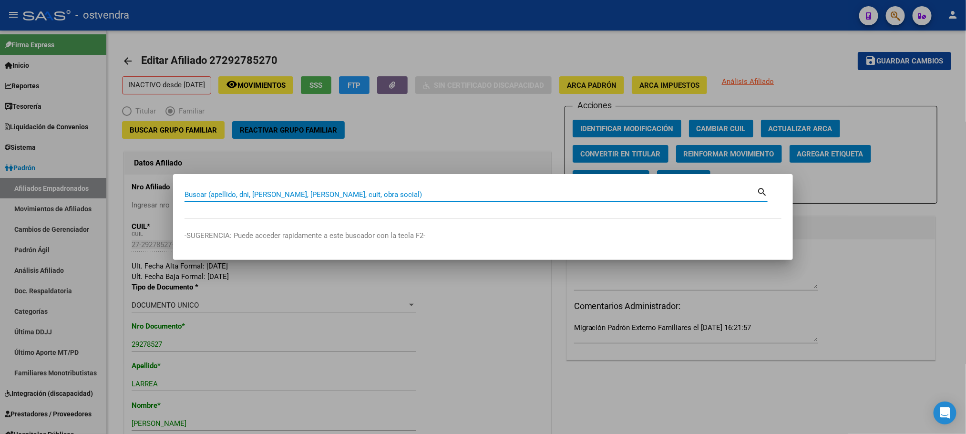
paste input "20353424255"
type input "20353424255"
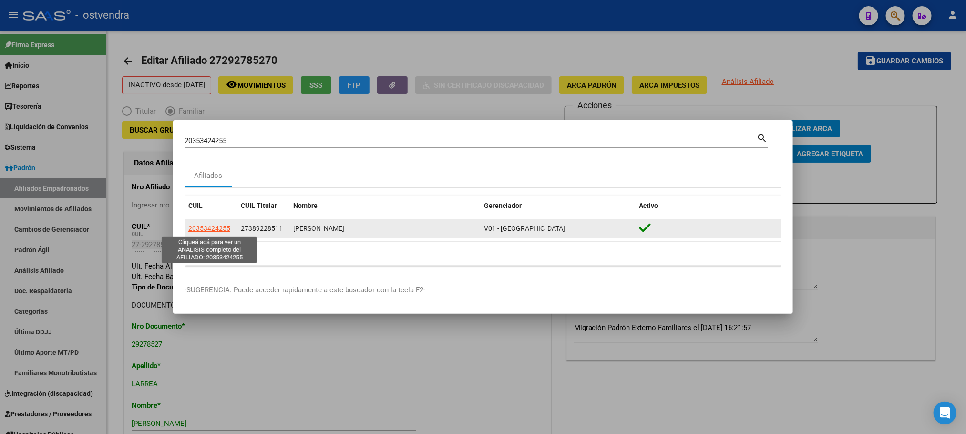
click at [193, 230] on span "20353424255" at bounding box center [209, 229] width 42 height 8
type textarea "20353424255"
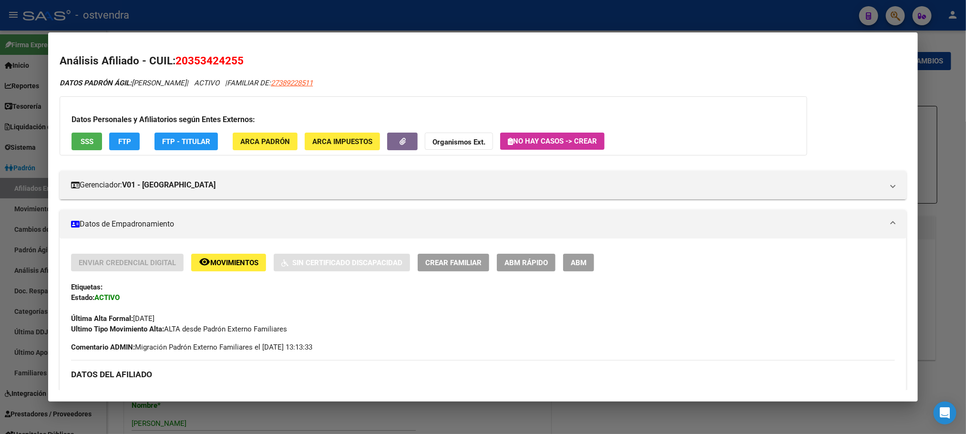
click at [196, 55] on span "20353424255" at bounding box center [209, 60] width 68 height 12
copy span "20353424255"
click at [581, 262] on span "ABM" at bounding box center [579, 262] width 16 height 9
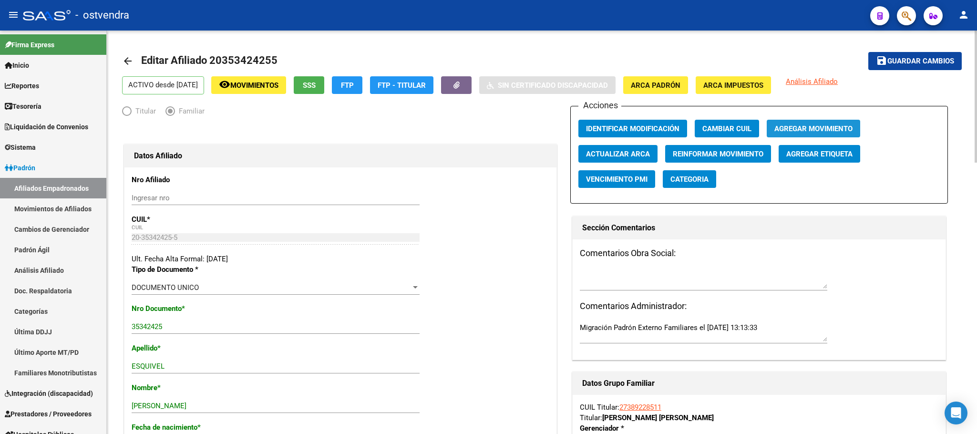
click at [794, 132] on span "Agregar Movimiento" at bounding box center [813, 128] width 78 height 9
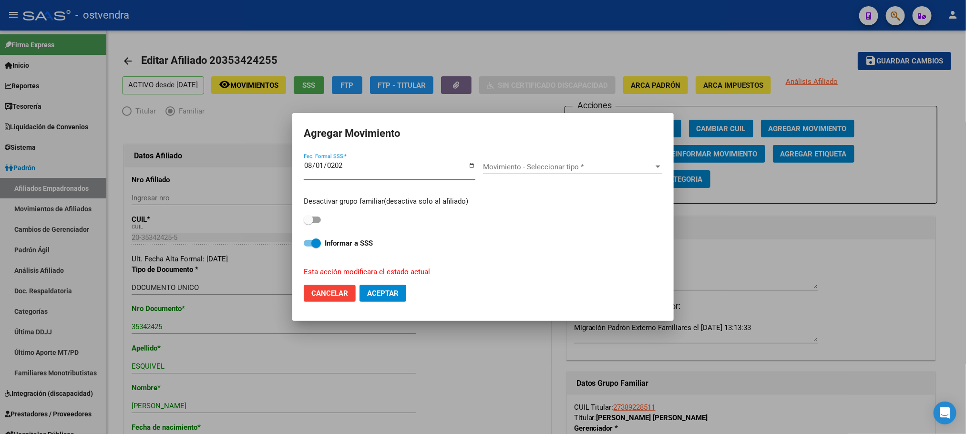
type input "[DATE]"
click at [561, 164] on span "Movimiento - Seleccionar tipo *" at bounding box center [568, 167] width 171 height 9
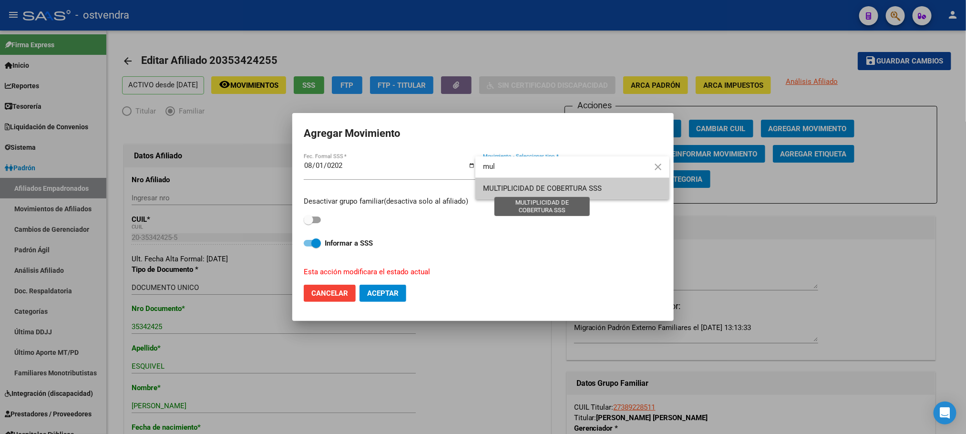
type input "mul"
click at [559, 187] on span "MULTIPLICIDAD DE COBERTURA SSS" at bounding box center [542, 188] width 119 height 9
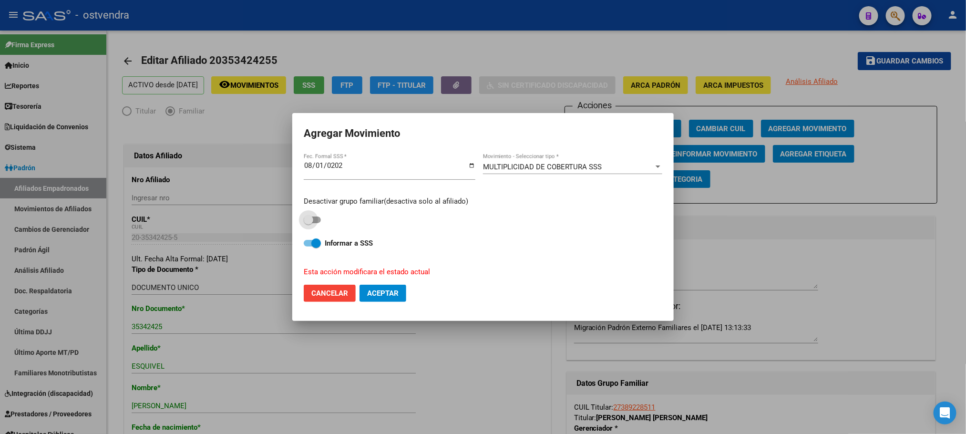
drag, startPoint x: 312, startPoint y: 219, endPoint x: 365, endPoint y: 276, distance: 78.2
click at [312, 219] on span at bounding box center [309, 220] width 10 height 10
click at [308, 223] on input "checkbox" at bounding box center [308, 223] width 0 height 0
checkbox input "true"
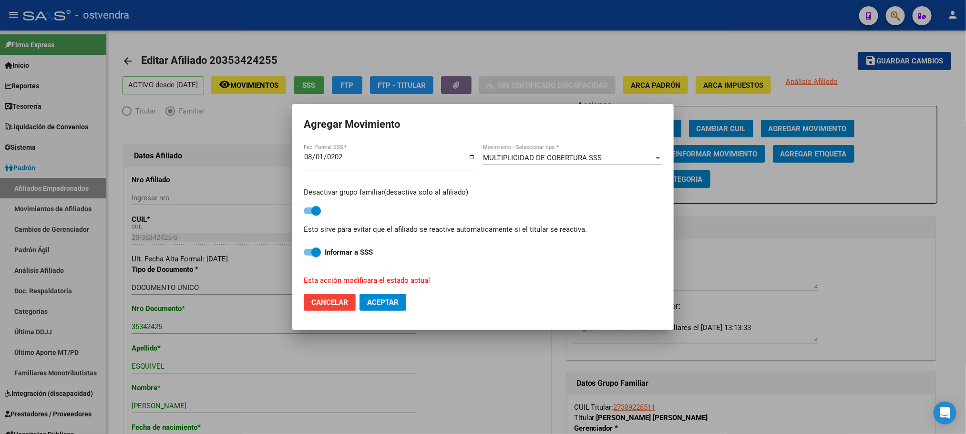
click at [378, 315] on mat-dialog-actions "Cancelar Aceptar" at bounding box center [483, 302] width 358 height 32
click at [380, 296] on button "Aceptar" at bounding box center [382, 302] width 47 height 17
checkbox input "false"
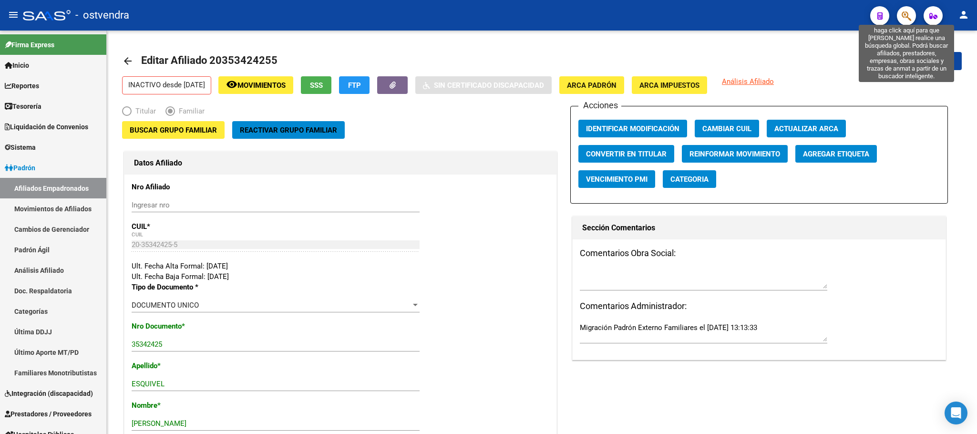
click at [903, 16] on icon "button" at bounding box center [906, 15] width 10 height 11
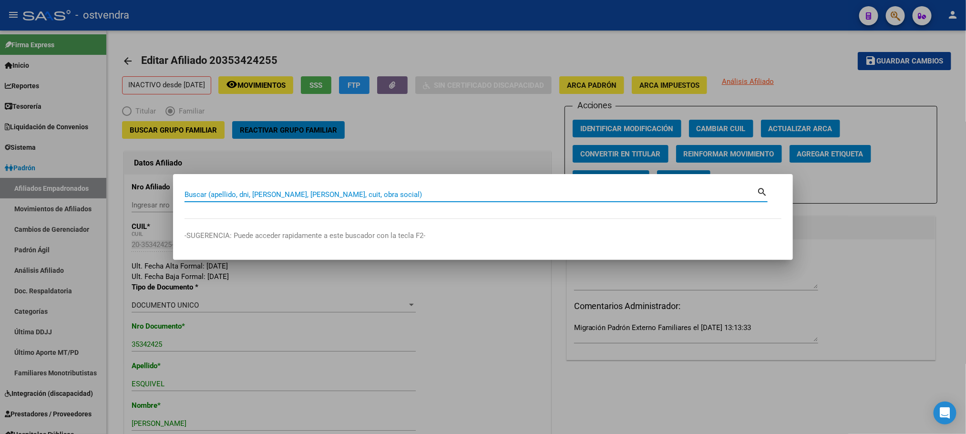
paste input "27424581971"
type input "27424581971"
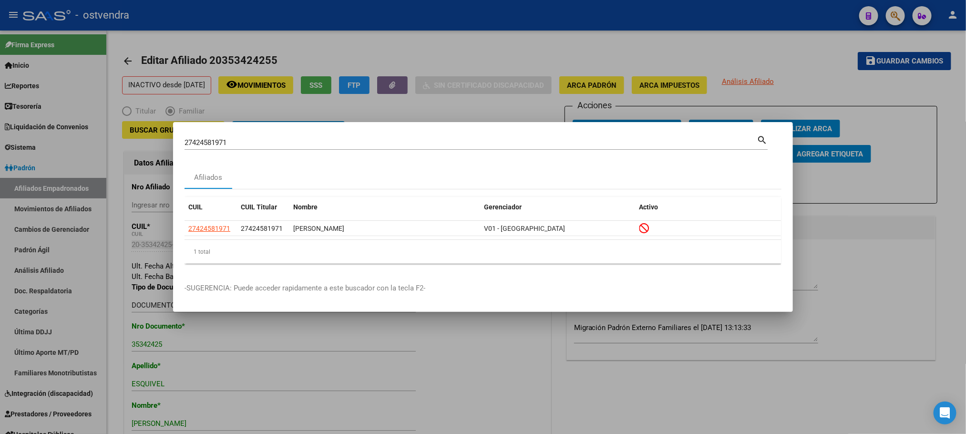
click at [214, 232] on app-link-go-to "27424581971" at bounding box center [209, 228] width 42 height 11
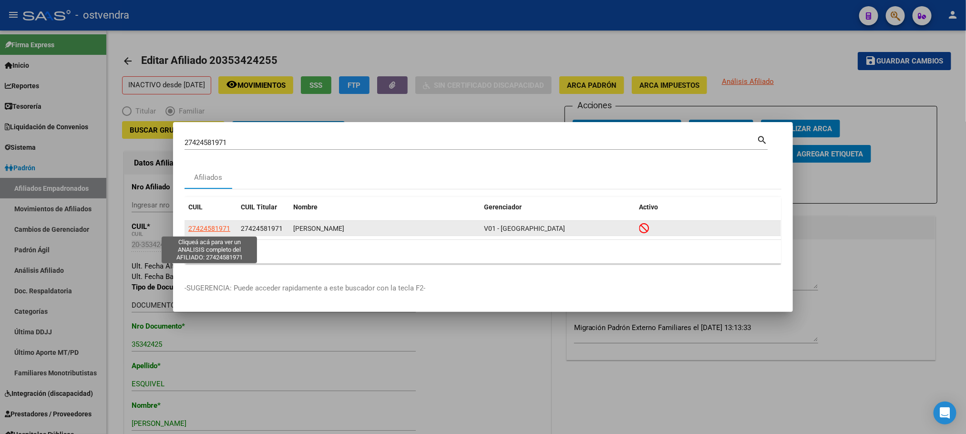
click at [211, 231] on span "27424581971" at bounding box center [209, 229] width 42 height 8
type textarea "27424581971"
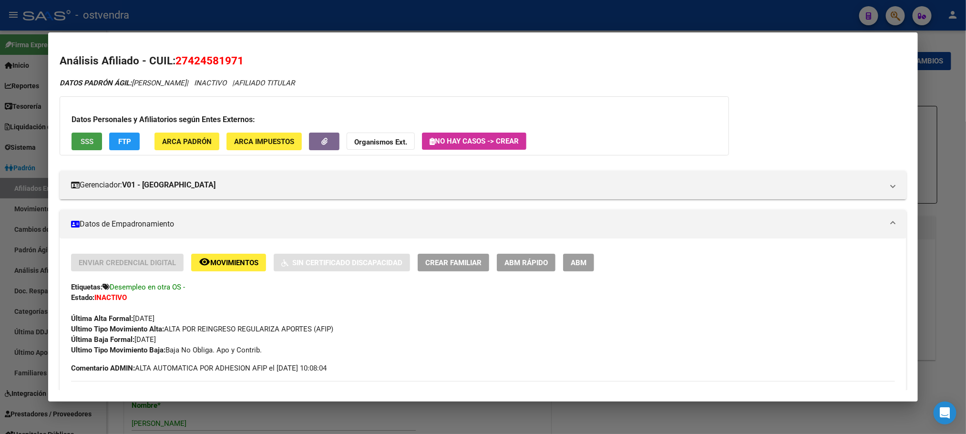
click at [84, 142] on span "SSS" at bounding box center [87, 141] width 13 height 9
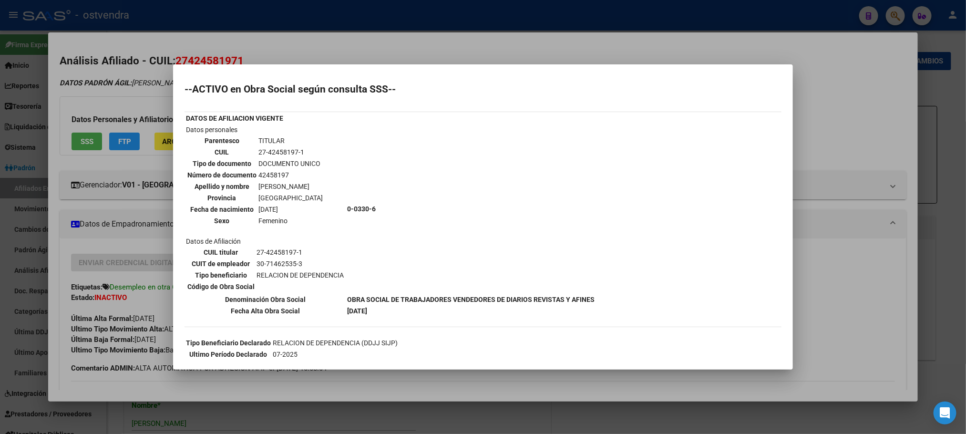
click at [122, 87] on div at bounding box center [483, 217] width 966 height 434
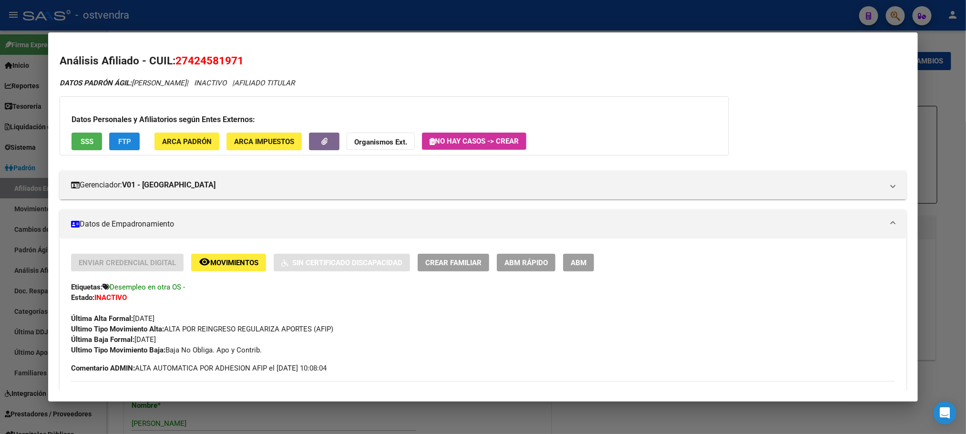
click at [124, 133] on button "FTP" at bounding box center [124, 142] width 31 height 18
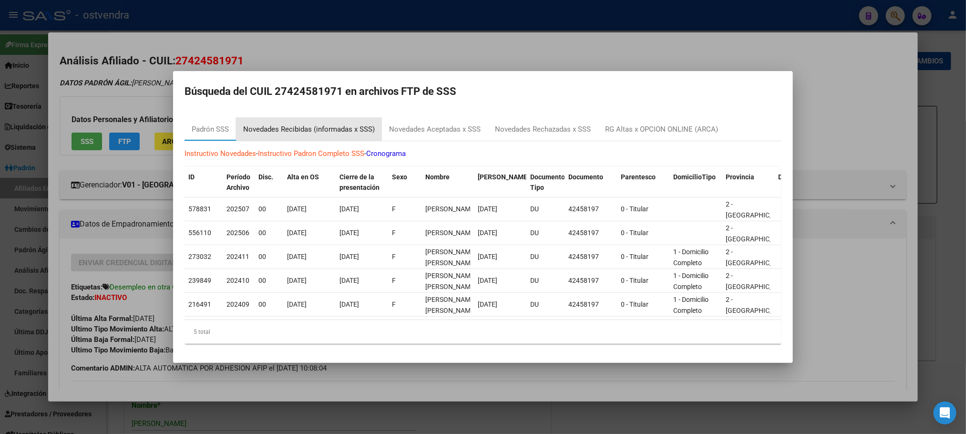
click at [322, 130] on div "Novedades Recibidas (informadas x SSS)" at bounding box center [309, 129] width 146 height 23
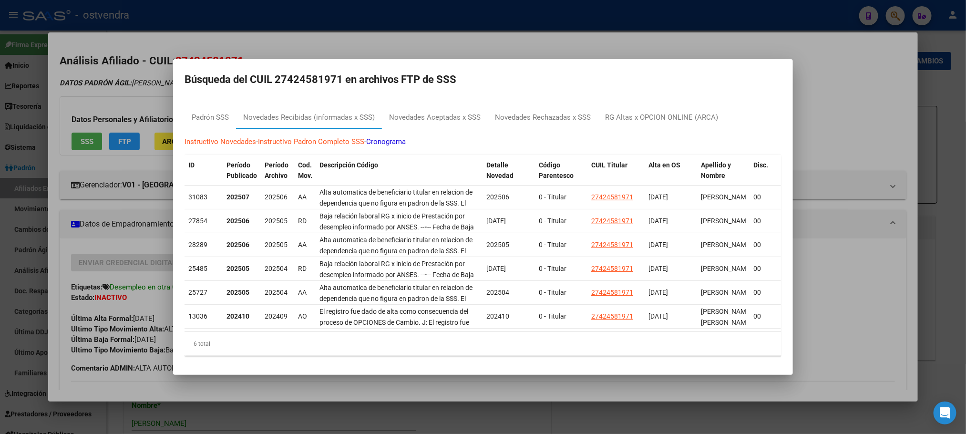
drag, startPoint x: 149, startPoint y: 64, endPoint x: 157, endPoint y: 76, distance: 14.3
click at [149, 65] on div at bounding box center [483, 217] width 966 height 434
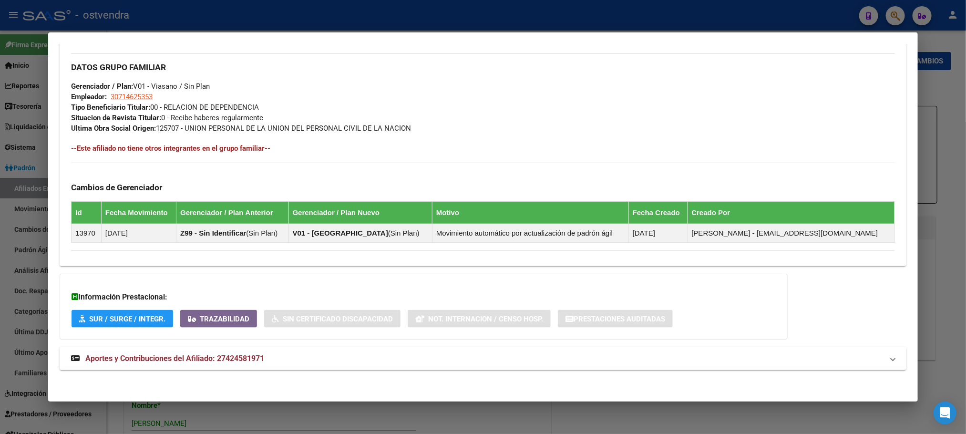
scroll to position [471, 0]
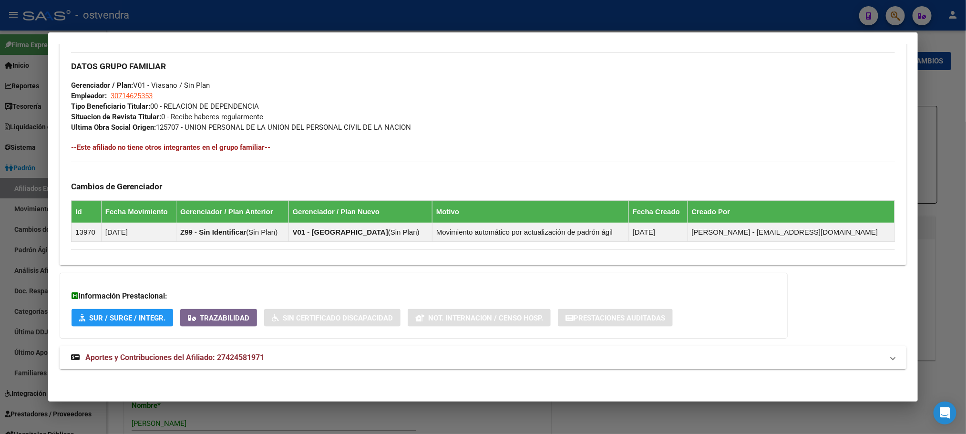
click at [329, 362] on mat-panel-title "Aportes y Contribuciones del Afiliado: 27424581971" at bounding box center [477, 357] width 812 height 11
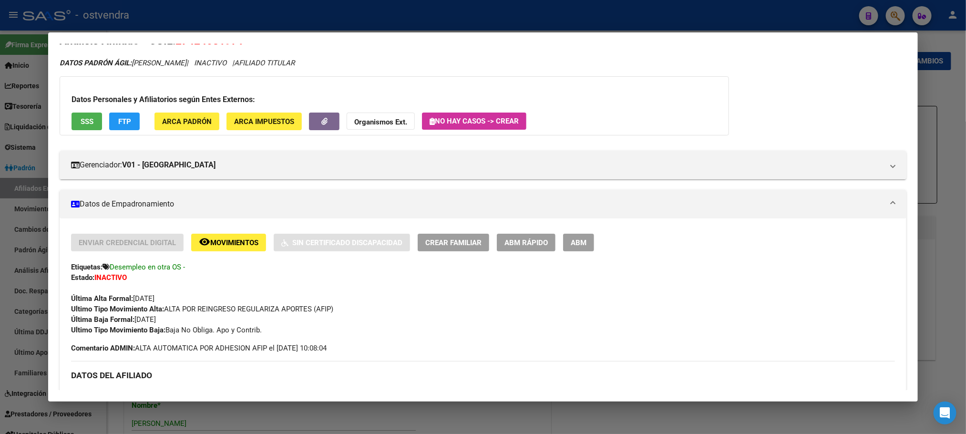
scroll to position [0, 0]
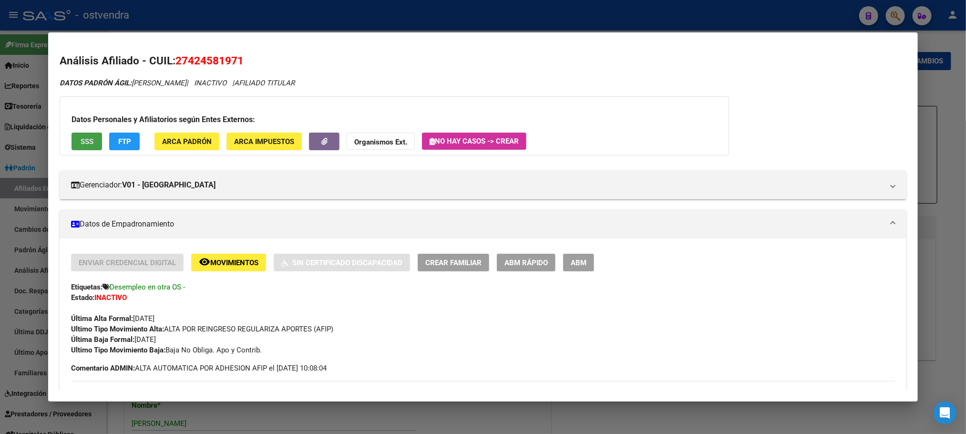
click at [83, 146] on button "SSS" at bounding box center [87, 142] width 31 height 18
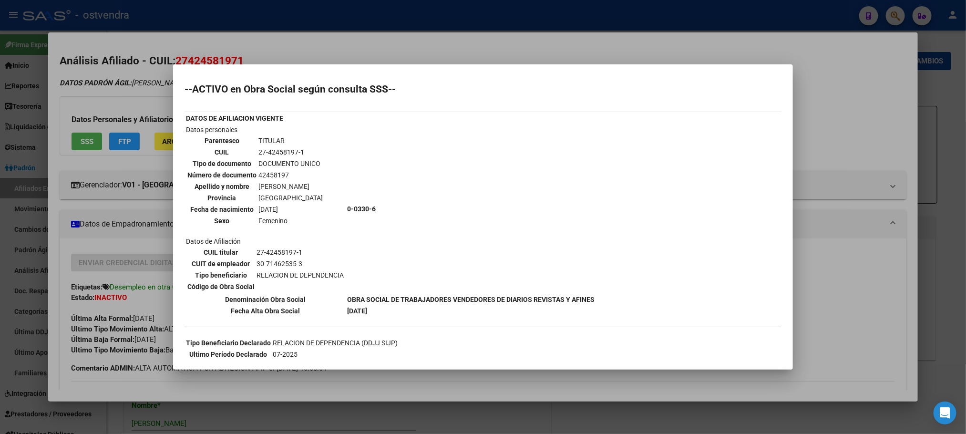
click at [153, 86] on div at bounding box center [483, 217] width 966 height 434
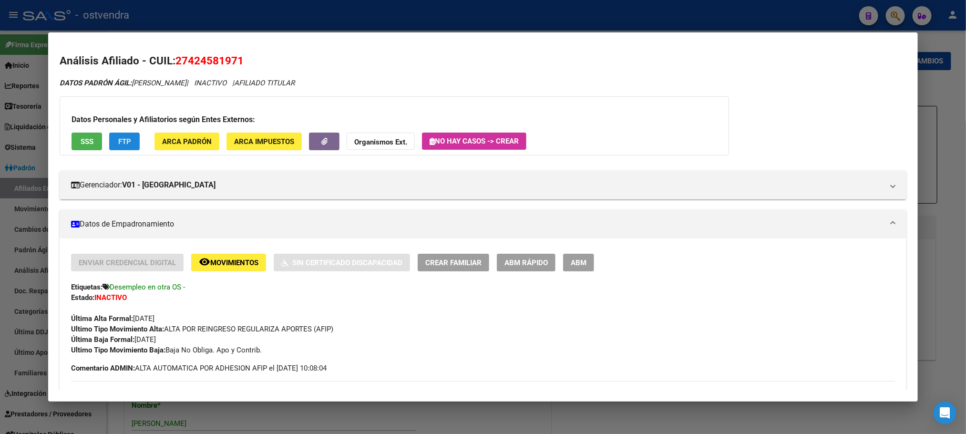
click at [132, 136] on button "FTP" at bounding box center [124, 142] width 31 height 18
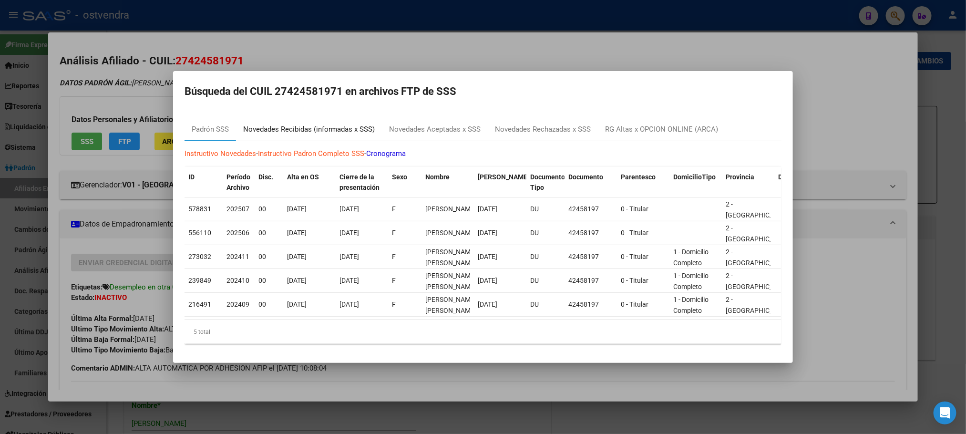
click at [334, 124] on div "Novedades Recibidas (informadas x SSS)" at bounding box center [309, 129] width 132 height 11
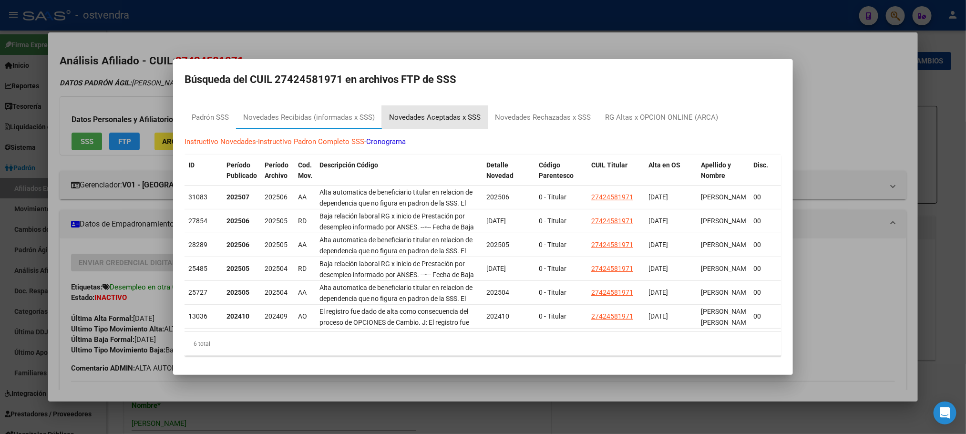
click at [458, 106] on div "Novedades Aceptadas x SSS" at bounding box center [435, 117] width 106 height 23
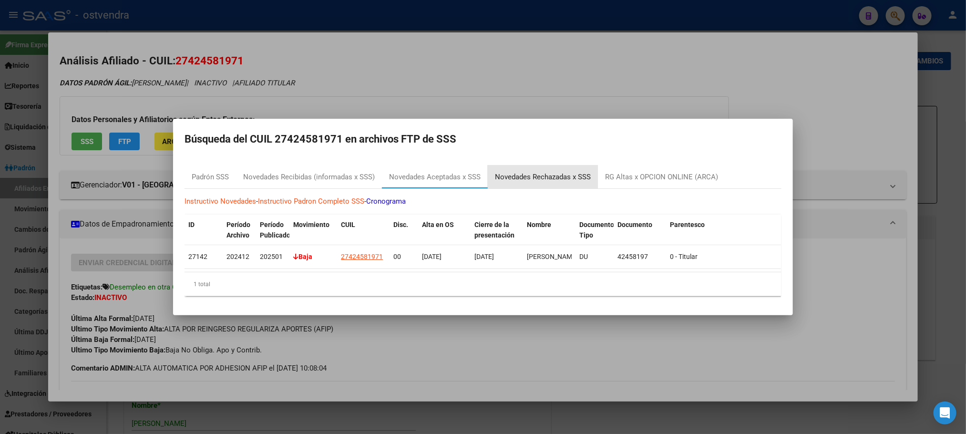
click at [538, 172] on div "Novedades Rechazadas x SSS" at bounding box center [543, 177] width 96 height 11
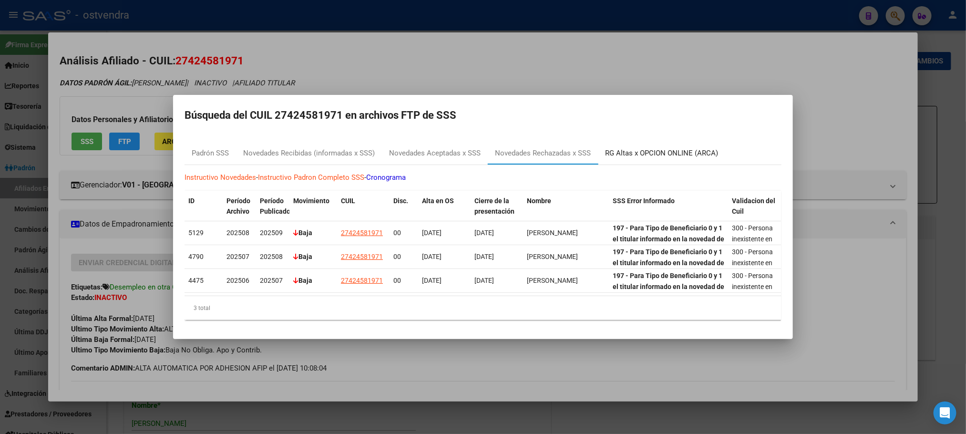
drag, startPoint x: 652, startPoint y: 147, endPoint x: 677, endPoint y: 74, distance: 77.0
click at [678, 87] on div "27424581971 Buscar (apellido, dni, cuil, nro traspaso, cuit, obra social) searc…" at bounding box center [483, 217] width 966 height 434
click at [677, 72] on div at bounding box center [483, 217] width 966 height 434
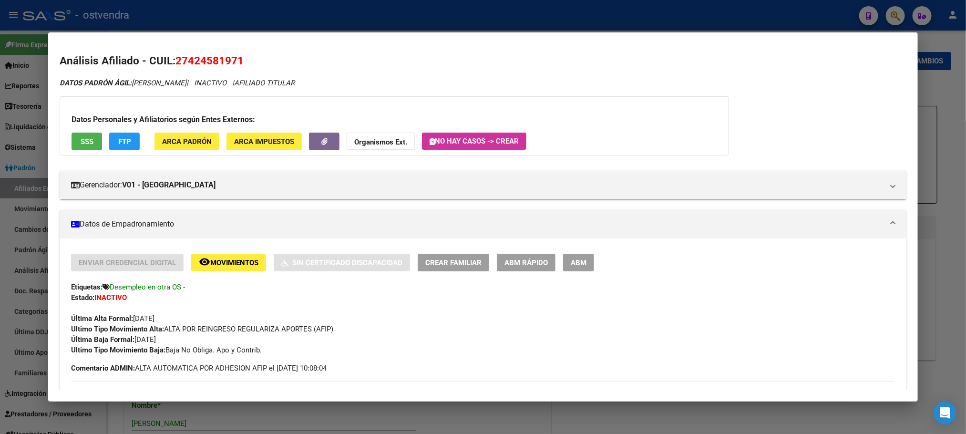
click at [230, 264] on span "Movimientos" at bounding box center [234, 262] width 48 height 9
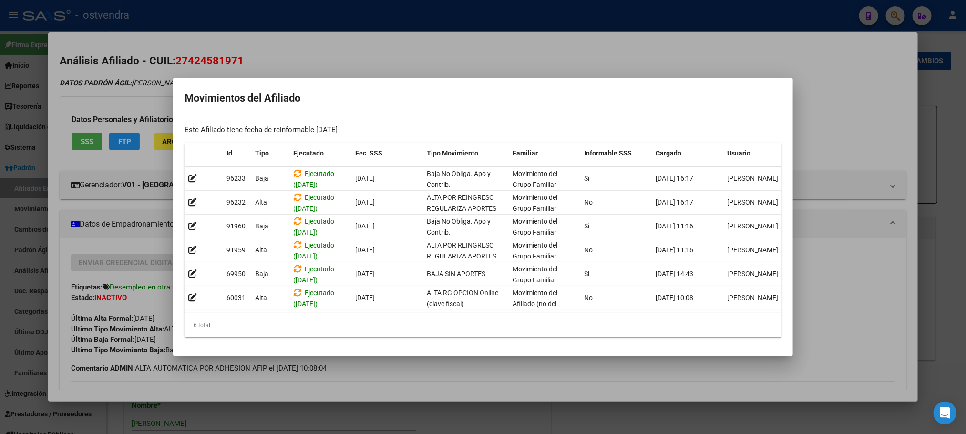
drag, startPoint x: 98, startPoint y: 61, endPoint x: 333, endPoint y: 353, distance: 375.7
click at [99, 61] on div at bounding box center [483, 217] width 966 height 434
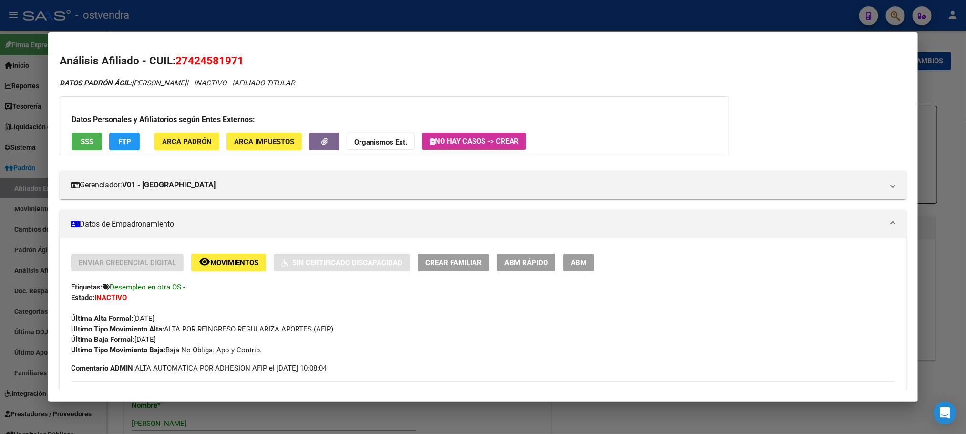
click at [73, 136] on button "SSS" at bounding box center [87, 142] width 31 height 18
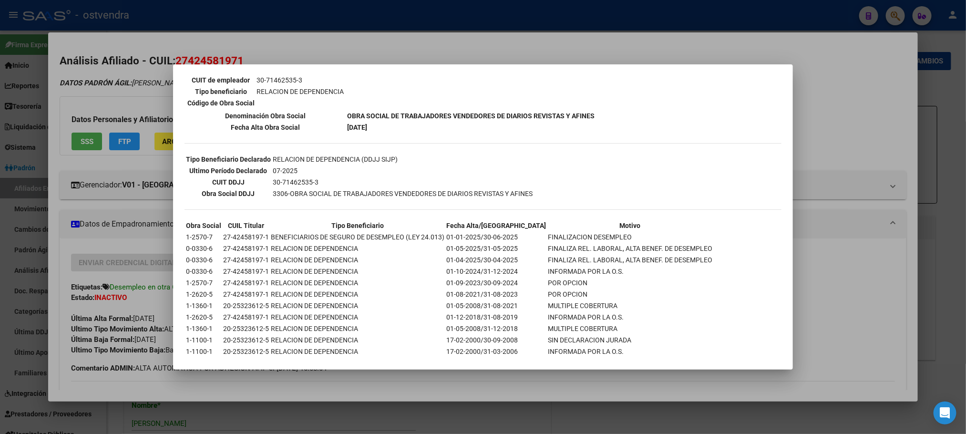
scroll to position [194, 0]
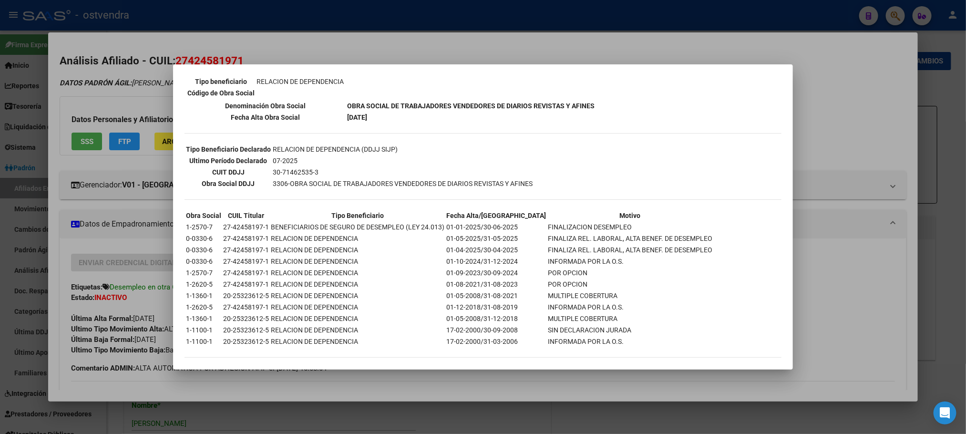
click at [99, 110] on div at bounding box center [483, 217] width 966 height 434
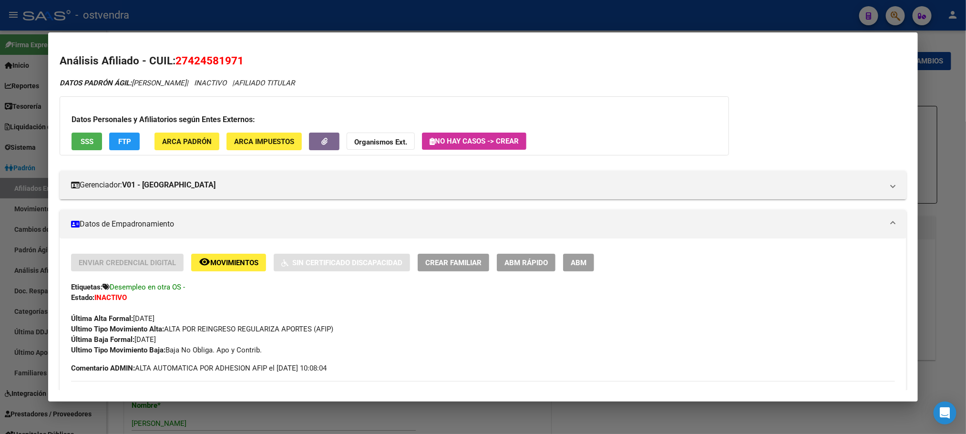
click at [232, 256] on button "remove_red_eye Movimientos" at bounding box center [228, 263] width 75 height 18
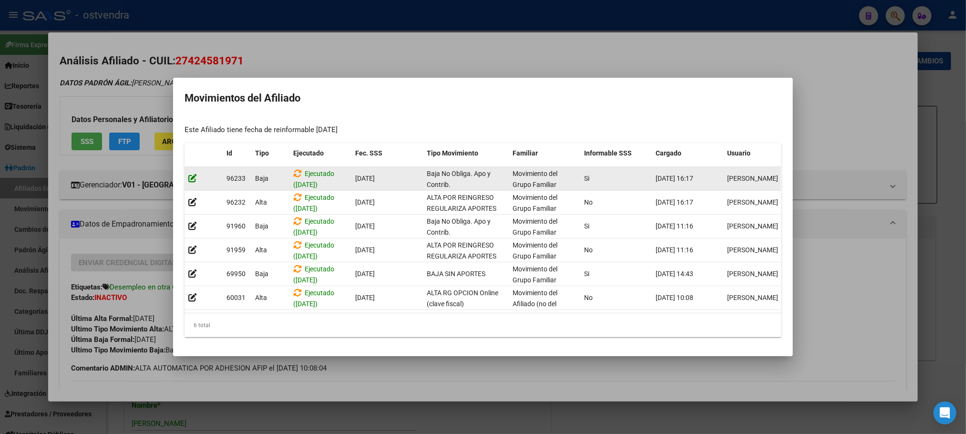
click at [192, 174] on icon at bounding box center [192, 178] width 9 height 9
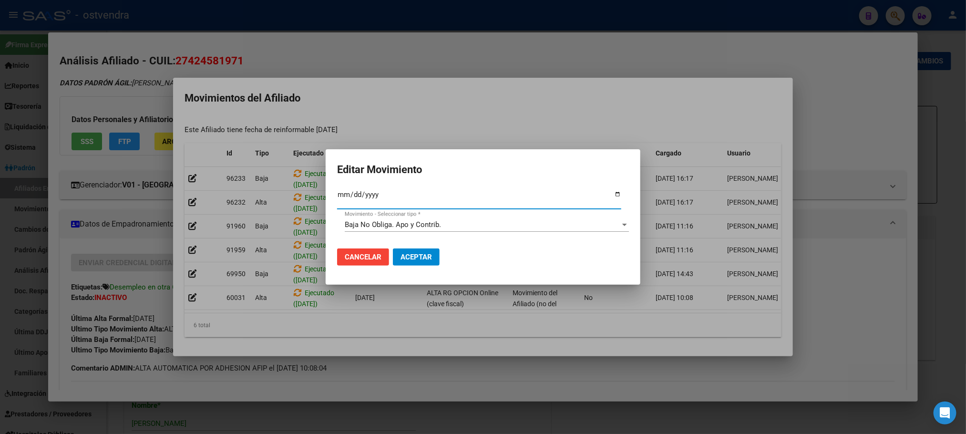
type input "[DATE]"
click at [412, 258] on span "Aceptar" at bounding box center [415, 257] width 31 height 9
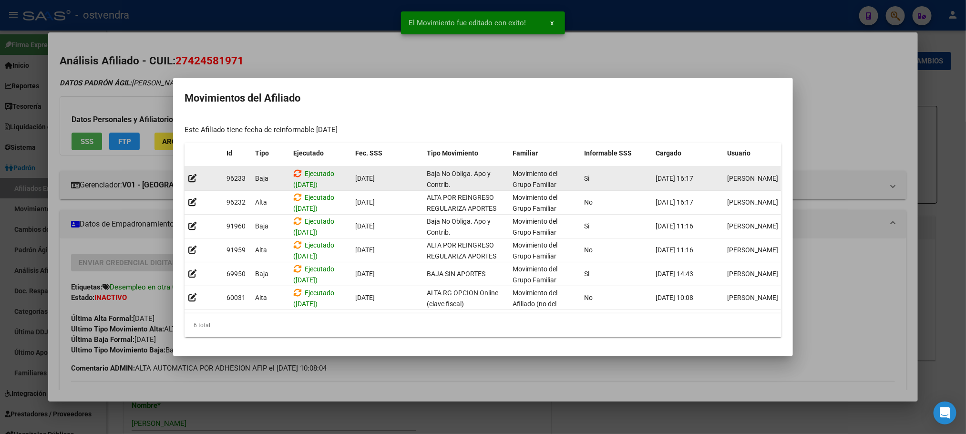
click at [296, 169] on icon at bounding box center [297, 173] width 9 height 9
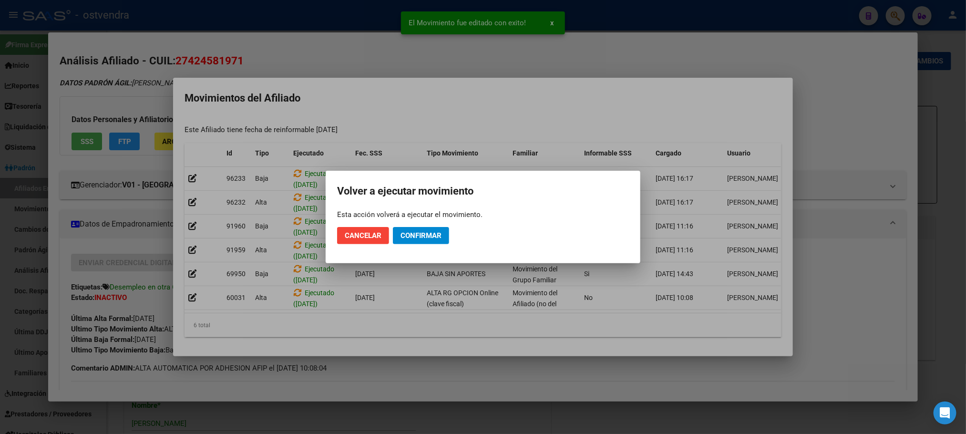
click at [416, 246] on mat-dialog-actions "Cancelar Confirmar" at bounding box center [483, 235] width 292 height 32
click at [417, 243] on button "Confirmar" at bounding box center [421, 235] width 56 height 17
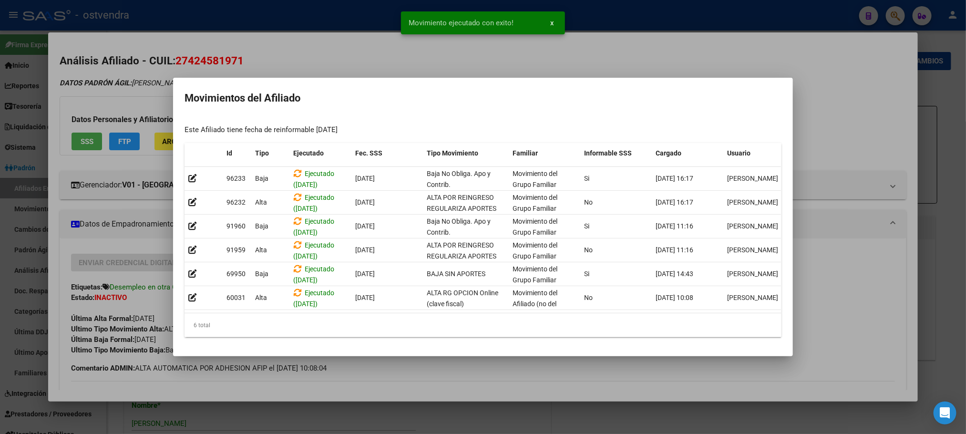
click at [708, 20] on div at bounding box center [483, 217] width 966 height 434
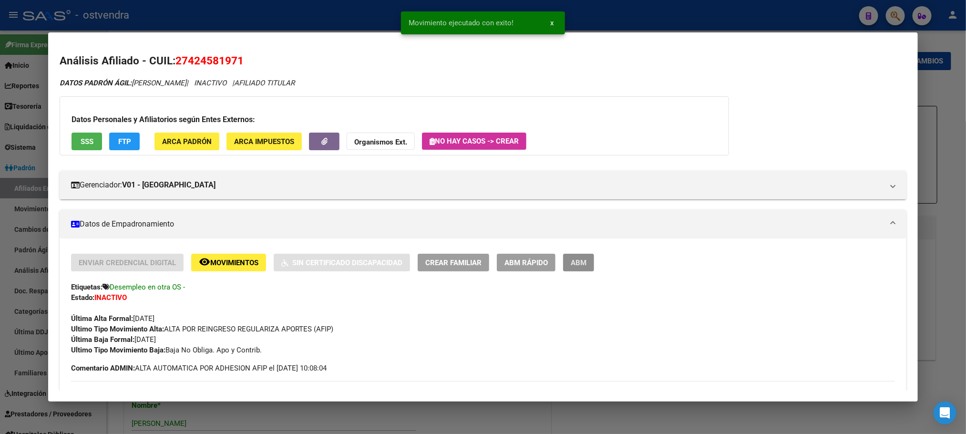
click at [581, 258] on span "ABM" at bounding box center [579, 262] width 16 height 9
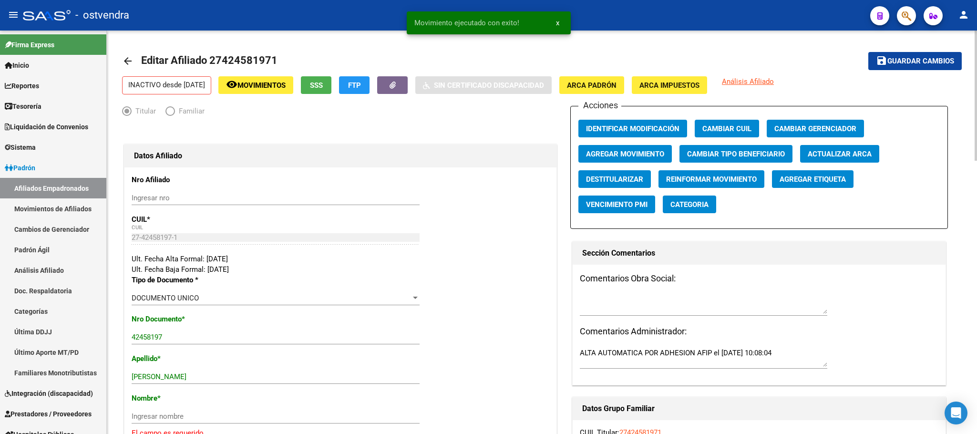
drag, startPoint x: 739, startPoint y: 154, endPoint x: 750, endPoint y: 191, distance: 37.7
click at [754, 192] on div "Acciones Identificar Modificación Cambiar CUIL Cambiar Gerenciador Agregar Movi…" at bounding box center [759, 167] width 378 height 123
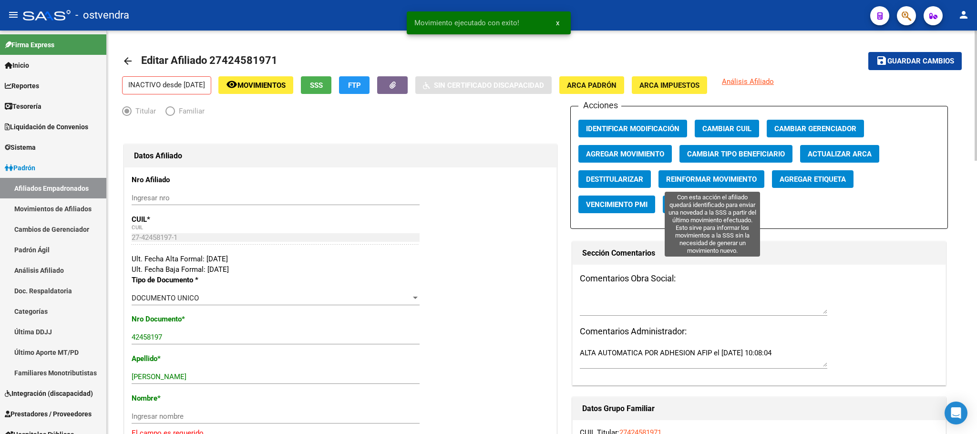
click at [726, 172] on button "Reinformar Movimiento" at bounding box center [711, 179] width 106 height 18
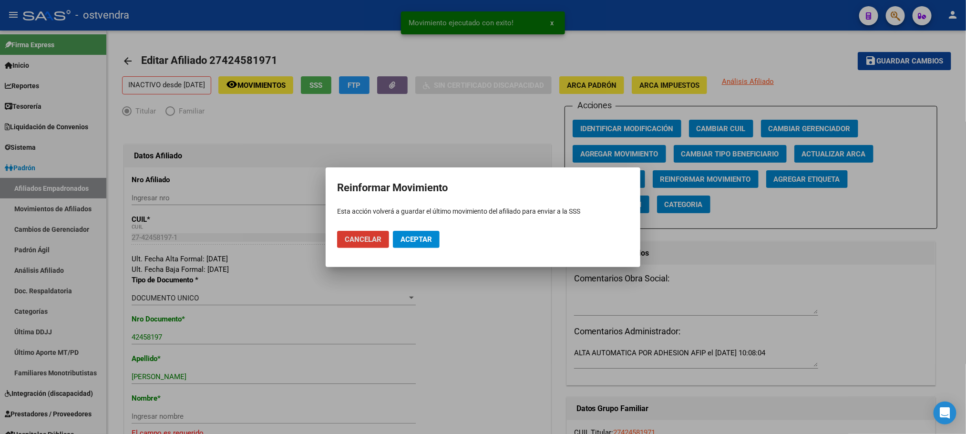
click at [414, 238] on span "Aceptar" at bounding box center [415, 239] width 31 height 9
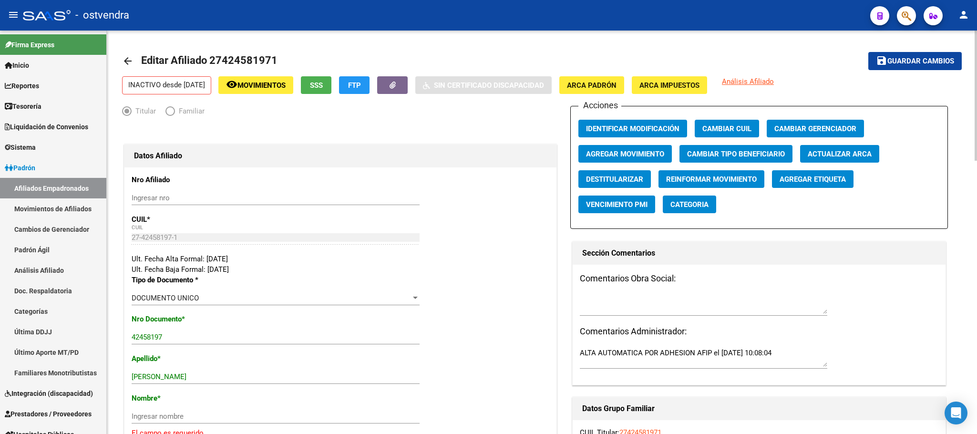
click at [854, 312] on div "Comentarios Obra Social: Comentarios Administrador: ALTA AUTOMATICA POR ADHESIO…" at bounding box center [758, 325] width 373 height 120
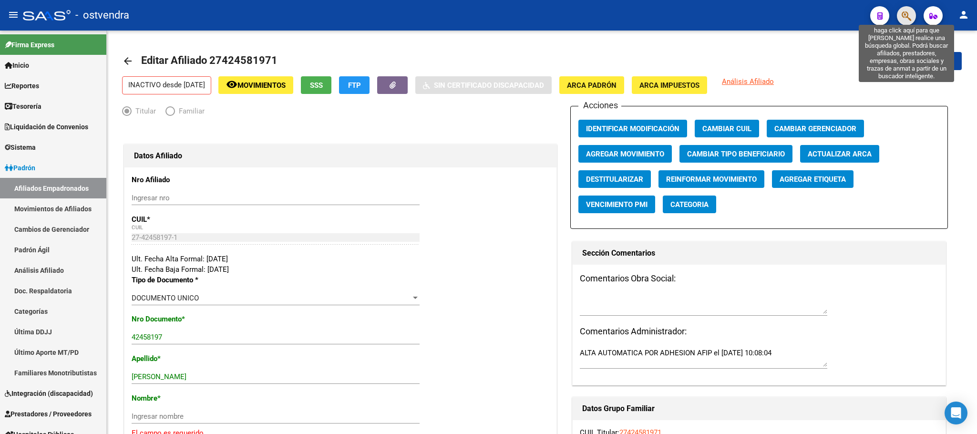
click at [901, 13] on icon "button" at bounding box center [906, 15] width 10 height 11
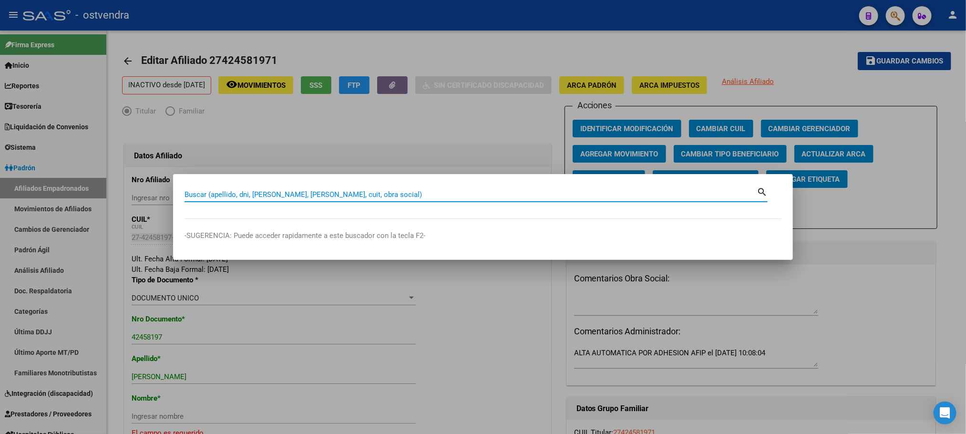
paste input "27426270116"
type input "27426270116"
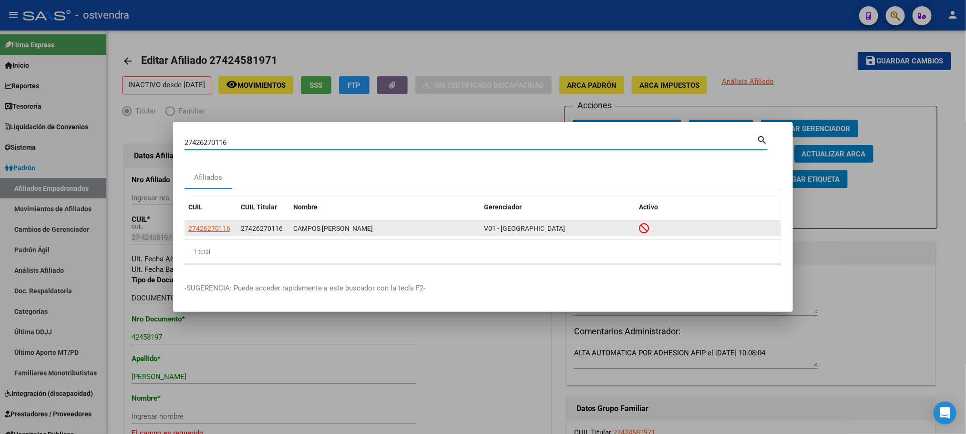
click at [202, 234] on app-link-go-to "27426270116" at bounding box center [209, 228] width 42 height 11
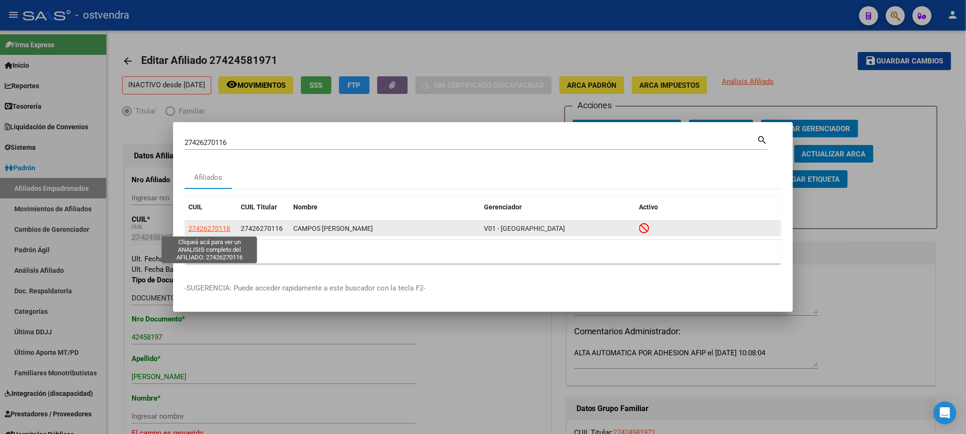
click at [208, 225] on span "27426270116" at bounding box center [209, 229] width 42 height 8
type textarea "27426270116"
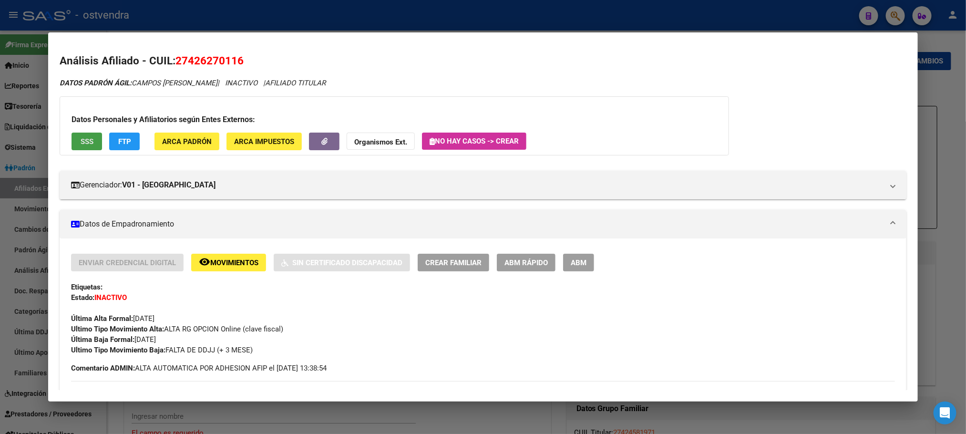
click at [86, 142] on span "SSS" at bounding box center [87, 141] width 13 height 9
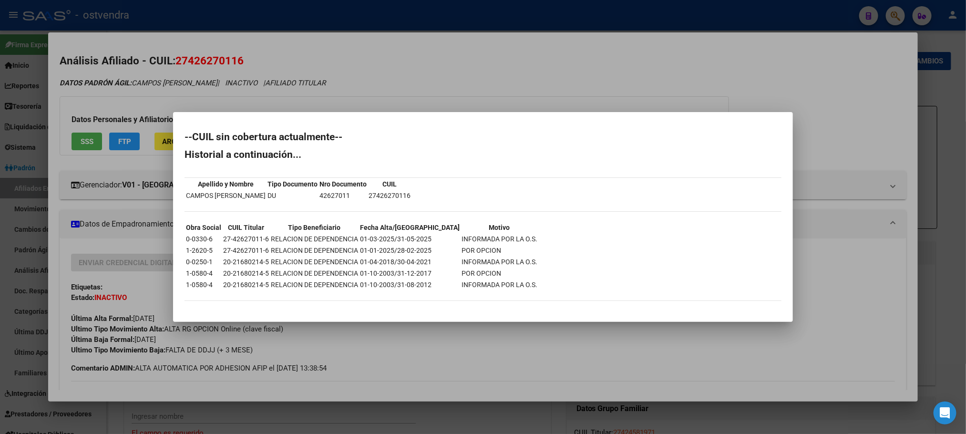
click at [115, 112] on div at bounding box center [483, 217] width 966 height 434
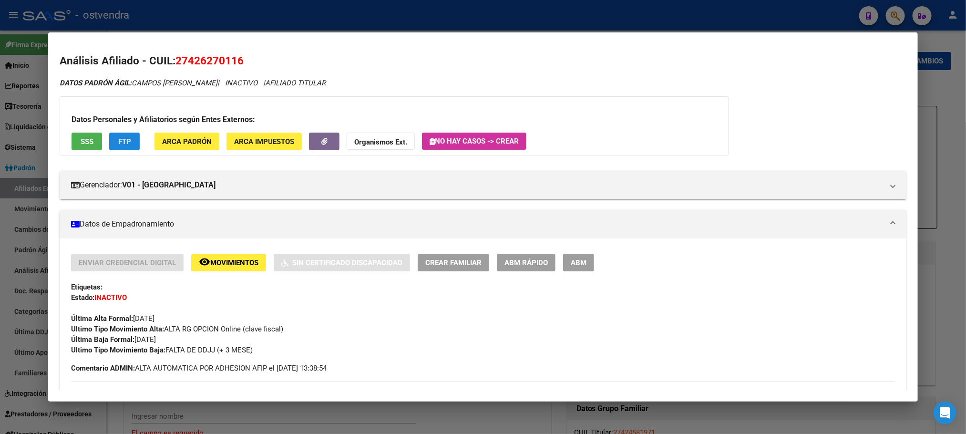
click at [109, 143] on button "FTP" at bounding box center [124, 142] width 31 height 18
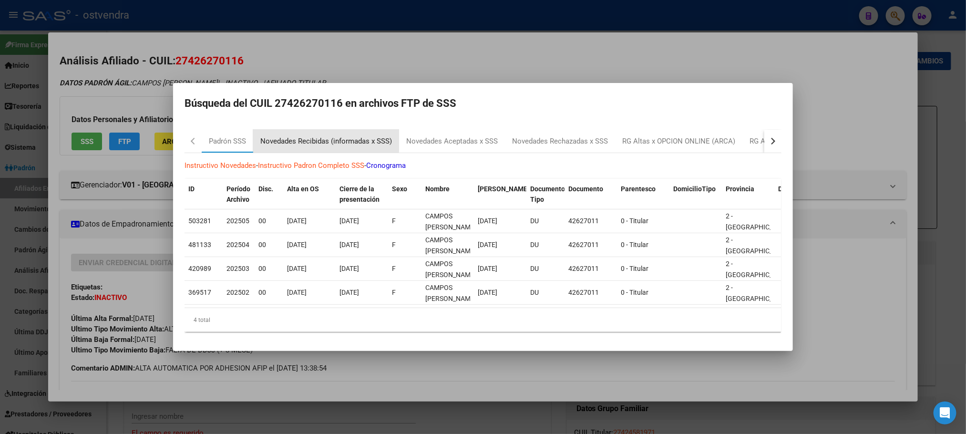
click at [295, 136] on div "Novedades Recibidas (informadas x SSS)" at bounding box center [326, 141] width 132 height 11
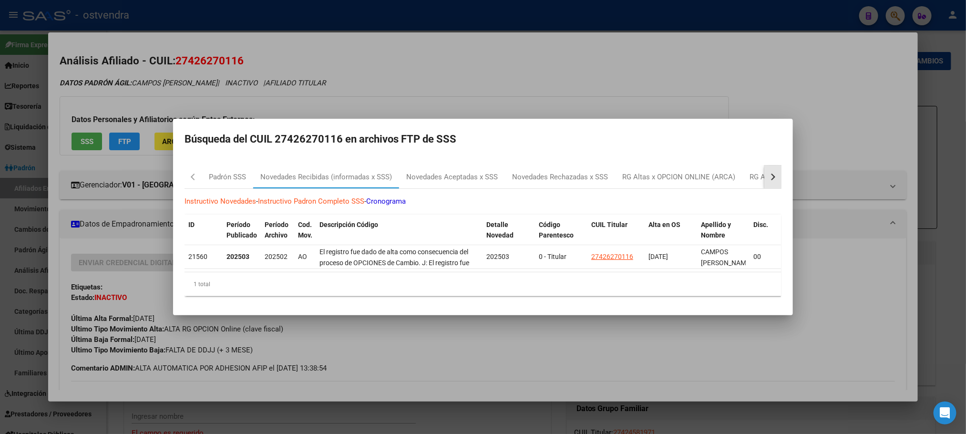
click at [772, 174] on div "button" at bounding box center [771, 177] width 7 height 7
click at [668, 100] on div at bounding box center [483, 217] width 966 height 434
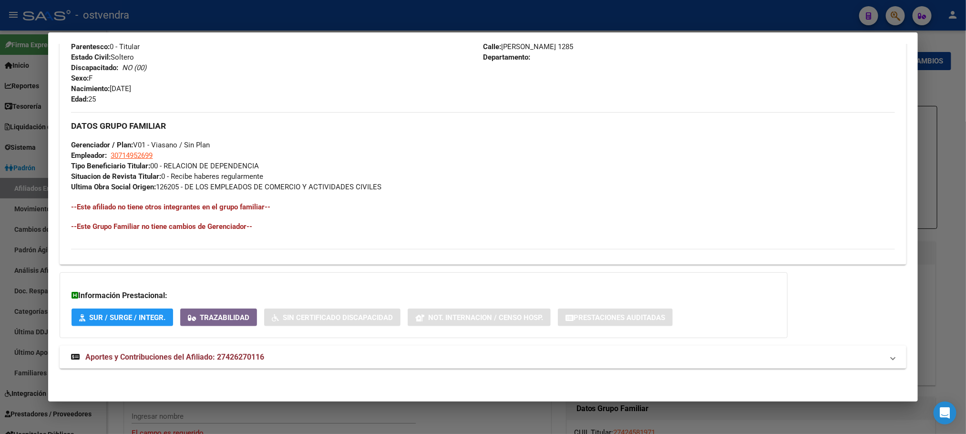
scroll to position [410, 0]
click at [296, 348] on mat-expansion-panel-header "Aportes y Contribuciones del Afiliado: 27426270116" at bounding box center [483, 357] width 846 height 23
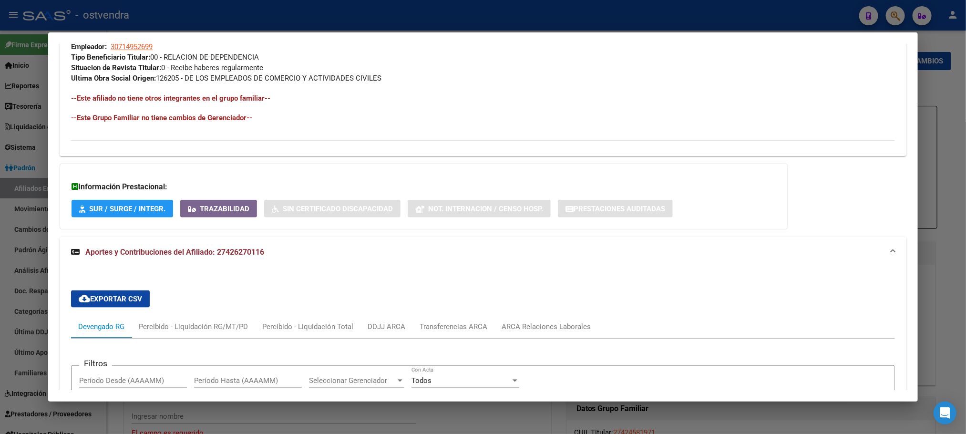
scroll to position [515, 0]
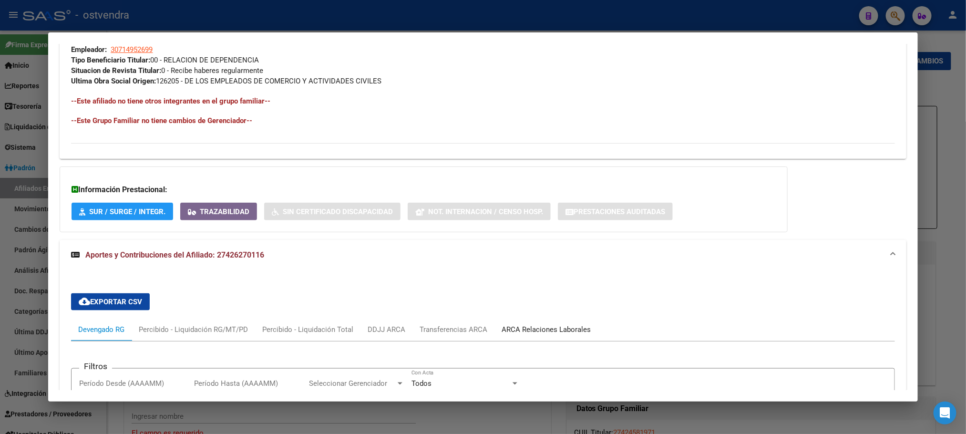
click at [551, 319] on div "ARCA Relaciones Laborales" at bounding box center [545, 329] width 103 height 23
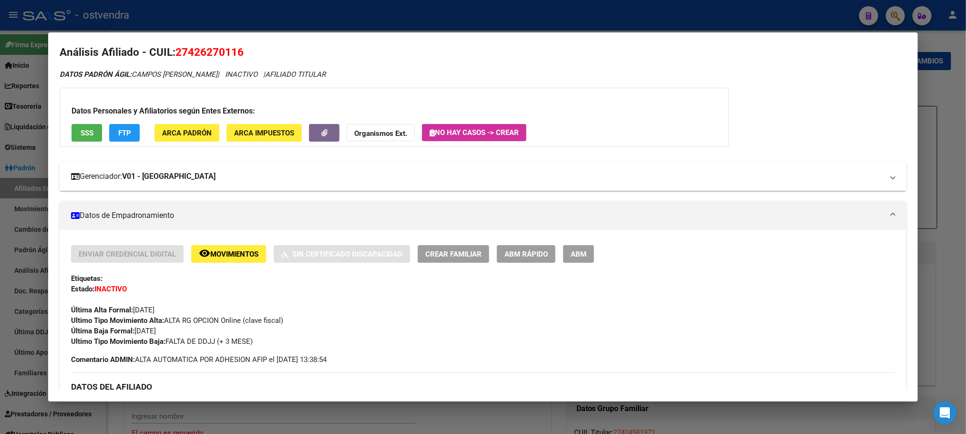
scroll to position [0, 0]
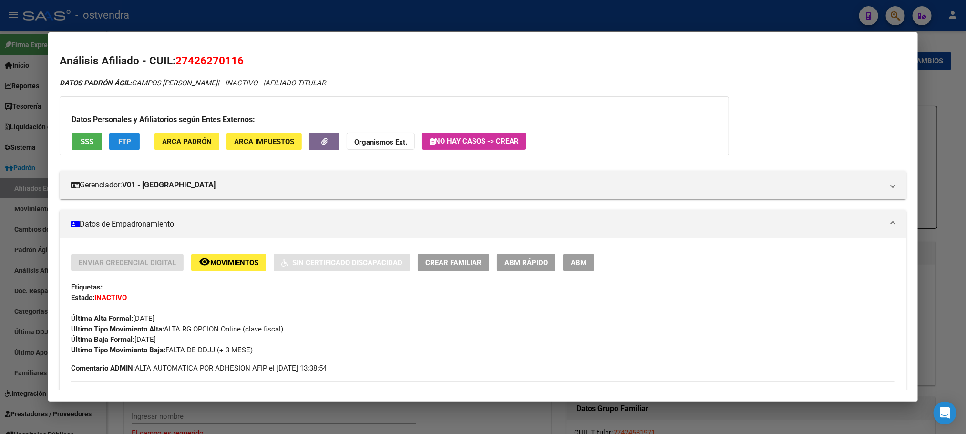
click at [125, 140] on span "FTP" at bounding box center [124, 141] width 13 height 9
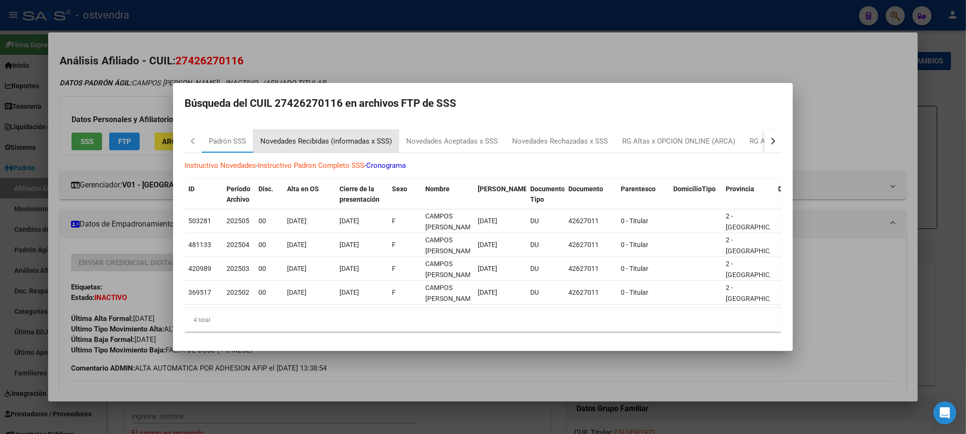
click at [317, 136] on div "Novedades Recibidas (informadas x SSS)" at bounding box center [326, 141] width 132 height 11
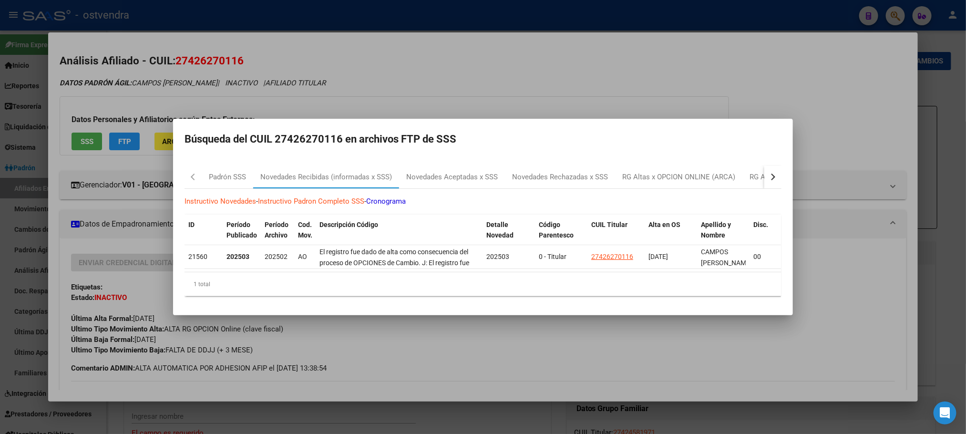
click at [291, 91] on div at bounding box center [483, 217] width 966 height 434
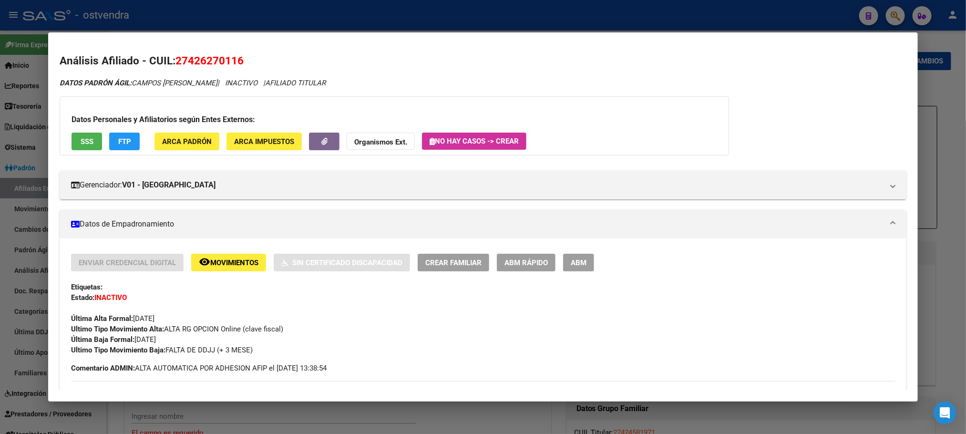
click at [82, 134] on button "SSS" at bounding box center [87, 142] width 31 height 18
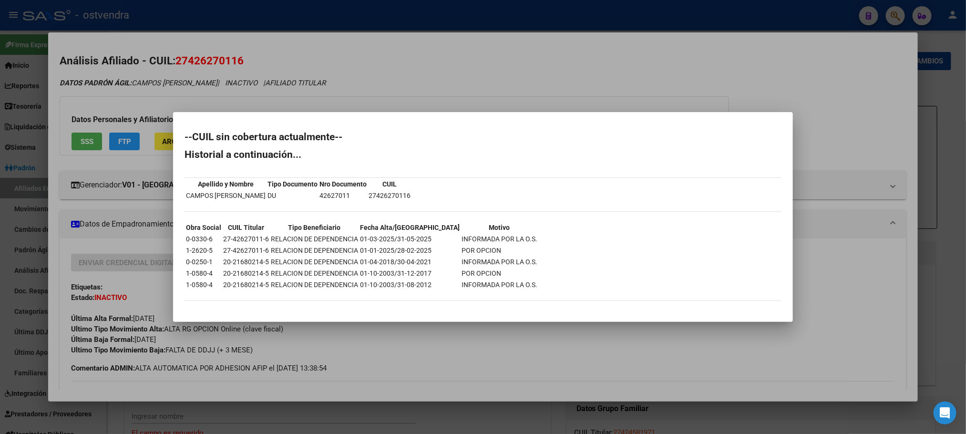
click at [115, 99] on div at bounding box center [483, 217] width 966 height 434
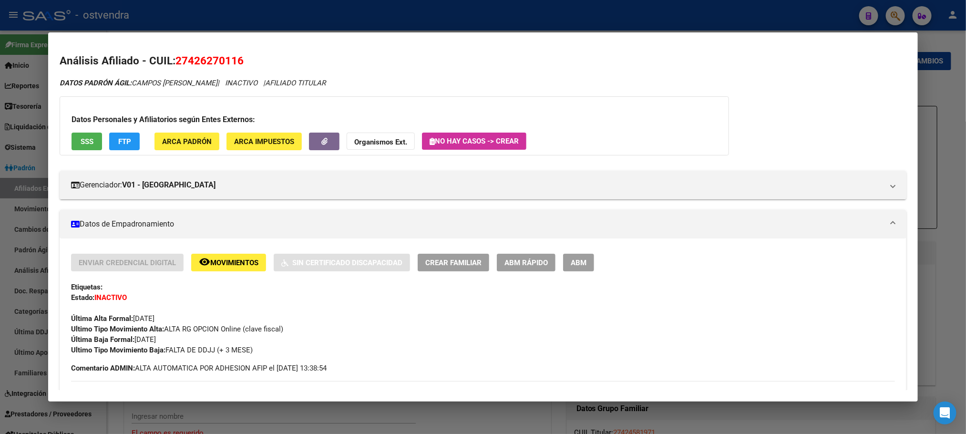
click at [96, 139] on button "SSS" at bounding box center [87, 142] width 31 height 18
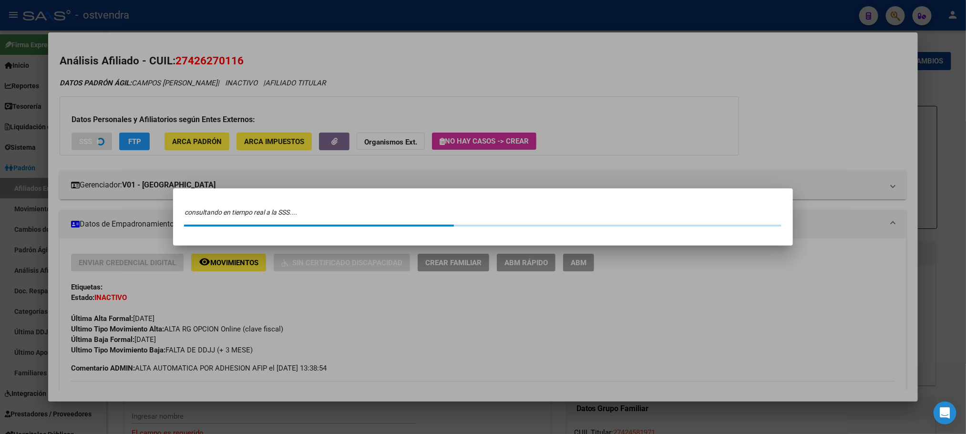
click at [118, 145] on div at bounding box center [483, 217] width 966 height 434
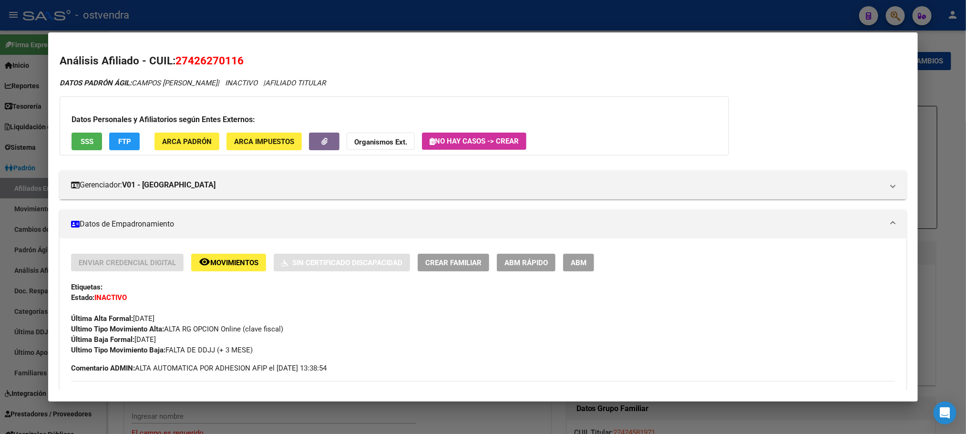
click at [119, 145] on span "FTP" at bounding box center [124, 141] width 13 height 9
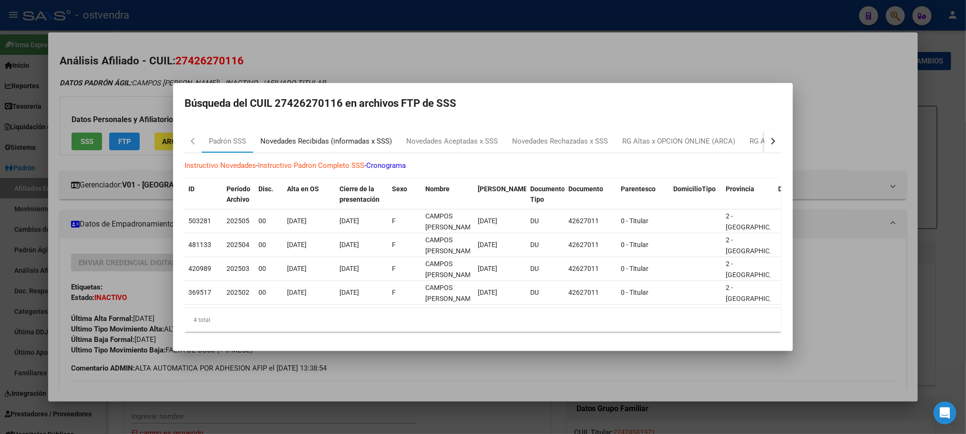
click at [343, 136] on div "Novedades Recibidas (informadas x SSS)" at bounding box center [326, 141] width 132 height 11
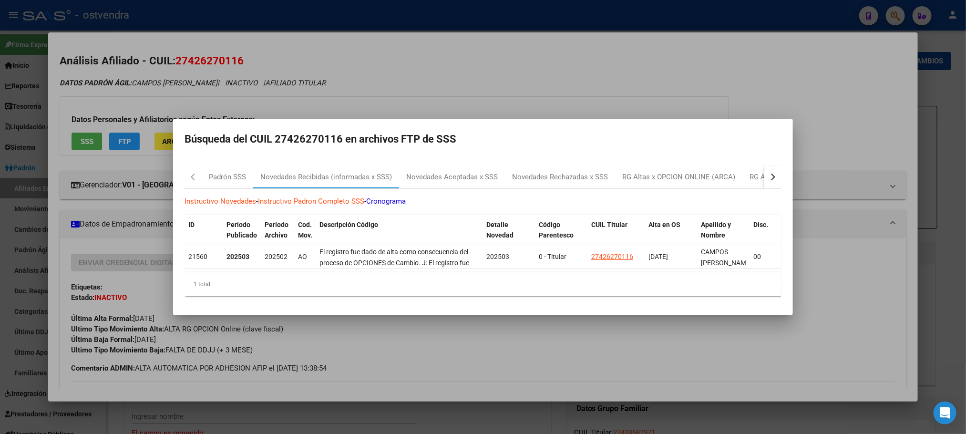
click at [136, 91] on div at bounding box center [483, 217] width 966 height 434
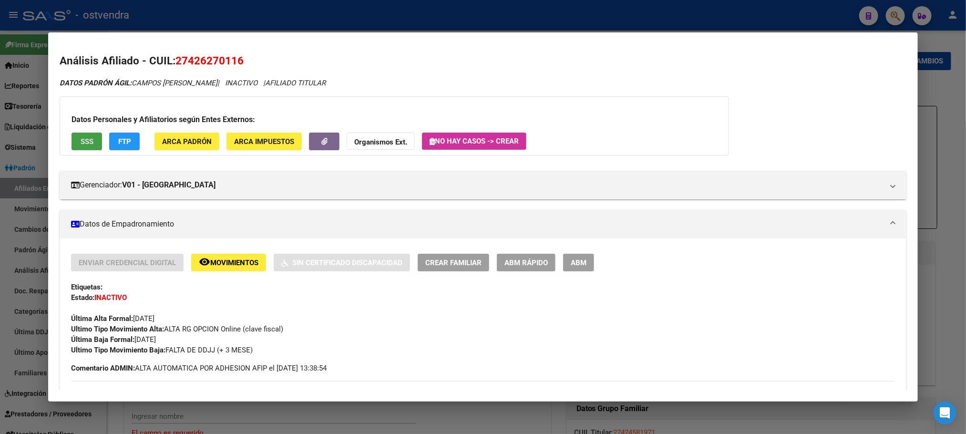
click at [81, 139] on span "SSS" at bounding box center [87, 141] width 13 height 9
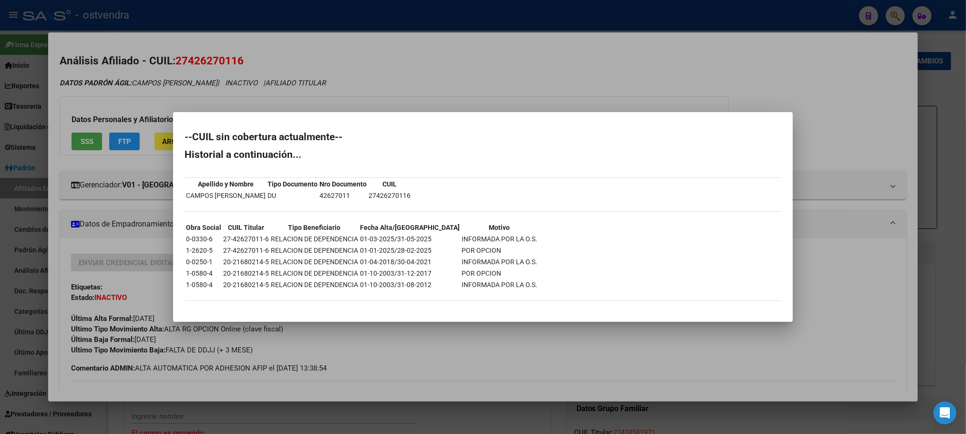
click at [124, 101] on div at bounding box center [483, 217] width 966 height 434
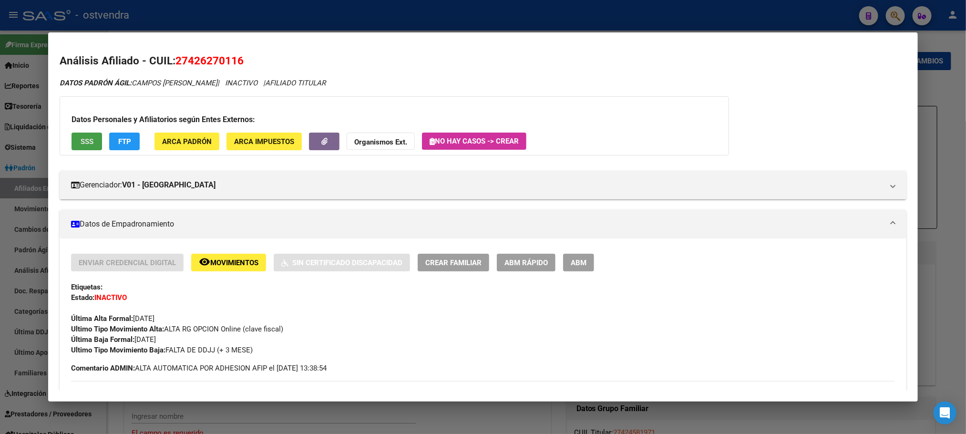
click at [90, 137] on button "SSS" at bounding box center [87, 142] width 31 height 18
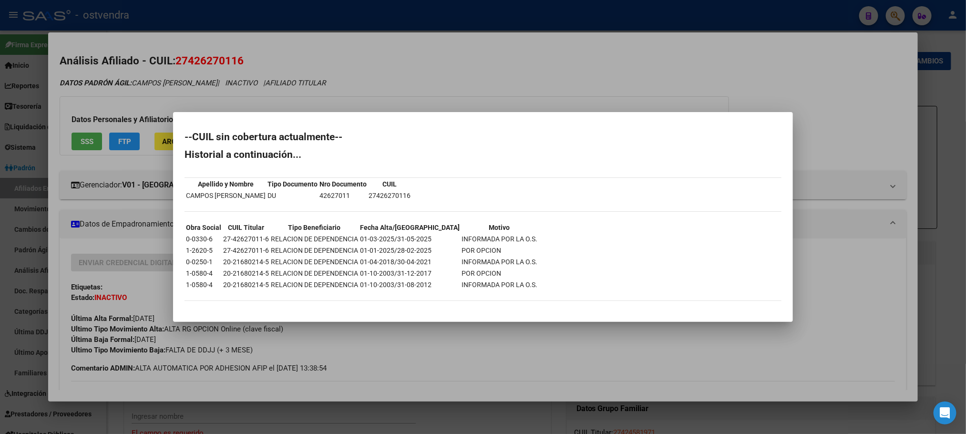
click at [138, 95] on div at bounding box center [483, 217] width 966 height 434
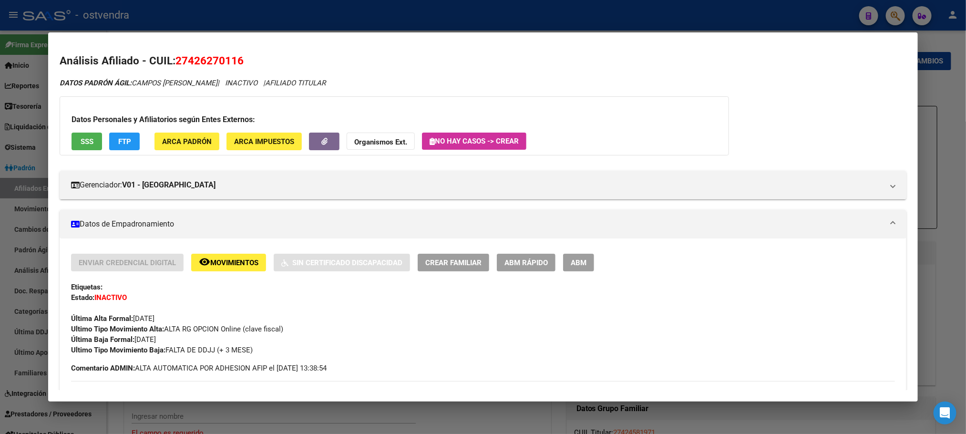
click at [135, 130] on div "Datos Personales y Afiliatorios según Entes Externos: SSS FTP ARCA Padrón ARCA …" at bounding box center [394, 125] width 669 height 59
click at [123, 152] on div "Datos Personales y Afiliatorios según Entes Externos: SSS FTP ARCA Padrón ARCA …" at bounding box center [394, 125] width 669 height 59
click at [123, 141] on span "FTP" at bounding box center [124, 141] width 13 height 9
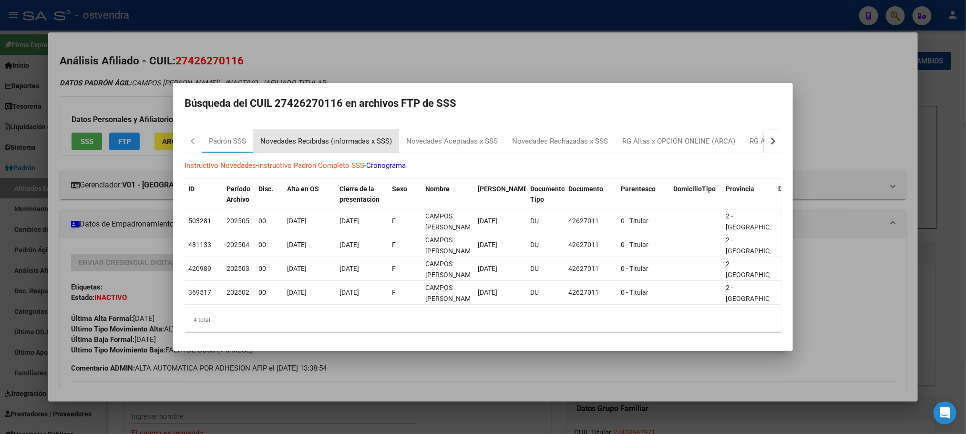
click at [307, 136] on div "Novedades Recibidas (informadas x SSS)" at bounding box center [326, 141] width 132 height 11
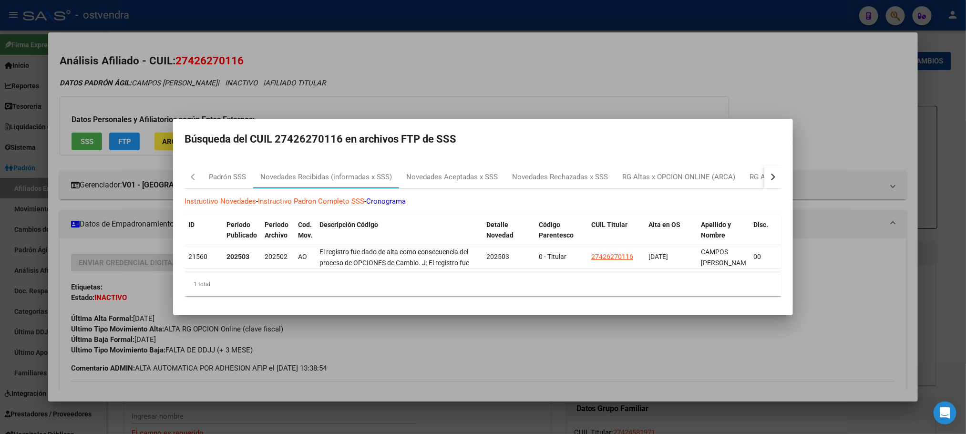
drag, startPoint x: 188, startPoint y: 86, endPoint x: 137, endPoint y: 53, distance: 60.3
click at [186, 86] on div at bounding box center [483, 217] width 966 height 434
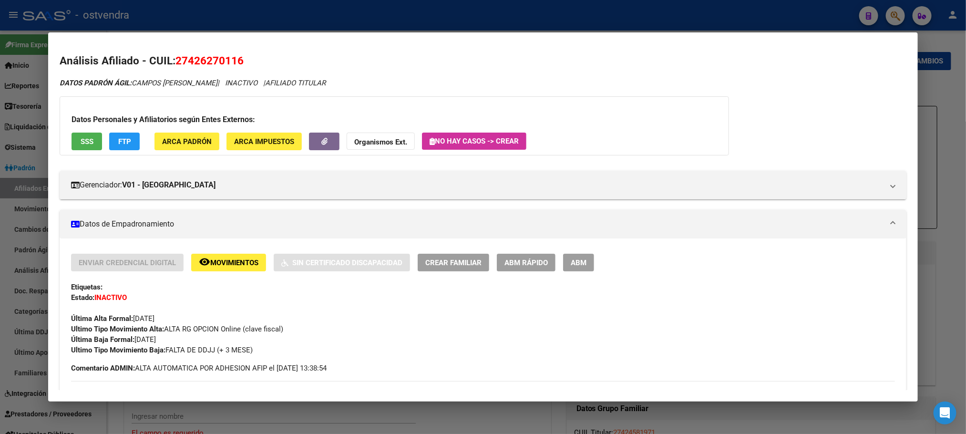
scroll to position [72, 0]
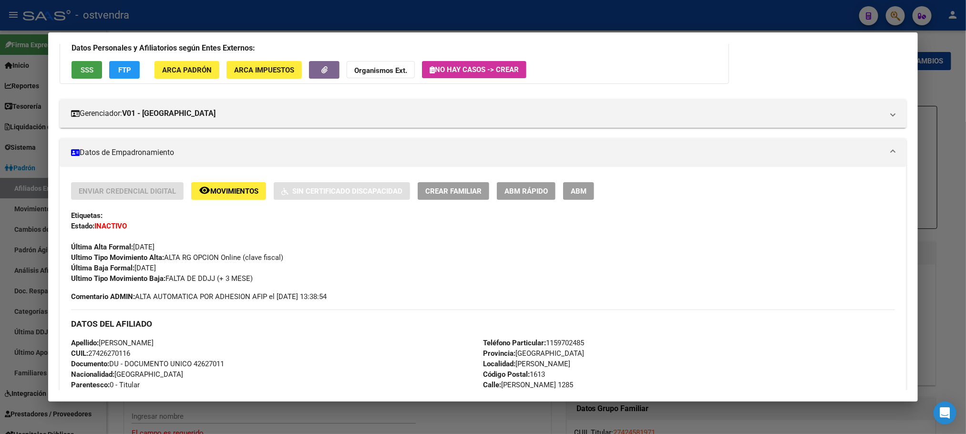
click at [84, 69] on span "SSS" at bounding box center [87, 70] width 13 height 9
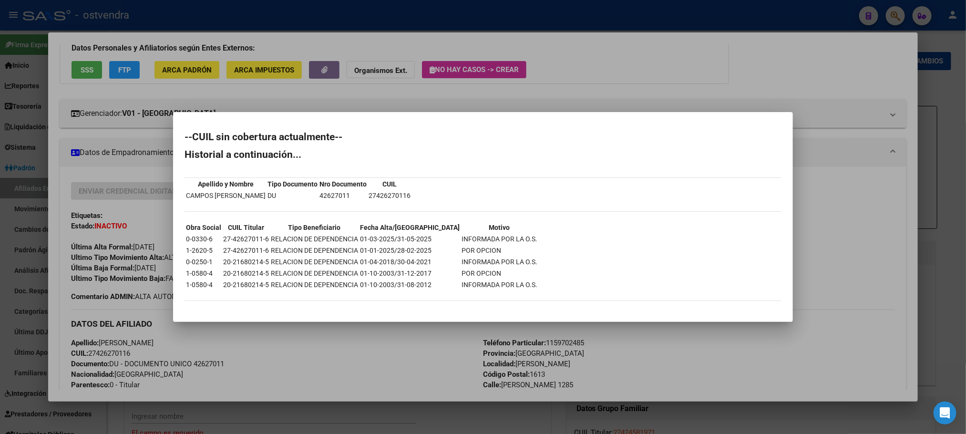
click at [93, 34] on div at bounding box center [483, 217] width 966 height 434
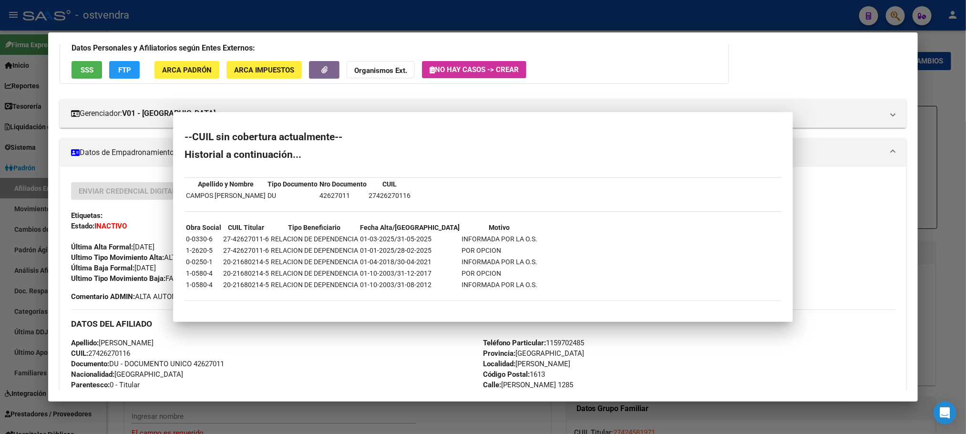
scroll to position [0, 0]
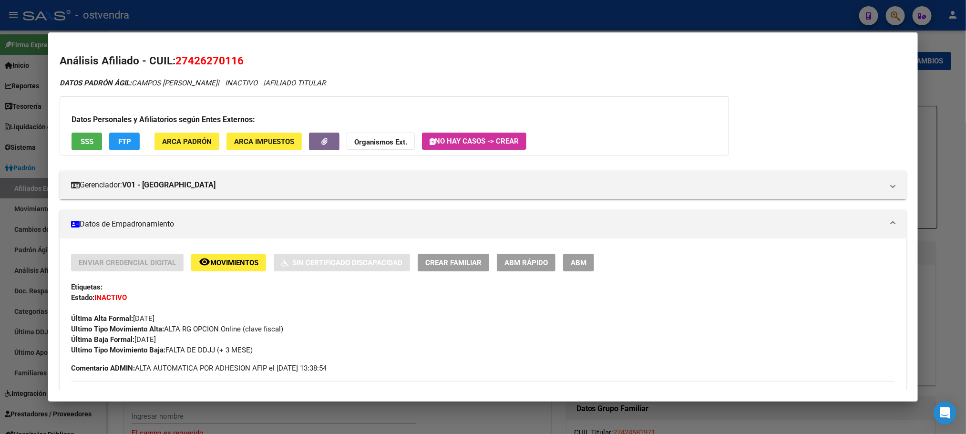
drag, startPoint x: 125, startPoint y: 119, endPoint x: 123, endPoint y: 133, distance: 14.4
click at [124, 121] on h3 "Datos Personales y Afiliatorios según Entes Externos:" at bounding box center [394, 119] width 645 height 11
click at [124, 133] on button "FTP" at bounding box center [124, 142] width 31 height 18
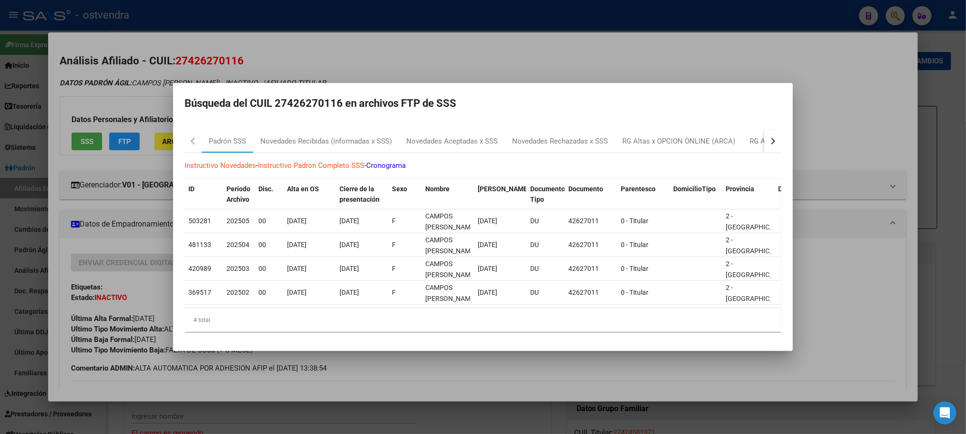
click at [128, 93] on div at bounding box center [483, 217] width 966 height 434
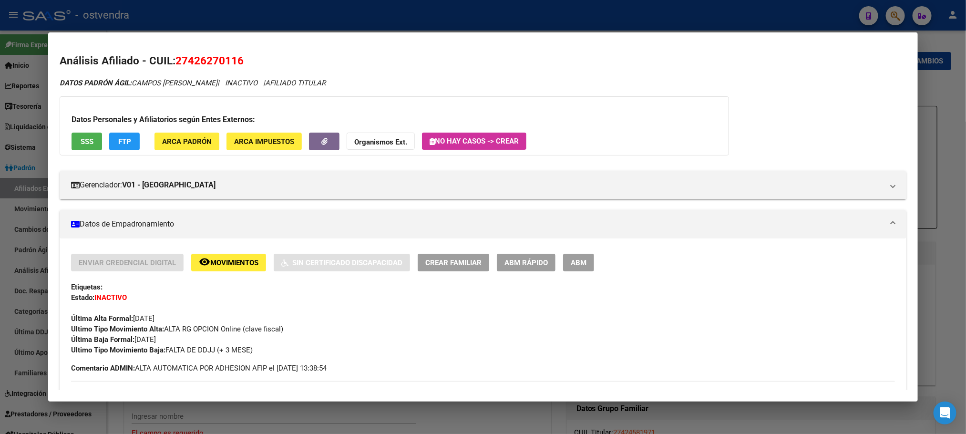
click at [455, 371] on div "Enviar Credencial Digital remove_red_eye Movimientos Sin Certificado Discapacid…" at bounding box center [482, 314] width 823 height 120
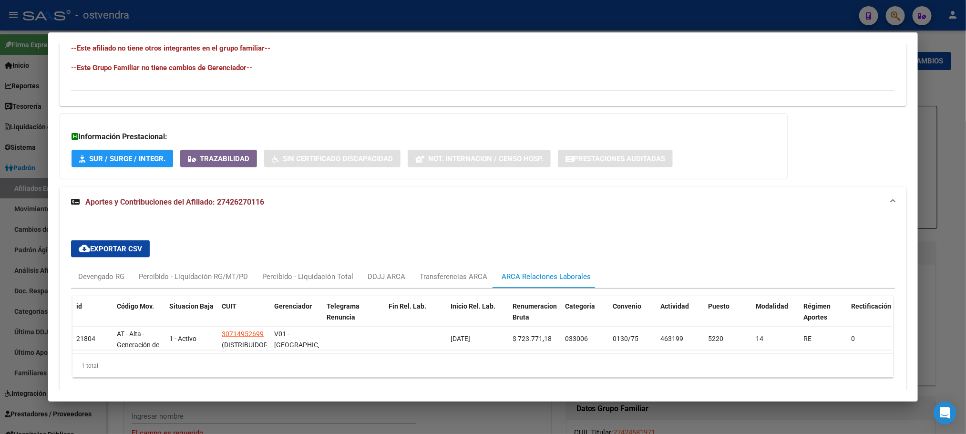
scroll to position [572, 0]
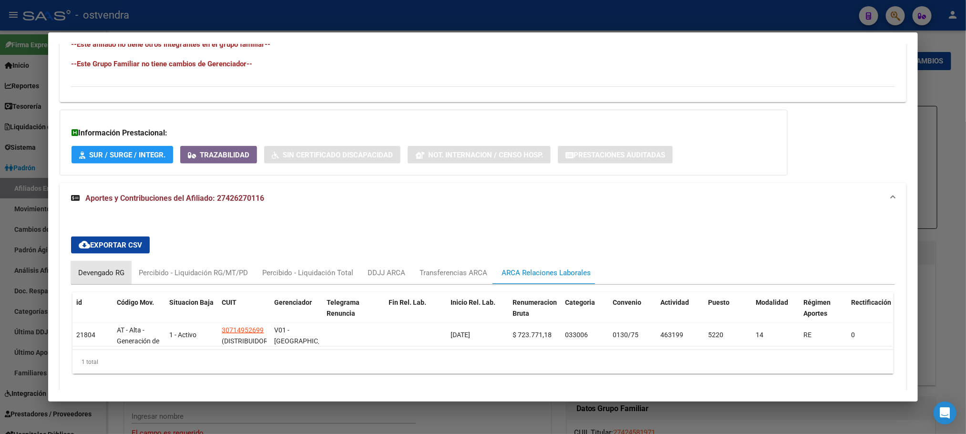
click at [78, 272] on div "Devengado RG" at bounding box center [101, 272] width 46 height 10
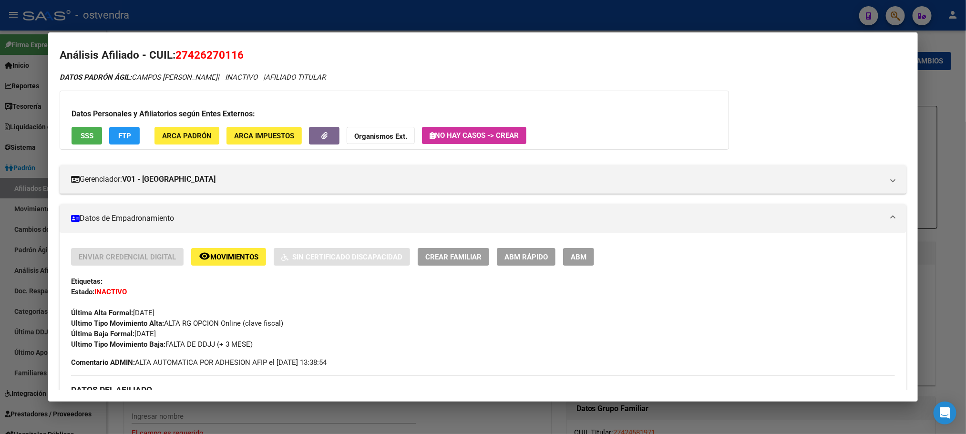
scroll to position [0, 0]
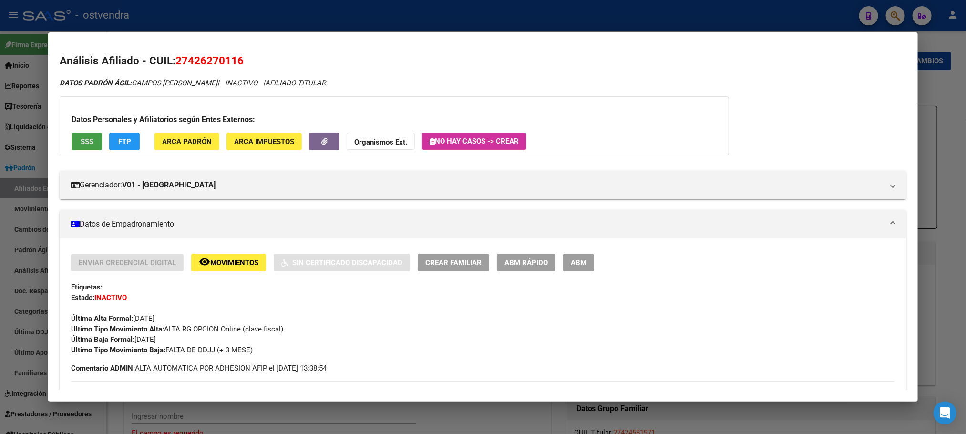
click at [82, 137] on span "SSS" at bounding box center [87, 141] width 13 height 9
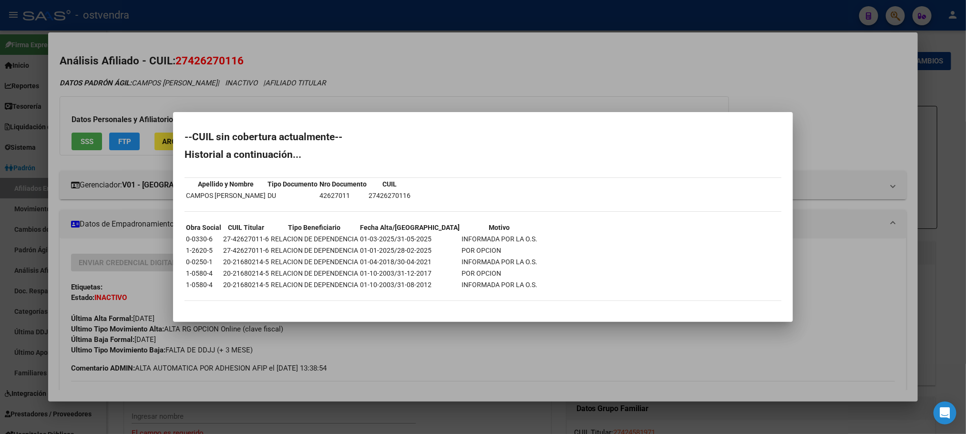
click at [127, 114] on div at bounding box center [483, 217] width 966 height 434
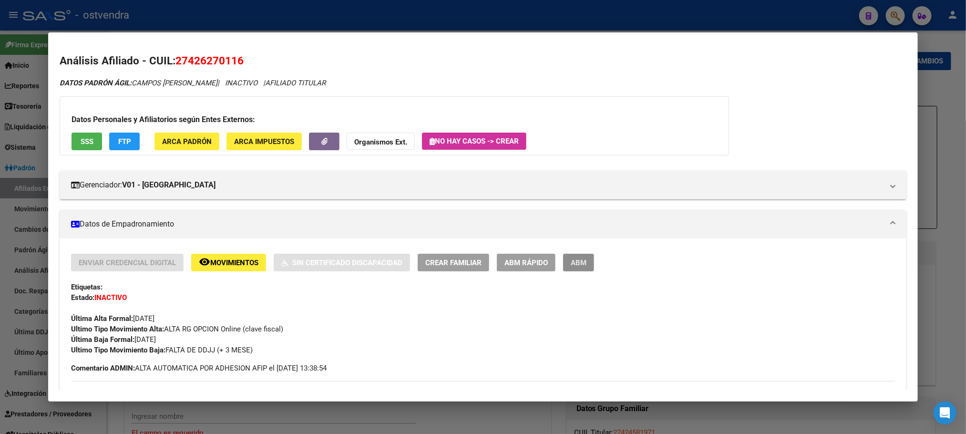
click at [581, 258] on span "ABM" at bounding box center [579, 262] width 16 height 9
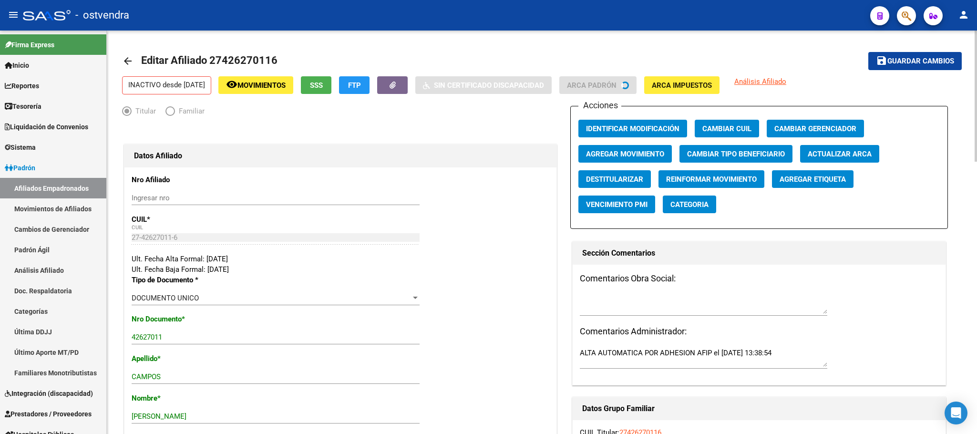
click at [634, 162] on button "Agregar Movimiento" at bounding box center [624, 154] width 93 height 18
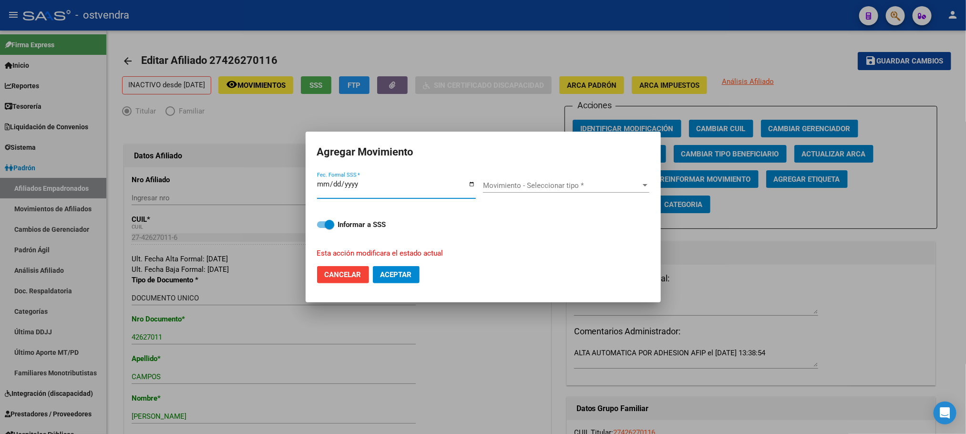
type input "[DATE]"
click at [557, 185] on span "Movimiento - Seleccionar tipo *" at bounding box center [562, 185] width 158 height 9
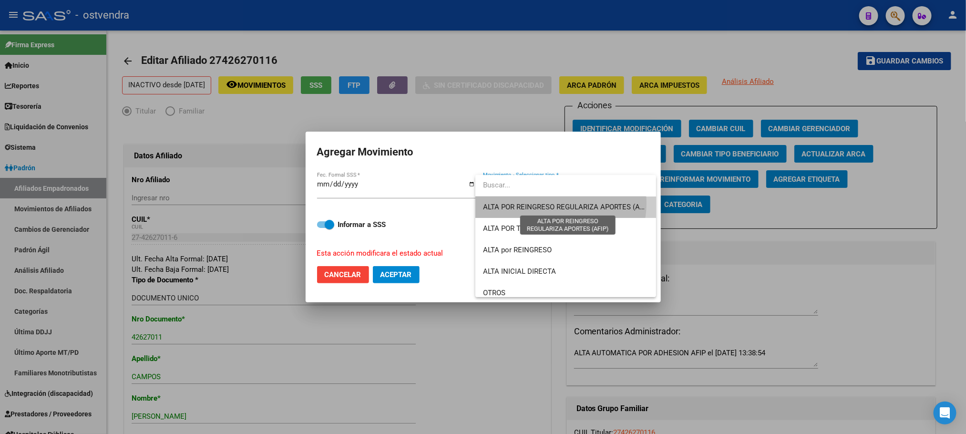
click at [555, 203] on span "ALTA POR REINGRESO REGULARIZA APORTES (AFIP)" at bounding box center [567, 207] width 169 height 9
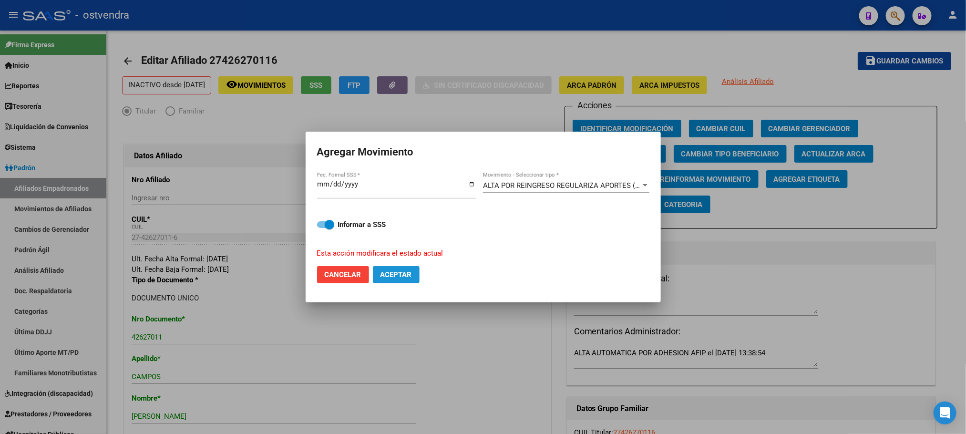
click at [412, 275] on span "Aceptar" at bounding box center [395, 274] width 31 height 9
checkbox input "false"
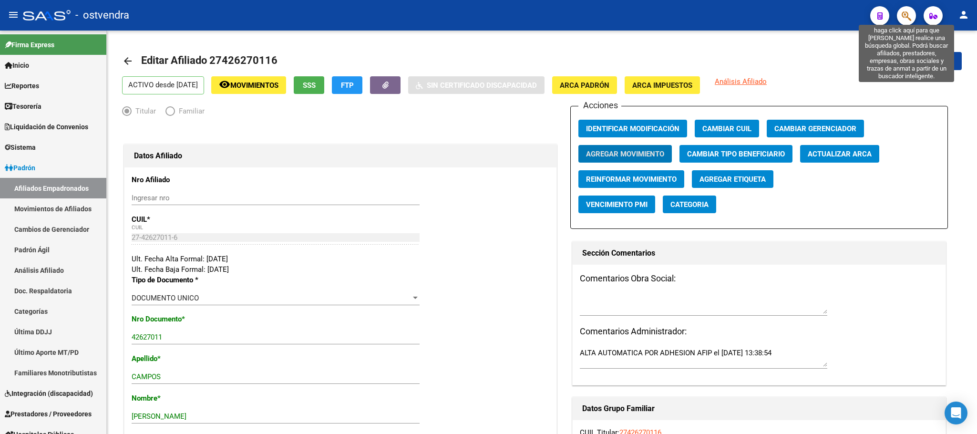
click at [904, 16] on icon "button" at bounding box center [906, 15] width 10 height 11
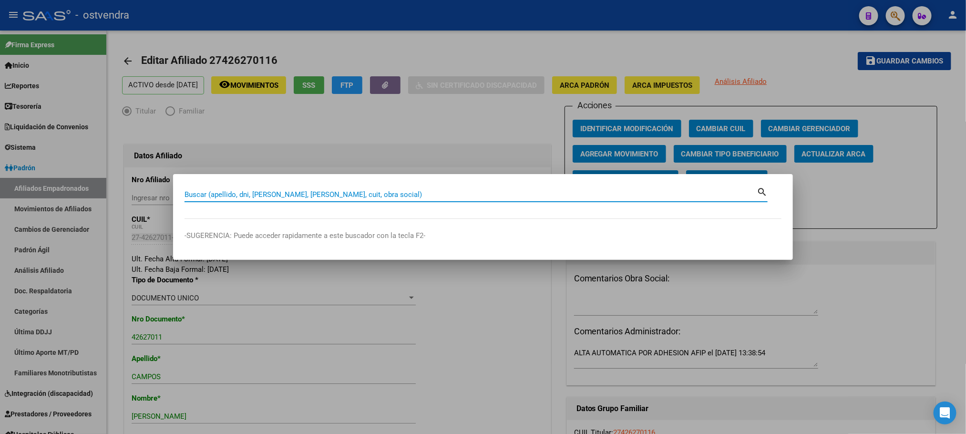
paste input "20460968985"
type input "20460968985"
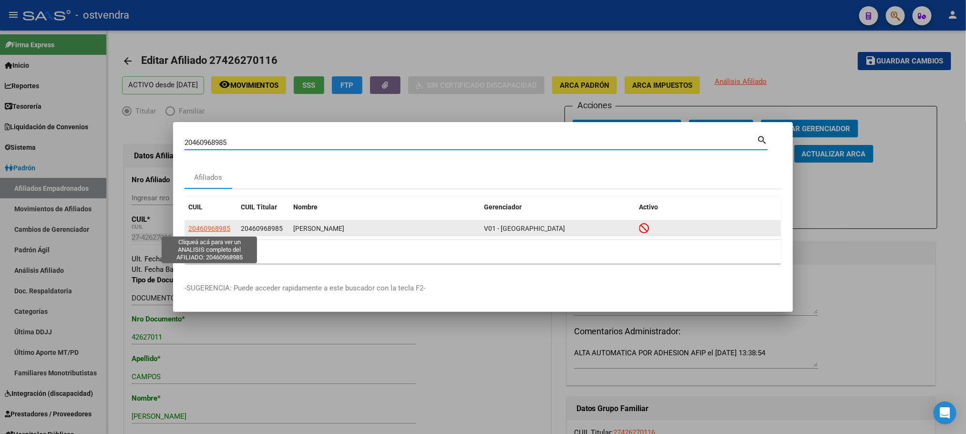
click at [204, 225] on span "20460968985" at bounding box center [209, 229] width 42 height 8
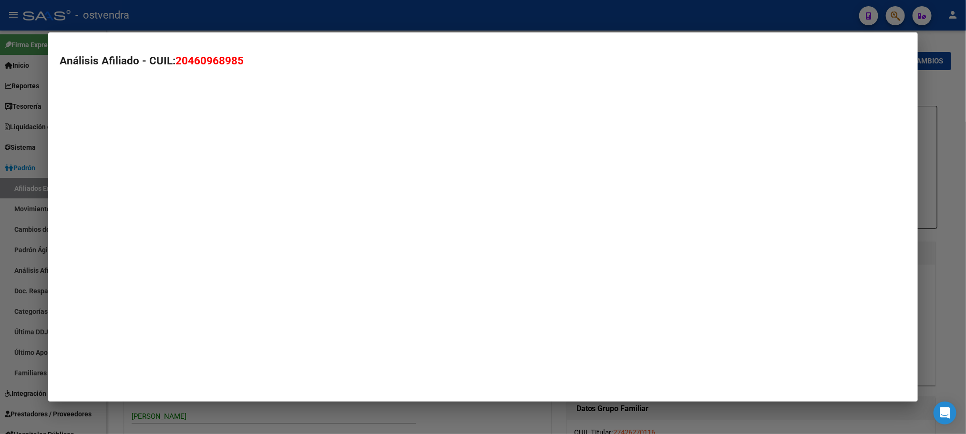
type textarea "20460968985"
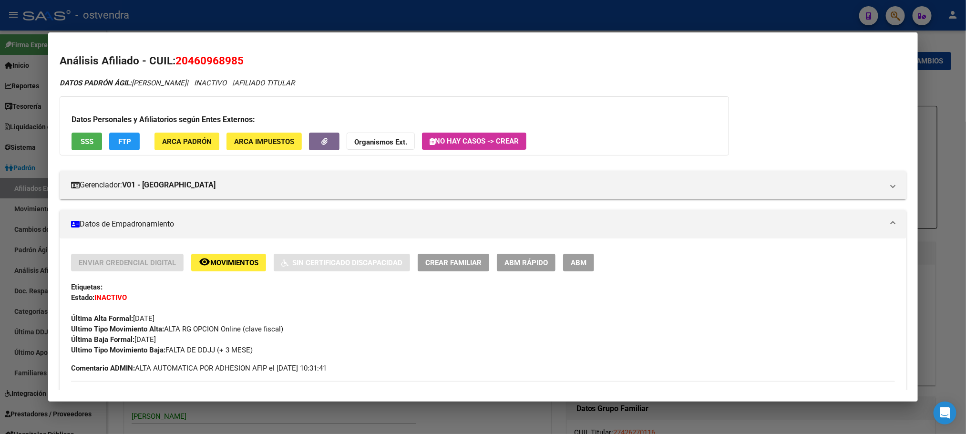
click at [723, 286] on div "Etiquetas:" at bounding box center [482, 287] width 823 height 10
click at [811, 296] on div "Enviar Credencial Digital remove_red_eye Movimientos Sin Certificado Discapacid…" at bounding box center [482, 305] width 823 height 102
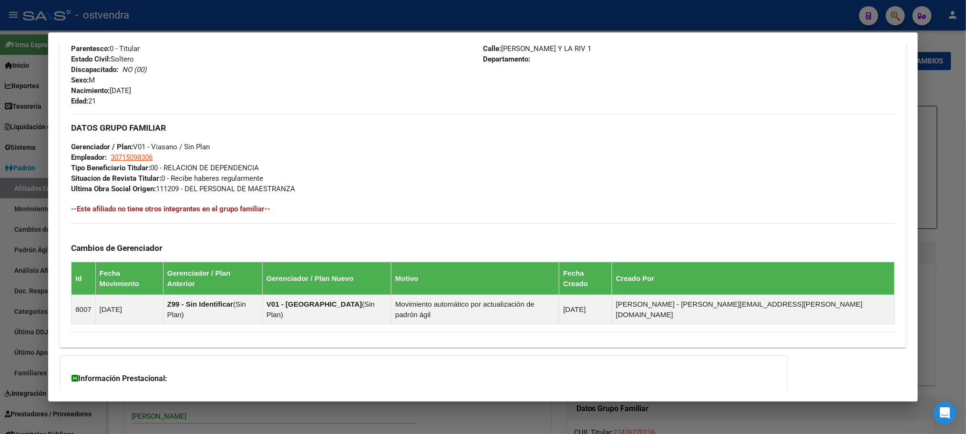
scroll to position [471, 0]
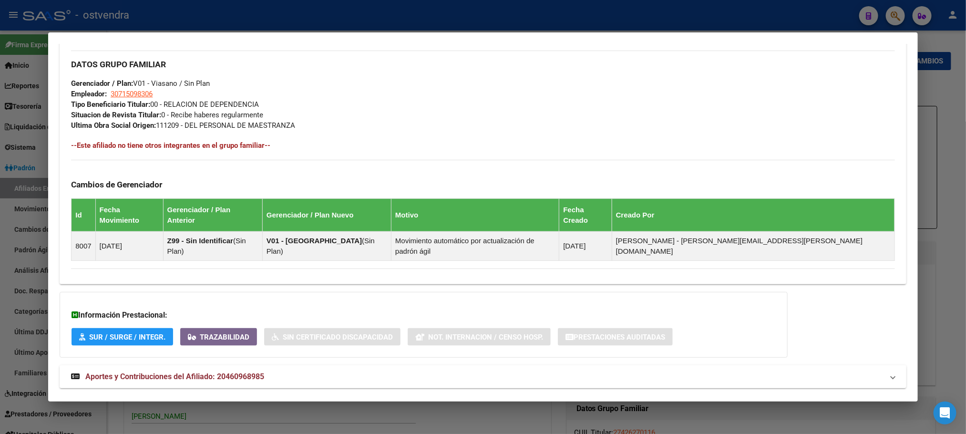
click at [234, 365] on mat-expansion-panel-header "Aportes y Contribuciones del Afiliado: 20460968985" at bounding box center [483, 376] width 846 height 23
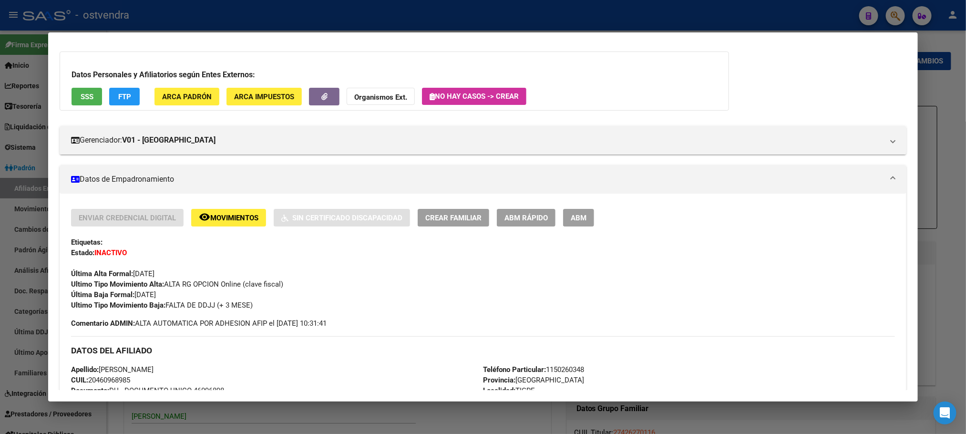
scroll to position [42, 0]
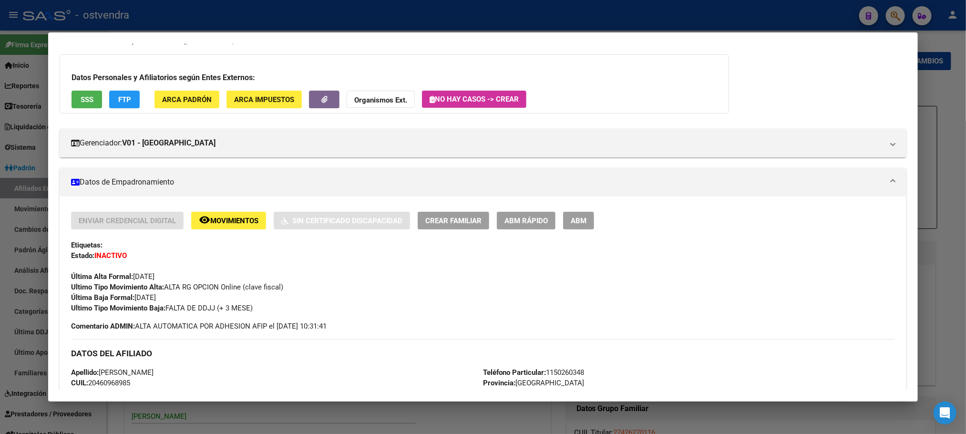
click at [79, 91] on button "SSS" at bounding box center [87, 100] width 31 height 18
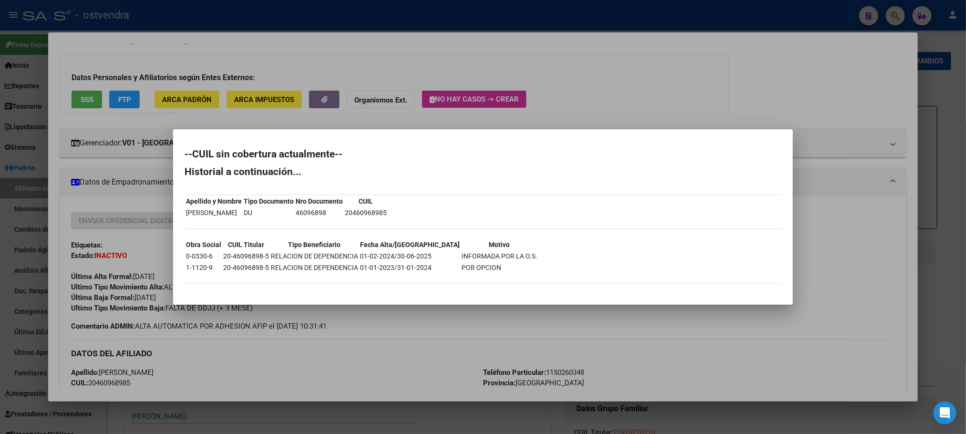
click at [103, 79] on div at bounding box center [483, 217] width 966 height 434
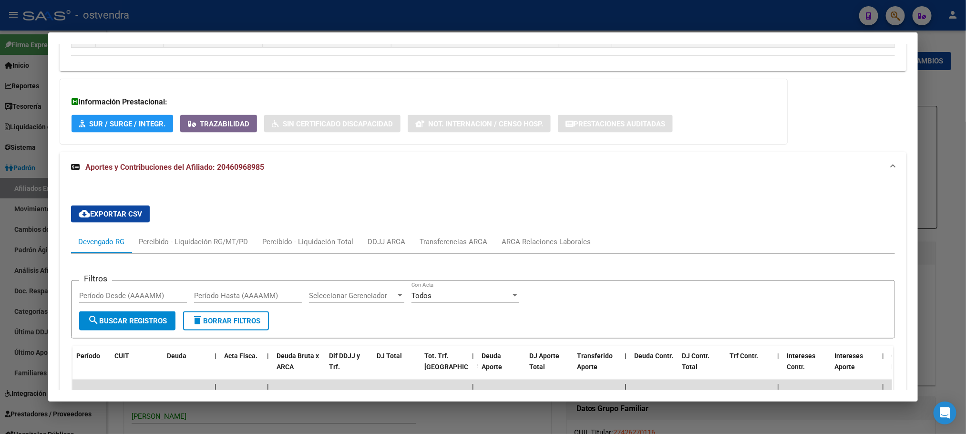
scroll to position [656, 0]
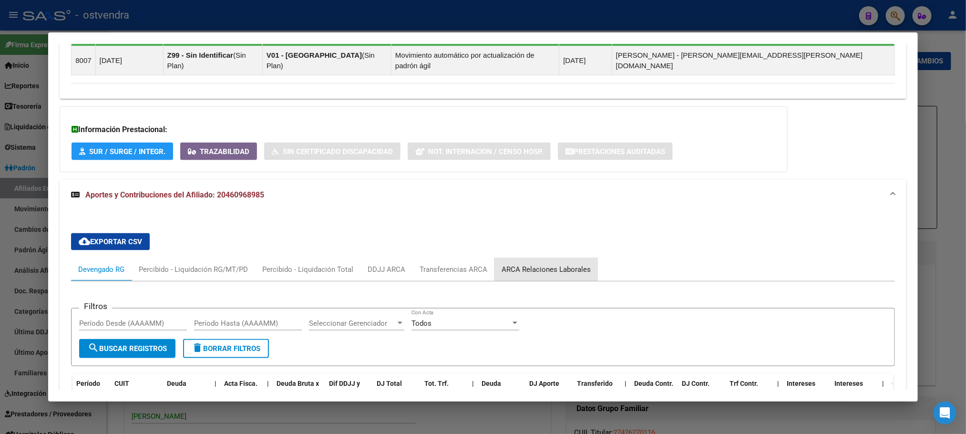
click at [555, 258] on div "ARCA Relaciones Laborales" at bounding box center [545, 269] width 103 height 23
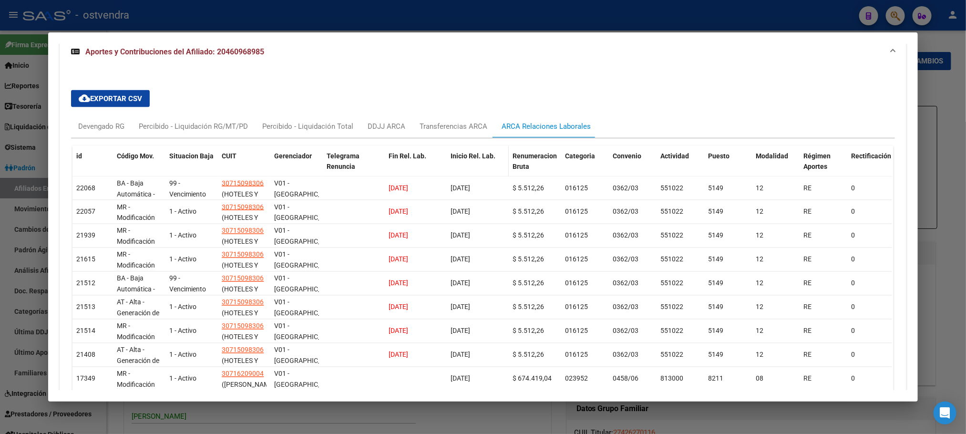
scroll to position [871, 0]
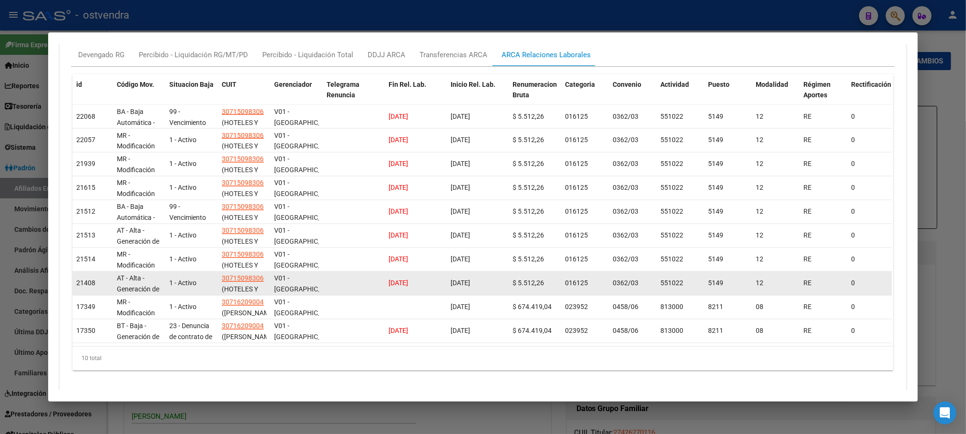
drag, startPoint x: 384, startPoint y: 253, endPoint x: 478, endPoint y: 259, distance: 94.6
click at [478, 272] on div "21408 AT - Alta - Generación de clave 1 - Activo 30715098306 (HOTELES Y GESTION…" at bounding box center [664, 284] width 1185 height 24
click at [470, 279] on span "[DATE]" at bounding box center [460, 283] width 20 height 8
drag, startPoint x: 379, startPoint y: 257, endPoint x: 424, endPoint y: 269, distance: 46.4
click at [424, 272] on div "21408 AT - Alta - Generación de clave 1 - Activo 30715098306 (HOTELES Y GESTION…" at bounding box center [664, 284] width 1185 height 24
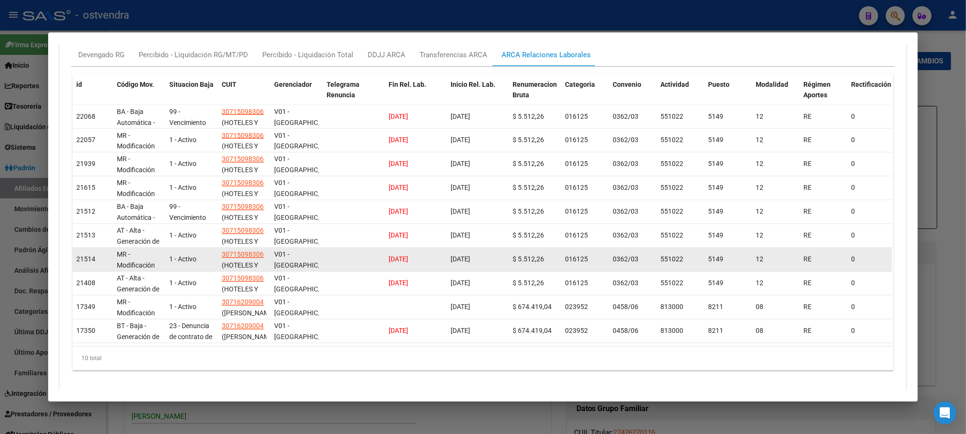
scroll to position [799, 0]
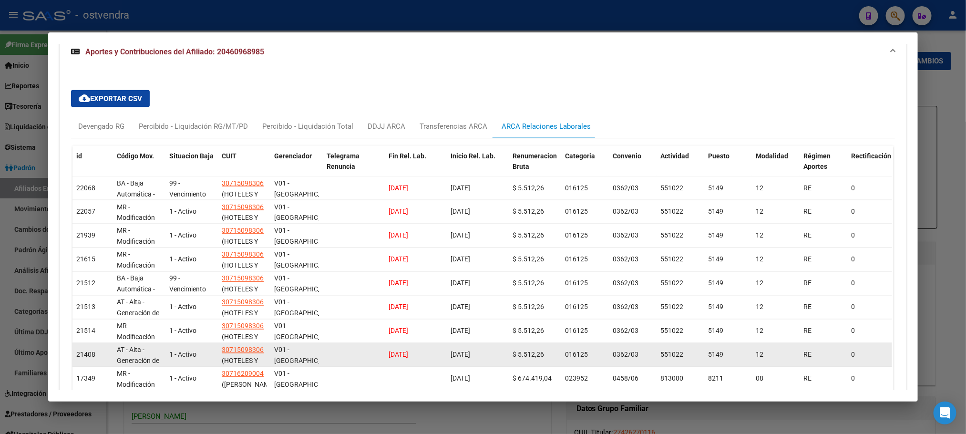
drag, startPoint x: 380, startPoint y: 341, endPoint x: 455, endPoint y: 335, distance: 75.1
click at [442, 343] on div "21408 AT - Alta - Generación de clave 1 - Activo 30715098306 (HOTELES Y GESTION…" at bounding box center [664, 355] width 1185 height 24
click at [458, 351] on span "[DATE]" at bounding box center [460, 355] width 20 height 8
drag, startPoint x: 452, startPoint y: 332, endPoint x: 481, endPoint y: 334, distance: 29.1
click at [470, 351] on span "[DATE]" at bounding box center [460, 355] width 20 height 8
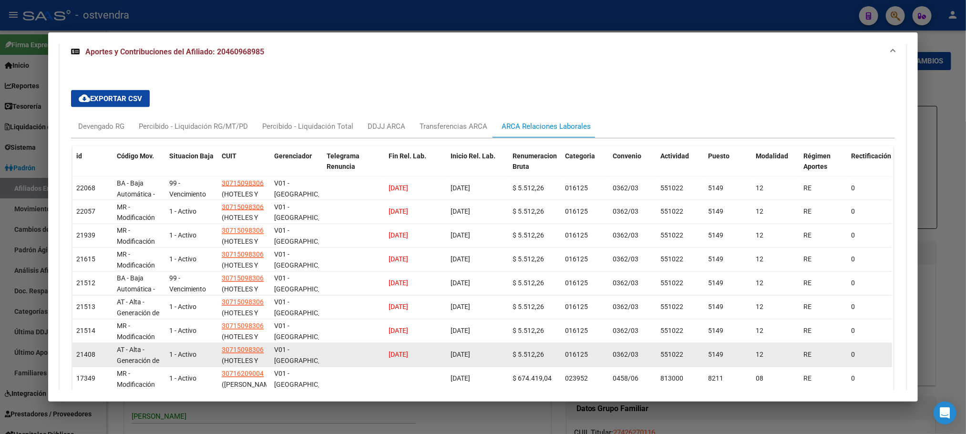
click at [470, 351] on span "[DATE]" at bounding box center [460, 355] width 20 height 8
click at [482, 349] on div "[DATE]" at bounding box center [477, 354] width 54 height 11
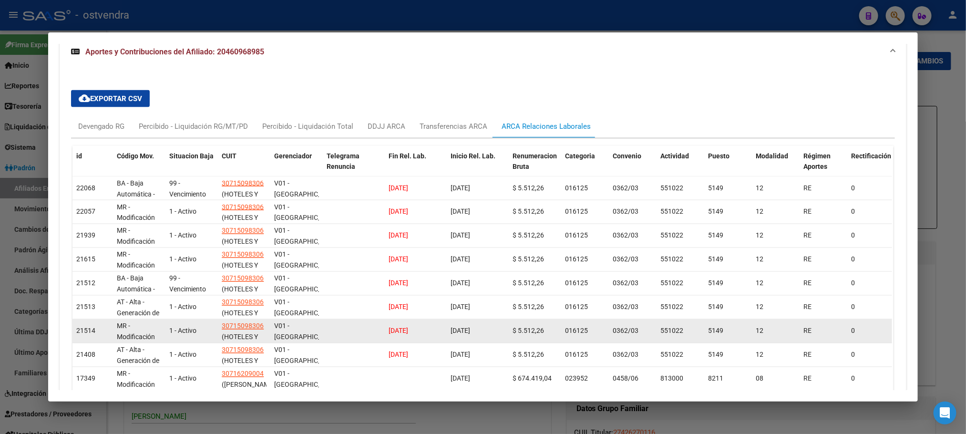
drag, startPoint x: 442, startPoint y: 313, endPoint x: 482, endPoint y: 315, distance: 40.1
click at [482, 319] on datatable-body-cell "[DATE]" at bounding box center [478, 330] width 62 height 23
drag, startPoint x: 395, startPoint y: 311, endPoint x: 419, endPoint y: 313, distance: 24.9
click at [419, 319] on datatable-body-cell "[DATE]" at bounding box center [416, 330] width 62 height 23
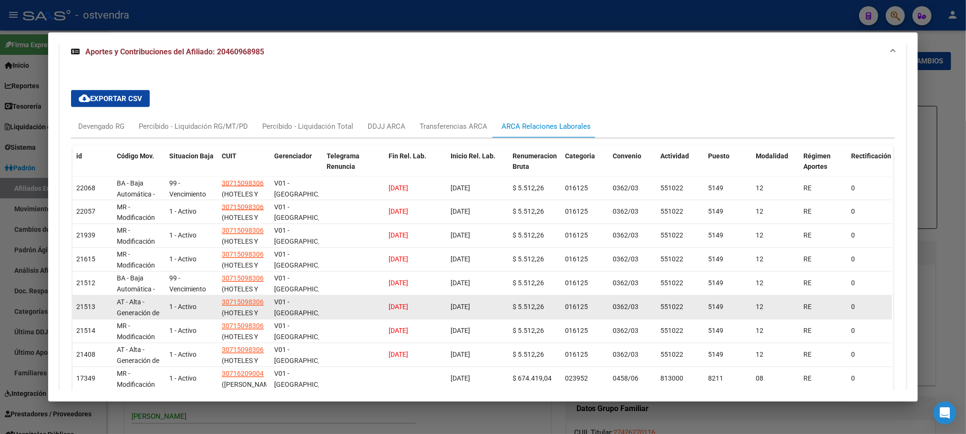
drag, startPoint x: 447, startPoint y: 289, endPoint x: 460, endPoint y: 285, distance: 14.5
click at [470, 303] on span "[DATE]" at bounding box center [460, 307] width 20 height 8
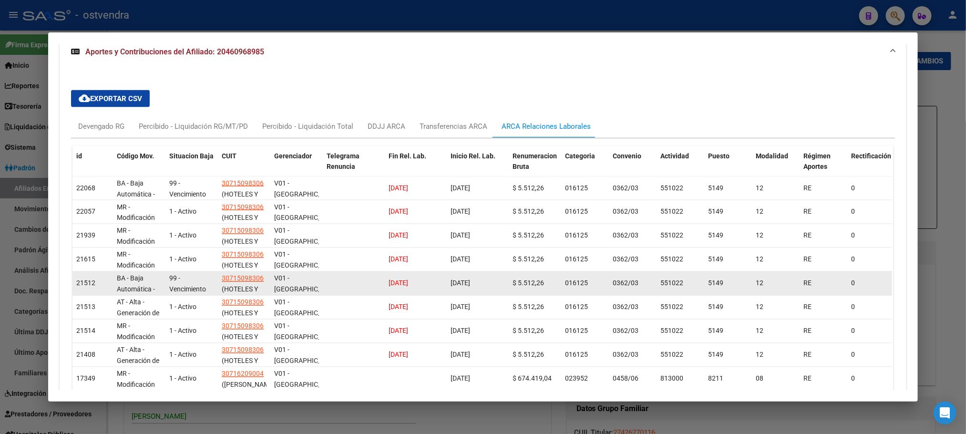
click at [434, 278] on div "[DATE]" at bounding box center [415, 283] width 54 height 11
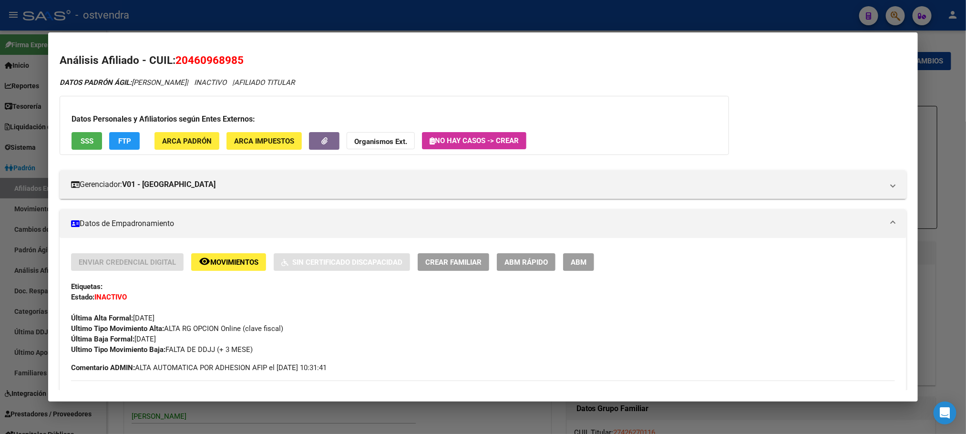
scroll to position [0, 0]
click at [82, 133] on button "SSS" at bounding box center [87, 142] width 31 height 18
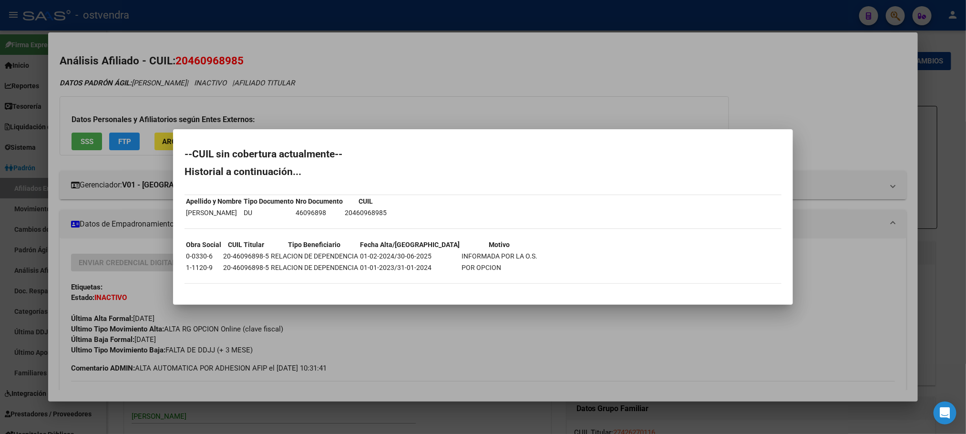
click at [149, 106] on div at bounding box center [483, 217] width 966 height 434
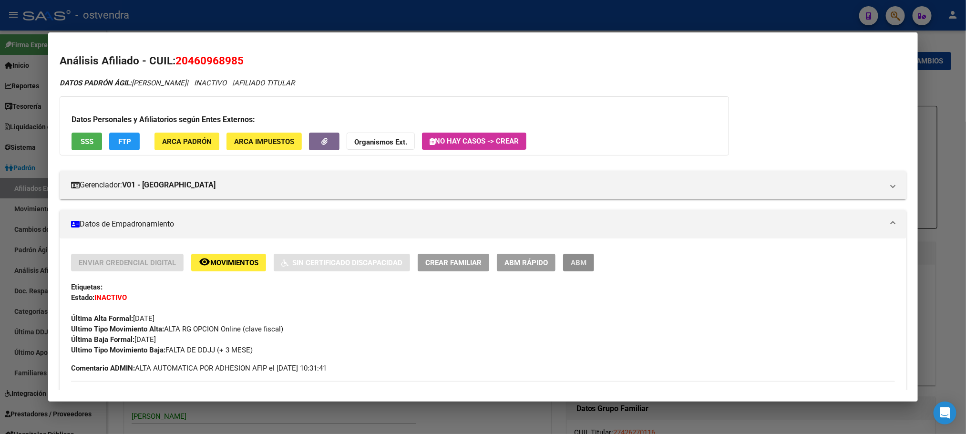
click at [585, 259] on button "ABM" at bounding box center [578, 263] width 31 height 18
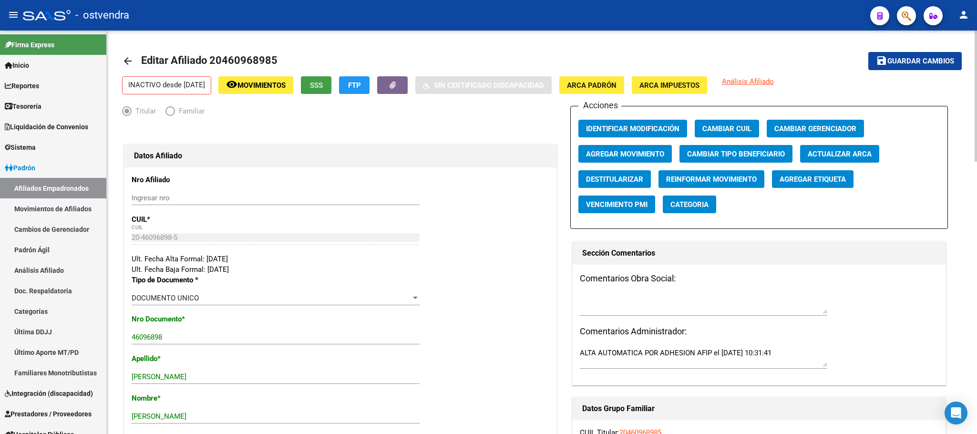
click at [329, 91] on button "SSS" at bounding box center [316, 85] width 31 height 18
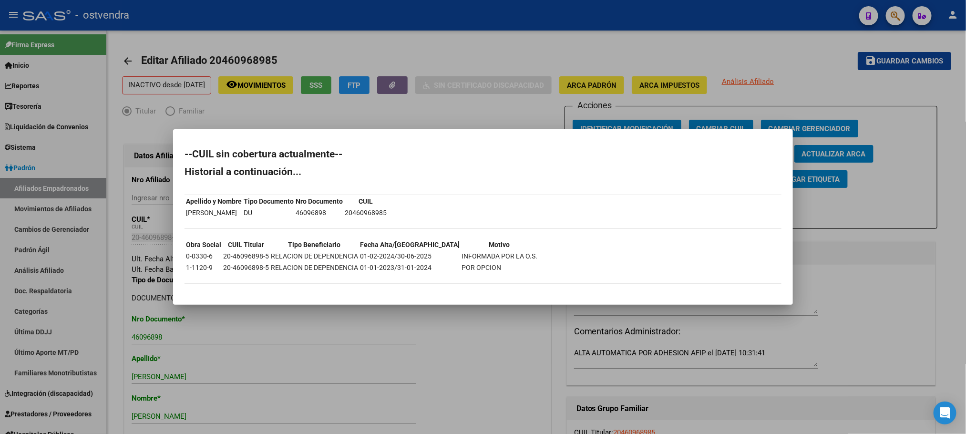
click at [245, 41] on div at bounding box center [483, 217] width 966 height 434
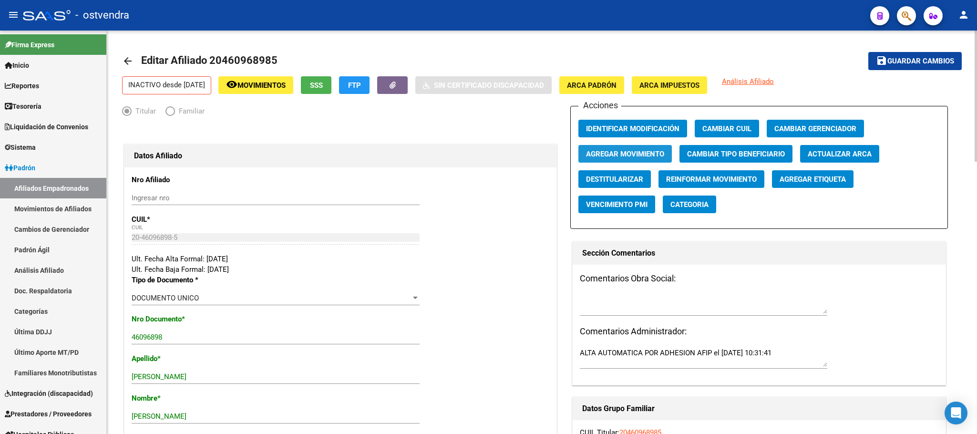
click at [628, 153] on span "Agregar Movimiento" at bounding box center [625, 154] width 78 height 9
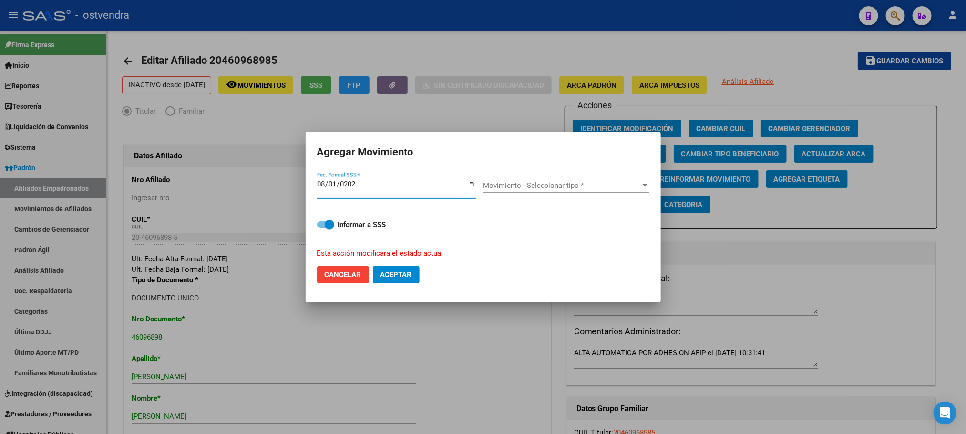
type input "[DATE]"
click at [500, 192] on div "Movimiento - Seleccionar tipo * Movimiento - Seleccionar tipo *" at bounding box center [566, 185] width 166 height 14
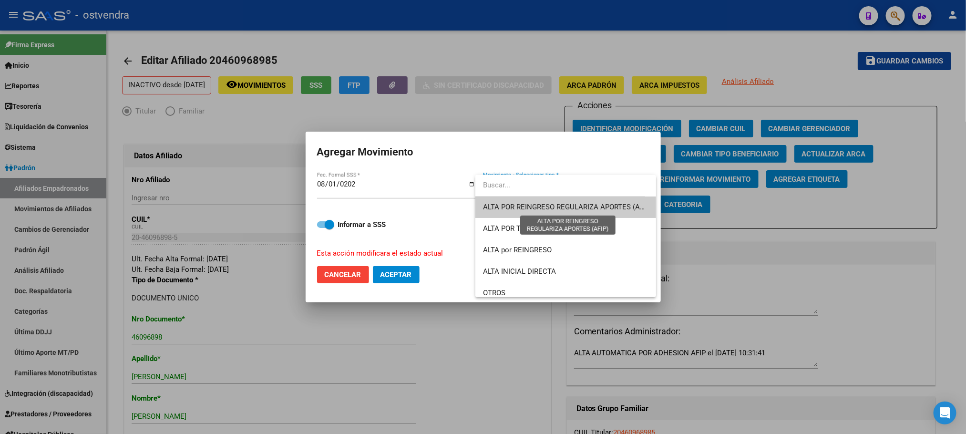
click at [502, 207] on span "ALTA POR REINGRESO REGULARIZA APORTES (AFIP)" at bounding box center [567, 207] width 169 height 9
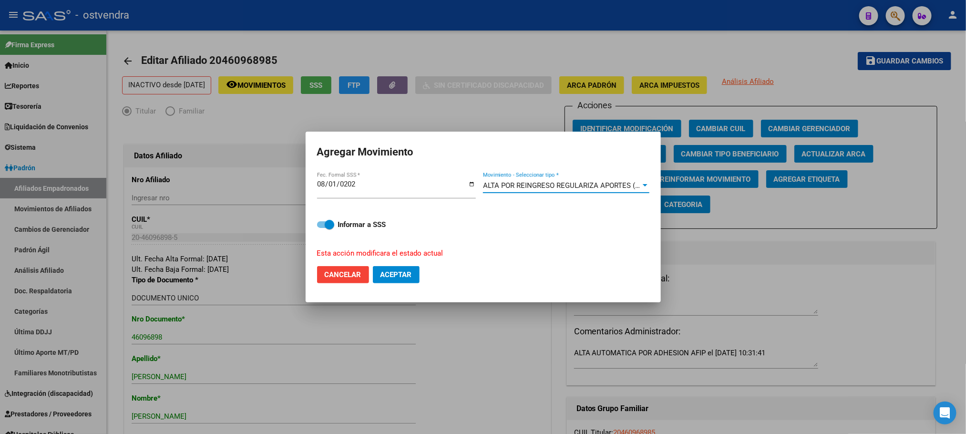
click at [412, 267] on button "Aceptar" at bounding box center [396, 274] width 47 height 17
checkbox input "false"
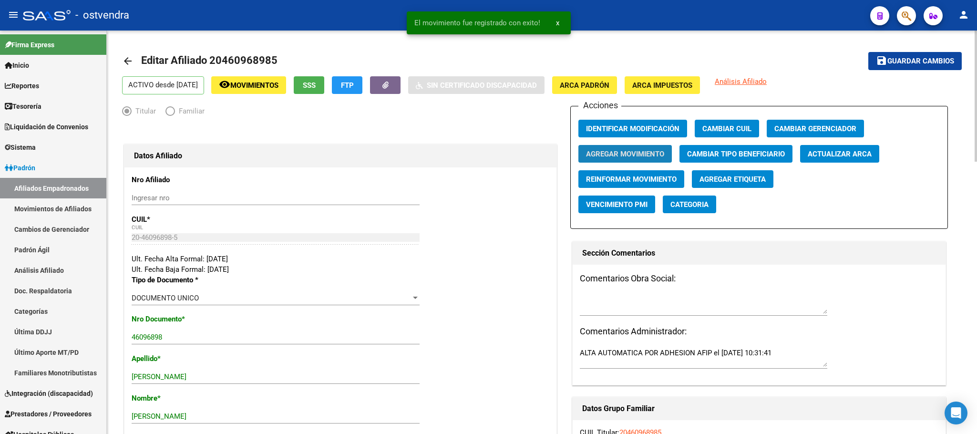
click at [619, 154] on span "Agregar Movimiento" at bounding box center [625, 154] width 78 height 9
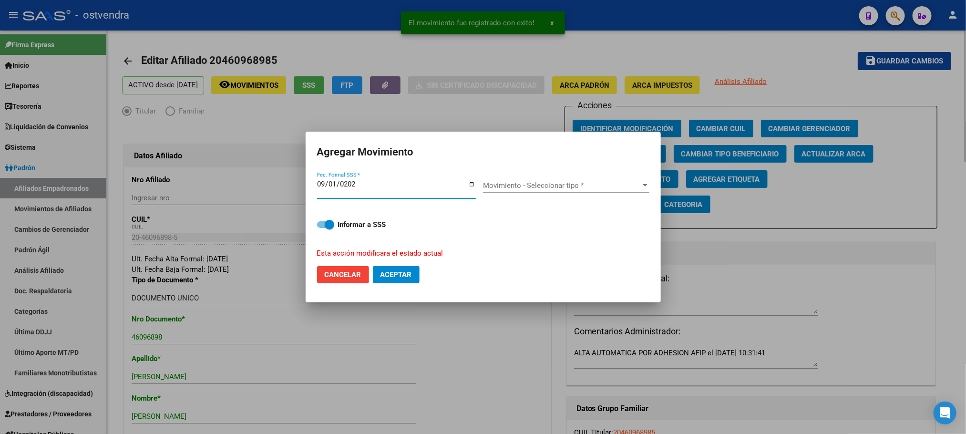
type input "[DATE]"
click at [626, 189] on span "Movimiento - Seleccionar tipo *" at bounding box center [562, 185] width 158 height 9
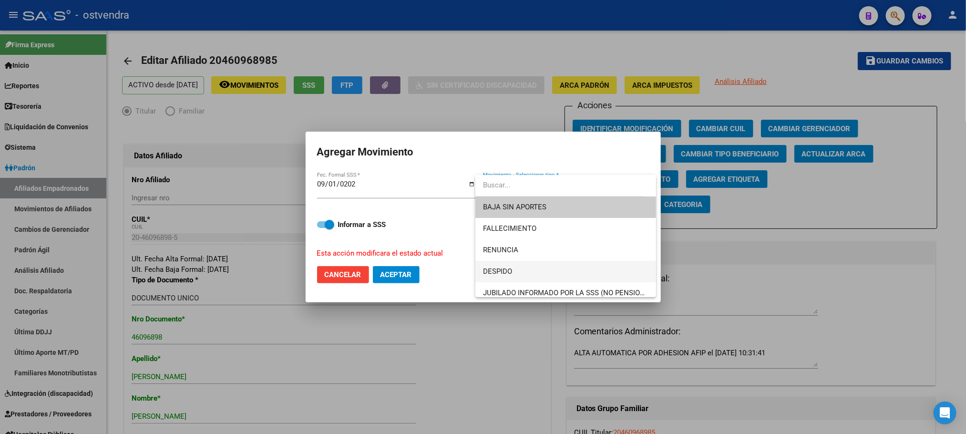
click at [518, 265] on span "DESPIDO" at bounding box center [565, 271] width 165 height 21
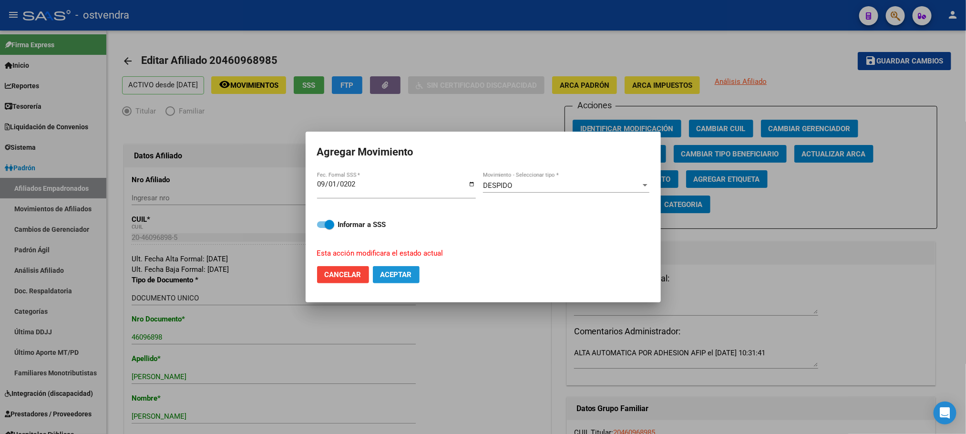
click at [395, 280] on button "Aceptar" at bounding box center [396, 274] width 47 height 17
checkbox input "false"
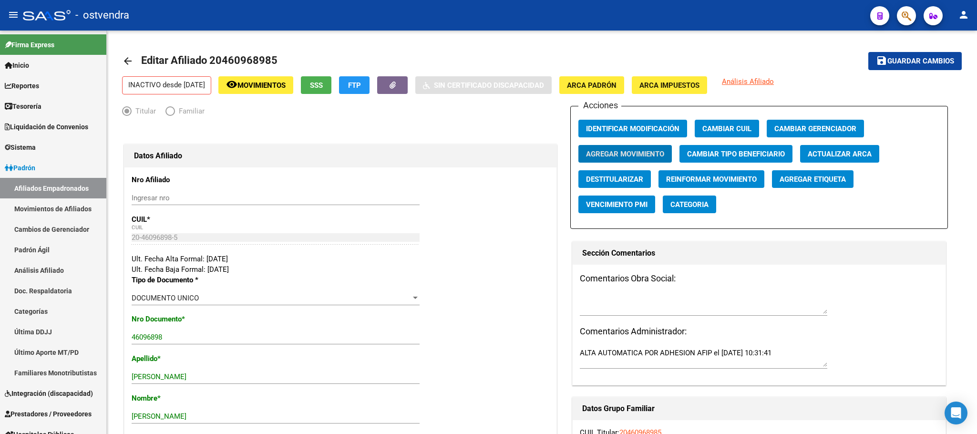
click at [905, 13] on icon "button" at bounding box center [906, 15] width 10 height 11
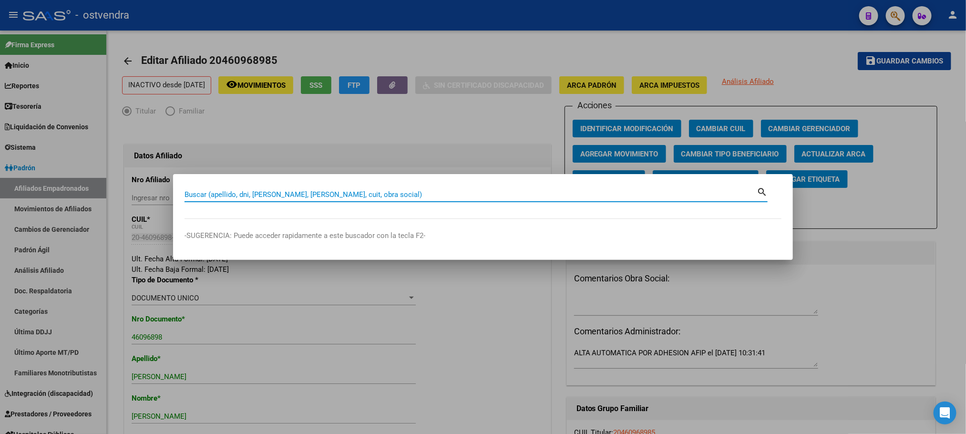
paste input "27356072605"
type input "27356072605"
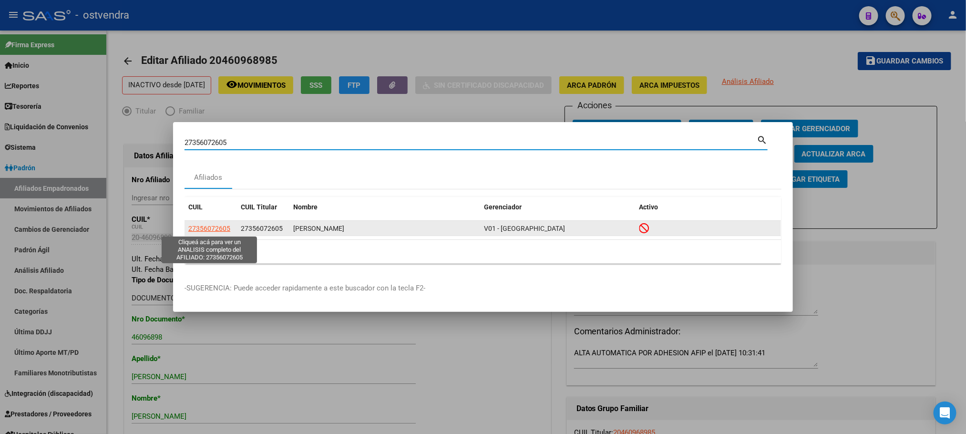
click at [216, 228] on span "27356072605" at bounding box center [209, 229] width 42 height 8
type textarea "27356072605"
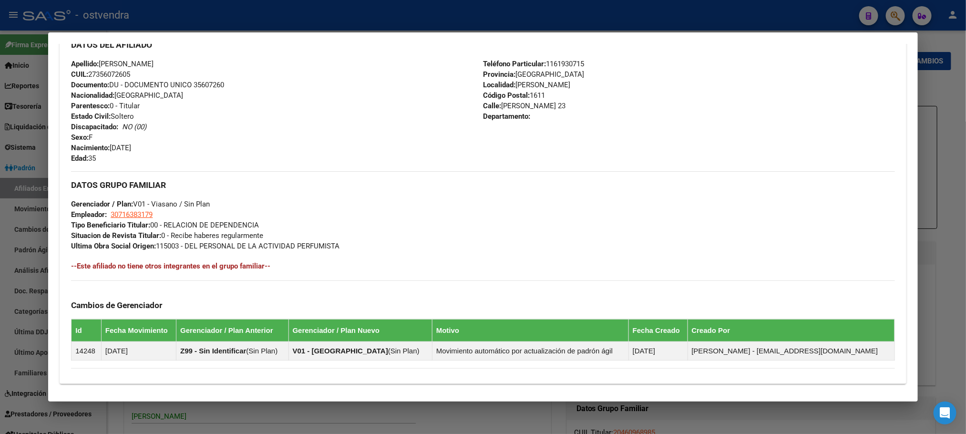
scroll to position [471, 0]
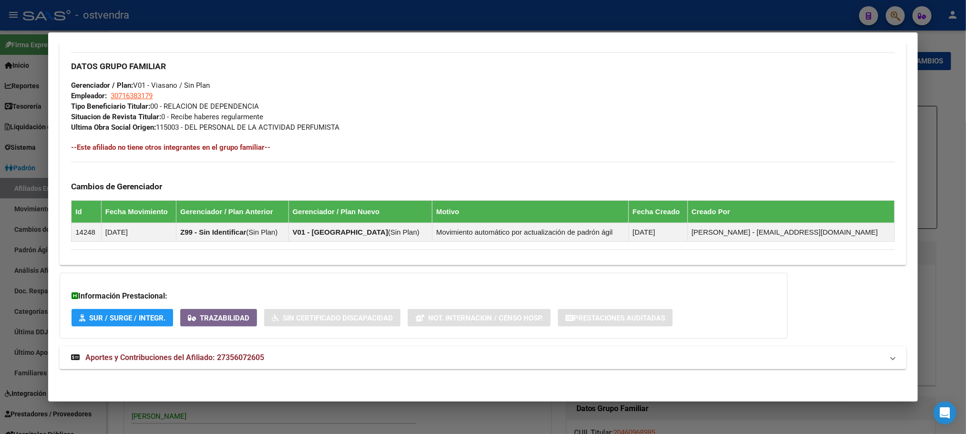
click at [341, 366] on mat-expansion-panel-header "Aportes y Contribuciones del Afiliado: 27356072605" at bounding box center [483, 357] width 846 height 23
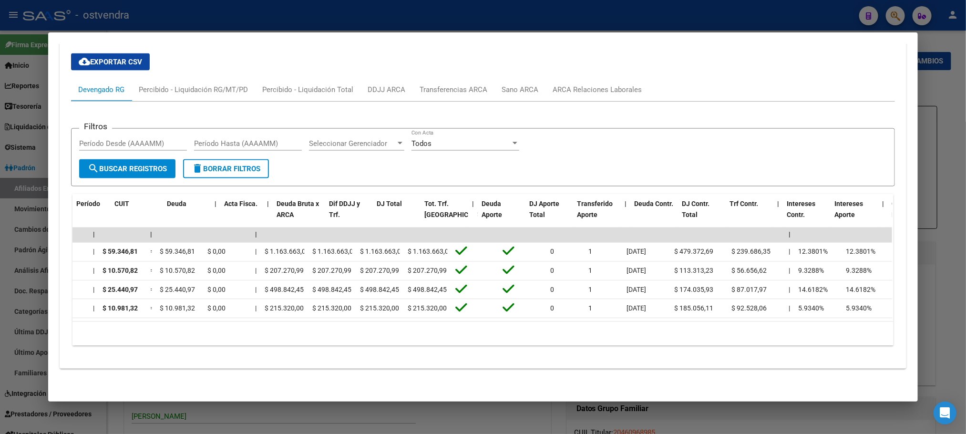
scroll to position [0, 0]
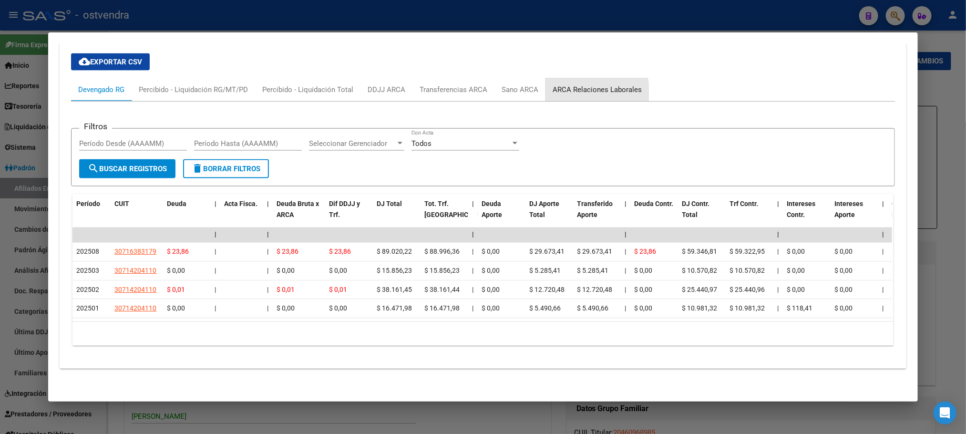
click at [562, 83] on div "ARCA Relaciones Laborales" at bounding box center [596, 89] width 103 height 23
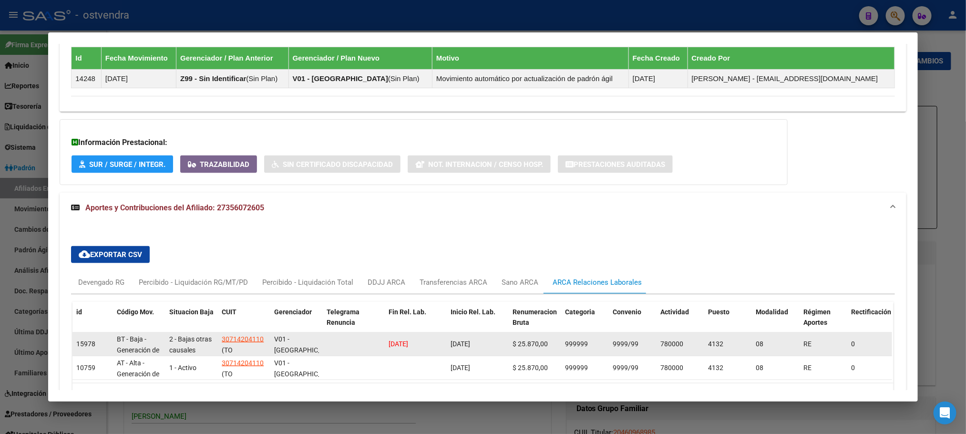
scroll to position [670, 0]
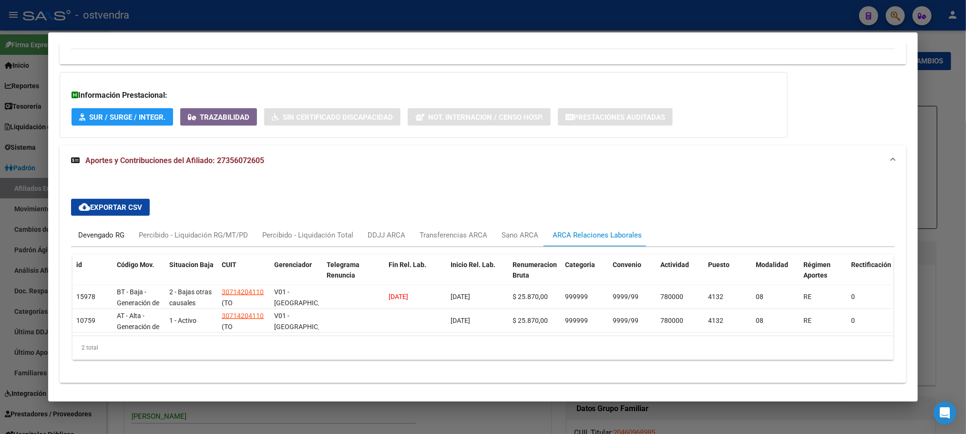
click at [92, 236] on div "Devengado RG" at bounding box center [101, 235] width 46 height 10
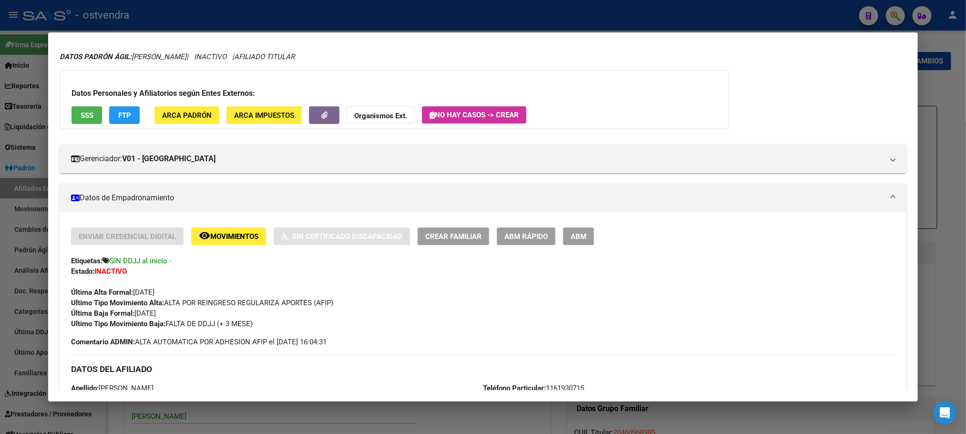
scroll to position [0, 0]
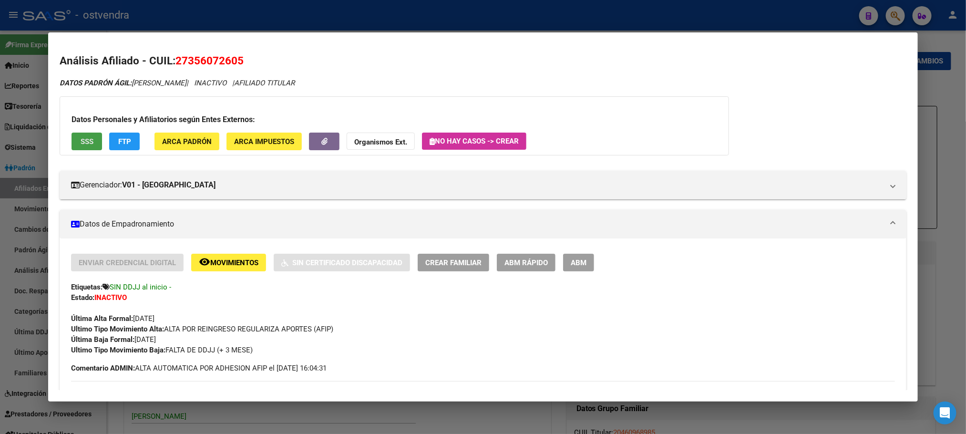
click at [91, 139] on button "SSS" at bounding box center [87, 142] width 31 height 18
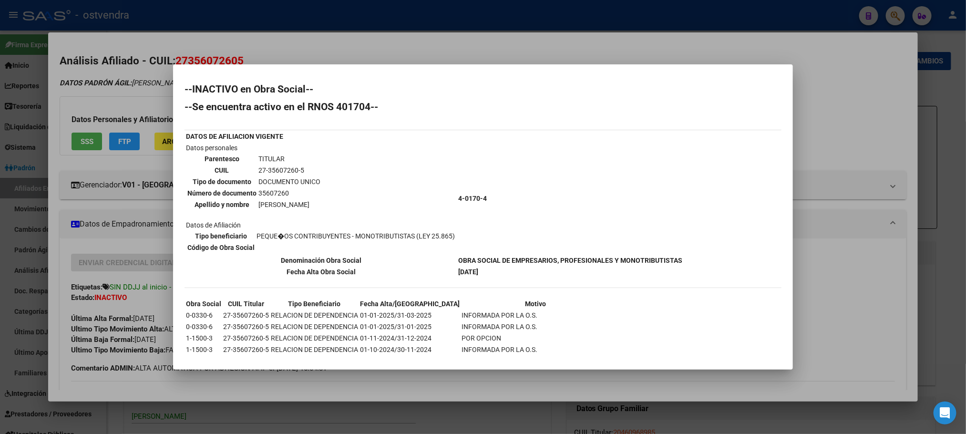
click at [169, 67] on div at bounding box center [483, 217] width 966 height 434
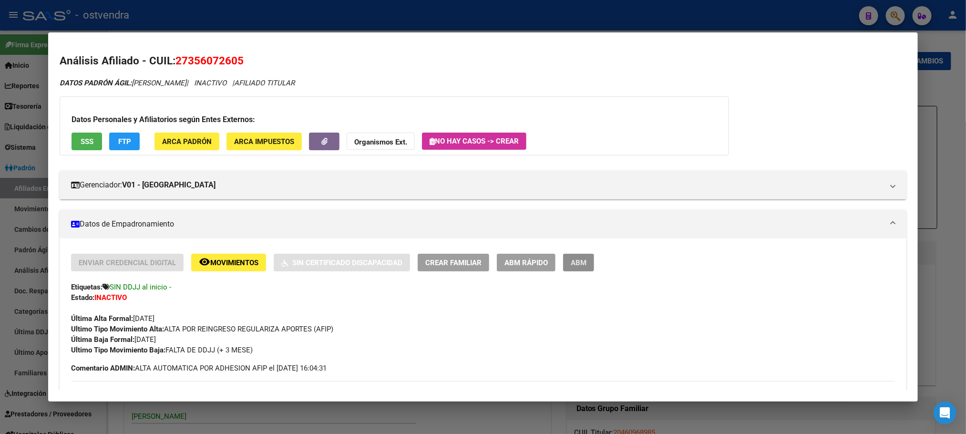
click at [582, 262] on span "ABM" at bounding box center [579, 262] width 16 height 9
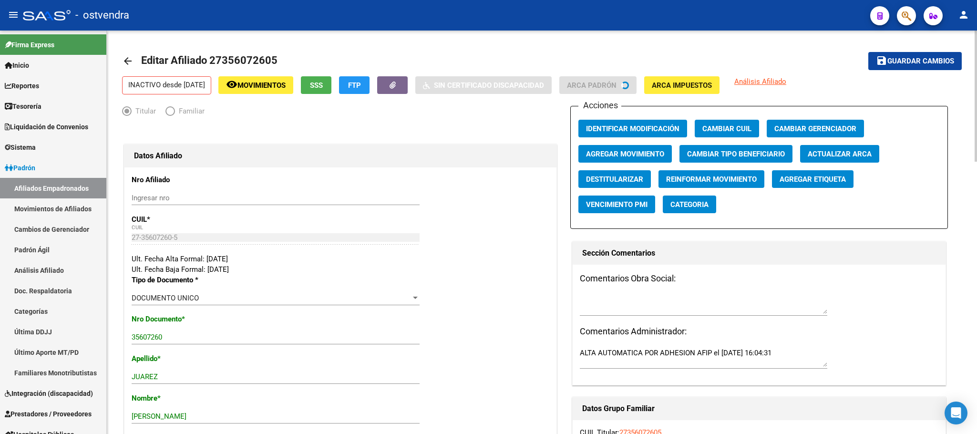
click at [838, 185] on button "Agregar Etiqueta" at bounding box center [813, 179] width 82 height 18
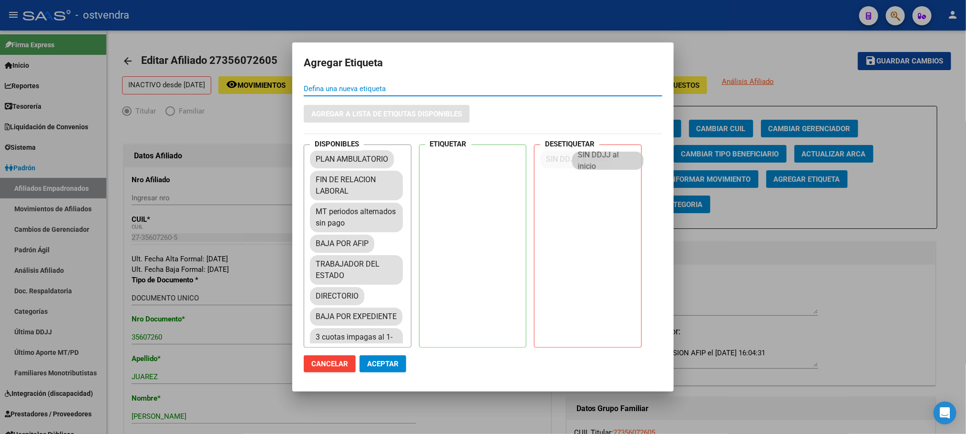
drag, startPoint x: 363, startPoint y: 152, endPoint x: 480, endPoint y: 266, distance: 163.5
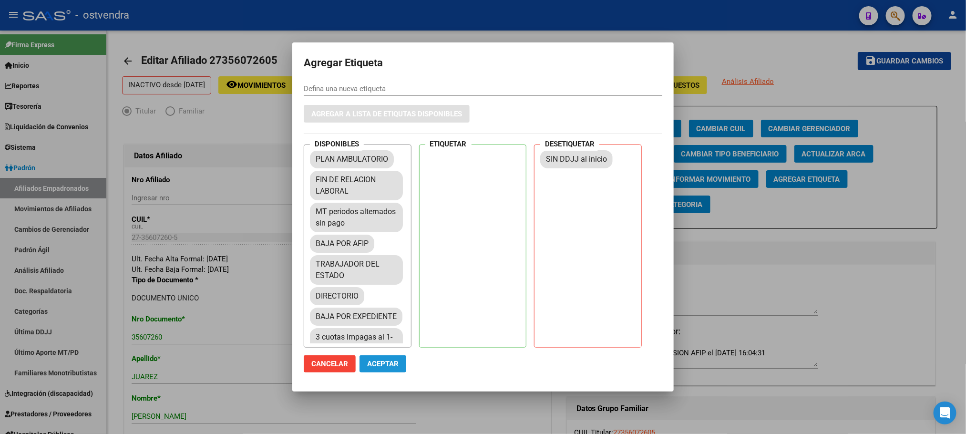
click at [390, 359] on span "Aceptar" at bounding box center [382, 363] width 31 height 9
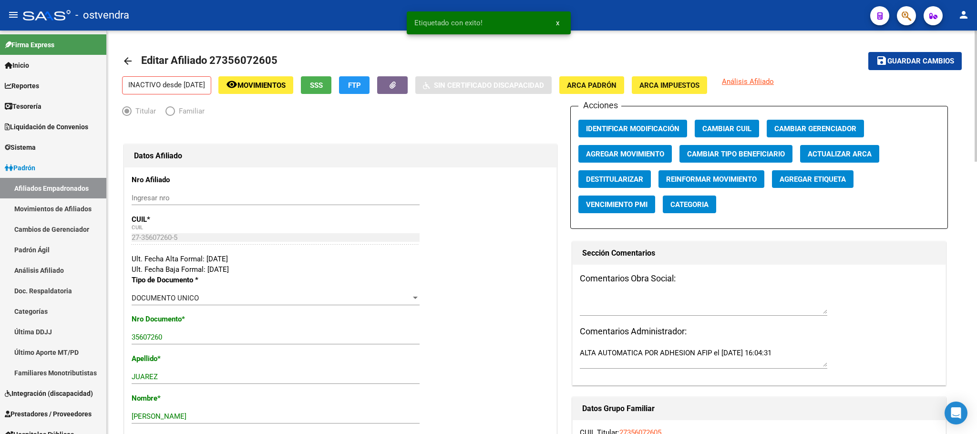
click at [651, 146] on div "Acciones Identificar Modificación Cambiar CUIL Cambiar Gerenciador Agregar Movi…" at bounding box center [759, 167] width 378 height 123
click at [654, 150] on span "Agregar Movimiento" at bounding box center [625, 154] width 78 height 9
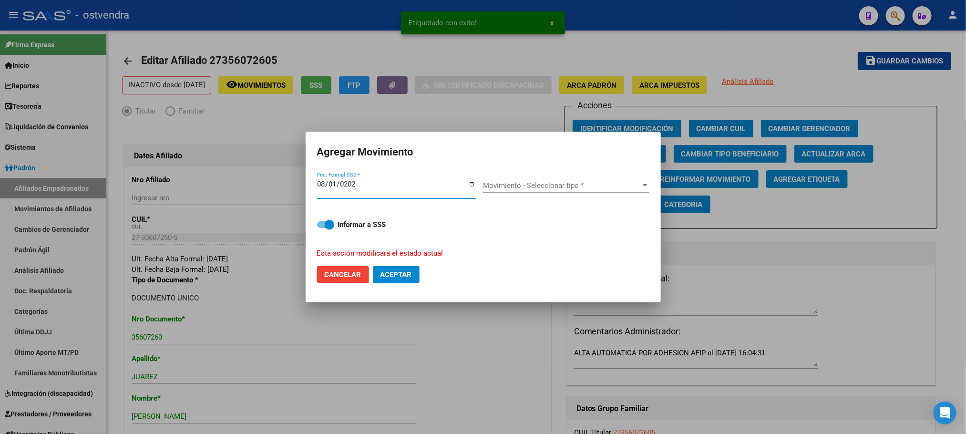
type input "[DATE]"
click at [549, 174] on div "Movimiento - Seleccionar tipo * Movimiento - Seleccionar tipo *" at bounding box center [566, 189] width 166 height 37
click at [551, 184] on span "Movimiento - Seleccionar tipo *" at bounding box center [562, 185] width 158 height 9
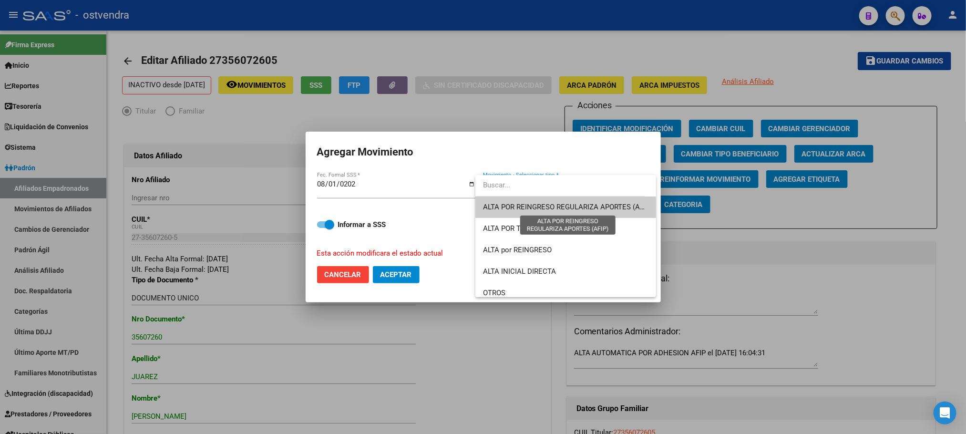
drag, startPoint x: 564, startPoint y: 207, endPoint x: 540, endPoint y: 205, distance: 24.4
click at [563, 207] on span "ALTA POR REINGRESO REGULARIZA APORTES (AFIP)" at bounding box center [567, 207] width 169 height 9
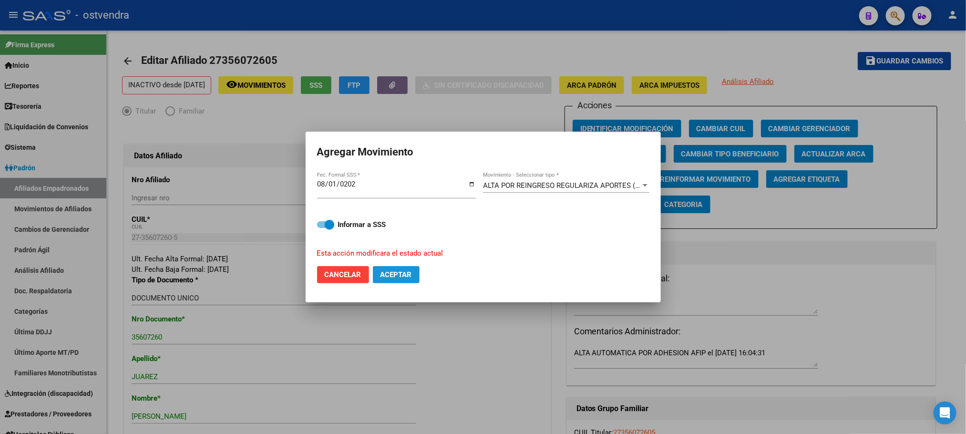
click at [397, 278] on span "Aceptar" at bounding box center [395, 274] width 31 height 9
checkbox input "false"
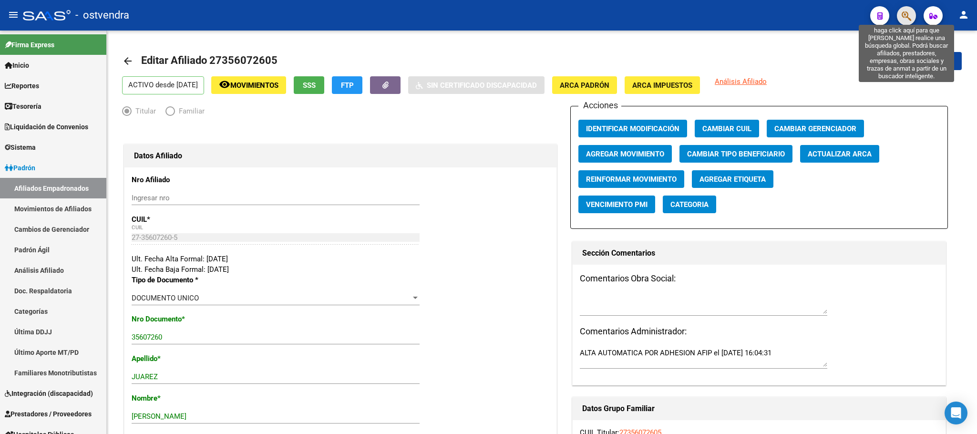
click at [902, 20] on icon "button" at bounding box center [906, 15] width 10 height 11
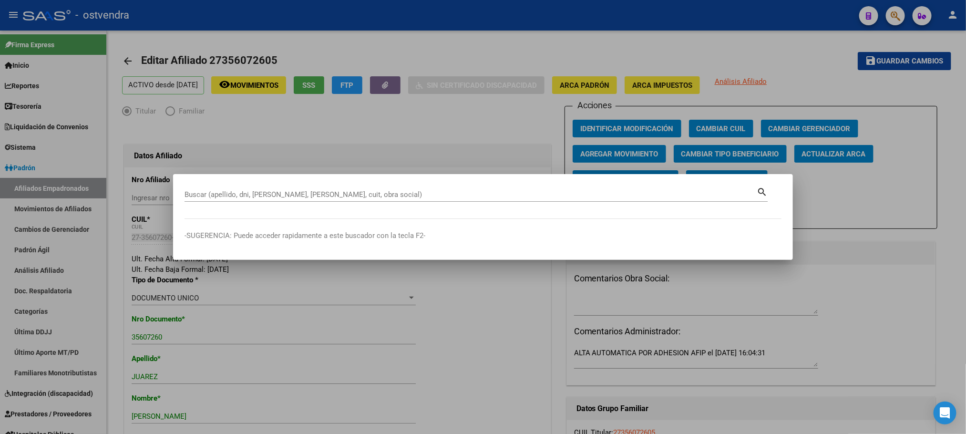
paste input "27960889547"
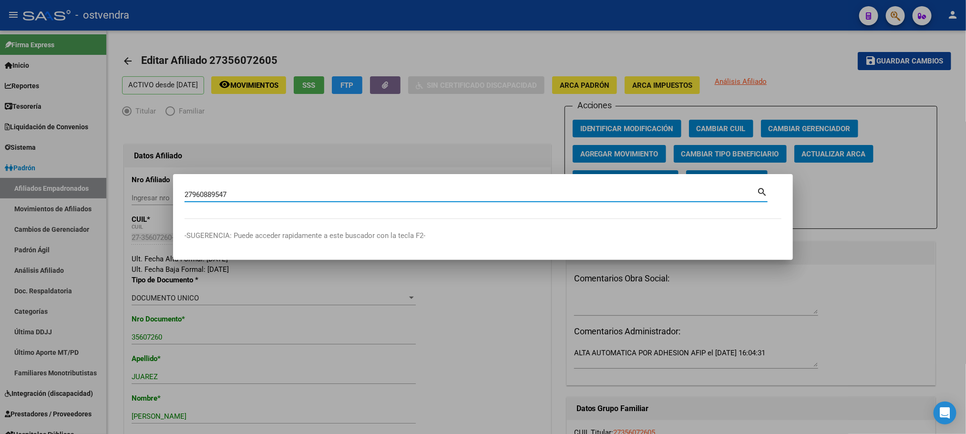
type input "27960889547"
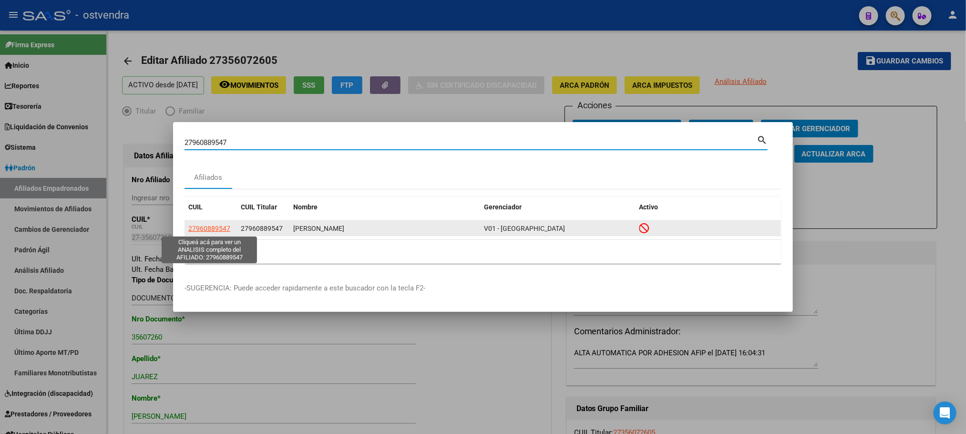
click at [199, 232] on span "27960889547" at bounding box center [209, 229] width 42 height 8
type textarea "27960889547"
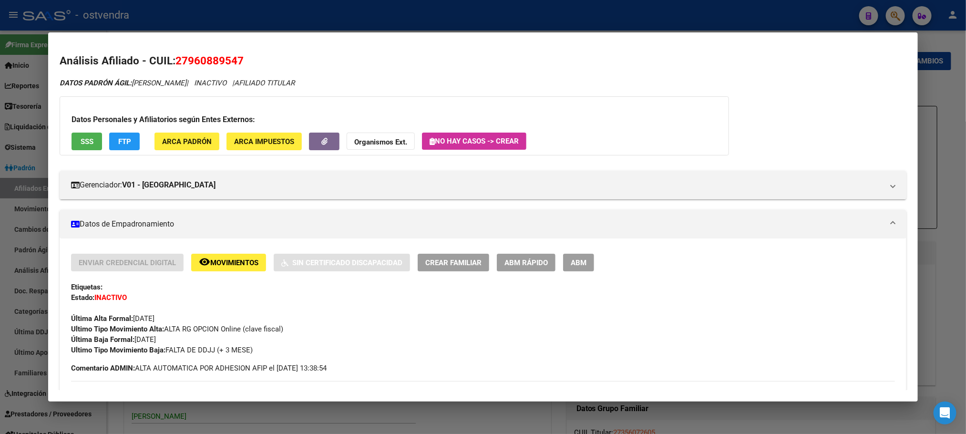
click at [80, 135] on button "SSS" at bounding box center [87, 142] width 31 height 18
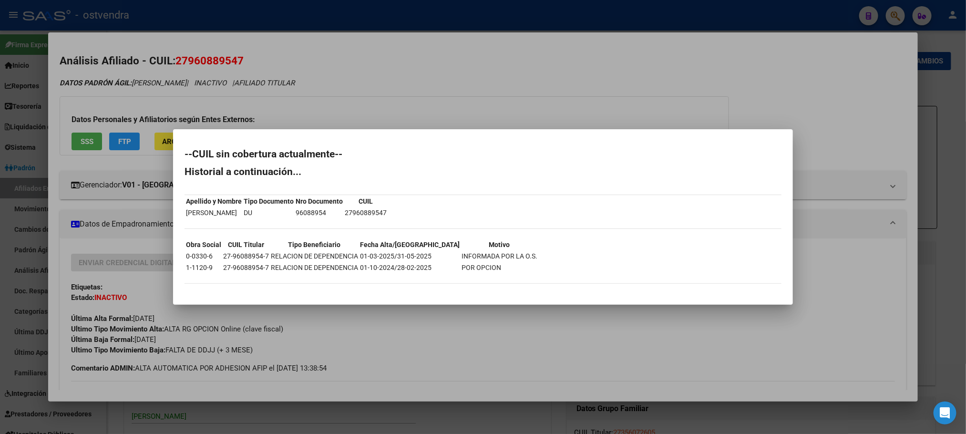
click at [143, 71] on div at bounding box center [483, 217] width 966 height 434
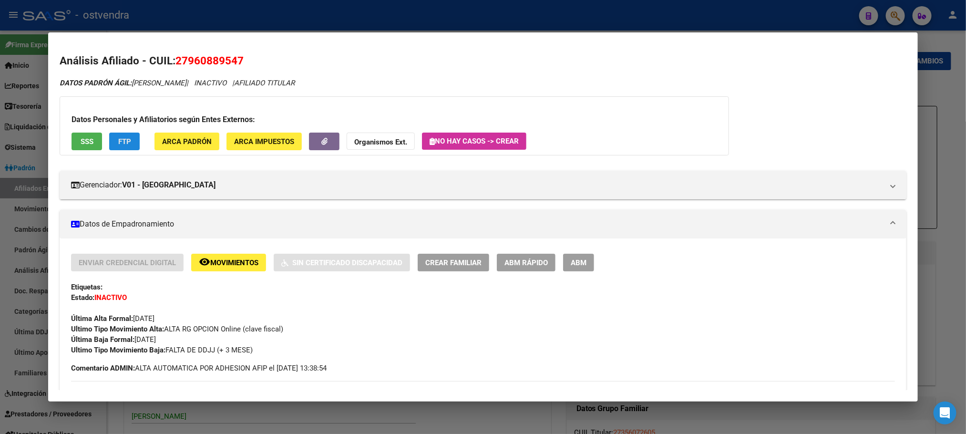
click at [128, 134] on button "FTP" at bounding box center [124, 142] width 31 height 18
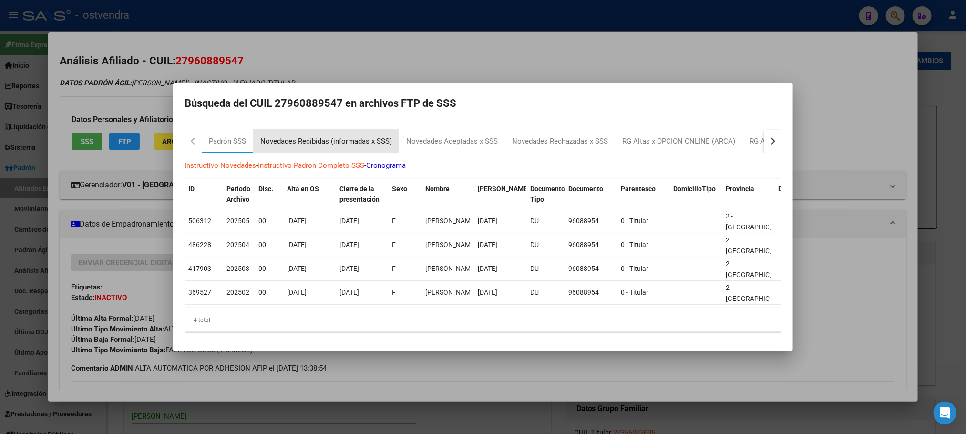
click at [276, 136] on div "Novedades Recibidas (informadas x SSS)" at bounding box center [326, 141] width 132 height 11
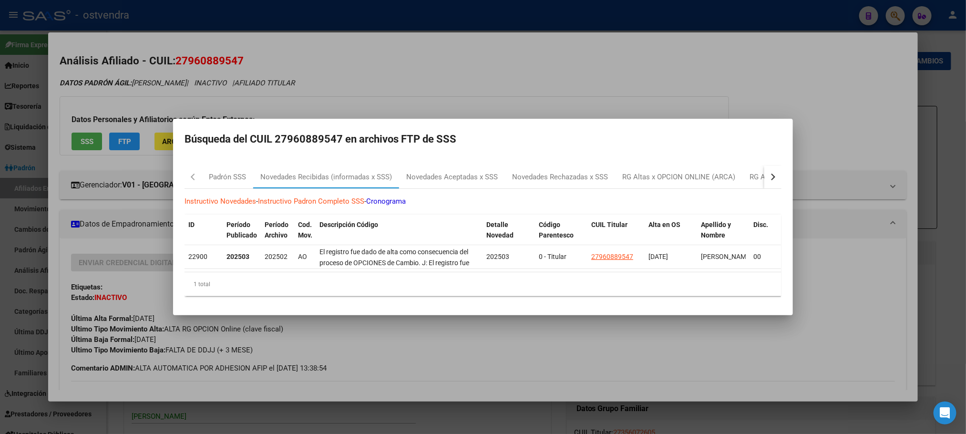
click at [238, 85] on div at bounding box center [483, 217] width 966 height 434
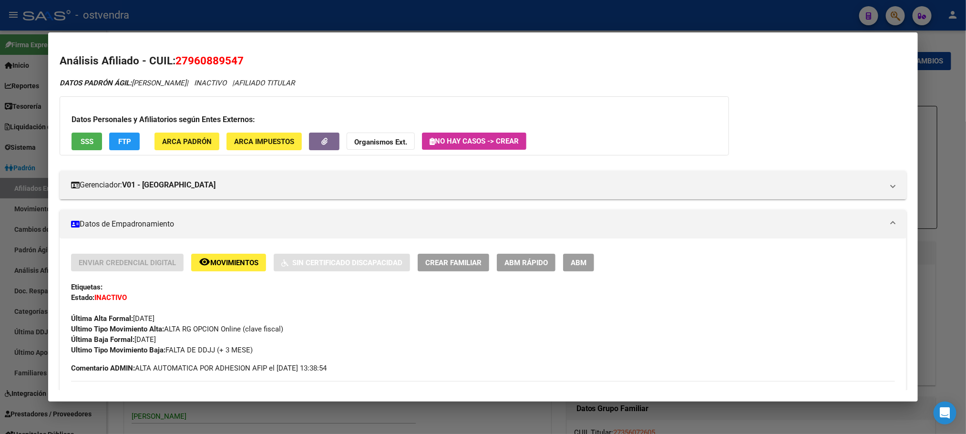
click at [71, 132] on div "Datos Personales y Afiliatorios según Entes Externos: SSS FTP ARCA Padrón ARCA …" at bounding box center [394, 125] width 669 height 59
click at [81, 145] on span "SSS" at bounding box center [87, 141] width 13 height 9
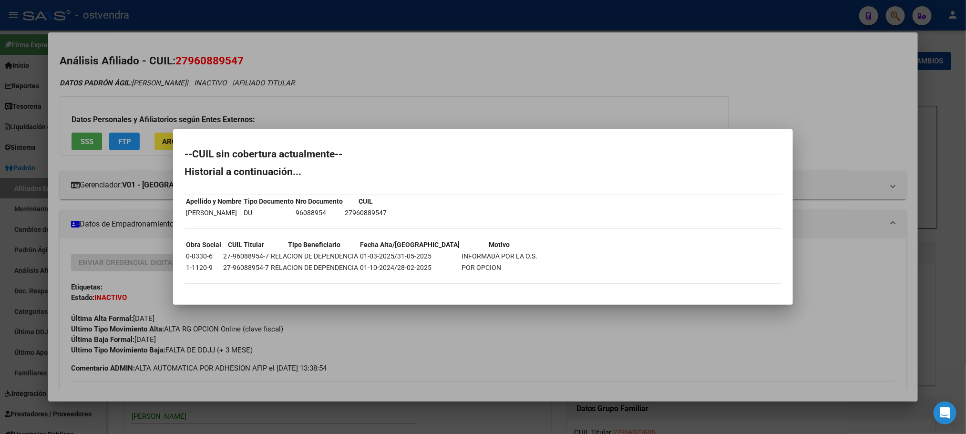
click at [116, 80] on div at bounding box center [483, 217] width 966 height 434
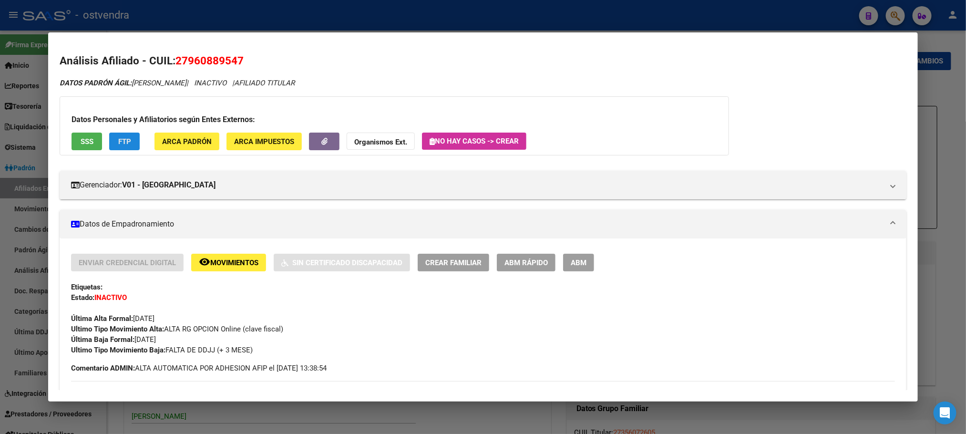
click at [125, 134] on button "FTP" at bounding box center [124, 142] width 31 height 18
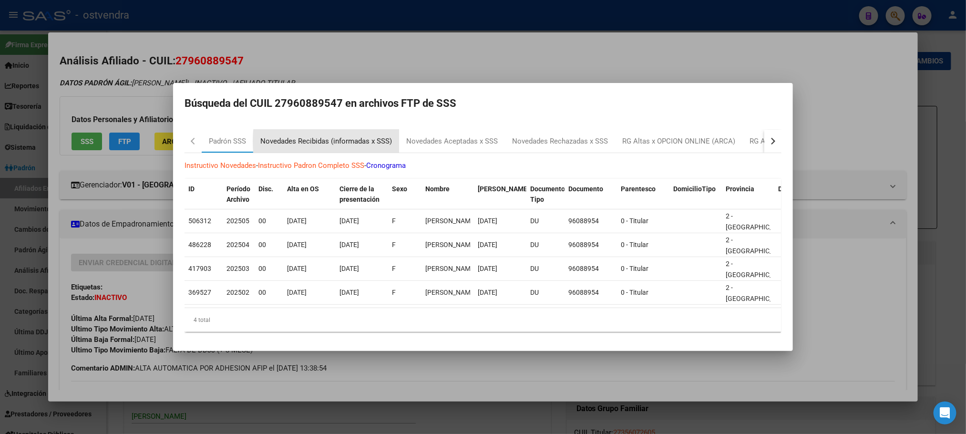
click at [374, 136] on div "Novedades Recibidas (informadas x SSS)" at bounding box center [326, 141] width 132 height 11
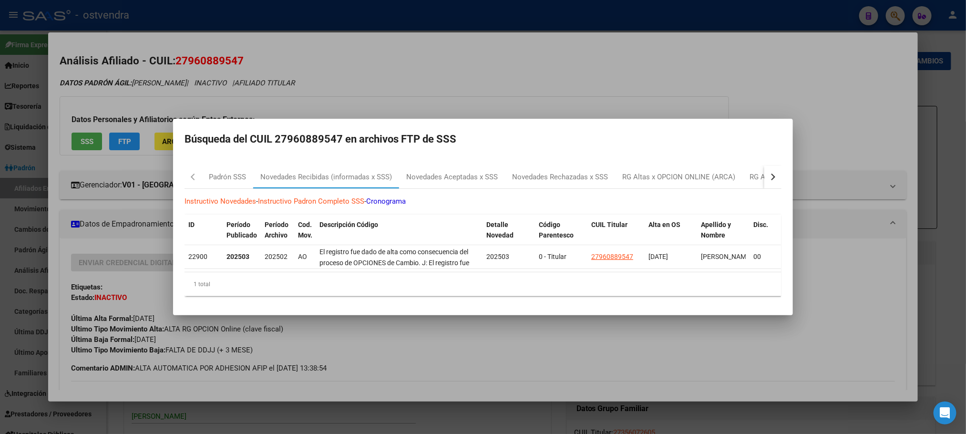
click at [191, 23] on div at bounding box center [483, 217] width 966 height 434
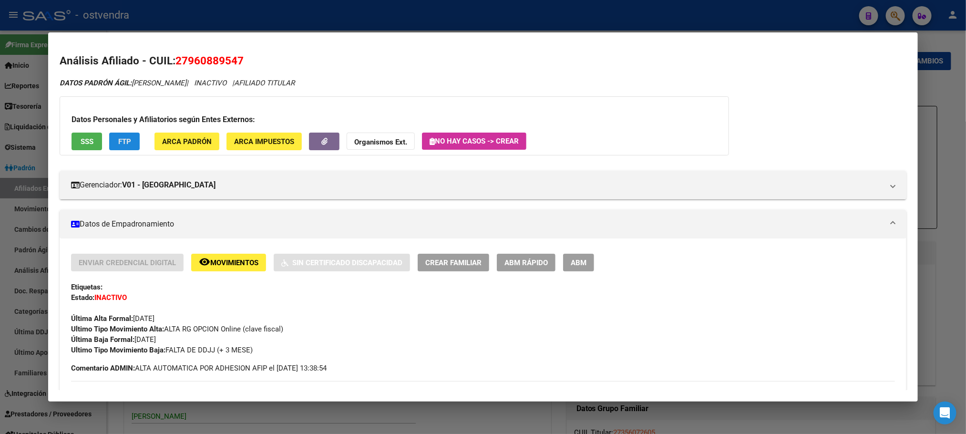
click at [123, 142] on span "FTP" at bounding box center [124, 141] width 13 height 9
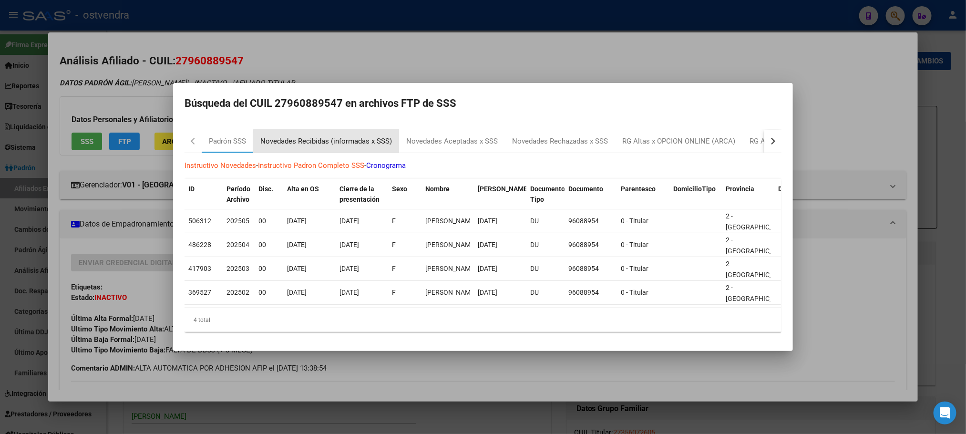
click at [345, 138] on div "Novedades Recibidas (informadas x SSS)" at bounding box center [326, 141] width 132 height 11
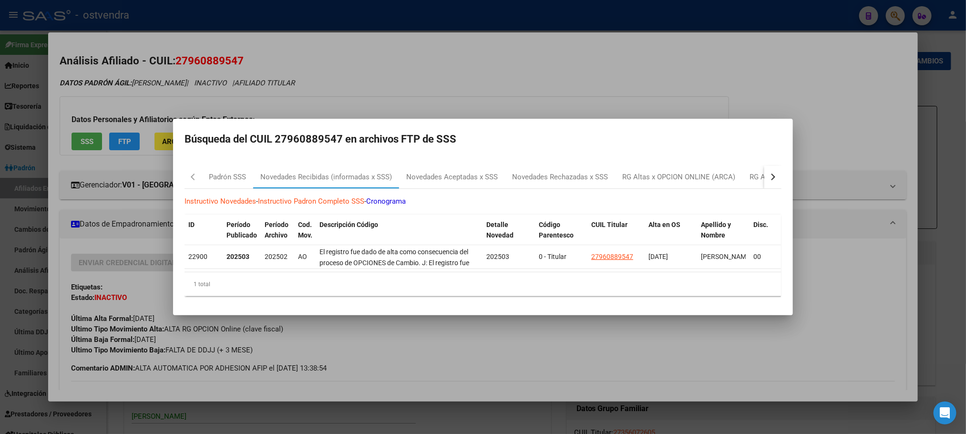
click at [168, 73] on div at bounding box center [483, 217] width 966 height 434
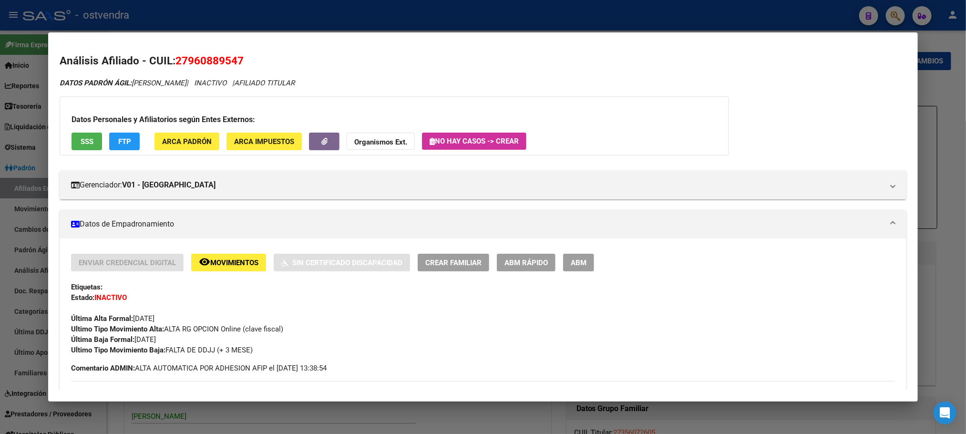
click at [79, 132] on div "Datos Personales y Afiliatorios según Entes Externos: SSS FTP ARCA Padrón ARCA …" at bounding box center [394, 125] width 669 height 59
click at [83, 139] on span "SSS" at bounding box center [87, 141] width 13 height 9
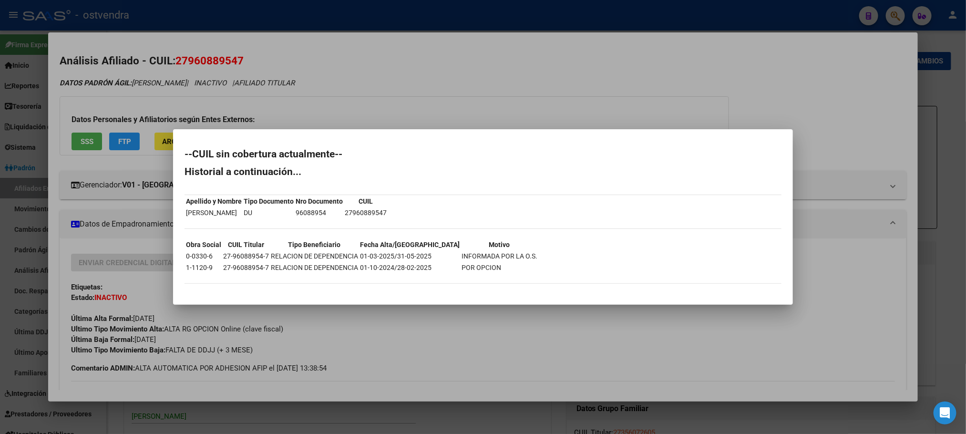
drag, startPoint x: 168, startPoint y: 58, endPoint x: 205, endPoint y: 60, distance: 37.3
click at [169, 58] on div at bounding box center [483, 217] width 966 height 434
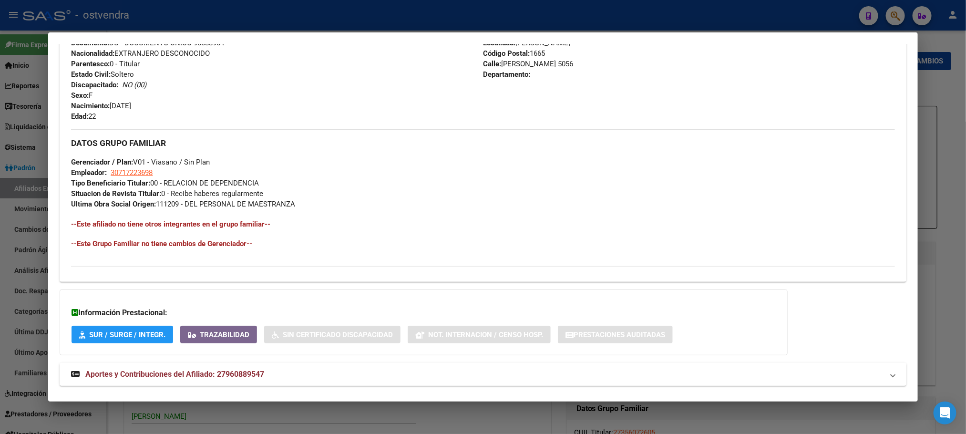
scroll to position [410, 0]
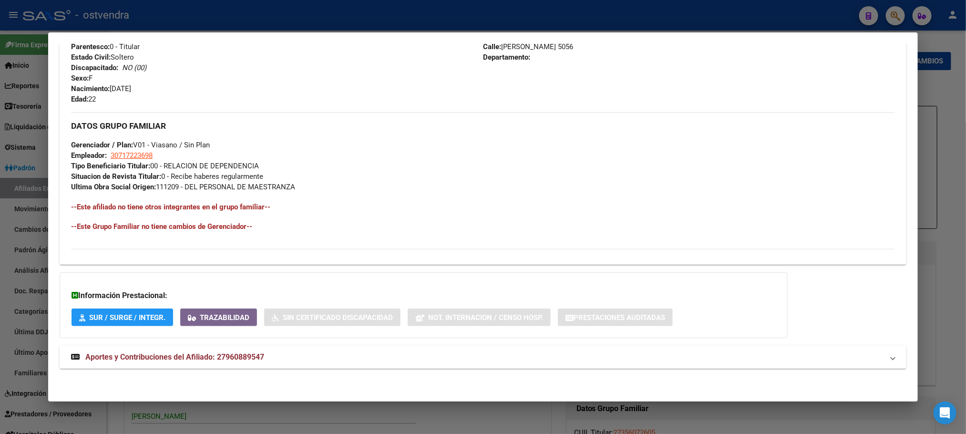
click at [409, 358] on mat-panel-title "Aportes y Contribuciones del Afiliado: 27960889547" at bounding box center [477, 356] width 812 height 11
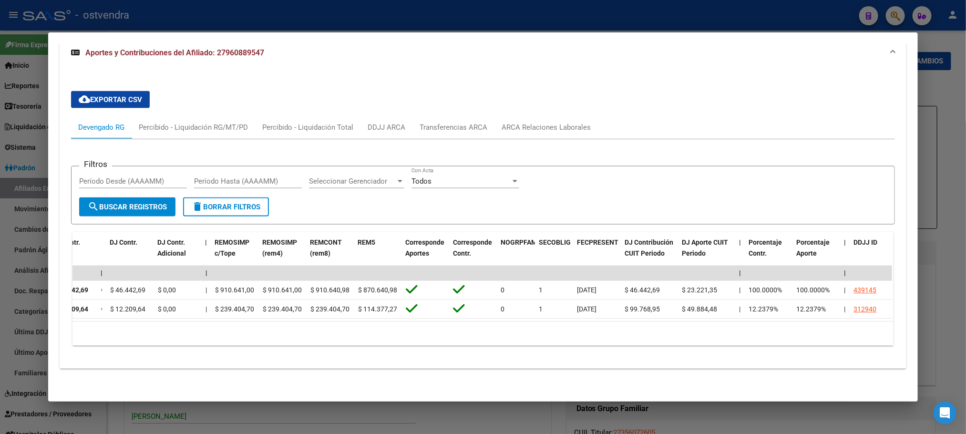
scroll to position [0, 0]
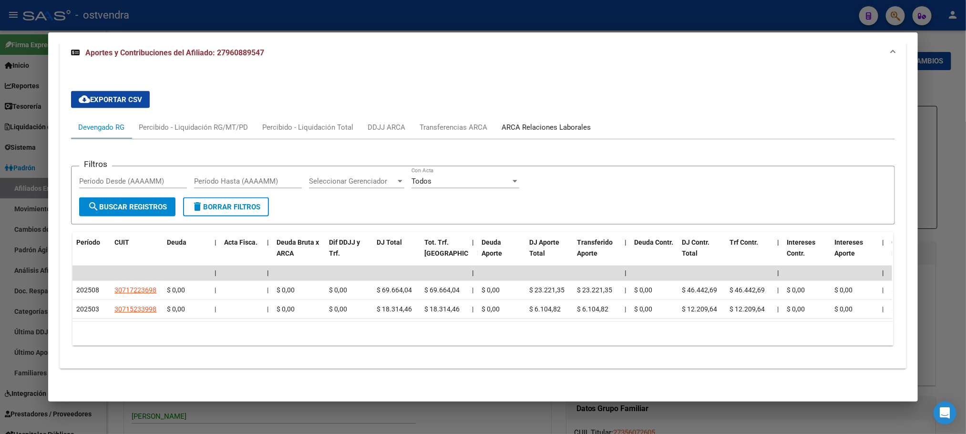
click at [538, 122] on div "ARCA Relaciones Laborales" at bounding box center [545, 127] width 89 height 10
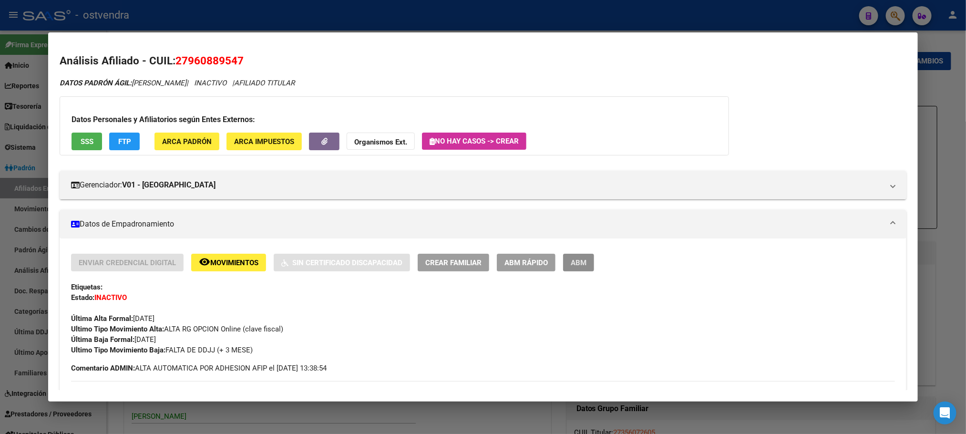
click at [575, 265] on span "ABM" at bounding box center [579, 262] width 16 height 9
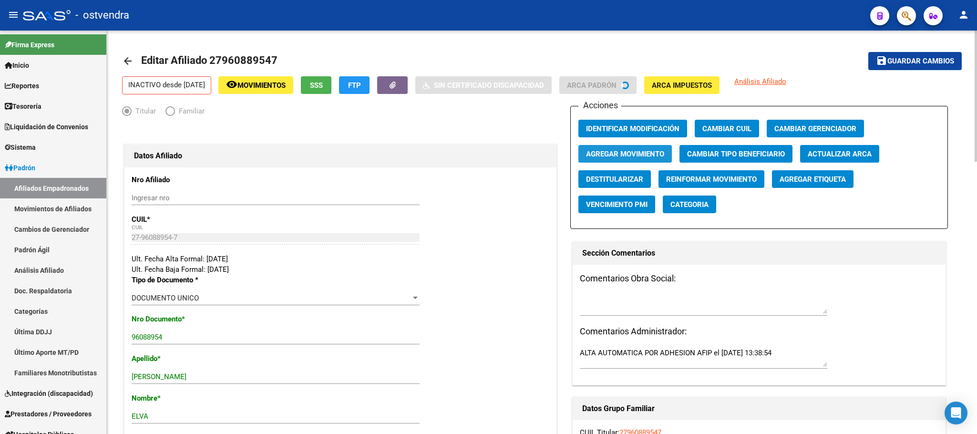
click at [621, 153] on span "Agregar Movimiento" at bounding box center [625, 154] width 78 height 9
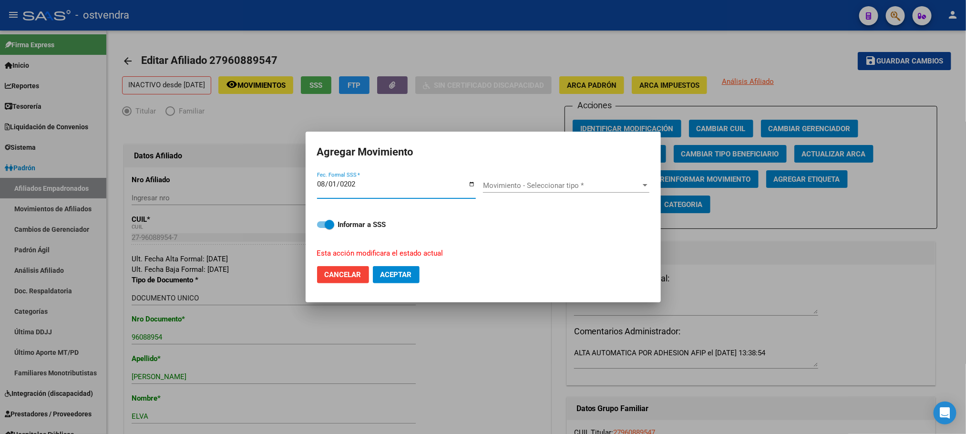
type input "[DATE]"
click at [507, 183] on span "Movimiento - Seleccionar tipo *" at bounding box center [562, 185] width 158 height 9
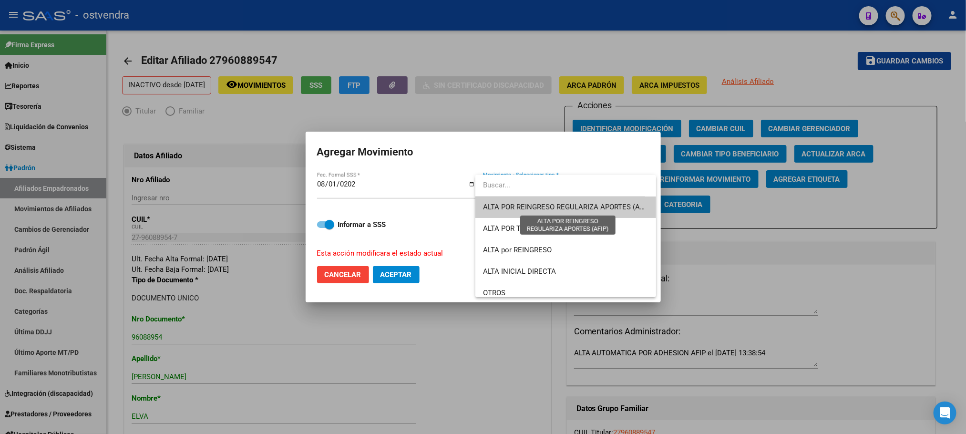
click at [519, 204] on span "ALTA POR REINGRESO REGULARIZA APORTES (AFIP)" at bounding box center [567, 207] width 169 height 9
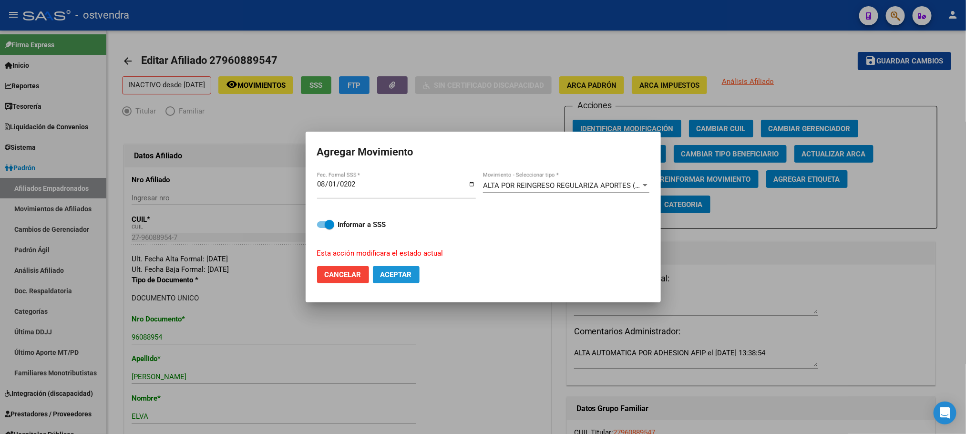
click at [389, 275] on span "Aceptar" at bounding box center [395, 274] width 31 height 9
checkbox input "false"
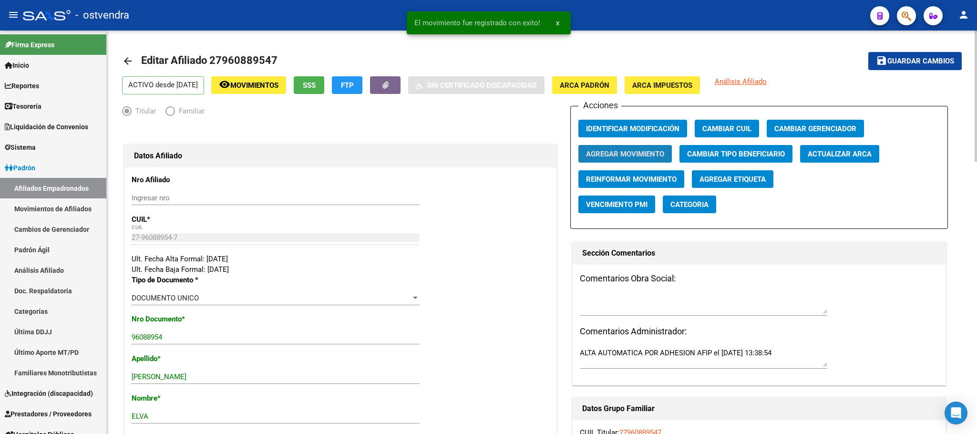
click at [640, 159] on button "Agregar Movimiento" at bounding box center [624, 154] width 93 height 18
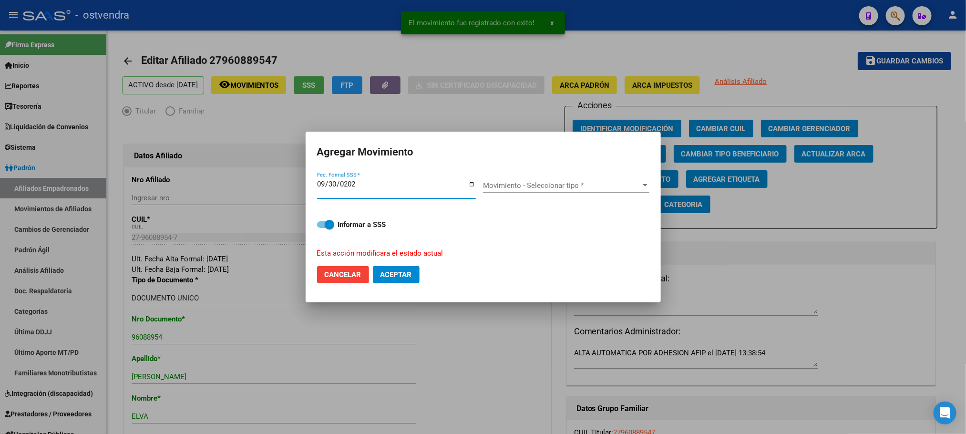
type input "[DATE]"
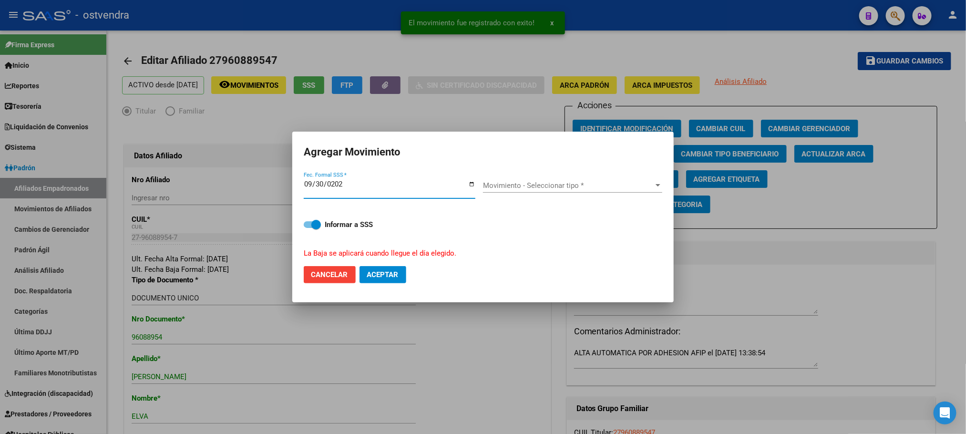
click at [579, 187] on span "Movimiento - Seleccionar tipo *" at bounding box center [568, 185] width 171 height 9
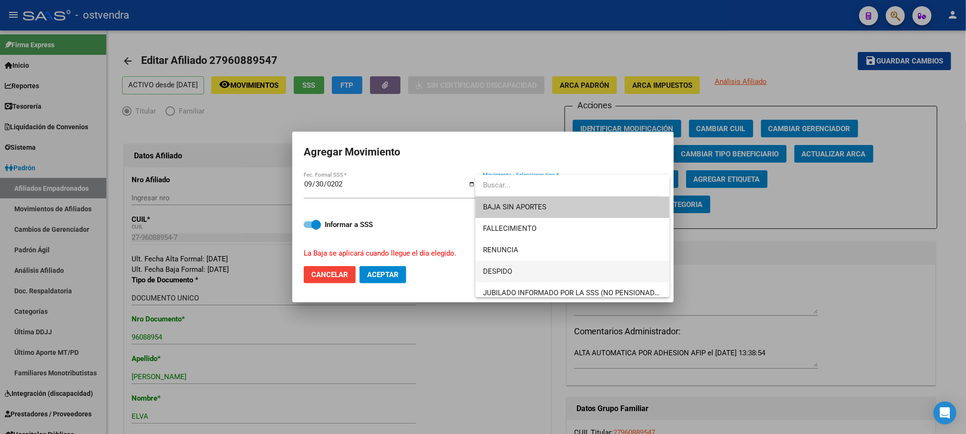
click at [534, 261] on span "DESPIDO" at bounding box center [572, 271] width 179 height 21
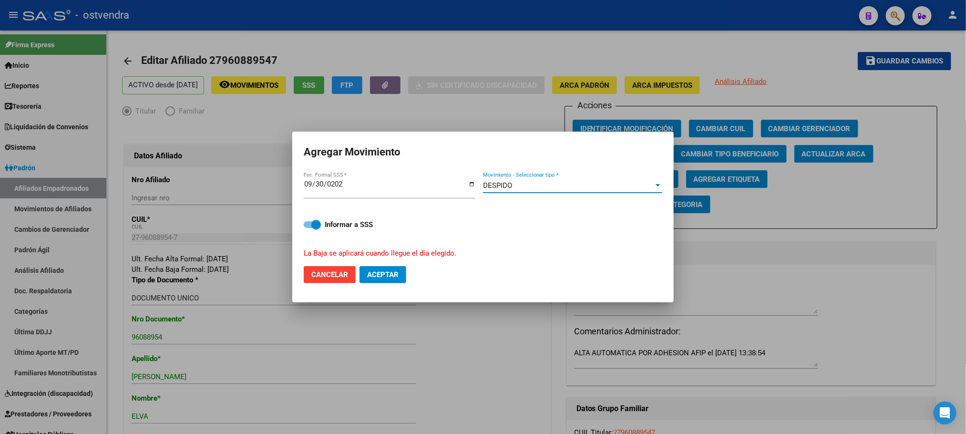
click at [384, 272] on span "Aceptar" at bounding box center [382, 274] width 31 height 9
checkbox input "false"
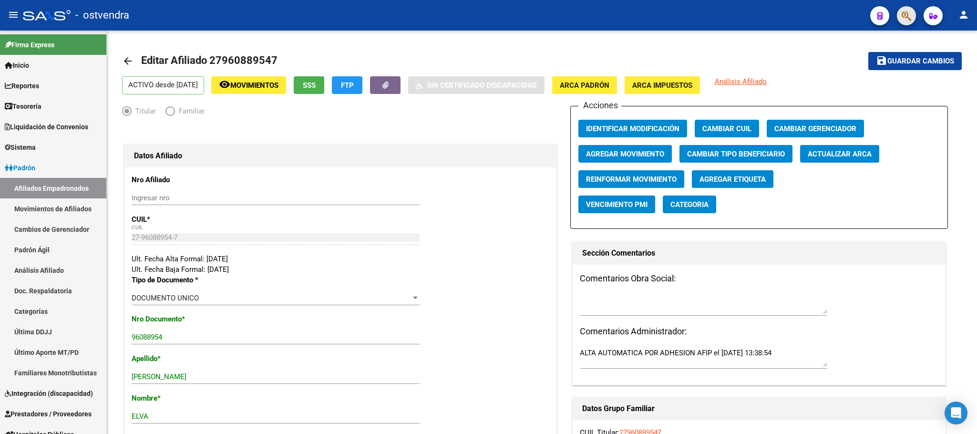
click at [909, 7] on span "button" at bounding box center [906, 16] width 10 height 20
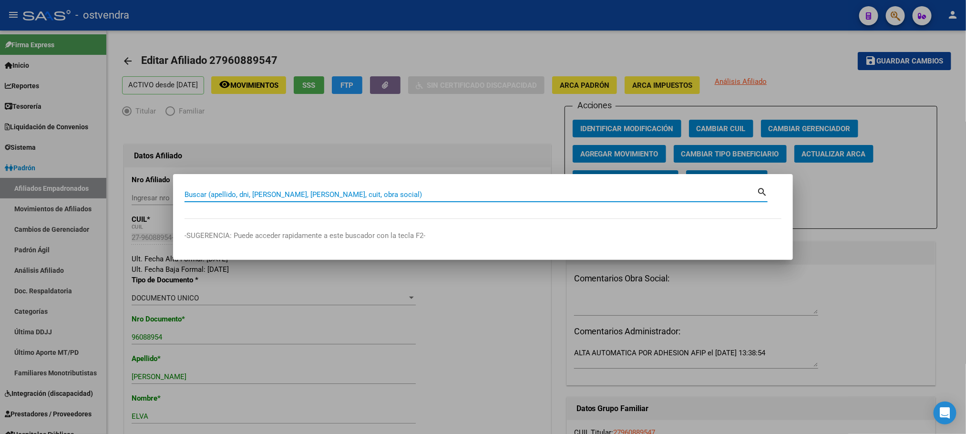
paste input "27454657123"
type input "27454657123"
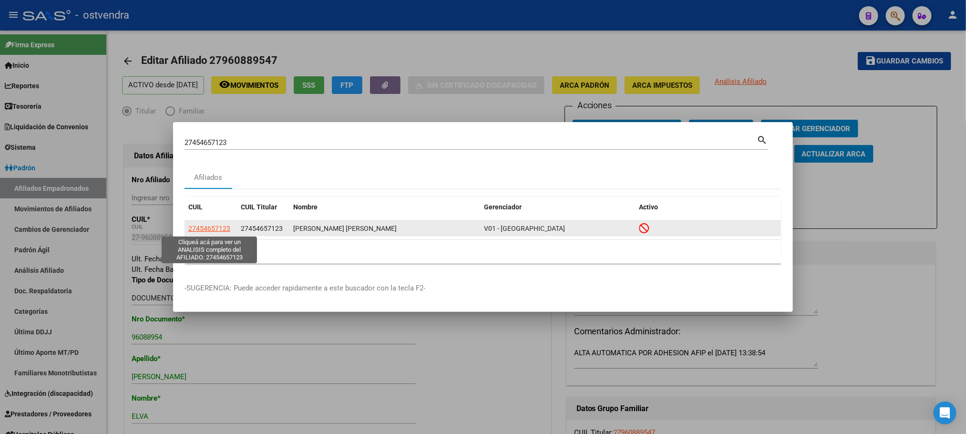
click at [202, 229] on span "27454657123" at bounding box center [209, 229] width 42 height 8
type textarea "27454657123"
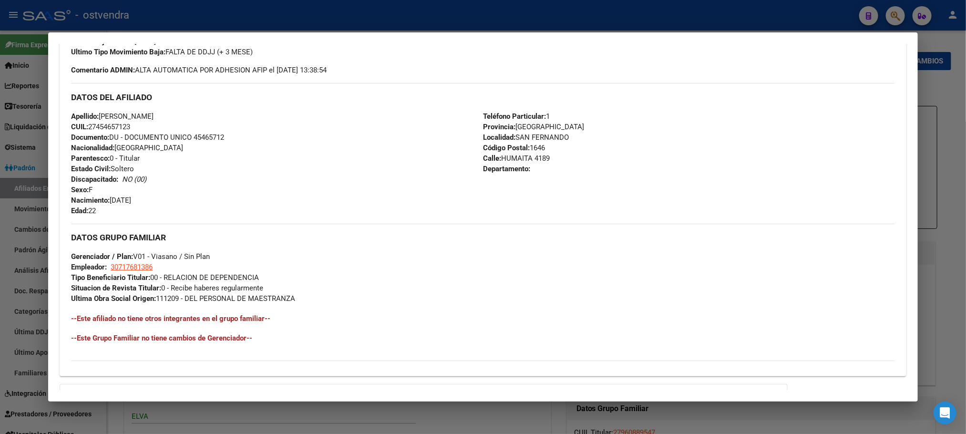
scroll to position [410, 0]
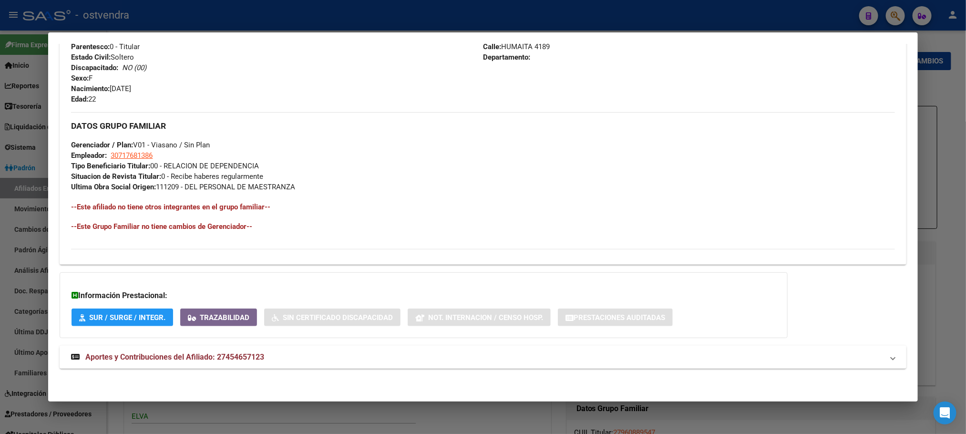
click at [435, 358] on mat-panel-title "Aportes y Contribuciones del Afiliado: 27454657123" at bounding box center [477, 356] width 812 height 11
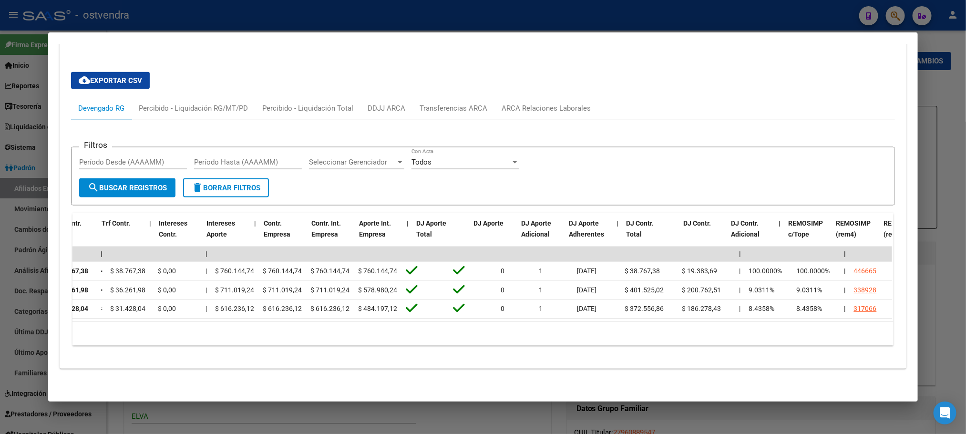
scroll to position [0, 0]
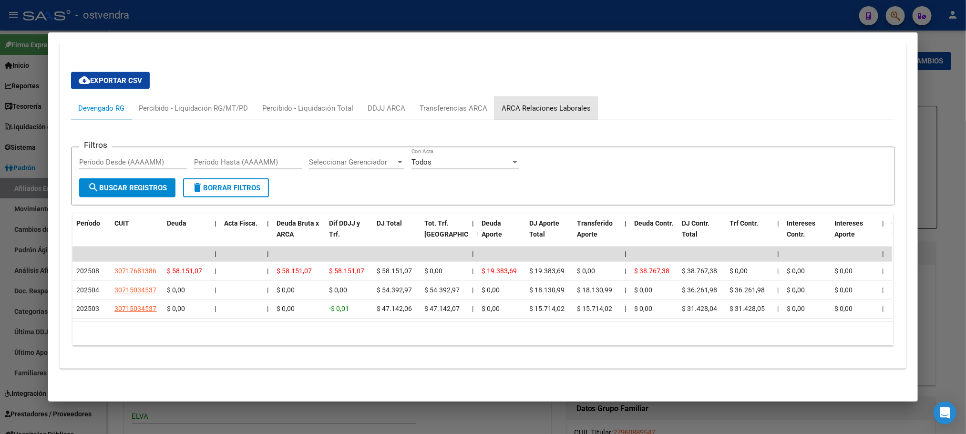
click at [577, 103] on div "ARCA Relaciones Laborales" at bounding box center [545, 108] width 89 height 10
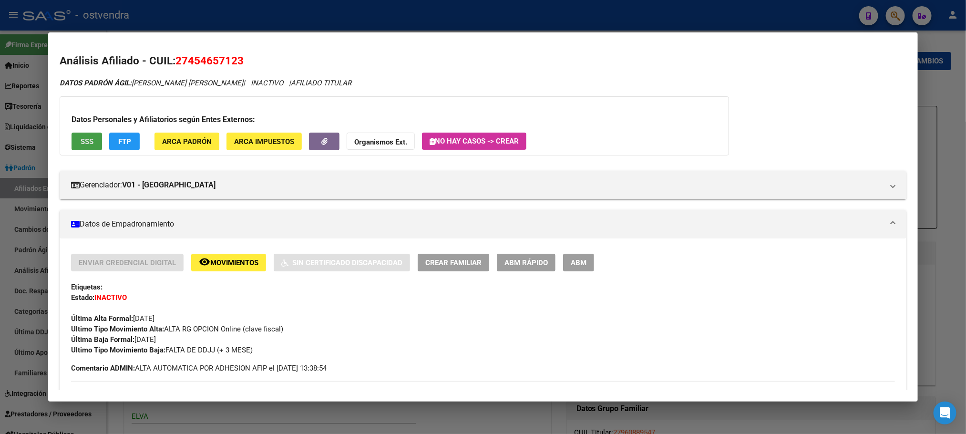
click at [80, 134] on button "SSS" at bounding box center [87, 142] width 31 height 18
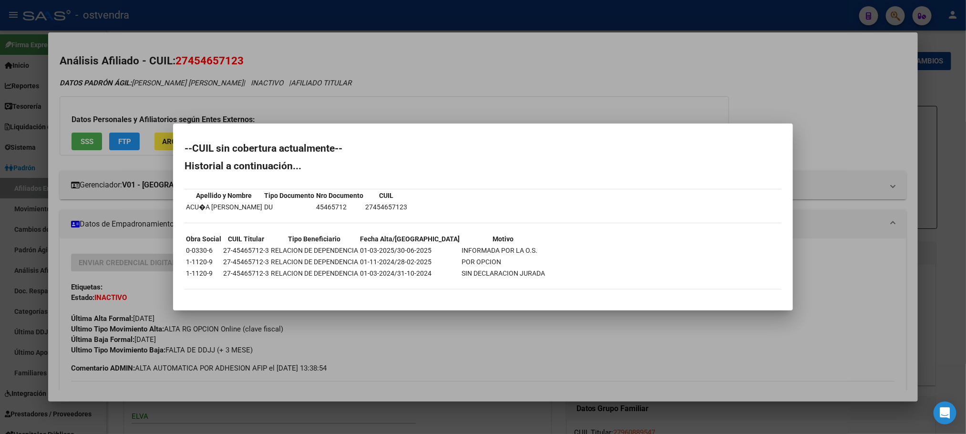
click at [129, 91] on div at bounding box center [483, 217] width 966 height 434
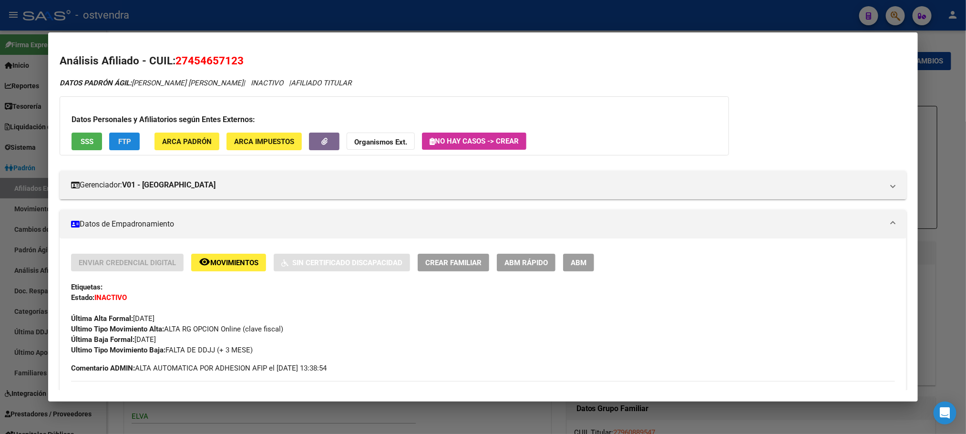
click at [124, 145] on span "FTP" at bounding box center [124, 141] width 13 height 9
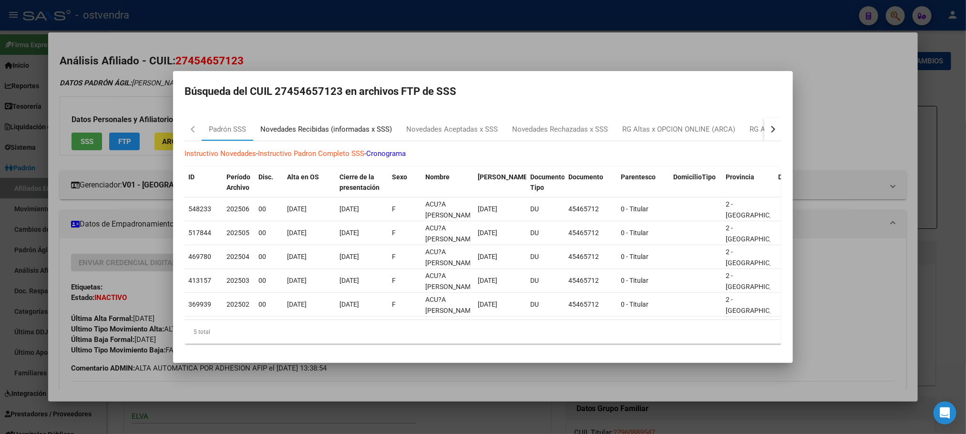
click at [288, 124] on div "Novedades Recibidas (informadas x SSS)" at bounding box center [326, 129] width 132 height 11
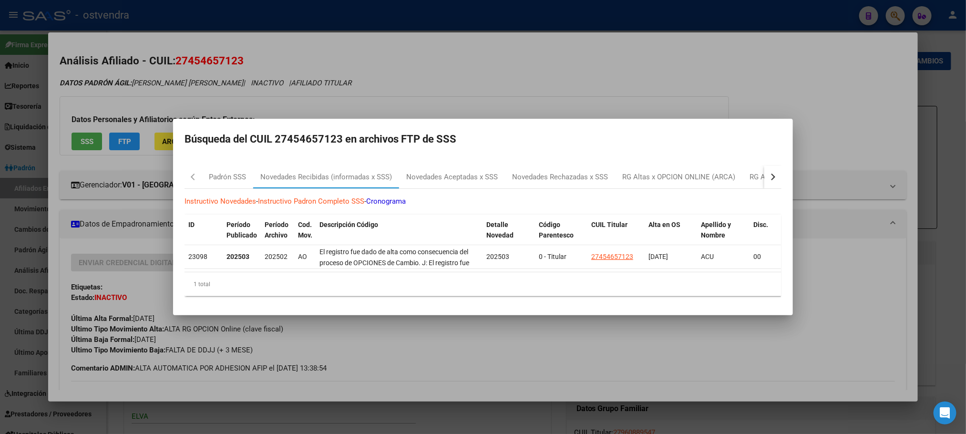
click at [230, 75] on div at bounding box center [483, 217] width 966 height 434
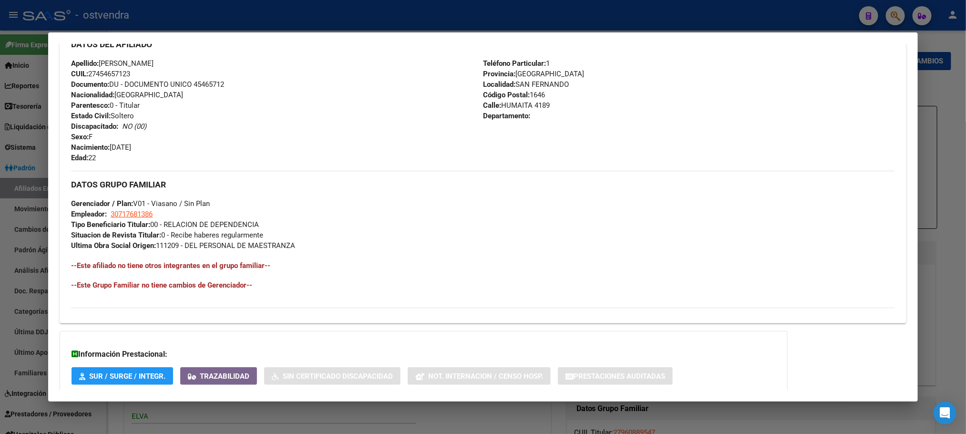
scroll to position [65, 0]
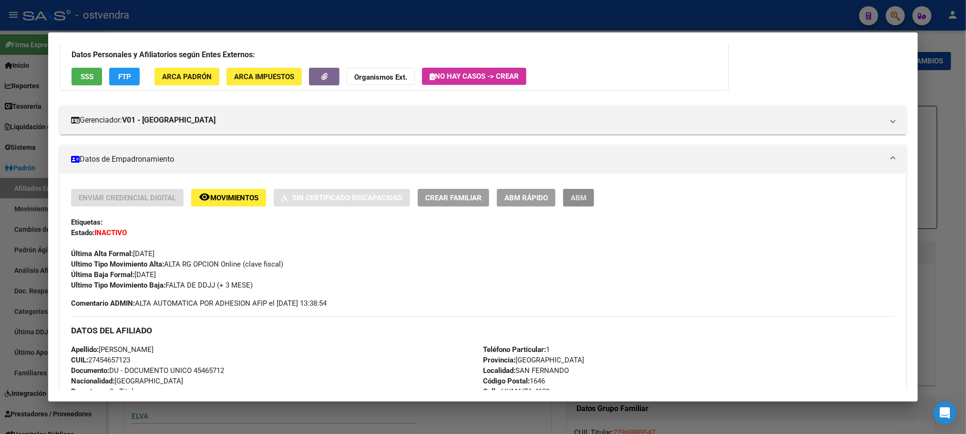
click at [577, 192] on button "ABM" at bounding box center [578, 198] width 31 height 18
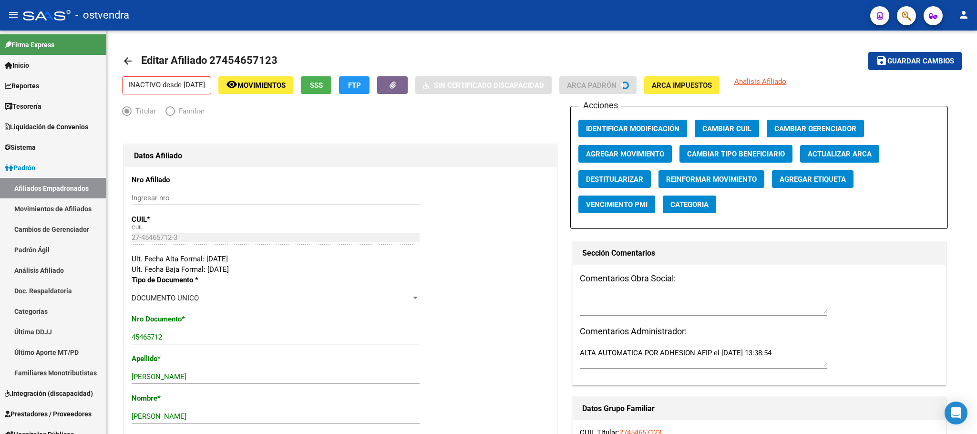
click at [722, 23] on div "- ostvendra" at bounding box center [442, 15] width 839 height 21
click at [910, 9] on span "button" at bounding box center [906, 16] width 10 height 20
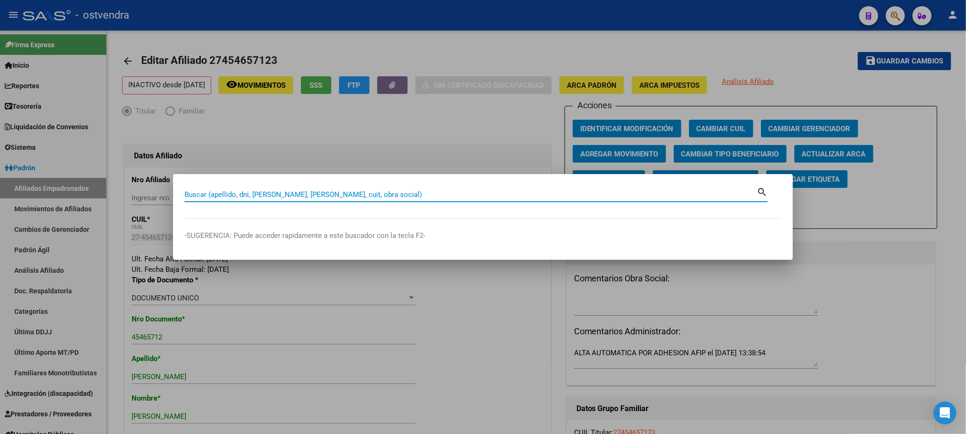
paste input "27454657123"
type input "27454657123"
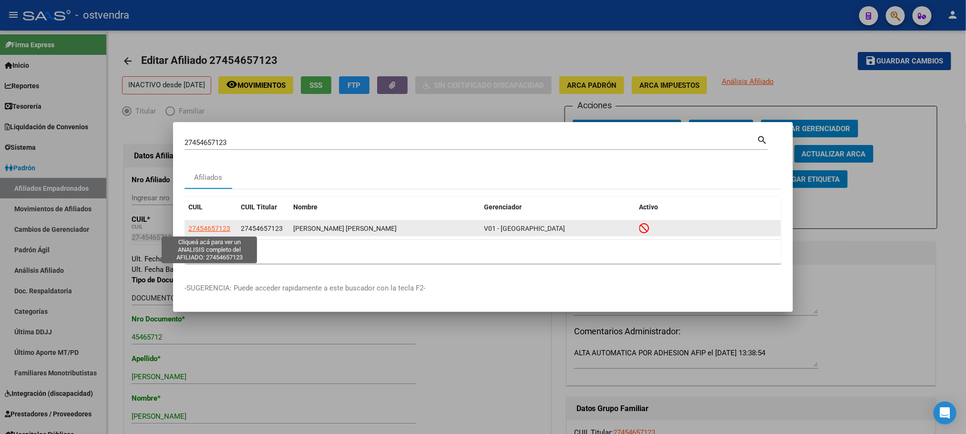
click at [212, 229] on span "27454657123" at bounding box center [209, 229] width 42 height 8
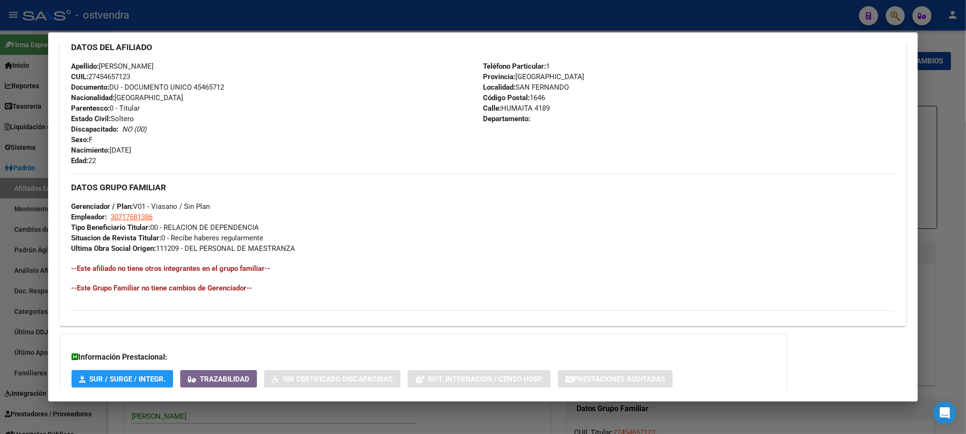
scroll to position [410, 0]
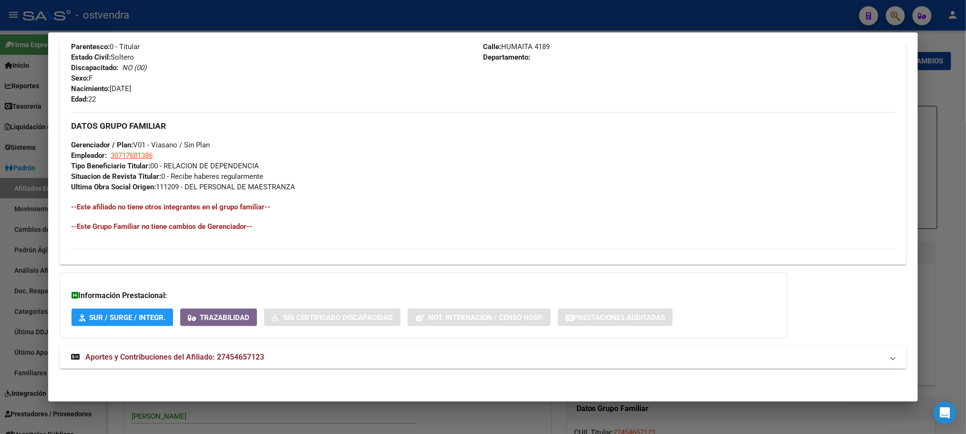
click at [337, 367] on mat-expansion-panel-header "Aportes y Contribuciones del Afiliado: 27454657123" at bounding box center [483, 357] width 846 height 23
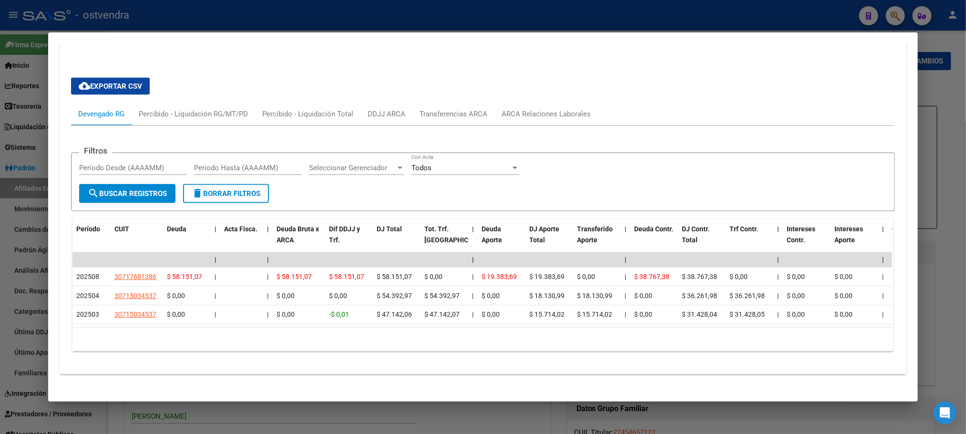
scroll to position [749, 0]
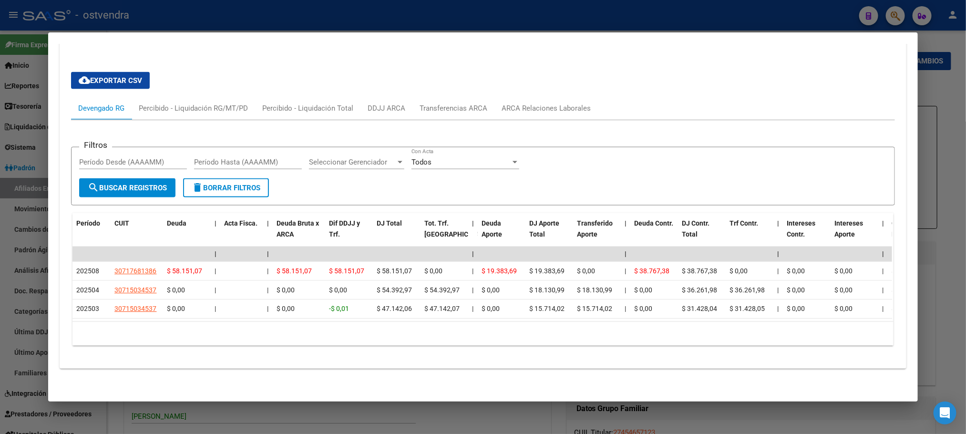
click at [329, 322] on div "10 total 1" at bounding box center [482, 334] width 820 height 24
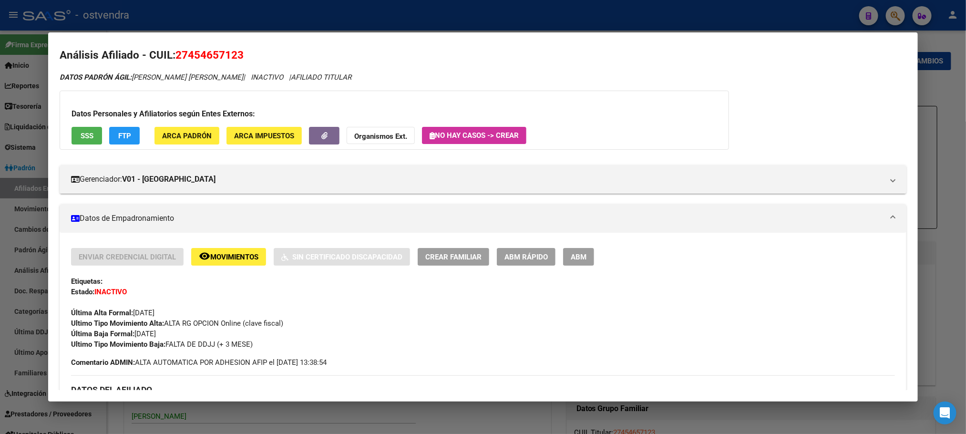
scroll to position [0, 0]
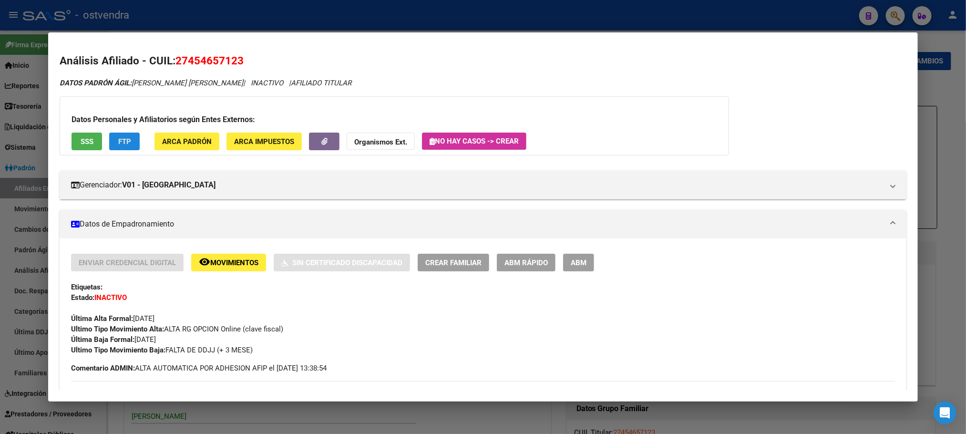
click at [118, 139] on span "FTP" at bounding box center [124, 141] width 13 height 9
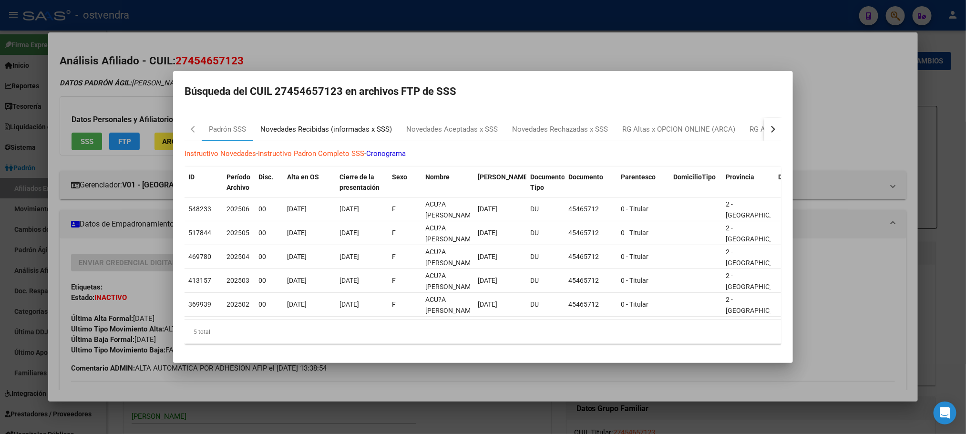
click at [343, 124] on div "Novedades Recibidas (informadas x SSS)" at bounding box center [326, 129] width 132 height 11
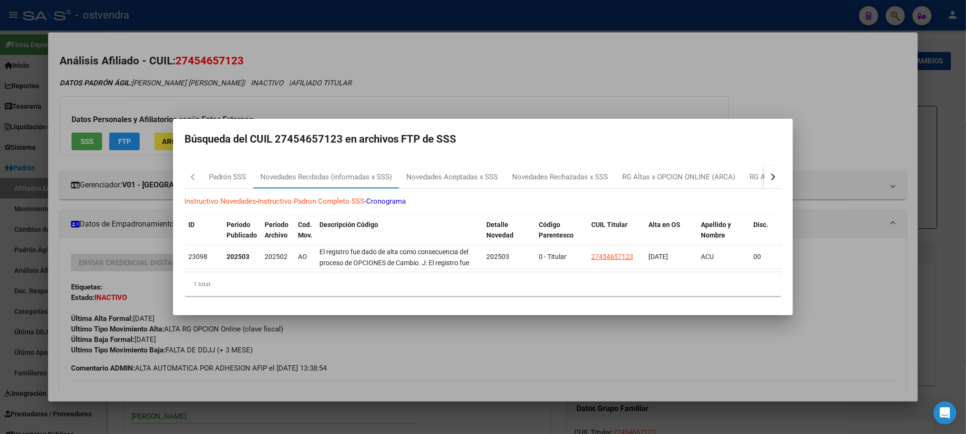
click at [344, 75] on div at bounding box center [483, 217] width 966 height 434
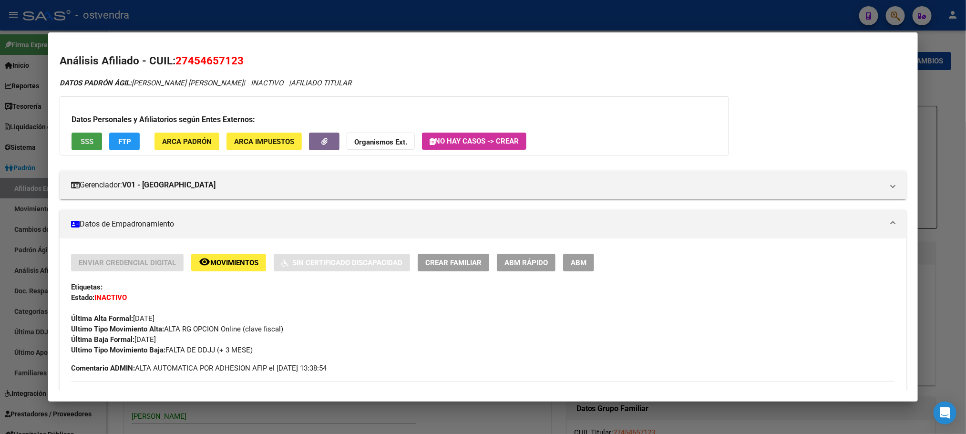
click at [86, 146] on button "SSS" at bounding box center [87, 142] width 31 height 18
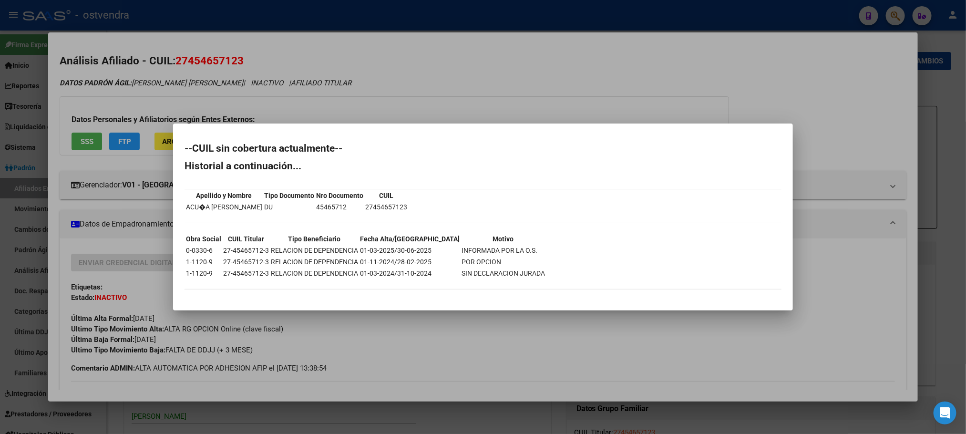
click at [189, 89] on div at bounding box center [483, 217] width 966 height 434
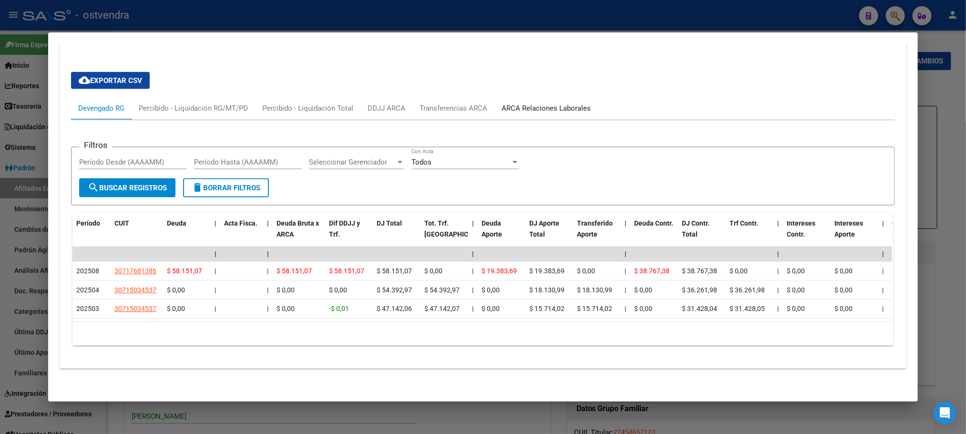
click at [555, 103] on div "ARCA Relaciones Laborales" at bounding box center [545, 108] width 89 height 10
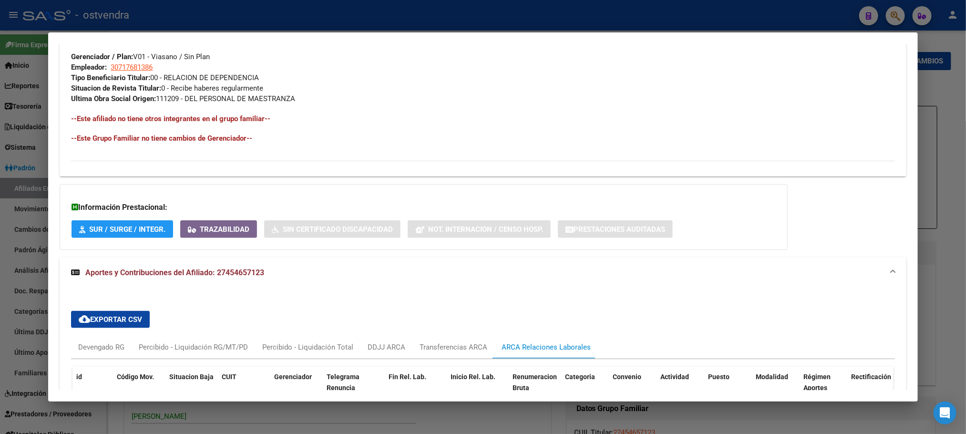
scroll to position [636, 0]
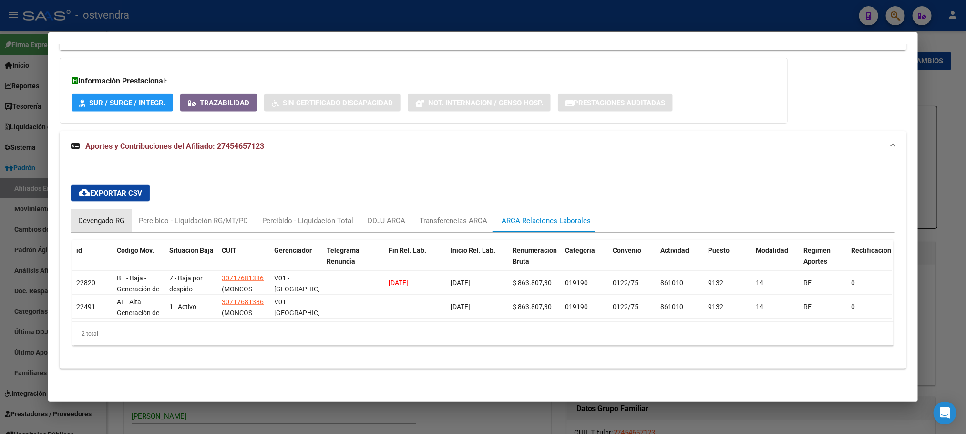
click at [115, 215] on div "Devengado RG" at bounding box center [101, 220] width 46 height 10
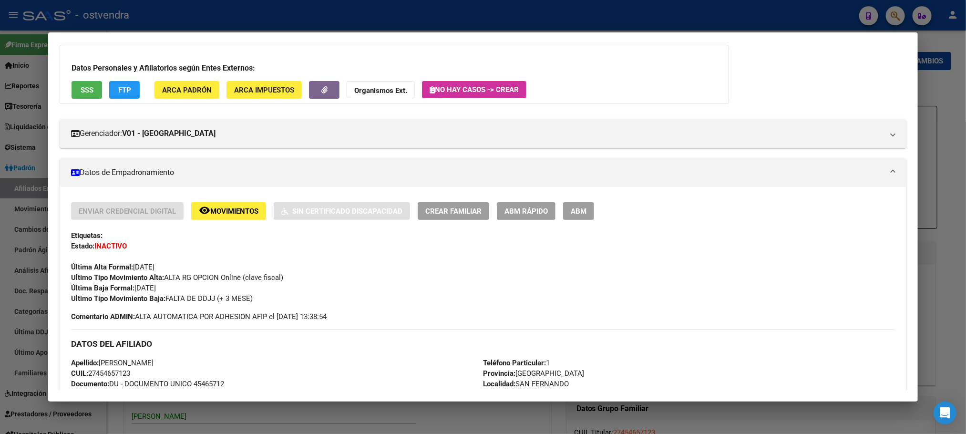
scroll to position [0, 0]
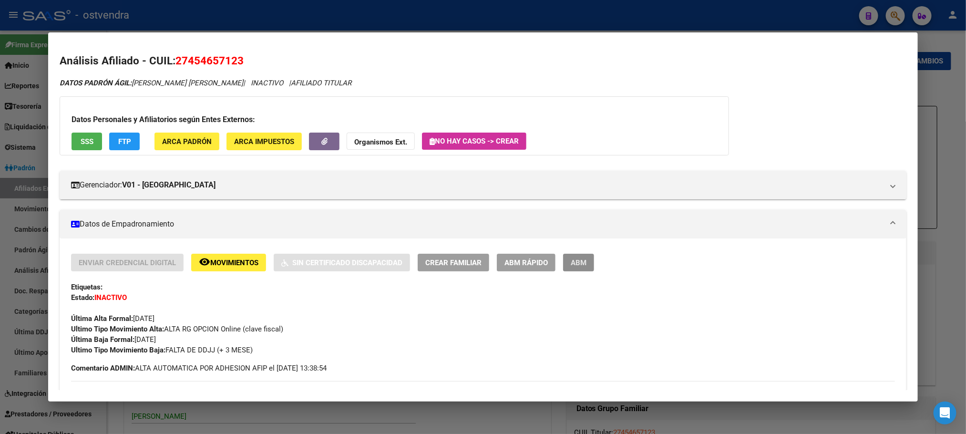
click at [571, 258] on span "ABM" at bounding box center [579, 262] width 16 height 9
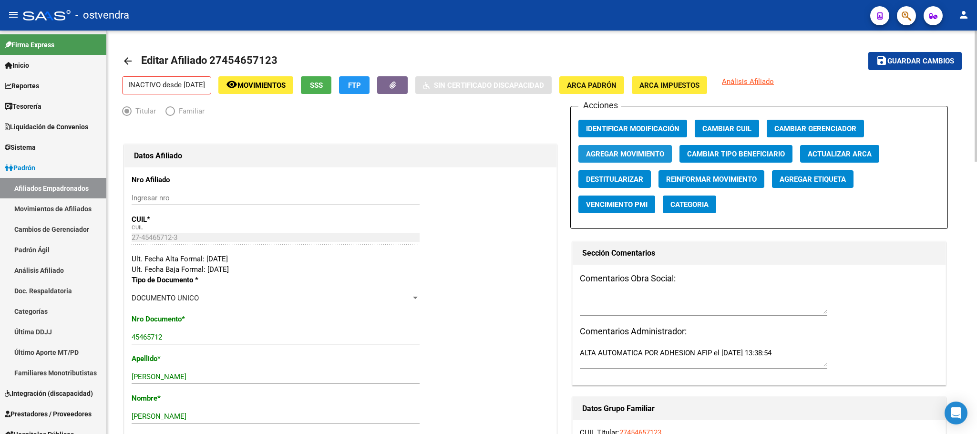
click at [659, 152] on span "Agregar Movimiento" at bounding box center [625, 154] width 78 height 9
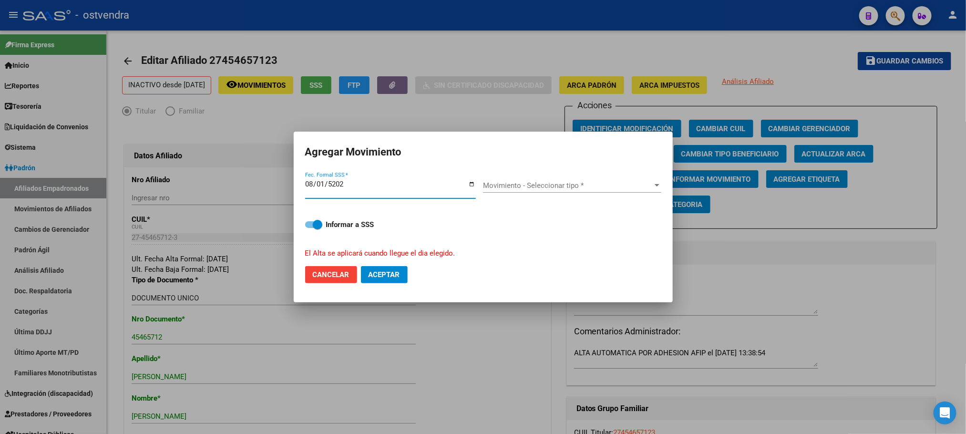
type input "[DATE]"
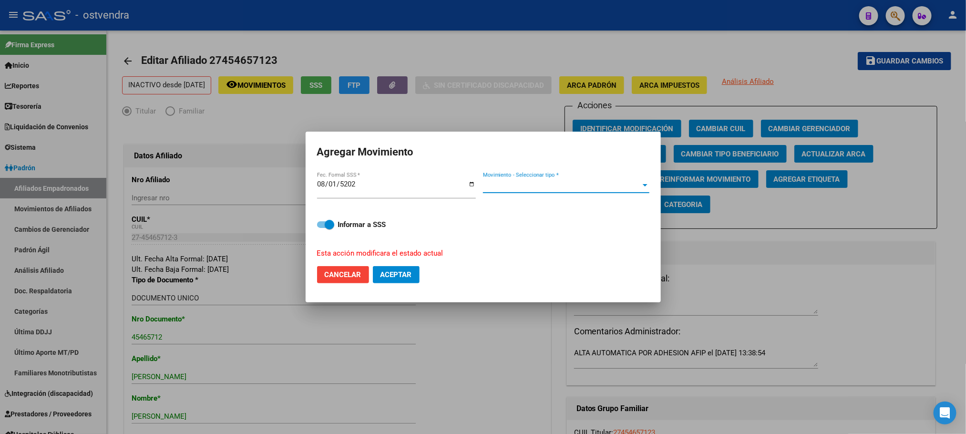
click at [522, 183] on span "Movimiento - Seleccionar tipo *" at bounding box center [562, 185] width 158 height 9
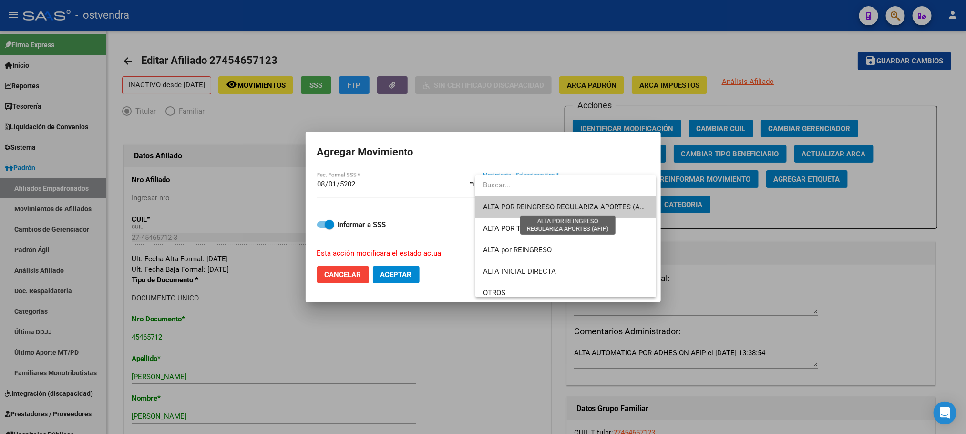
click at [531, 203] on span "ALTA POR REINGRESO REGULARIZA APORTES (AFIP)" at bounding box center [567, 207] width 169 height 9
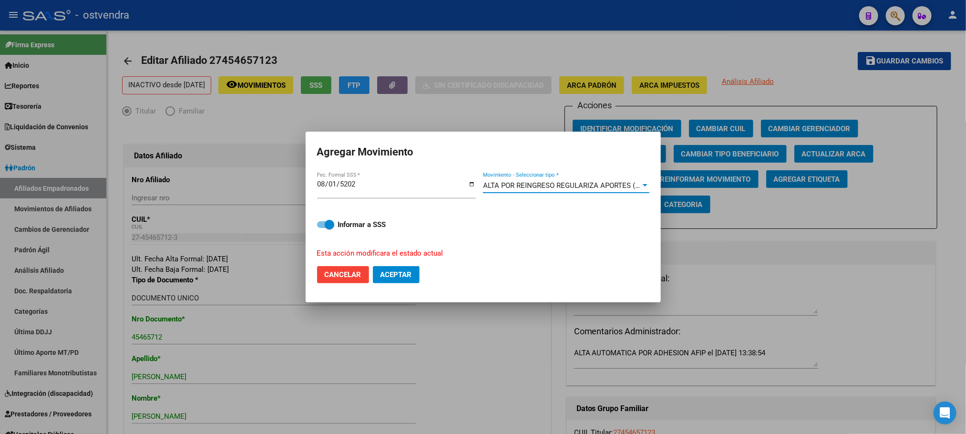
drag, startPoint x: 403, startPoint y: 271, endPoint x: 409, endPoint y: 269, distance: 5.9
click at [404, 271] on span "Aceptar" at bounding box center [395, 274] width 31 height 9
checkbox input "false"
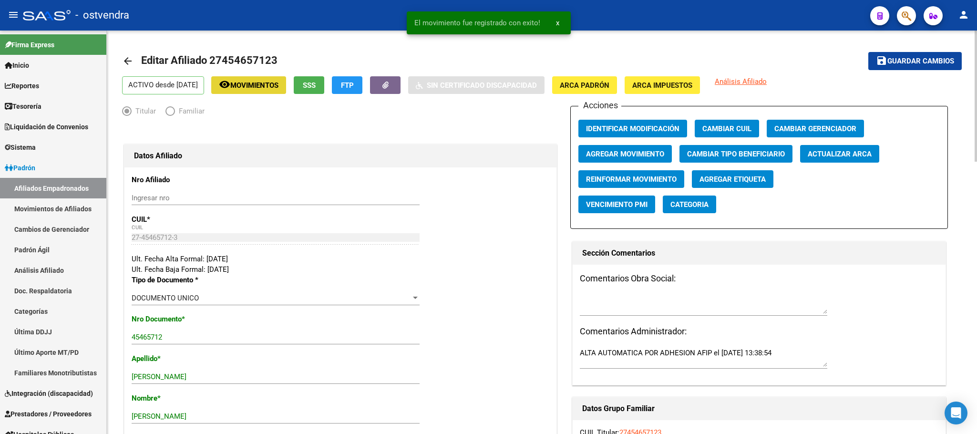
click at [278, 86] on span "Movimientos" at bounding box center [254, 85] width 48 height 9
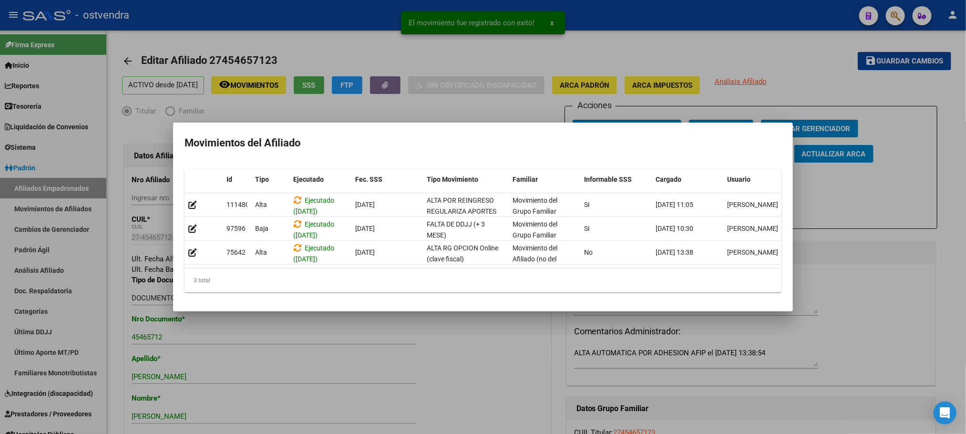
click at [322, 44] on div at bounding box center [483, 217] width 966 height 434
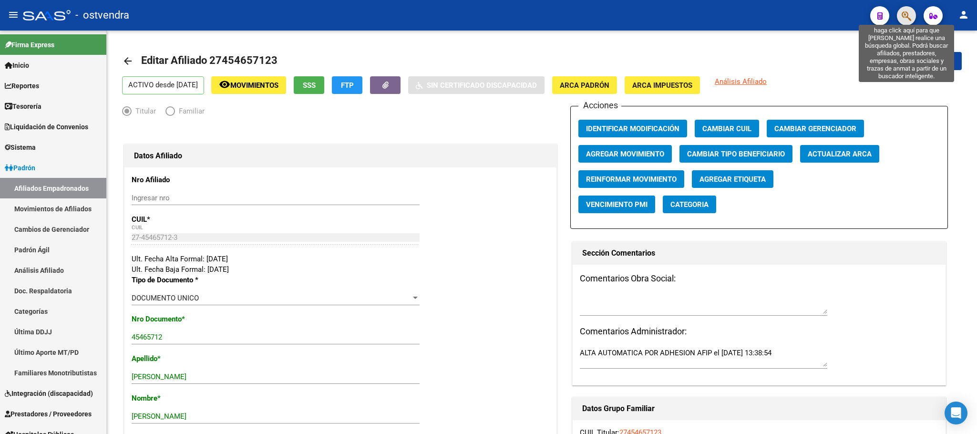
click at [905, 13] on icon "button" at bounding box center [906, 15] width 10 height 11
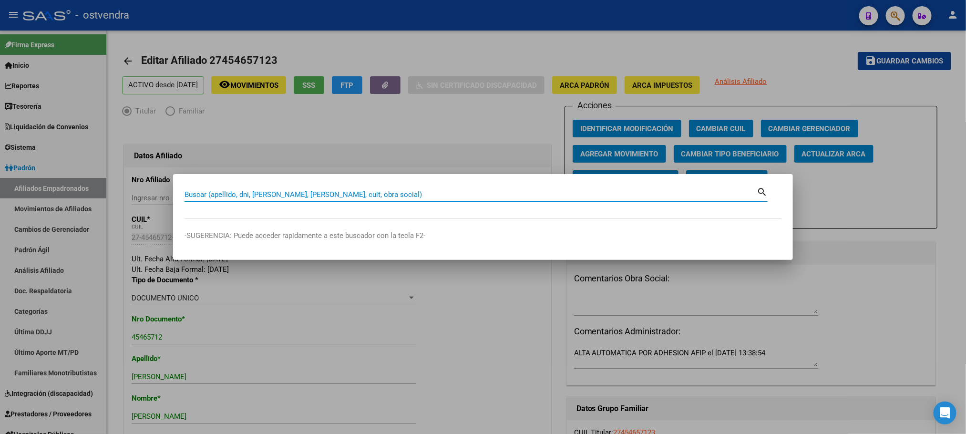
paste input "27454657123"
type input "27454657123"
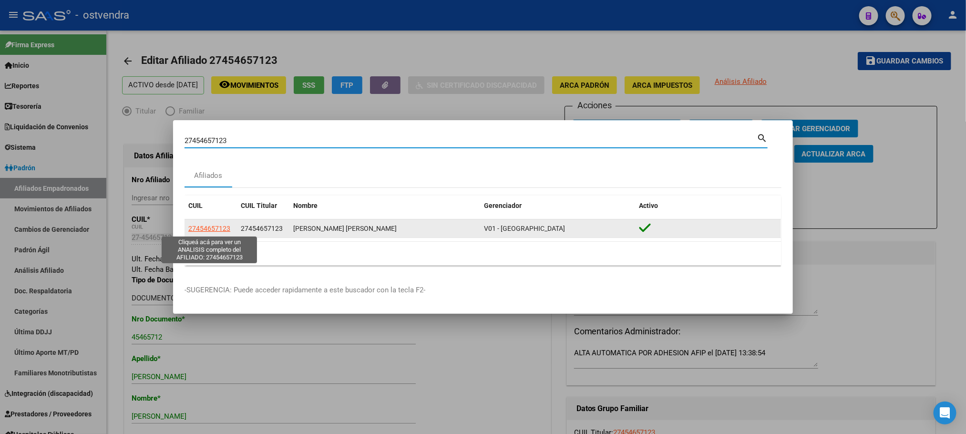
click at [206, 230] on span "27454657123" at bounding box center [209, 229] width 42 height 8
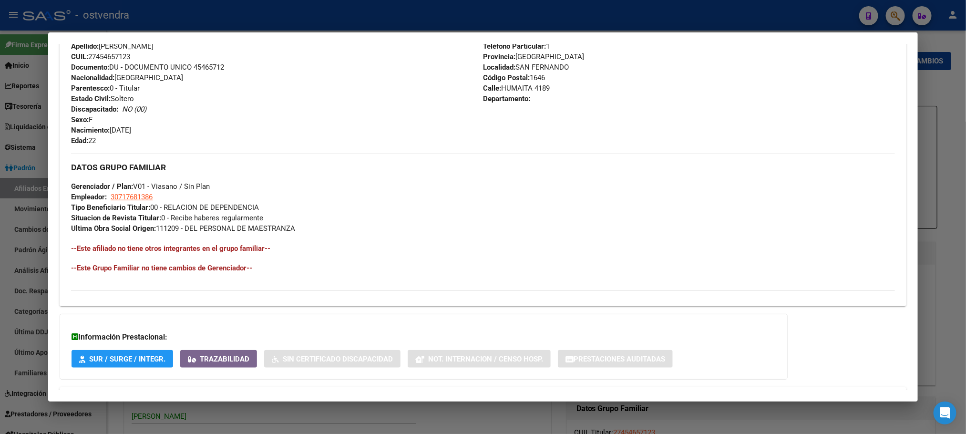
scroll to position [399, 0]
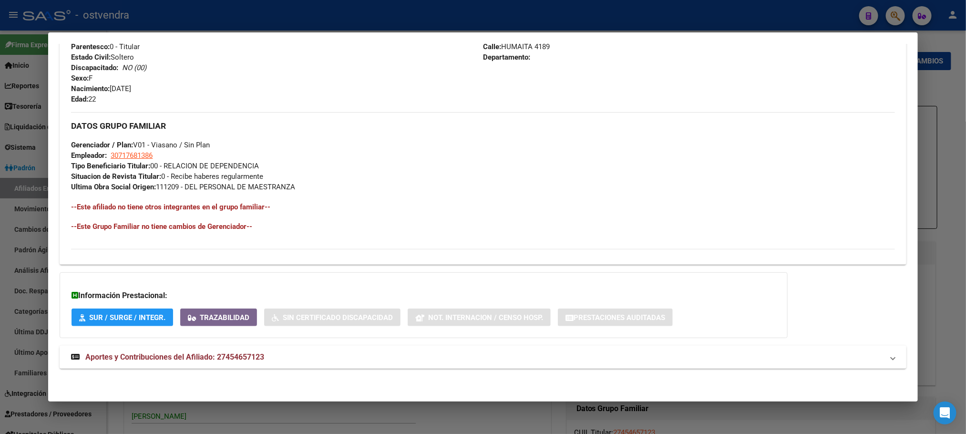
click at [482, 362] on mat-panel-title "Aportes y Contribuciones del Afiliado: 27454657123" at bounding box center [477, 356] width 812 height 11
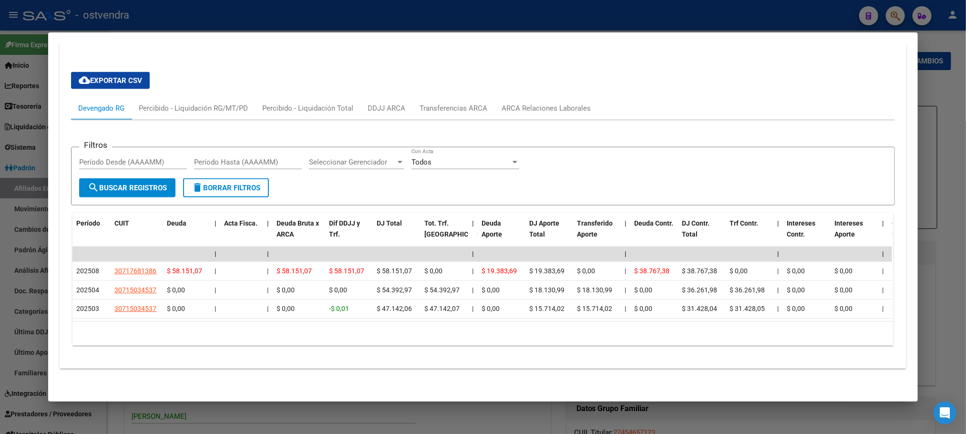
scroll to position [738, 0]
click at [552, 80] on div "cloud_download Exportar CSV Devengado RG Percibido - Liquidación RG/MT/PD Perci…" at bounding box center [482, 208] width 823 height 289
click at [560, 103] on div "ARCA Relaciones Laborales" at bounding box center [545, 108] width 89 height 10
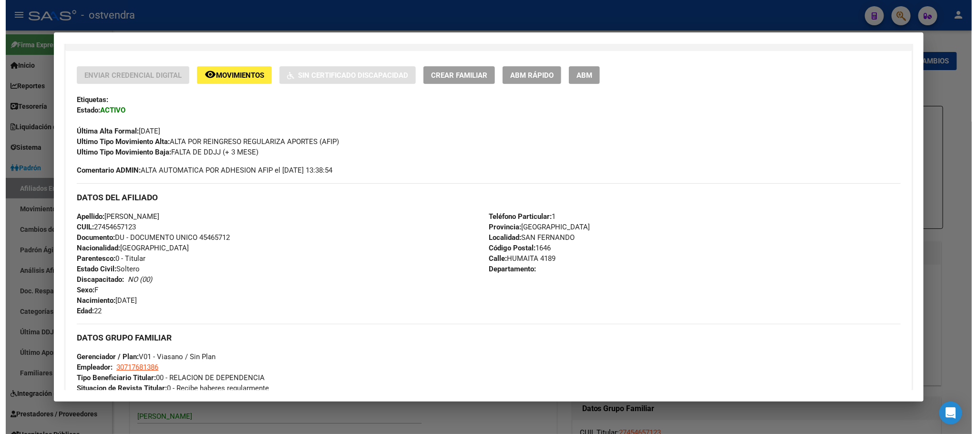
scroll to position [0, 0]
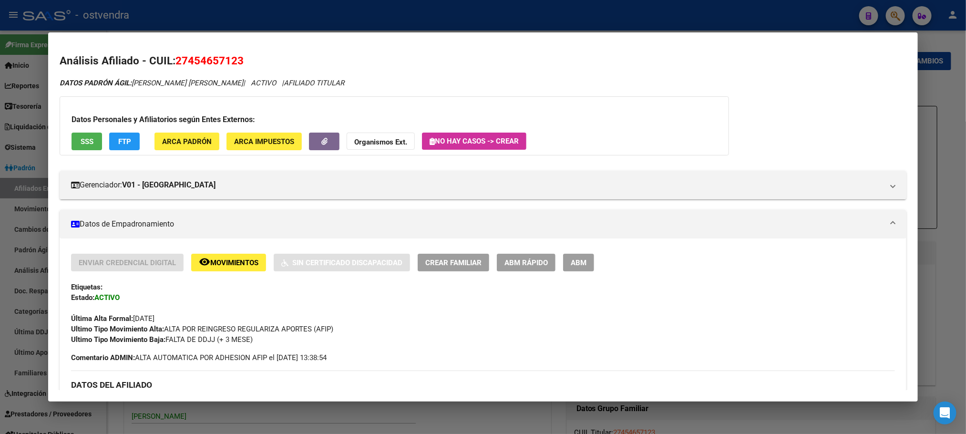
click at [581, 261] on span "ABM" at bounding box center [579, 262] width 16 height 9
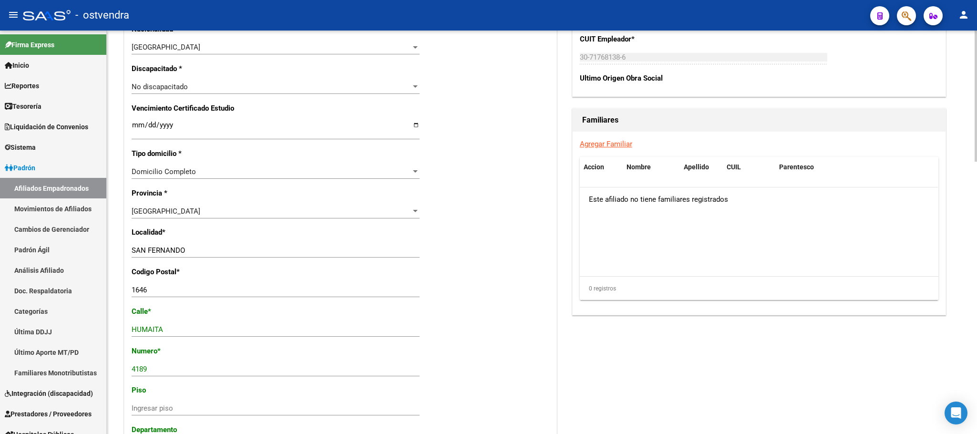
scroll to position [838, 0]
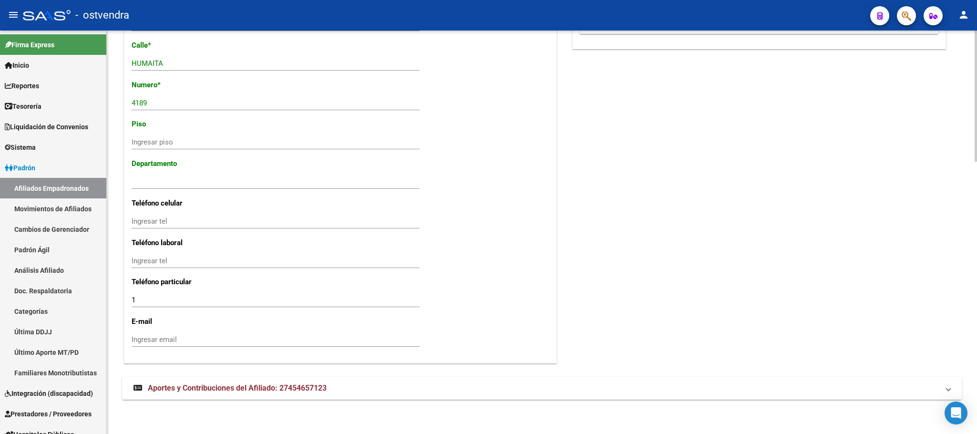
click at [558, 378] on mat-expansion-panel-header "Aportes y Contribuciones del Afiliado: 27454657123" at bounding box center [541, 388] width 839 height 23
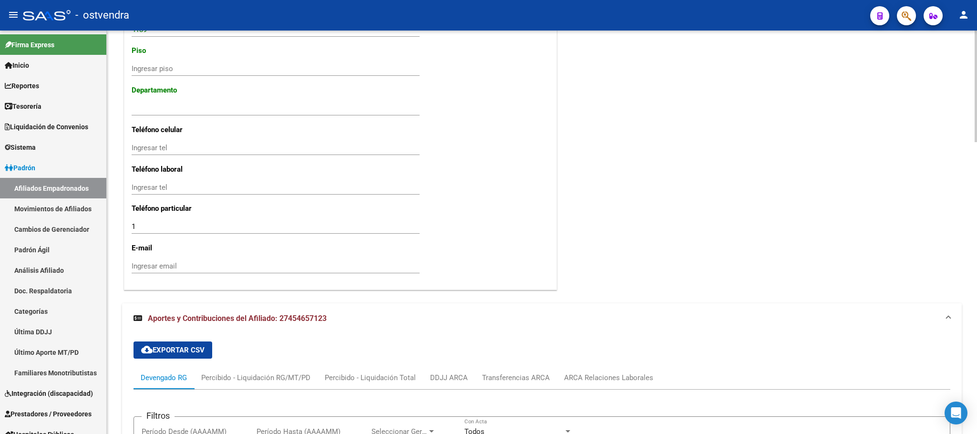
scroll to position [1055, 0]
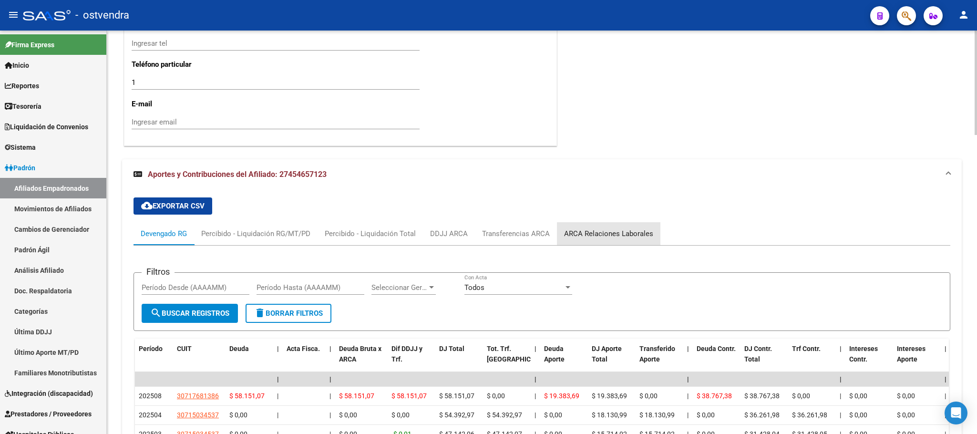
click at [642, 225] on div "ARCA Relaciones Laborales" at bounding box center [608, 233] width 103 height 23
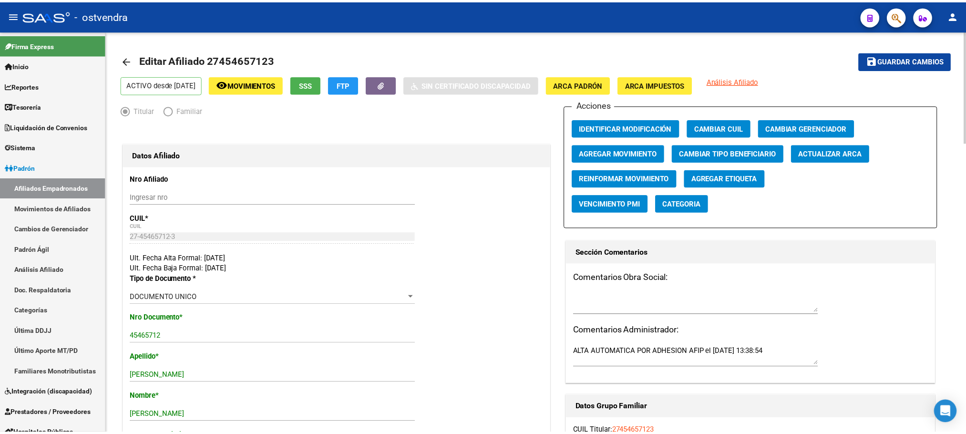
scroll to position [0, 0]
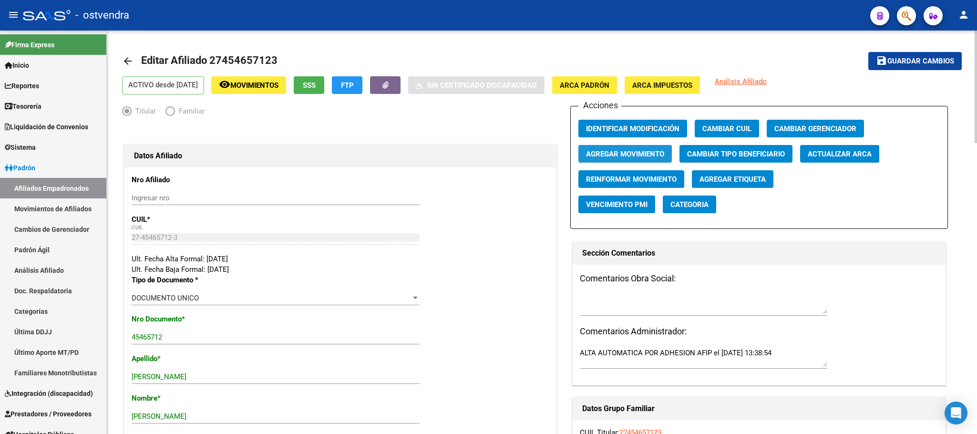
click at [602, 150] on span "Agregar Movimiento" at bounding box center [625, 154] width 78 height 9
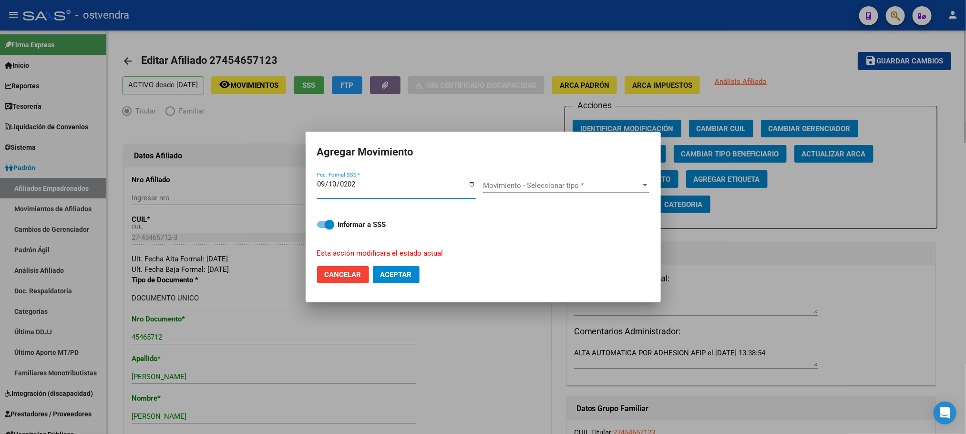
type input "[DATE]"
click at [586, 193] on div "Movimiento - Seleccionar tipo * Movimiento - Seleccionar tipo *" at bounding box center [566, 189] width 166 height 23
click at [577, 186] on span "Movimiento - Seleccionar tipo *" at bounding box center [562, 185] width 158 height 9
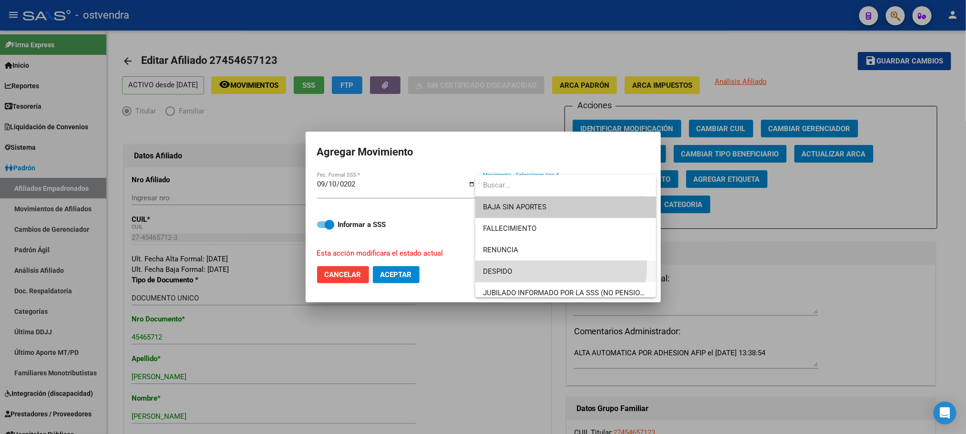
click at [546, 265] on span "DESPIDO" at bounding box center [565, 271] width 165 height 21
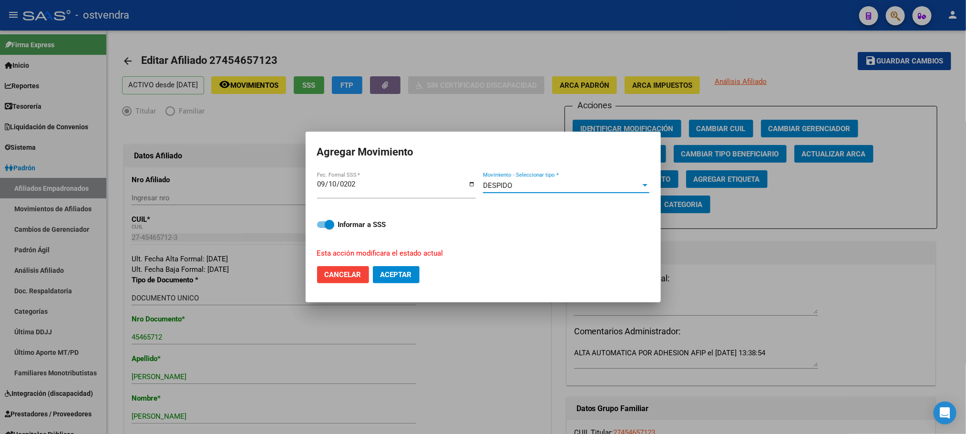
click at [400, 270] on span "Aceptar" at bounding box center [395, 274] width 31 height 9
checkbox input "false"
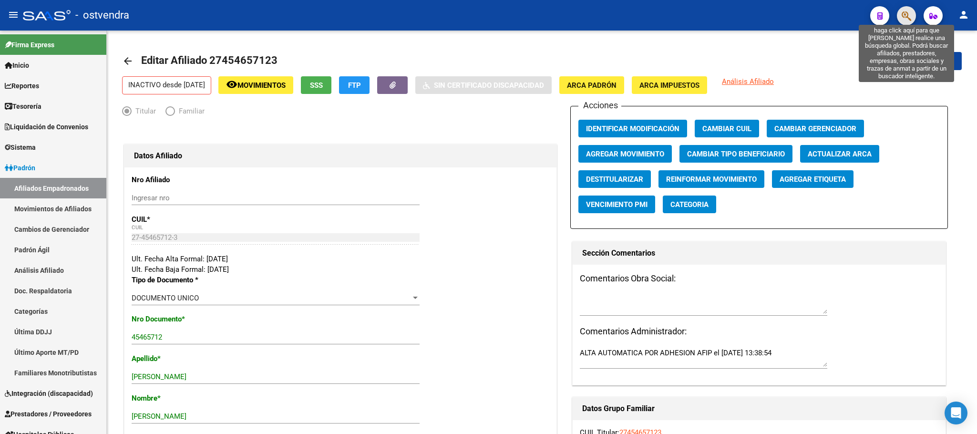
click at [903, 14] on icon "button" at bounding box center [906, 15] width 10 height 11
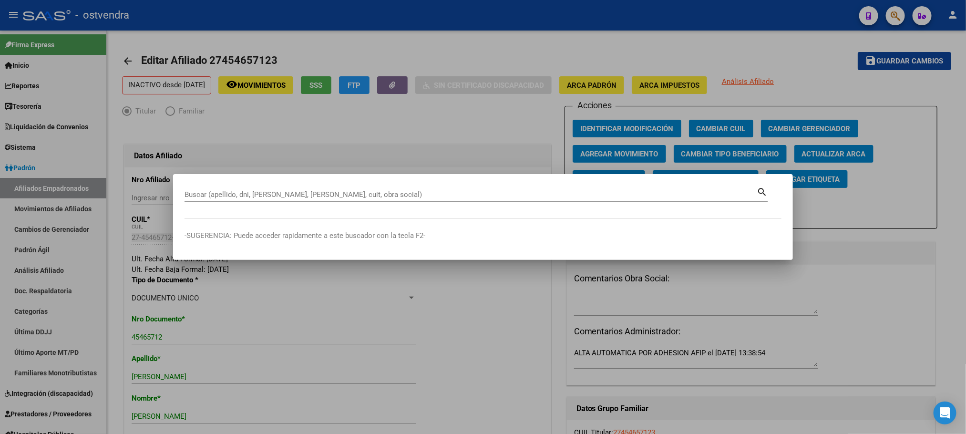
paste input "20441713747"
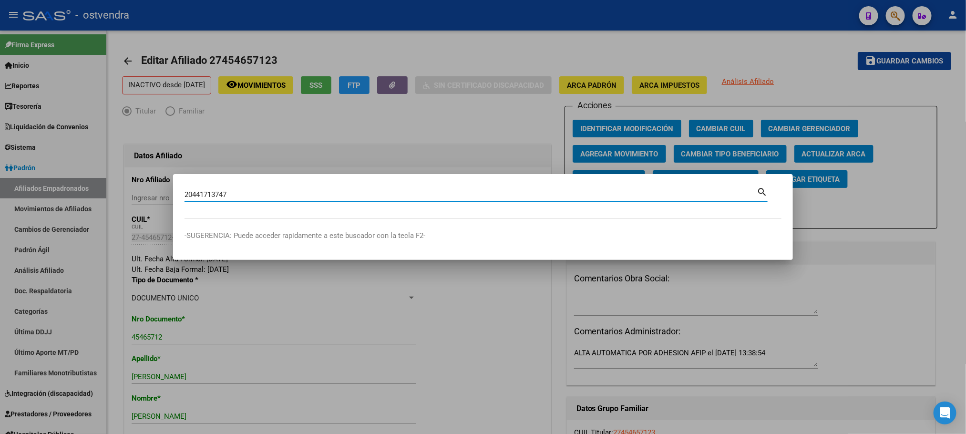
type input "20441713747"
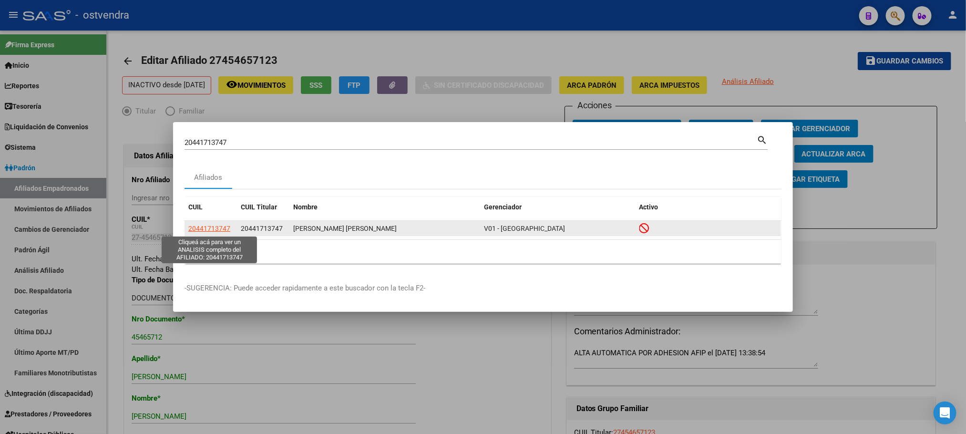
click at [202, 225] on span "20441713747" at bounding box center [209, 229] width 42 height 8
type textarea "20441713747"
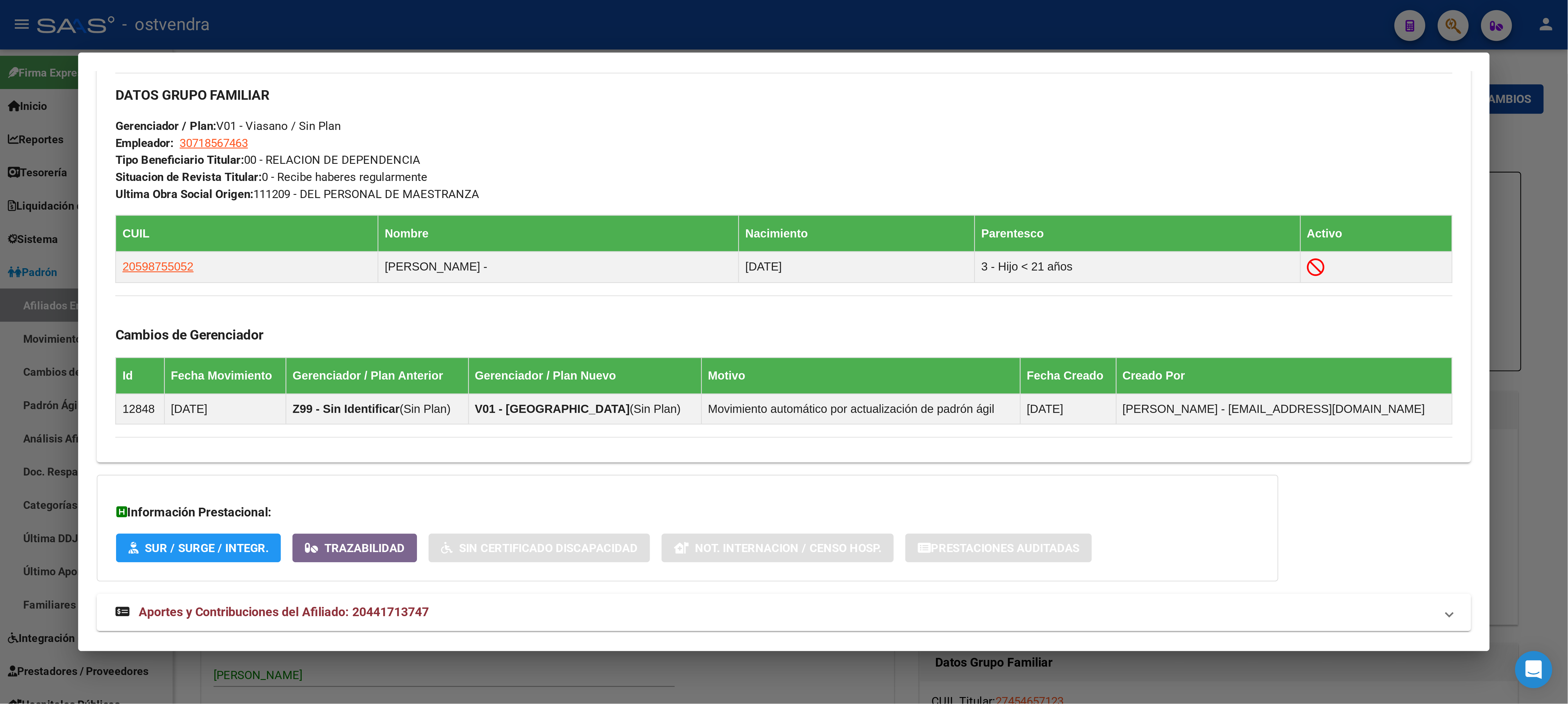
scroll to position [304, 0]
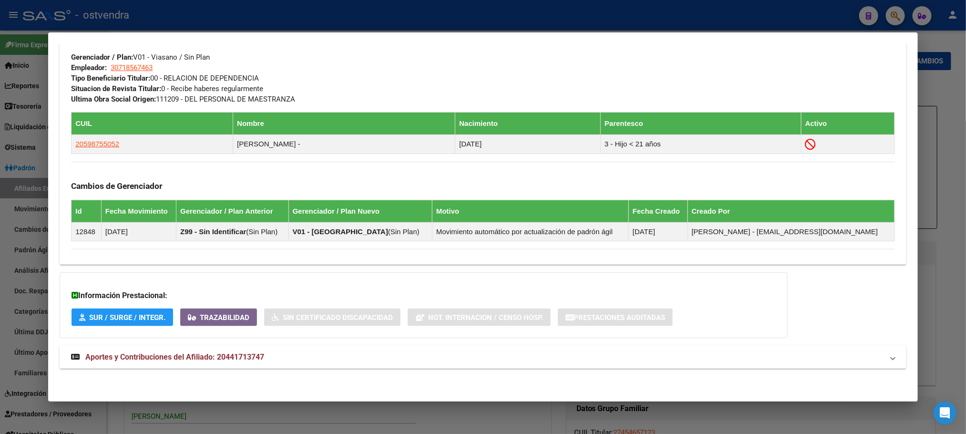
click at [482, 358] on mat-panel-title "Aportes y Contribuciones del Afiliado: 20441713747" at bounding box center [477, 356] width 812 height 11
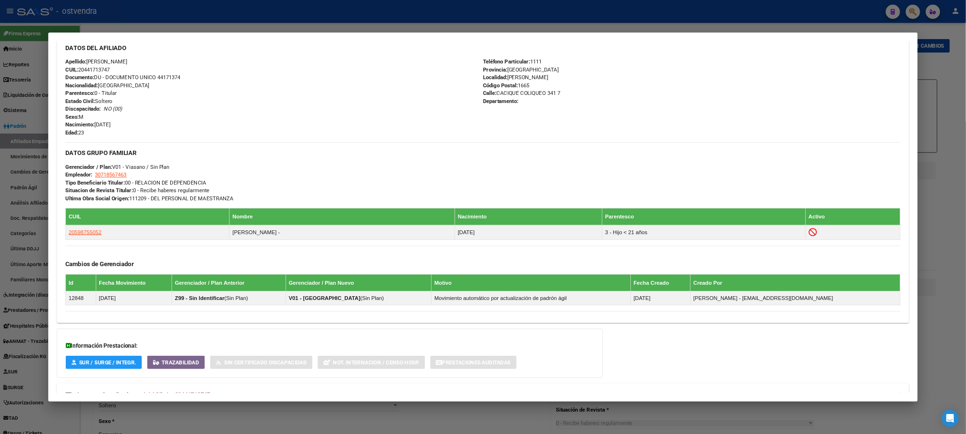
scroll to position [342, 0]
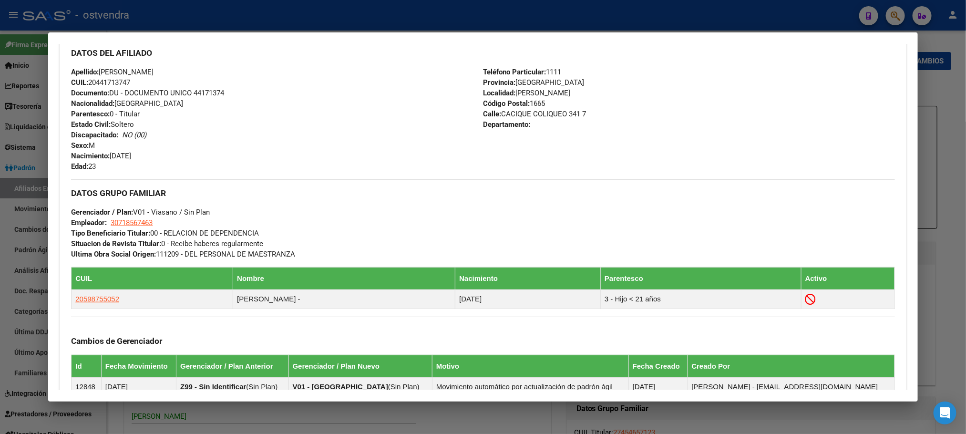
click at [490, 250] on div "DATOS GRUPO FAMILIAR Gerenciador / Plan: V01 - [PERSON_NAME] / Sin Plan Emplead…" at bounding box center [482, 219] width 823 height 80
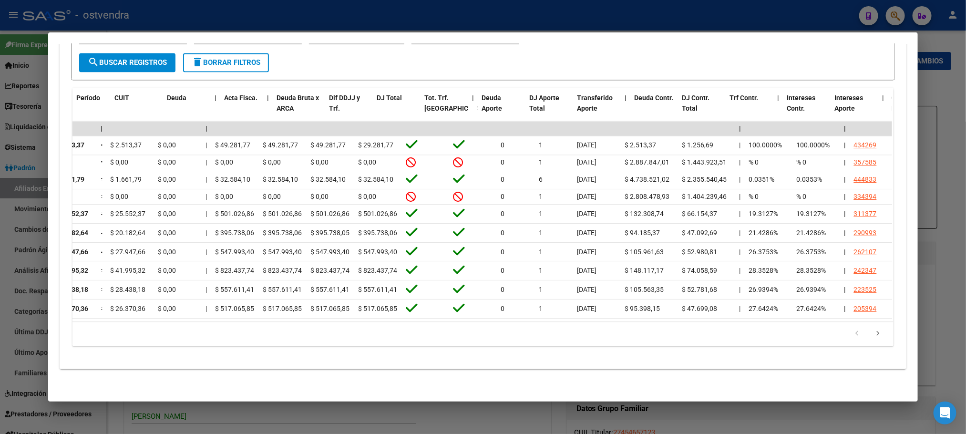
scroll to position [0, 0]
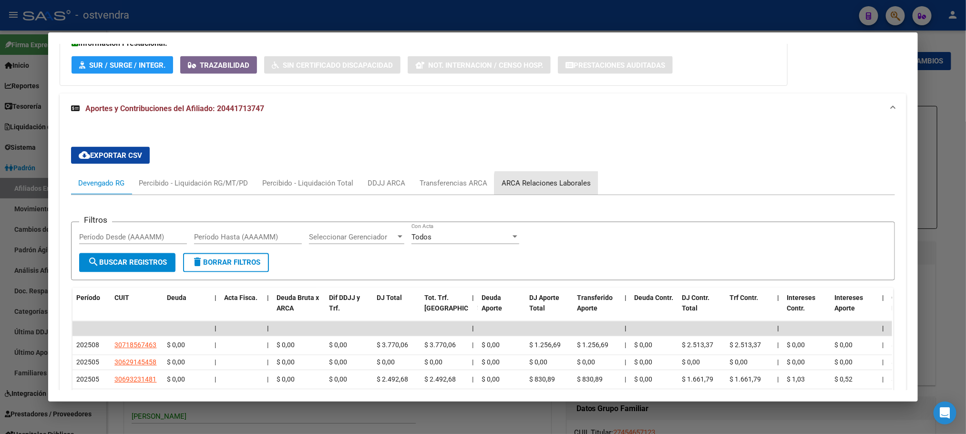
click at [549, 188] on div "ARCA Relaciones Laborales" at bounding box center [545, 183] width 89 height 10
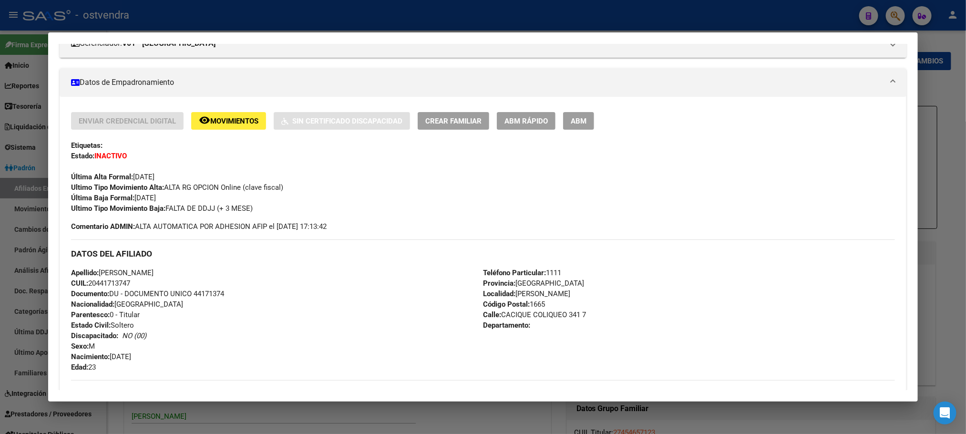
scroll to position [106, 0]
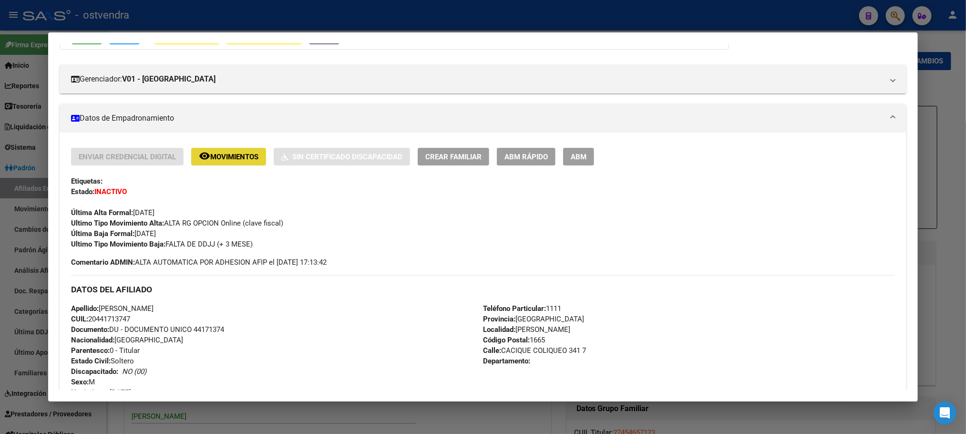
click at [238, 162] on button "remove_red_eye Movimientos" at bounding box center [228, 157] width 75 height 18
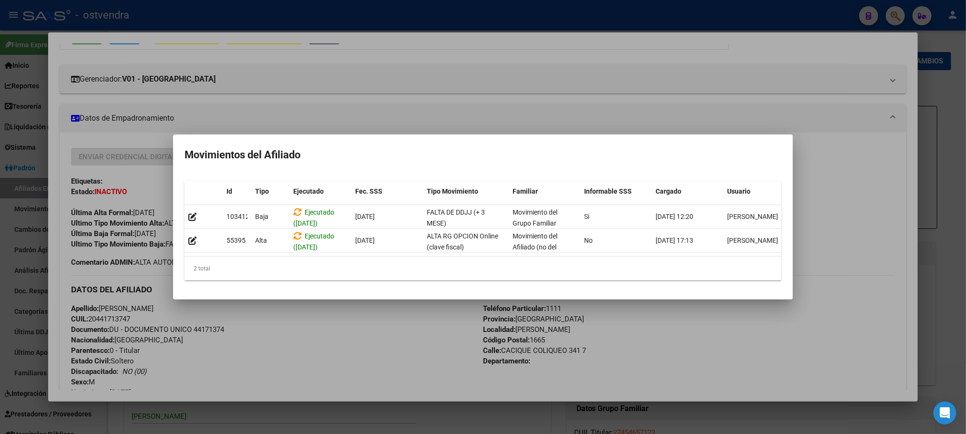
drag, startPoint x: 123, startPoint y: 250, endPoint x: 128, endPoint y: 144, distance: 105.9
click at [119, 245] on div at bounding box center [483, 217] width 966 height 434
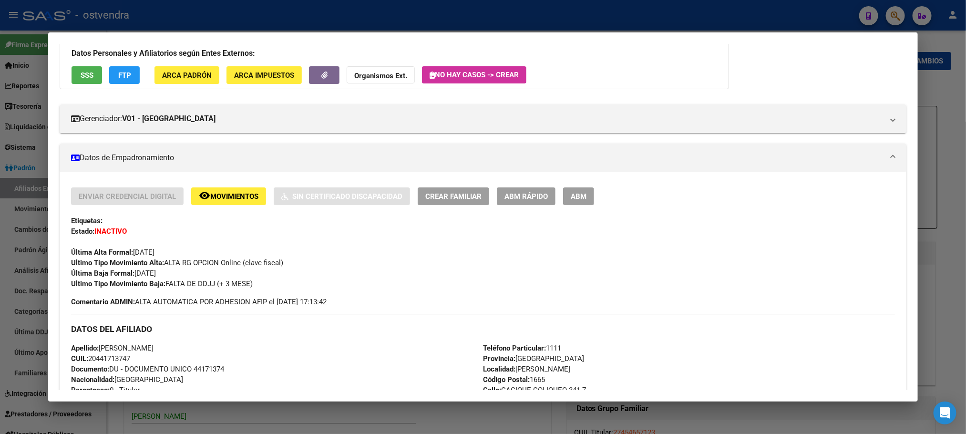
scroll to position [0, 0]
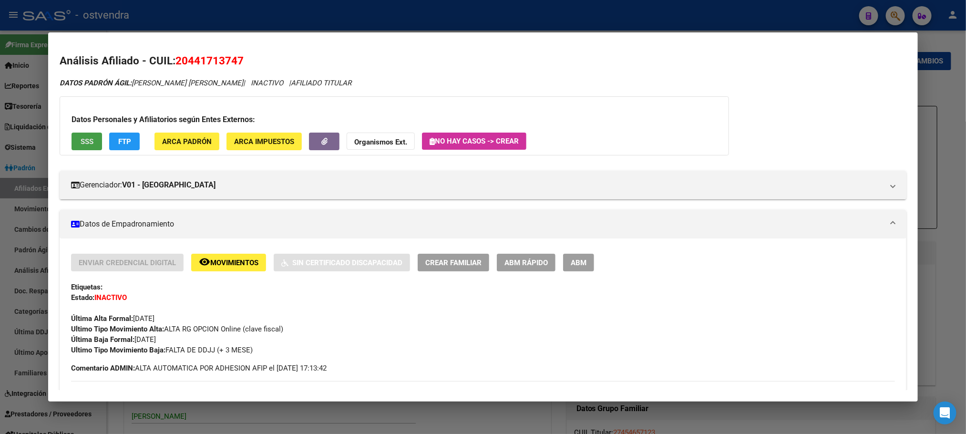
click at [91, 142] on button "SSS" at bounding box center [87, 142] width 31 height 18
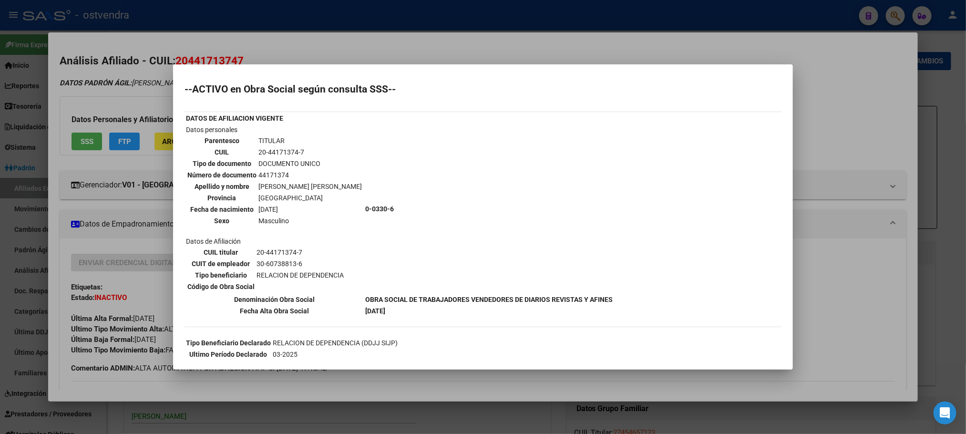
click at [376, 36] on div at bounding box center [483, 217] width 966 height 434
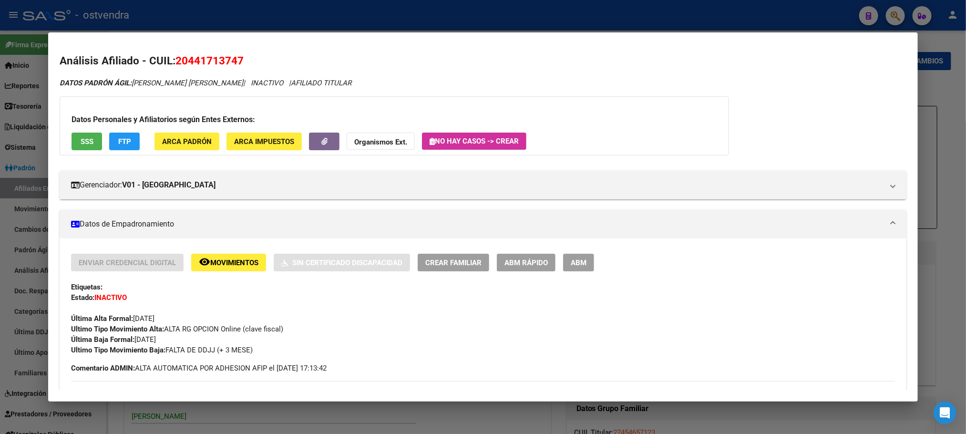
click at [132, 142] on button "FTP" at bounding box center [124, 142] width 31 height 18
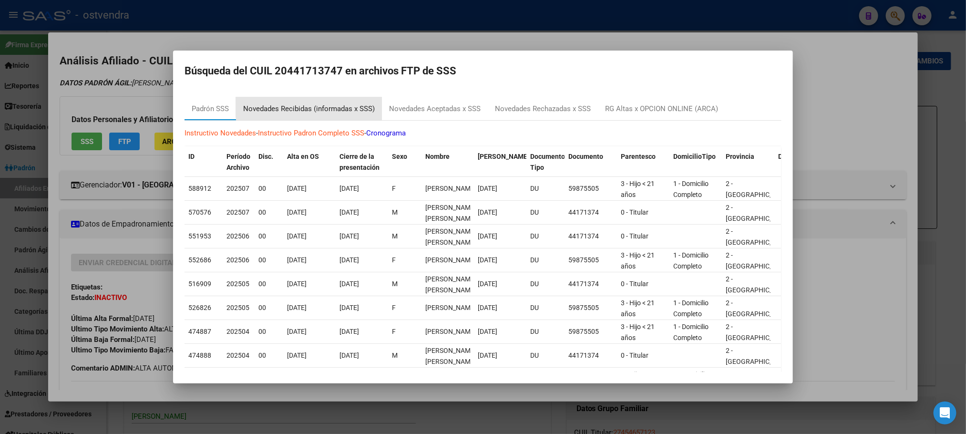
click at [317, 104] on div "Novedades Recibidas (informadas x SSS)" at bounding box center [309, 108] width 132 height 11
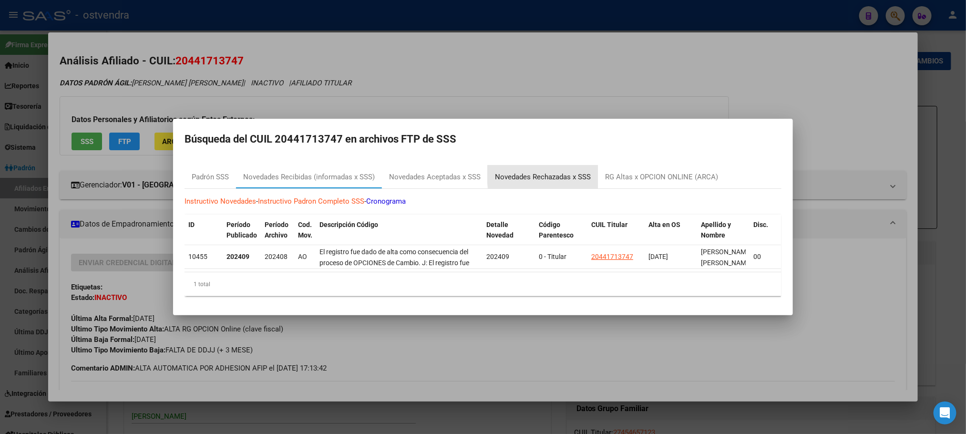
click at [575, 172] on div "Novedades Rechazadas x SSS" at bounding box center [543, 177] width 96 height 11
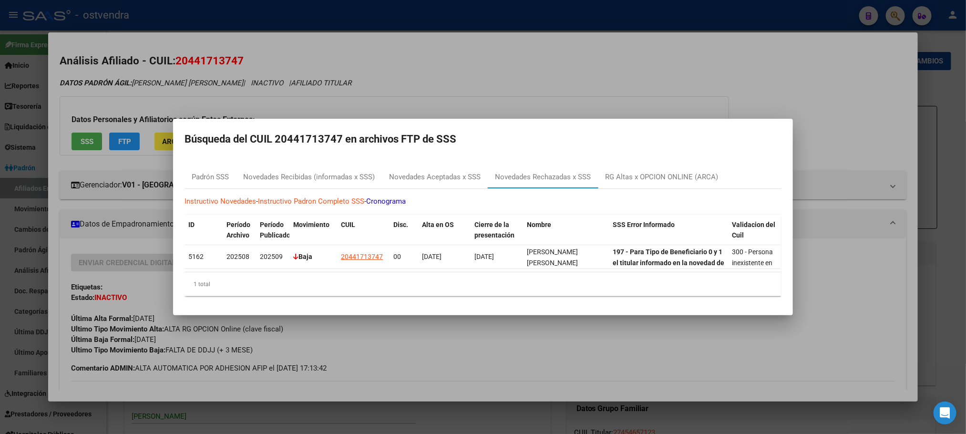
click at [330, 95] on div at bounding box center [483, 217] width 966 height 434
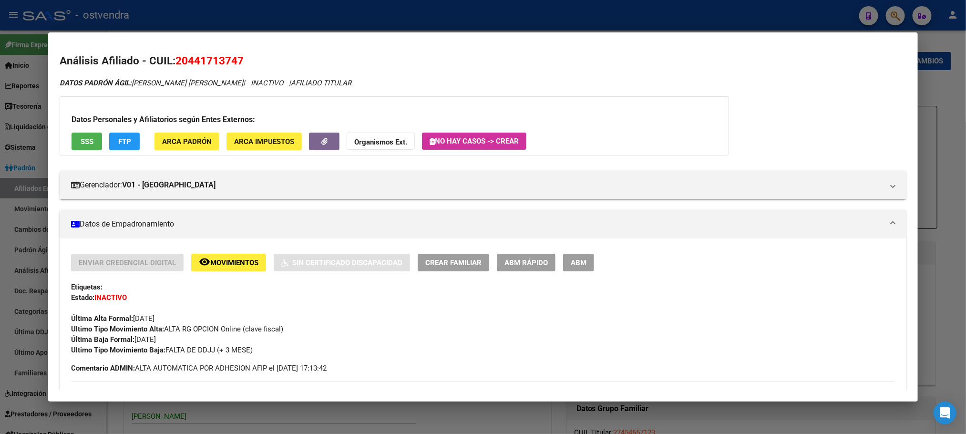
click at [576, 260] on span "ABM" at bounding box center [579, 262] width 16 height 9
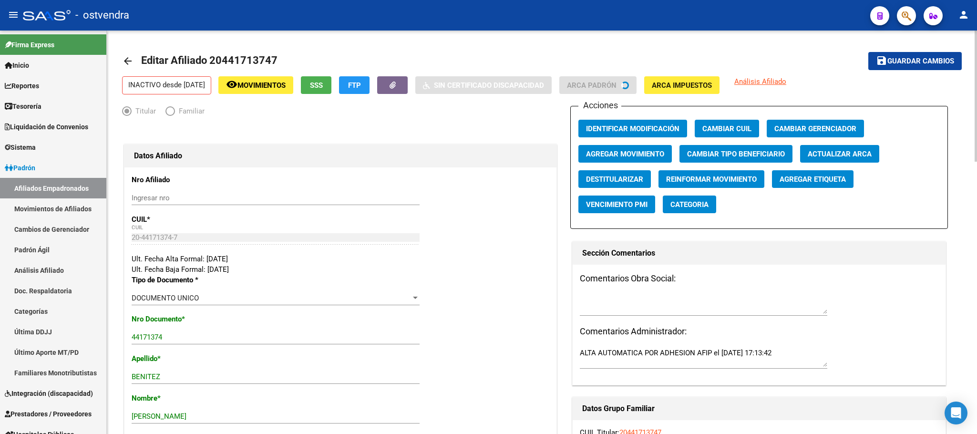
click at [606, 164] on div "Acciones Identificar Modificación Cambiar CUIL Cambiar Gerenciador Agregar Movi…" at bounding box center [759, 167] width 378 height 123
click at [606, 156] on span "Agregar Movimiento" at bounding box center [625, 154] width 78 height 9
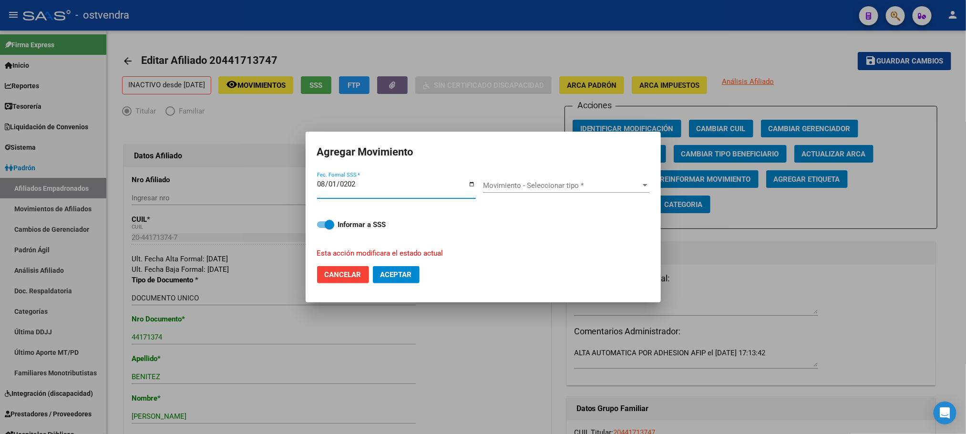
type input "[DATE]"
click at [573, 185] on span "Movimiento - Seleccionar tipo *" at bounding box center [562, 185] width 158 height 9
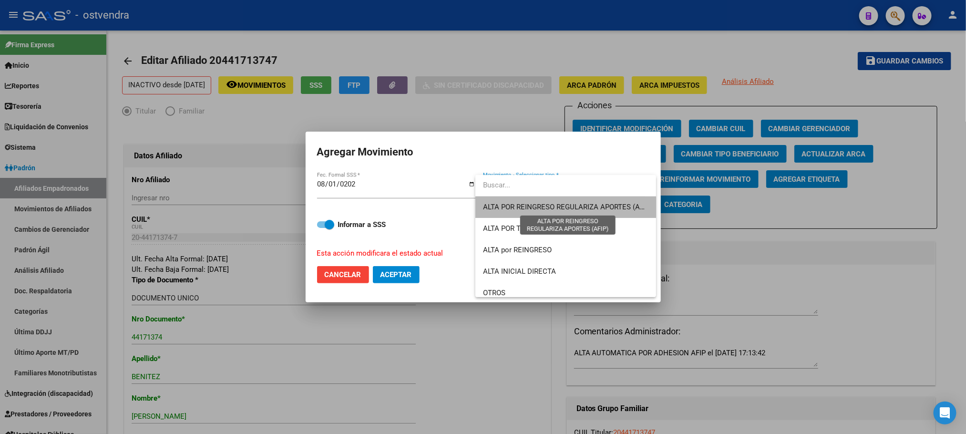
click at [588, 207] on span "ALTA POR REINGRESO REGULARIZA APORTES (AFIP)" at bounding box center [567, 207] width 169 height 9
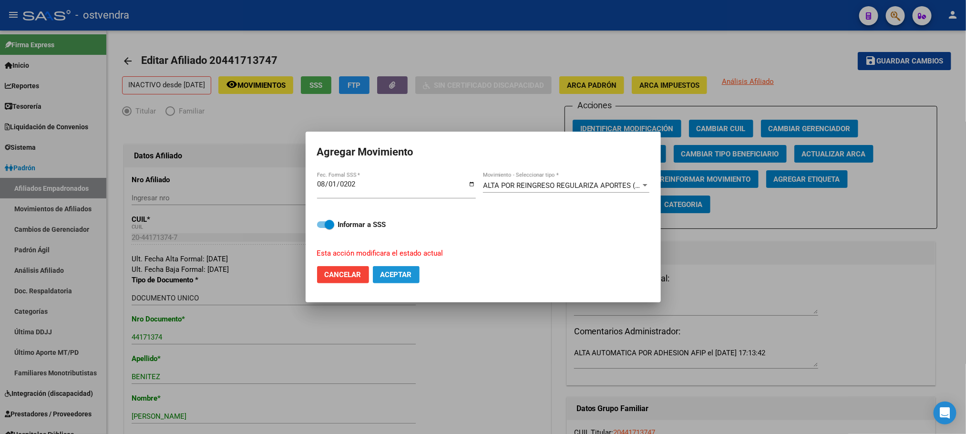
click at [392, 270] on span "Aceptar" at bounding box center [395, 274] width 31 height 9
checkbox input "false"
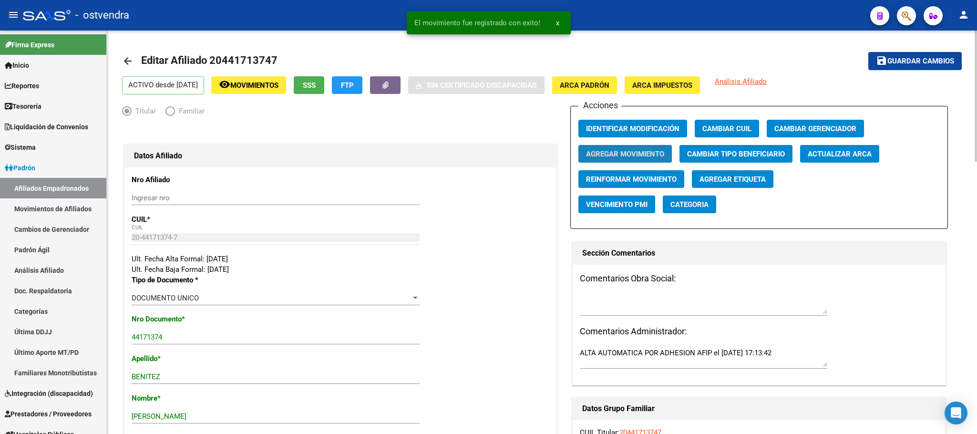
click at [644, 150] on span "Agregar Movimiento" at bounding box center [625, 154] width 78 height 9
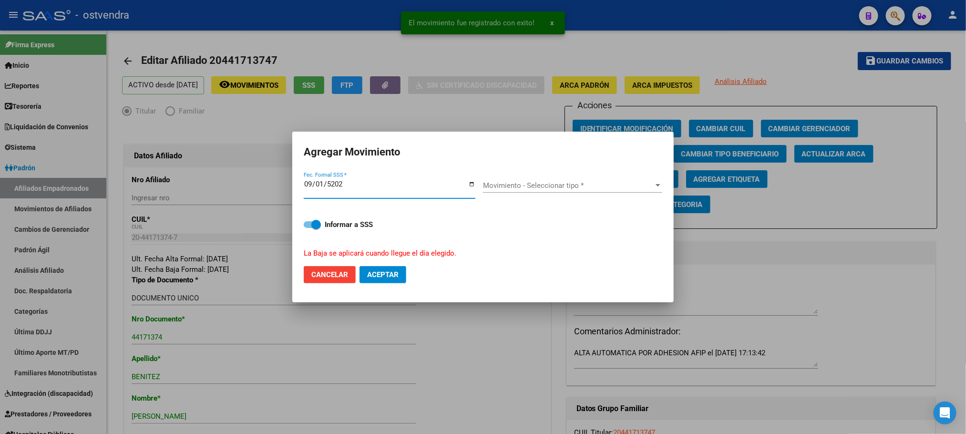
type input "[DATE]"
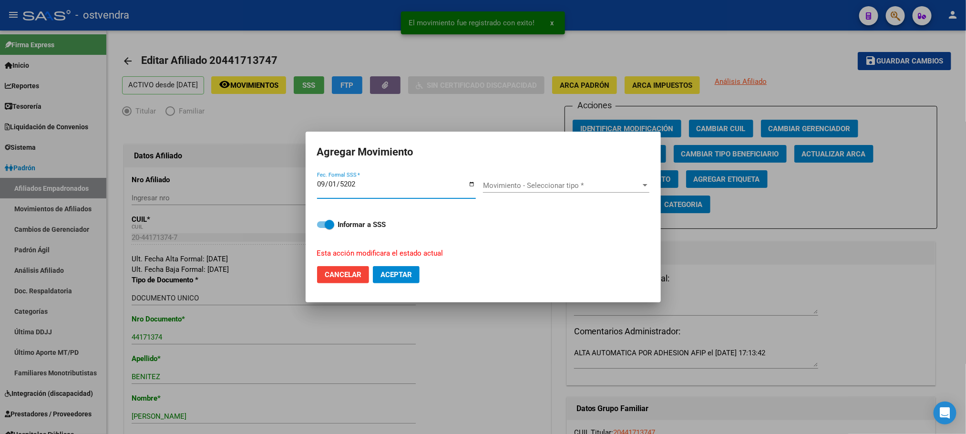
click at [595, 179] on div "Movimiento - Seleccionar tipo * Movimiento - Seleccionar tipo *" at bounding box center [566, 185] width 166 height 14
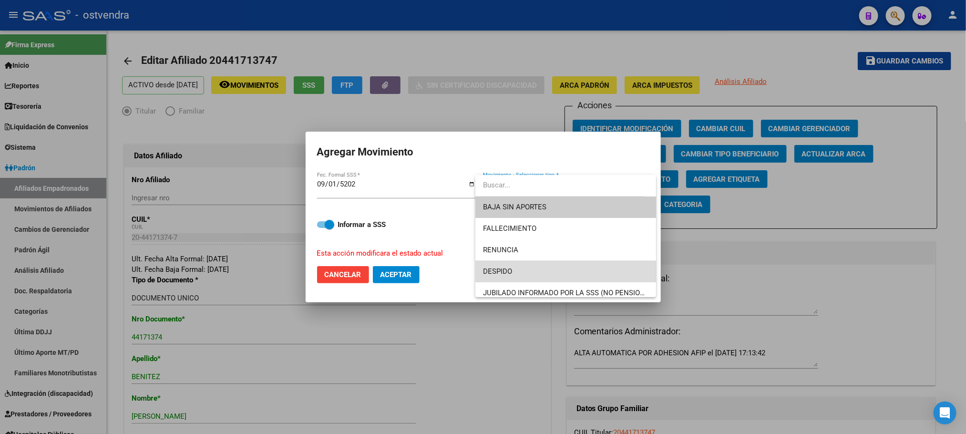
click at [598, 267] on span "DESPIDO" at bounding box center [565, 271] width 165 height 21
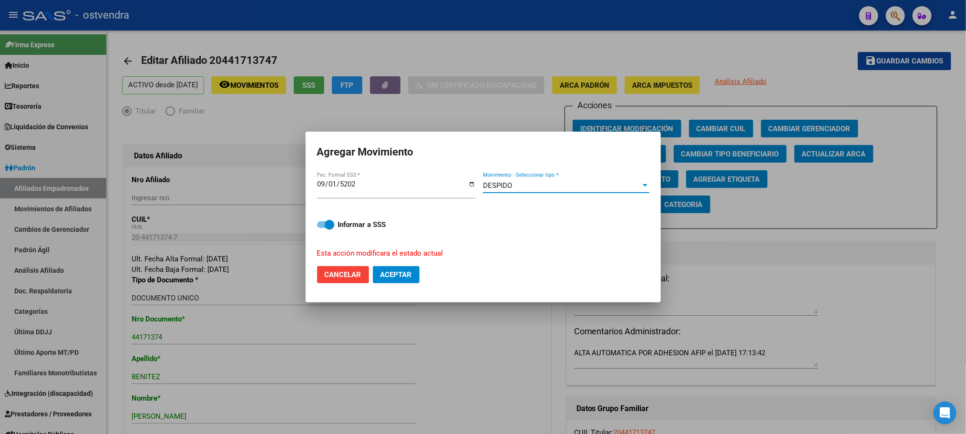
click at [411, 272] on span "Aceptar" at bounding box center [395, 274] width 31 height 9
checkbox input "false"
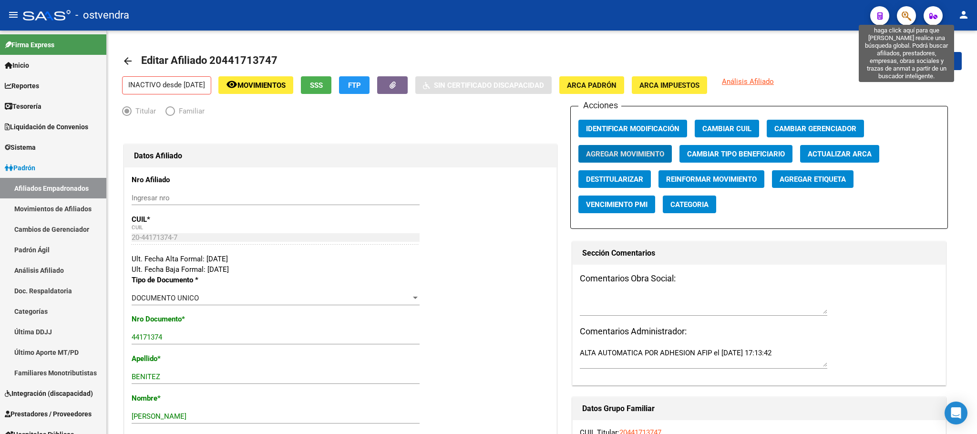
click at [904, 16] on icon "button" at bounding box center [906, 15] width 10 height 11
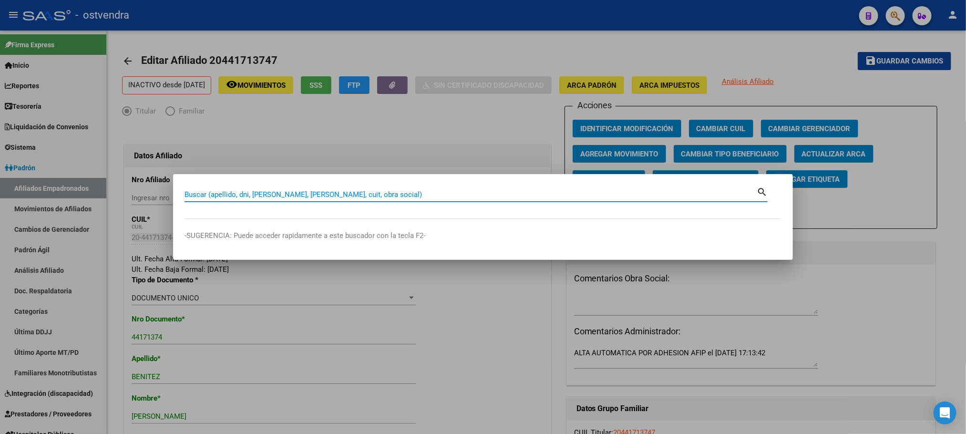
paste input "20458670936"
type input "20458670936"
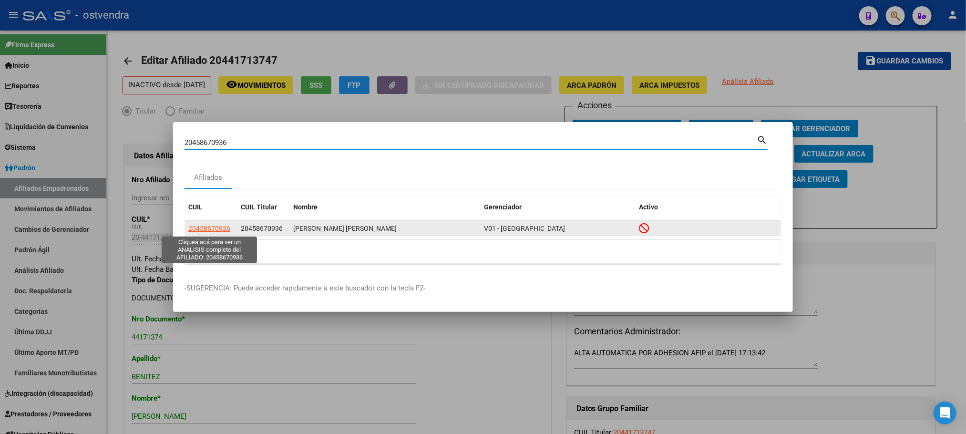
click at [212, 222] on datatable-body-cell "20458670936" at bounding box center [210, 228] width 52 height 15
click at [212, 227] on span "20458670936" at bounding box center [209, 229] width 42 height 8
type textarea "20458670936"
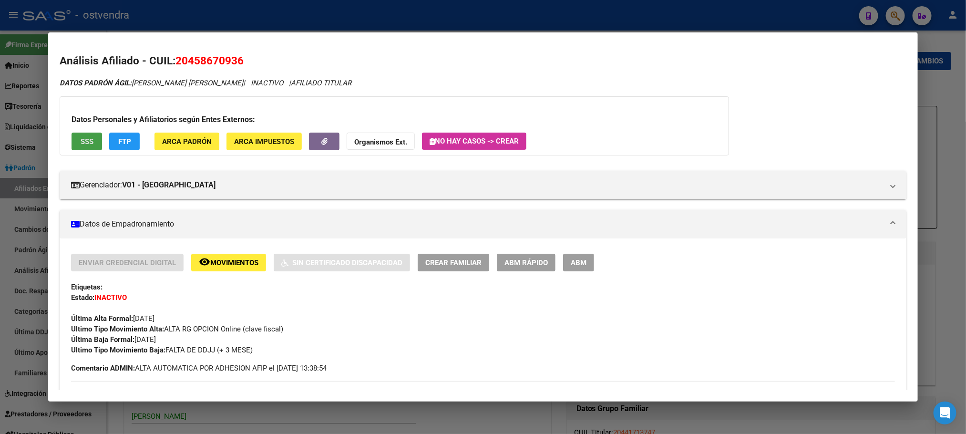
click at [81, 145] on span "SSS" at bounding box center [87, 141] width 13 height 9
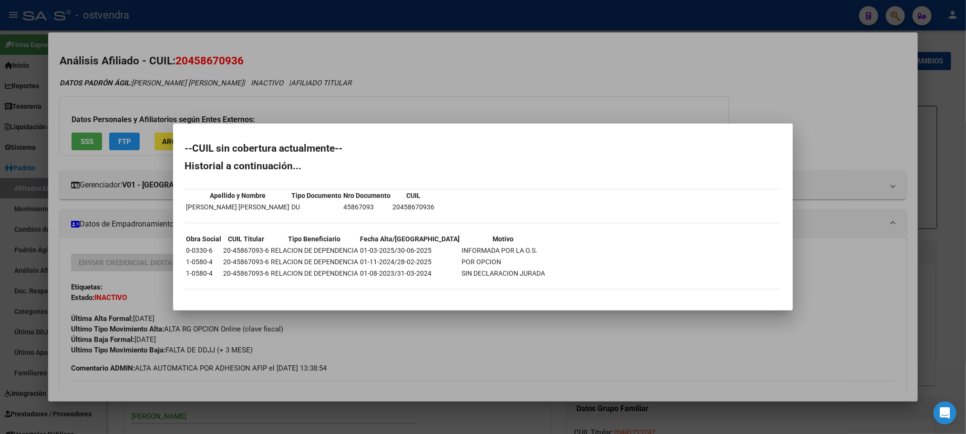
click at [186, 92] on div at bounding box center [483, 217] width 966 height 434
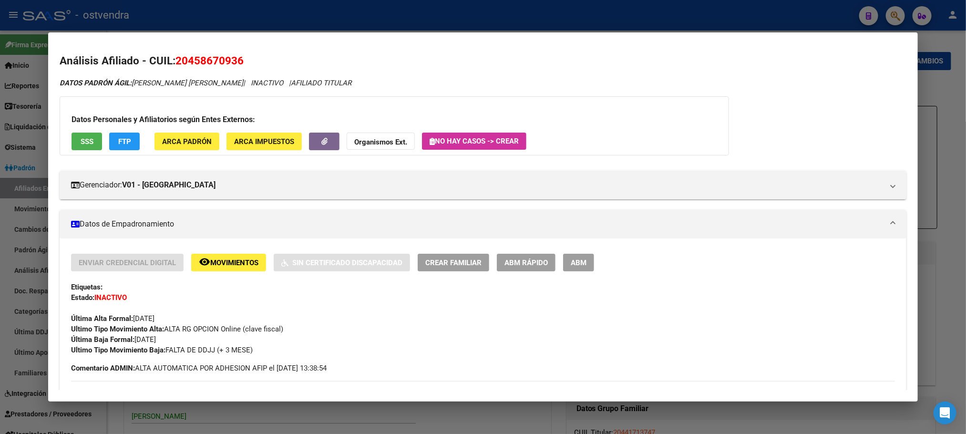
click at [129, 143] on button "FTP" at bounding box center [124, 142] width 31 height 18
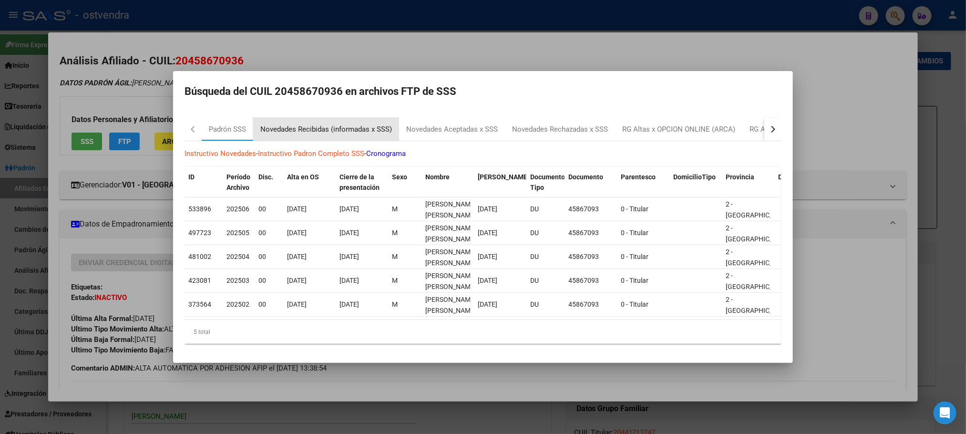
click at [326, 124] on div "Novedades Recibidas (informadas x SSS)" at bounding box center [326, 129] width 132 height 11
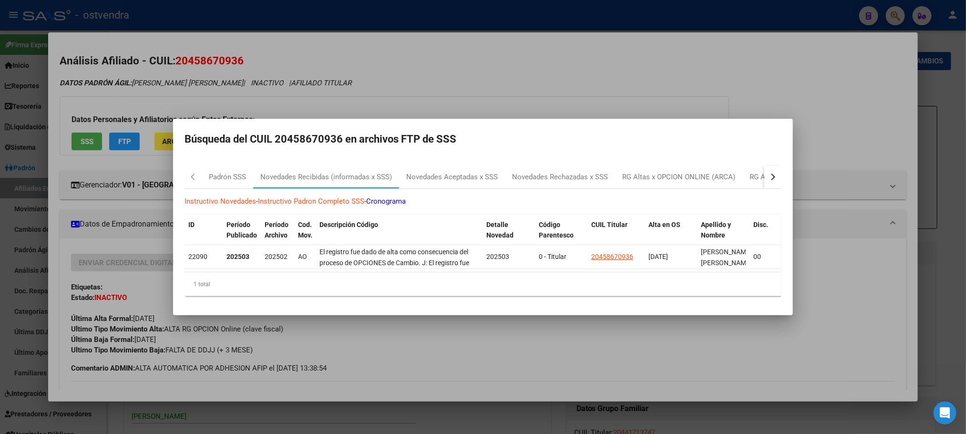
drag, startPoint x: 391, startPoint y: 84, endPoint x: 303, endPoint y: 87, distance: 87.8
click at [389, 83] on div at bounding box center [483, 217] width 966 height 434
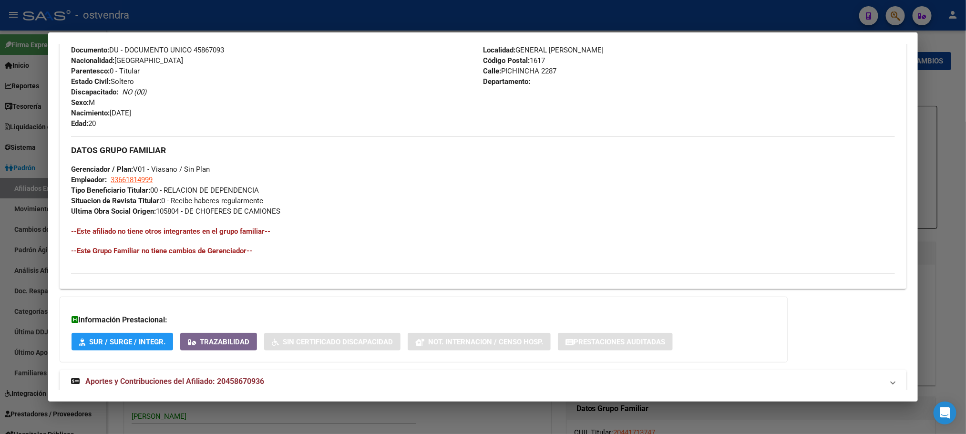
scroll to position [410, 0]
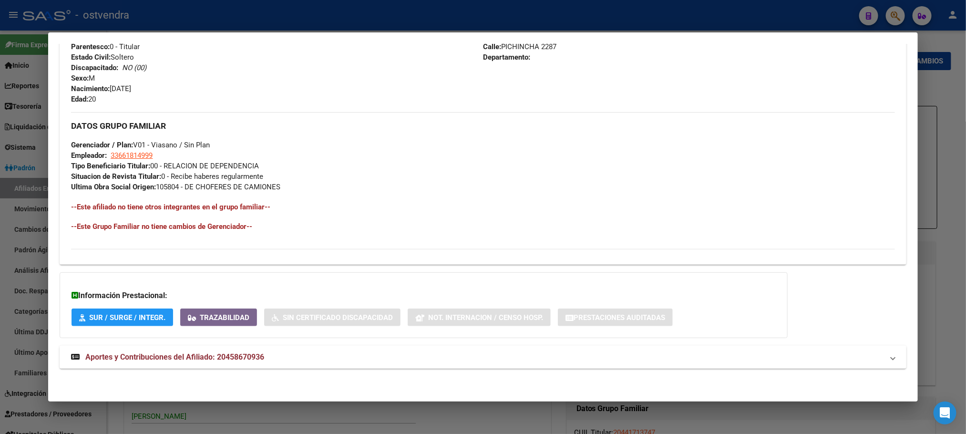
click at [460, 353] on mat-panel-title "Aportes y Contribuciones del Afiliado: 20458670936" at bounding box center [477, 356] width 812 height 11
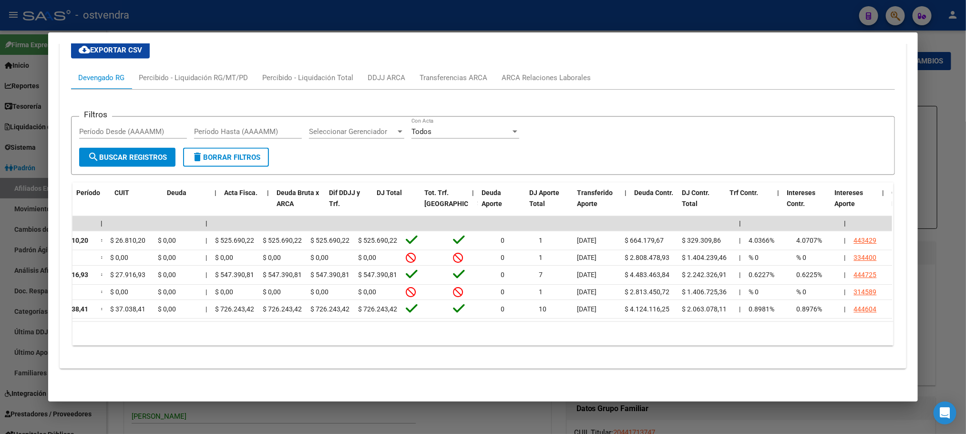
scroll to position [0, 0]
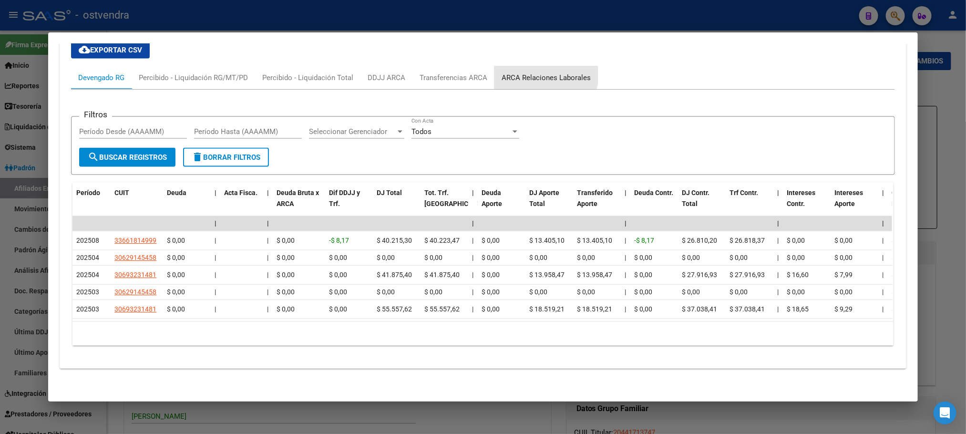
click at [515, 66] on div "ARCA Relaciones Laborales" at bounding box center [545, 77] width 103 height 23
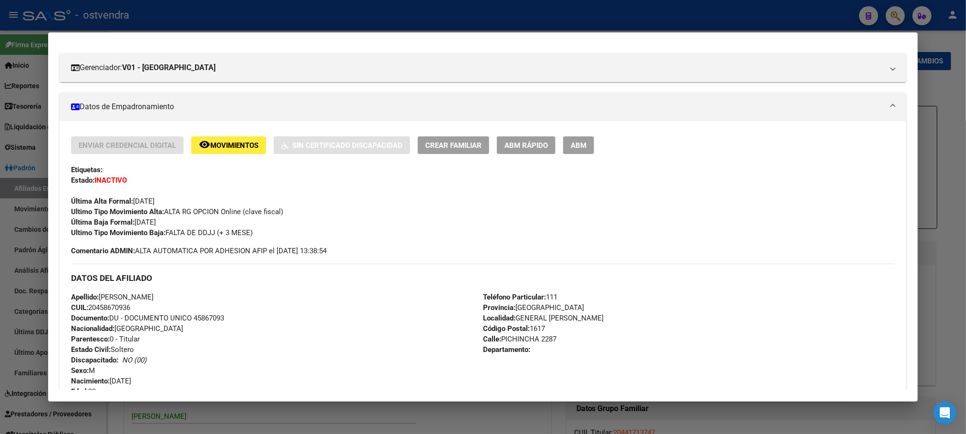
scroll to position [109, 0]
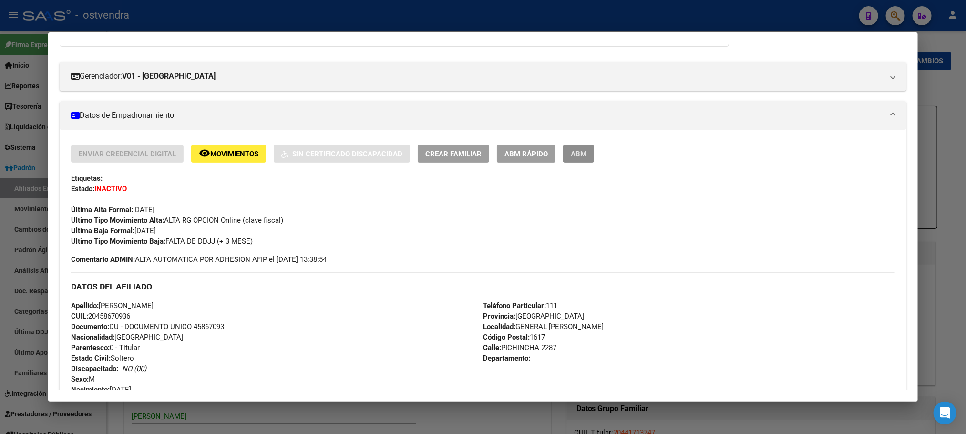
drag, startPoint x: 575, startPoint y: 152, endPoint x: 580, endPoint y: 162, distance: 10.5
click at [575, 152] on span "ABM" at bounding box center [579, 154] width 16 height 9
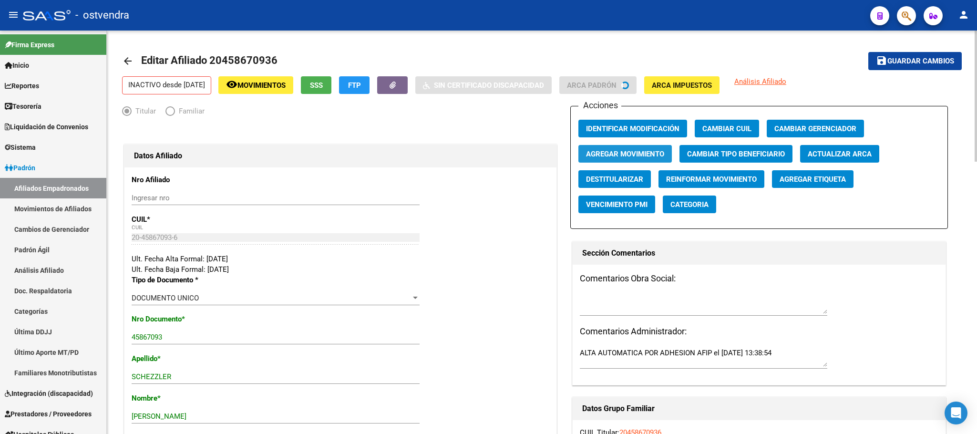
click at [645, 156] on span "Agregar Movimiento" at bounding box center [625, 154] width 78 height 9
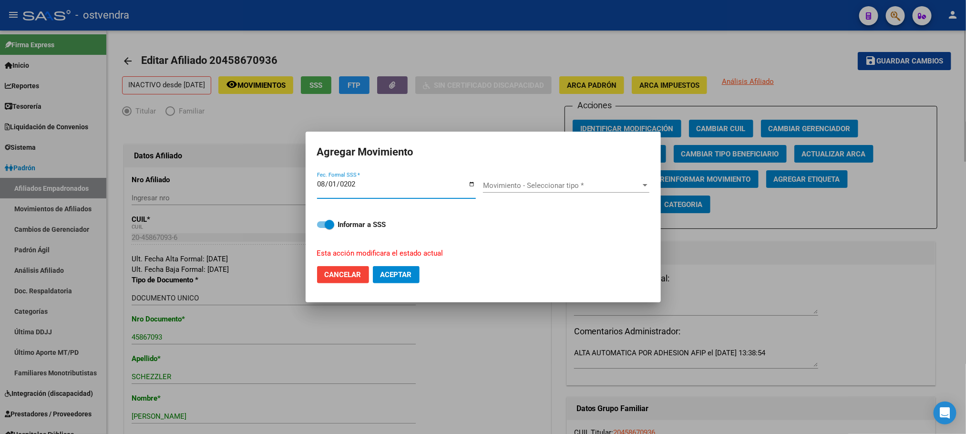
type input "[DATE]"
click at [603, 179] on div "Movimiento - Seleccionar tipo * Movimiento - Seleccionar tipo *" at bounding box center [566, 185] width 166 height 14
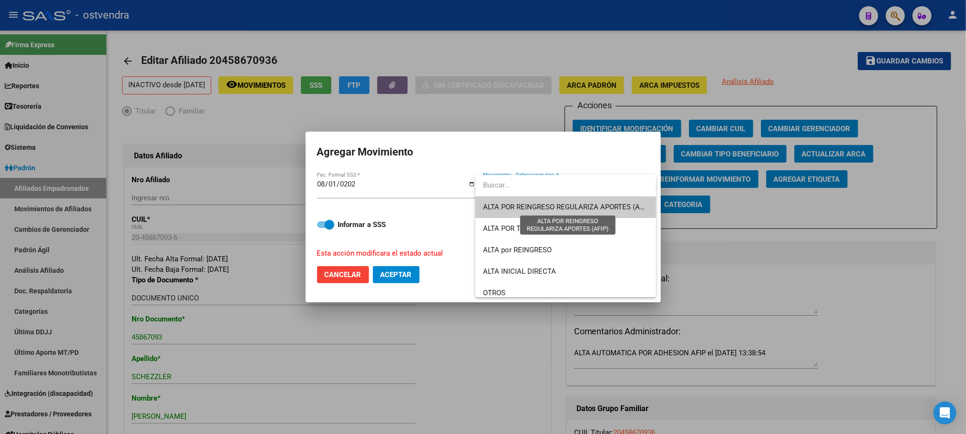
drag, startPoint x: 595, startPoint y: 204, endPoint x: 466, endPoint y: 212, distance: 129.0
click at [593, 203] on span "ALTA POR REINGRESO REGULARIZA APORTES (AFIP)" at bounding box center [567, 207] width 169 height 9
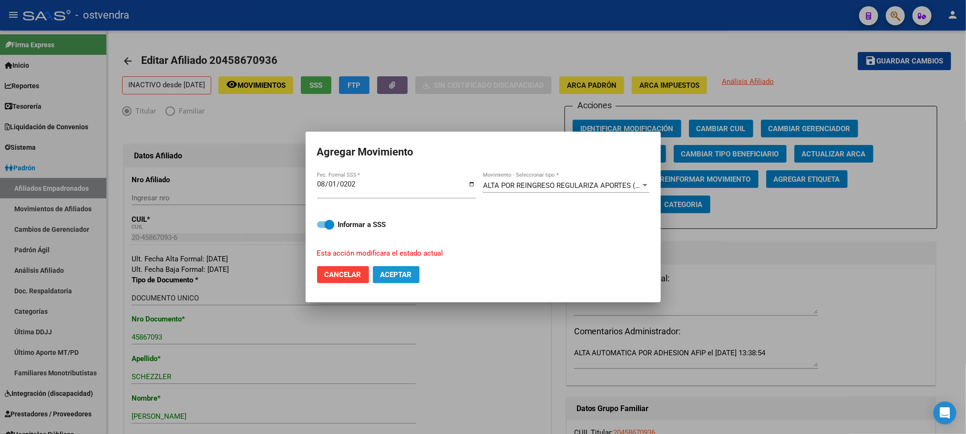
click at [391, 272] on span "Aceptar" at bounding box center [395, 274] width 31 height 9
checkbox input "false"
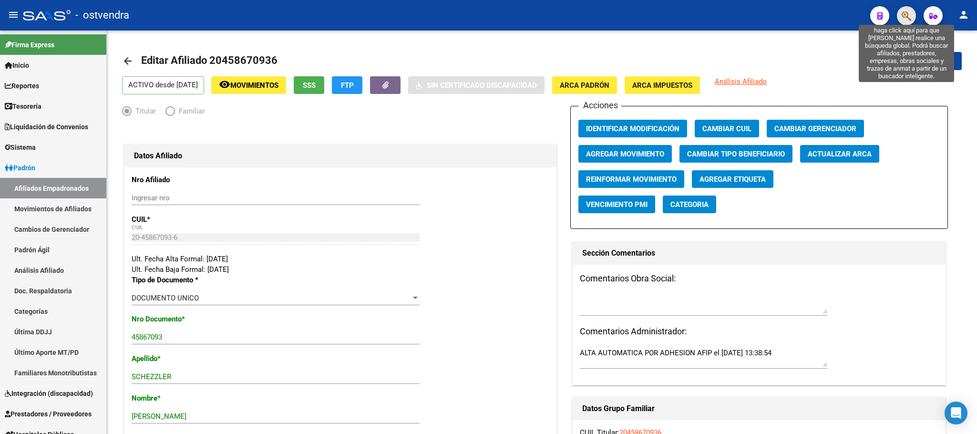
click at [905, 20] on icon "button" at bounding box center [906, 15] width 10 height 11
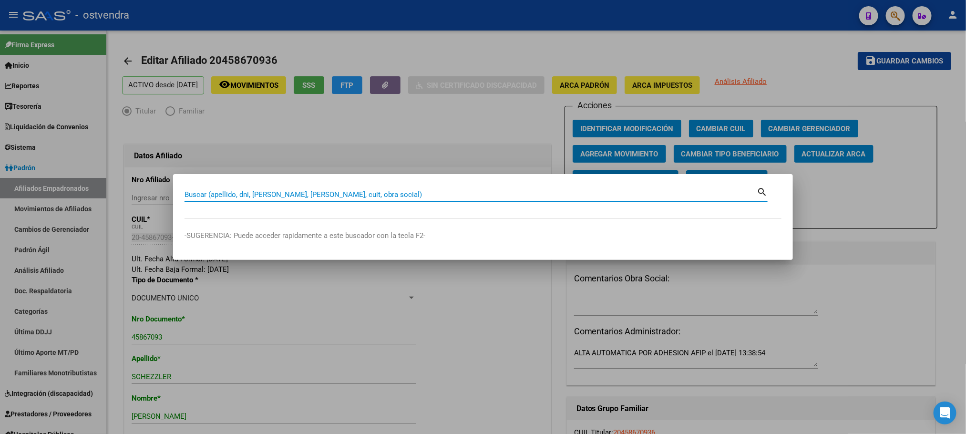
paste input "23342511619"
type input "23342511619"
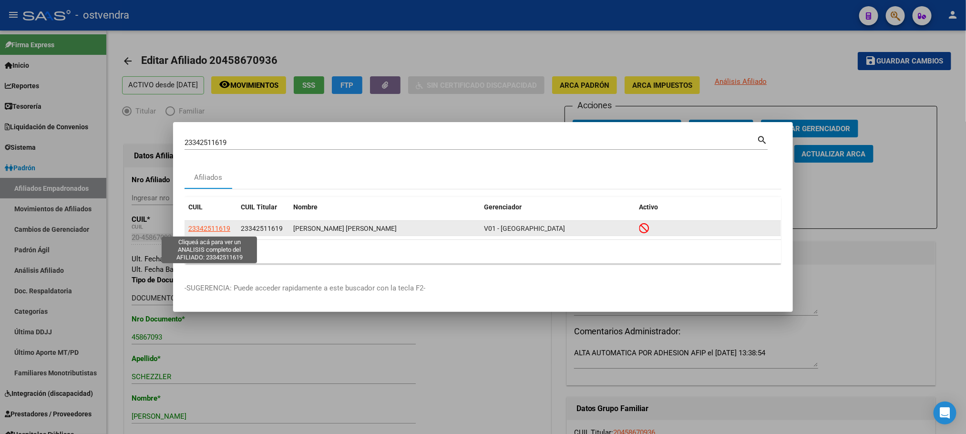
click at [206, 231] on span "23342511619" at bounding box center [209, 229] width 42 height 8
type textarea "23342511619"
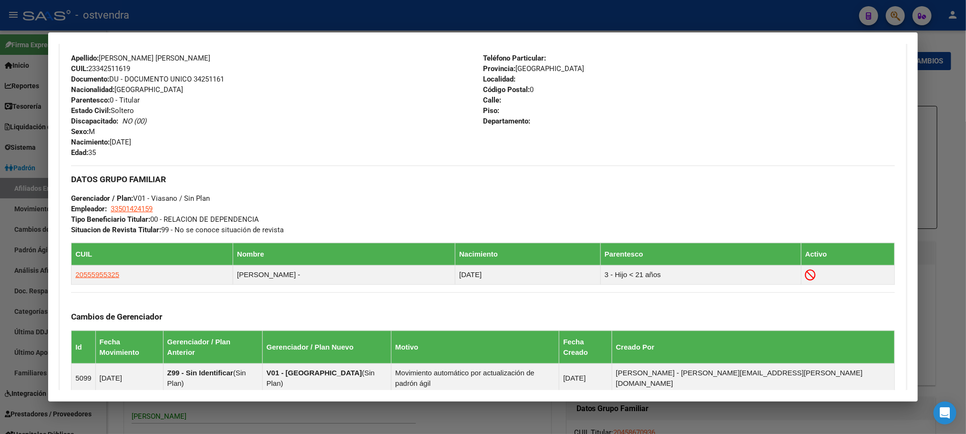
scroll to position [489, 0]
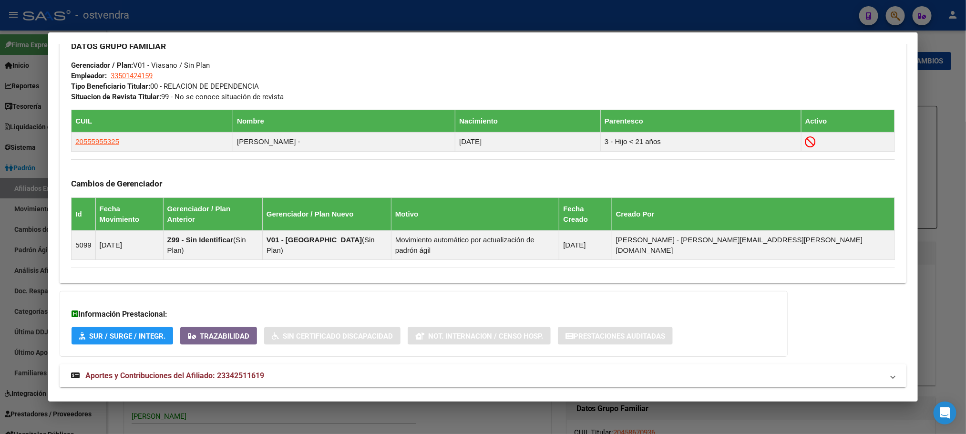
click at [382, 370] on mat-panel-title "Aportes y Contribuciones del Afiliado: 23342511619" at bounding box center [477, 375] width 812 height 11
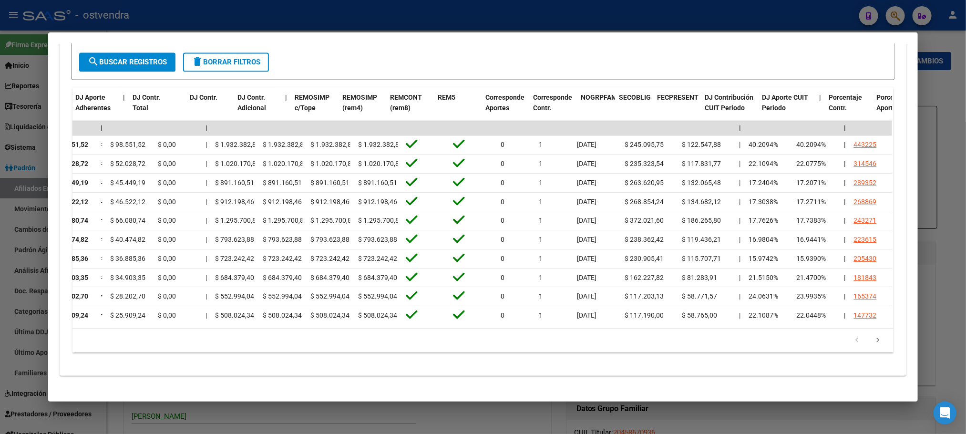
scroll to position [0, 0]
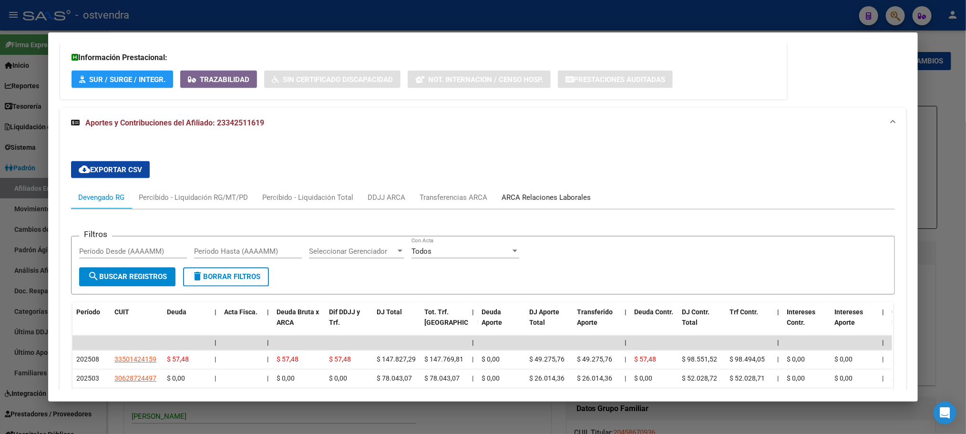
click at [548, 192] on div "ARCA Relaciones Laborales" at bounding box center [545, 197] width 89 height 10
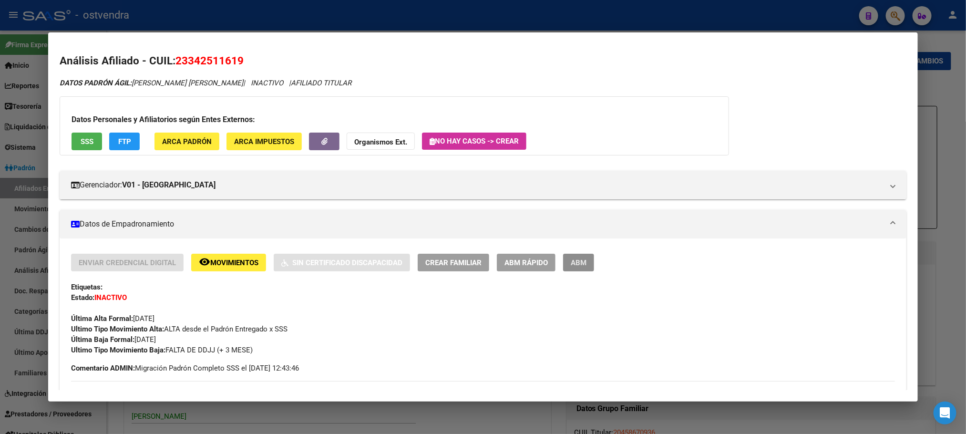
click at [571, 265] on span "ABM" at bounding box center [579, 262] width 16 height 9
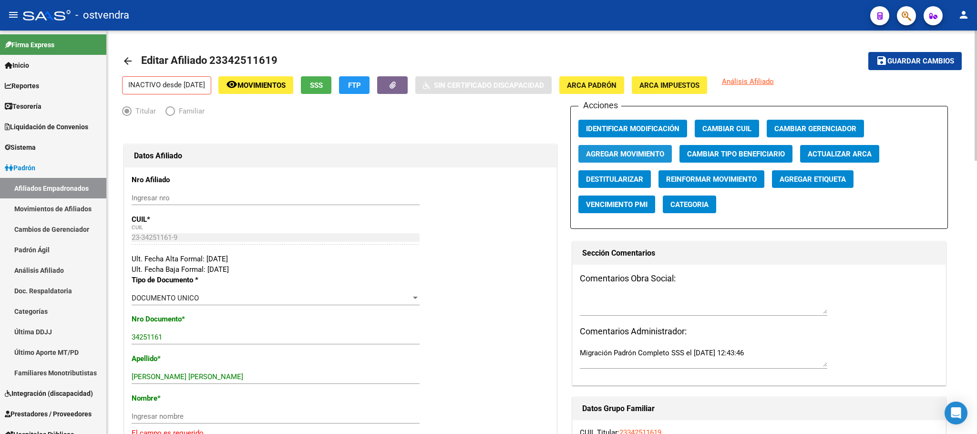
click at [595, 153] on span "Agregar Movimiento" at bounding box center [625, 154] width 78 height 9
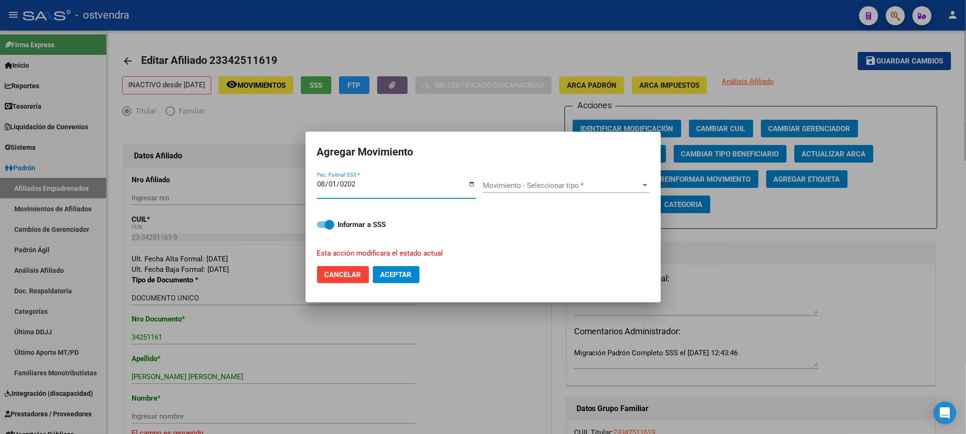
type input "[DATE]"
click at [589, 186] on span "Movimiento - Seleccionar tipo *" at bounding box center [562, 185] width 158 height 9
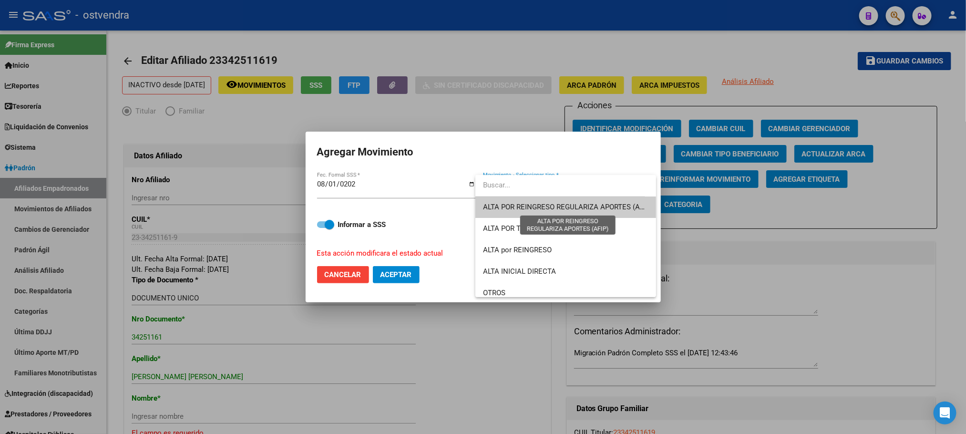
click at [591, 209] on span "ALTA POR REINGRESO REGULARIZA APORTES (AFIP)" at bounding box center [567, 207] width 169 height 9
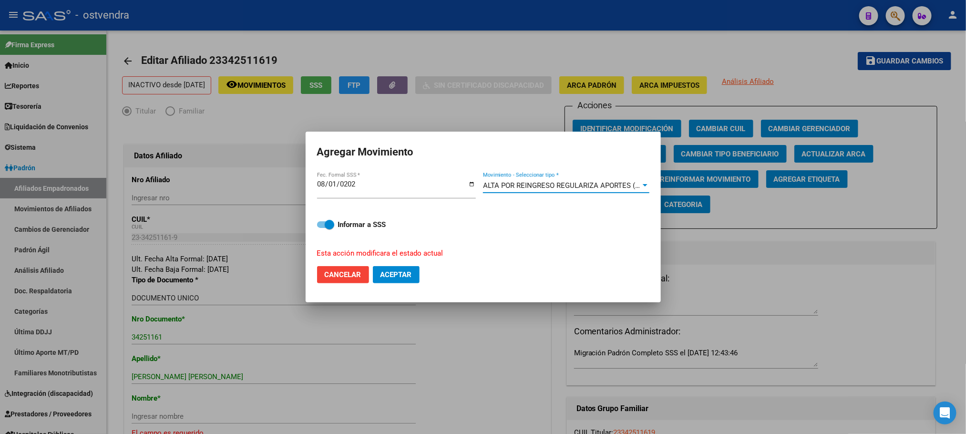
click at [409, 273] on span "Aceptar" at bounding box center [395, 274] width 31 height 9
checkbox input "false"
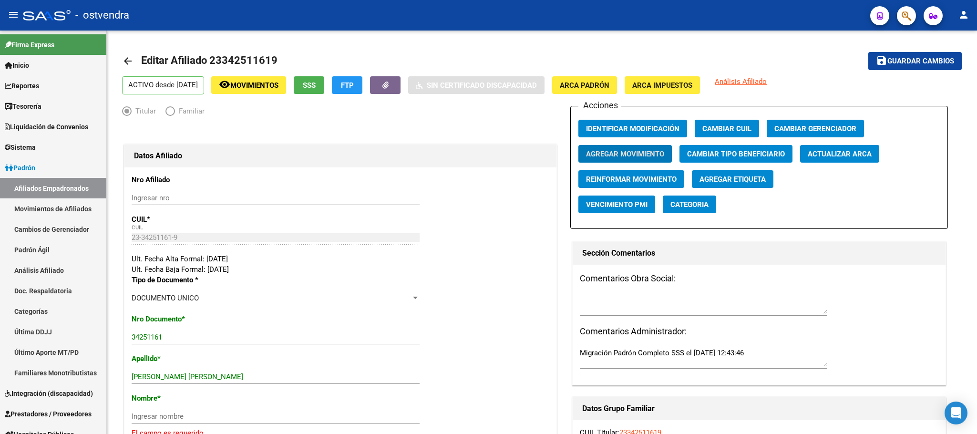
click at [904, 9] on span "button" at bounding box center [906, 16] width 10 height 20
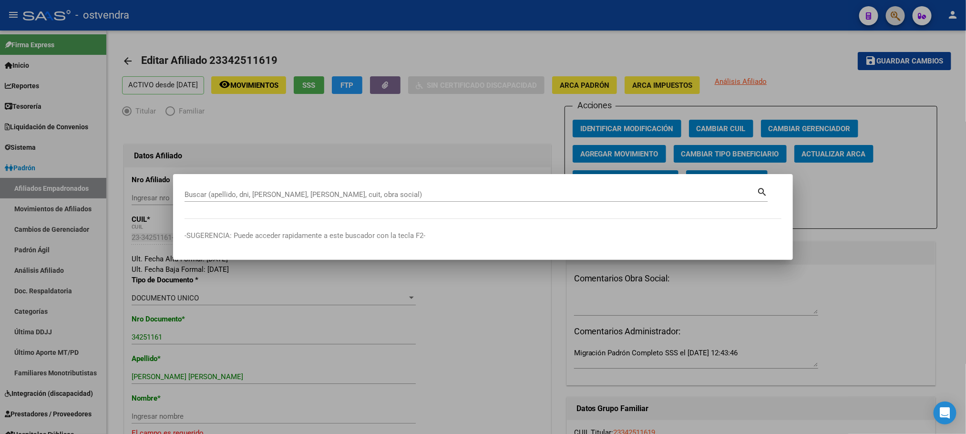
paste input "20393520052"
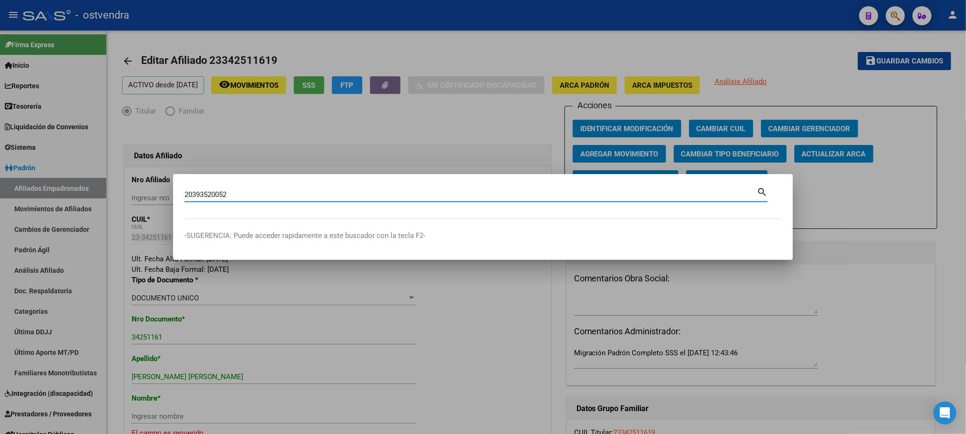
type input "20393520052"
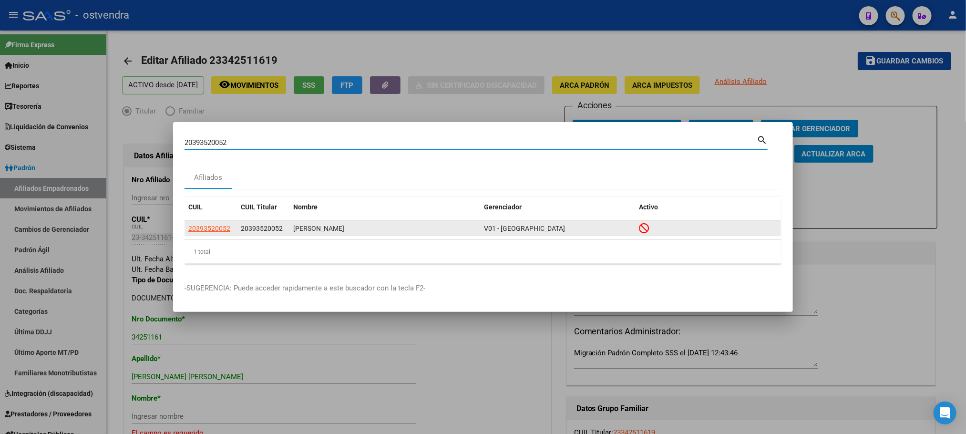
click at [216, 222] on datatable-body-cell "20393520052" at bounding box center [210, 228] width 52 height 15
click at [216, 236] on div "20393520052 20393520052 [PERSON_NAME][GEOGRAPHIC_DATA][PERSON_NAME]" at bounding box center [482, 228] width 596 height 15
click at [214, 233] on app-link-go-to "20393520052" at bounding box center [209, 228] width 42 height 11
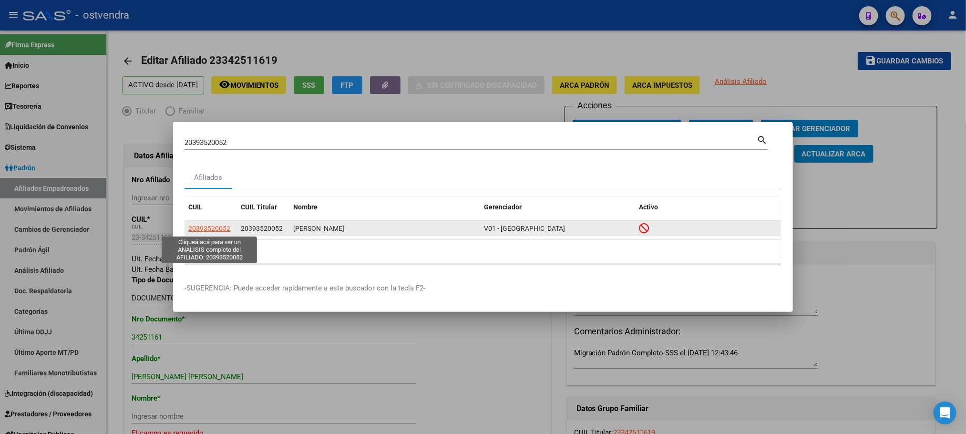
click at [211, 228] on span "20393520052" at bounding box center [209, 229] width 42 height 8
copy span "2"
type textarea "20393520052"
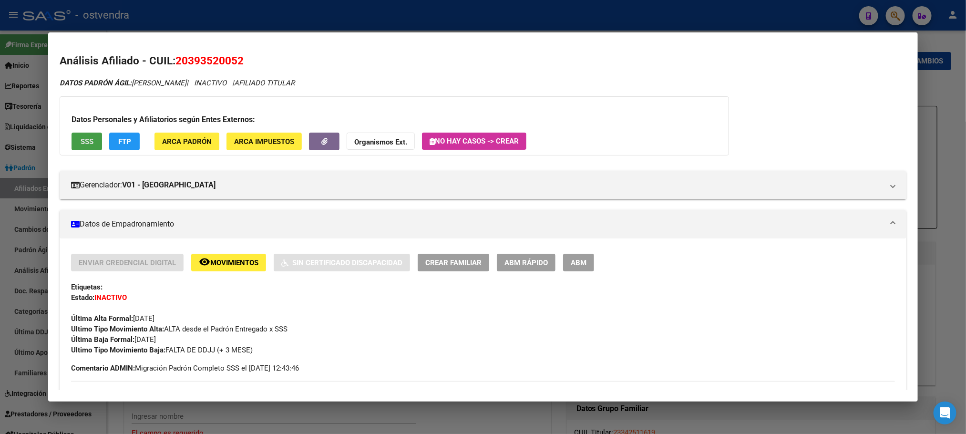
click at [81, 139] on span "SSS" at bounding box center [87, 141] width 13 height 9
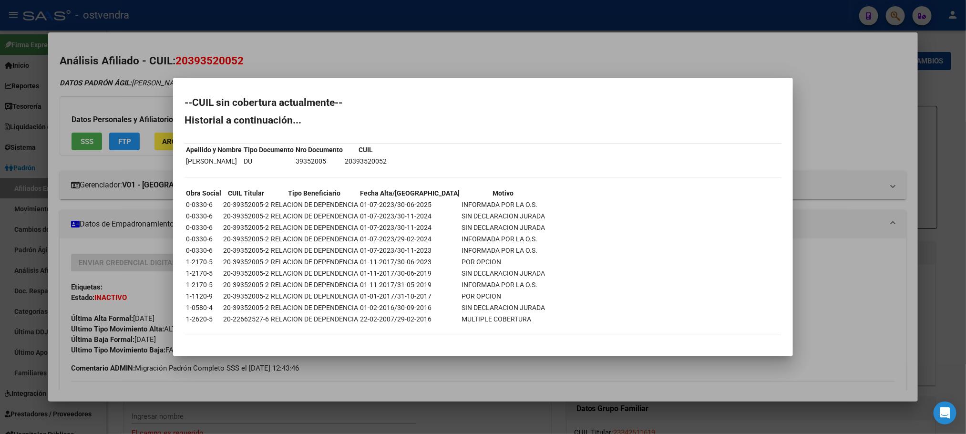
click at [99, 109] on div at bounding box center [483, 217] width 966 height 434
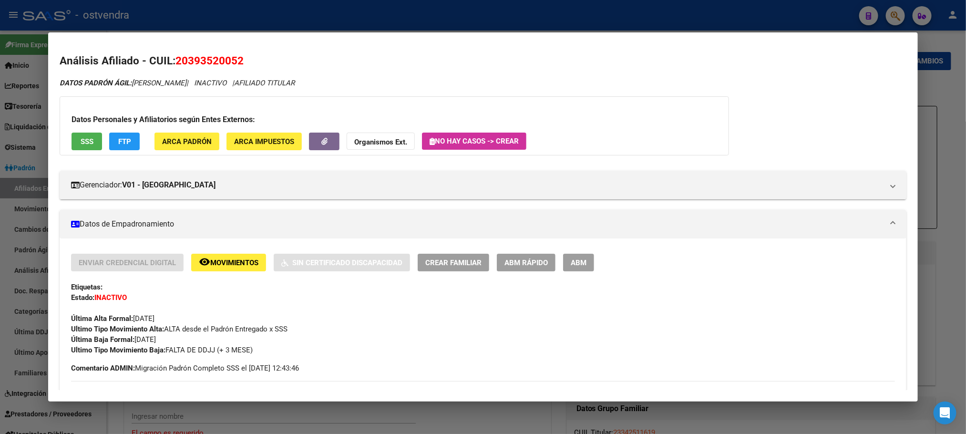
click at [686, 262] on div "Enviar Credencial Digital remove_red_eye Movimientos Sin Certificado Discapacid…" at bounding box center [482, 263] width 823 height 18
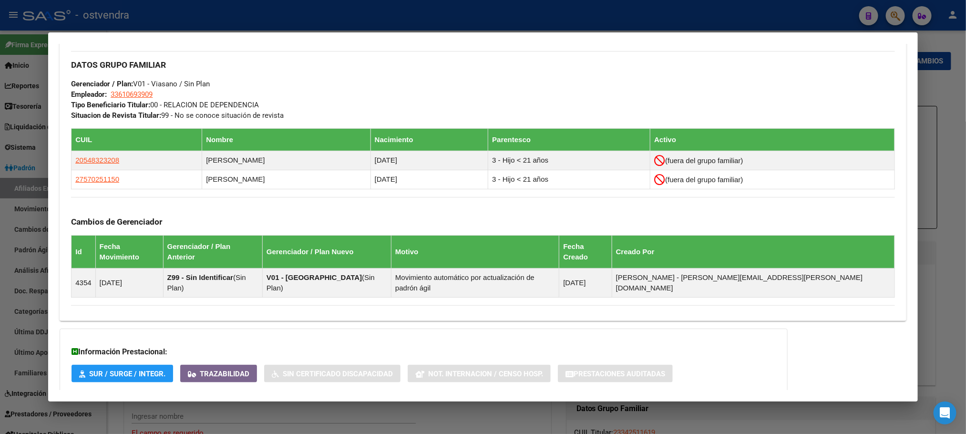
scroll to position [509, 0]
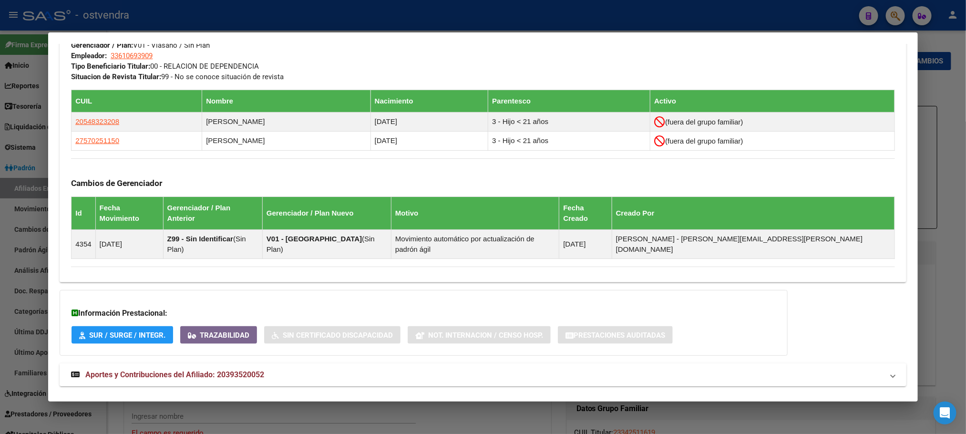
click at [528, 369] on mat-panel-title "Aportes y Contribuciones del Afiliado: 20393520052" at bounding box center [477, 374] width 812 height 11
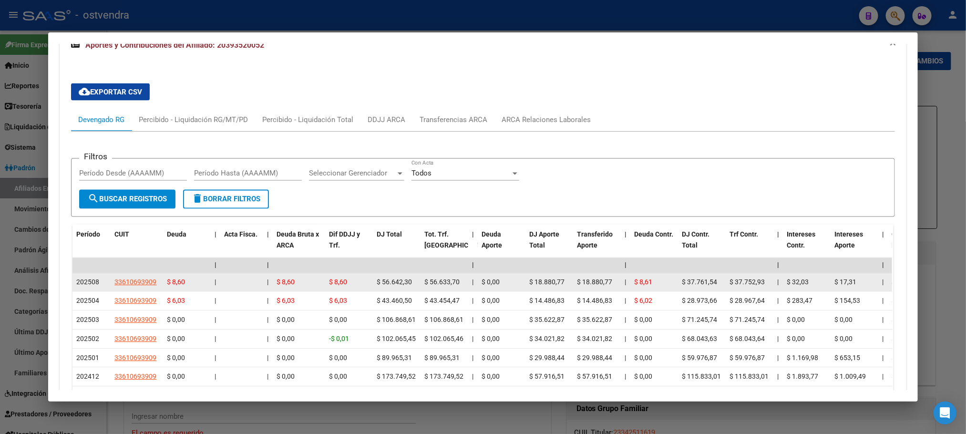
scroll to position [837, 0]
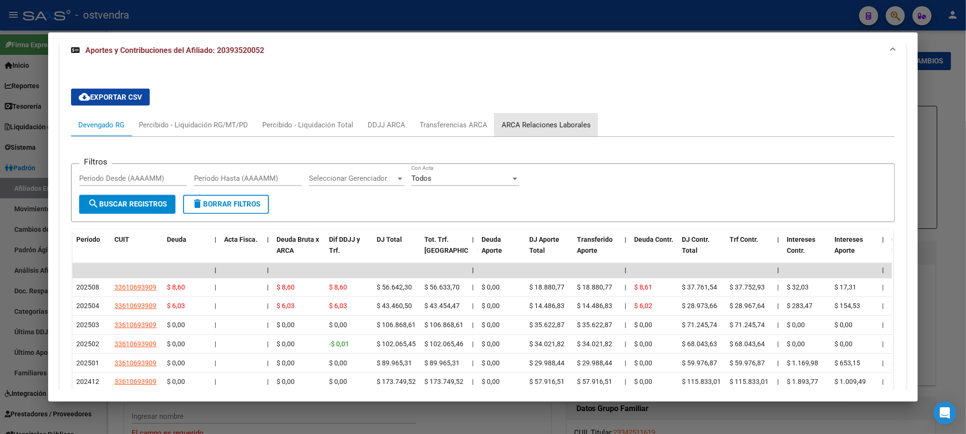
click at [562, 113] on div "ARCA Relaciones Laborales" at bounding box center [545, 124] width 103 height 23
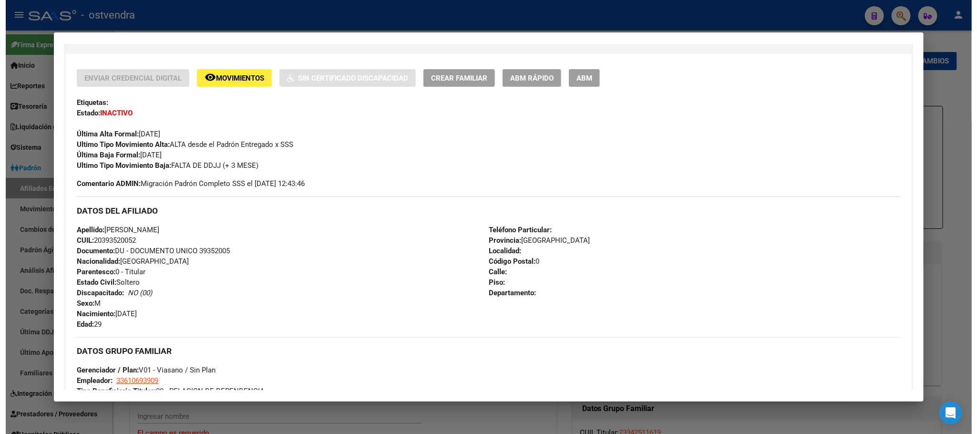
scroll to position [0, 0]
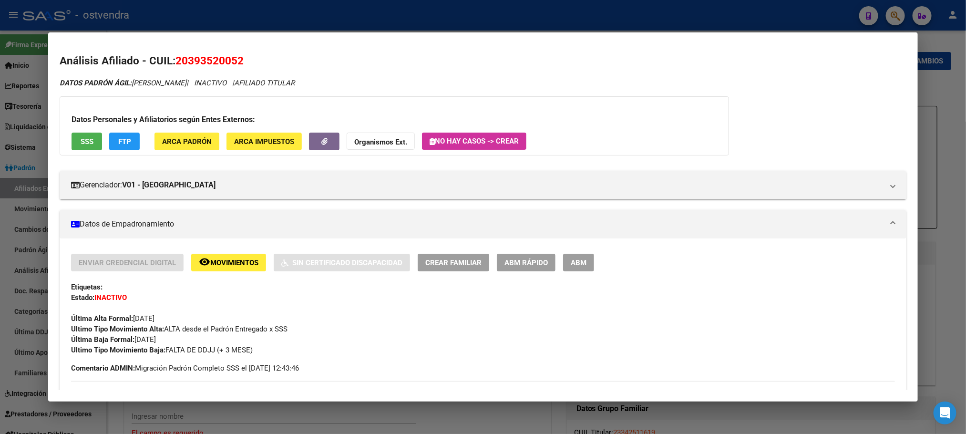
click at [572, 260] on span "ABM" at bounding box center [579, 262] width 16 height 9
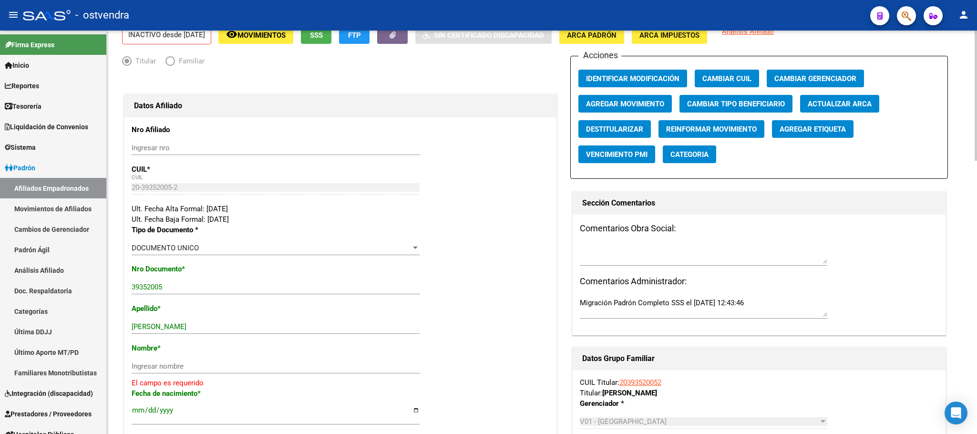
scroll to position [72, 0]
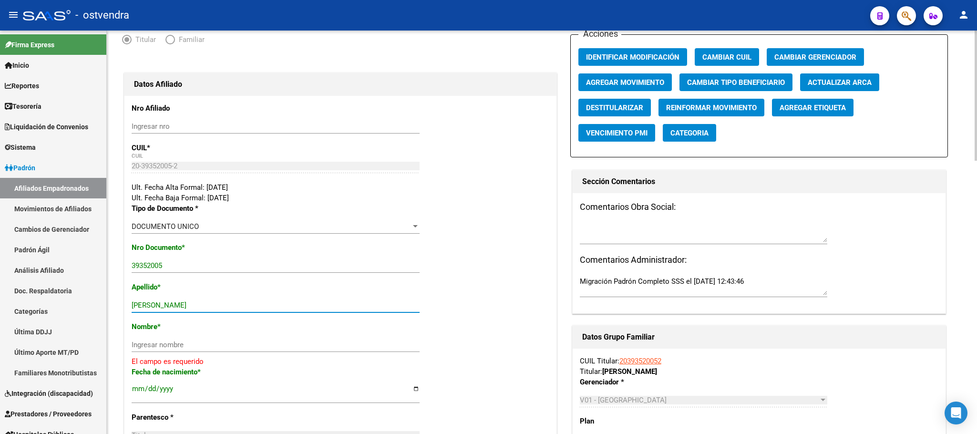
drag, startPoint x: 178, startPoint y: 300, endPoint x: 263, endPoint y: 345, distance: 96.2
click at [302, 305] on input "[PERSON_NAME]" at bounding box center [276, 305] width 288 height 9
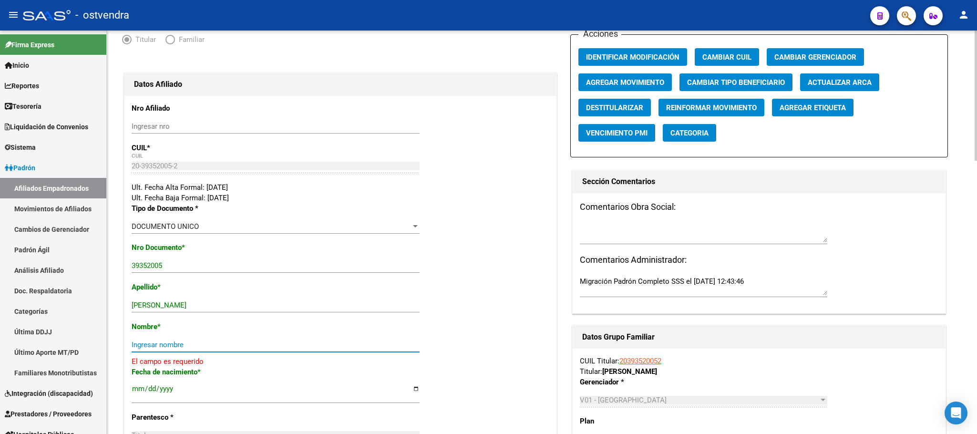
drag, startPoint x: 262, startPoint y: 348, endPoint x: 253, endPoint y: 339, distance: 11.8
click at [262, 344] on input "Ingresar nombre" at bounding box center [276, 344] width 288 height 9
paste input "[PERSON_NAME]"
type input "[PERSON_NAME]"
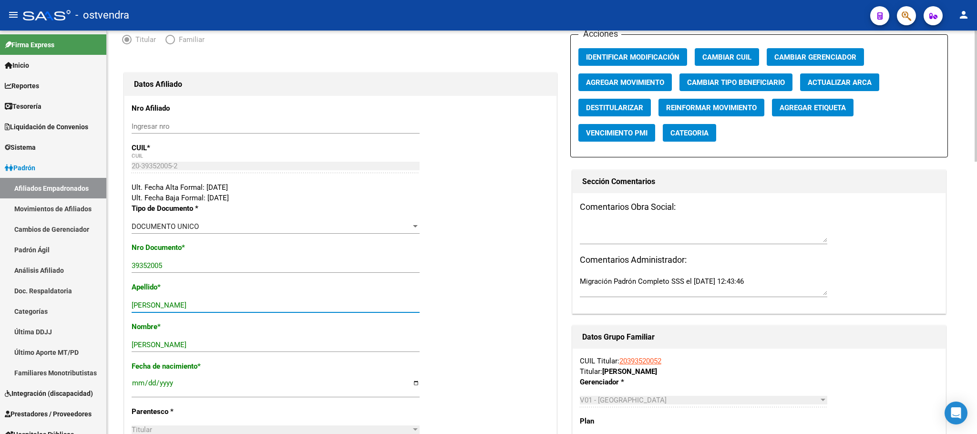
drag, startPoint x: 169, startPoint y: 306, endPoint x: 394, endPoint y: 286, distance: 225.9
click at [366, 307] on input "[PERSON_NAME]" at bounding box center [276, 305] width 288 height 9
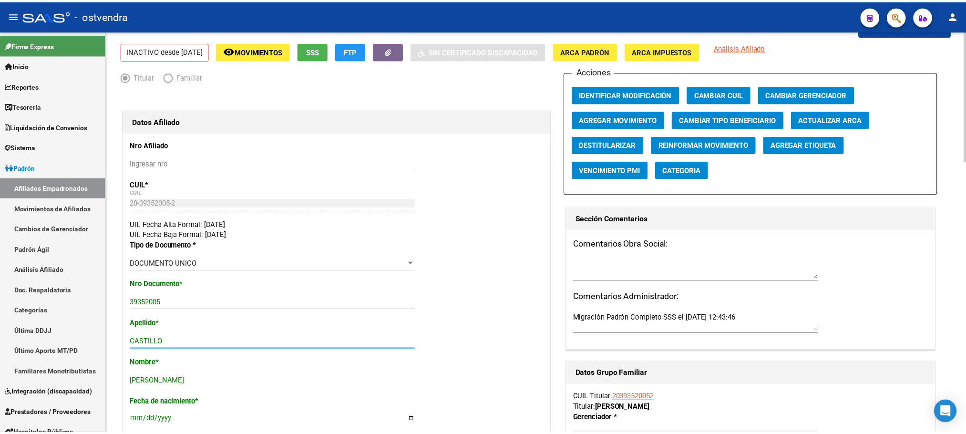
scroll to position [0, 0]
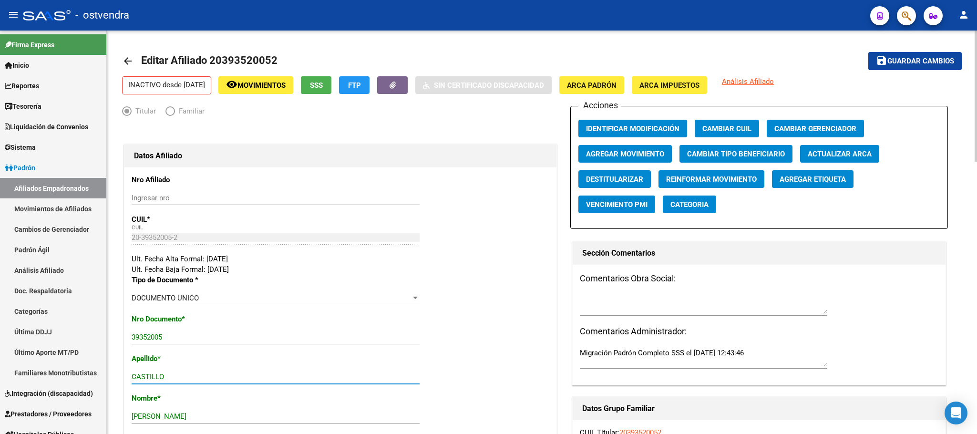
type input "CASTILLO"
click at [603, 155] on span "Agregar Movimiento" at bounding box center [625, 154] width 78 height 9
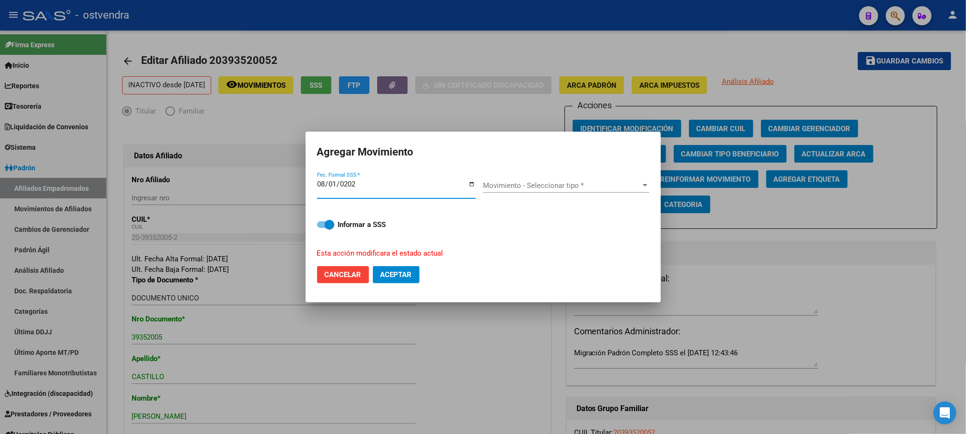
type input "[DATE]"
click at [503, 182] on span "Movimiento - Seleccionar tipo *" at bounding box center [562, 185] width 158 height 9
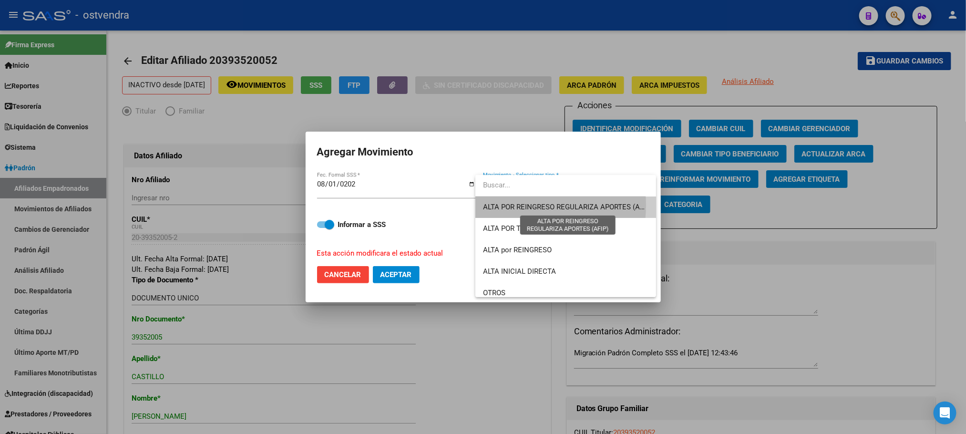
click at [505, 205] on span "ALTA POR REINGRESO REGULARIZA APORTES (AFIP)" at bounding box center [567, 207] width 169 height 9
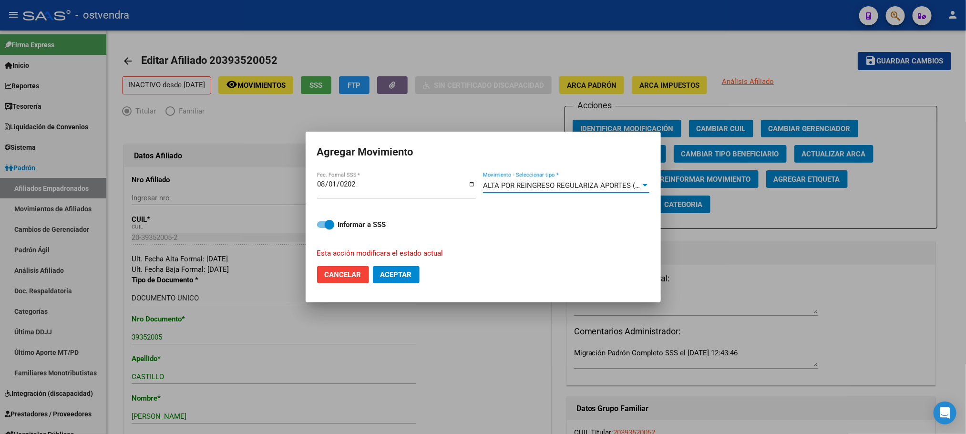
click at [389, 269] on button "Aceptar" at bounding box center [396, 274] width 47 height 17
checkbox input "false"
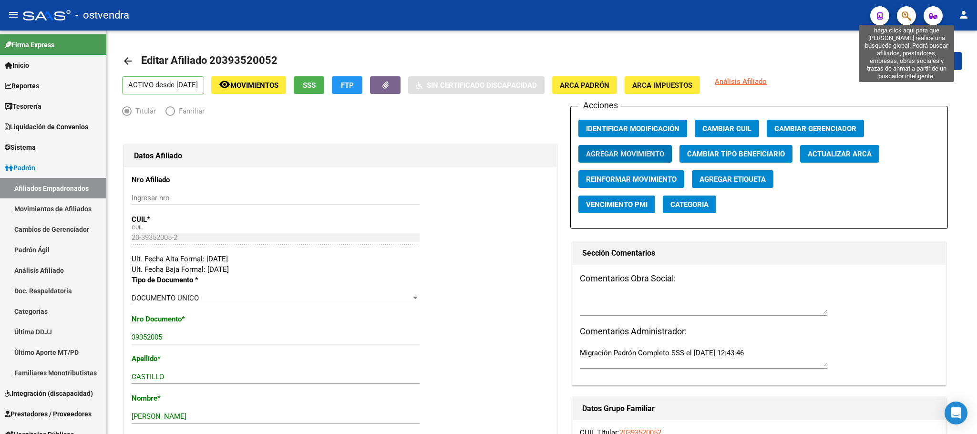
click at [906, 14] on icon "button" at bounding box center [906, 15] width 10 height 11
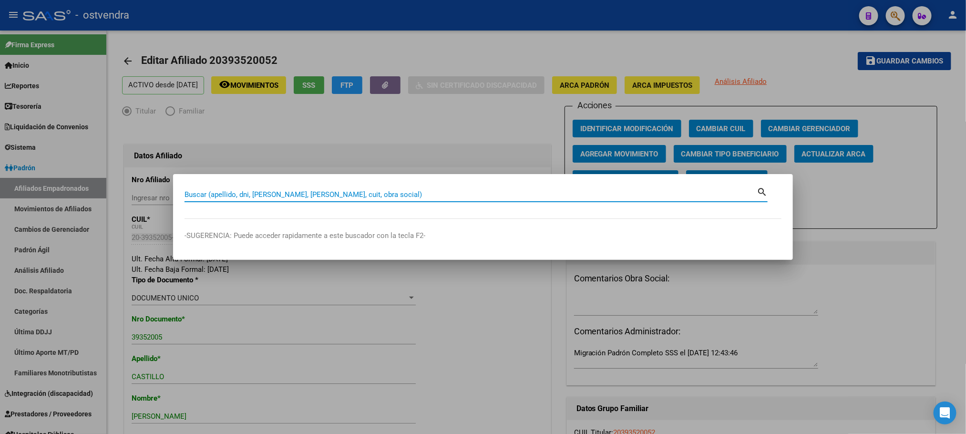
paste input "20309926669"
type input "20309926669"
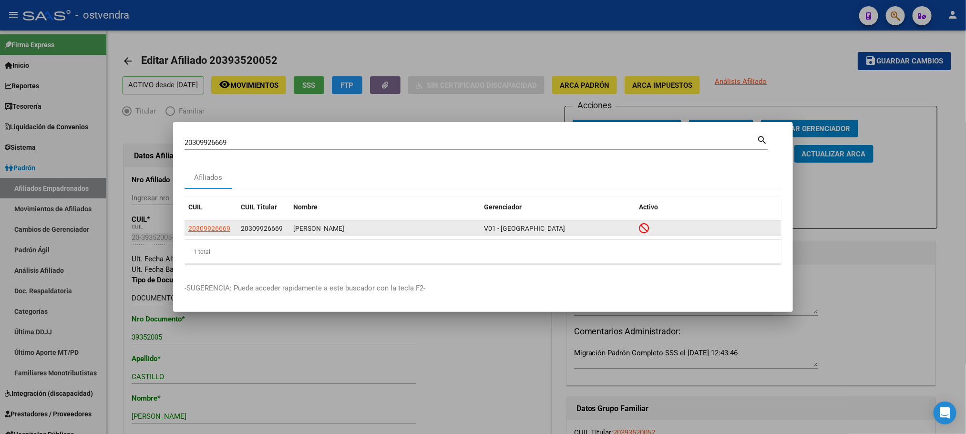
click at [207, 235] on datatable-body-cell "20309926669" at bounding box center [210, 228] width 52 height 15
click at [209, 226] on span "20309926669" at bounding box center [209, 229] width 42 height 8
type textarea "20309926669"
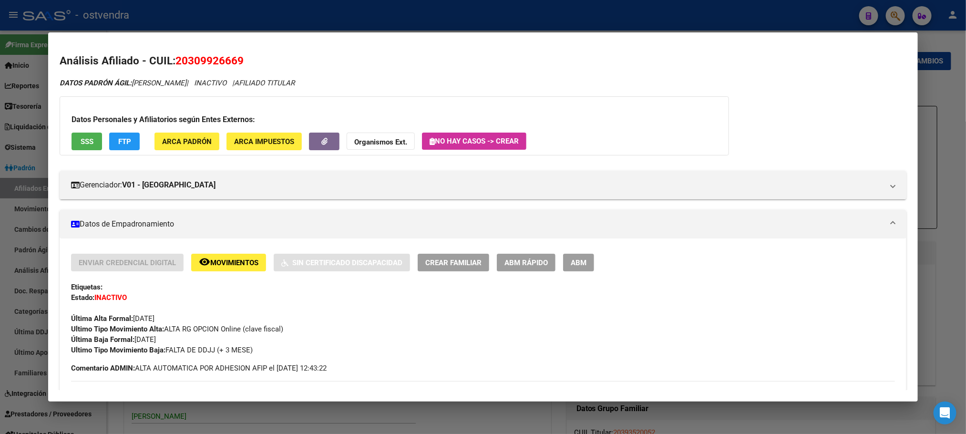
click at [95, 133] on button "SSS" at bounding box center [87, 142] width 31 height 18
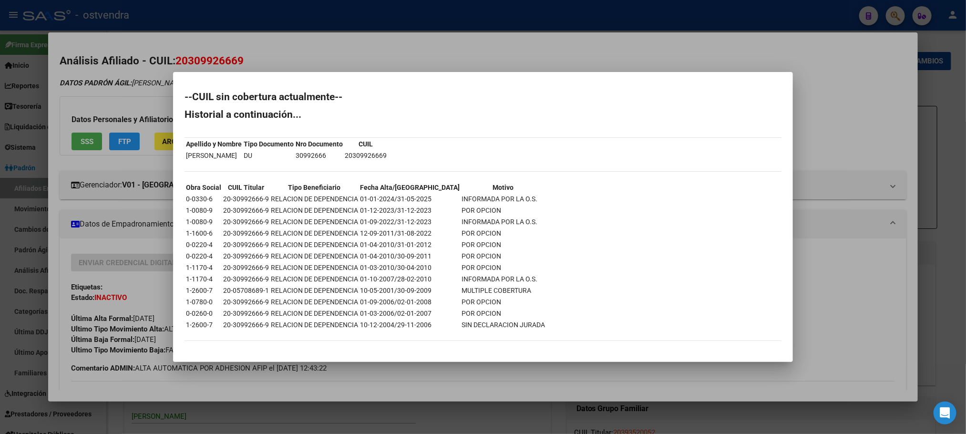
click at [156, 72] on div at bounding box center [483, 217] width 966 height 434
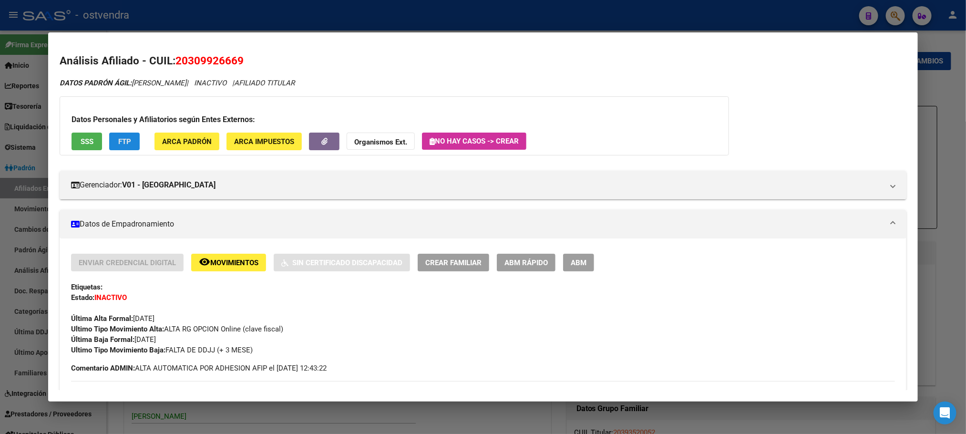
click at [129, 138] on button "FTP" at bounding box center [124, 142] width 31 height 18
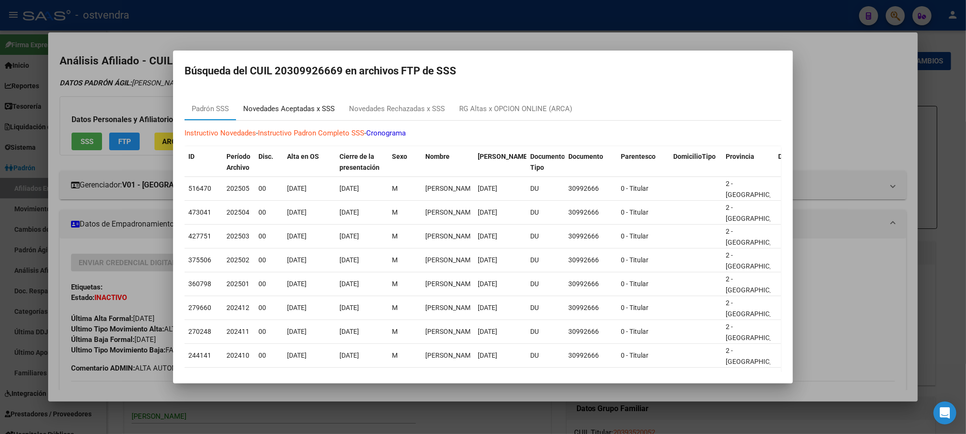
click at [308, 105] on div "Novedades Aceptadas x SSS" at bounding box center [289, 108] width 92 height 11
